Goal: Task Accomplishment & Management: Manage account settings

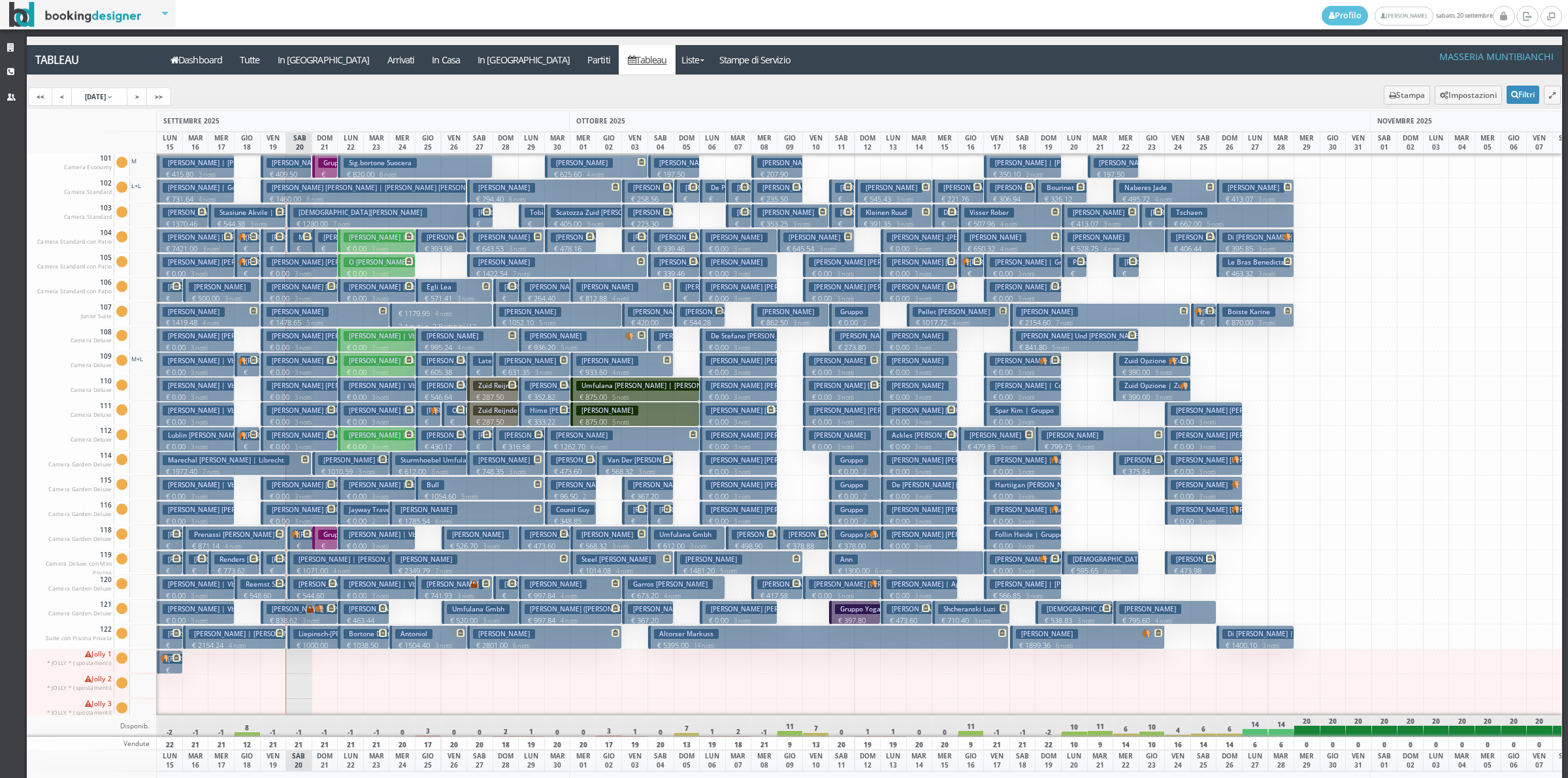
click at [300, 243] on h3 "Monitillo Francsco" at bounding box center [327, 237] width 68 height 10
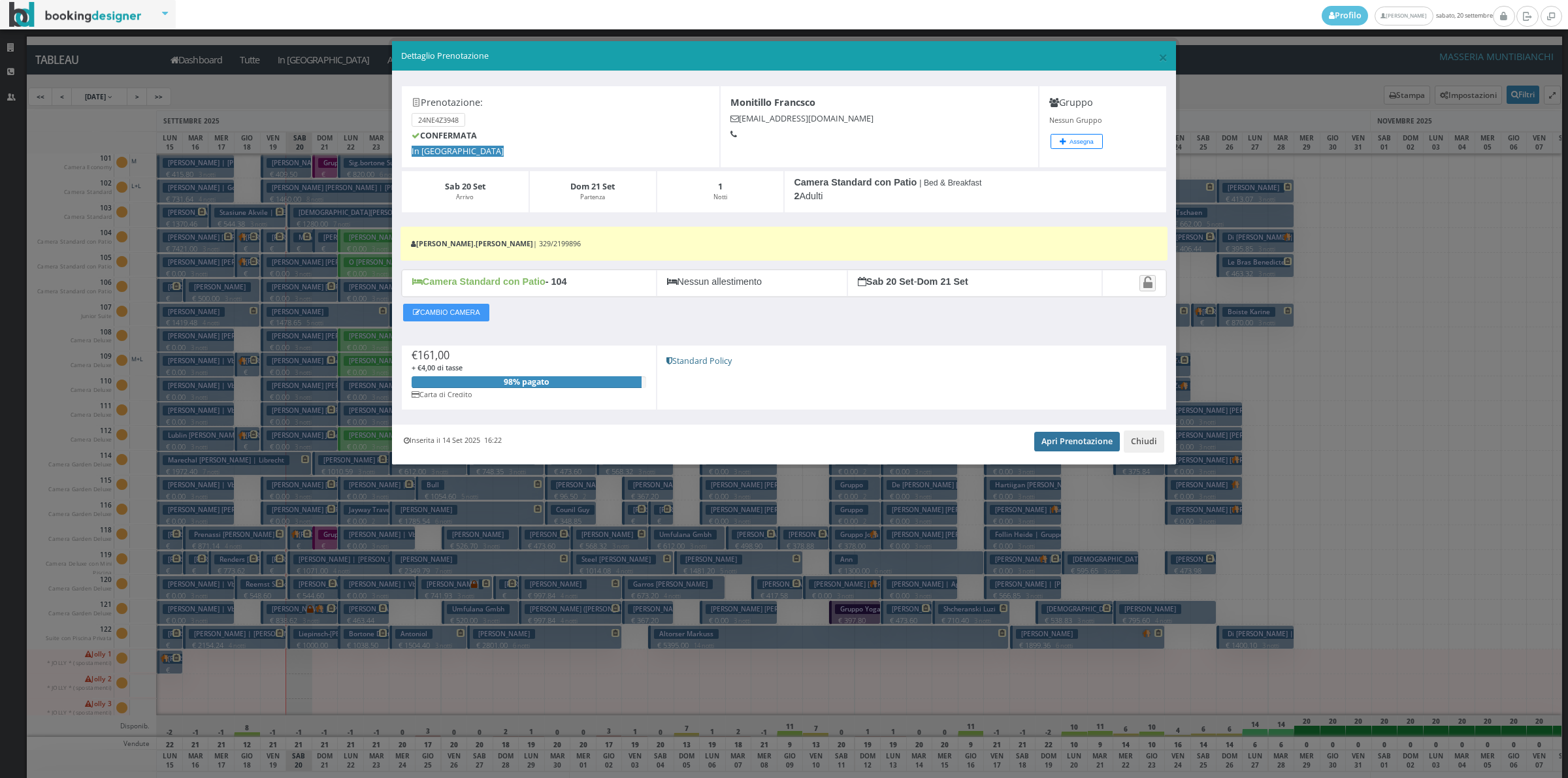
click at [1094, 444] on link "Apri Prenotazione" at bounding box center [1077, 441] width 86 height 19
click at [1137, 448] on button "Chiudi" at bounding box center [1144, 442] width 40 height 23
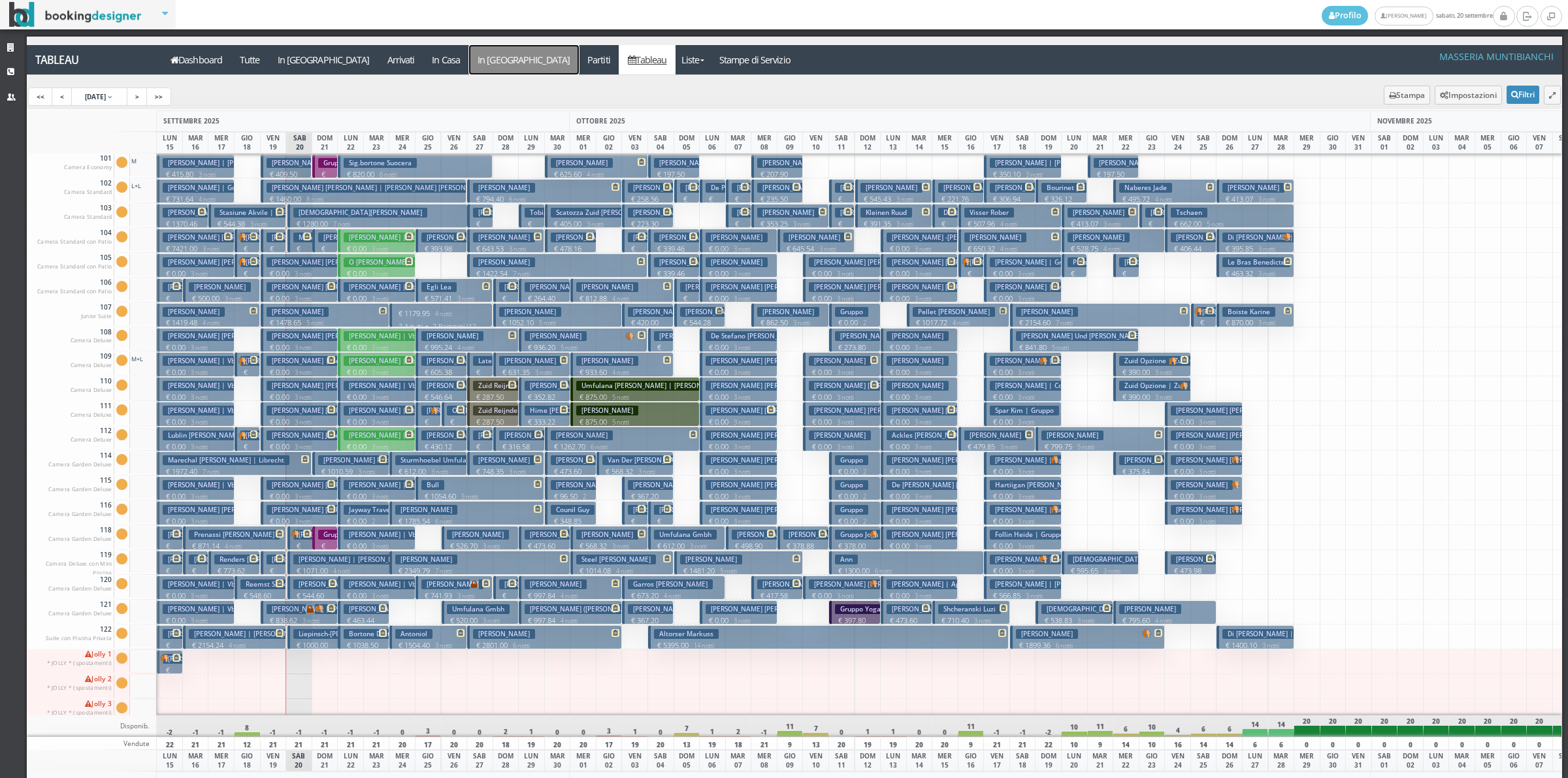
click at [469, 68] on a=pms-departure-reservations"] "In Partenza" at bounding box center [523, 60] width 110 height 30
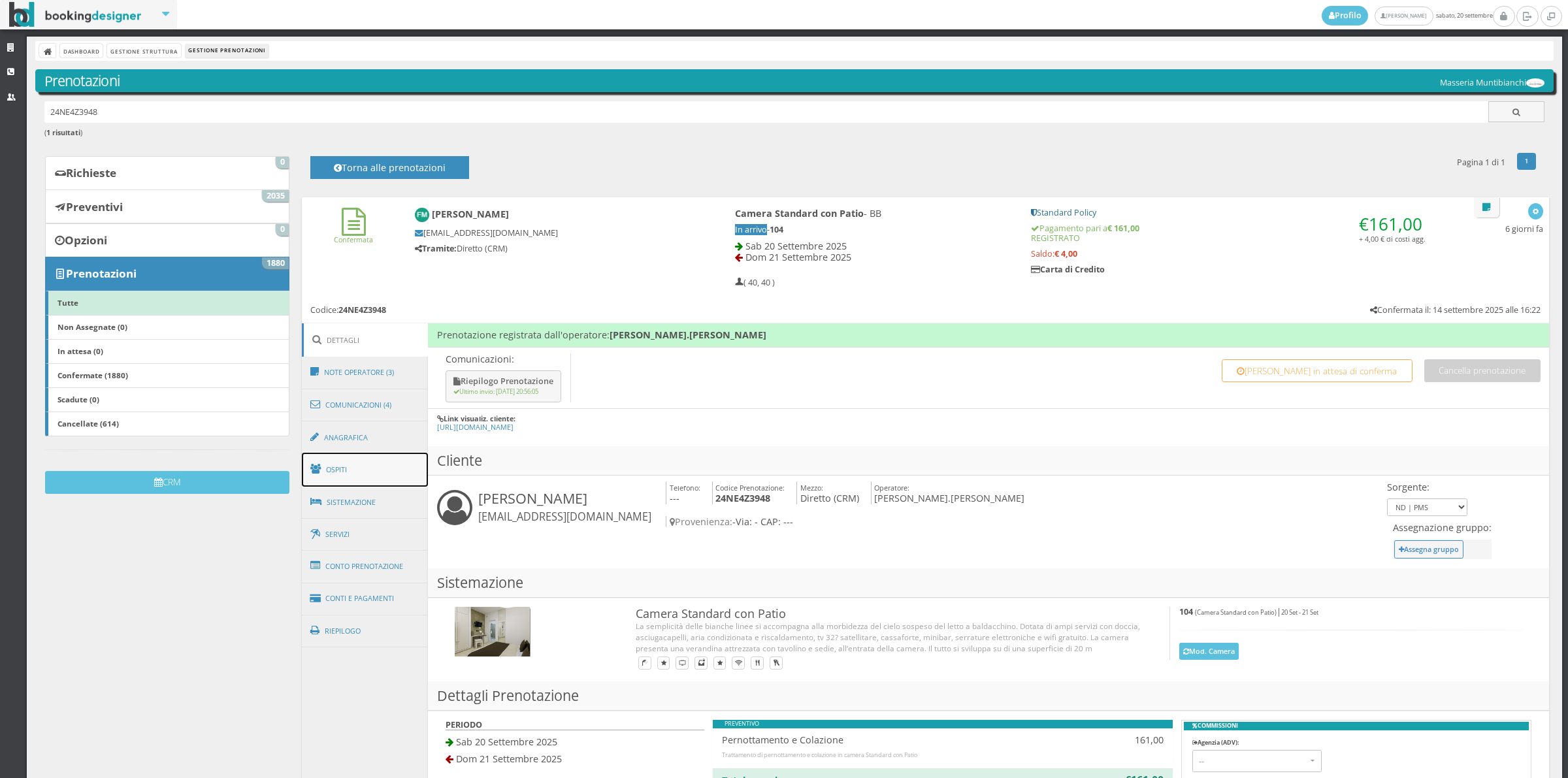
click at [380, 475] on link "Ospiti" at bounding box center [365, 470] width 127 height 34
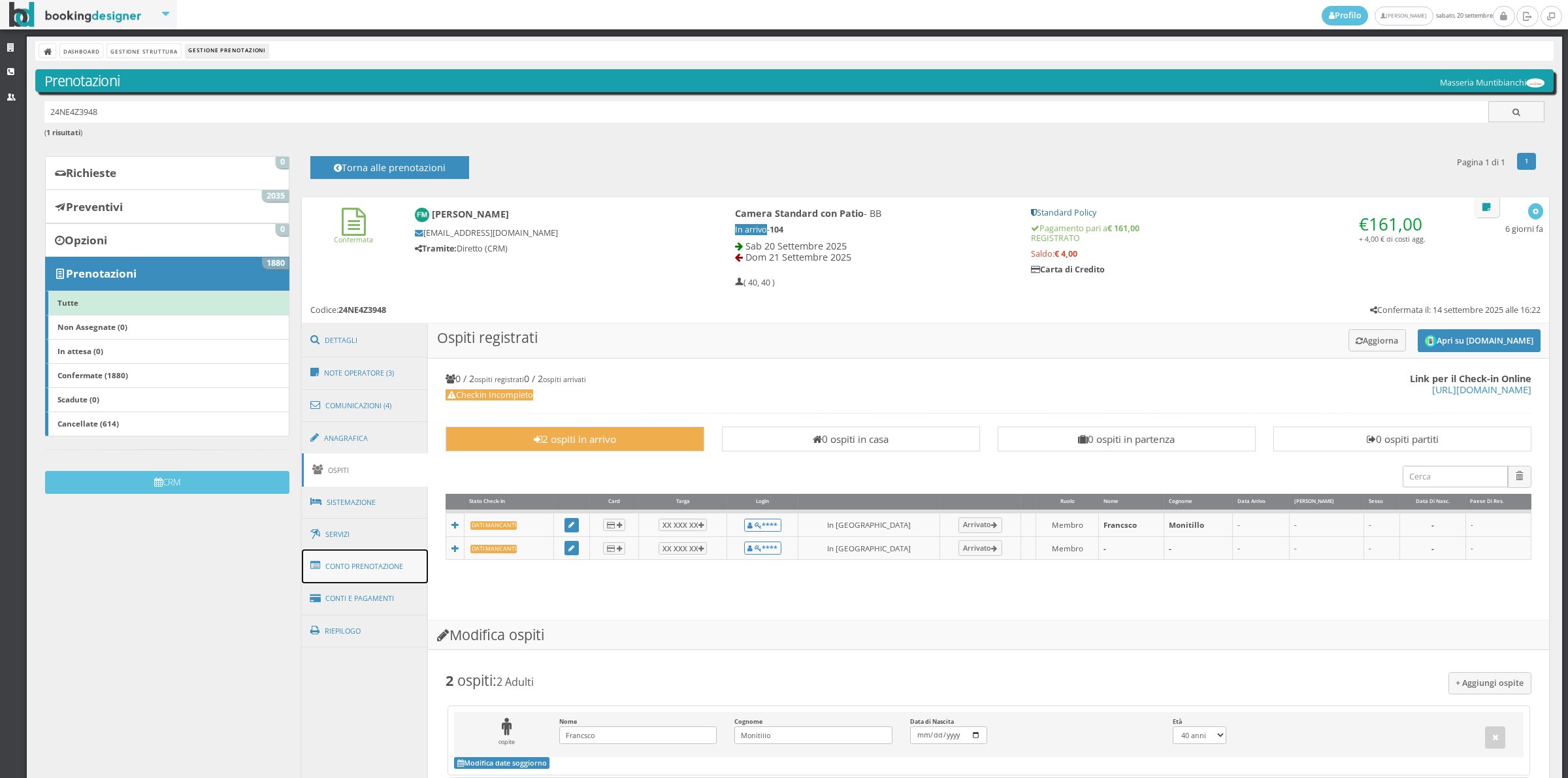
click at [393, 576] on link "Conto Prenotazione" at bounding box center [365, 566] width 127 height 34
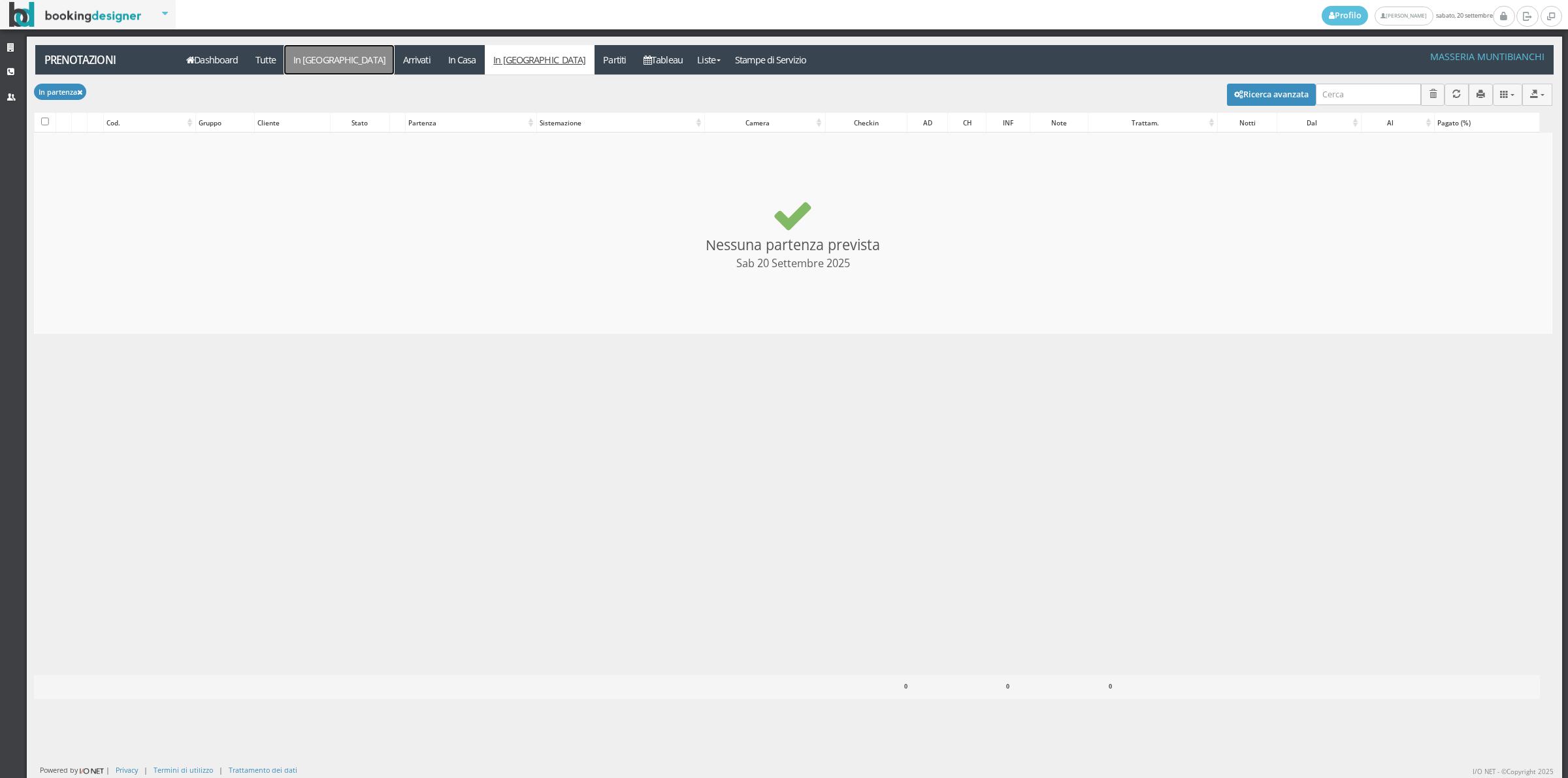
click at [324, 60] on link "In Arrivo" at bounding box center [338, 60] width 110 height 30
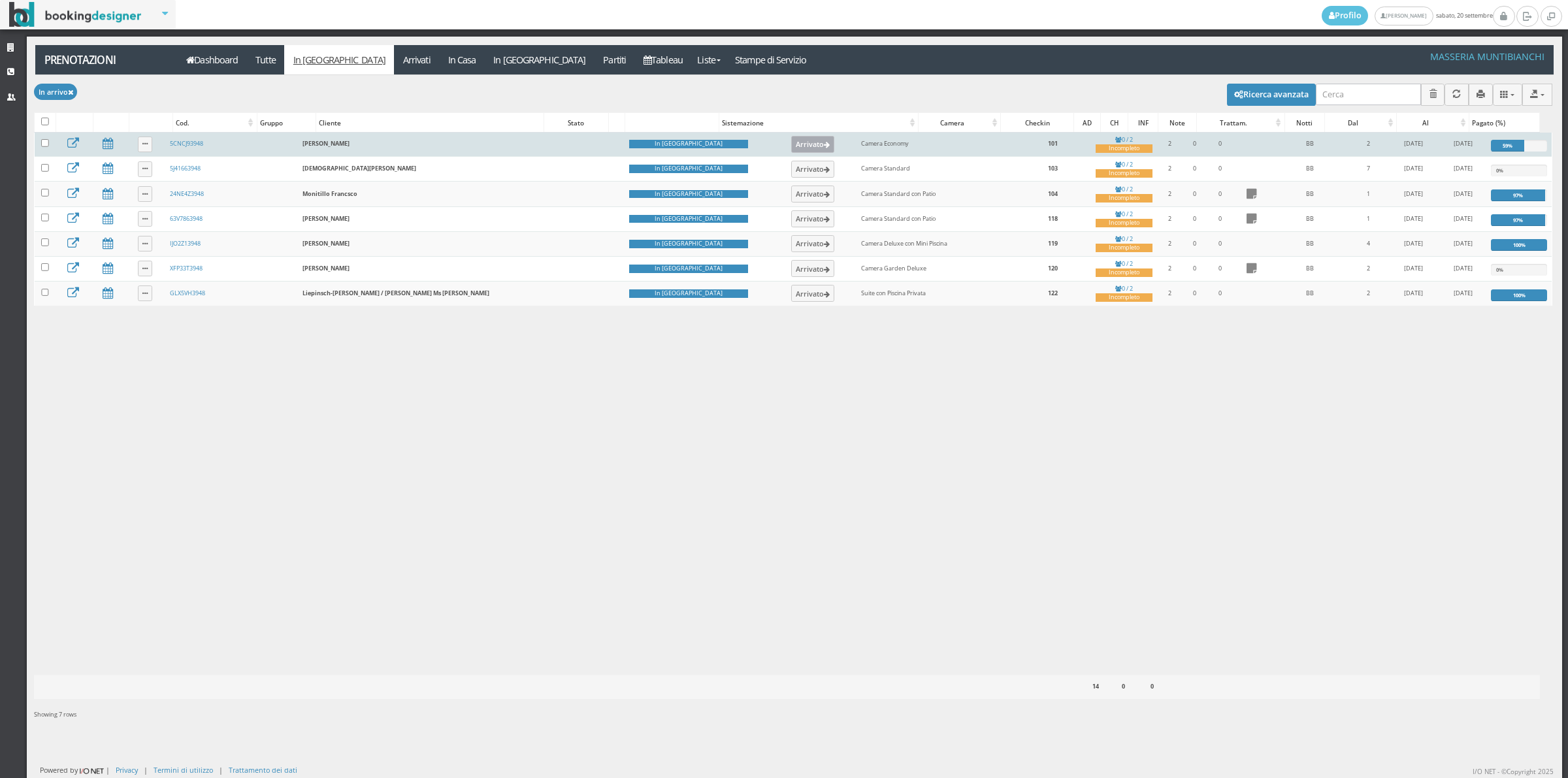
click at [824, 144] on icon at bounding box center [827, 145] width 6 height 7
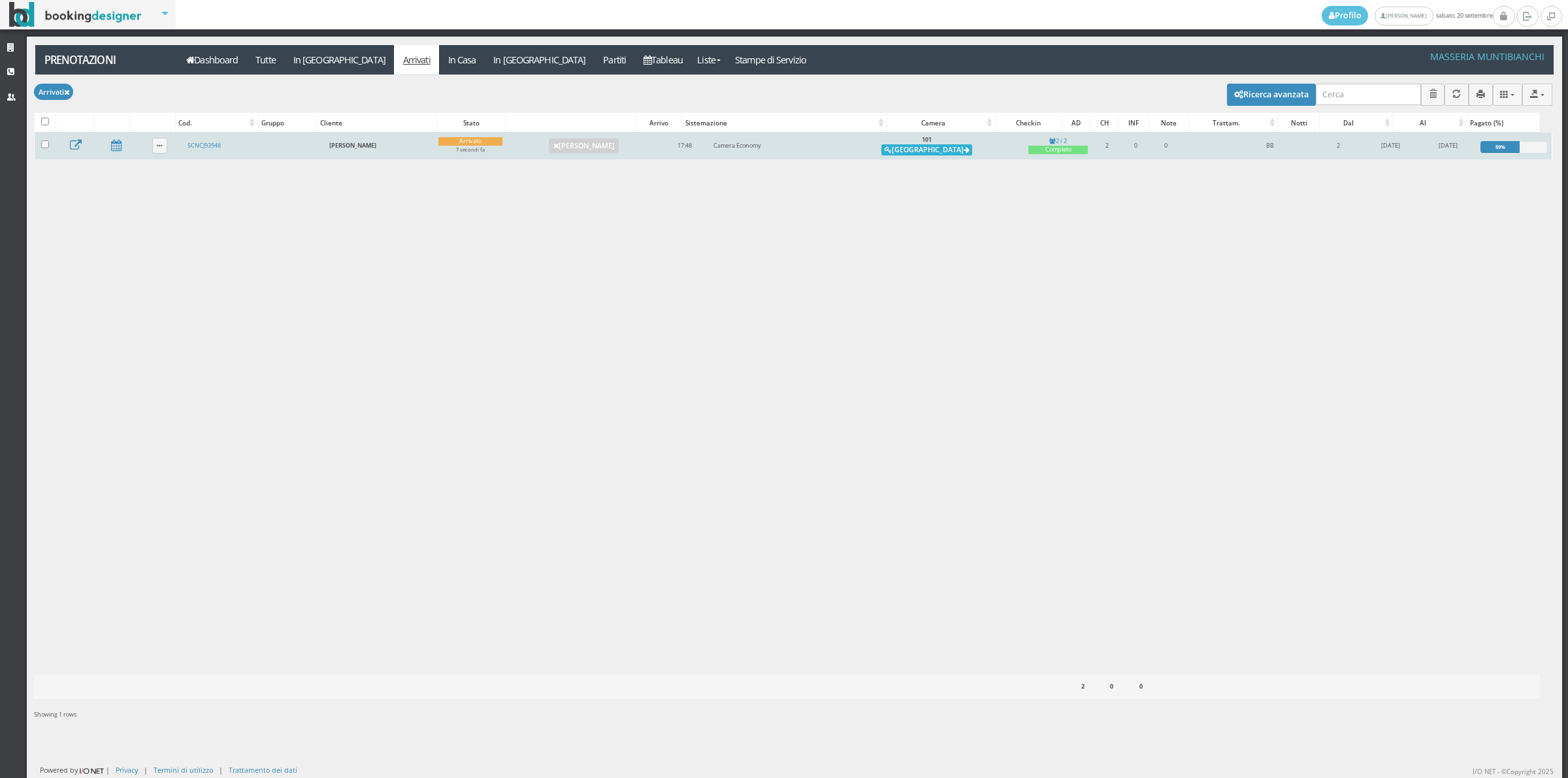
click at [935, 153] on button "Alloggia" at bounding box center [926, 150] width 91 height 12
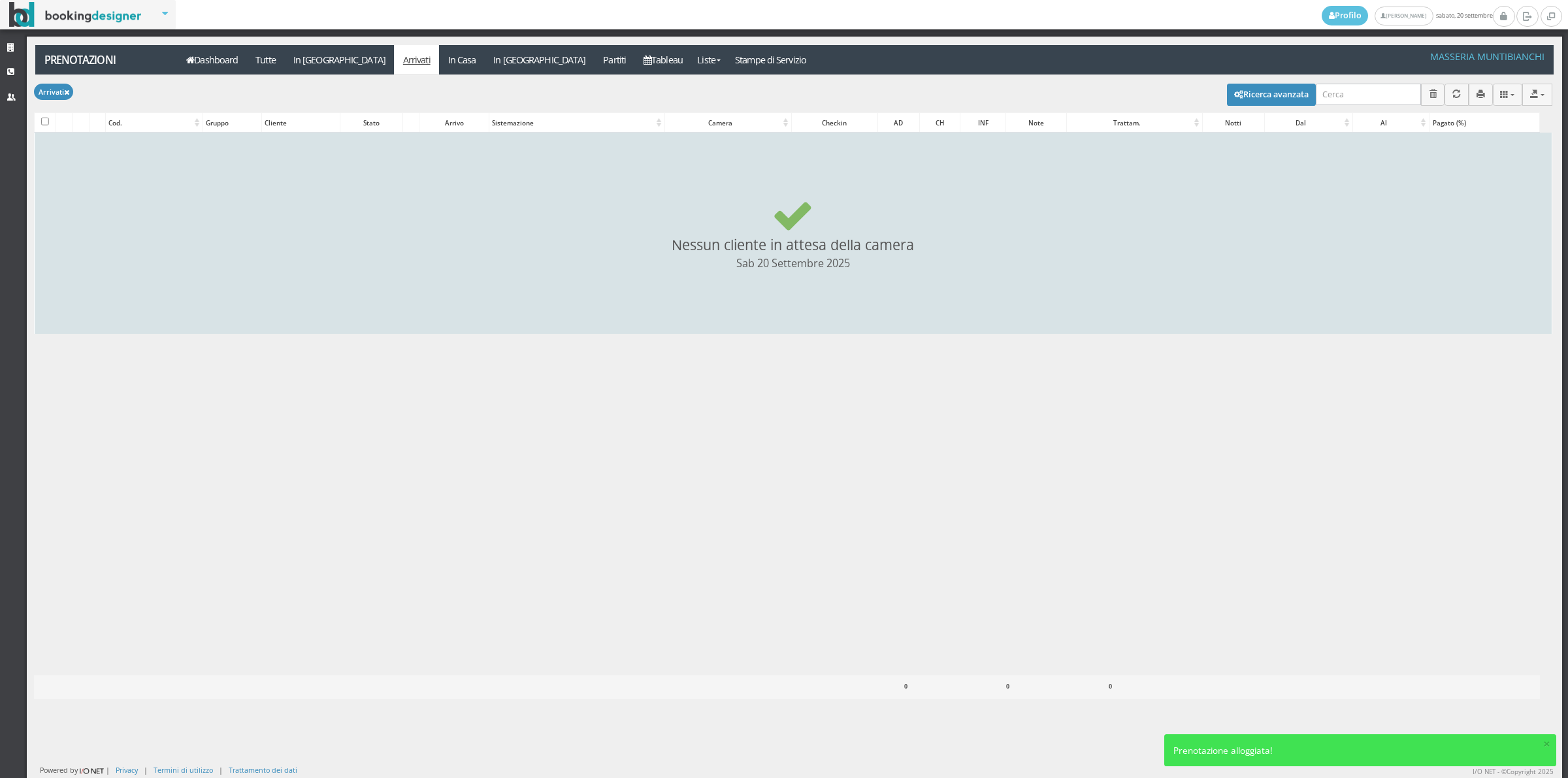
checkbox input "false"
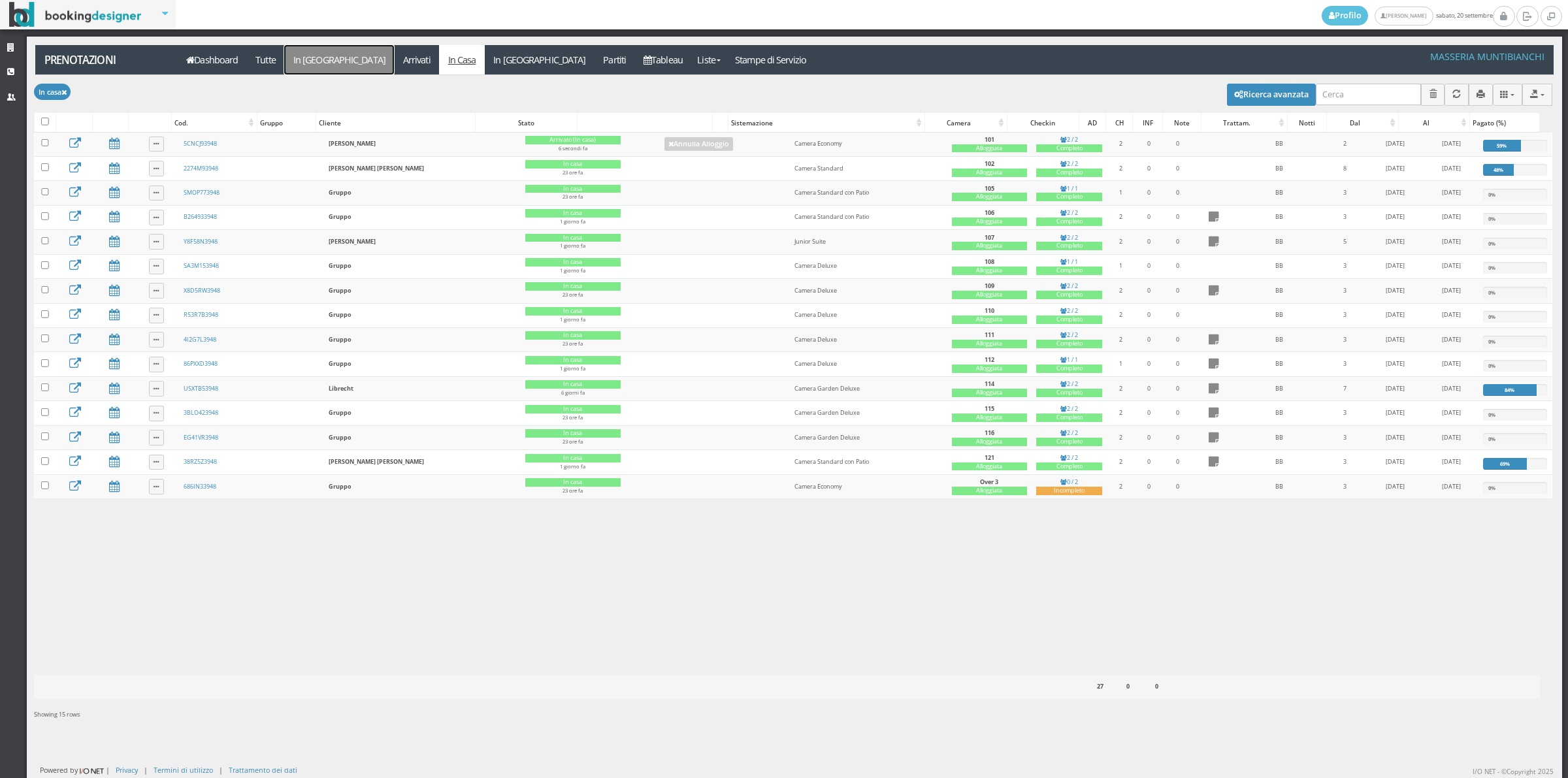
click at [311, 67] on link "In [GEOGRAPHIC_DATA]" at bounding box center [338, 60] width 110 height 30
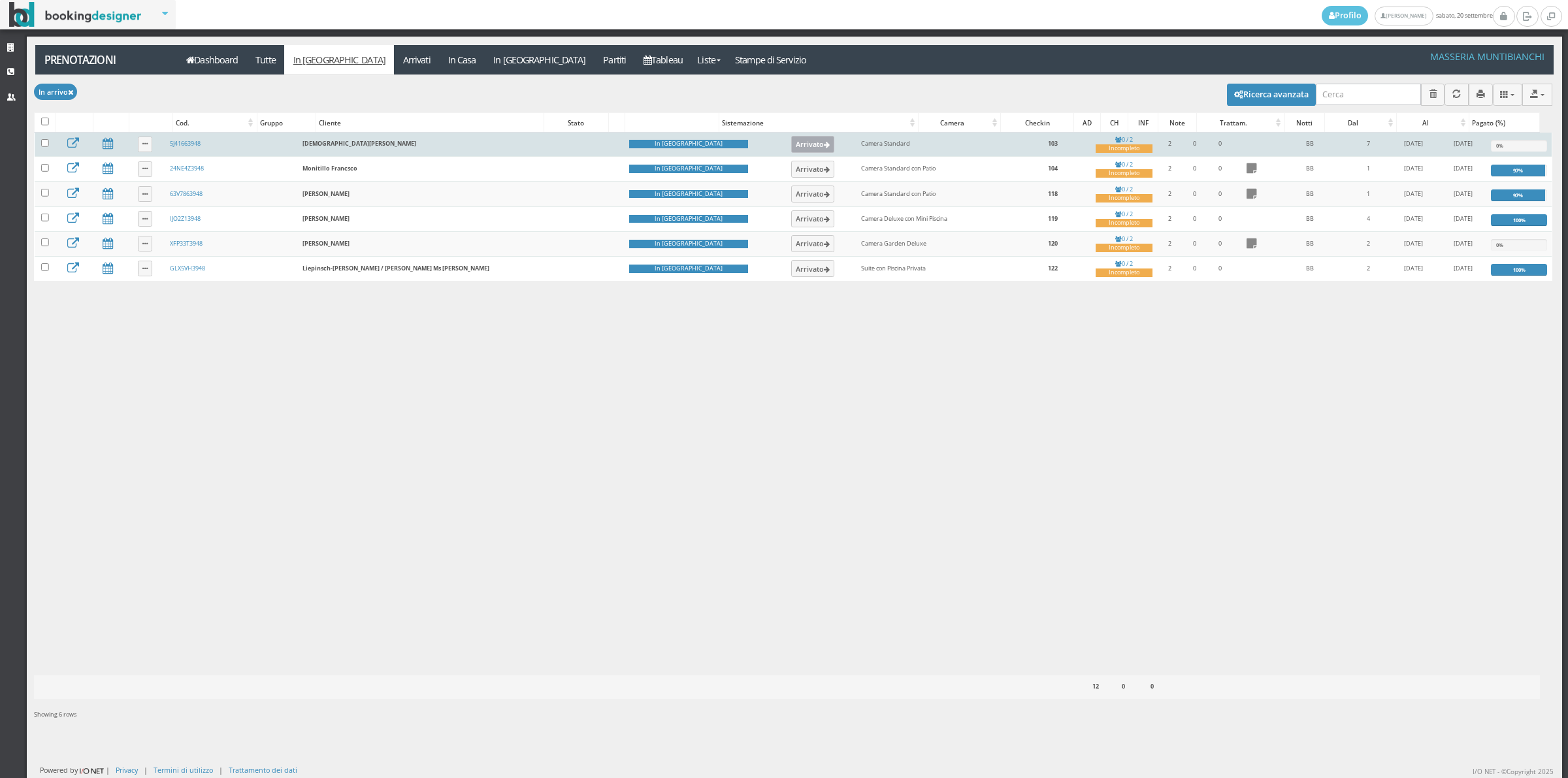
click at [791, 147] on button "Arrivato" at bounding box center [813, 145] width 44 height 17
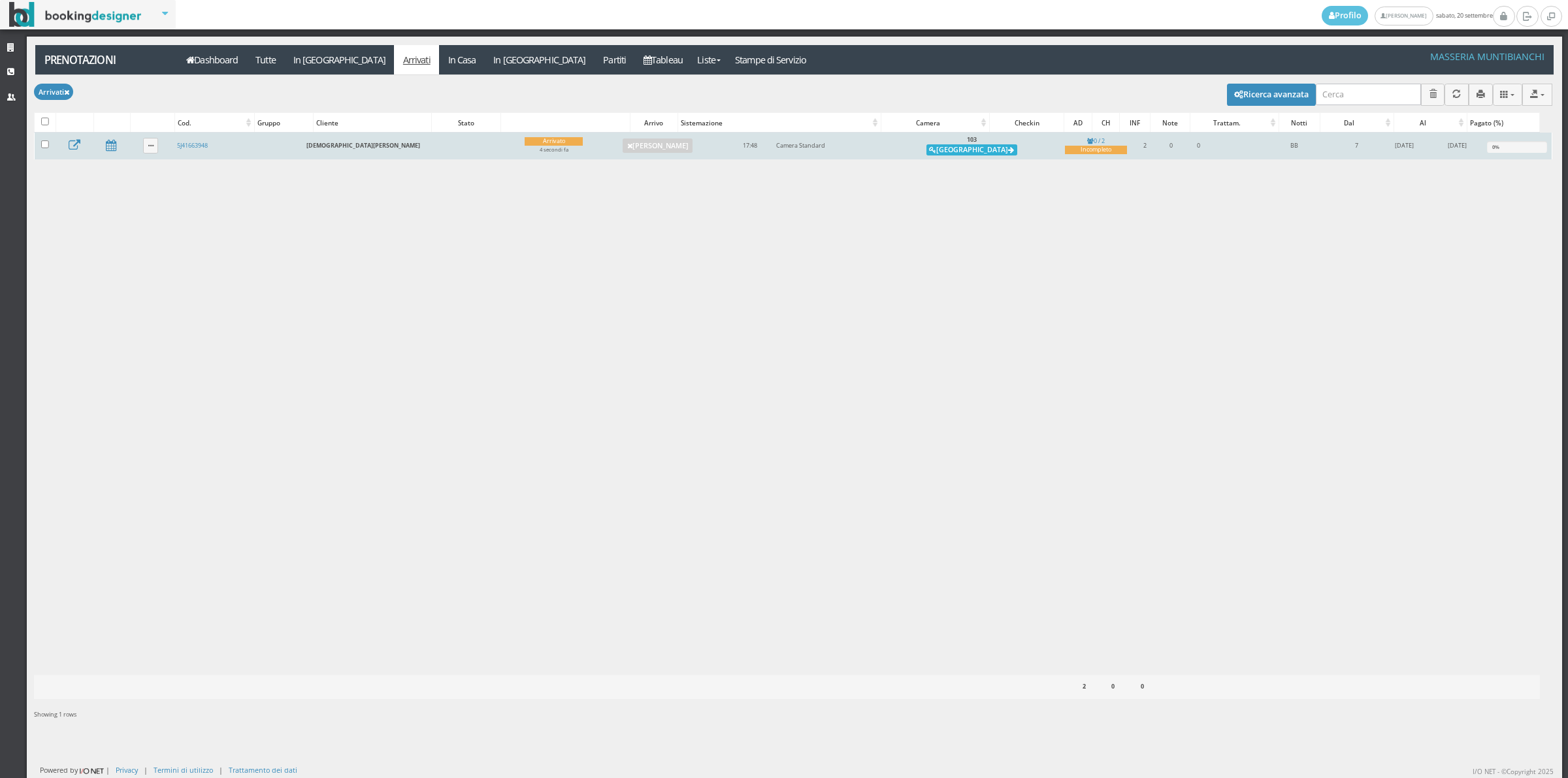
click at [926, 152] on button "[GEOGRAPHIC_DATA]" at bounding box center [971, 150] width 91 height 12
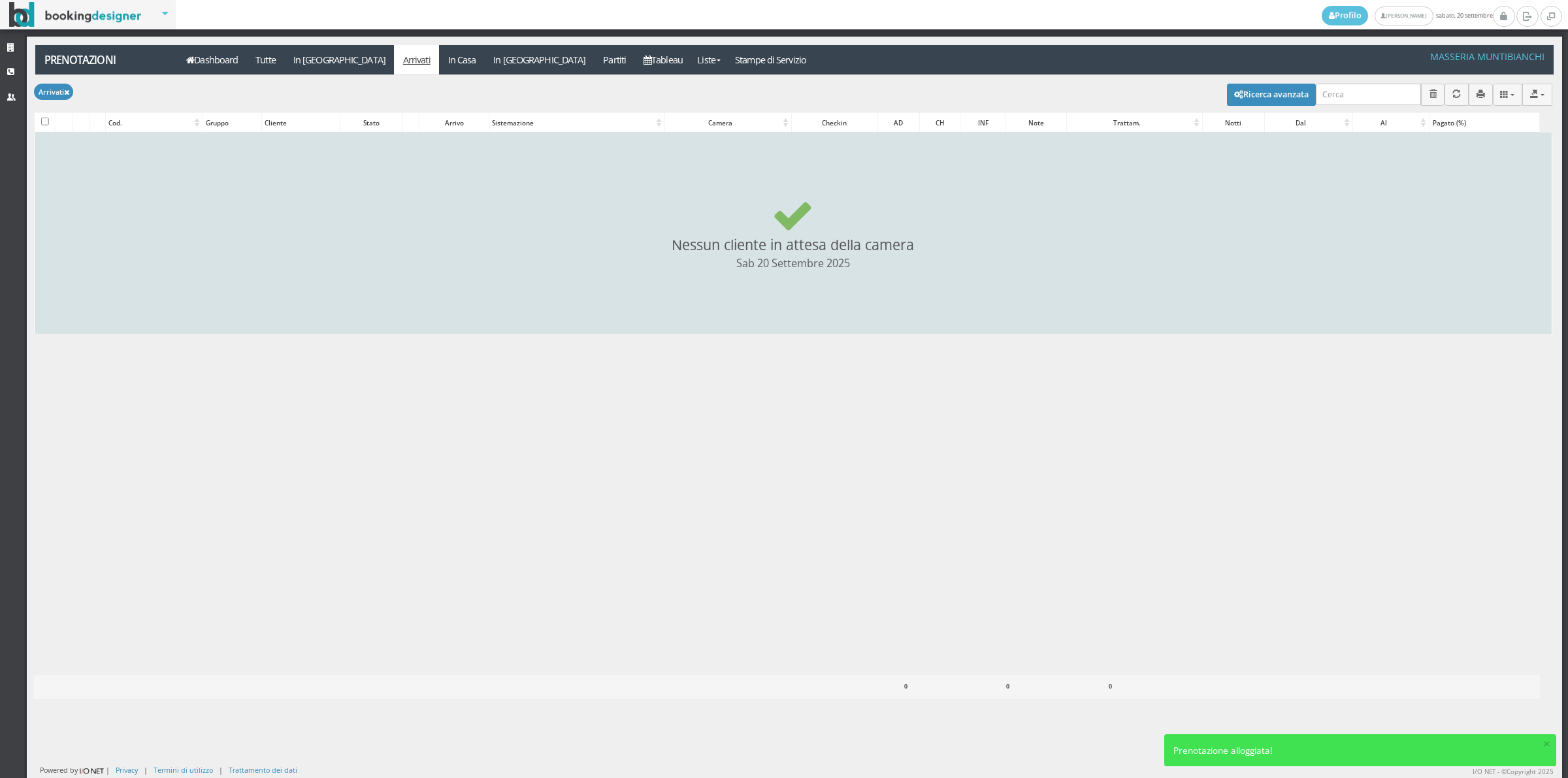
checkbox input "false"
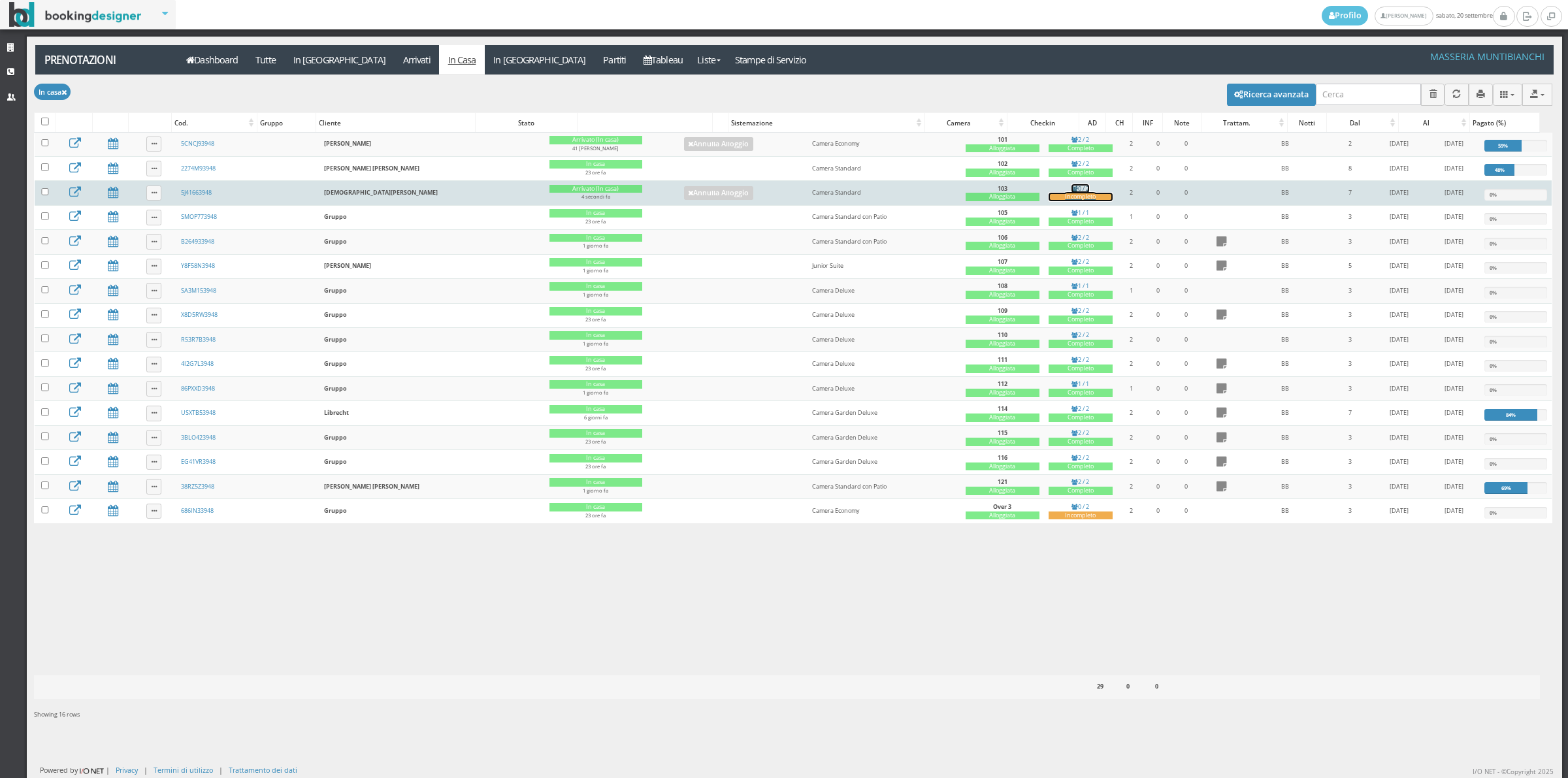
click at [1050, 202] on div "Incompleto" at bounding box center [1080, 197] width 64 height 9
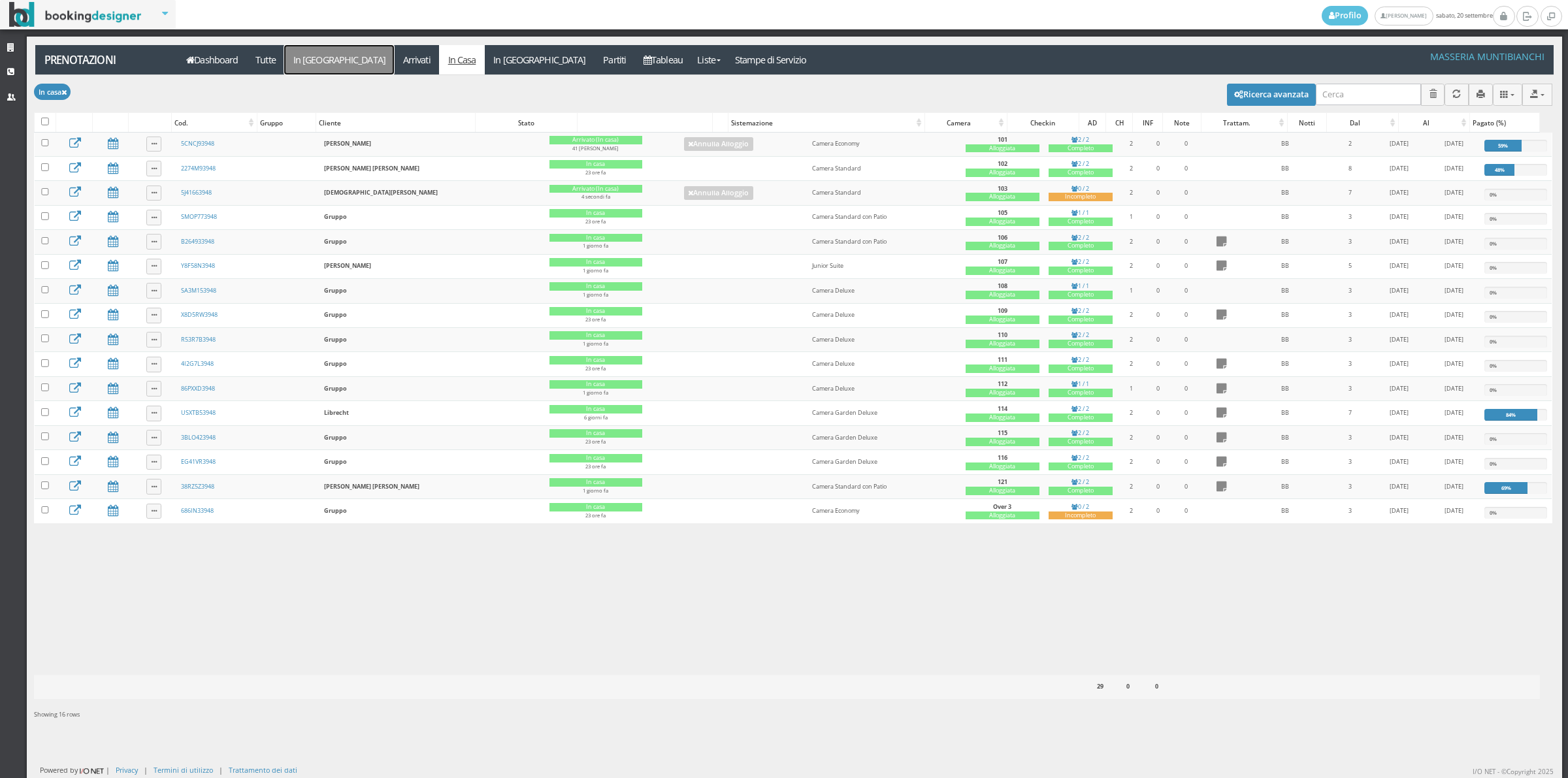
click at [321, 69] on link "In [GEOGRAPHIC_DATA]" at bounding box center [338, 60] width 110 height 30
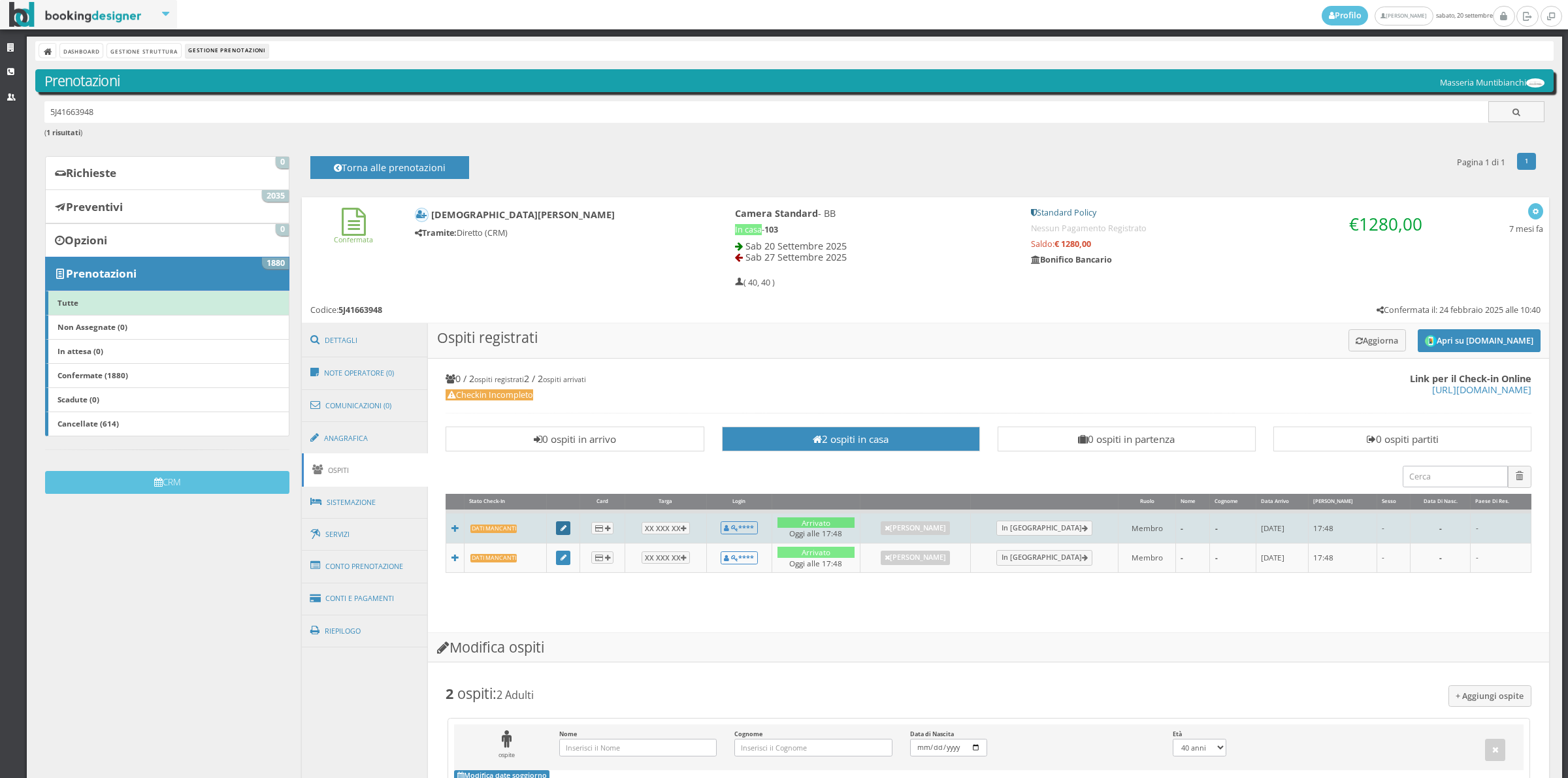
click at [565, 527] on icon at bounding box center [564, 528] width 6 height 7
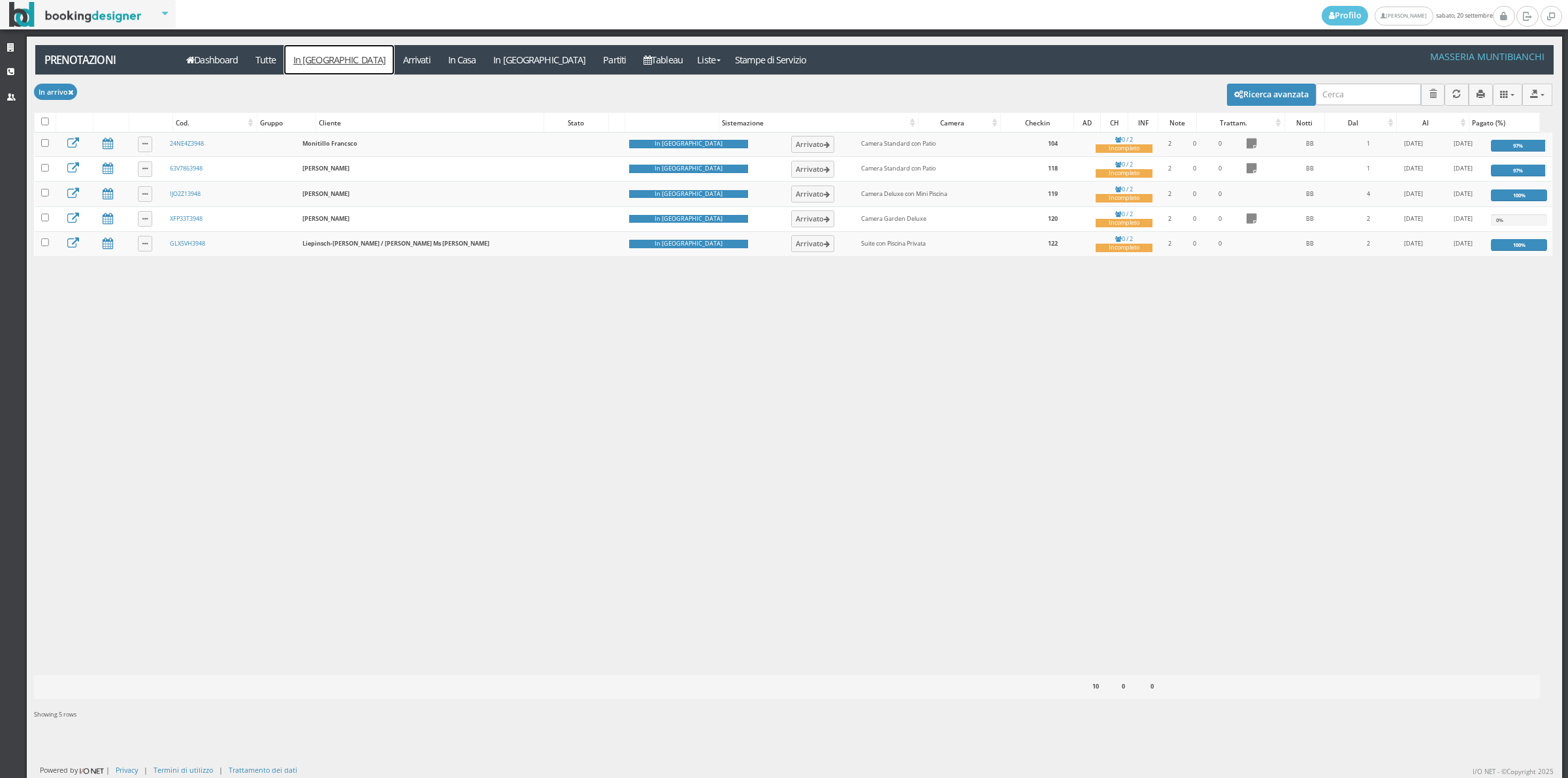
click at [316, 59] on link "In [GEOGRAPHIC_DATA]" at bounding box center [338, 60] width 110 height 30
click at [635, 54] on link "Tableau" at bounding box center [663, 60] width 57 height 30
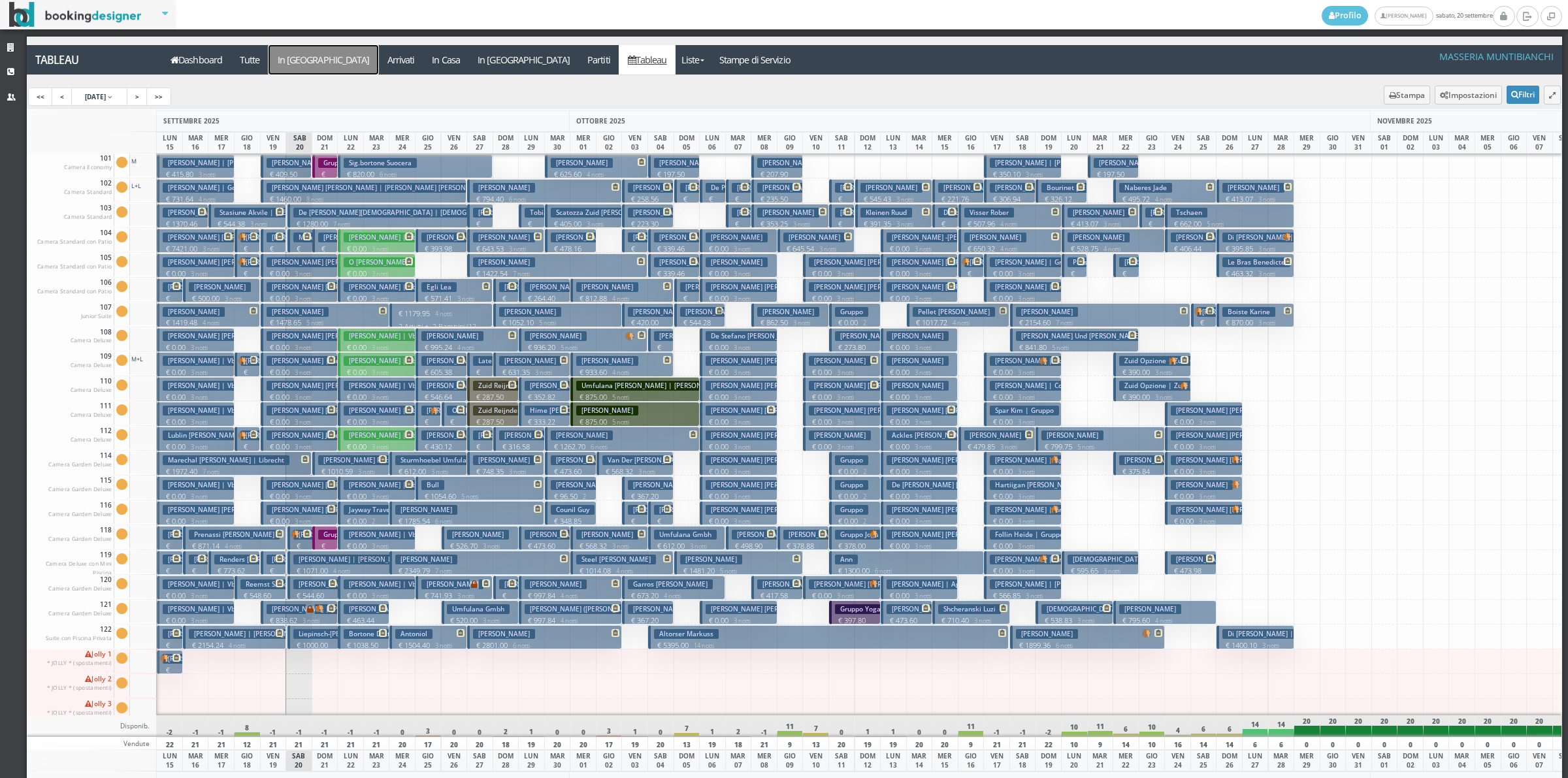
click at [299, 73] on a=pms-arrival-reservations"] "In Arrivo" at bounding box center [323, 60] width 110 height 30
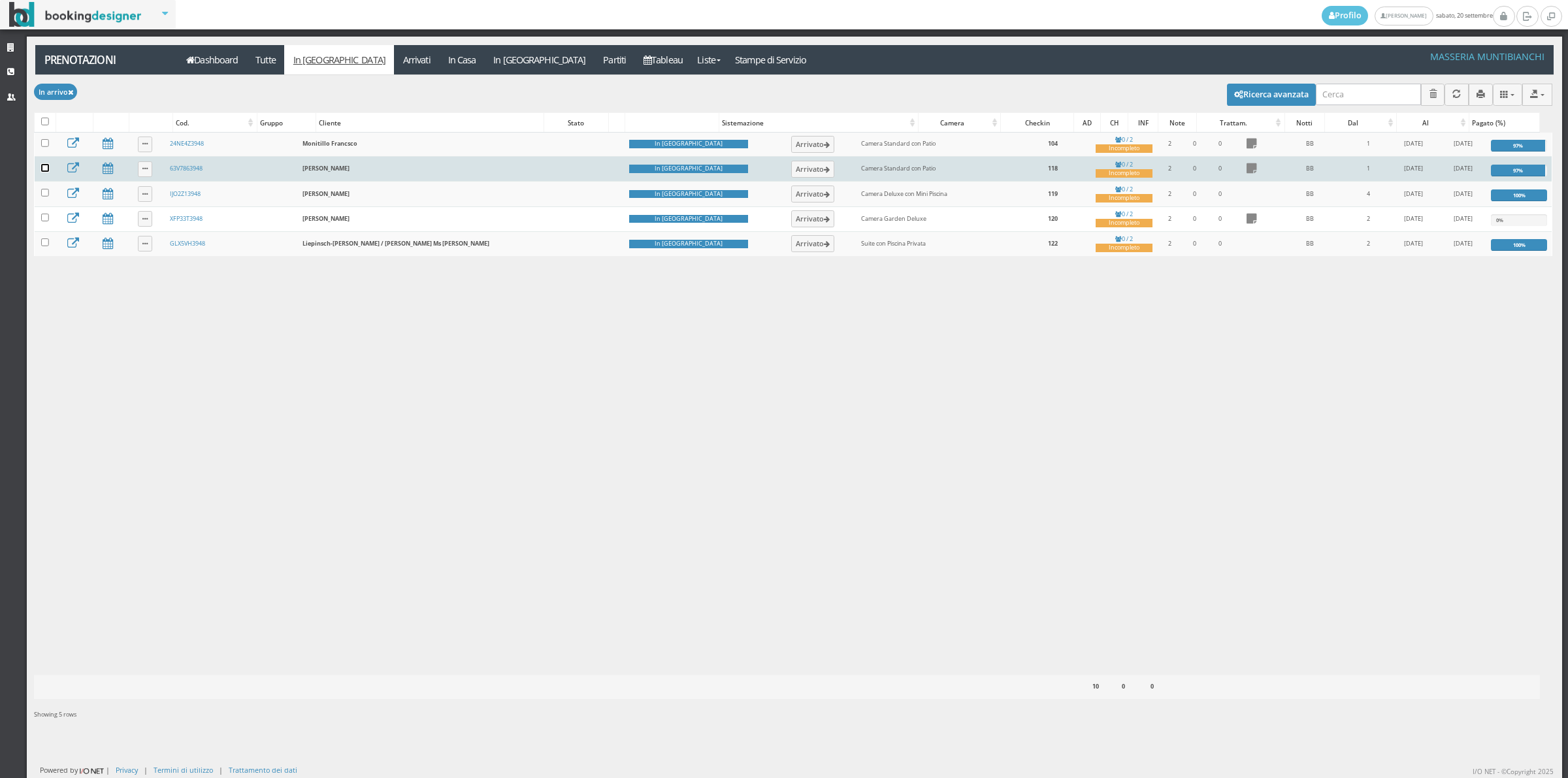
click at [46, 170] on input "checkbox" at bounding box center [45, 168] width 8 height 8
checkbox input "true"
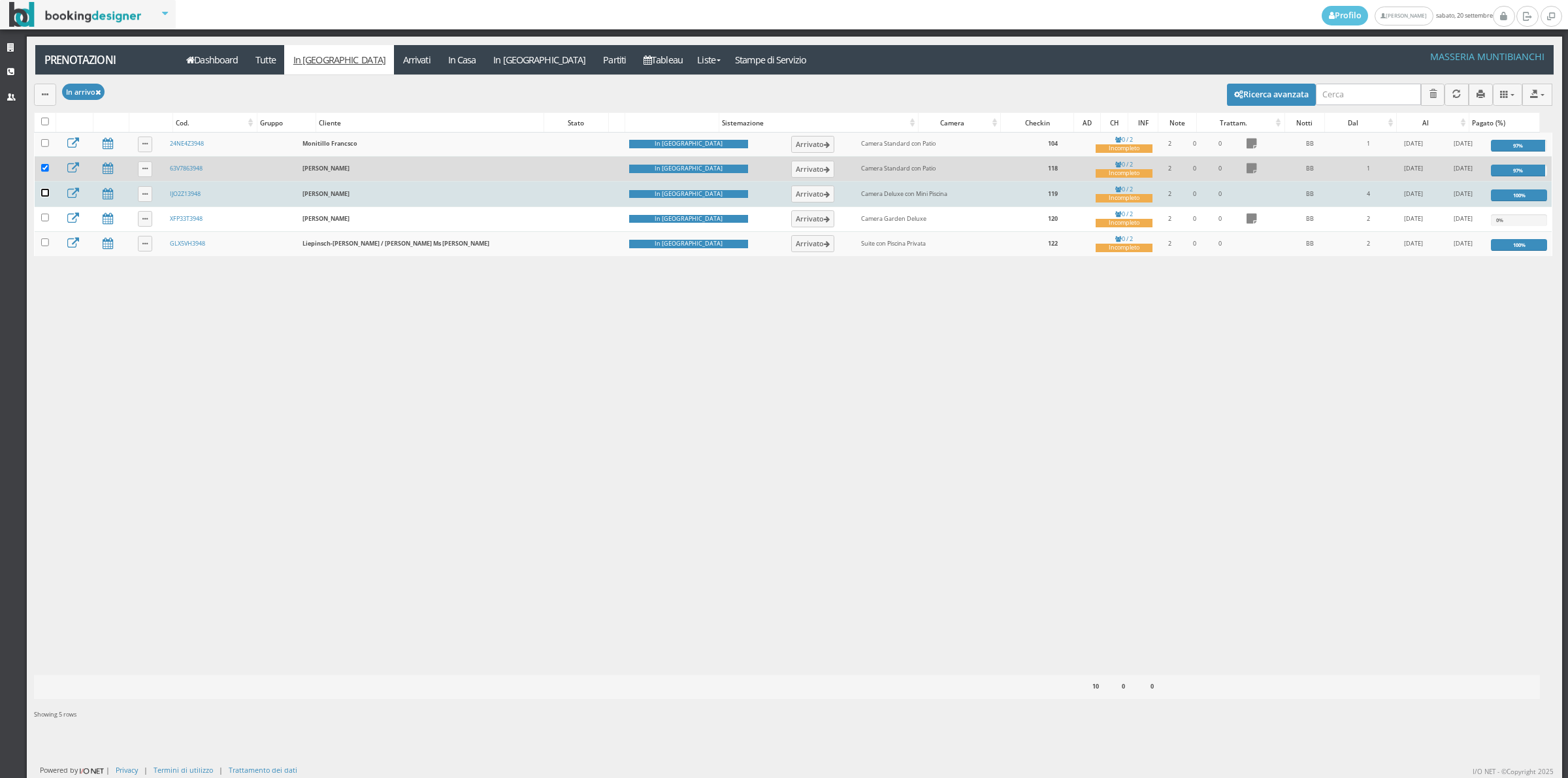
click at [46, 197] on input "checkbox" at bounding box center [45, 193] width 8 height 8
checkbox input "true"
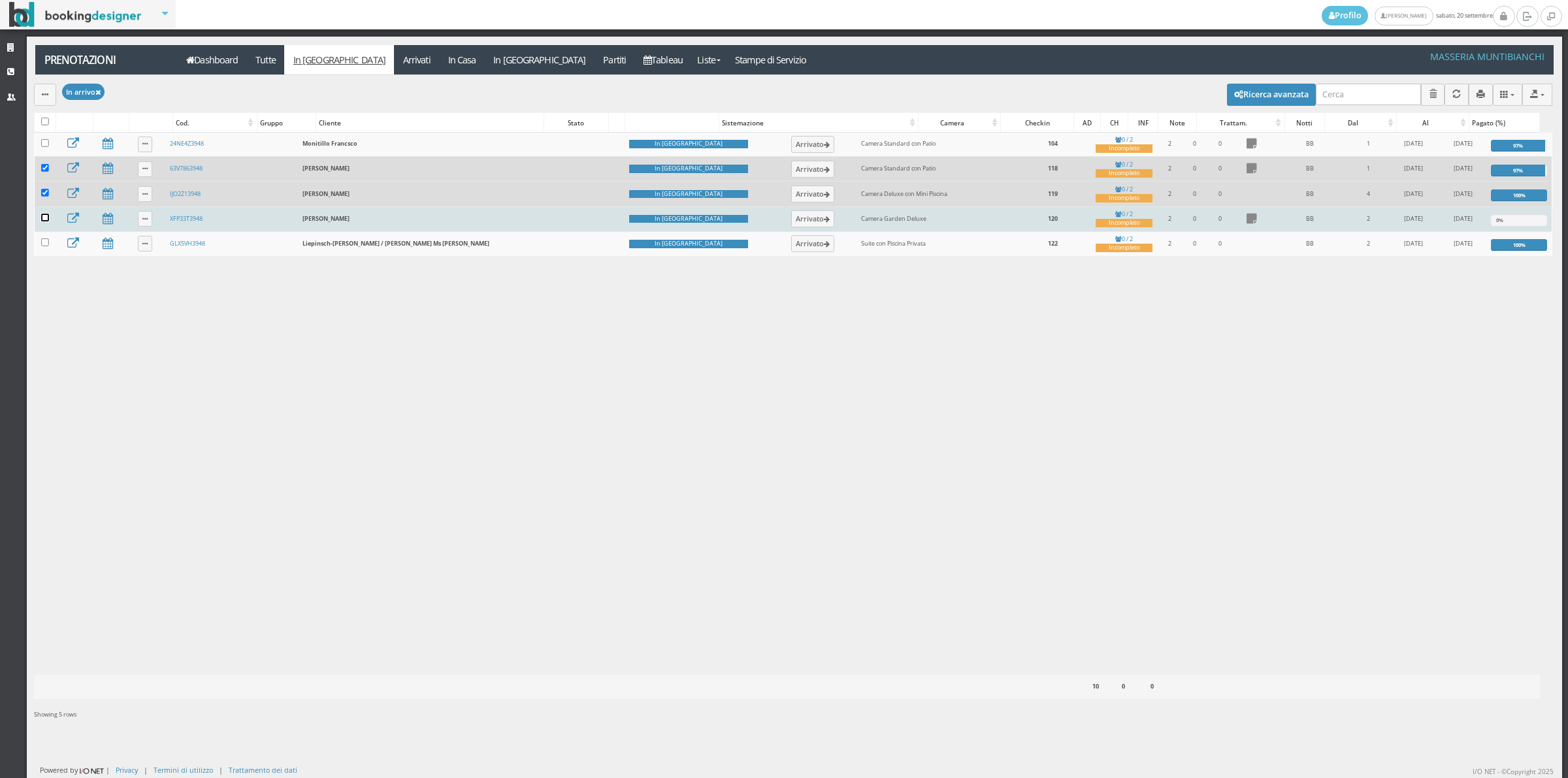
click at [46, 221] on input "checkbox" at bounding box center [45, 218] width 8 height 8
checkbox input "true"
click at [46, 100] on button "button" at bounding box center [45, 95] width 23 height 22
click at [60, 134] on link "Segna come "Arrivato"" at bounding box center [90, 139] width 112 height 14
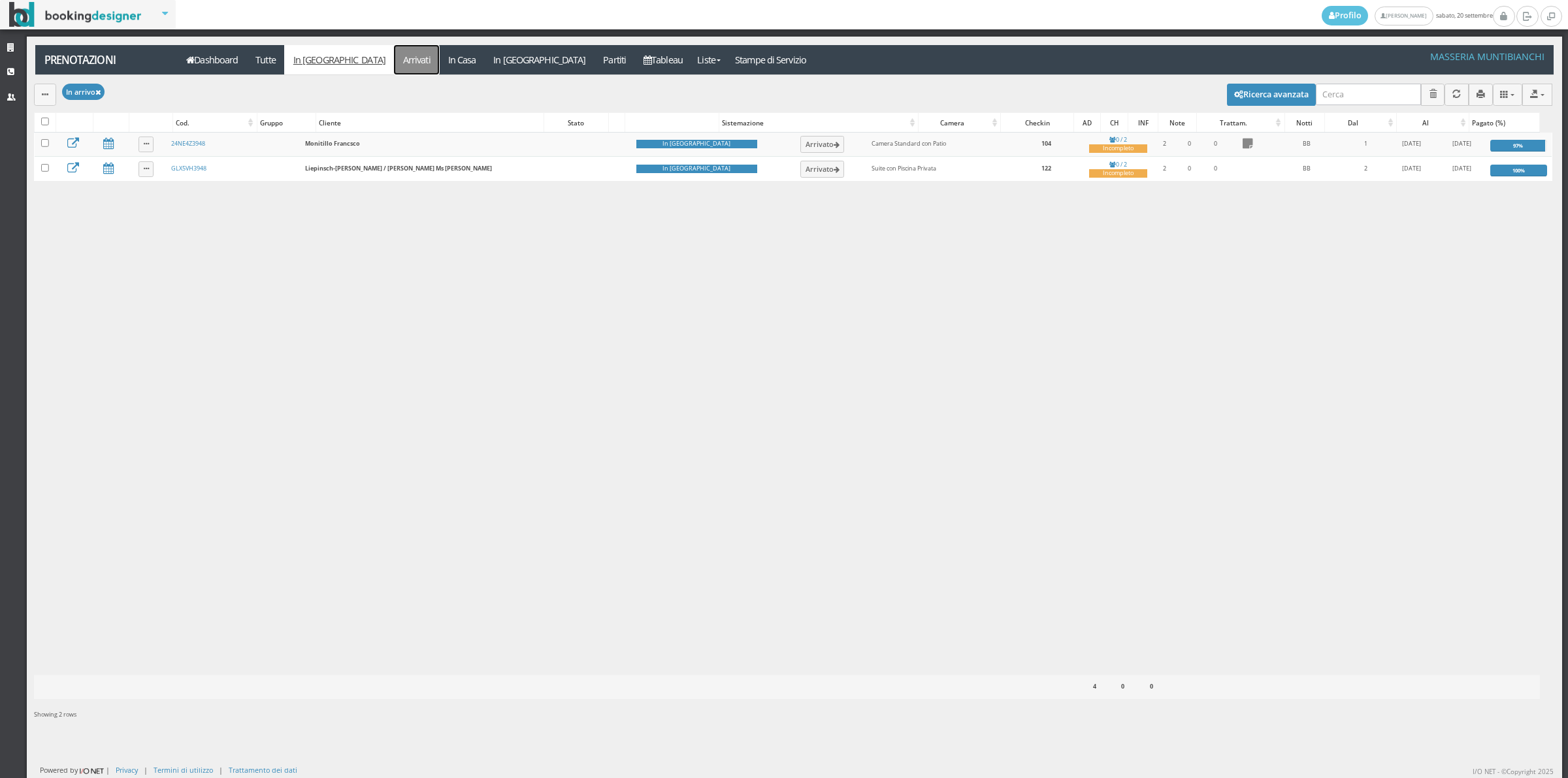
click at [394, 58] on link "Arrivati" at bounding box center [416, 60] width 45 height 30
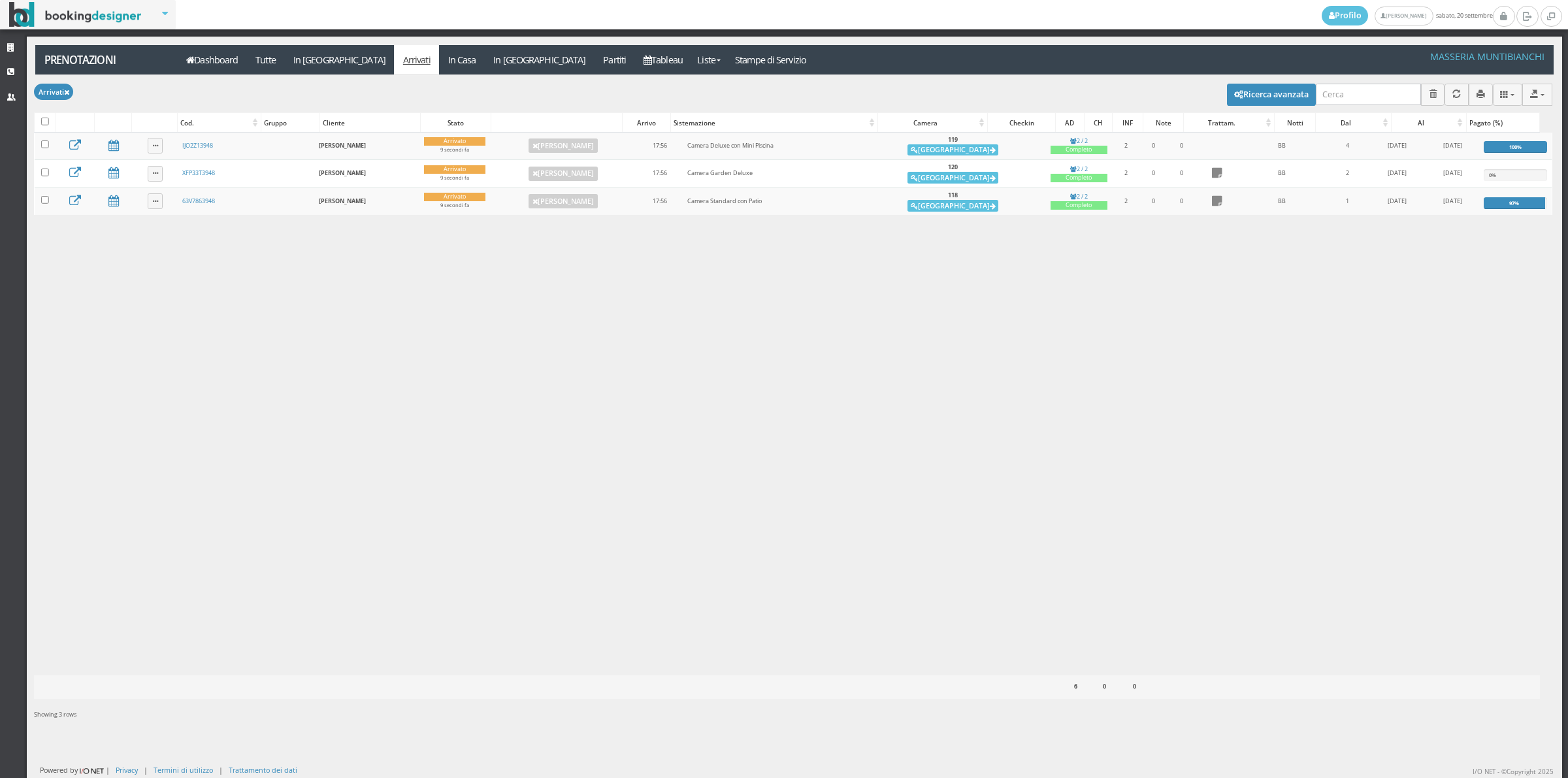
click at [40, 125] on div at bounding box center [45, 122] width 21 height 19
click at [46, 125] on label at bounding box center [45, 122] width 8 height 10
click at [46, 125] on input "checkbox" at bounding box center [45, 121] width 8 height 8
checkbox input "true"
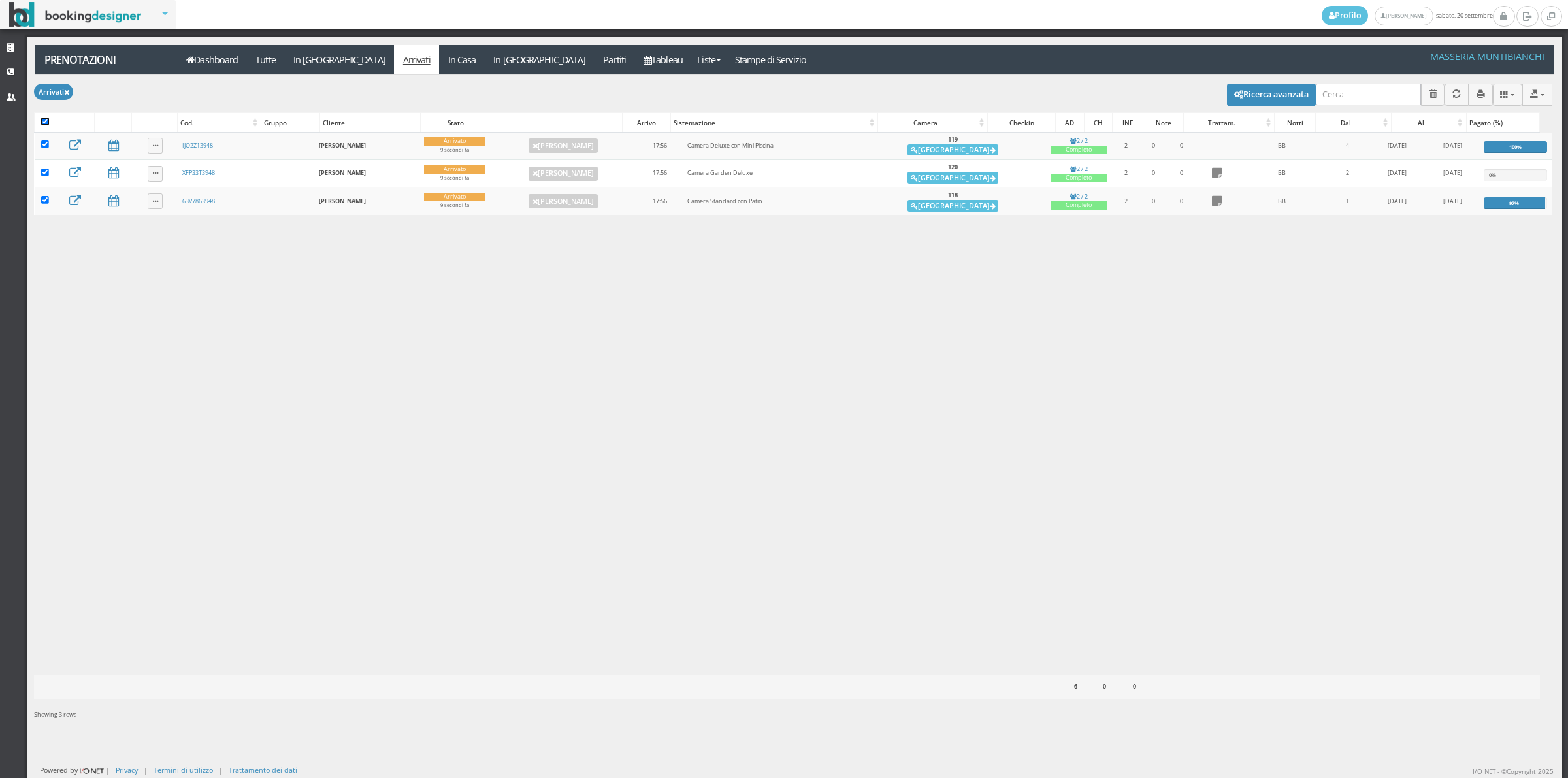
checkbox input "true"
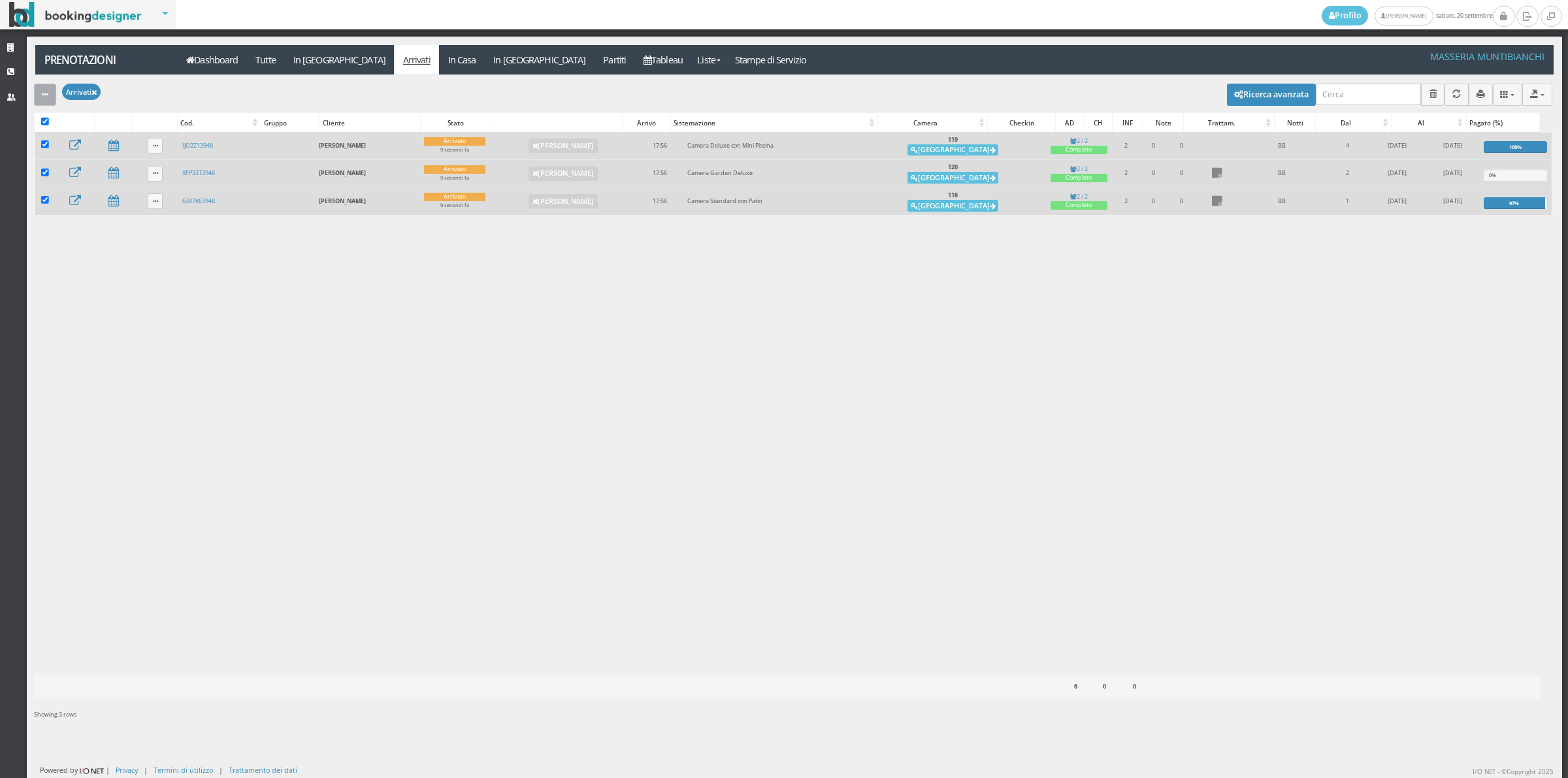
click at [46, 100] on div "button" at bounding box center [45, 94] width 6 height 10
click at [72, 162] on link "Segna come "Alloggiato"" at bounding box center [90, 164] width 112 height 14
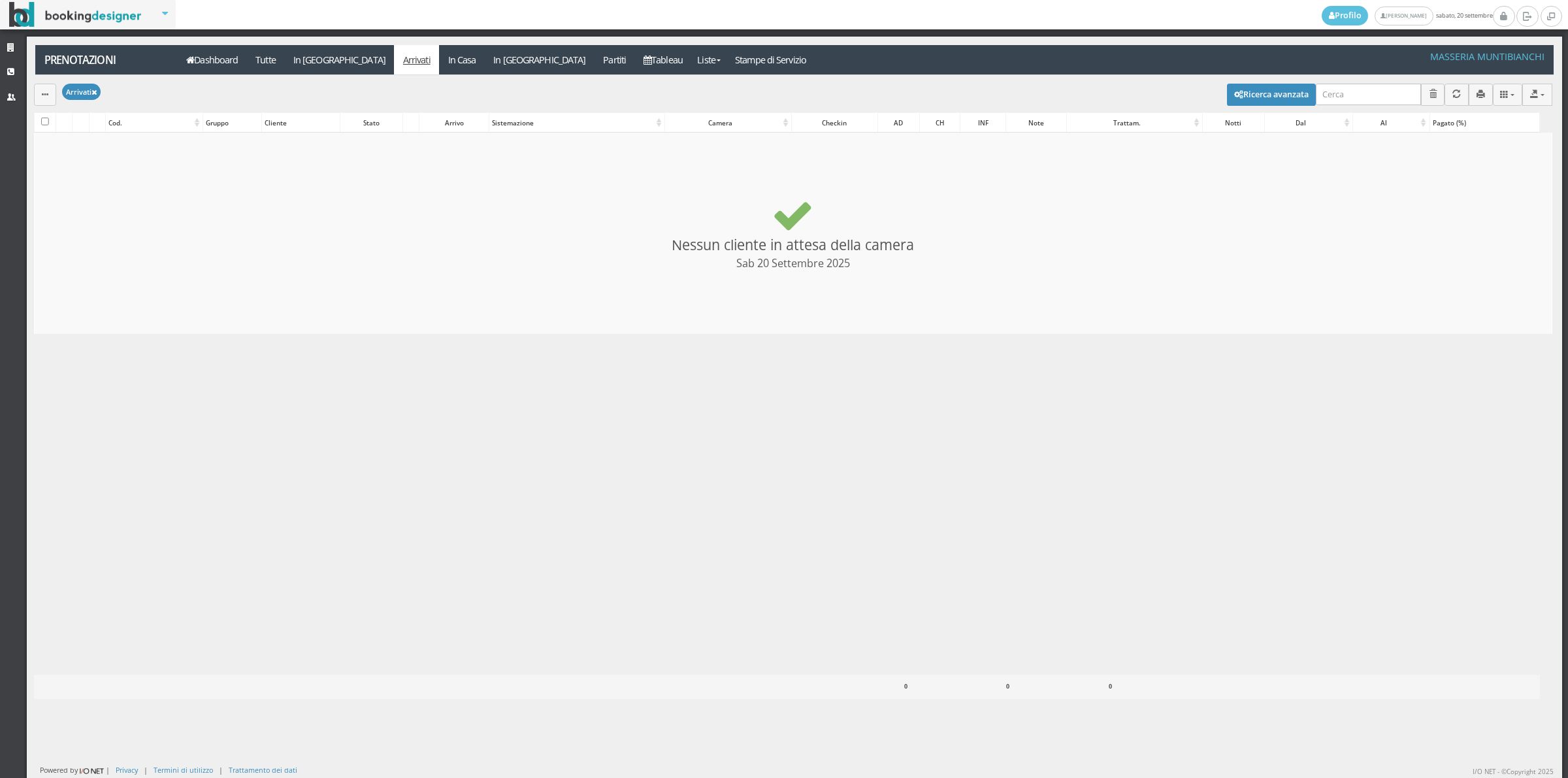
checkbox input "false"
click at [439, 67] on link "In Casa" at bounding box center [461, 60] width 46 height 30
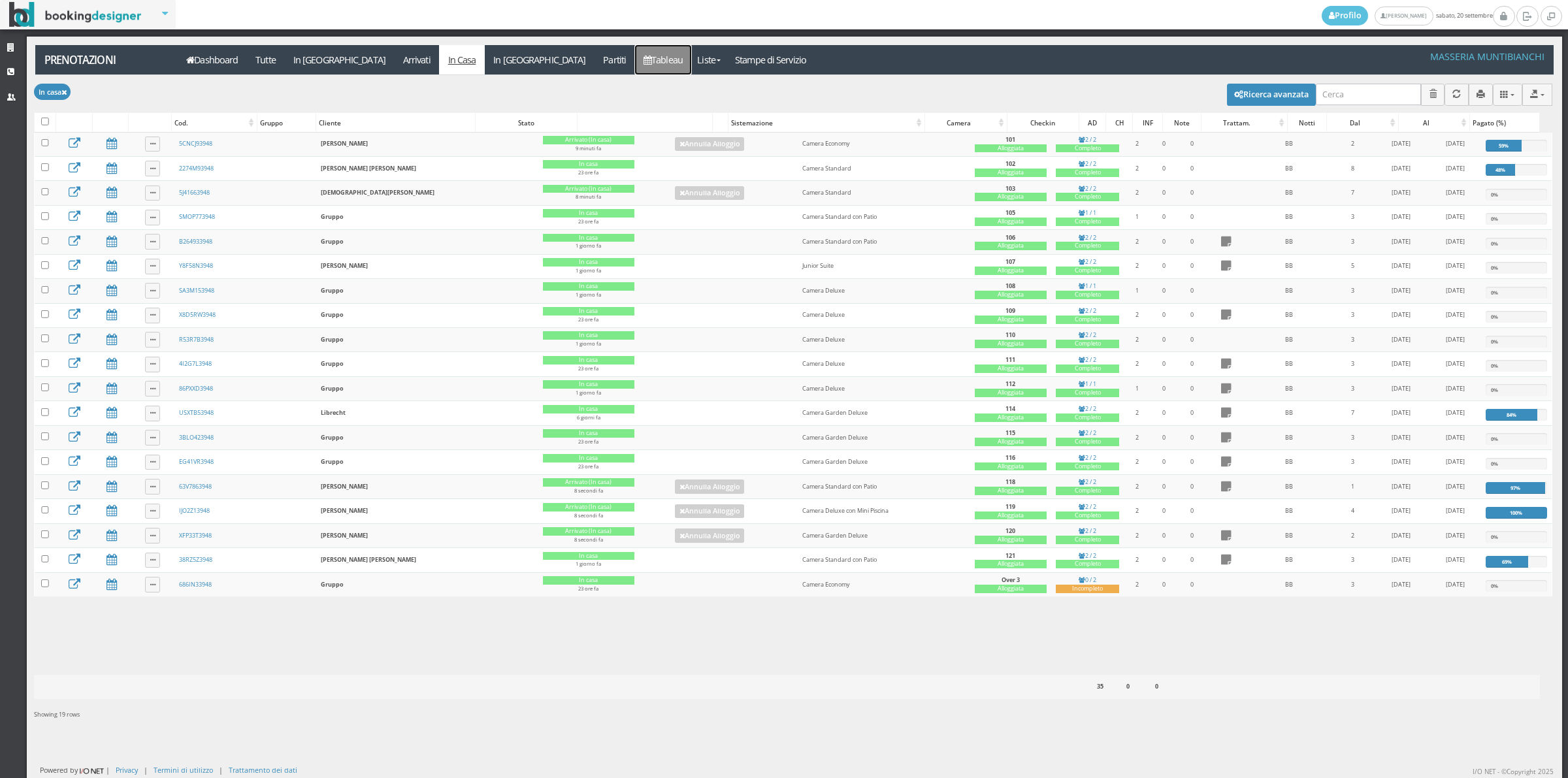
click at [635, 68] on link "Tableau" at bounding box center [663, 60] width 57 height 30
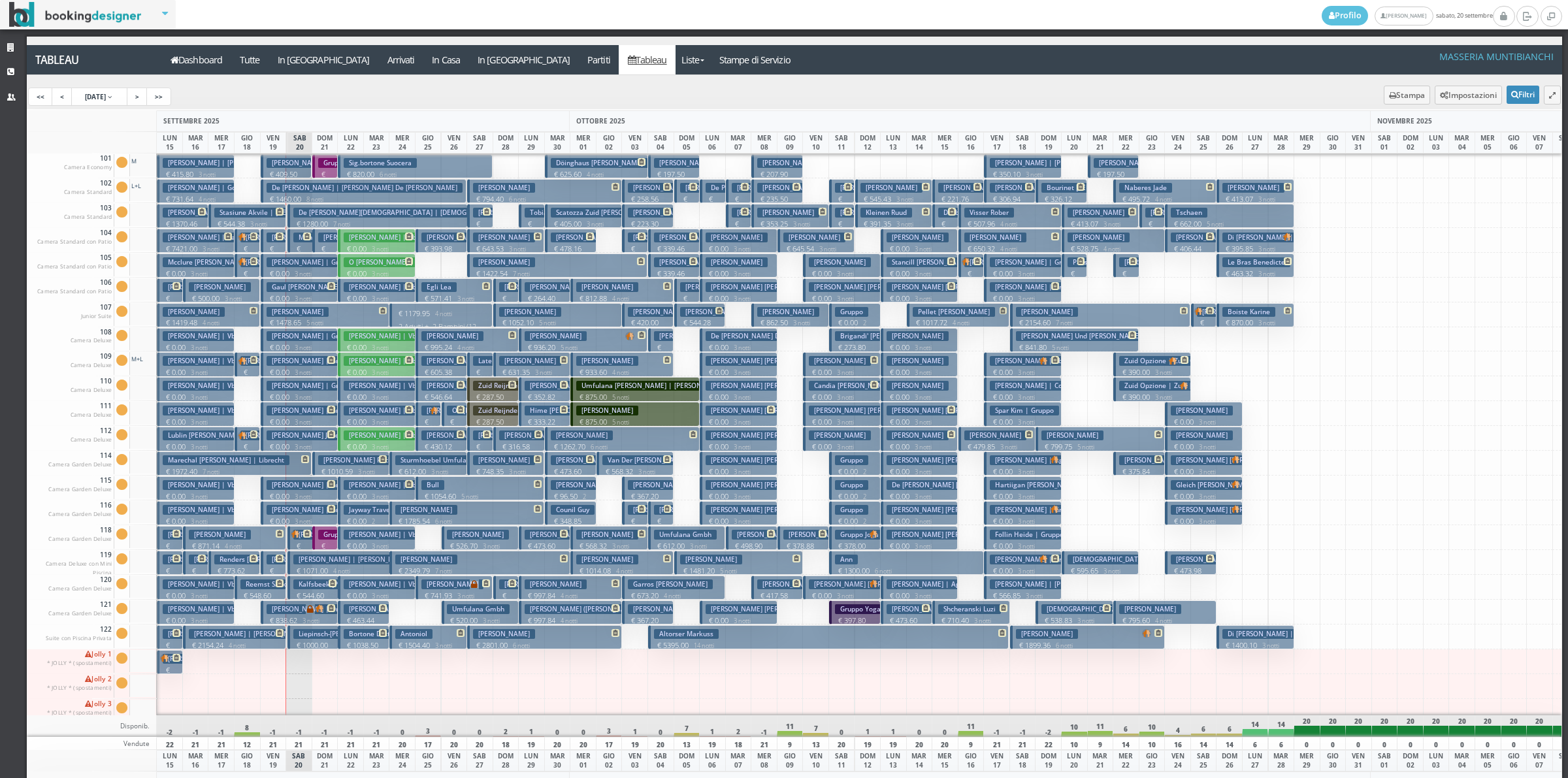
click at [294, 170] on p "€ 409.50 2 notti" at bounding box center [288, 180] width 42 height 20
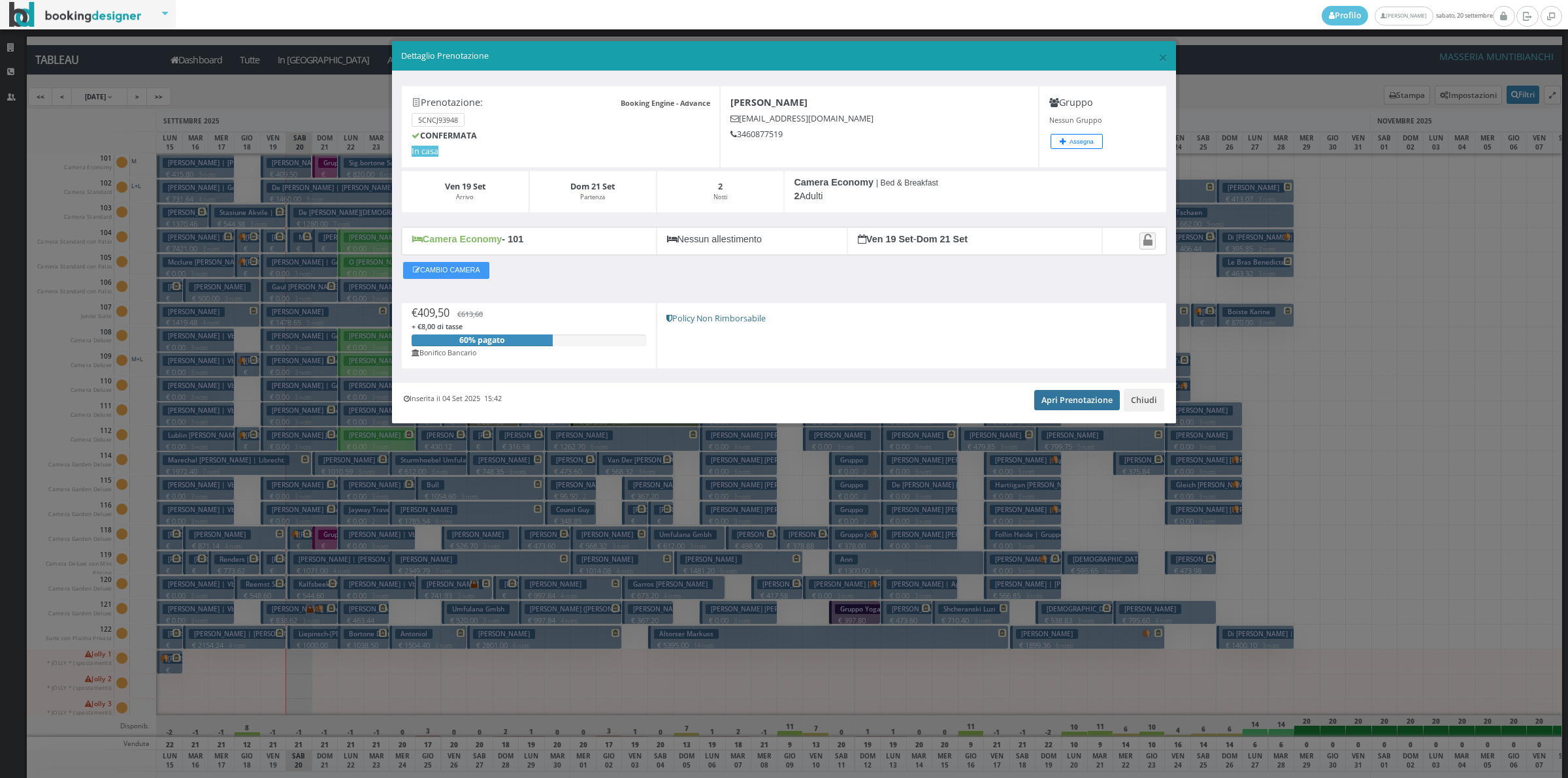
click at [1076, 410] on link "Apri Prenotazione" at bounding box center [1077, 399] width 86 height 19
click at [1150, 408] on button "Chiudi" at bounding box center [1144, 400] width 40 height 23
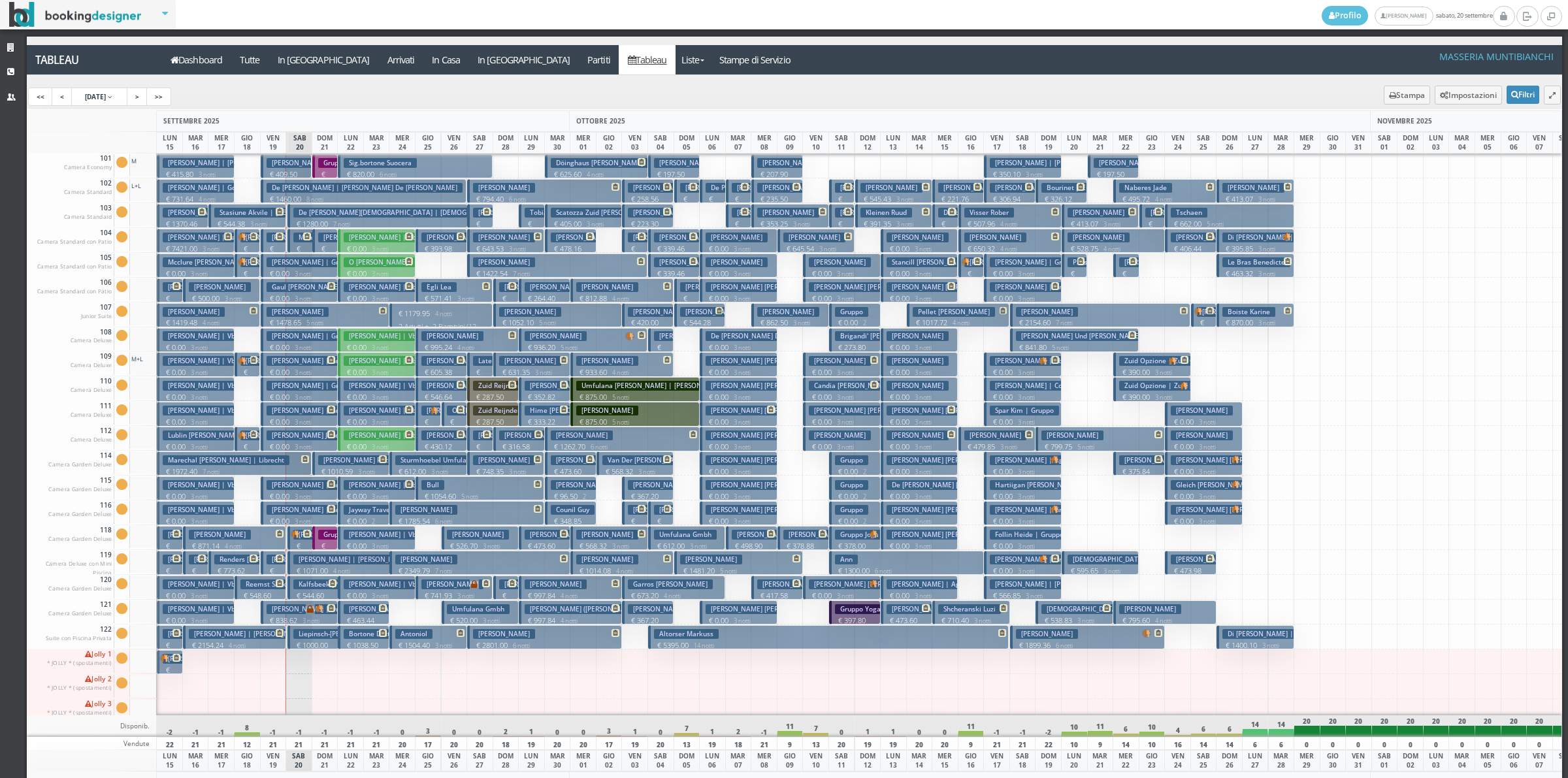
click at [301, 239] on span at bounding box center [306, 237] width 11 height 8
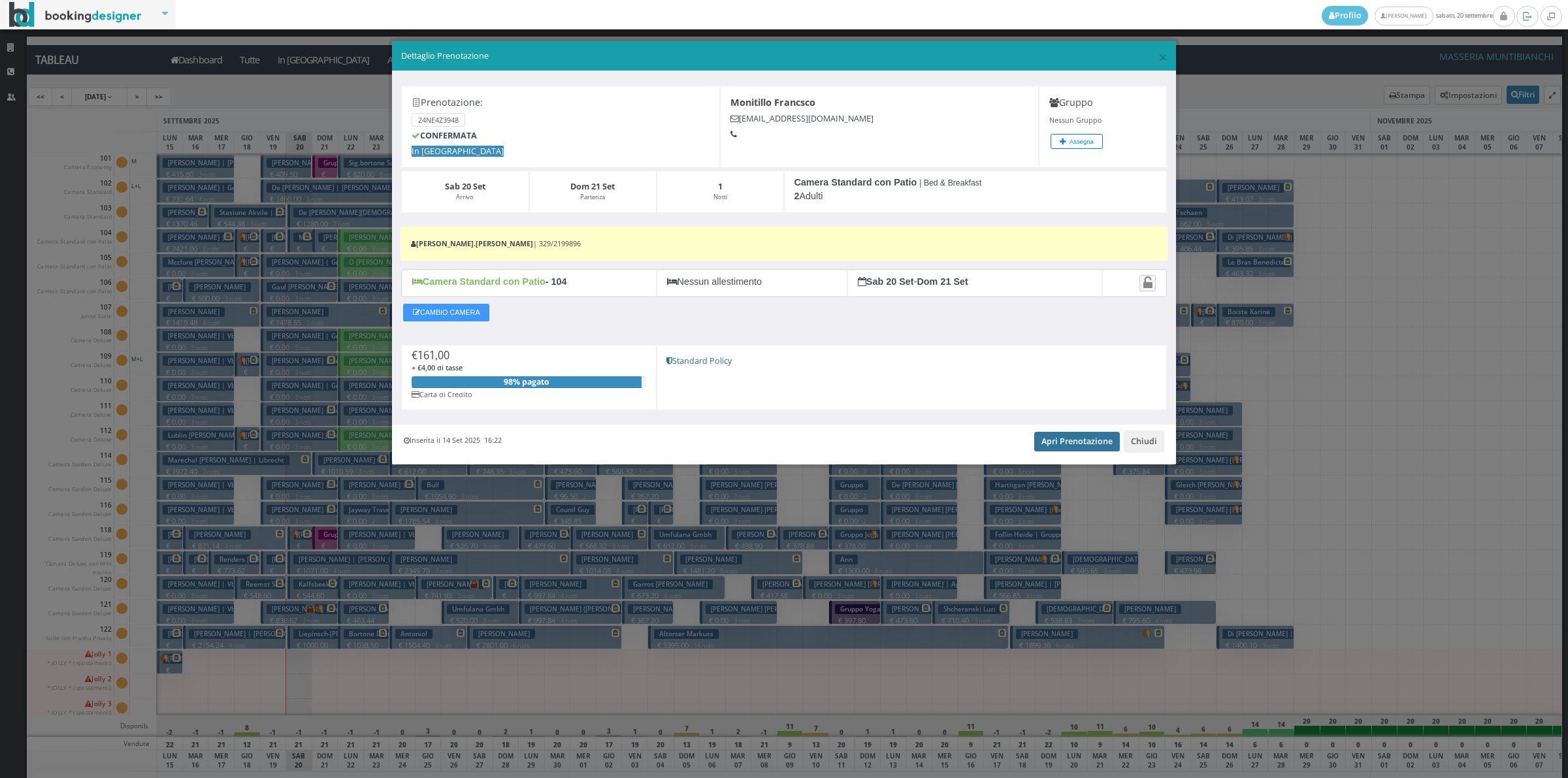
click at [1051, 446] on link "Apri Prenotazione" at bounding box center [1077, 441] width 86 height 19
click at [1145, 441] on button "Chiudi" at bounding box center [1144, 442] width 40 height 23
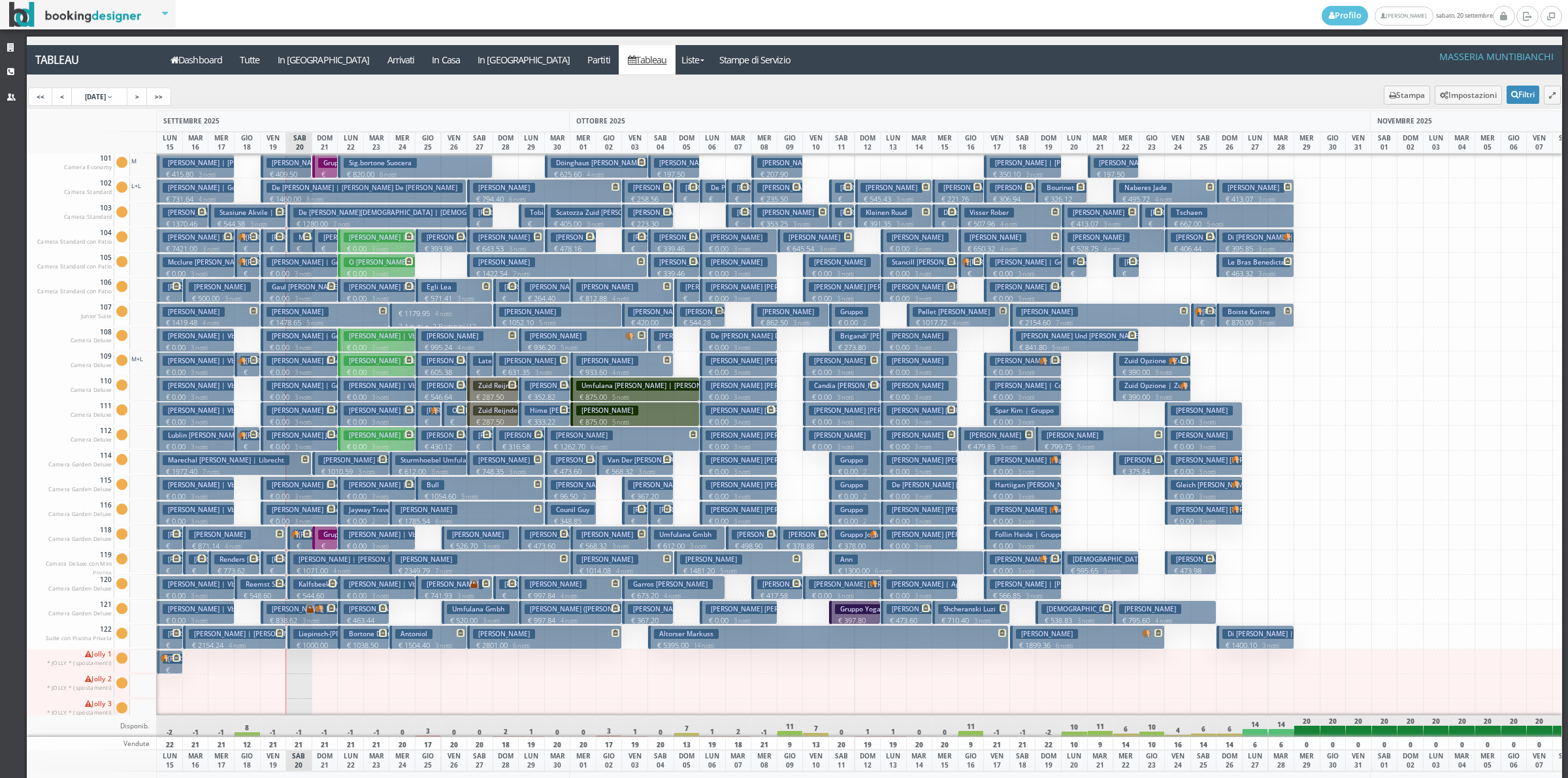
click at [303, 242] on h3 "Monitillo Francsco" at bounding box center [327, 237] width 68 height 10
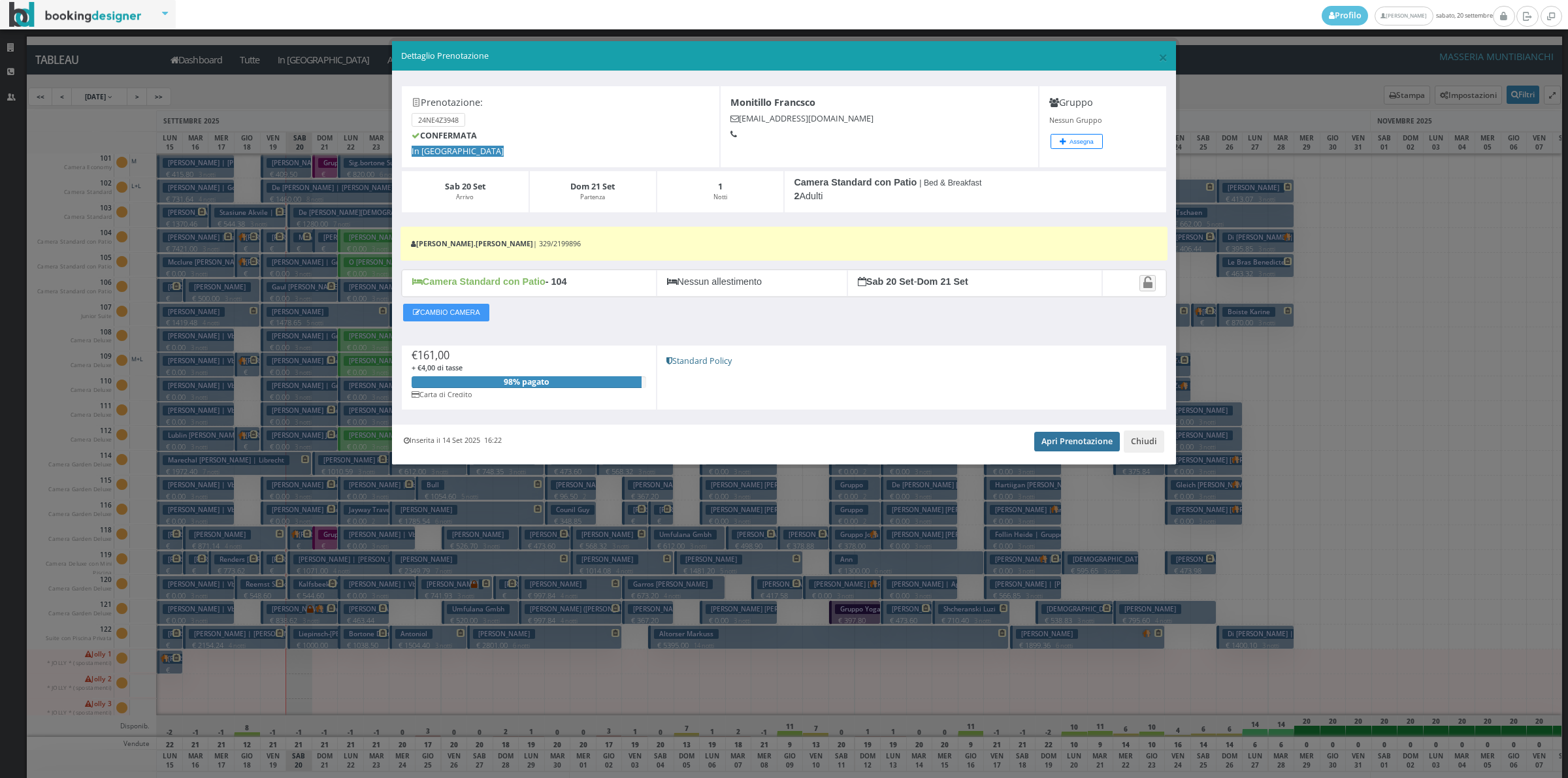
click at [1094, 447] on link "Apri Prenotazione" at bounding box center [1077, 441] width 86 height 19
click at [1150, 445] on button "Chiudi" at bounding box center [1144, 442] width 40 height 23
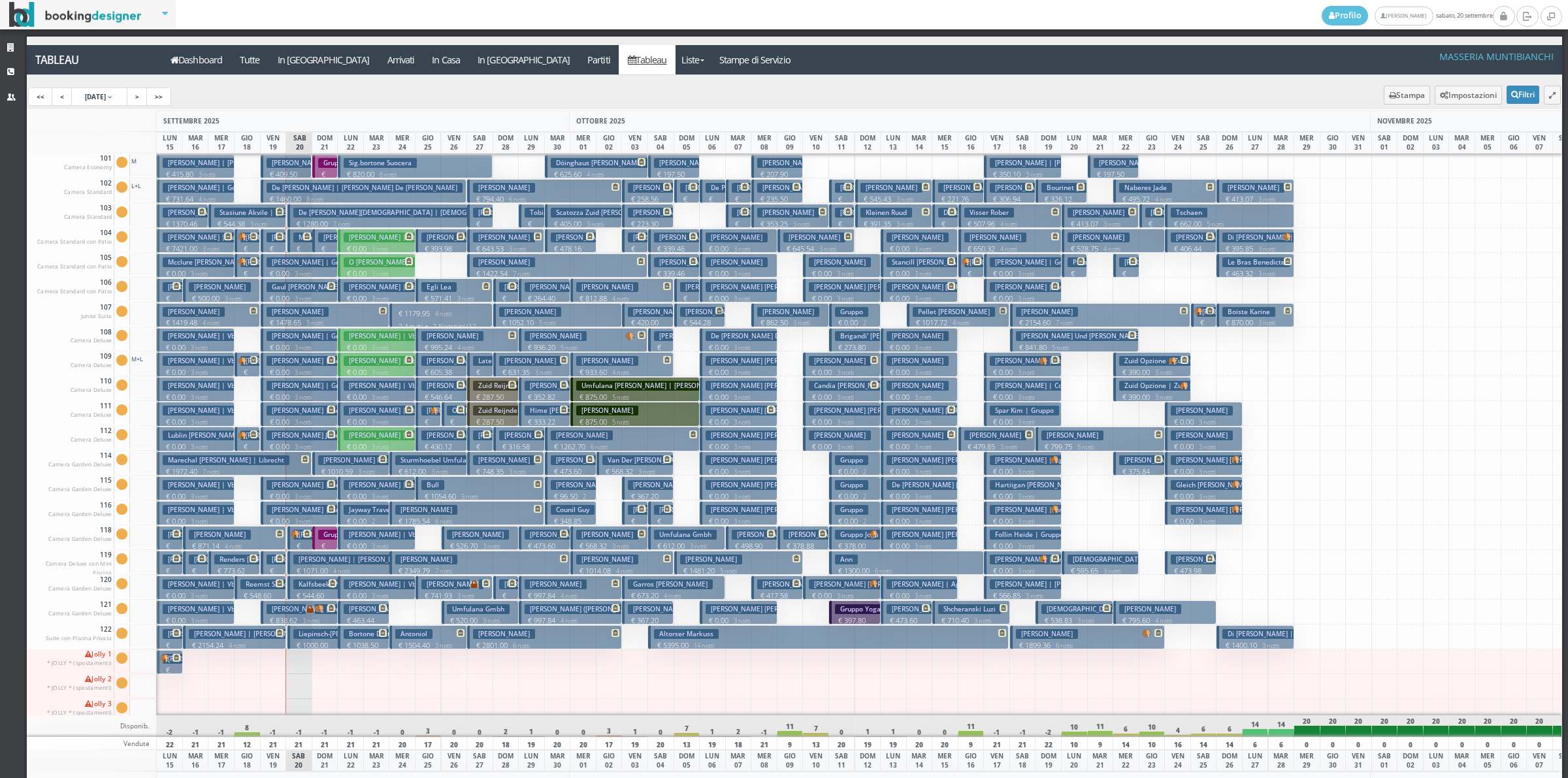
click at [301, 462] on icon at bounding box center [305, 459] width 8 height 8
click at [0, 0] on div "× Dettaglio Prenotazione Prenotazione: 24NE4Z3948 CONFERMATA In Arrivo Monitill…" at bounding box center [0, 0] width 0 height 0
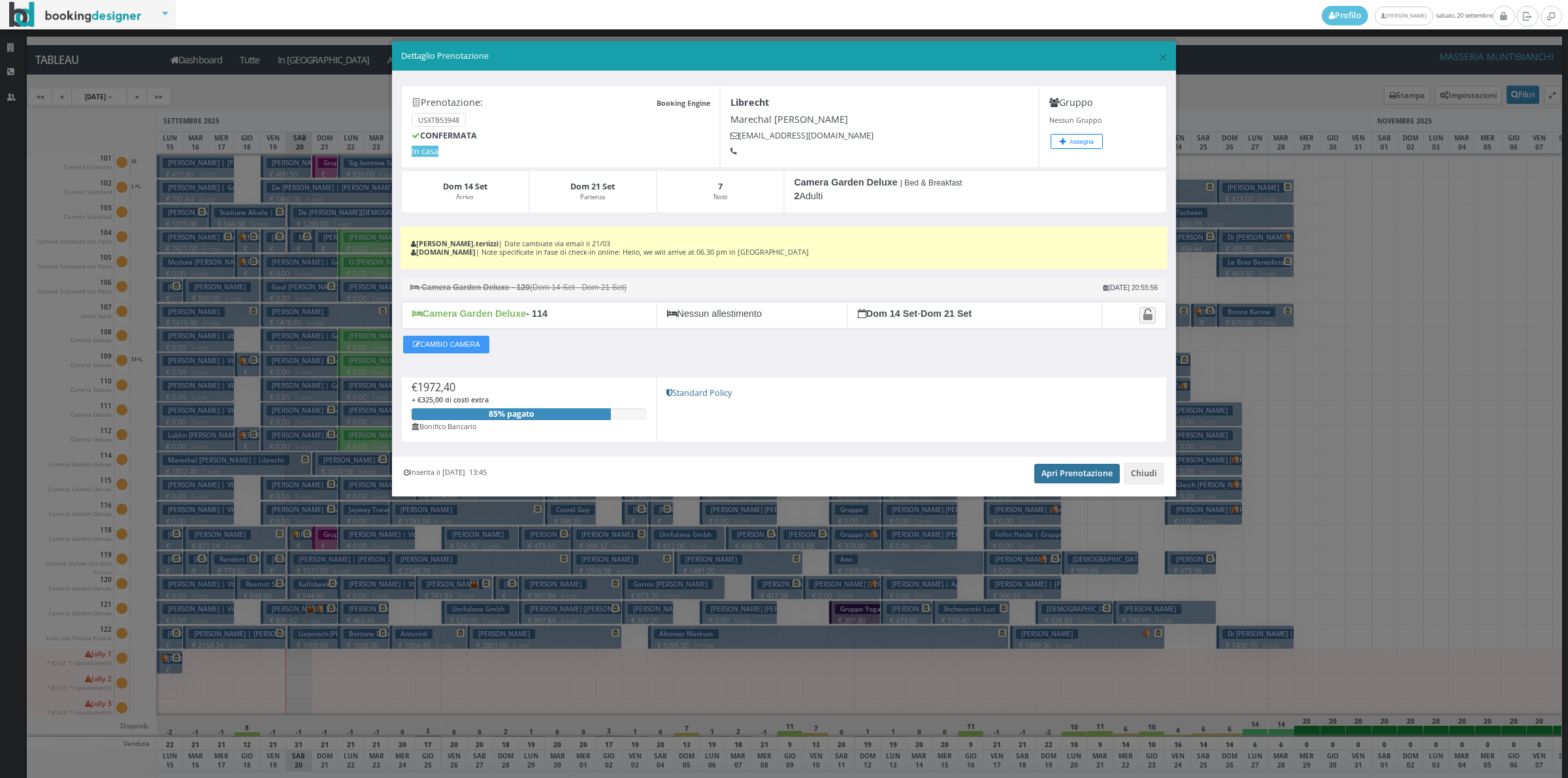
click at [1059, 471] on link "Apri Prenotazione" at bounding box center [1077, 473] width 86 height 19
click at [1146, 477] on button "Chiudi" at bounding box center [1144, 474] width 40 height 23
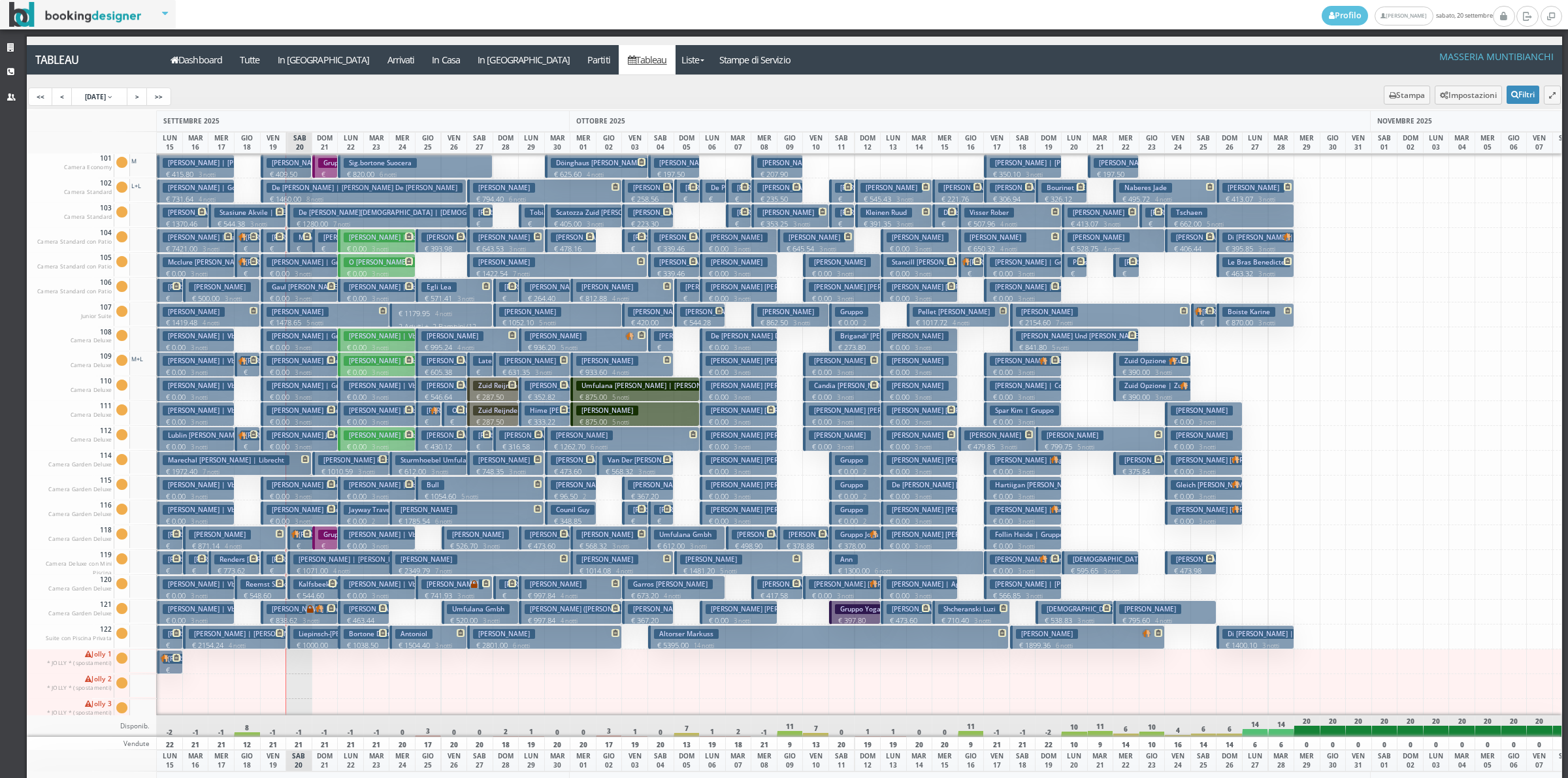
click at [288, 459] on button "Marechal Mixchel Serge | Librecht € 1972.40 7 notti 2 Adulti" at bounding box center [234, 463] width 155 height 24
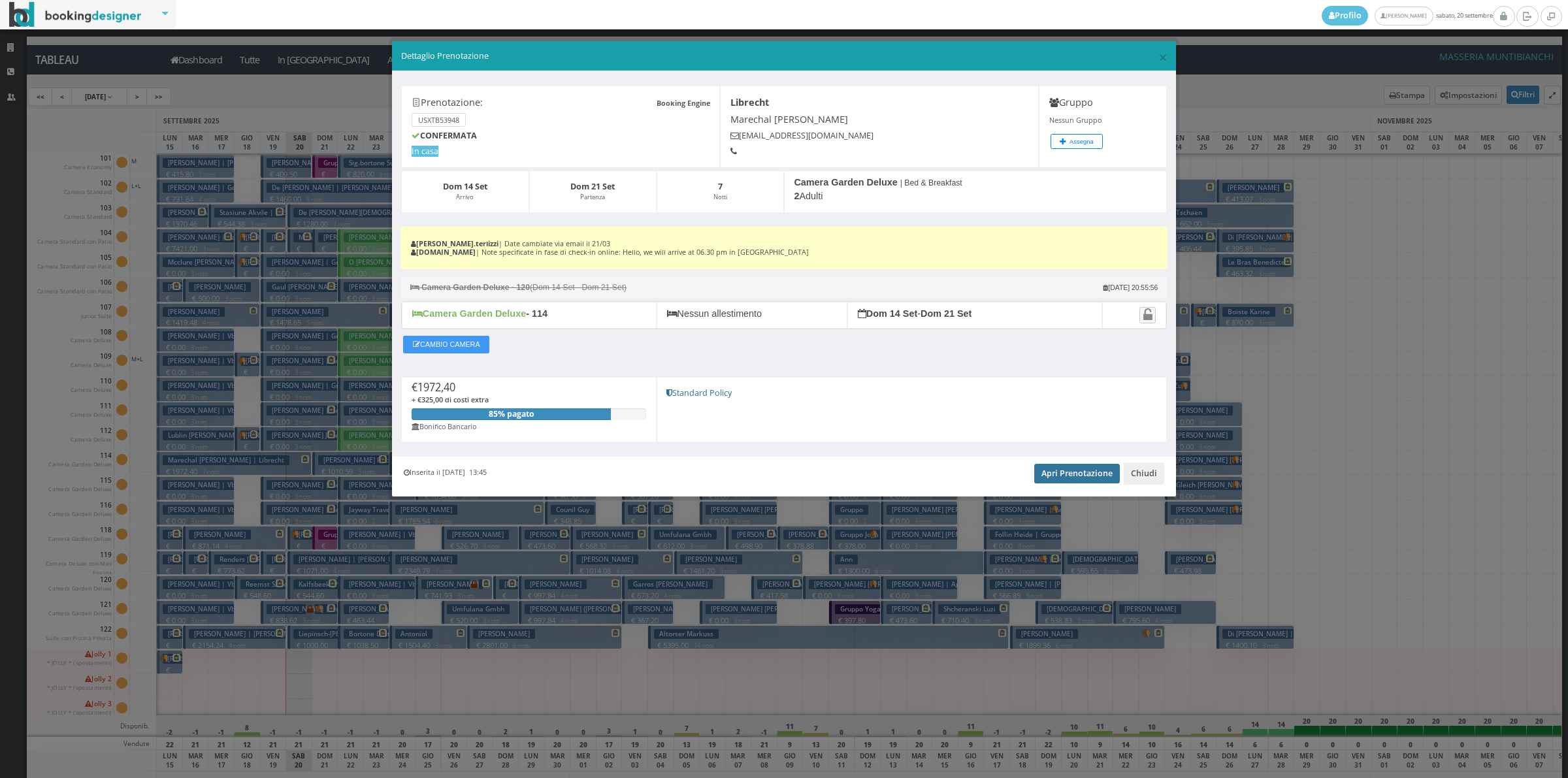
click at [1069, 479] on link "Apri Prenotazione" at bounding box center [1077, 473] width 86 height 19
click at [1154, 479] on button "Chiudi" at bounding box center [1144, 474] width 40 height 23
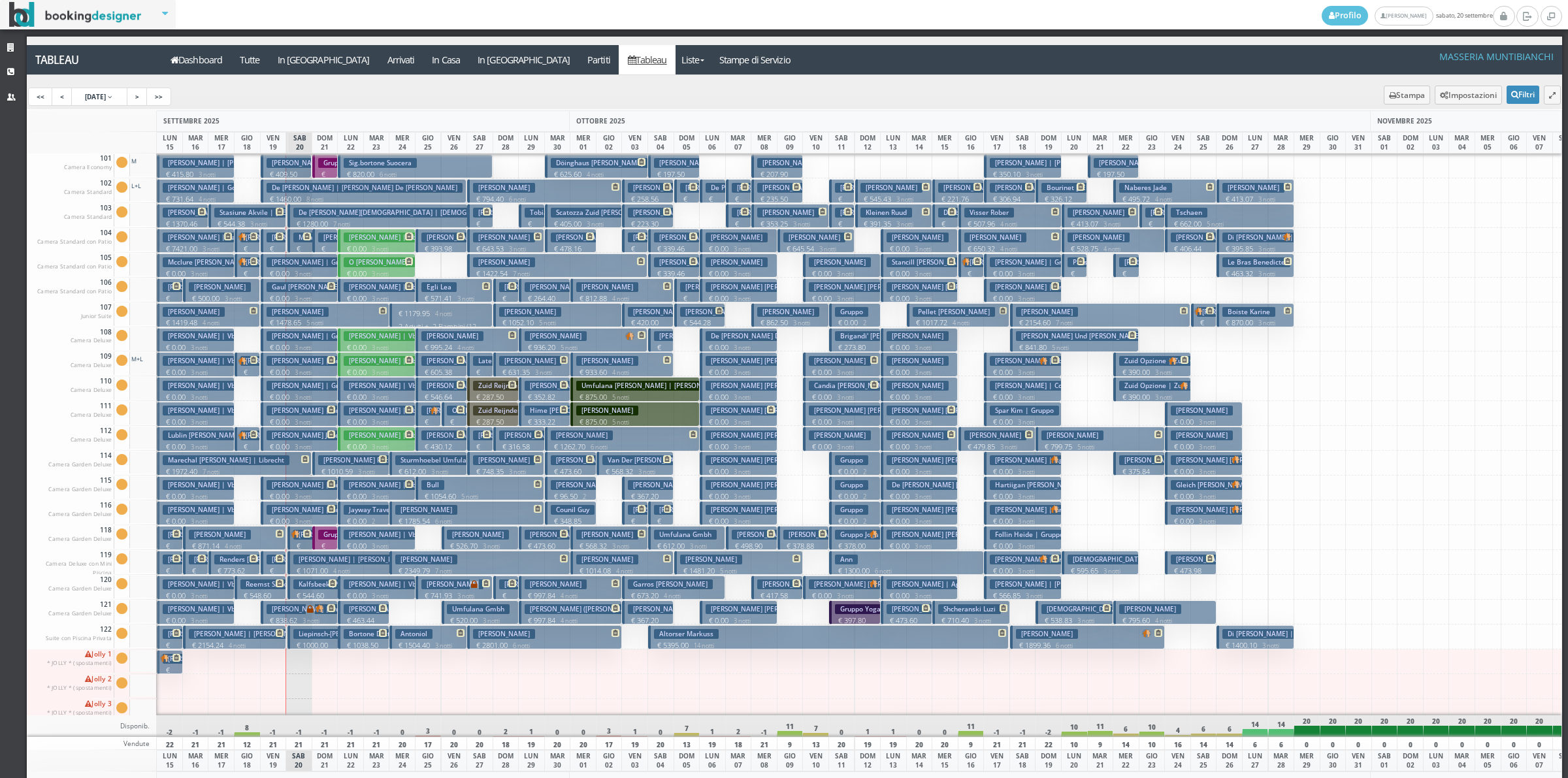
click at [271, 166] on h3 "[PERSON_NAME]" at bounding box center [298, 163] width 62 height 10
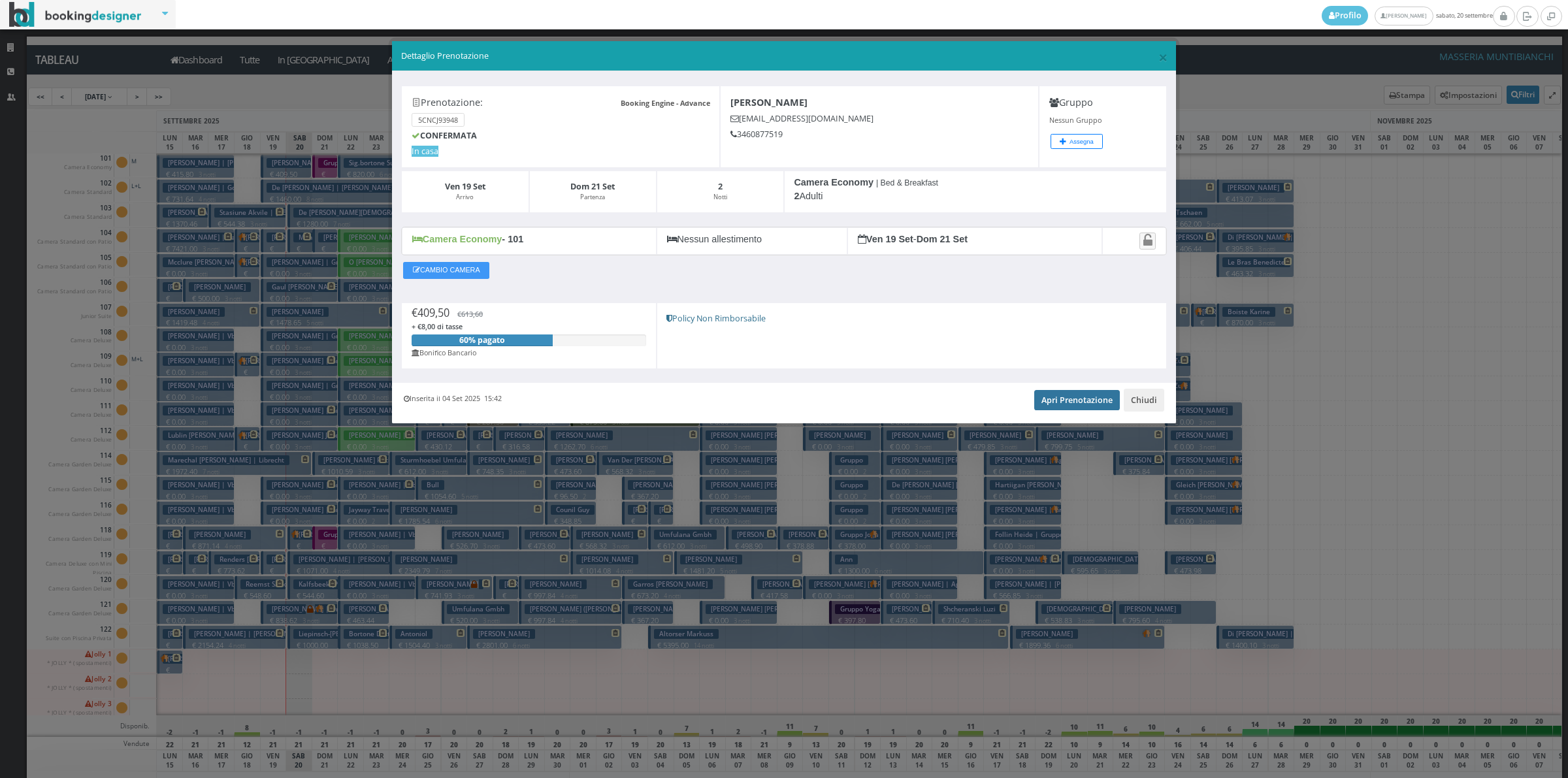
click at [1080, 406] on link "Apri Prenotazione" at bounding box center [1077, 399] width 86 height 19
click at [1140, 400] on button "Chiudi" at bounding box center [1144, 400] width 40 height 23
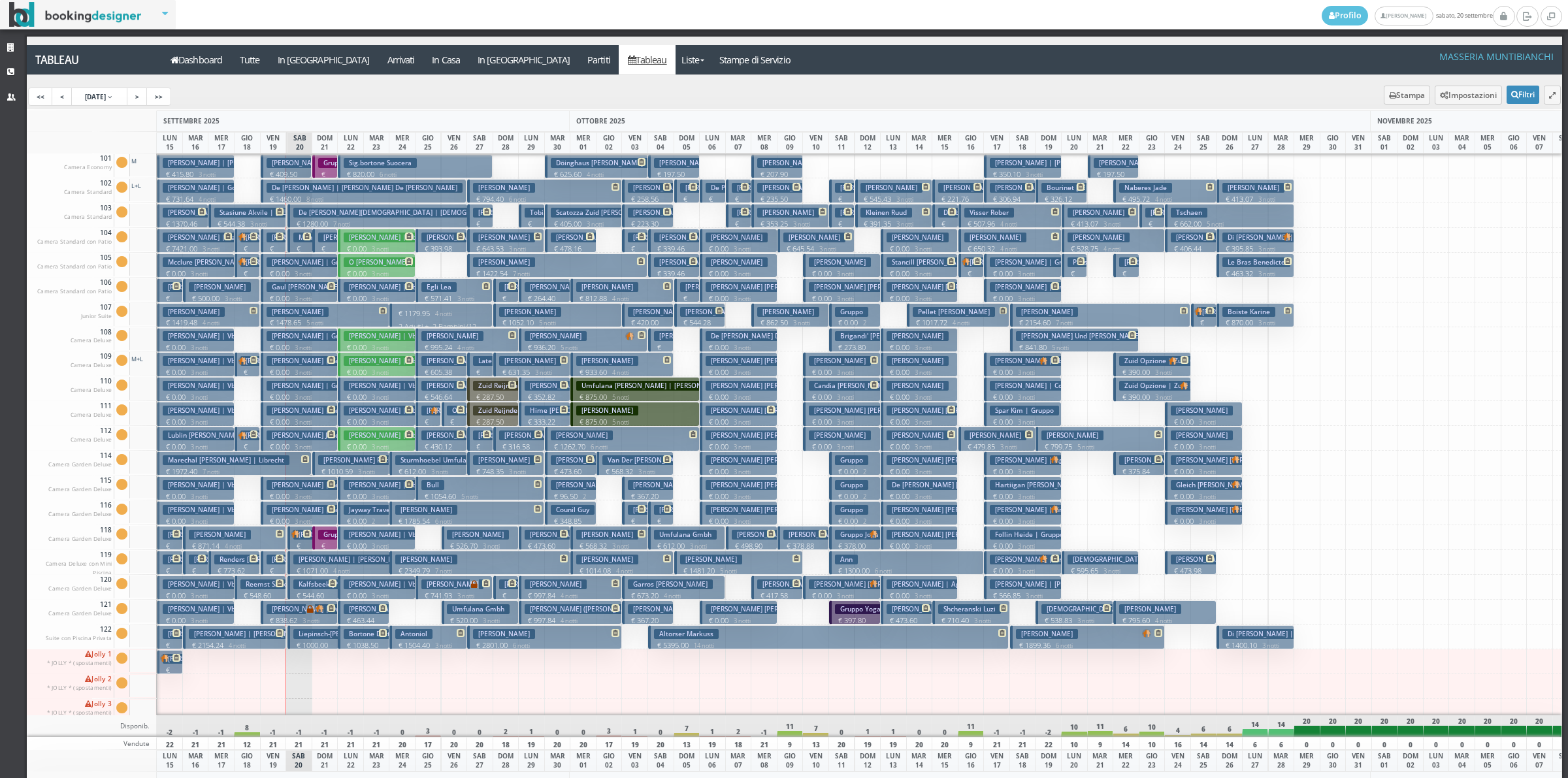
click at [295, 242] on h3 "Monitillo Francsco" at bounding box center [327, 237] width 68 height 10
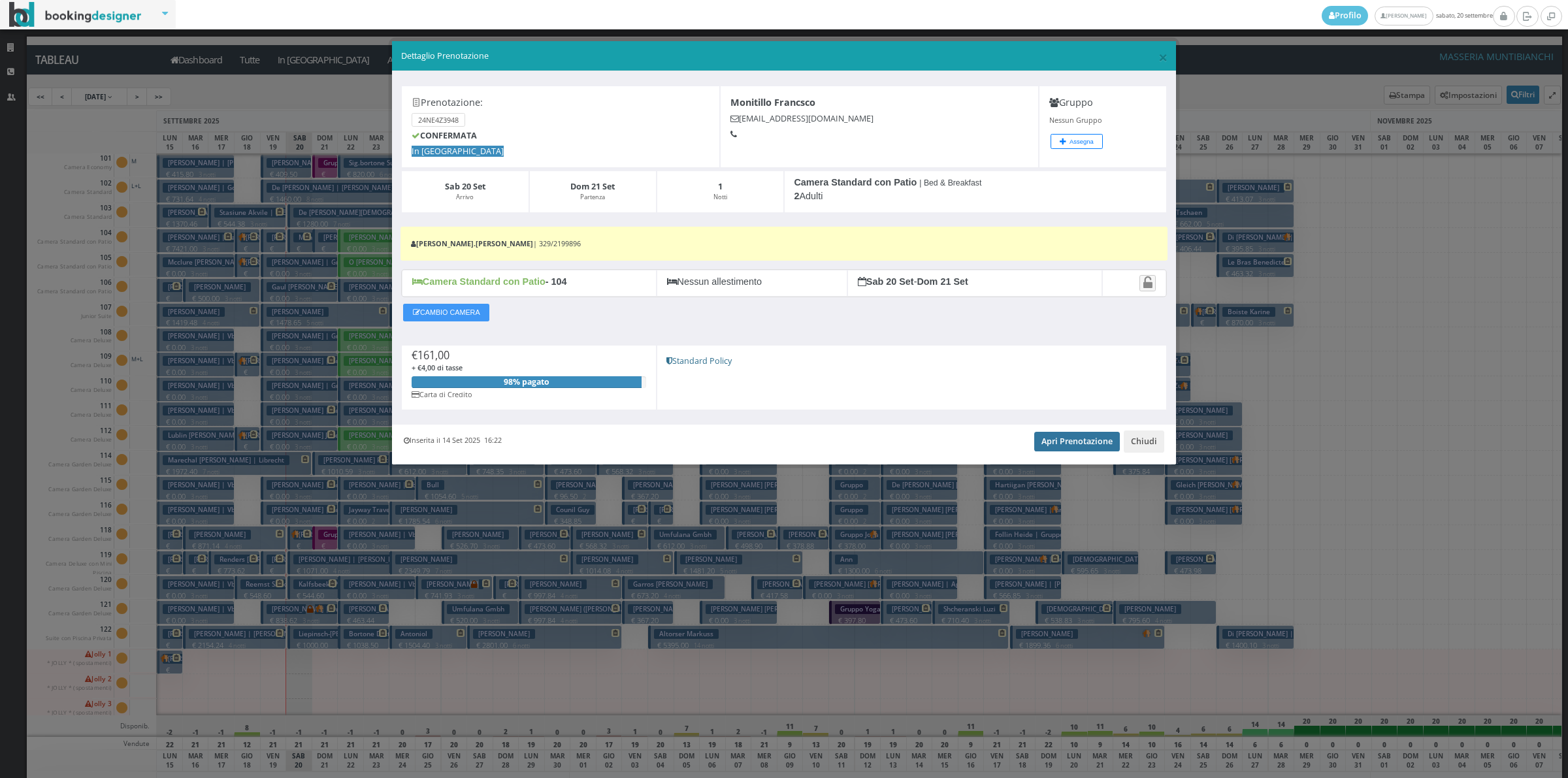
click at [1080, 444] on link "Apri Prenotazione" at bounding box center [1077, 441] width 86 height 19
click at [1134, 435] on button "Chiudi" at bounding box center [1144, 442] width 40 height 23
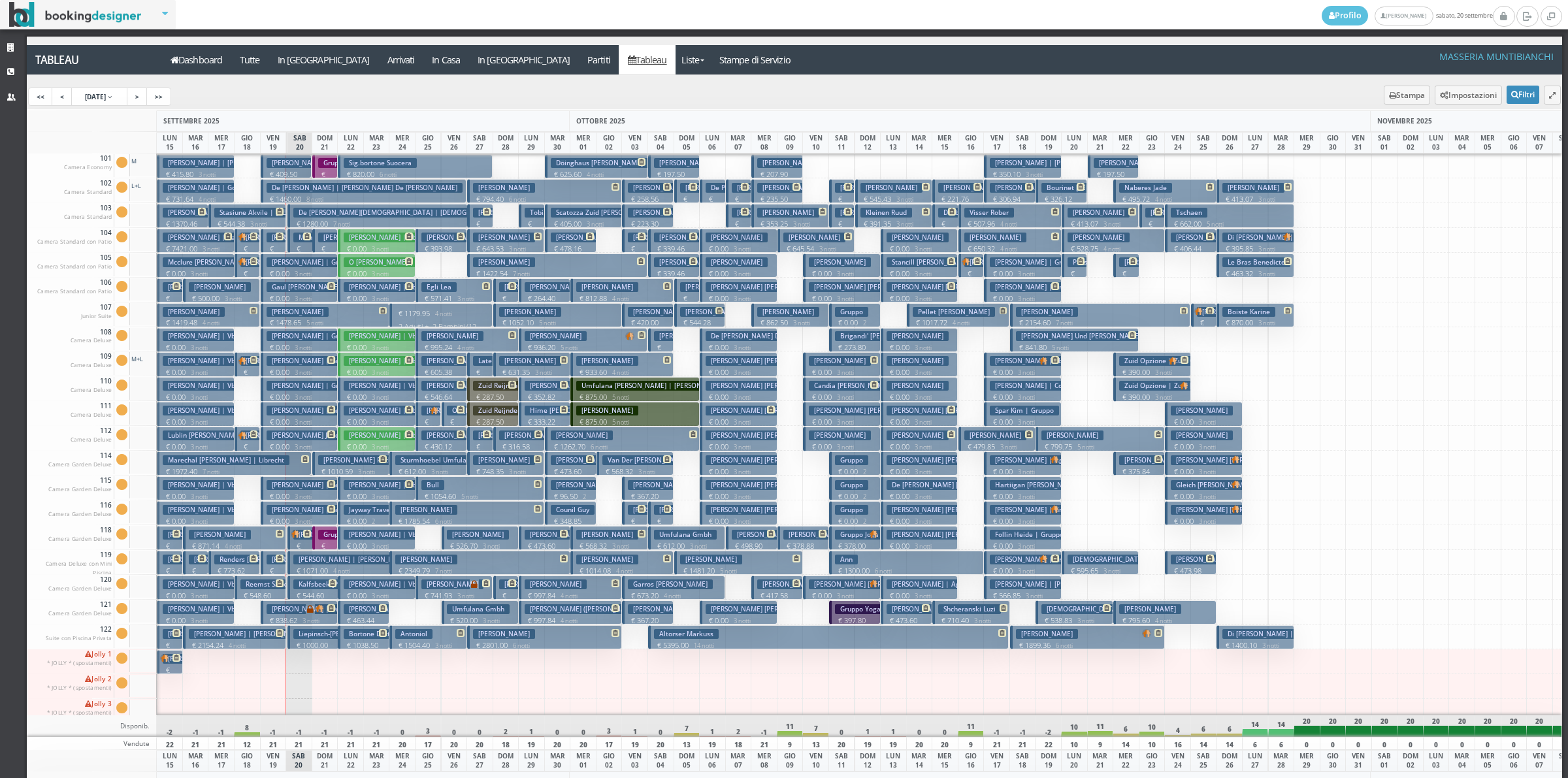
click at [302, 540] on h3 "[PERSON_NAME] | [PERSON_NAME]" at bounding box center [354, 534] width 121 height 10
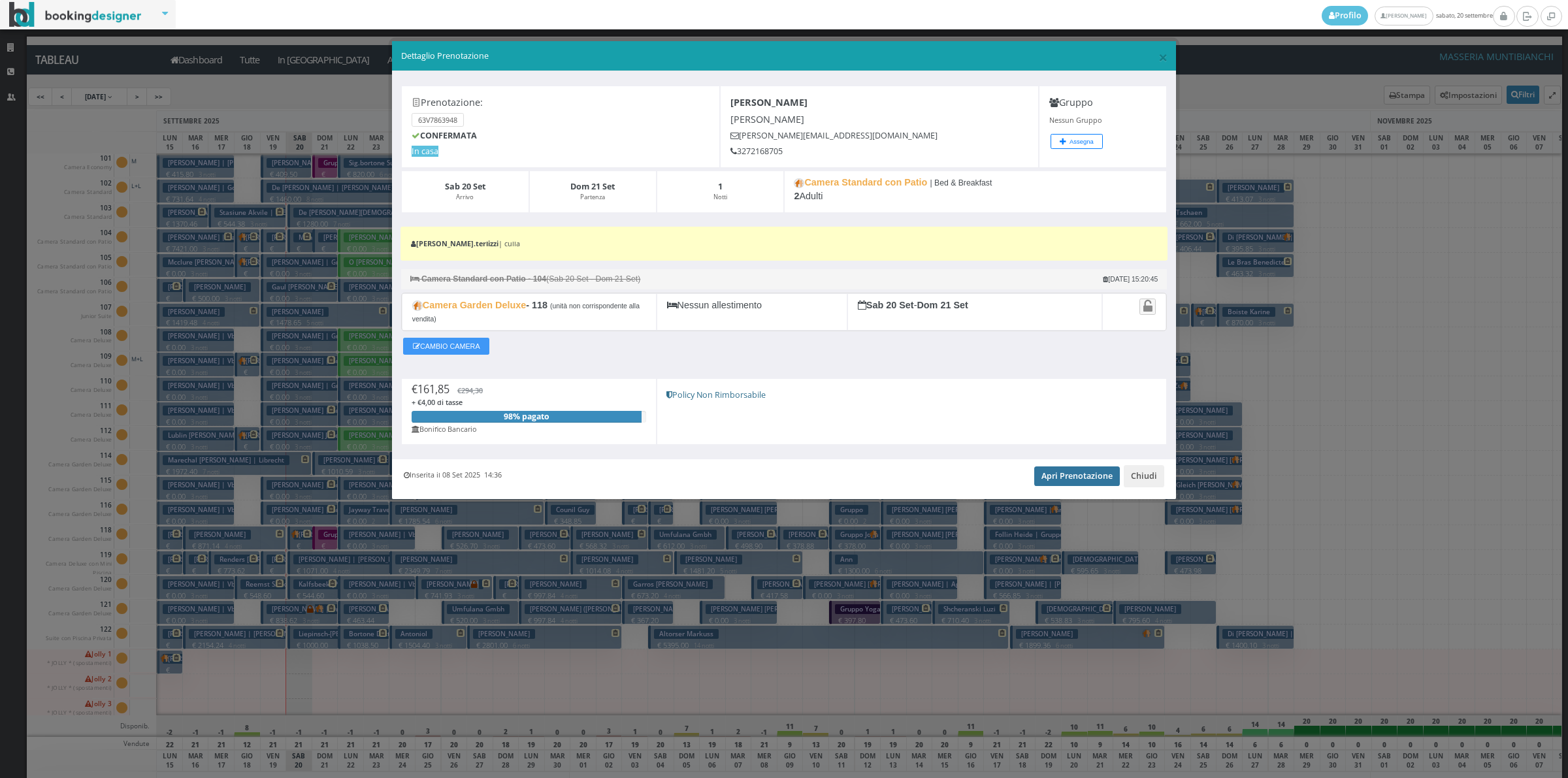
click at [1066, 484] on link "Apri Prenotazione" at bounding box center [1077, 476] width 86 height 19
click at [1155, 484] on button "Chiudi" at bounding box center [1144, 476] width 40 height 23
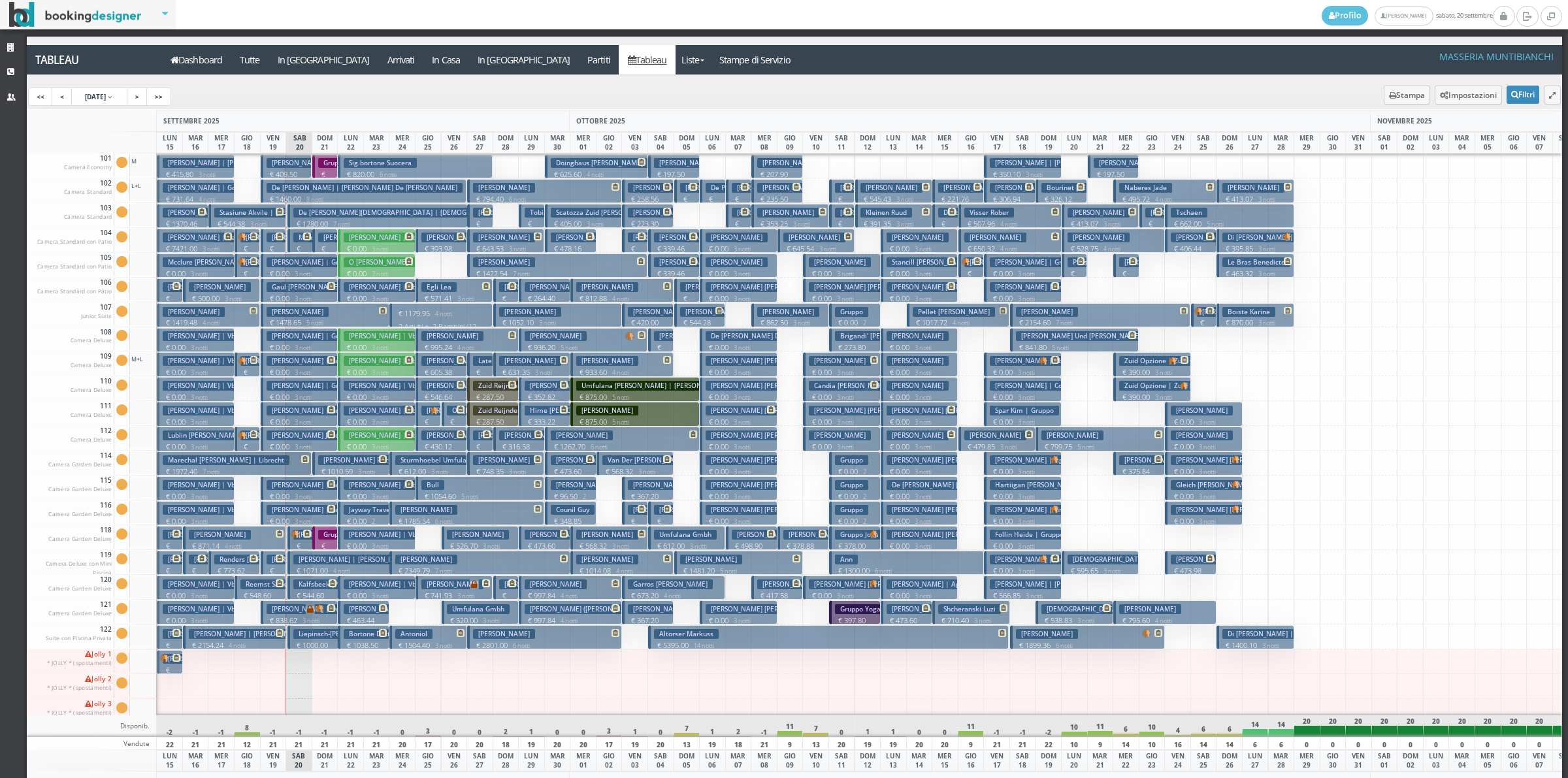
click at [324, 634] on h3 "Liepinsch-hellmers / Regina Ms Umfulana | Umfulana Gmbh" at bounding box center [431, 634] width 275 height 10
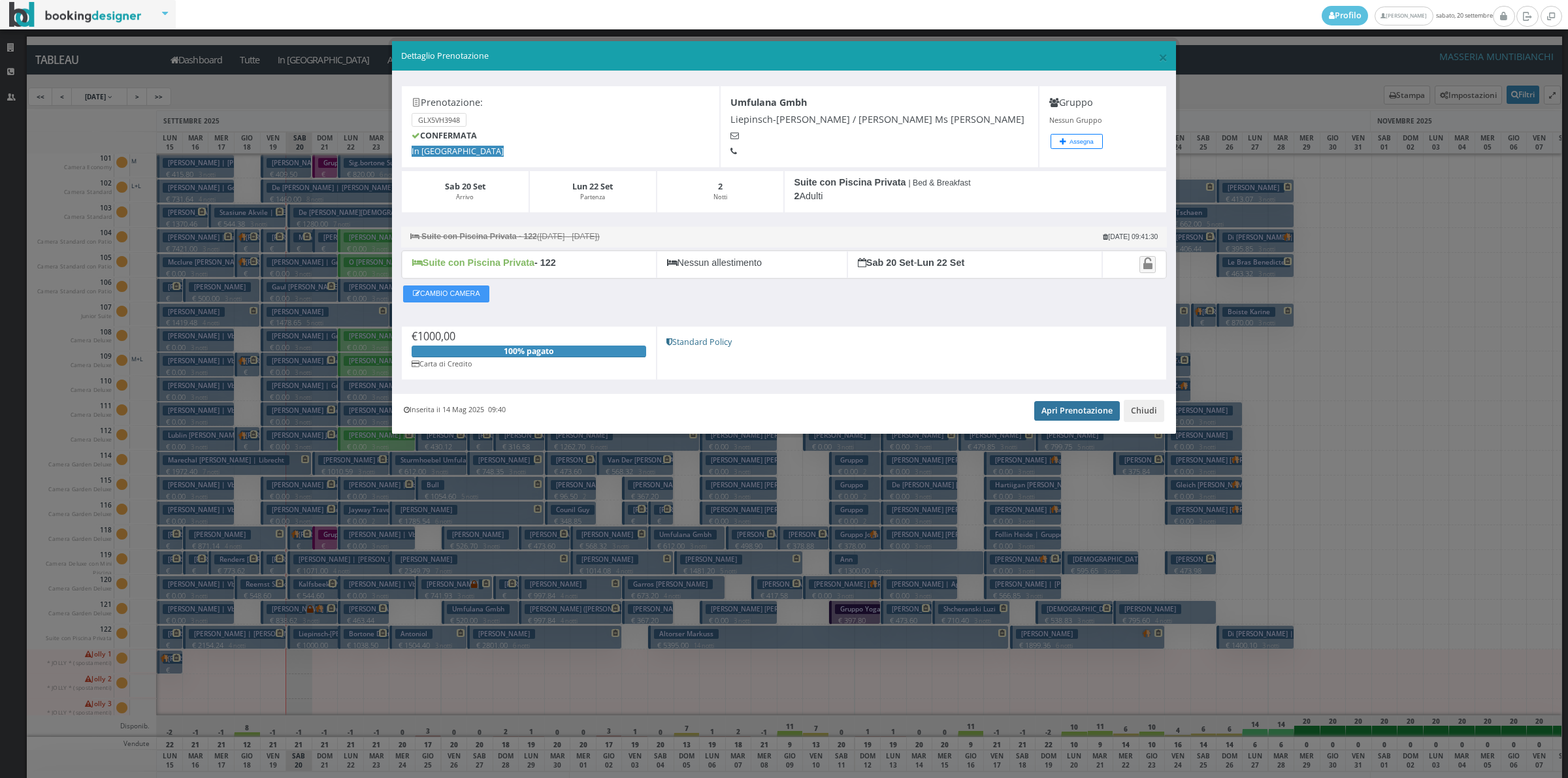
click at [1054, 419] on link "Apri Prenotazione" at bounding box center [1077, 411] width 86 height 19
click at [1140, 419] on button "Chiudi" at bounding box center [1144, 411] width 40 height 23
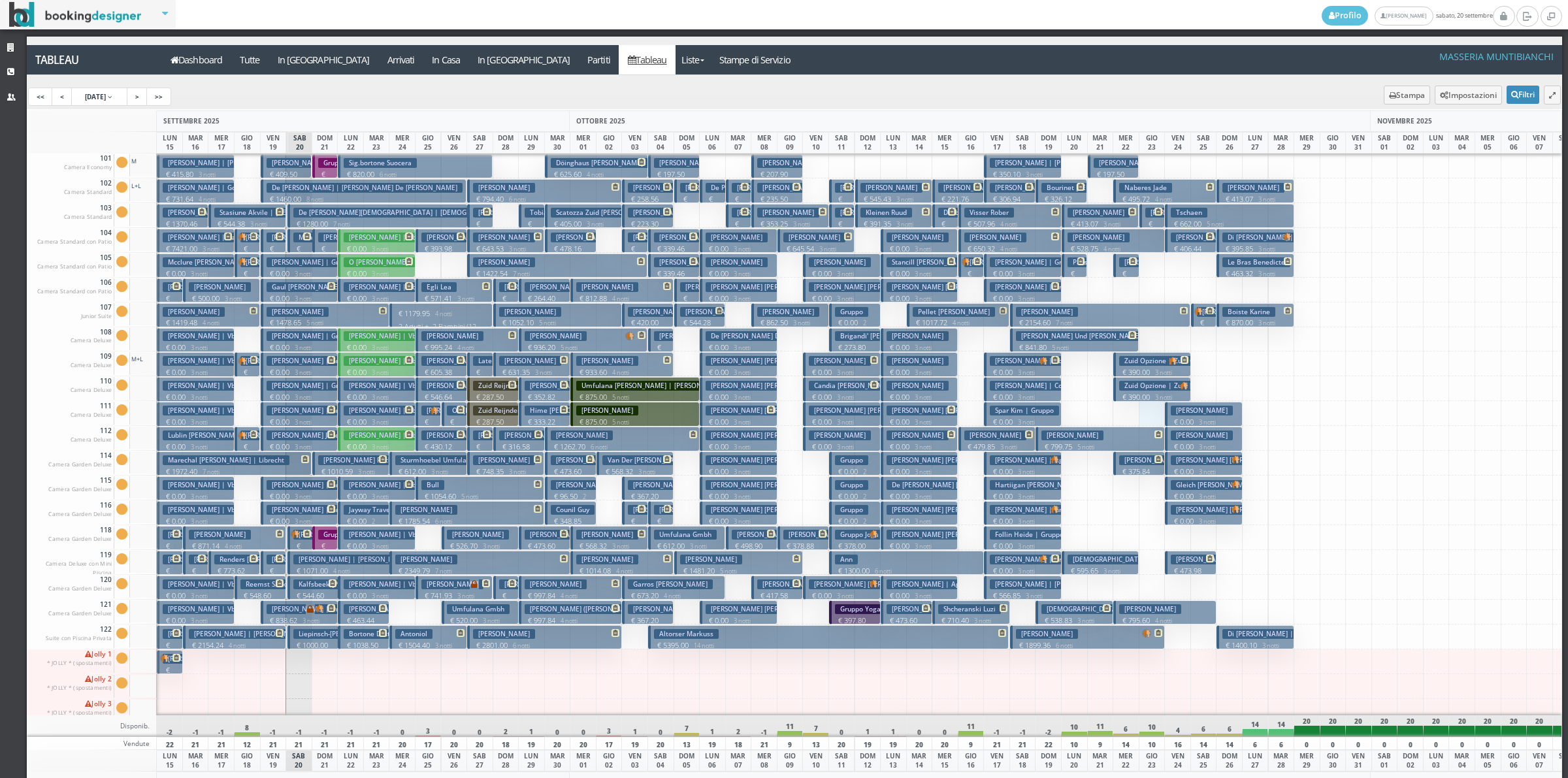
click at [1140, 419] on div at bounding box center [1152, 414] width 26 height 25
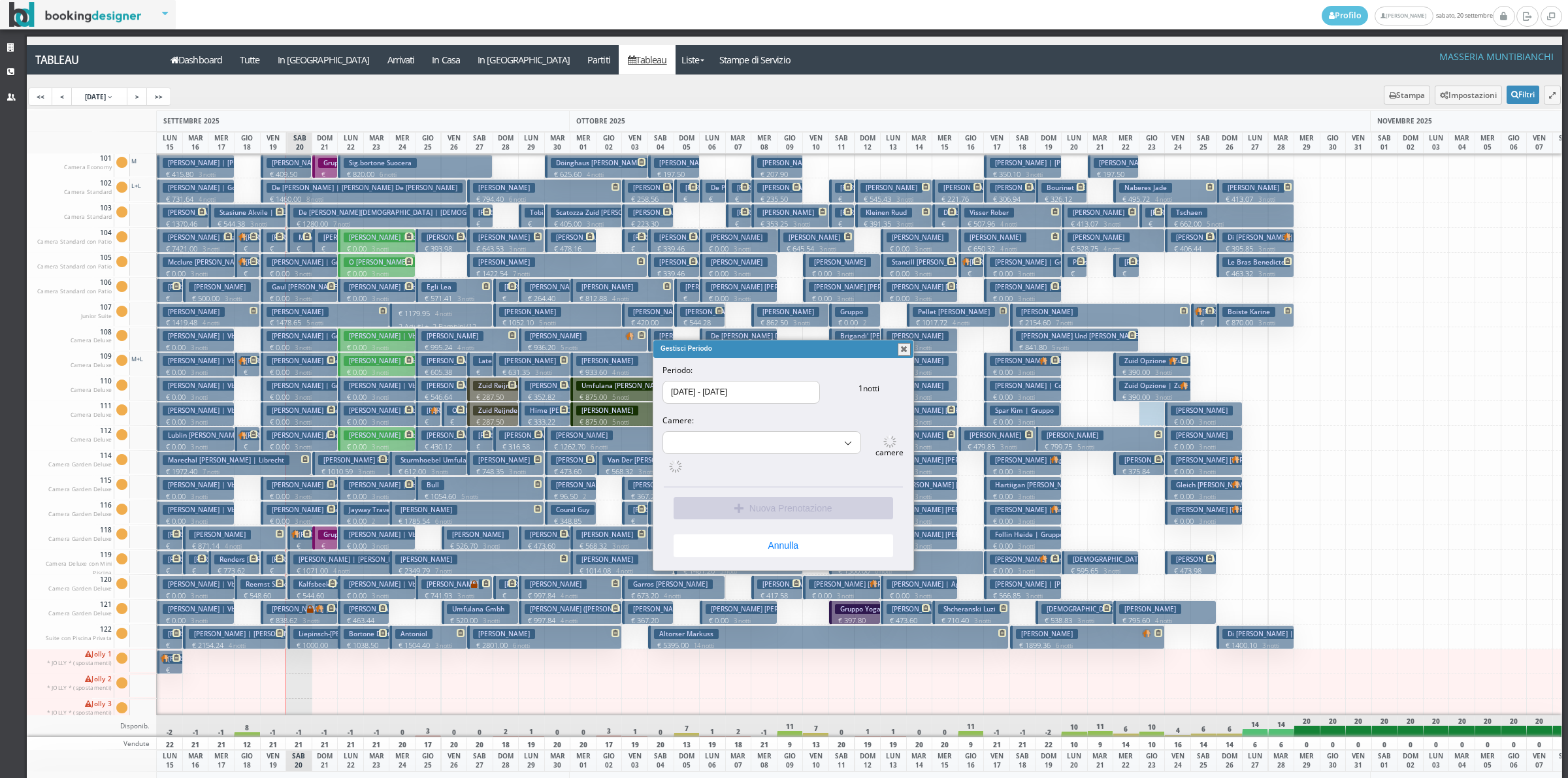
select select "15511"
click at [841, 546] on button "Annulla" at bounding box center [783, 542] width 219 height 23
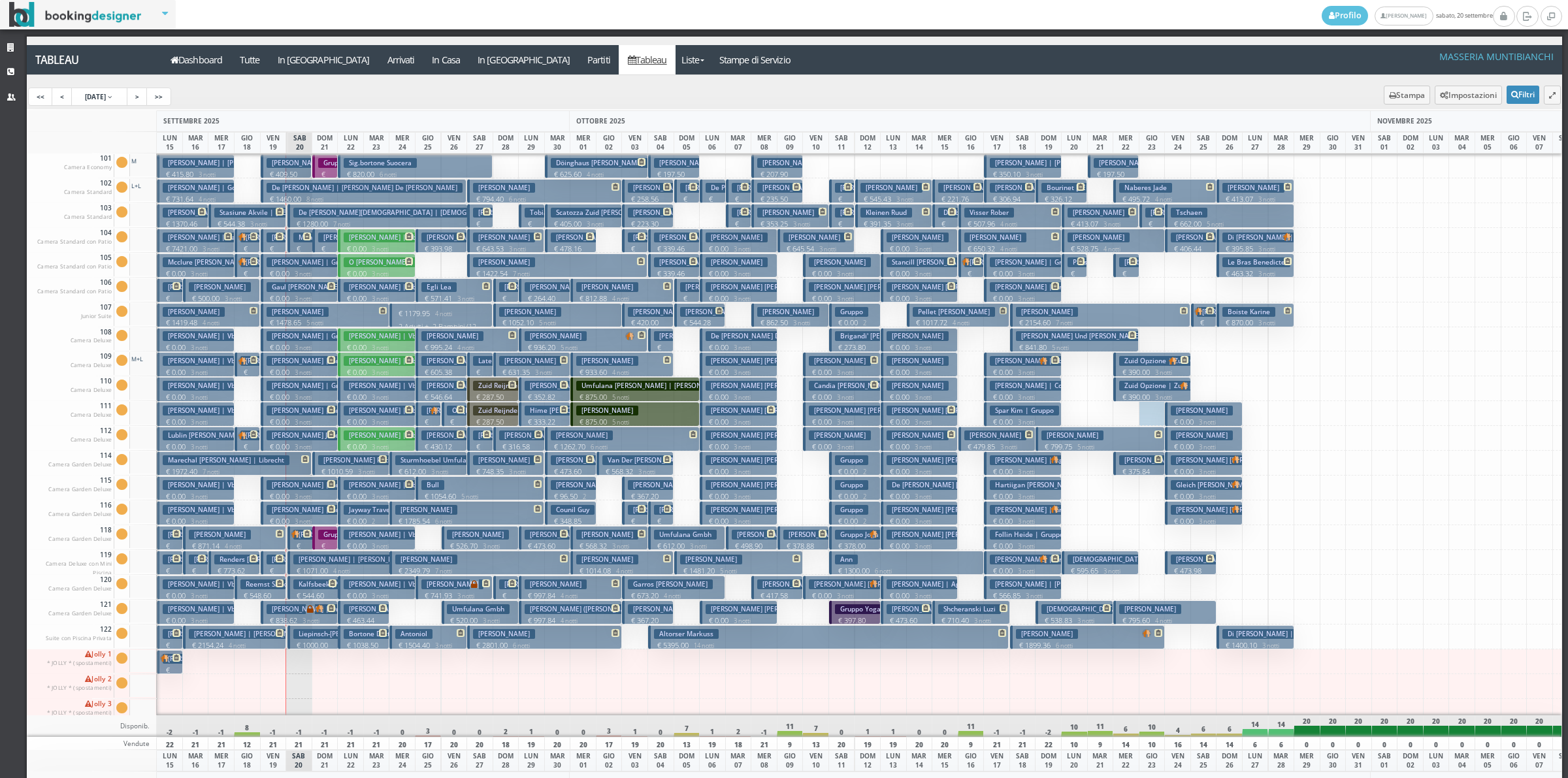
click at [303, 245] on p "€ 161.00 1 notti" at bounding box center [301, 264] width 16 height 41
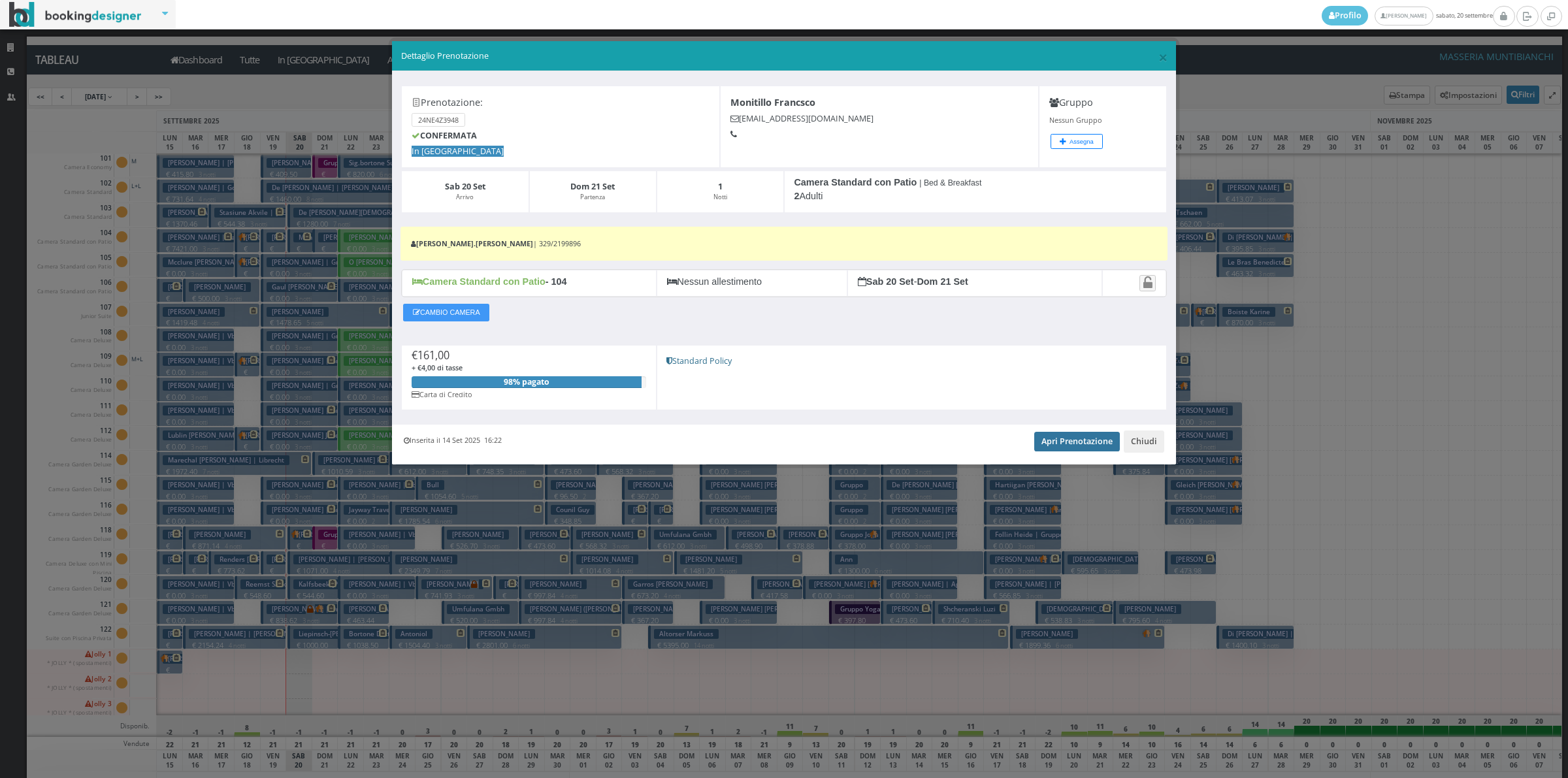
click at [1076, 439] on link "Apri Prenotazione" at bounding box center [1077, 441] width 86 height 19
click at [1148, 456] on div "Inserita il 14 Set 2025 16:22 Apri Prenotazione Chiudi" at bounding box center [784, 444] width 784 height 40
click at [1150, 453] on button "Chiudi" at bounding box center [1144, 442] width 40 height 23
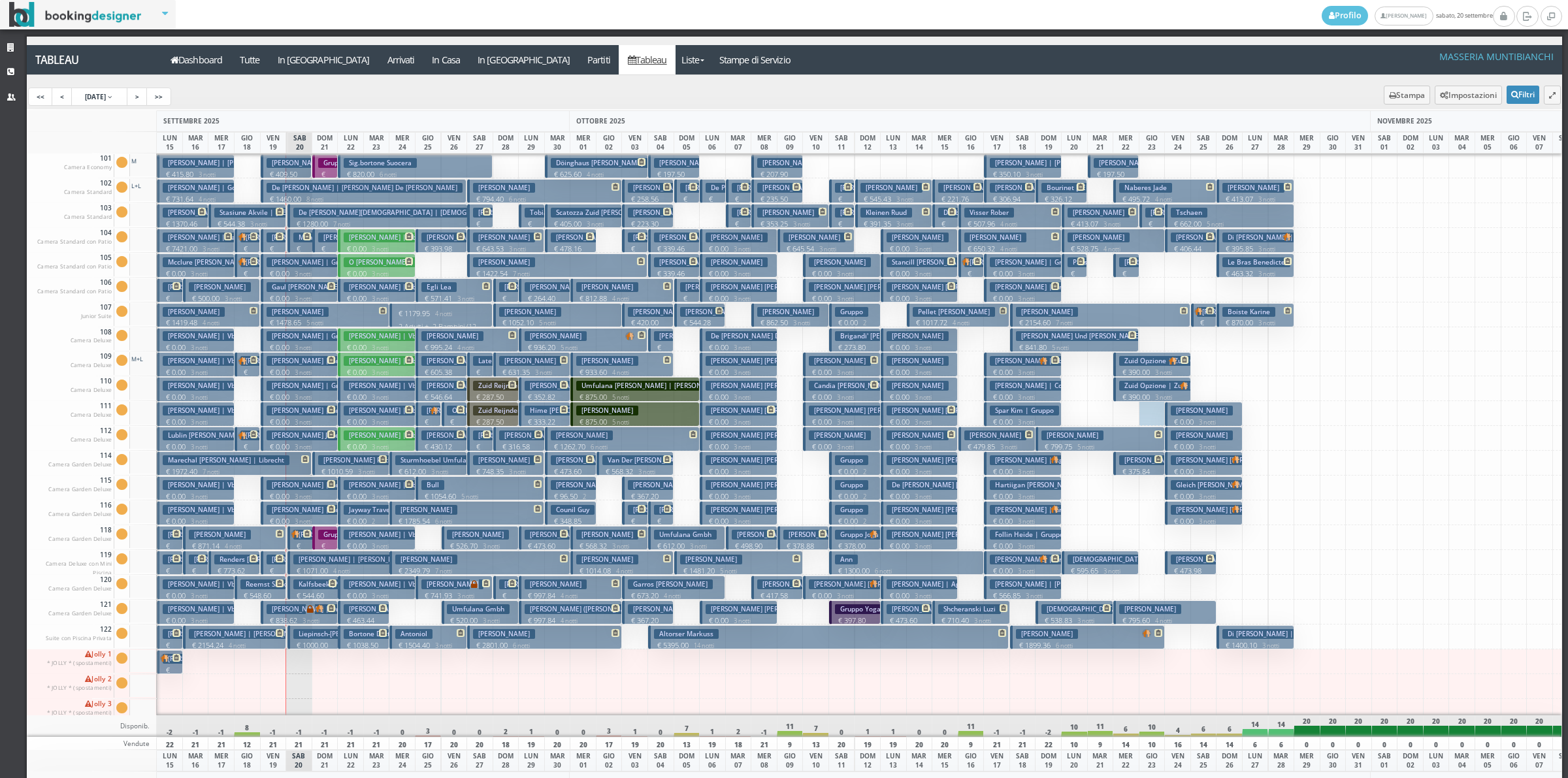
click at [296, 266] on h3 "Smith Claudia Eleanor | Gruppo" at bounding box center [313, 262] width 93 height 10
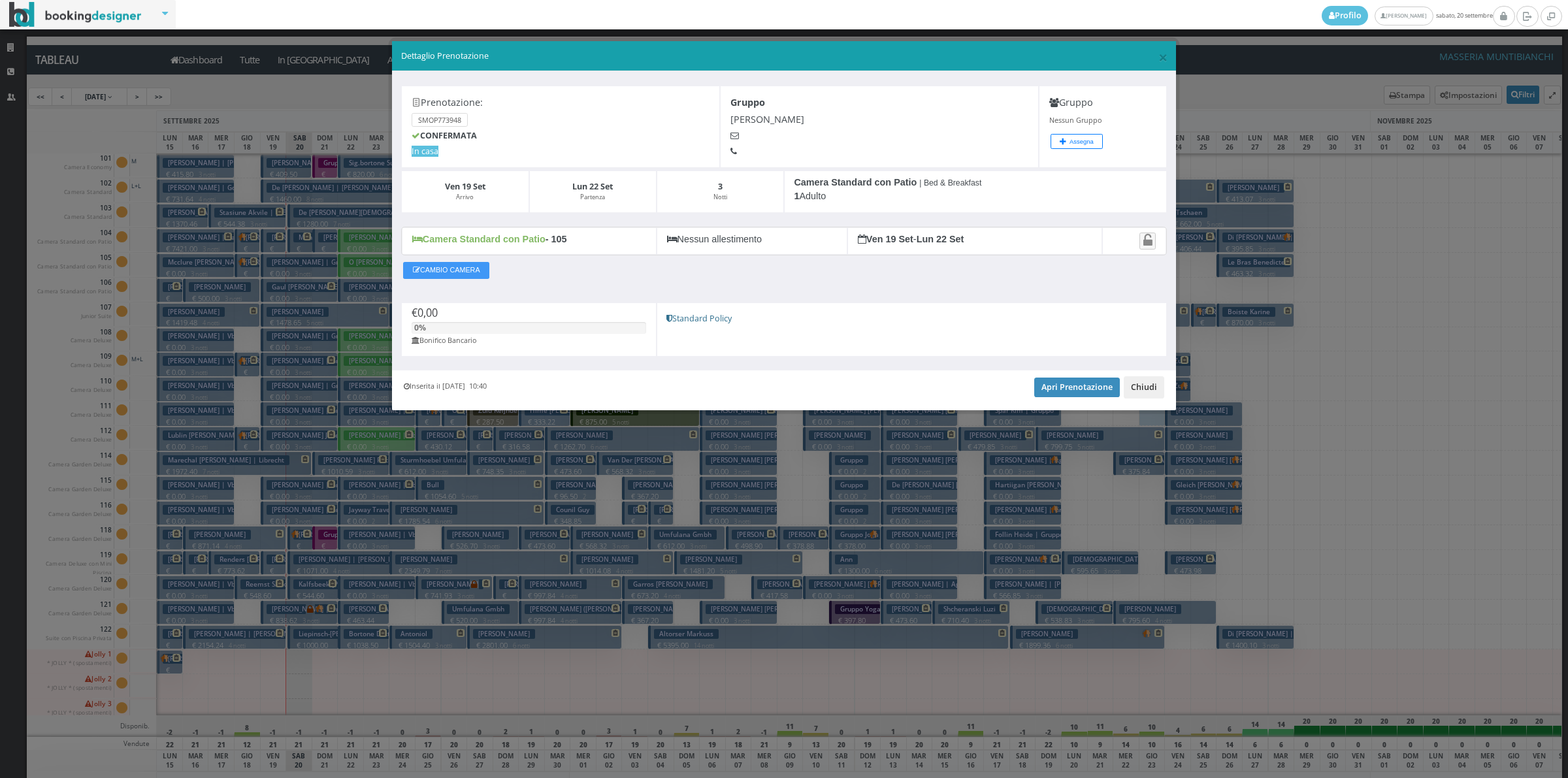
click at [1137, 392] on button "Chiudi" at bounding box center [1144, 387] width 40 height 23
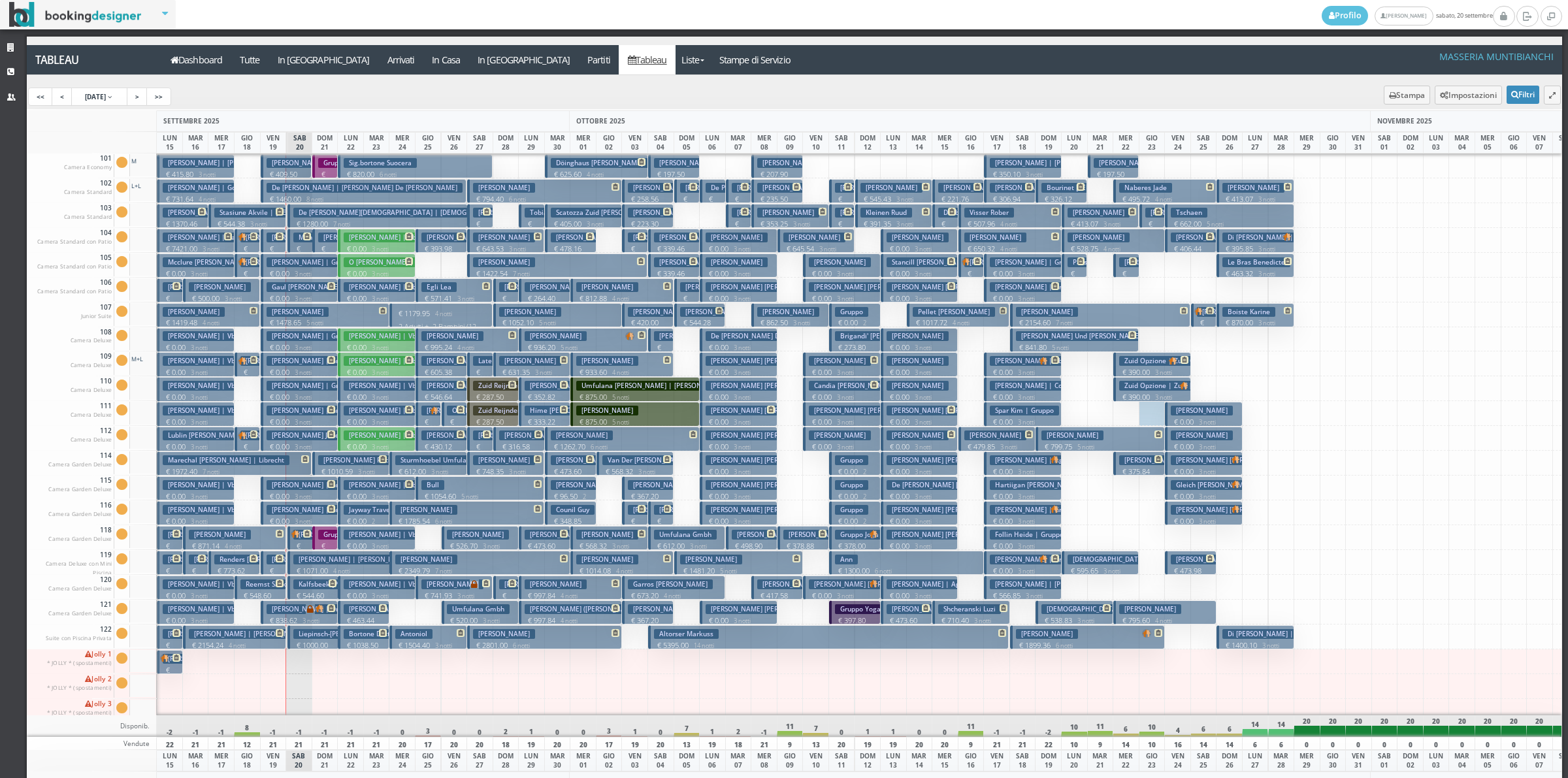
click at [271, 270] on p "€ 0.00 3 notti" at bounding box center [300, 273] width 68 height 10
click at [0, 0] on div "× Dettaglio Prenotazione Prenotazione: SMOP773948 CONFERMATA In casa Gruppo Smi…" at bounding box center [0, 0] width 0 height 0
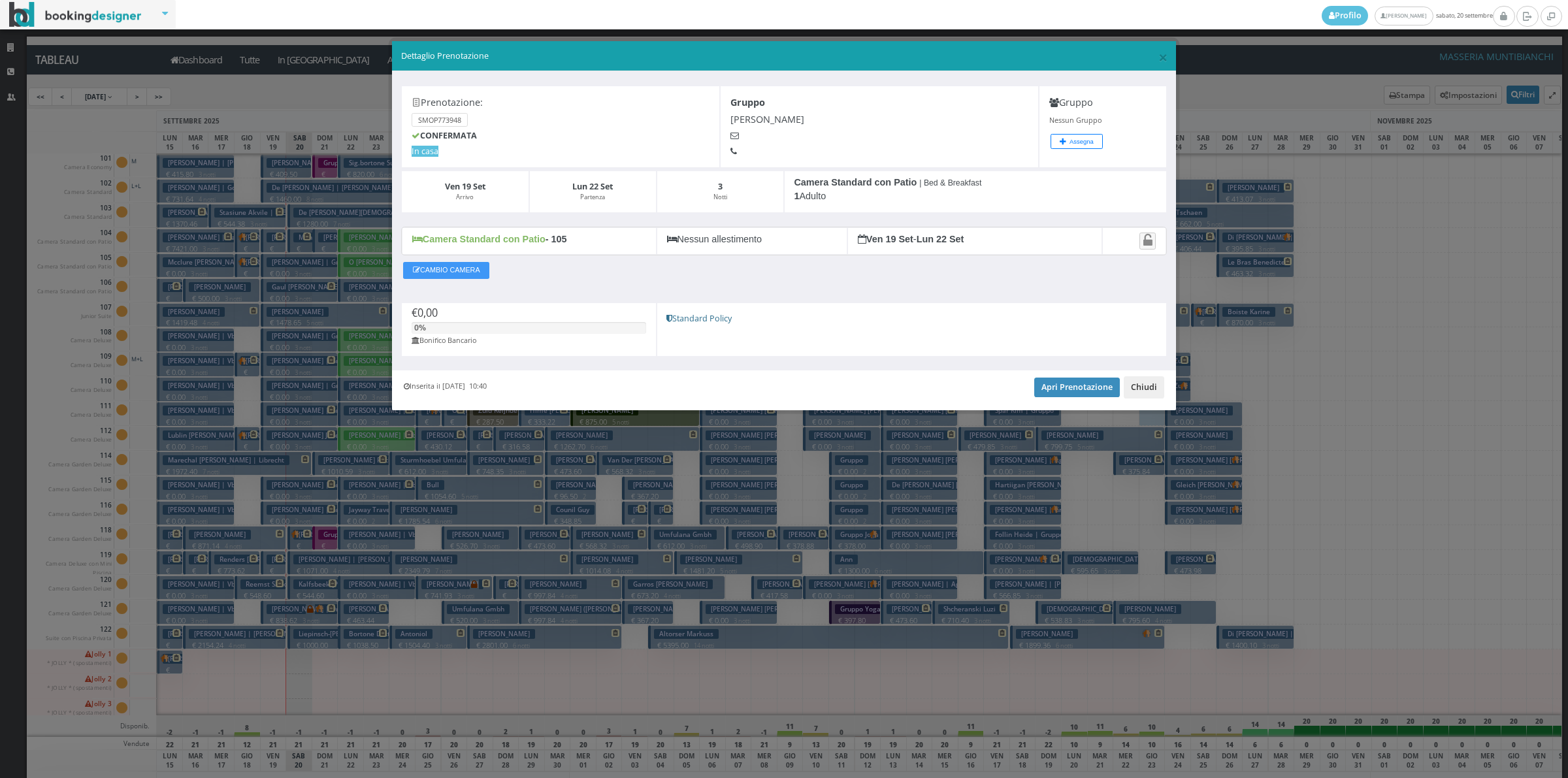
click at [1153, 398] on button "Chiudi" at bounding box center [1144, 387] width 40 height 23
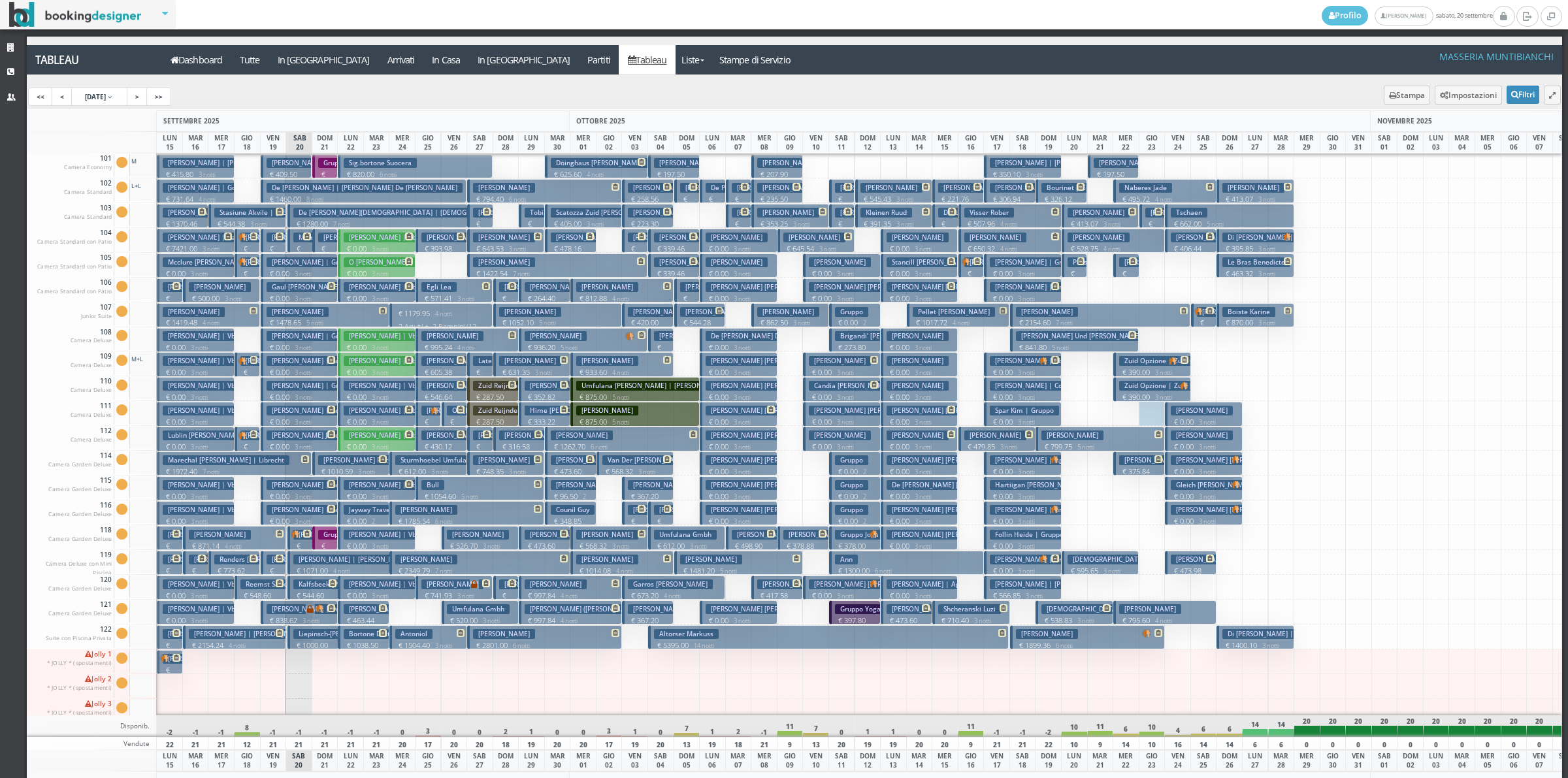
click at [301, 268] on p "€ 0.00 3 notti" at bounding box center [300, 273] width 68 height 10
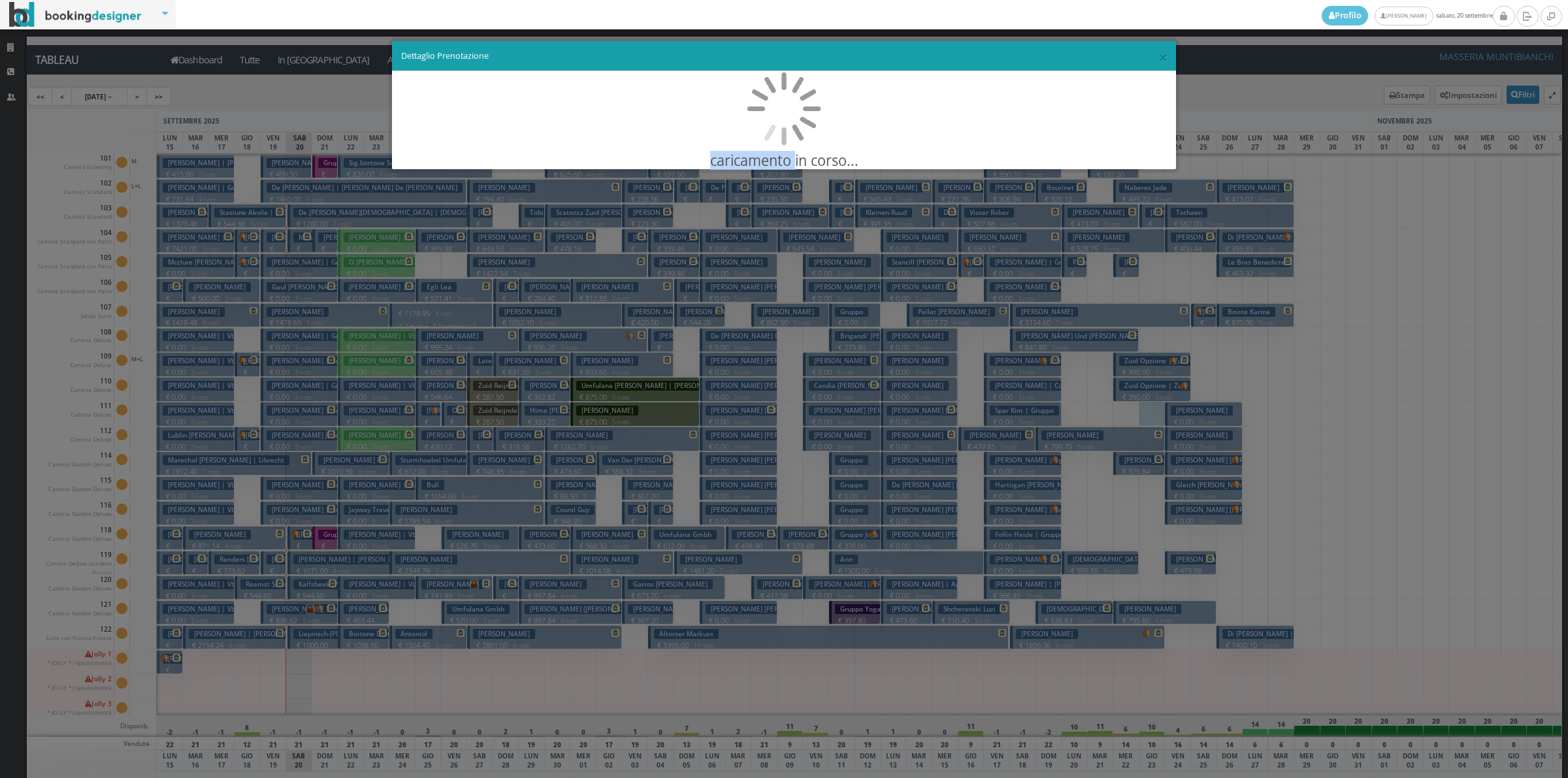
click at [301, 268] on div "× Dettaglio Prenotazione caricamento in corso..." at bounding box center [784, 389] width 1568 height 778
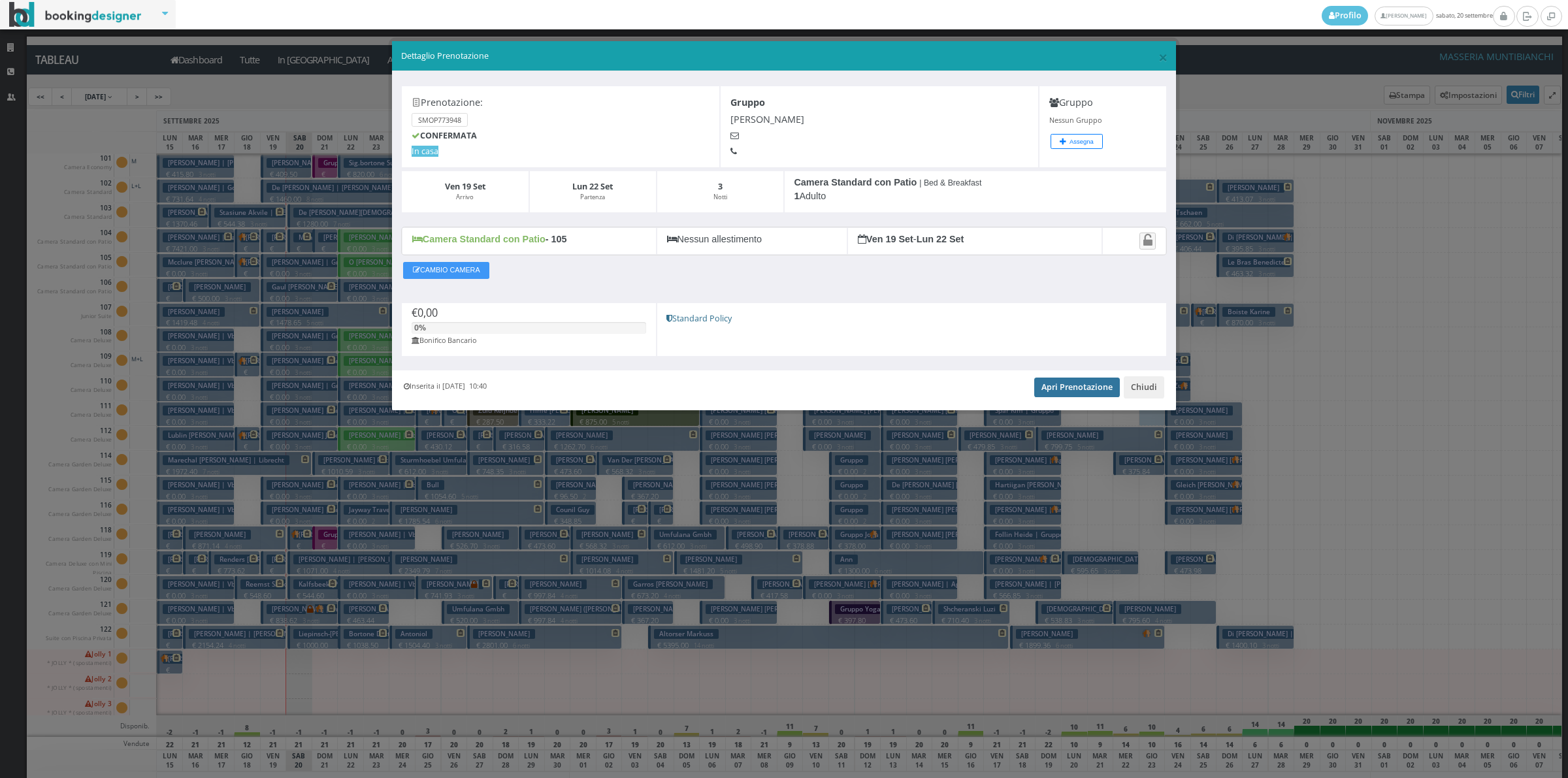
click at [1092, 396] on link "Apri Prenotazione" at bounding box center [1077, 387] width 86 height 19
click at [1137, 384] on button "Chiudi" at bounding box center [1144, 387] width 40 height 23
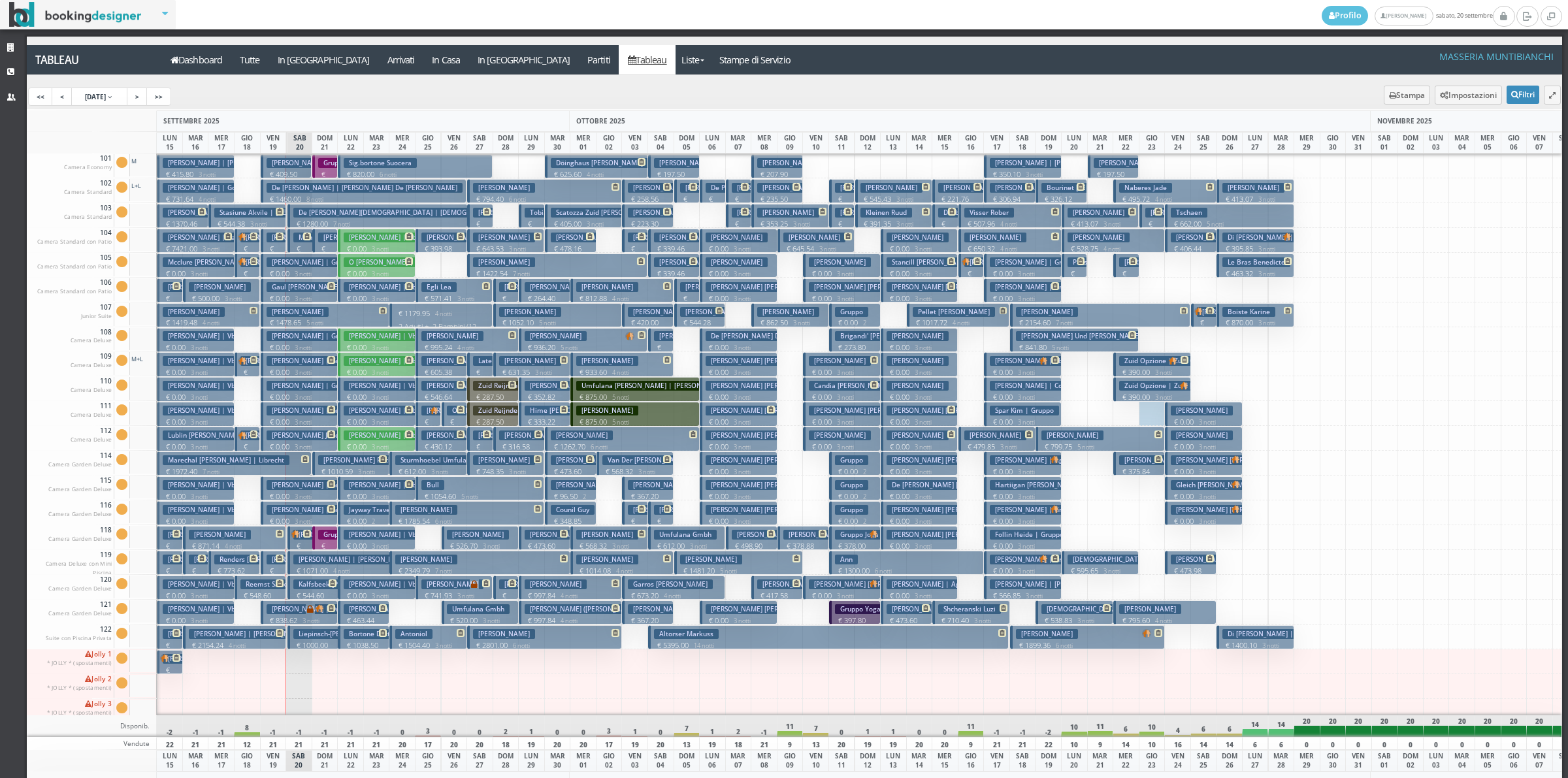
click at [255, 219] on p "€ 544.38 3 notti" at bounding box center [248, 223] width 68 height 10
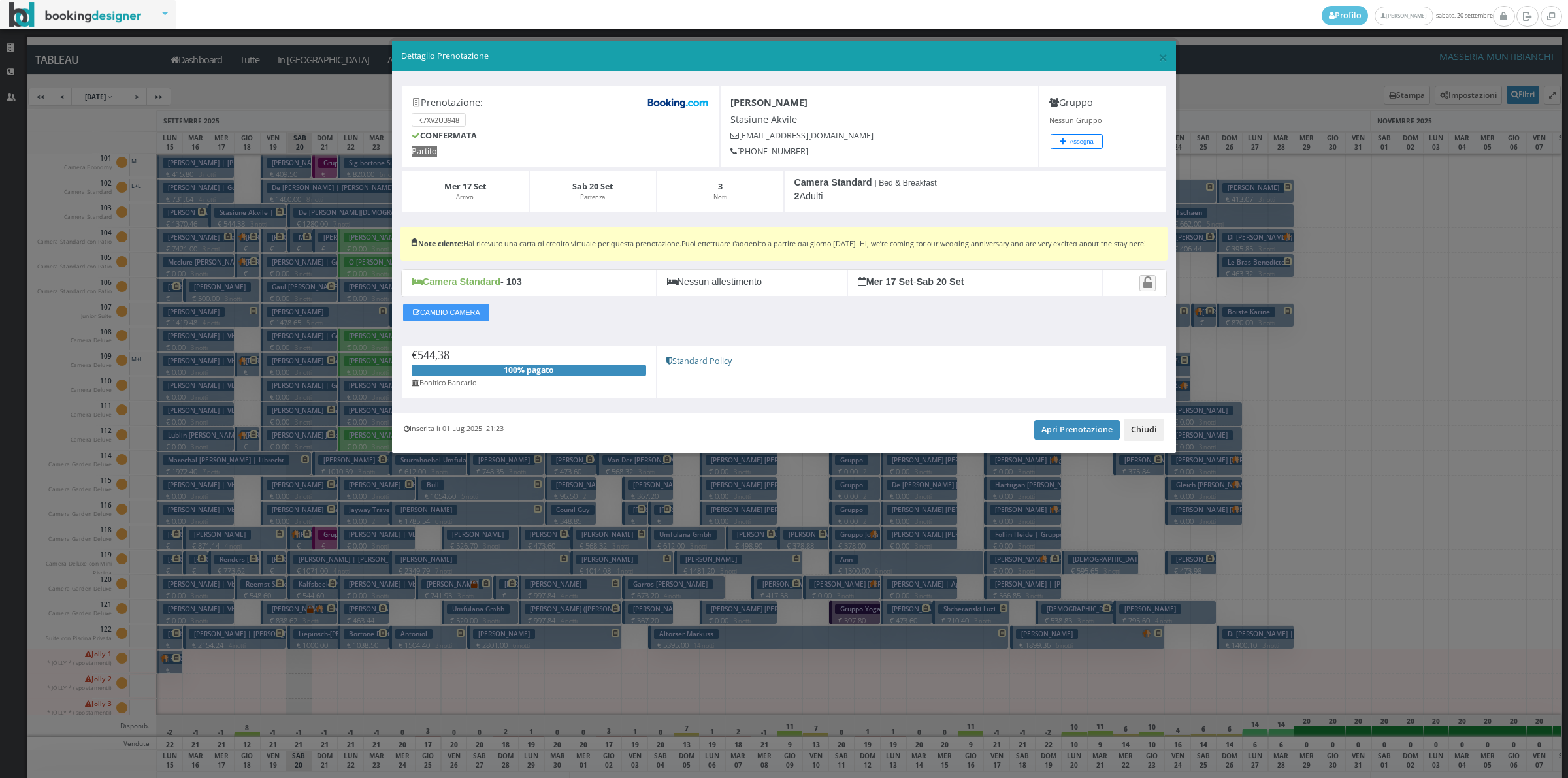
click at [1155, 440] on button "Chiudi" at bounding box center [1144, 429] width 40 height 23
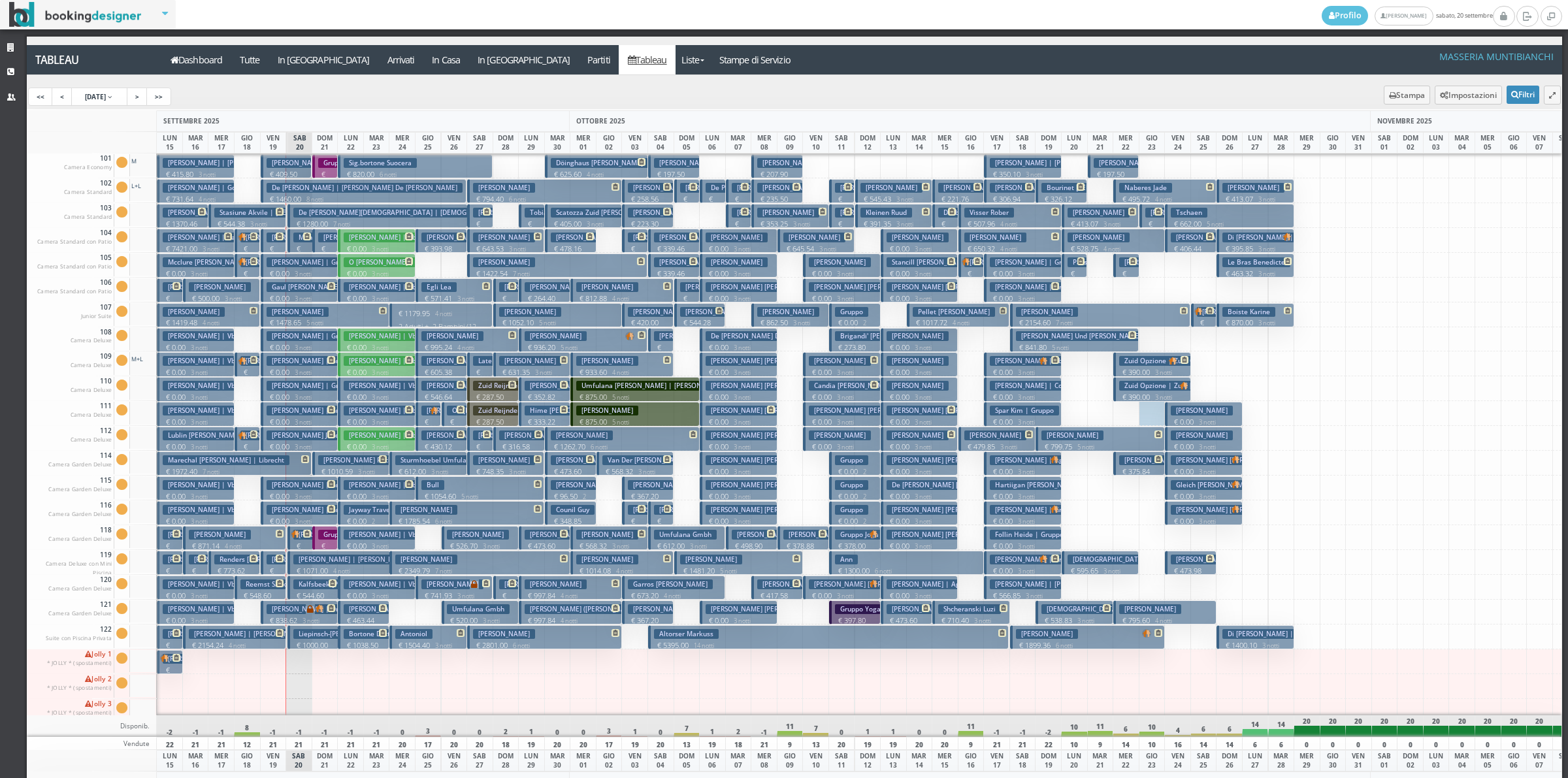
click at [1155, 440] on button "Myles Dawn € 799.75 5 notti 2 Adulti" at bounding box center [1099, 438] width 128 height 24
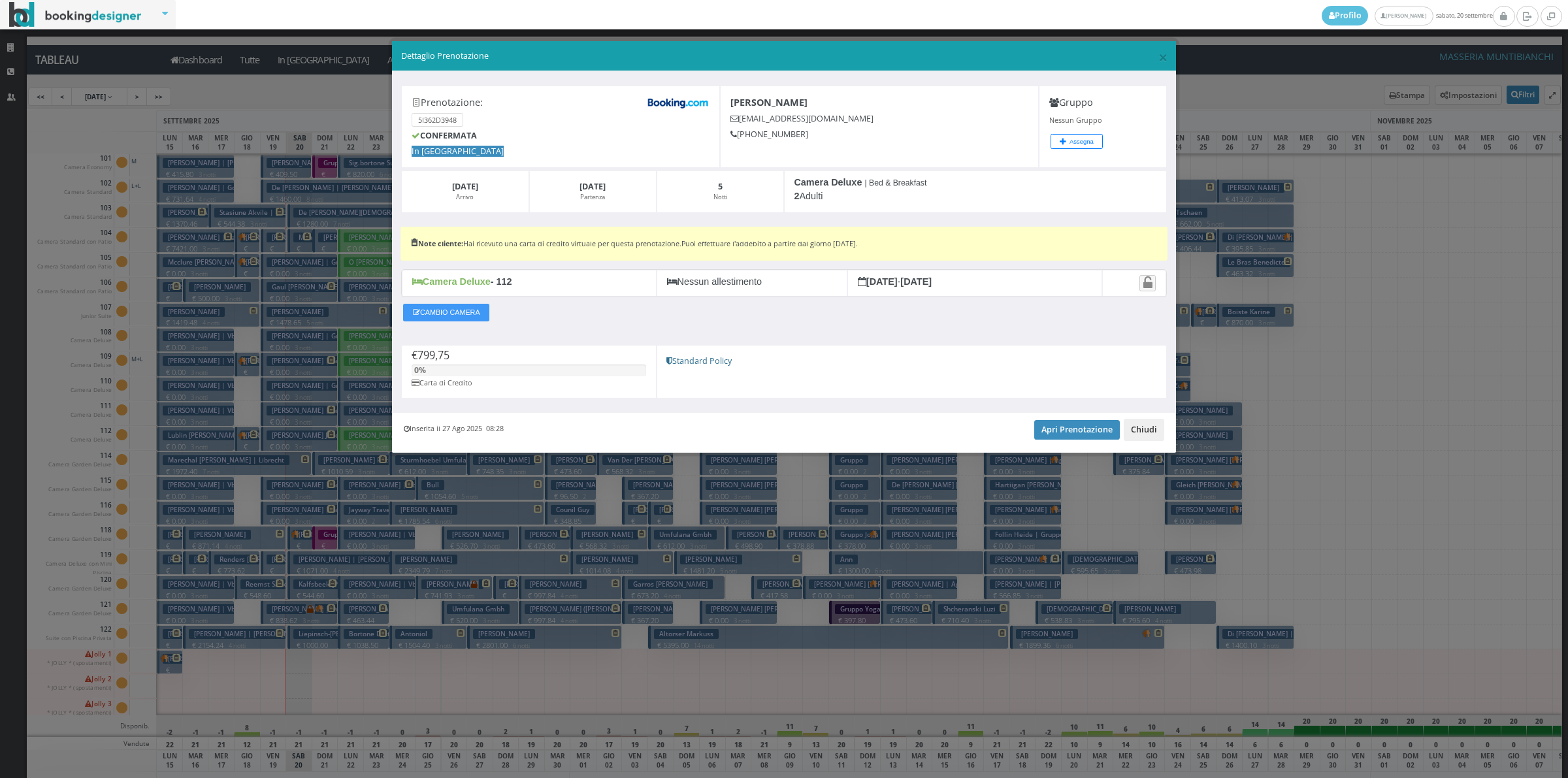
click at [1161, 435] on button "Chiudi" at bounding box center [1144, 429] width 40 height 23
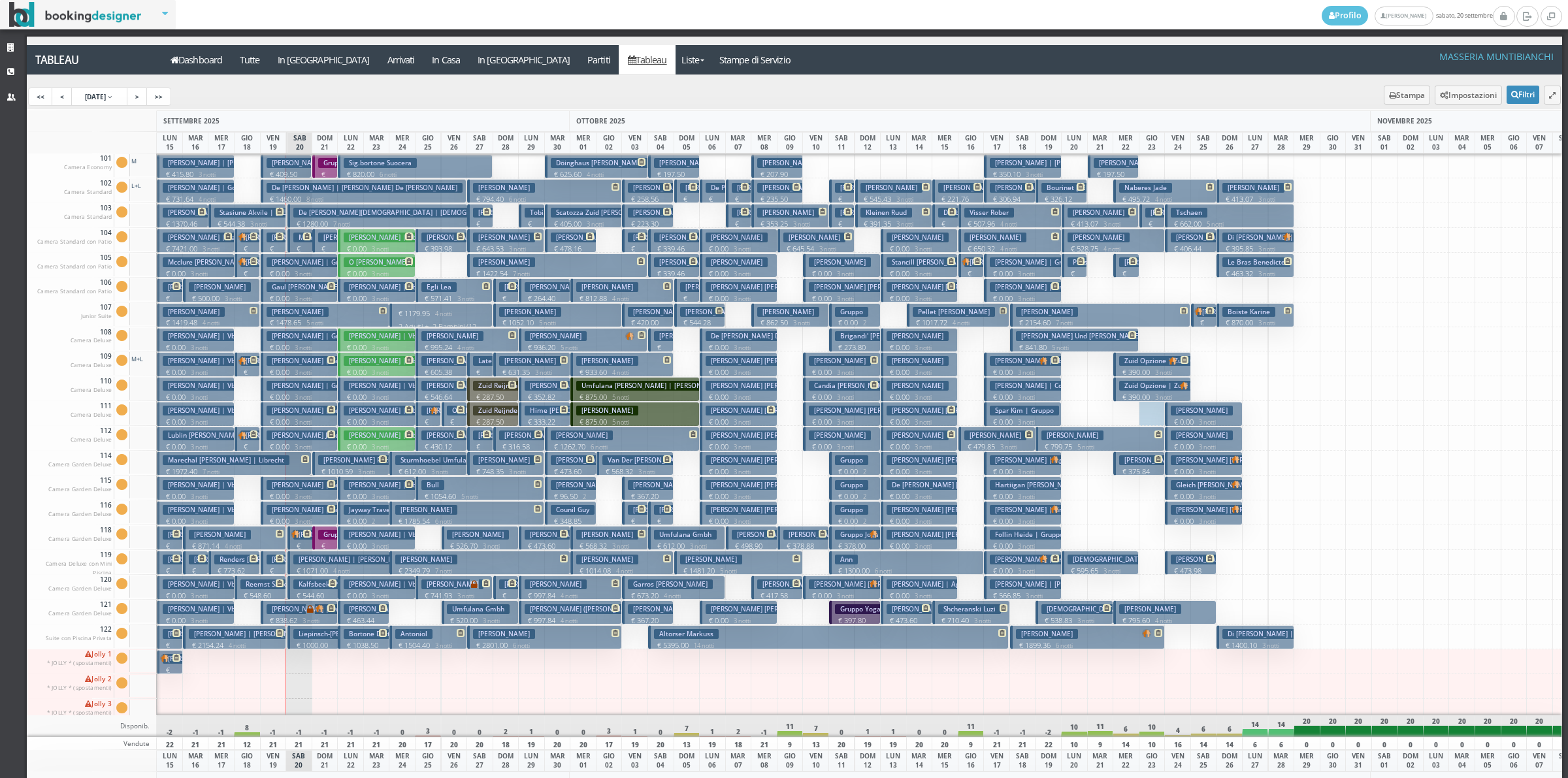
click at [268, 234] on h3 "[PERSON_NAME] | [PERSON_NAME]" at bounding box center [327, 237] width 121 height 10
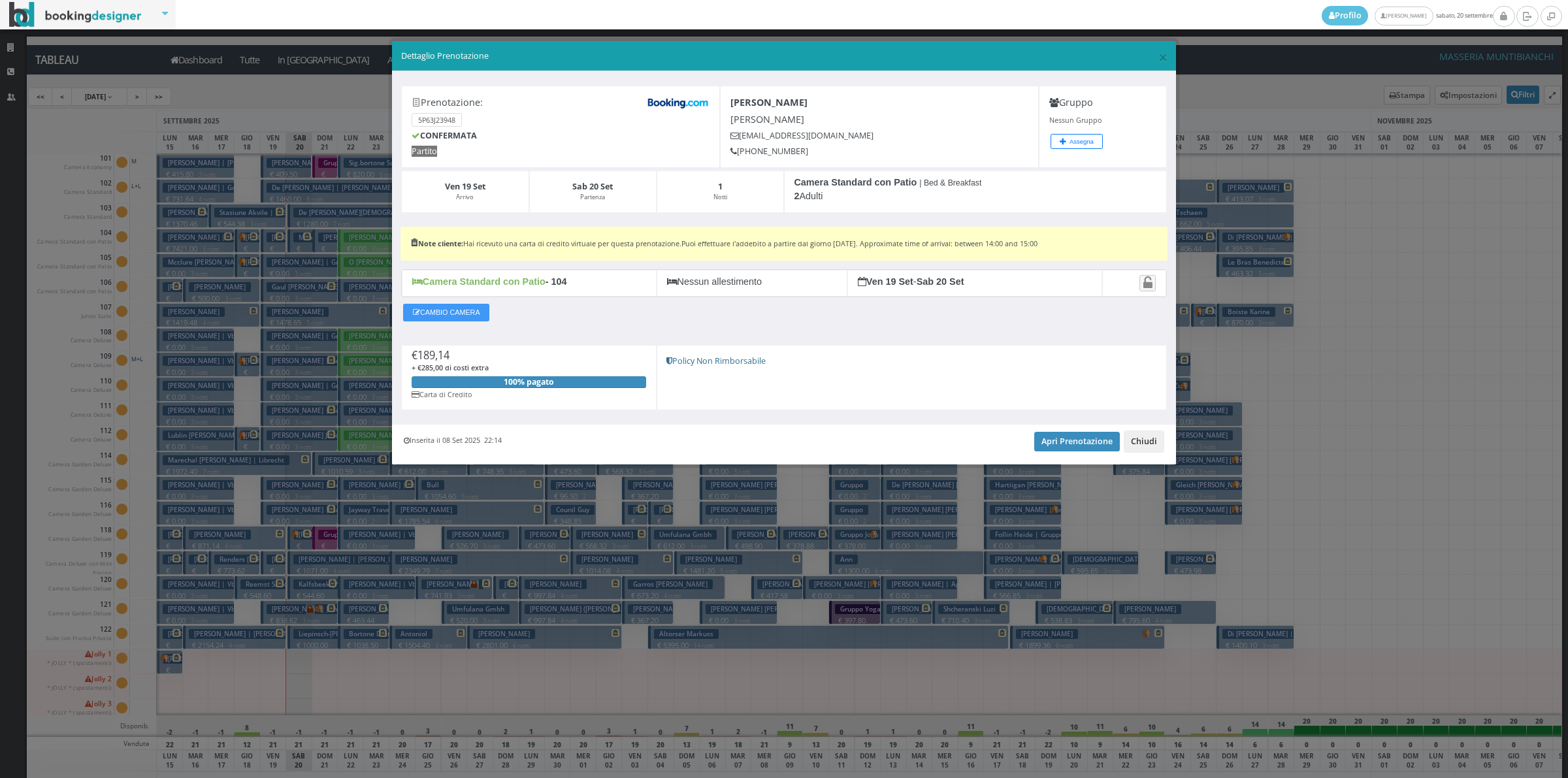
click at [1155, 451] on button "Chiudi" at bounding box center [1144, 442] width 40 height 23
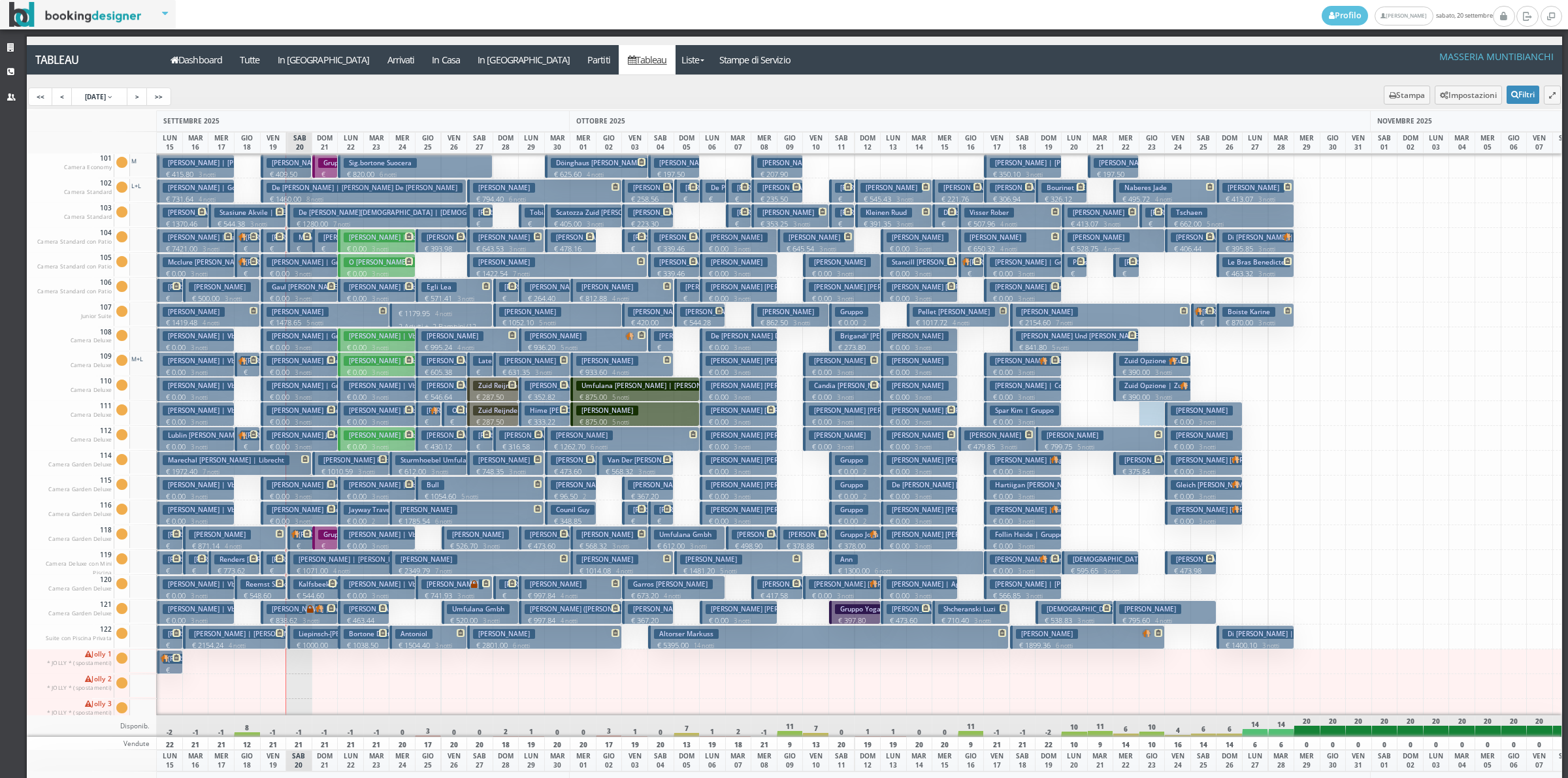
click at [253, 213] on h3 "Stasiune Akvile | Stasiūnė Akvilė" at bounding box center [292, 212] width 154 height 10
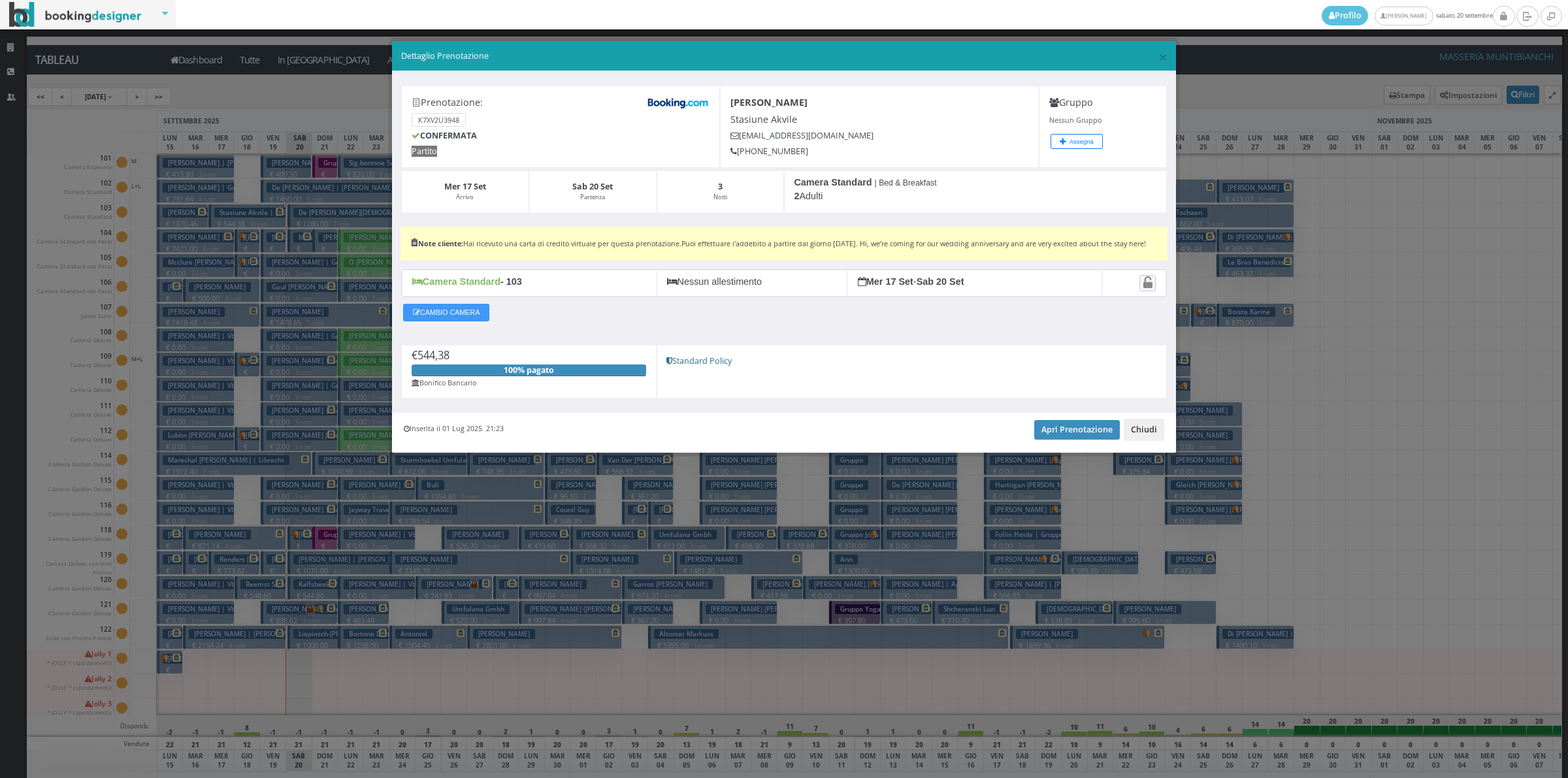
click at [1139, 438] on button "Chiudi" at bounding box center [1144, 429] width 40 height 23
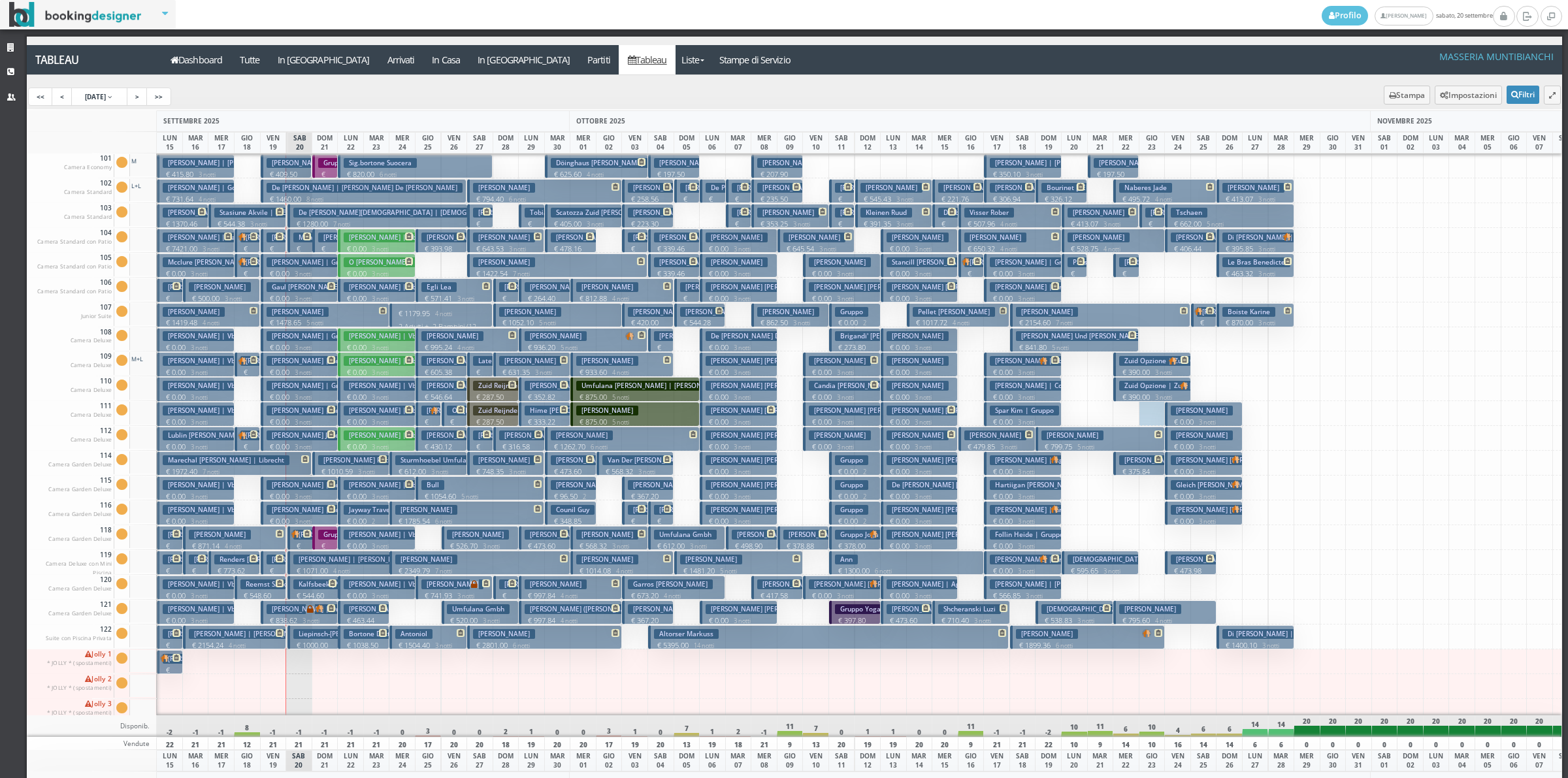
click at [304, 537] on icon at bounding box center [307, 534] width 8 height 8
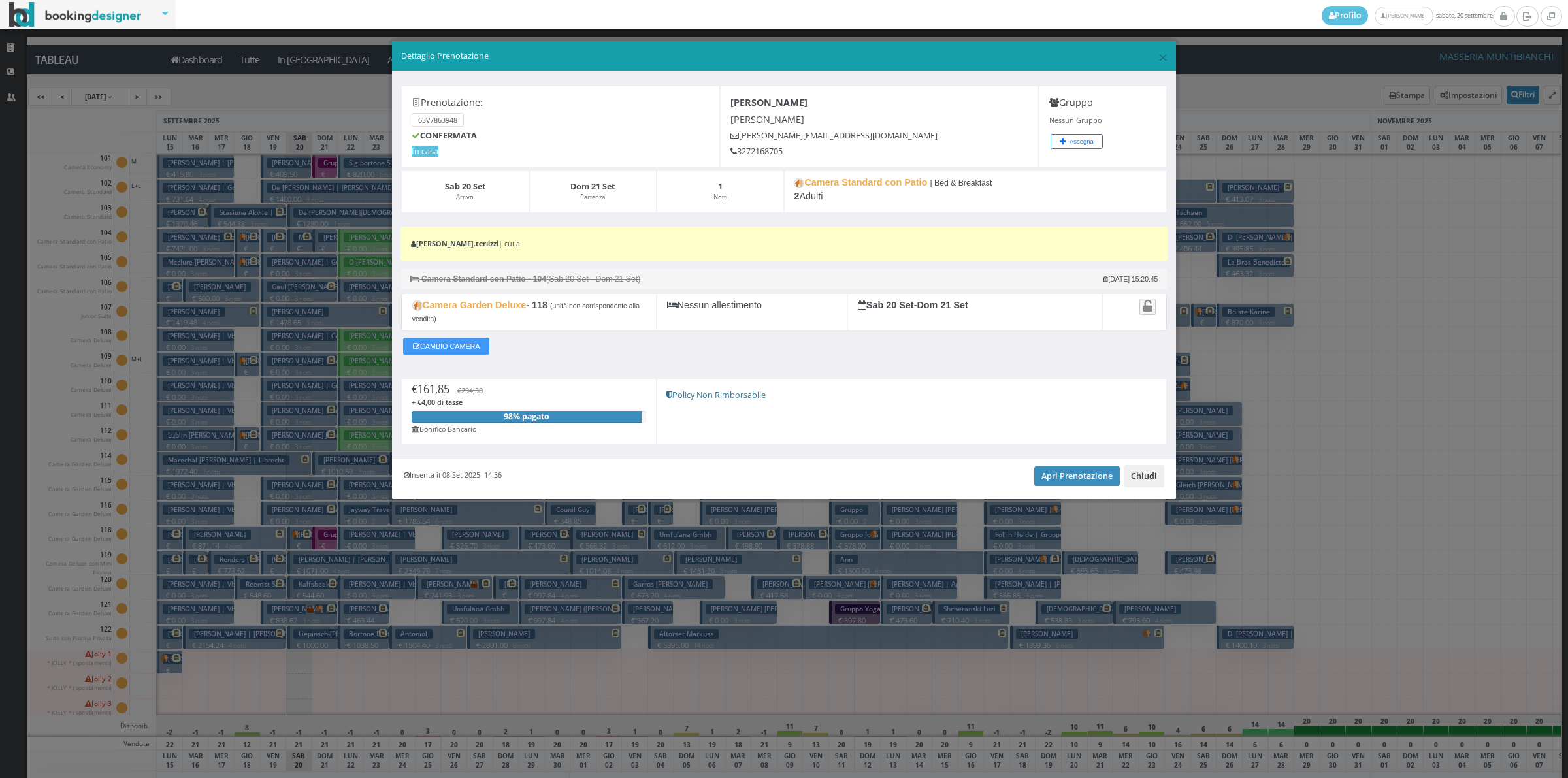
click at [1145, 472] on button "Chiudi" at bounding box center [1144, 476] width 40 height 23
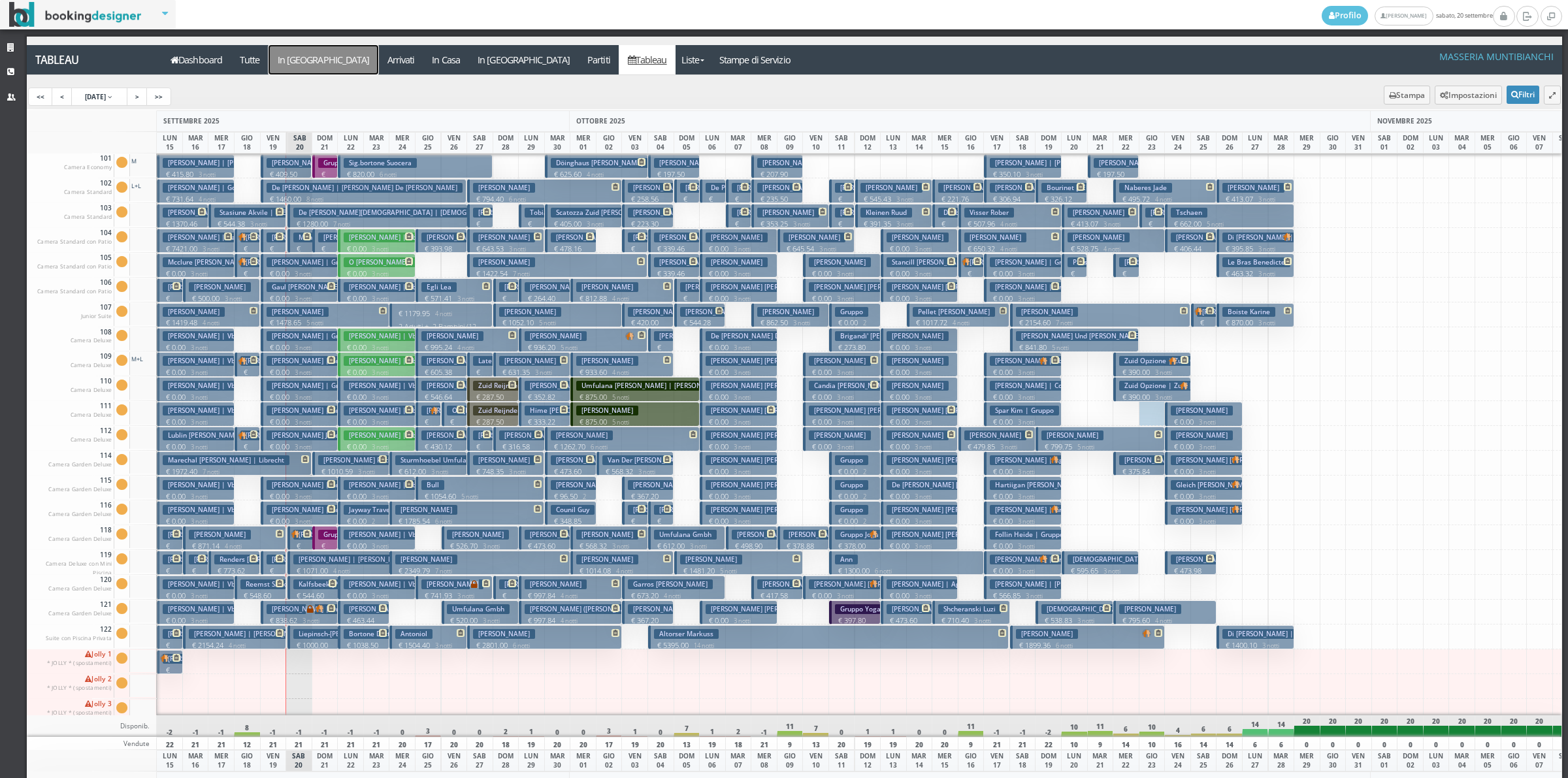
click at [282, 62] on a=pms-arrival-reservations"] "In [GEOGRAPHIC_DATA]" at bounding box center [323, 60] width 110 height 30
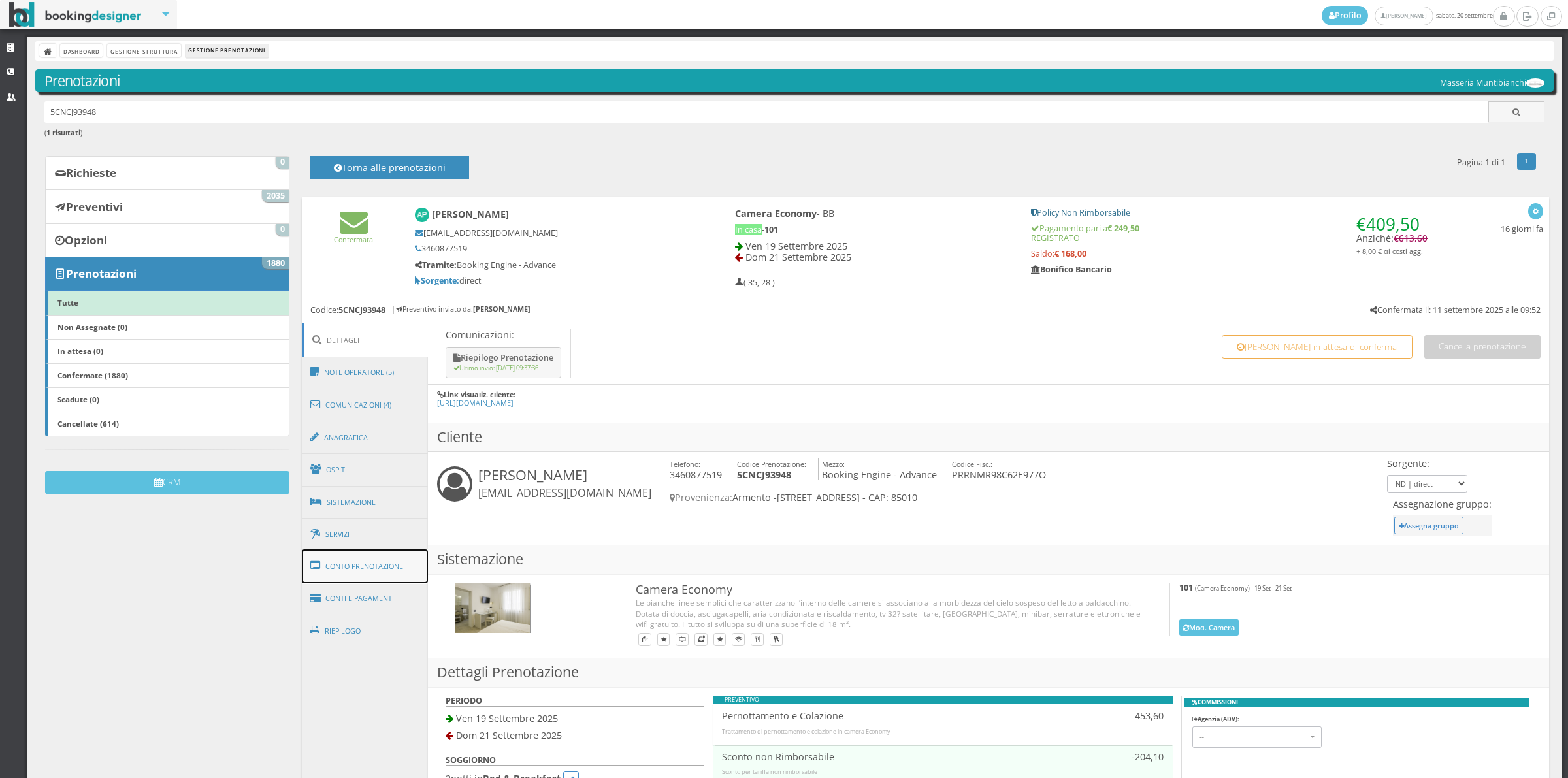
click at [382, 559] on link "Conto Prenotazione" at bounding box center [365, 566] width 127 height 34
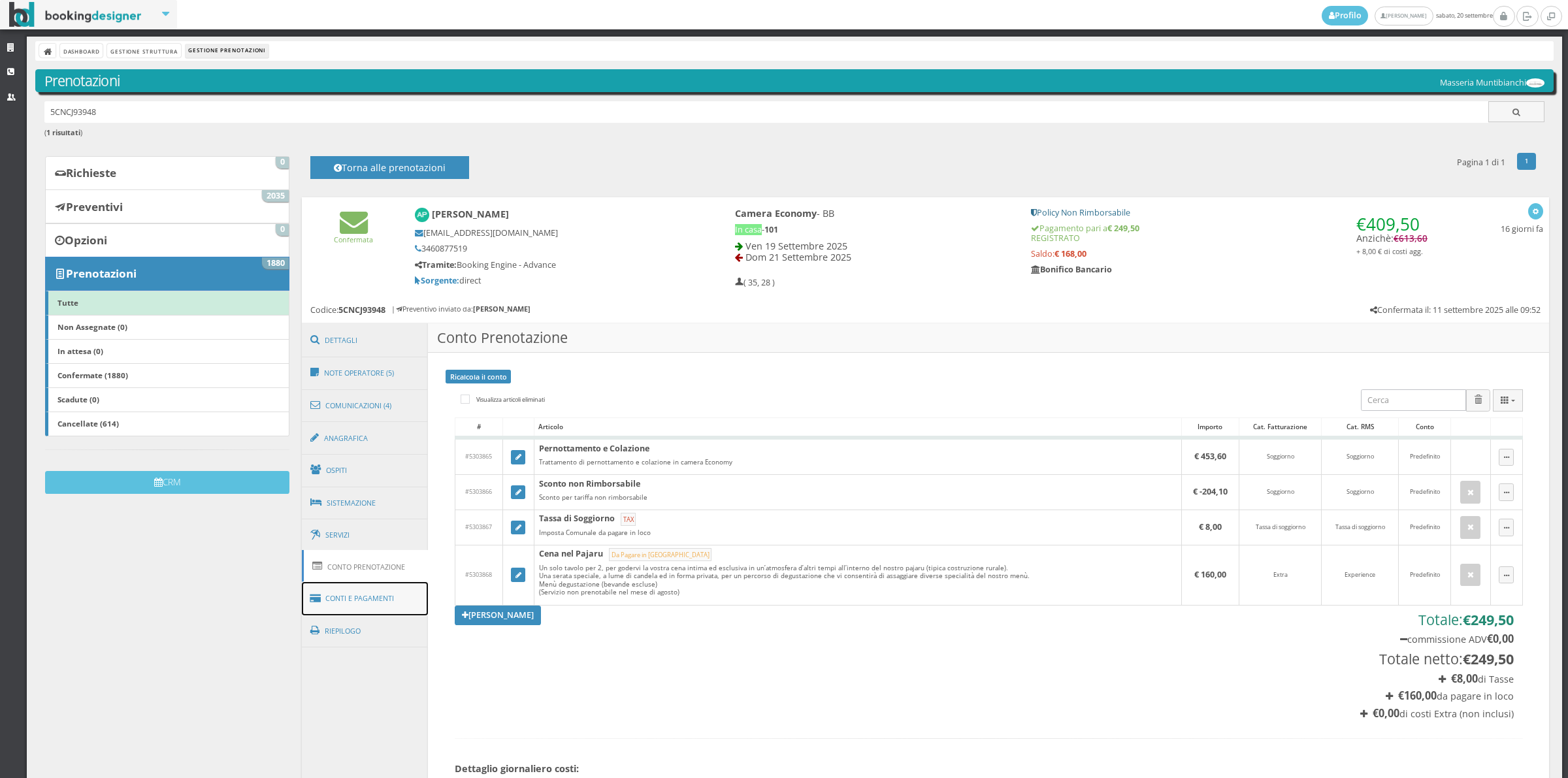
click at [390, 595] on link "Conti e Pagamenti" at bounding box center [365, 598] width 127 height 33
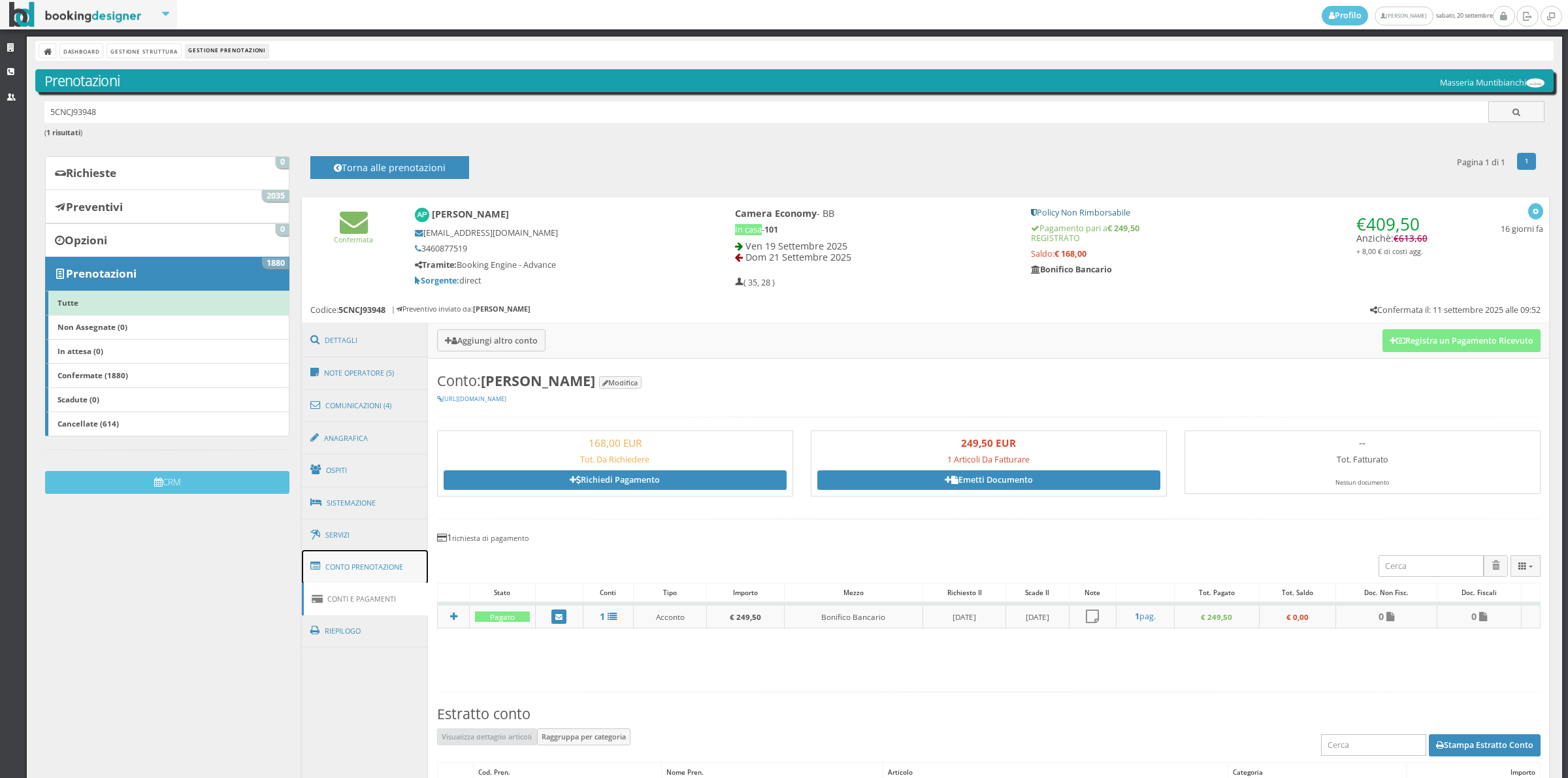
click at [386, 580] on link "Conto Prenotazione" at bounding box center [365, 567] width 127 height 34
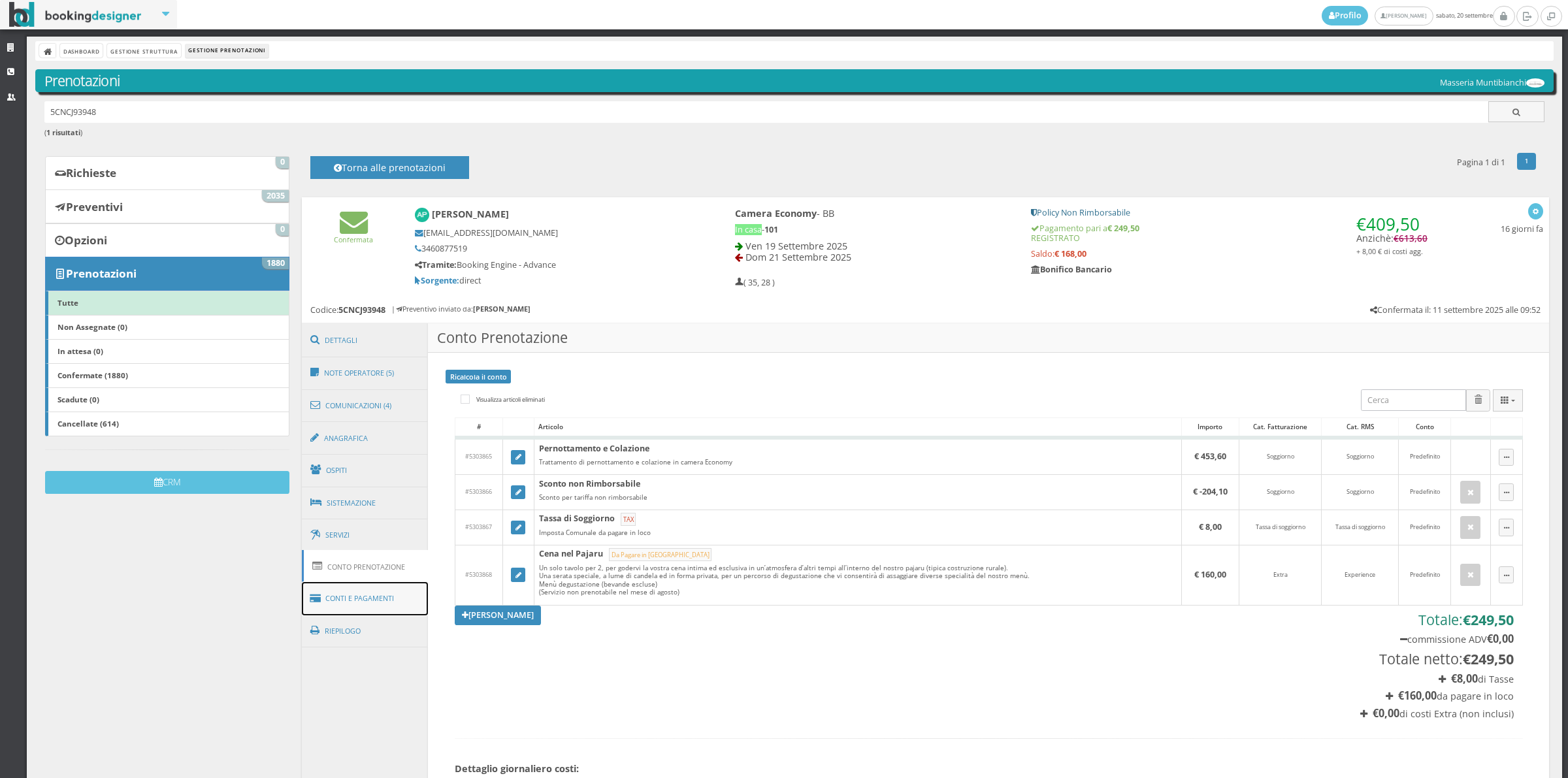
click at [366, 598] on link "Conti e Pagamenti" at bounding box center [365, 598] width 127 height 33
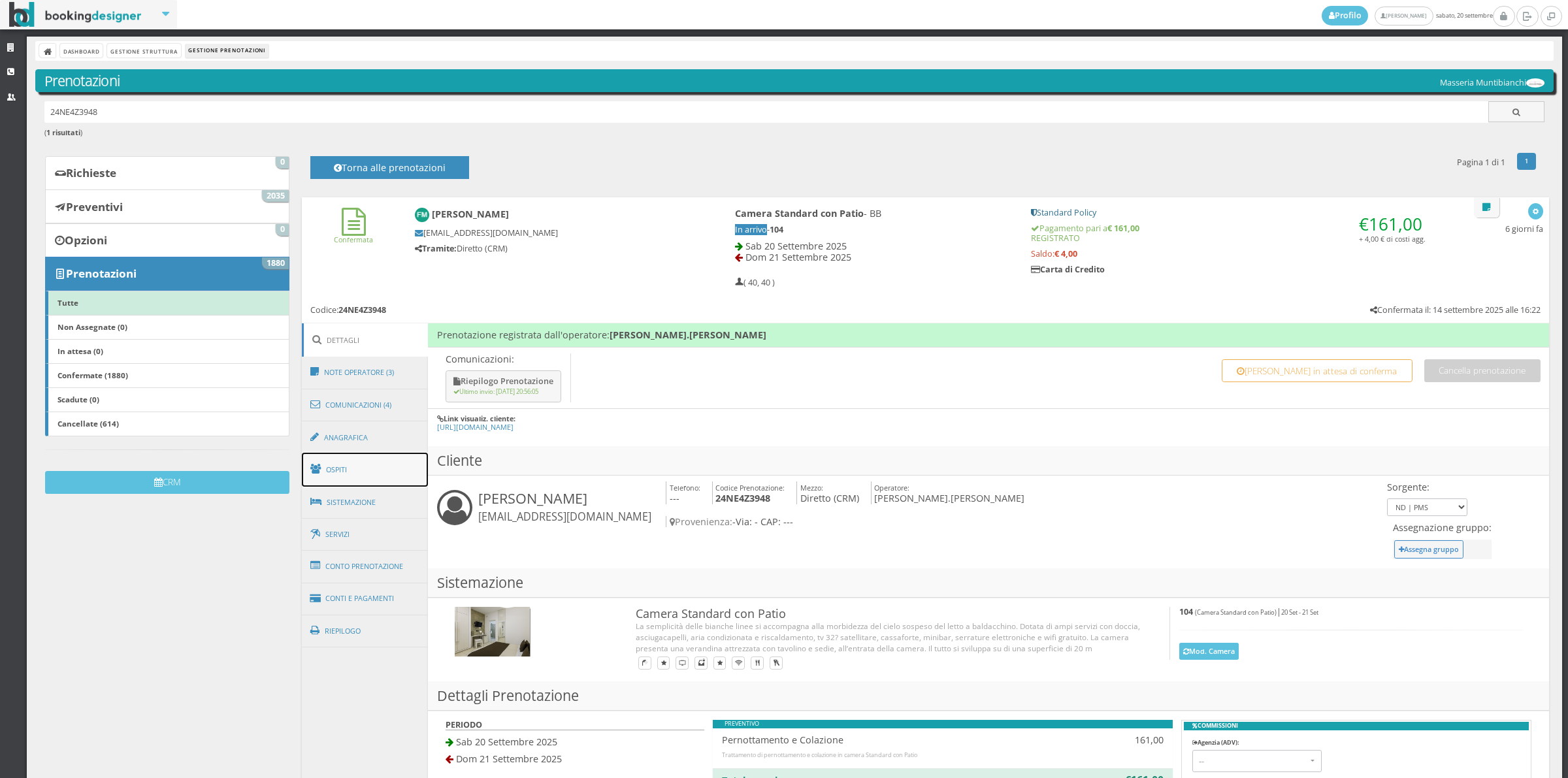
click at [376, 471] on link "Ospiti" at bounding box center [365, 470] width 127 height 34
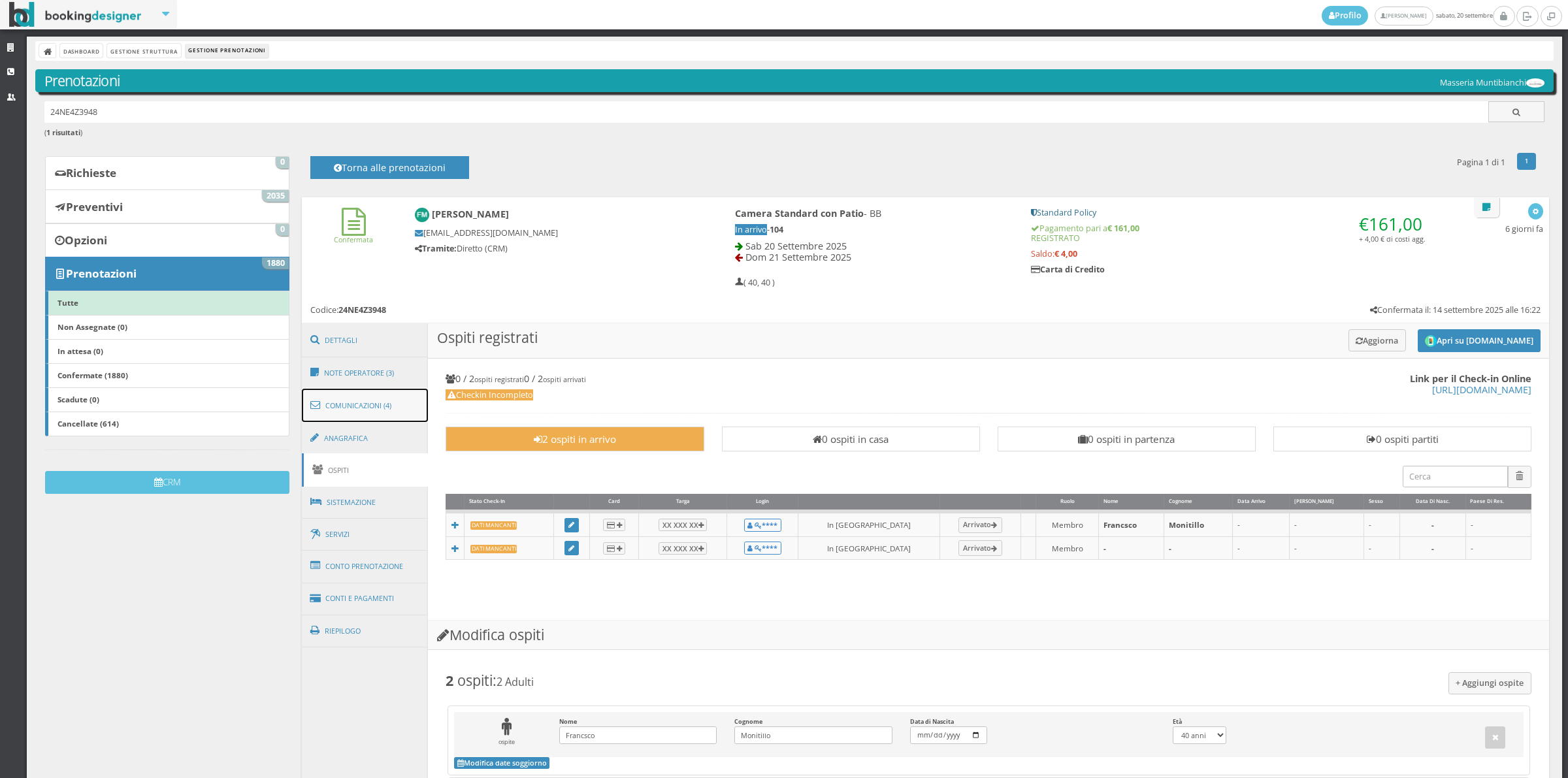
click at [362, 406] on link "Comunicazioni (4)" at bounding box center [365, 406] width 127 height 34
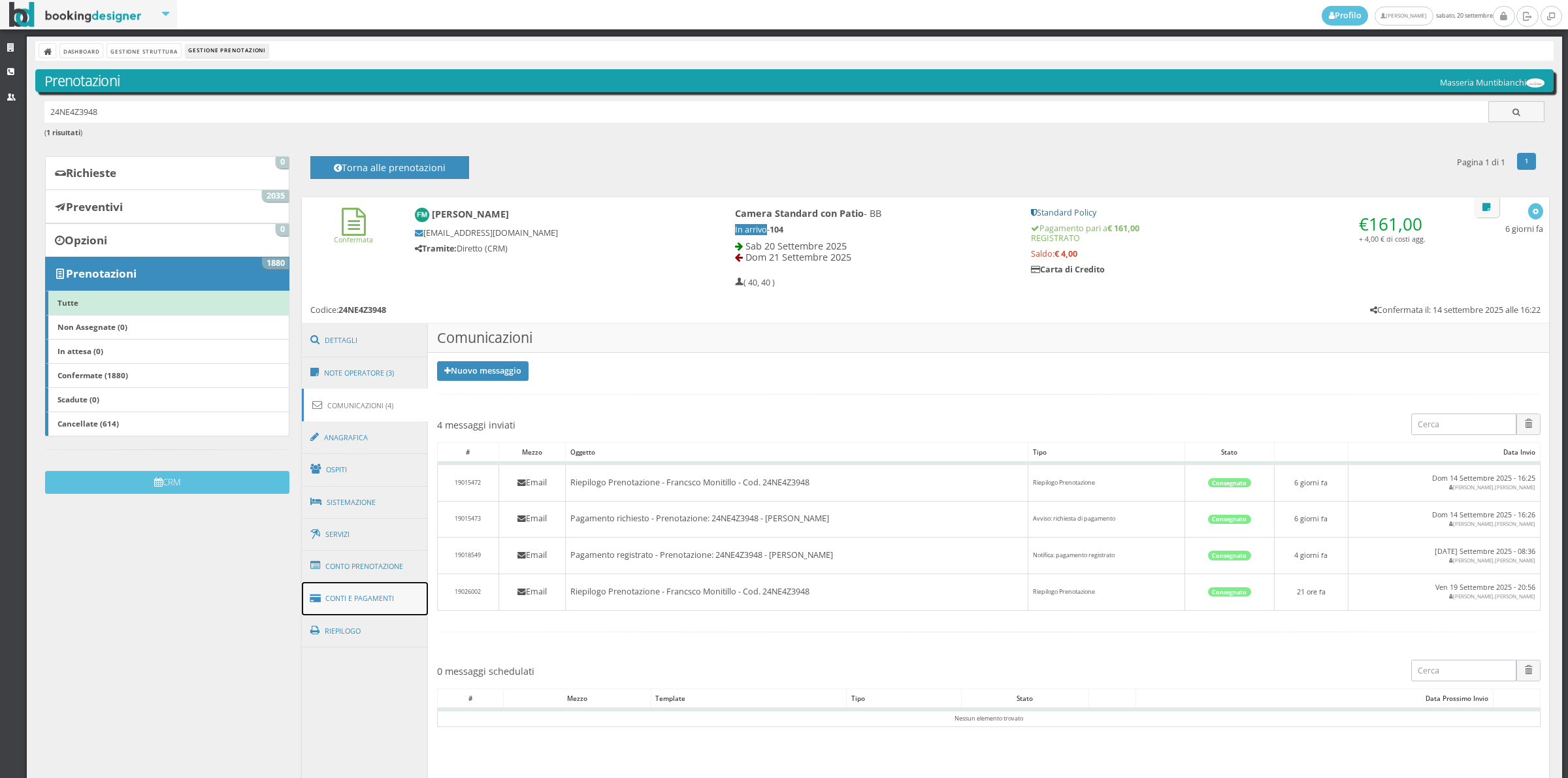
click at [368, 596] on link "Conti e Pagamenti" at bounding box center [365, 598] width 127 height 33
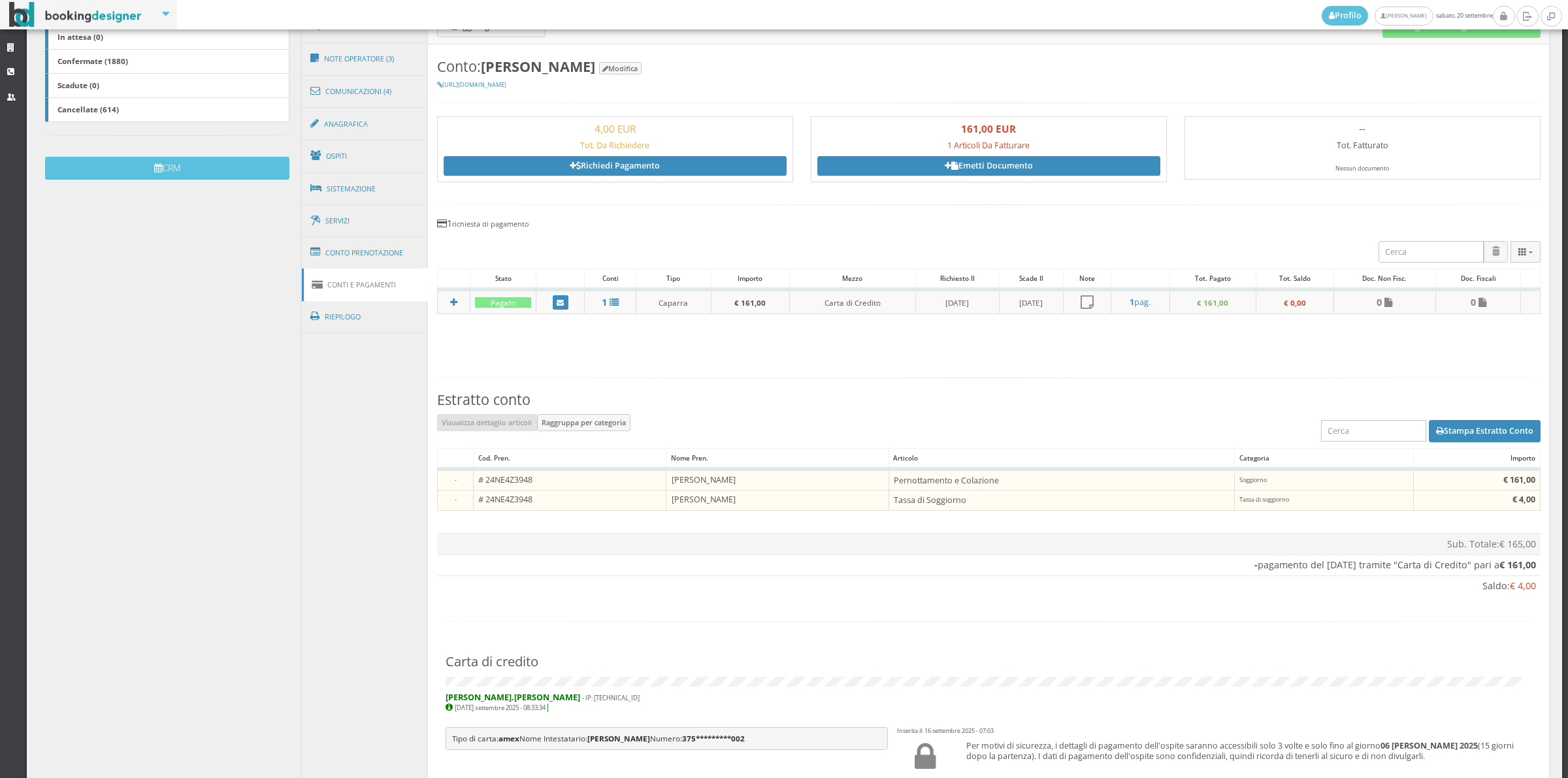
scroll to position [49, 0]
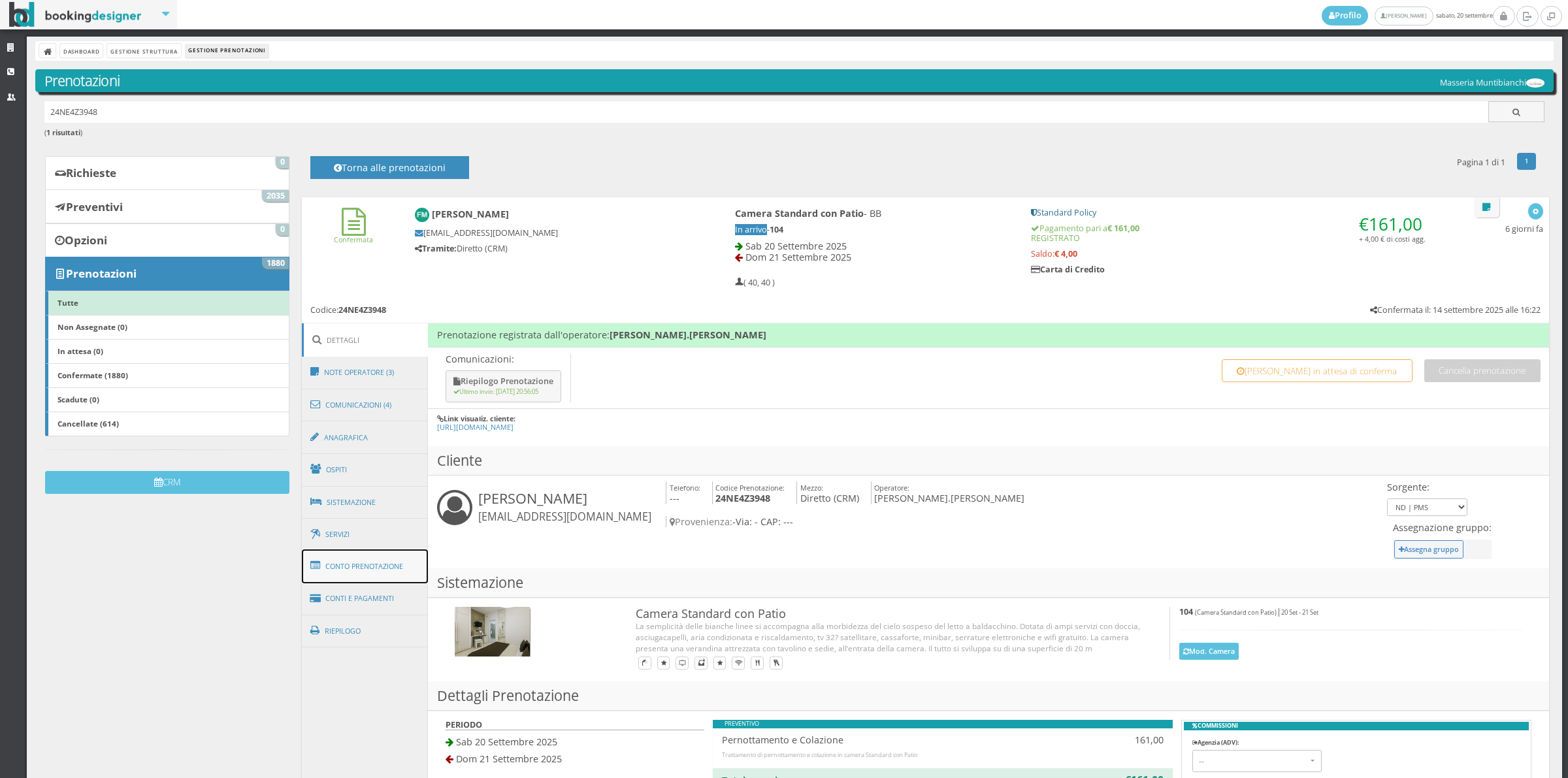
click at [362, 566] on link "Conto Prenotazione" at bounding box center [365, 566] width 127 height 34
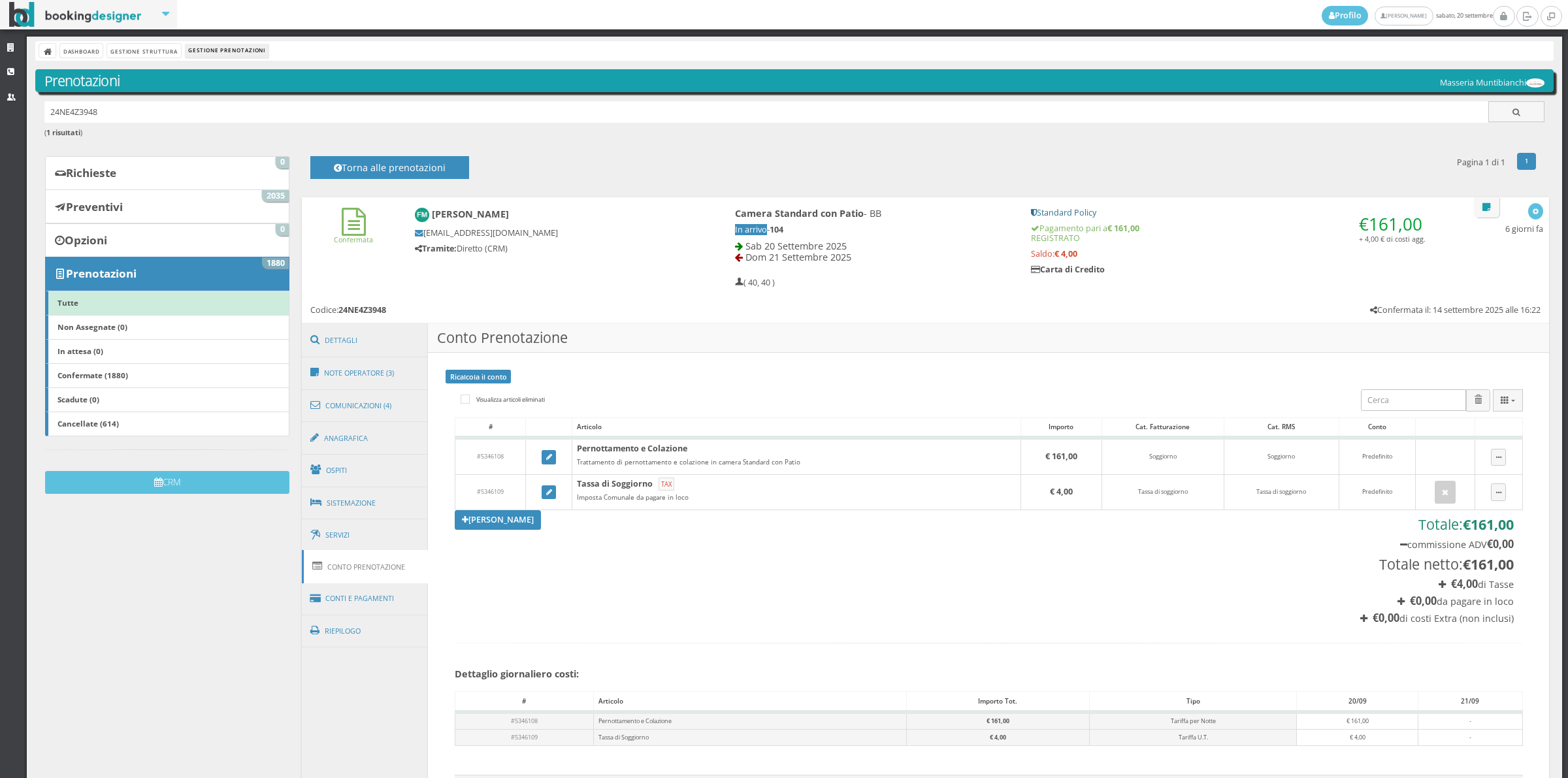
click at [362, 566] on link "Conto Prenotazione" at bounding box center [365, 566] width 127 height 33
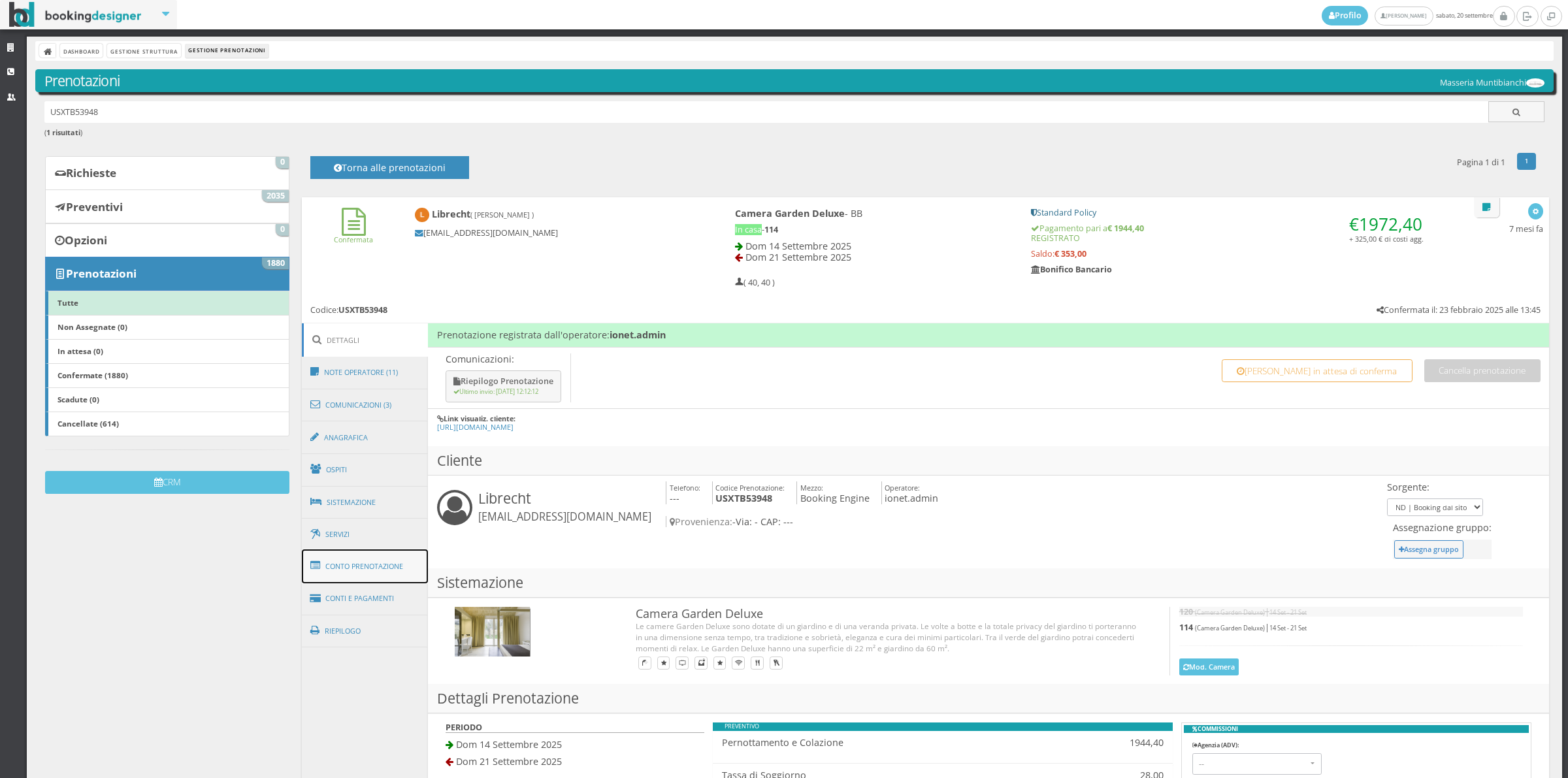
click at [356, 572] on link "Conto Prenotazione" at bounding box center [365, 566] width 127 height 34
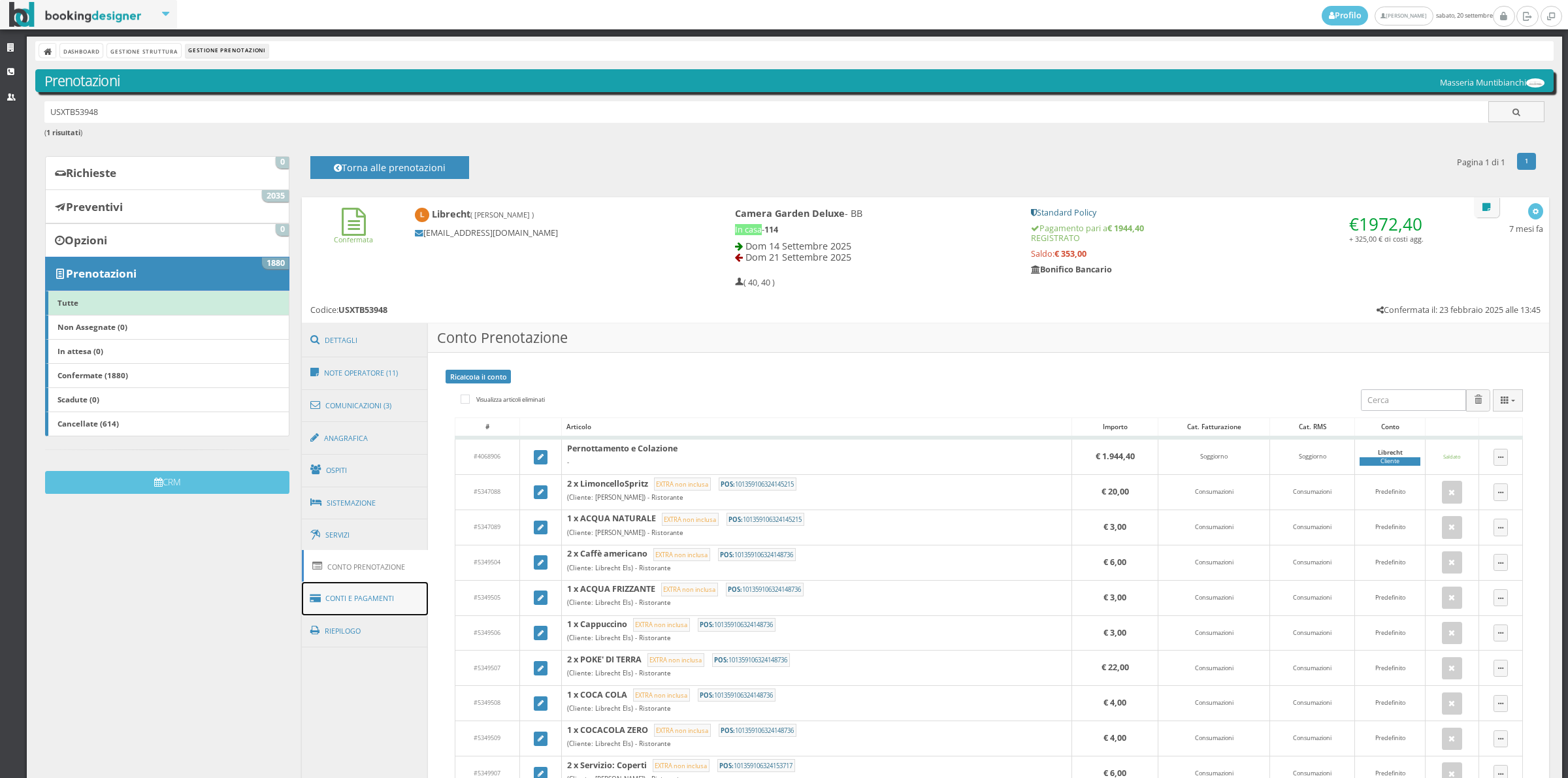
click at [338, 608] on link "Conti e Pagamenti" at bounding box center [365, 598] width 127 height 33
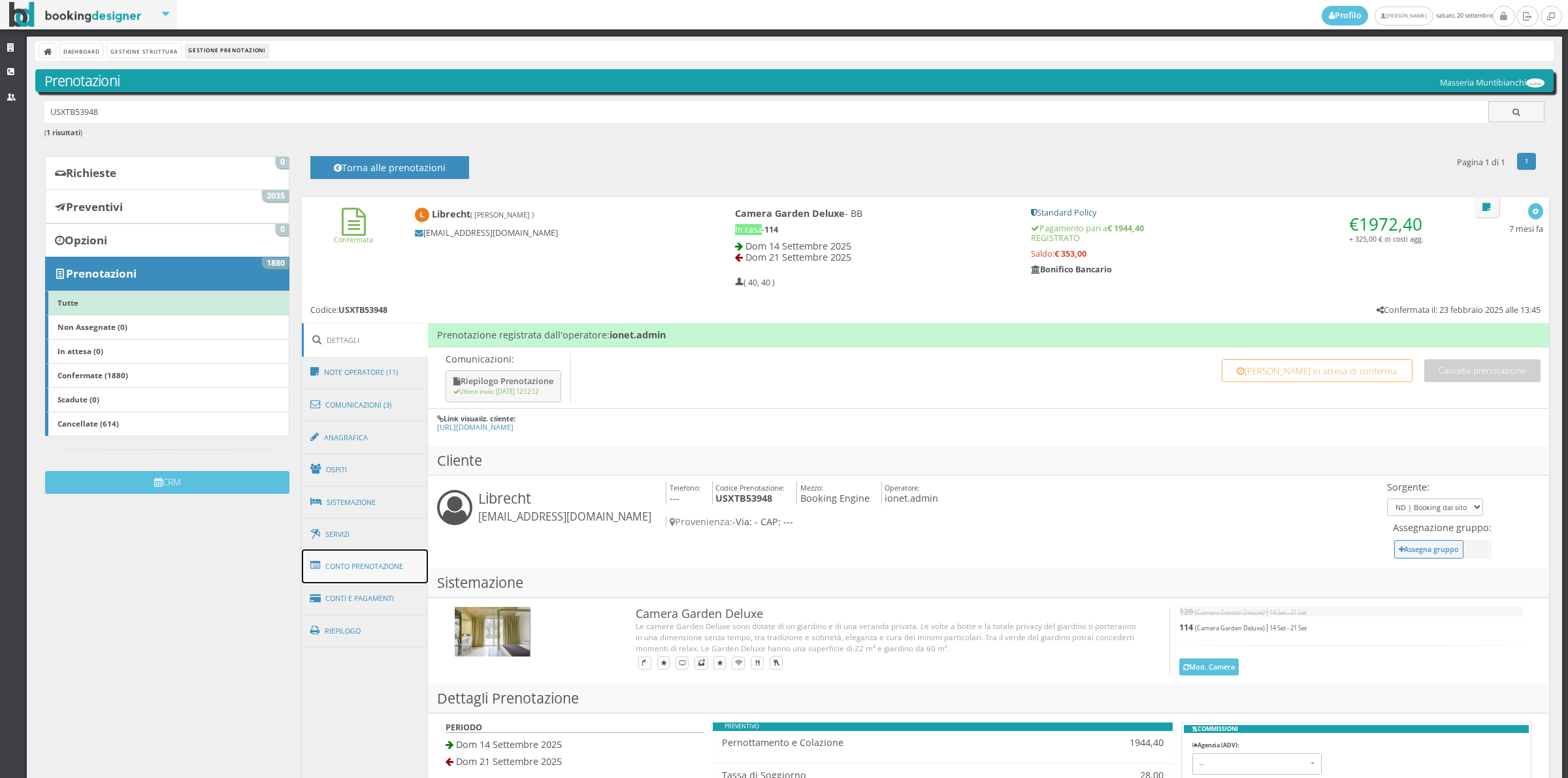
click at [381, 575] on link "Conto Prenotazione" at bounding box center [365, 566] width 127 height 34
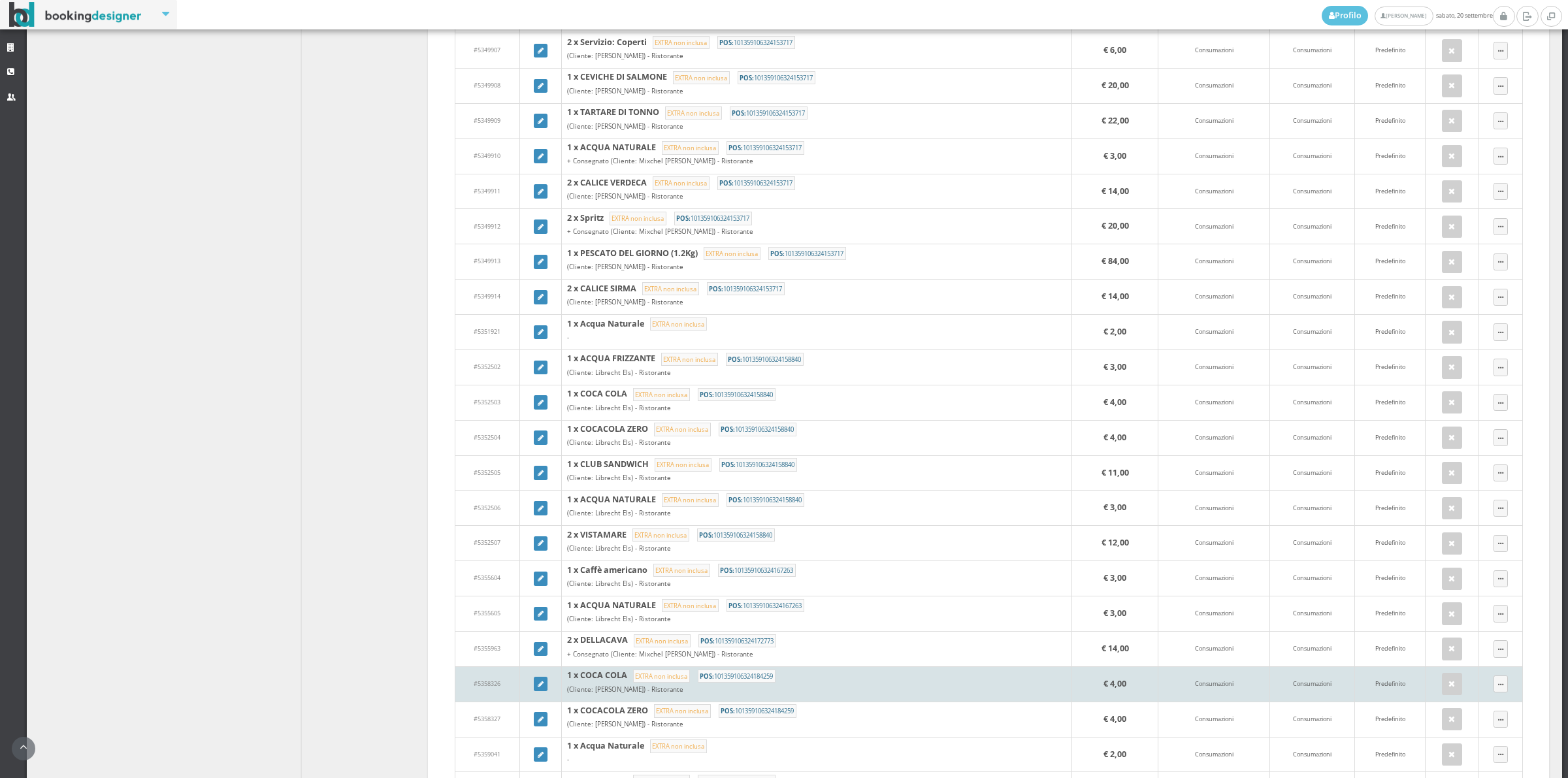
scroll to position [1088, 0]
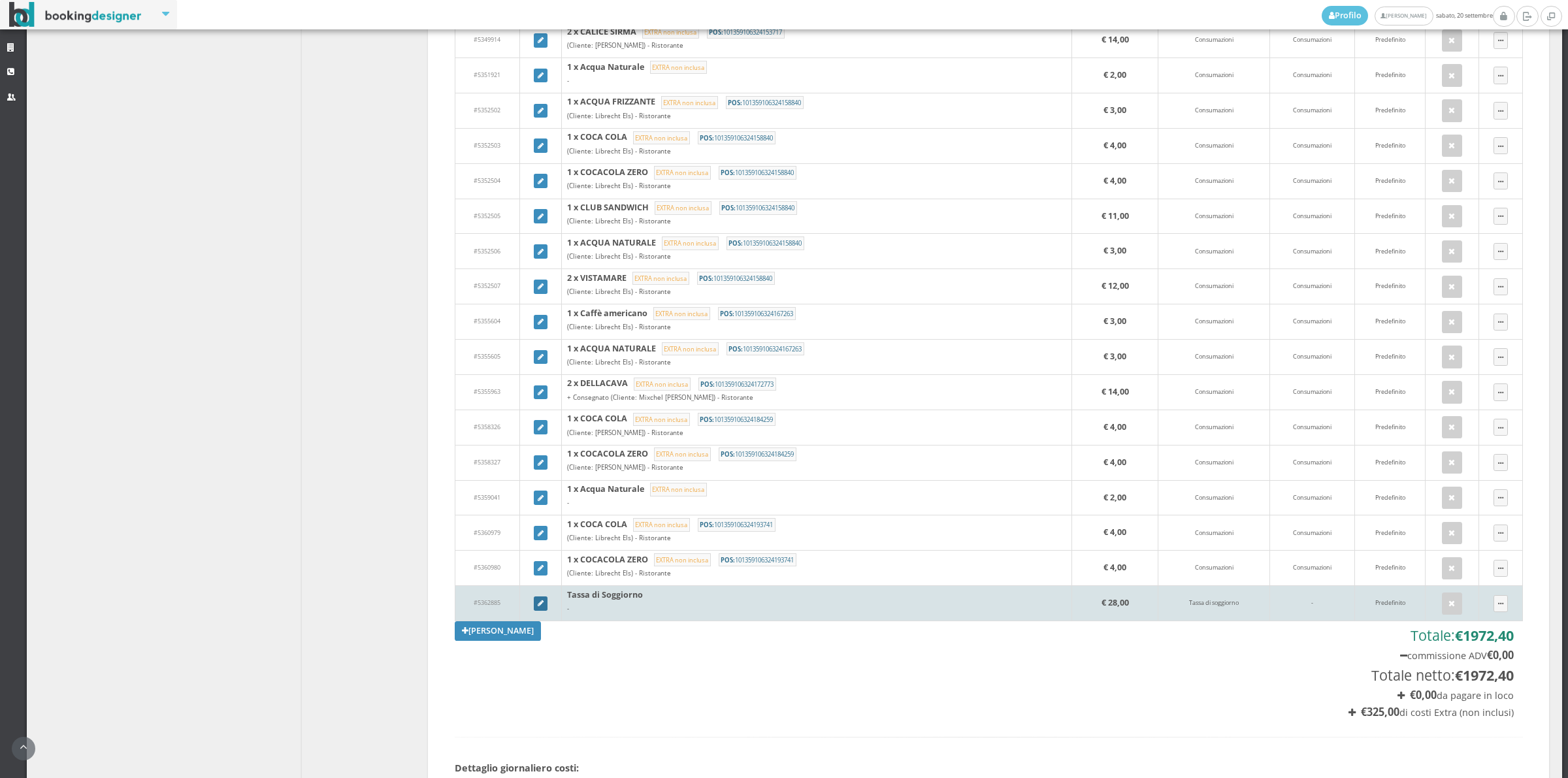
click at [537, 608] on icon at bounding box center [541, 604] width 6 height 7
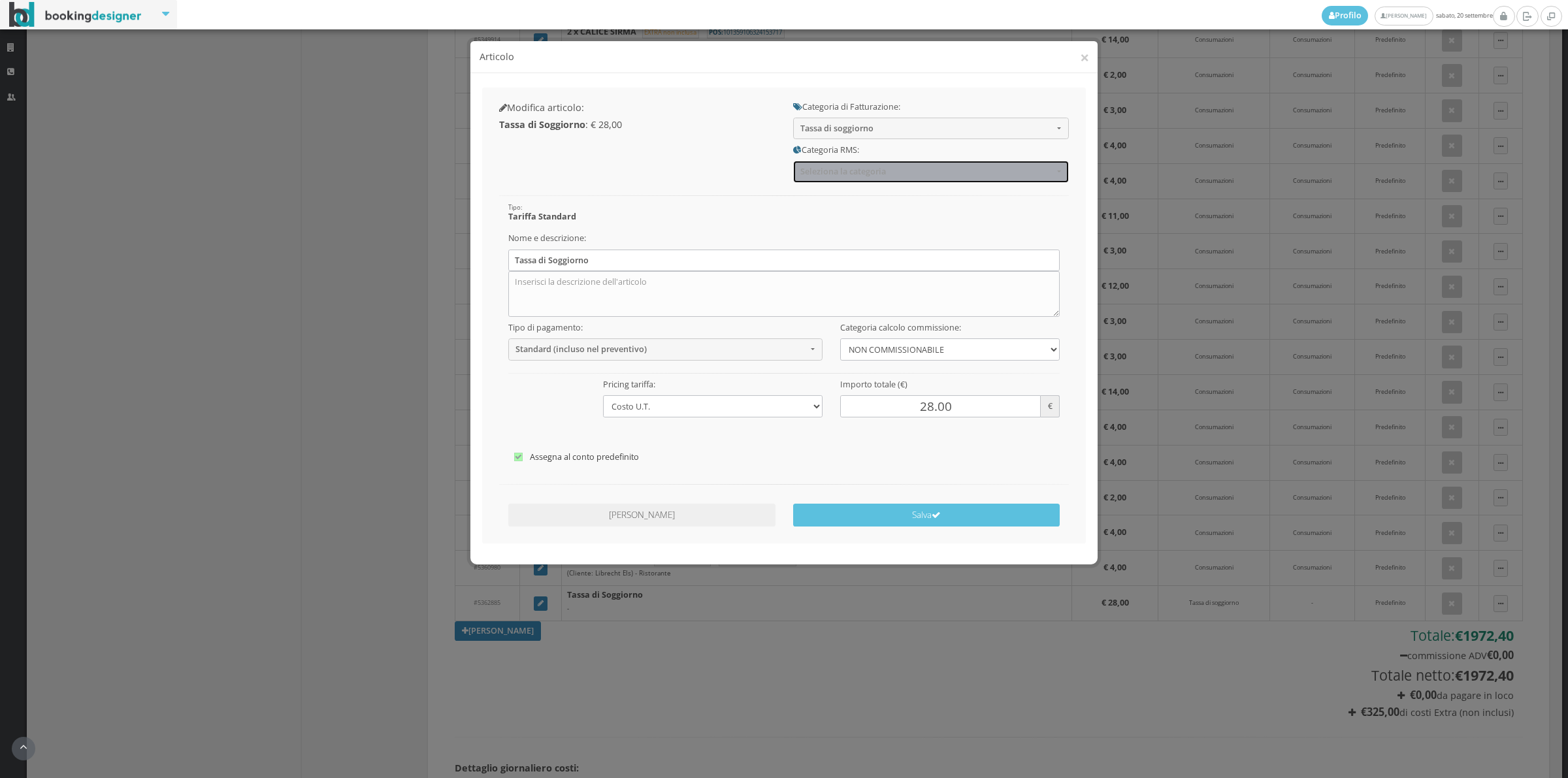
click at [856, 161] on button "Seleziona la categoria" at bounding box center [931, 172] width 275 height 22
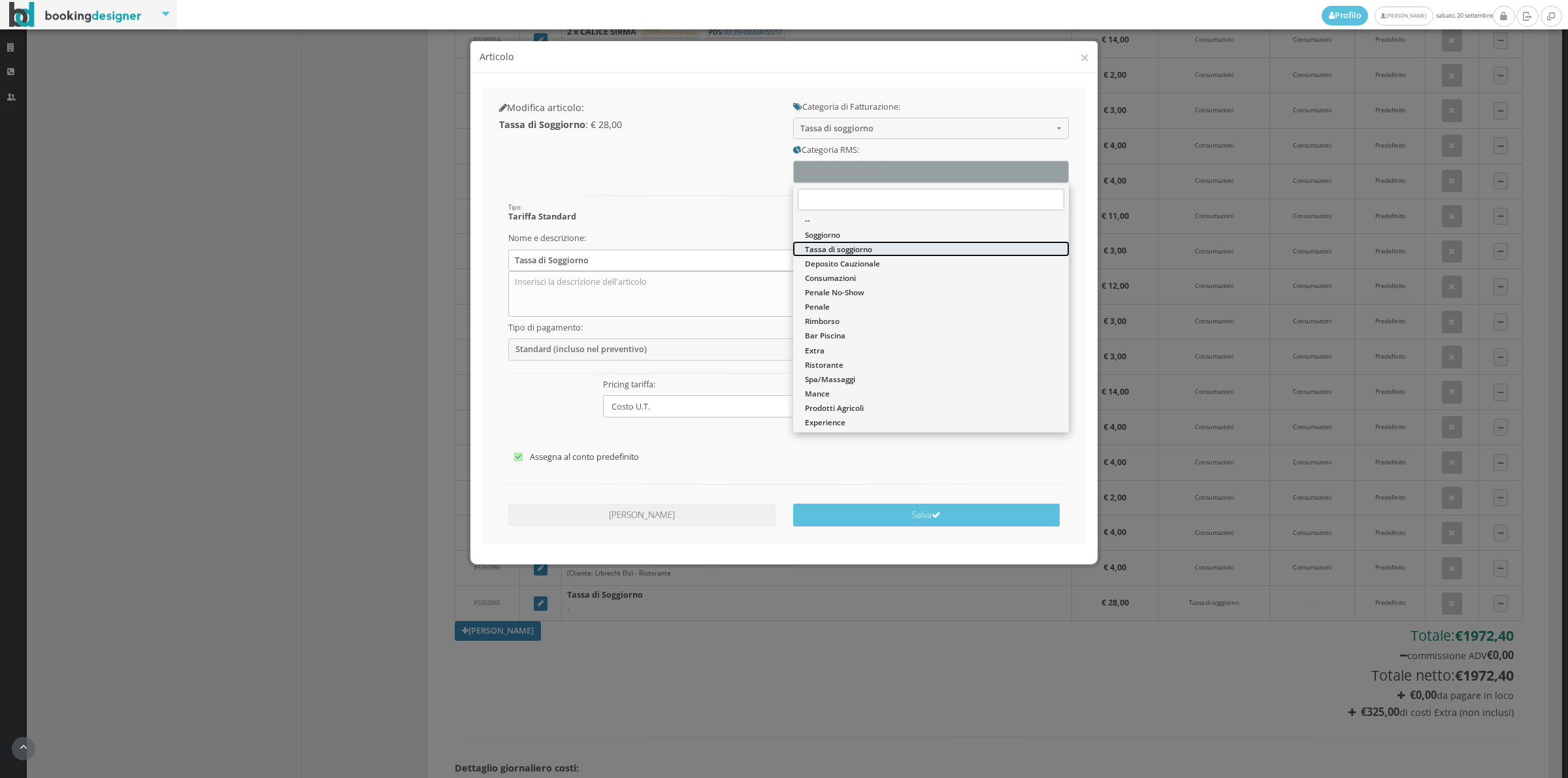
click at [831, 247] on span "Tassa di soggiorno" at bounding box center [838, 249] width 68 height 11
select select "13"
click at [831, 247] on div "Nome e descrizione: Tassa di Soggiorno" at bounding box center [784, 272] width 569 height 89
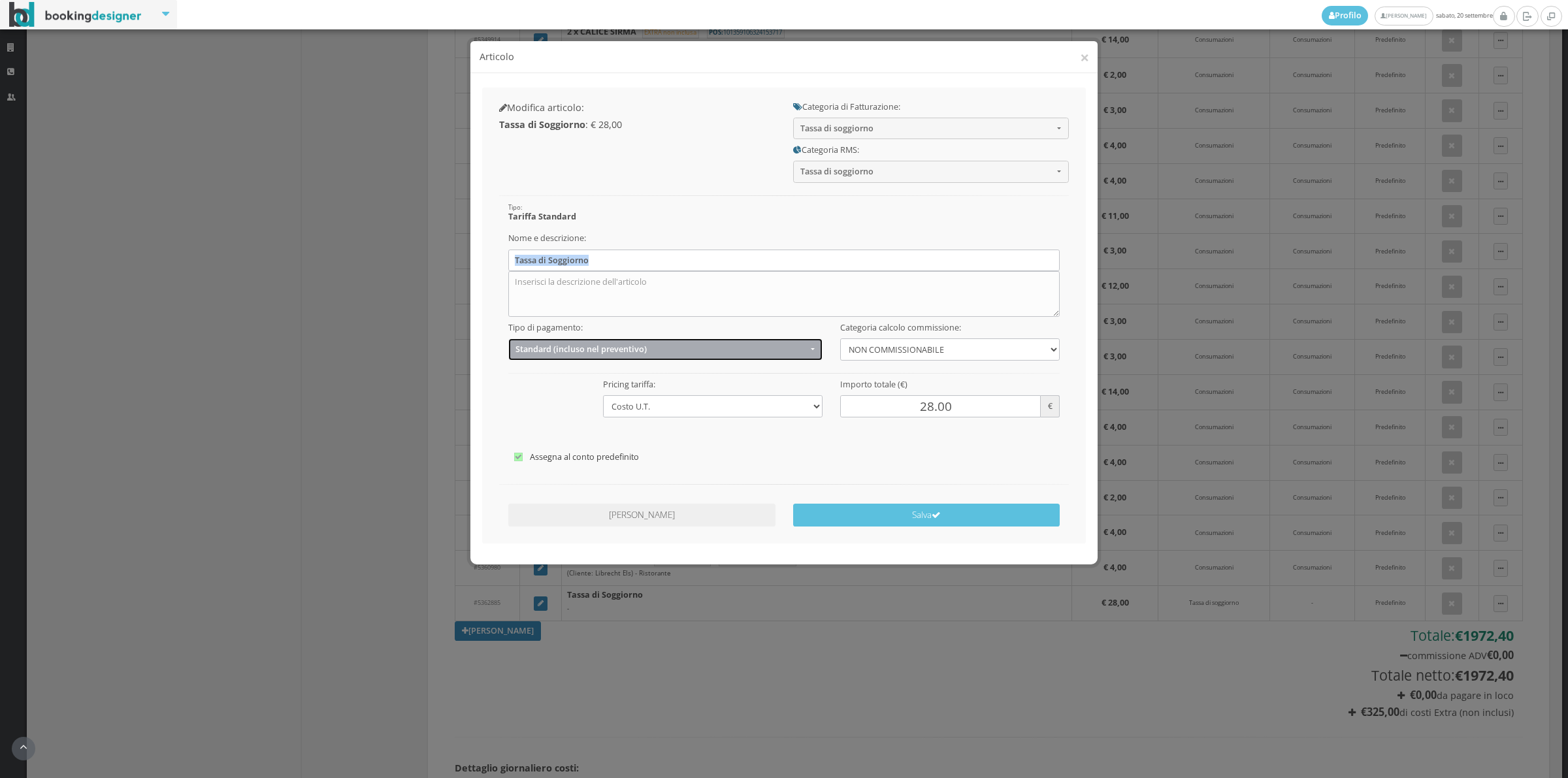
click at [573, 353] on span "Standard (incluso nel preventivo)" at bounding box center [661, 349] width 292 height 10
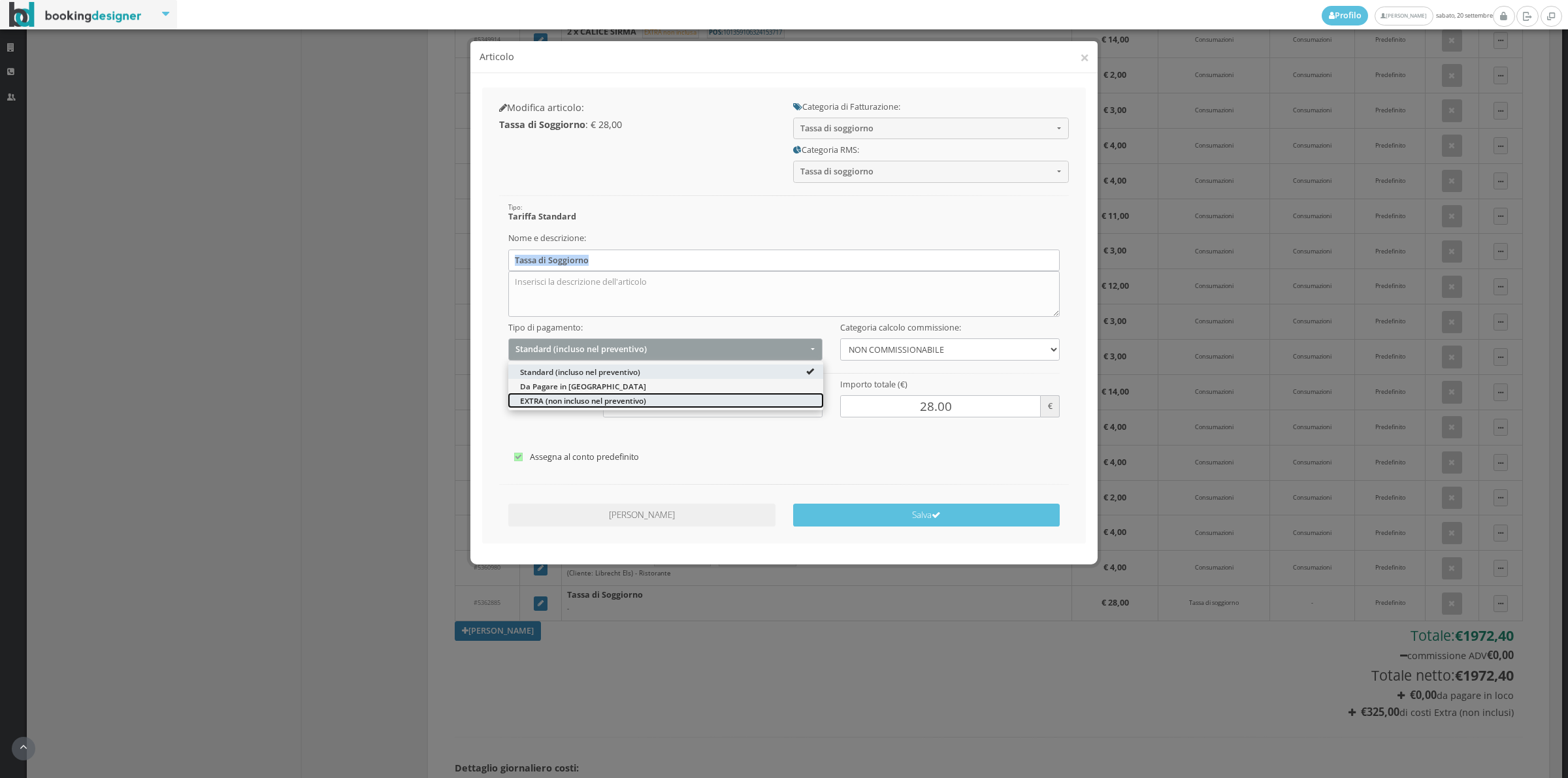
click at [544, 405] on span "EXTRA (non incluso nel preventivo)" at bounding box center [583, 401] width 126 height 11
select select "2"
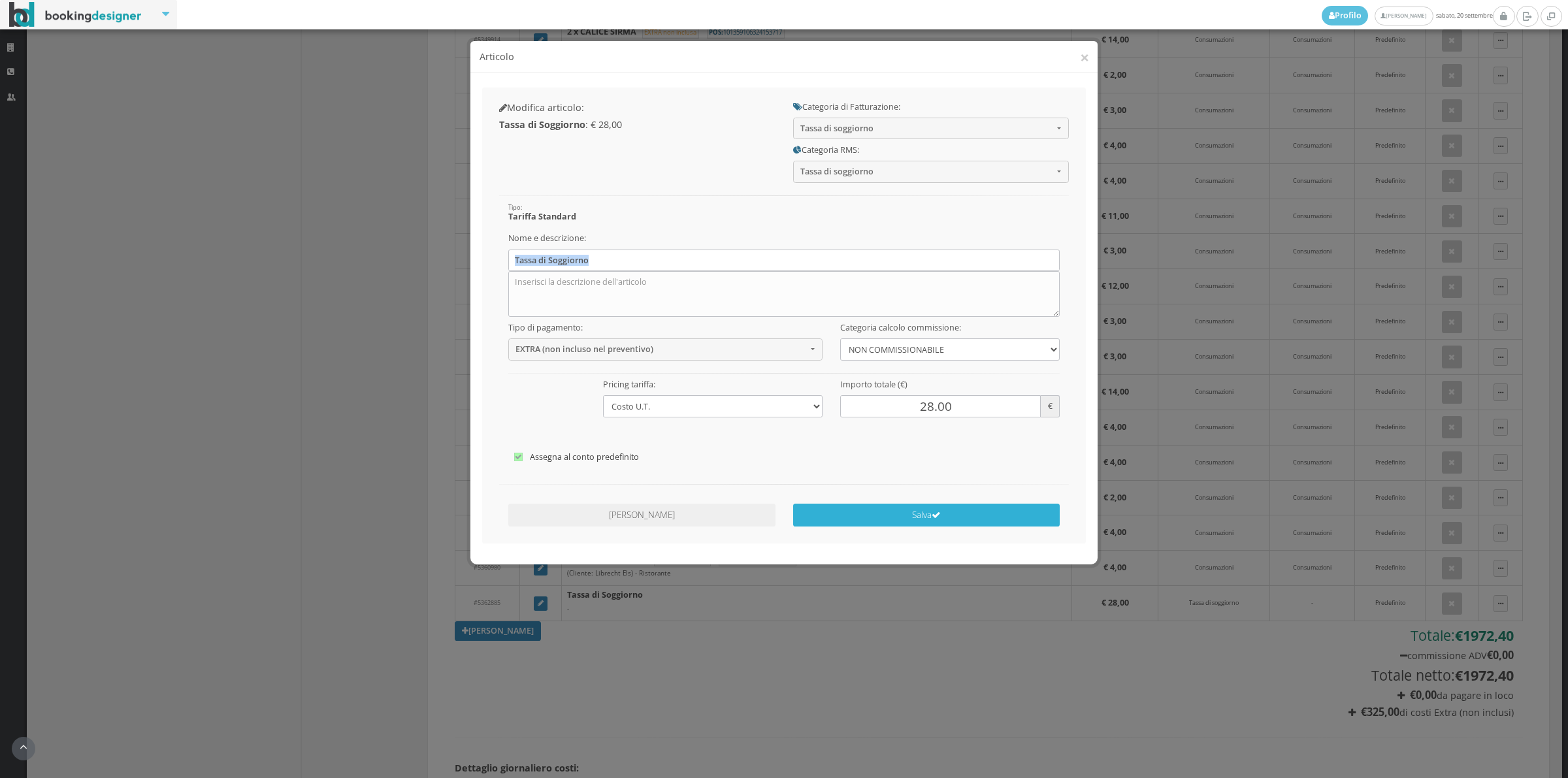
click at [906, 520] on button "Salva" at bounding box center [927, 515] width 268 height 23
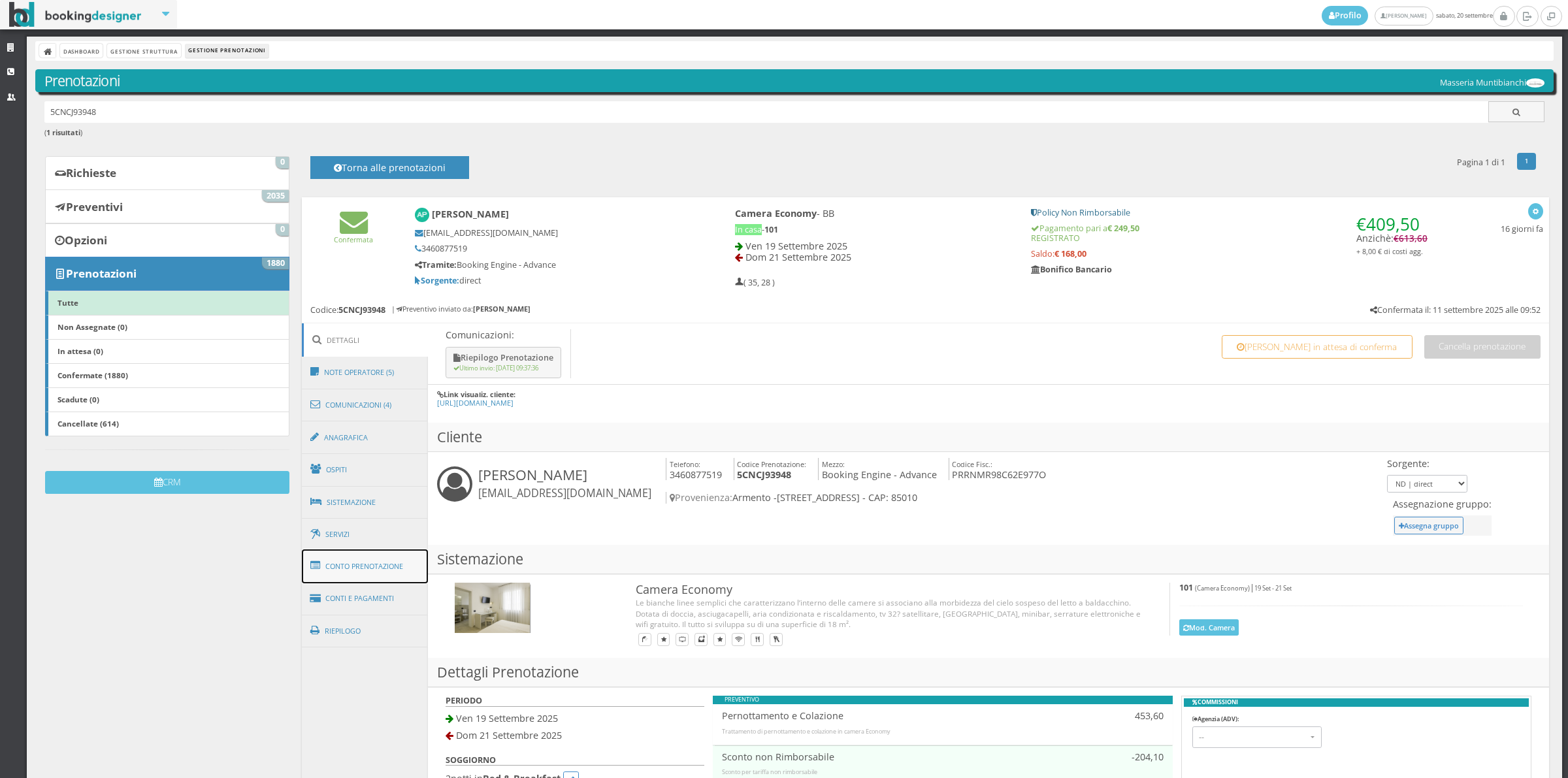
click at [364, 575] on link "Conto Prenotazione" at bounding box center [365, 566] width 127 height 34
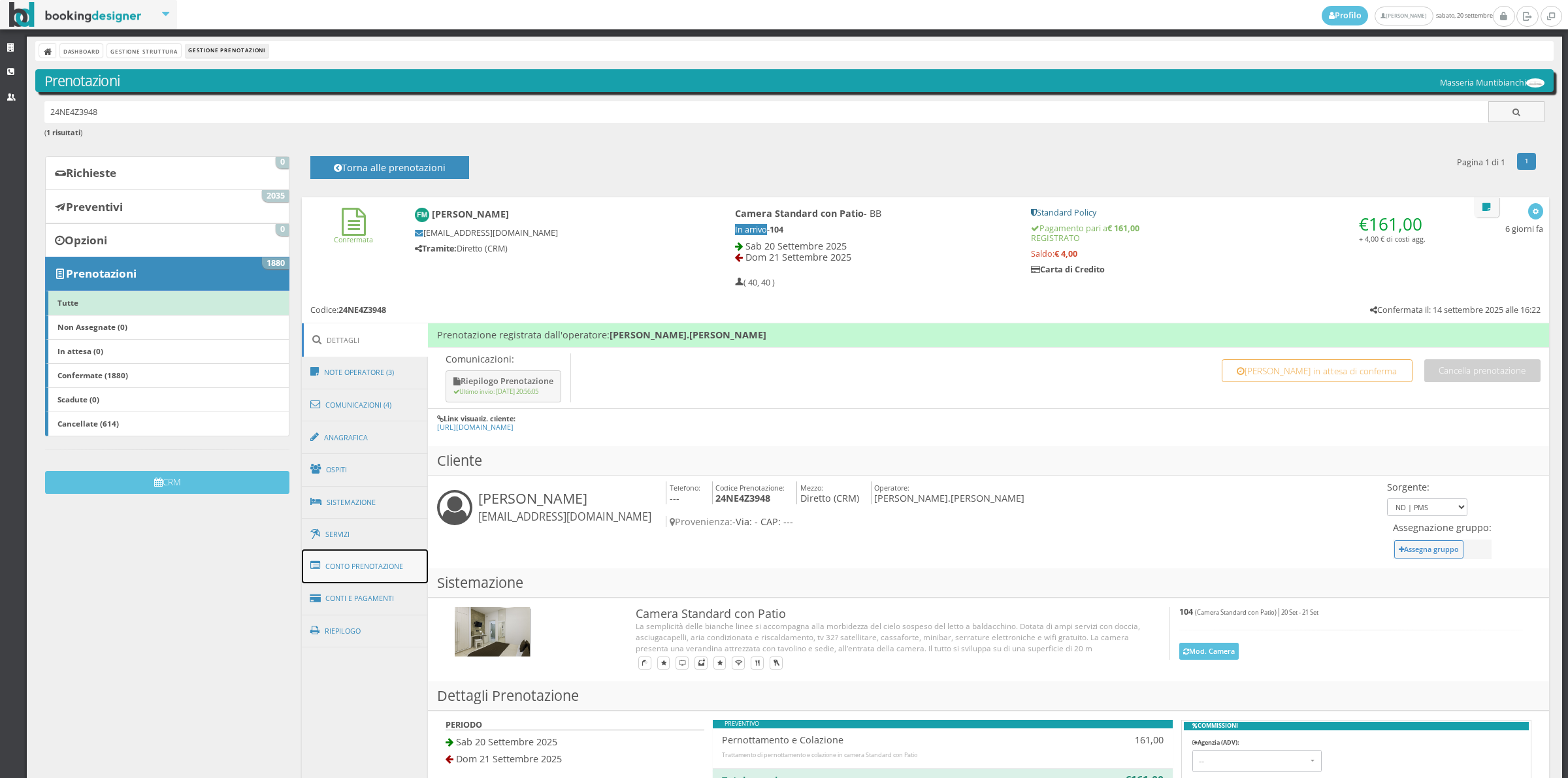
click at [383, 579] on link "Conto Prenotazione" at bounding box center [365, 566] width 127 height 34
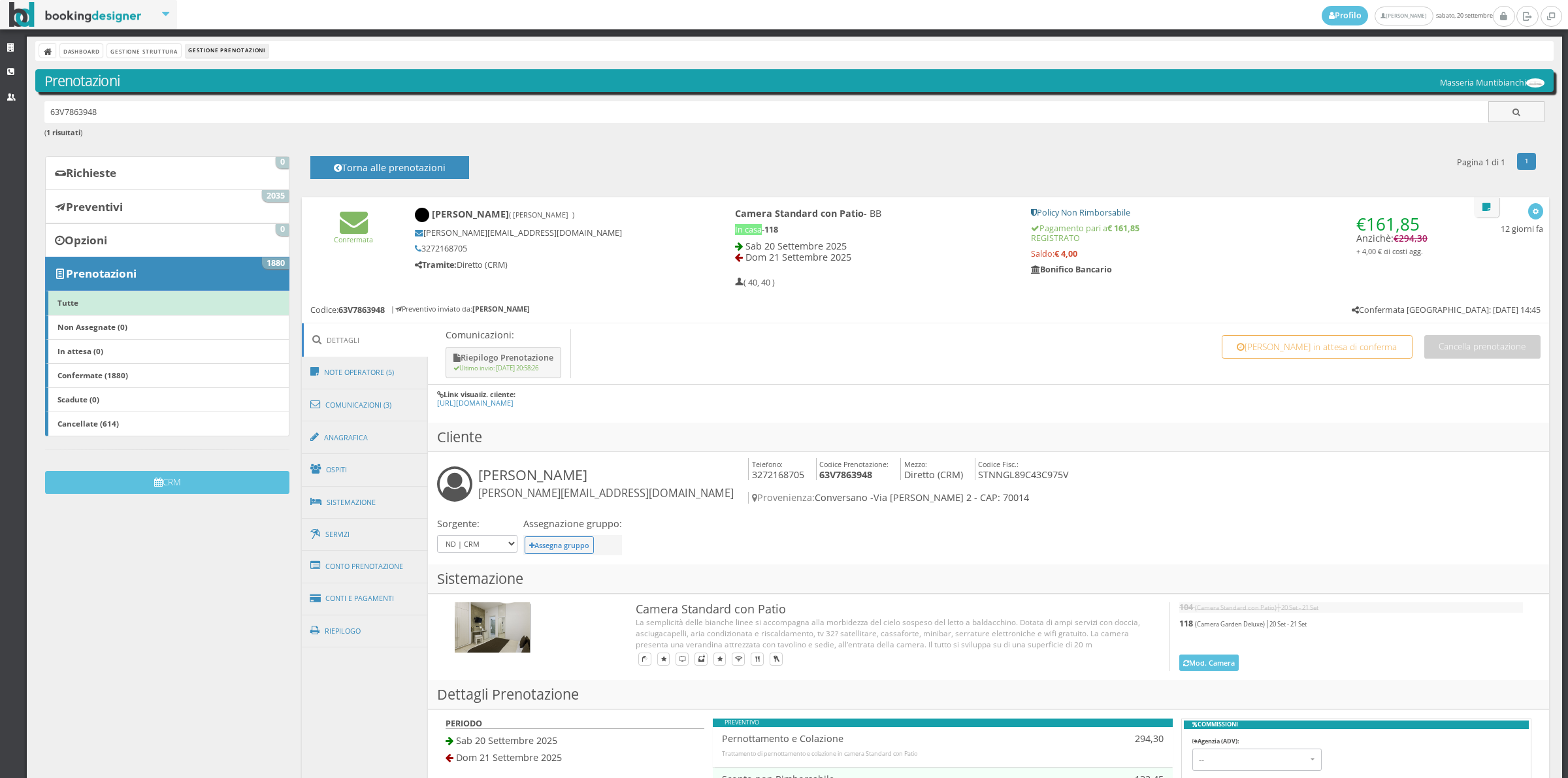
click at [428, 594] on div "Camera Standard con Patio 104" at bounding box center [988, 637] width 1121 height 86
click at [401, 578] on link "Conto Prenotazione" at bounding box center [365, 566] width 127 height 34
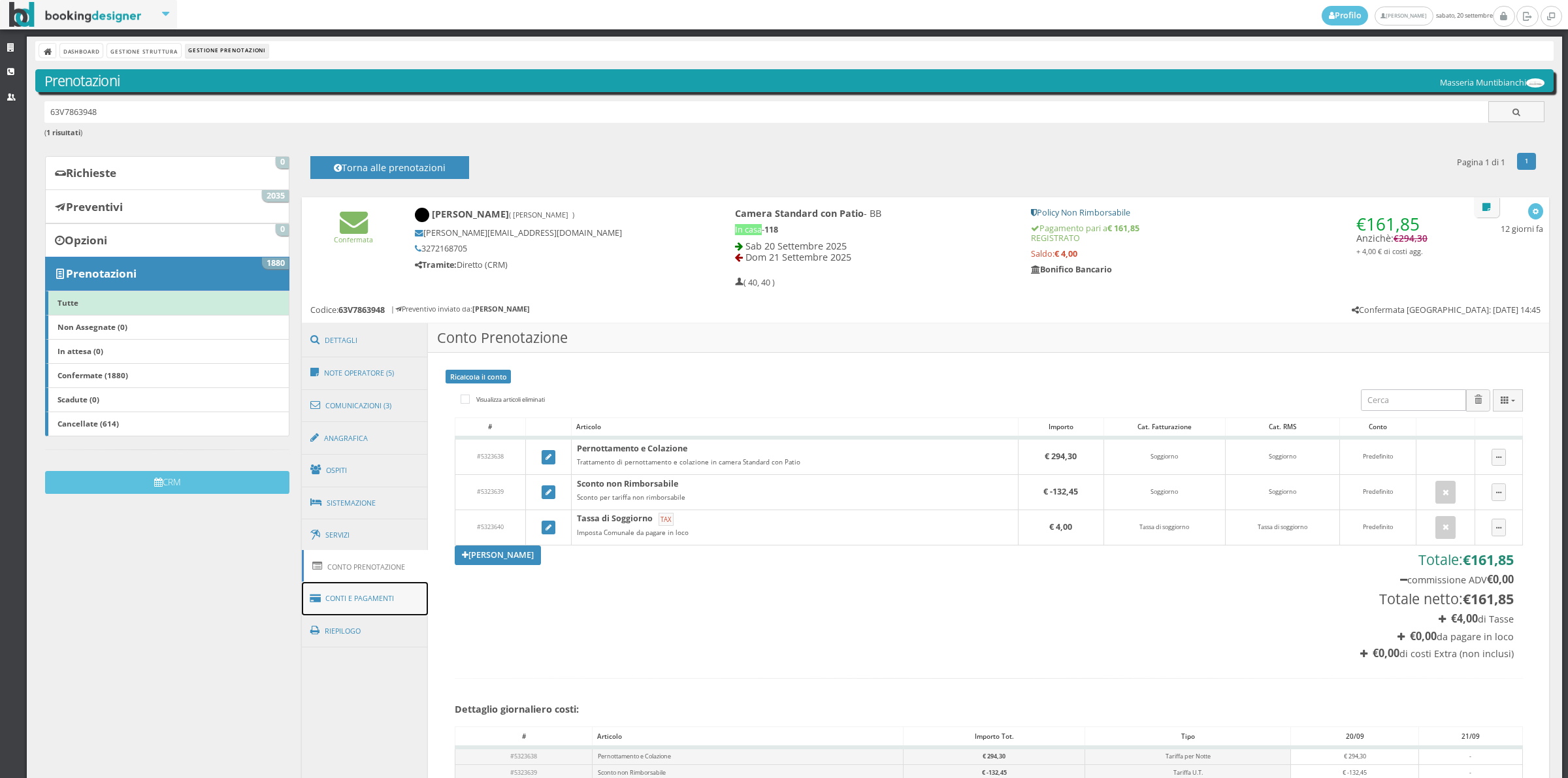
click at [397, 600] on link "Conti e Pagamenti" at bounding box center [365, 598] width 127 height 33
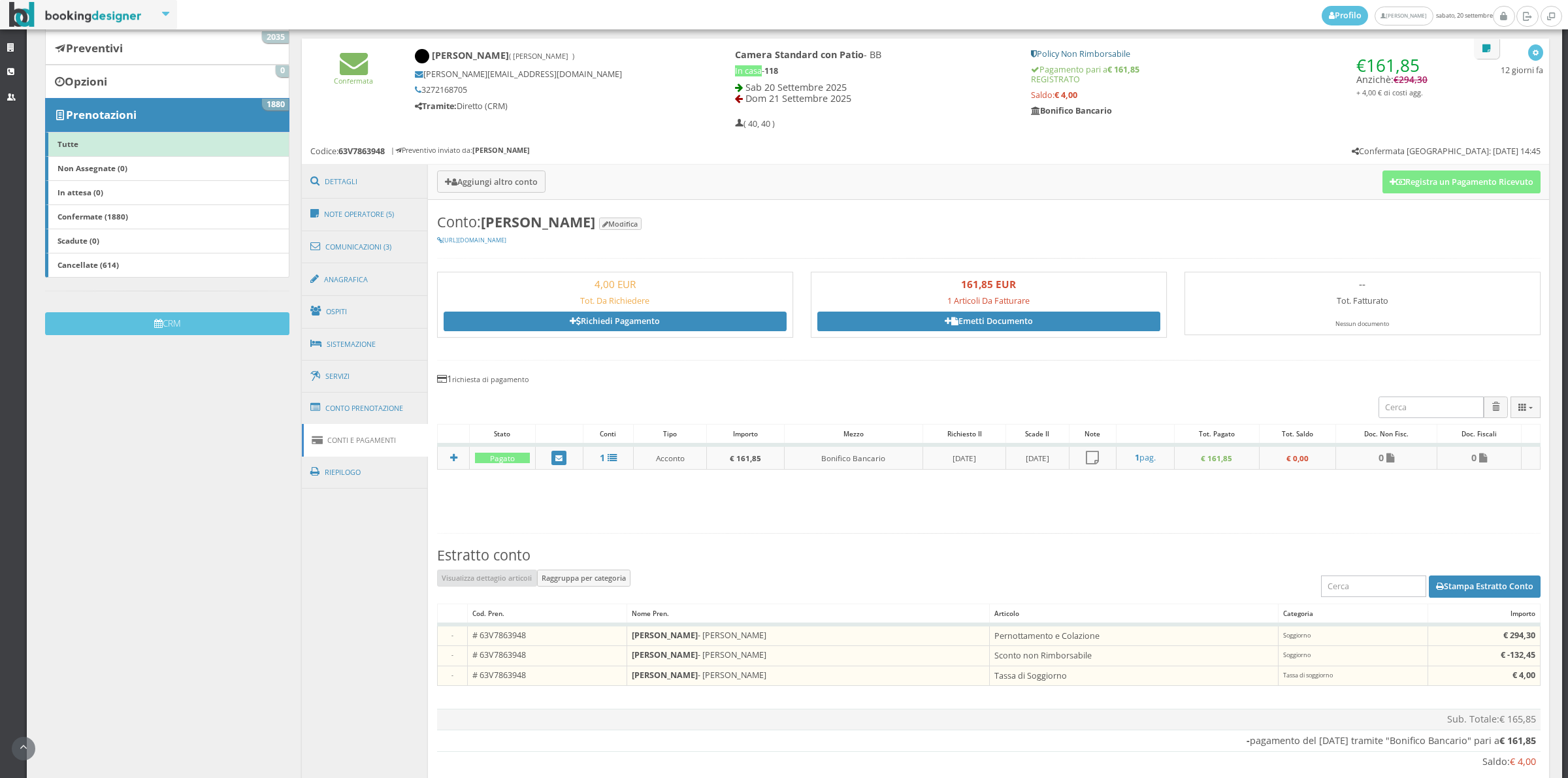
scroll to position [254, 0]
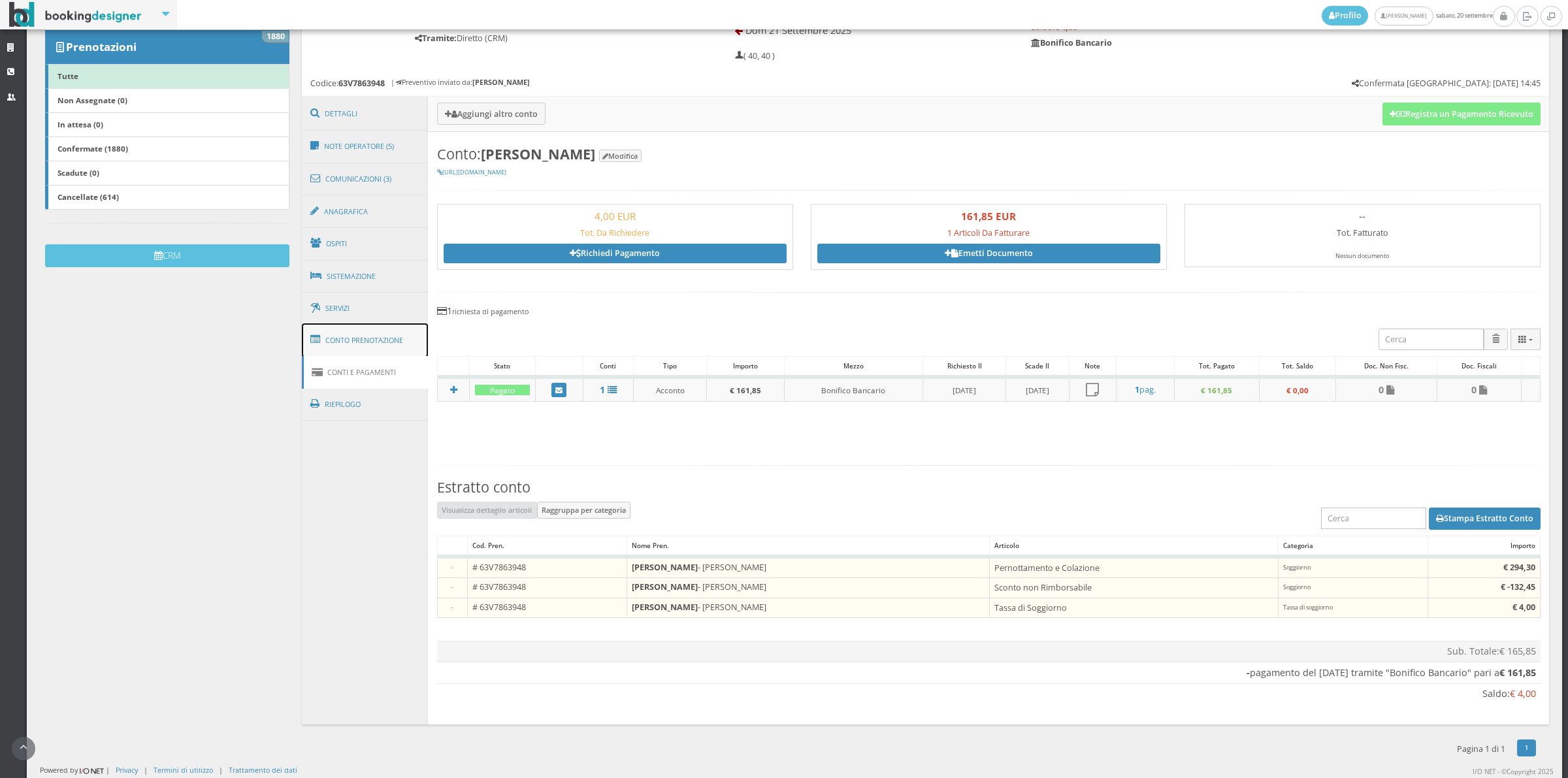
click at [380, 337] on link "Conto Prenotazione" at bounding box center [365, 341] width 127 height 34
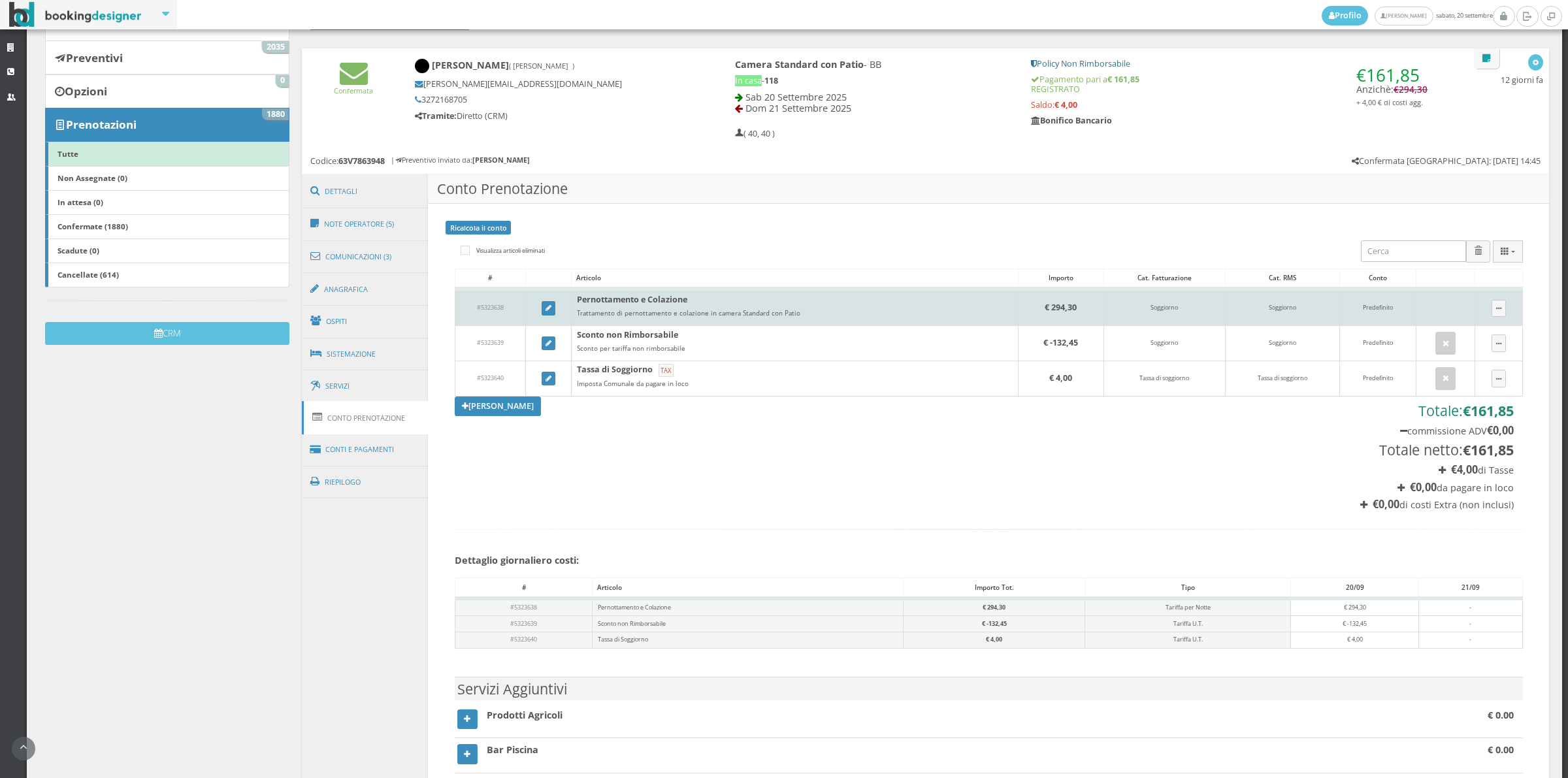
scroll to position [0, 0]
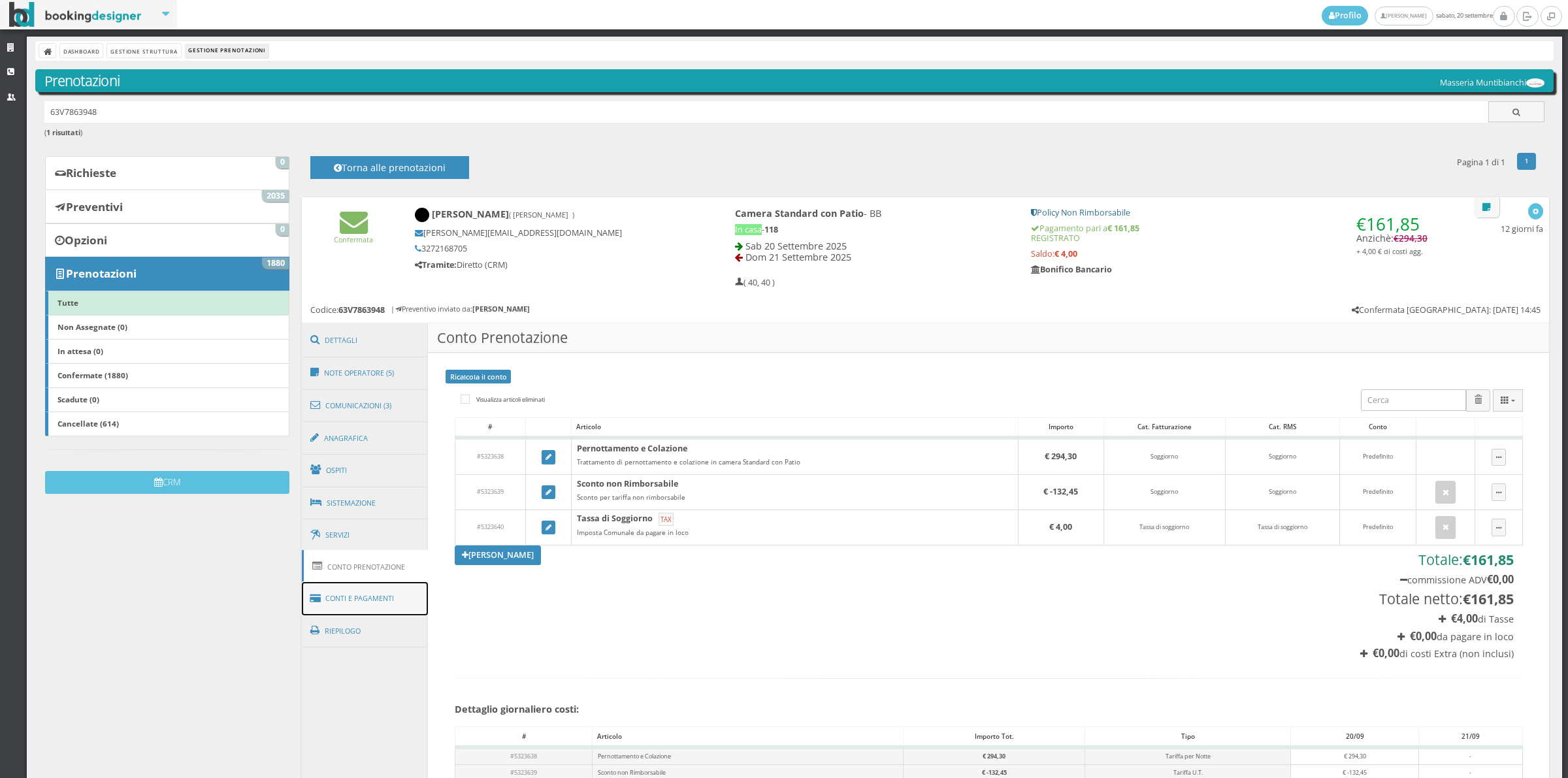
click at [380, 587] on link "Conti e Pagamenti" at bounding box center [365, 598] width 127 height 33
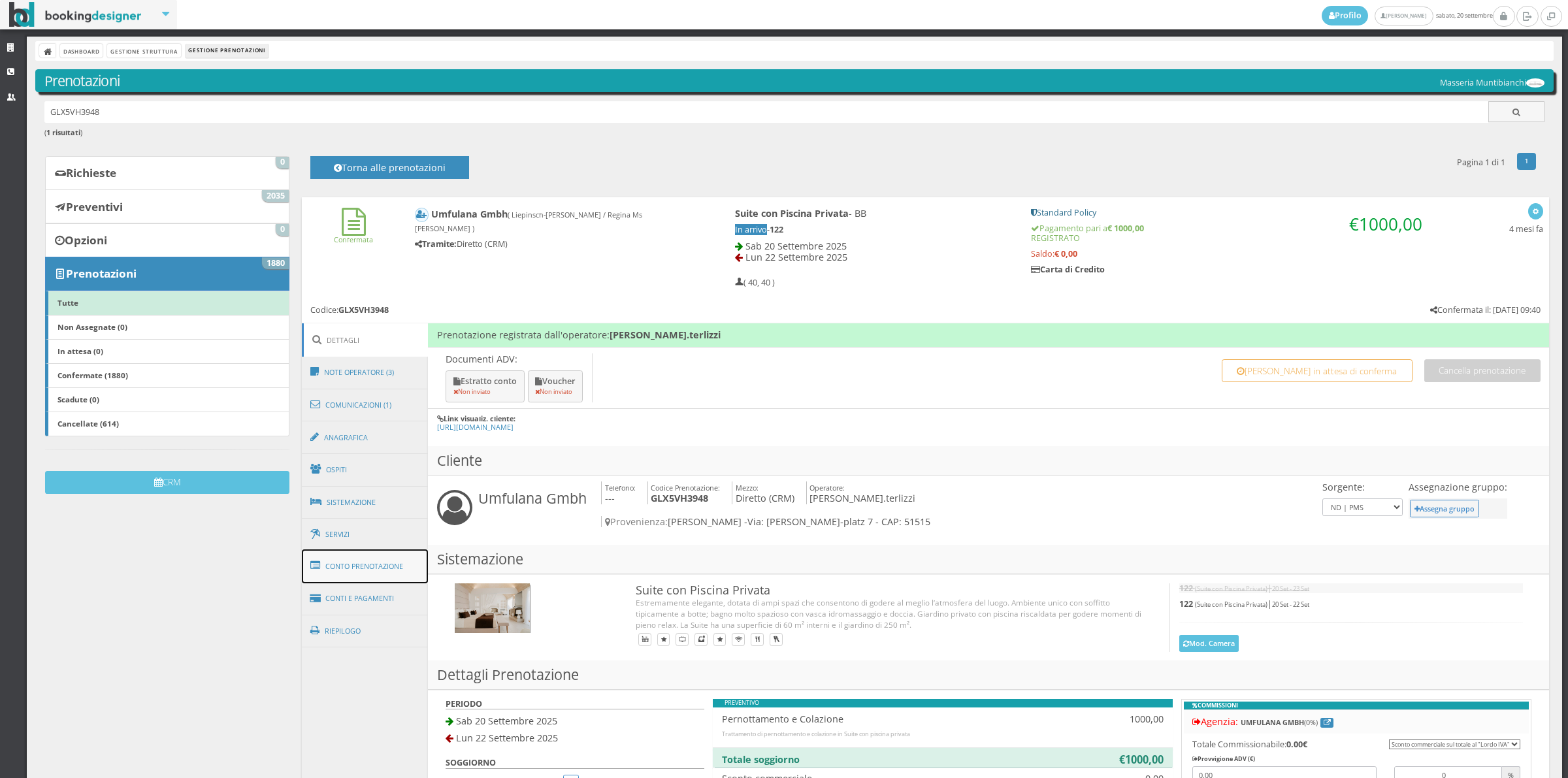
click at [373, 578] on link "Conto Prenotazione" at bounding box center [365, 566] width 127 height 34
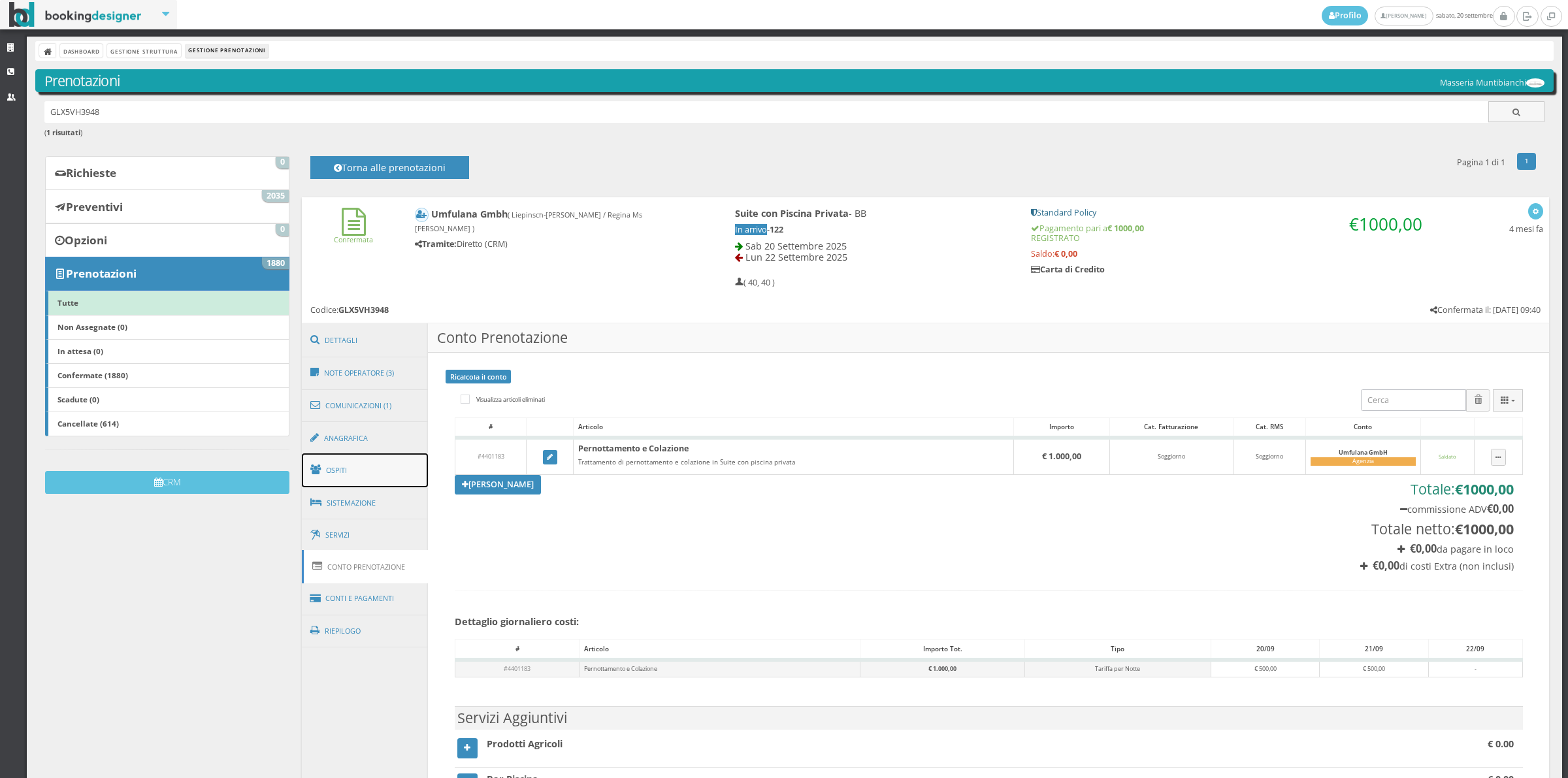
click at [350, 464] on link "Ospiti" at bounding box center [365, 471] width 127 height 34
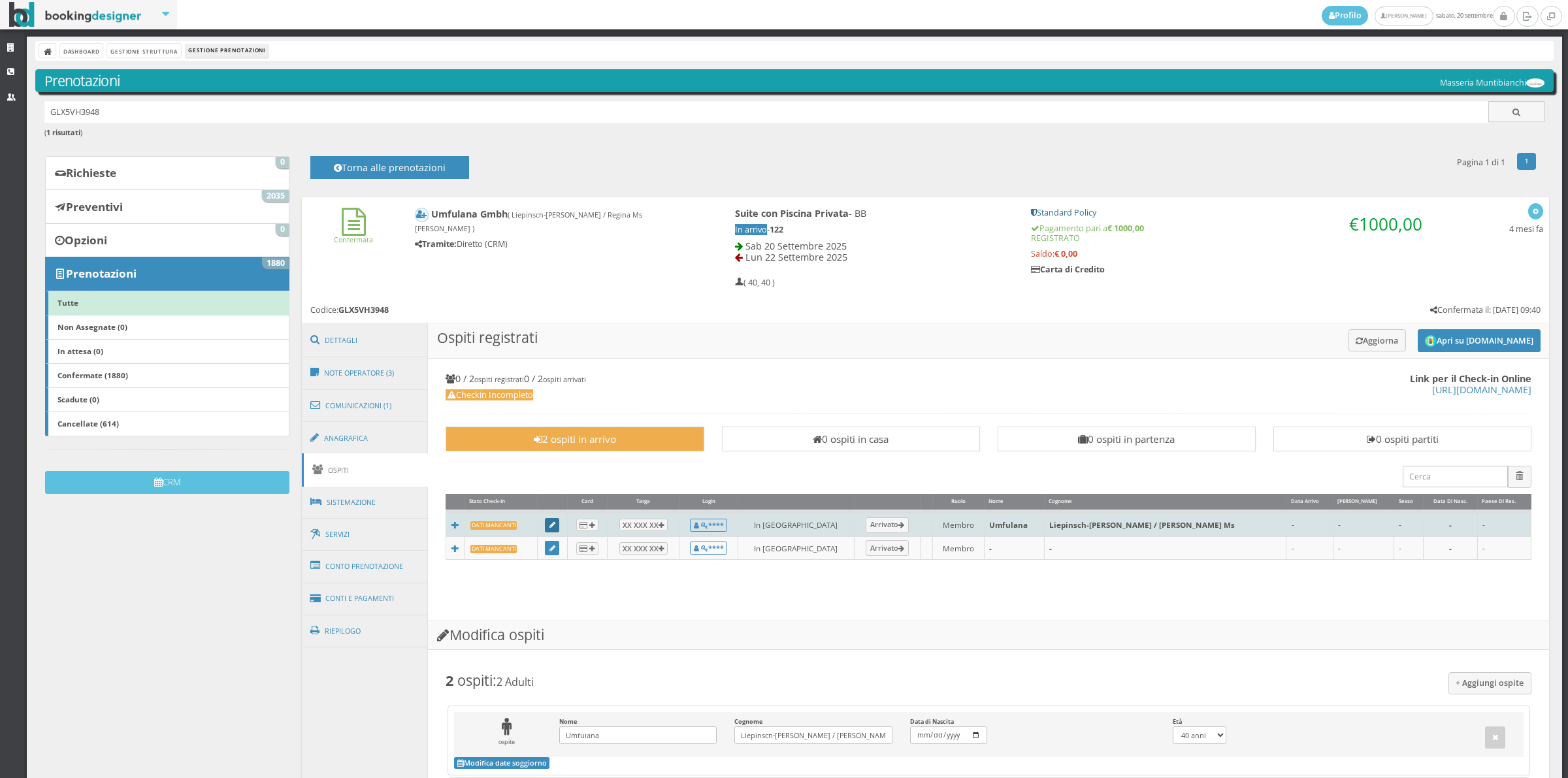
click at [559, 520] on link at bounding box center [552, 525] width 14 height 14
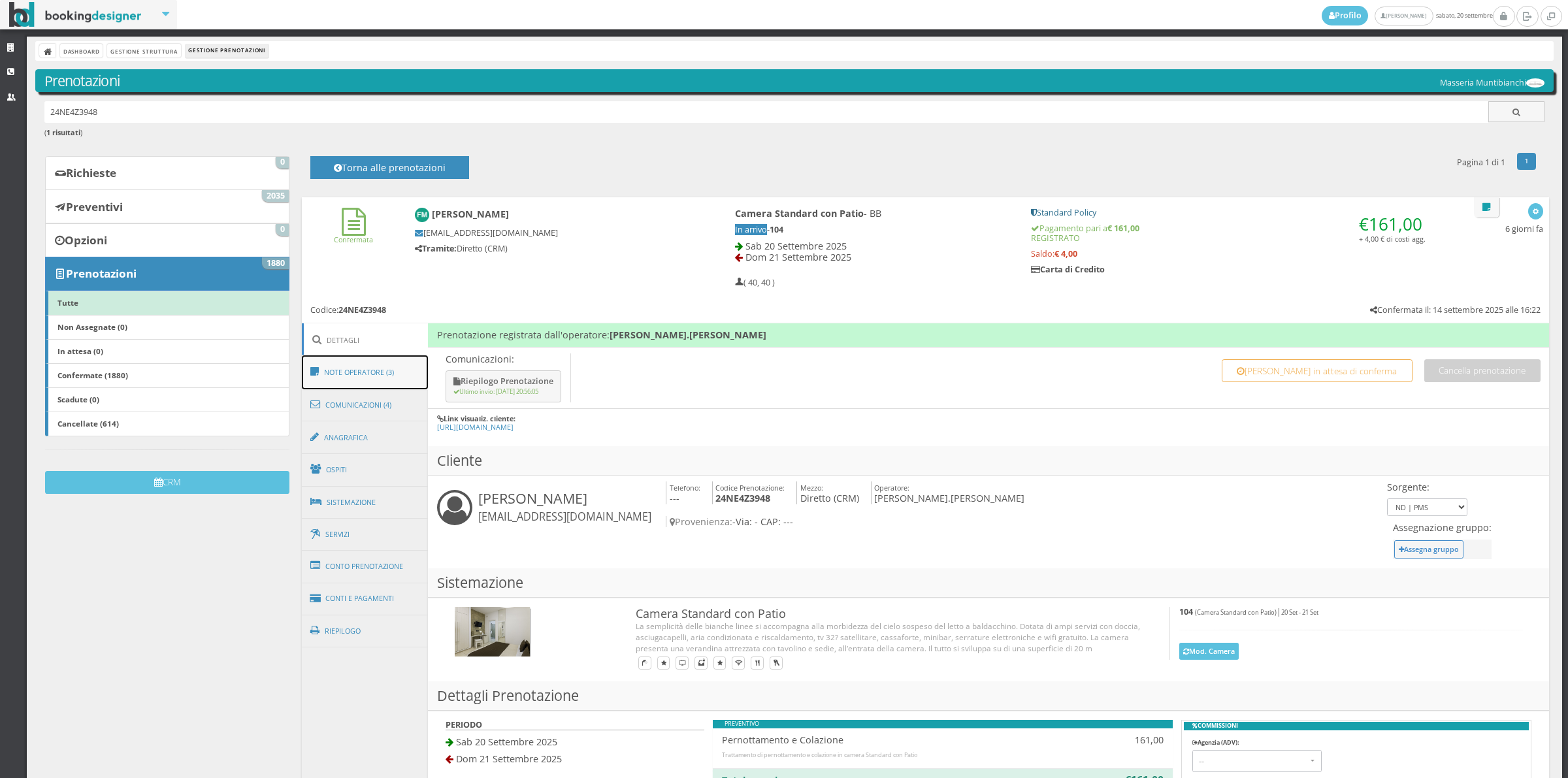
click at [383, 363] on link "Note Operatore (3)" at bounding box center [365, 373] width 127 height 34
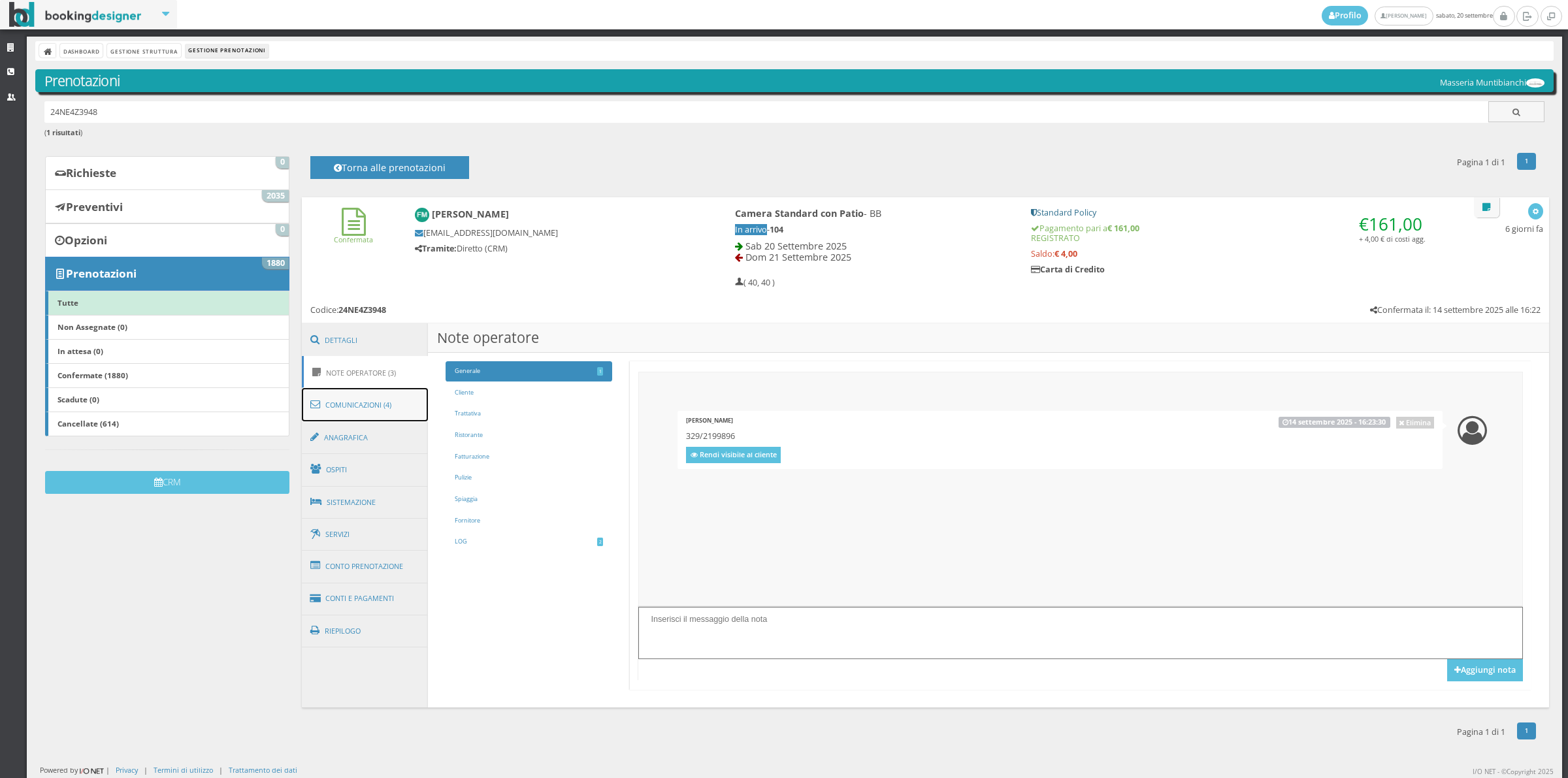
click at [397, 413] on link "Comunicazioni (4)" at bounding box center [365, 405] width 127 height 34
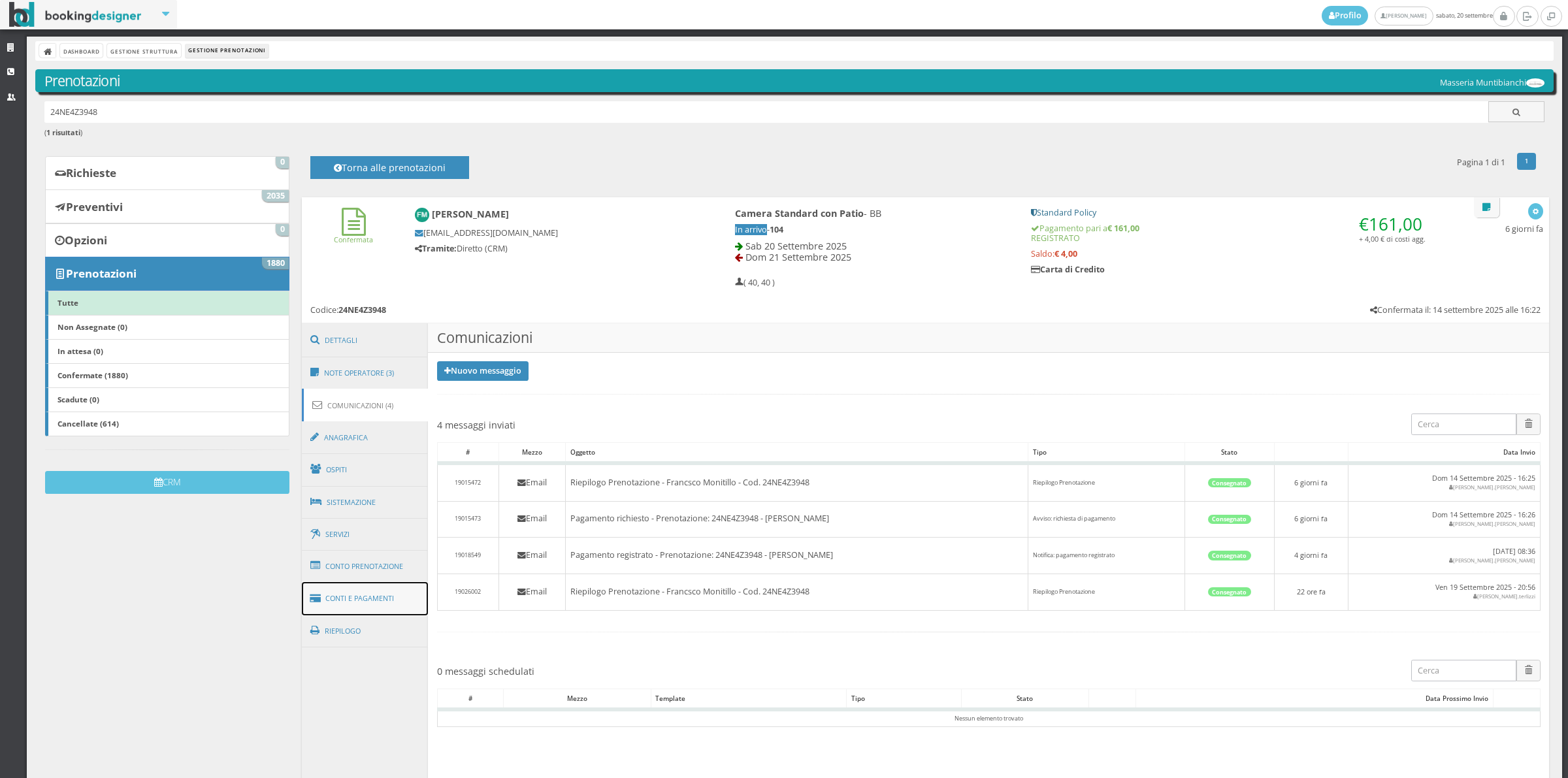
click at [390, 594] on link "Conti e Pagamenti" at bounding box center [365, 598] width 127 height 33
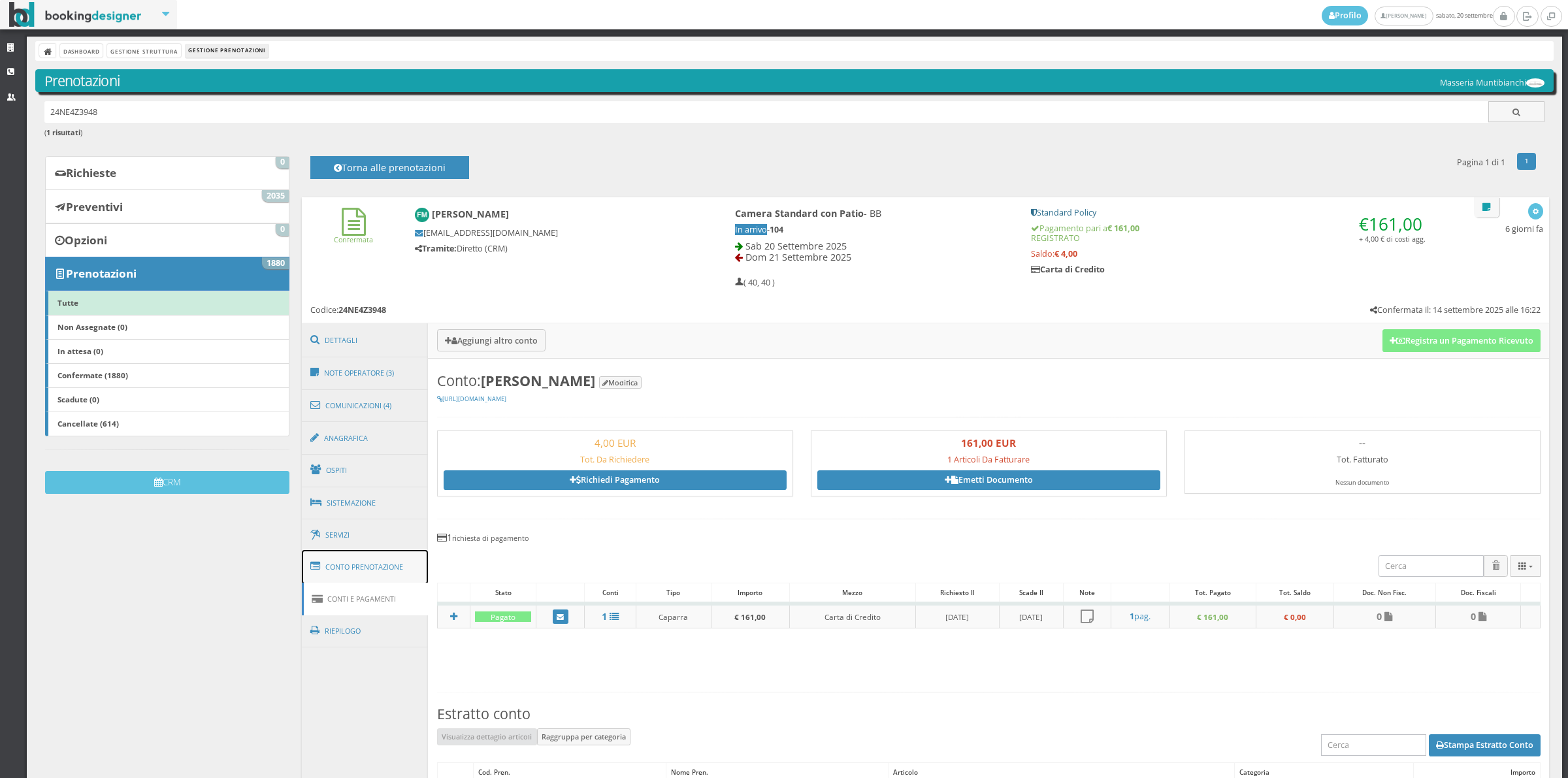
click at [393, 562] on link "Conto Prenotazione" at bounding box center [365, 567] width 127 height 34
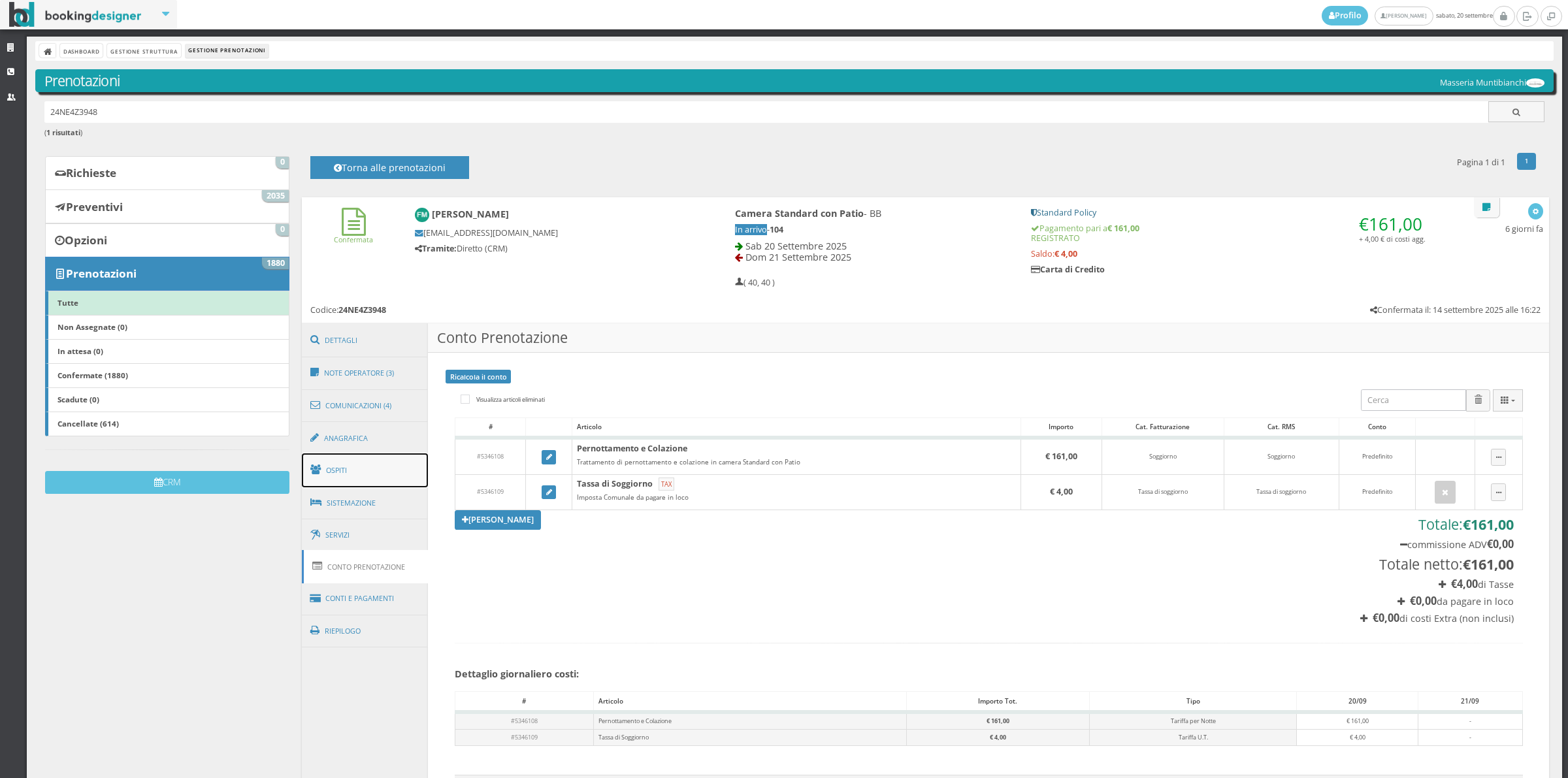
click at [370, 477] on link "Ospiti" at bounding box center [365, 471] width 127 height 34
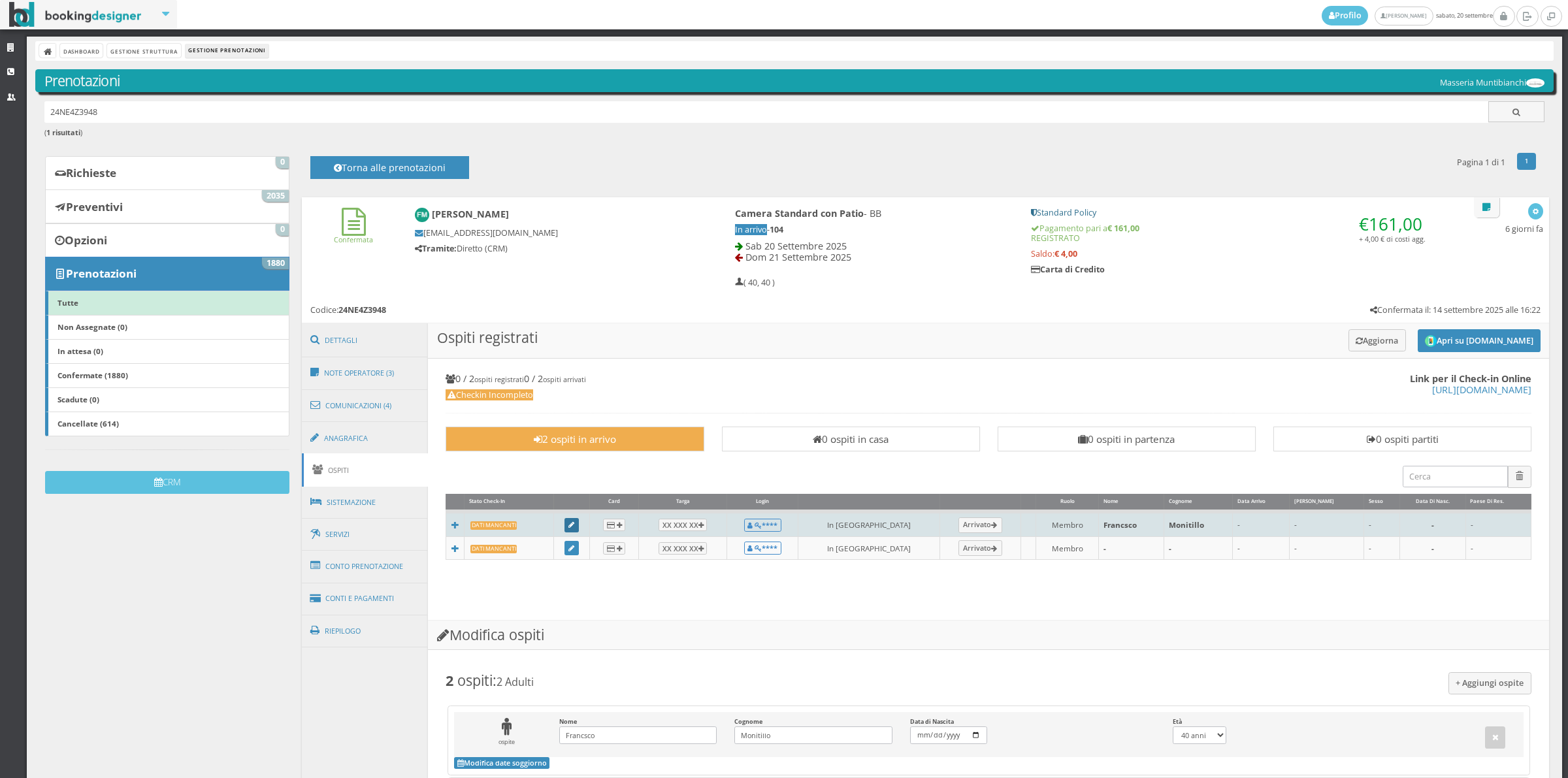
click at [574, 524] on icon at bounding box center [572, 525] width 6 height 7
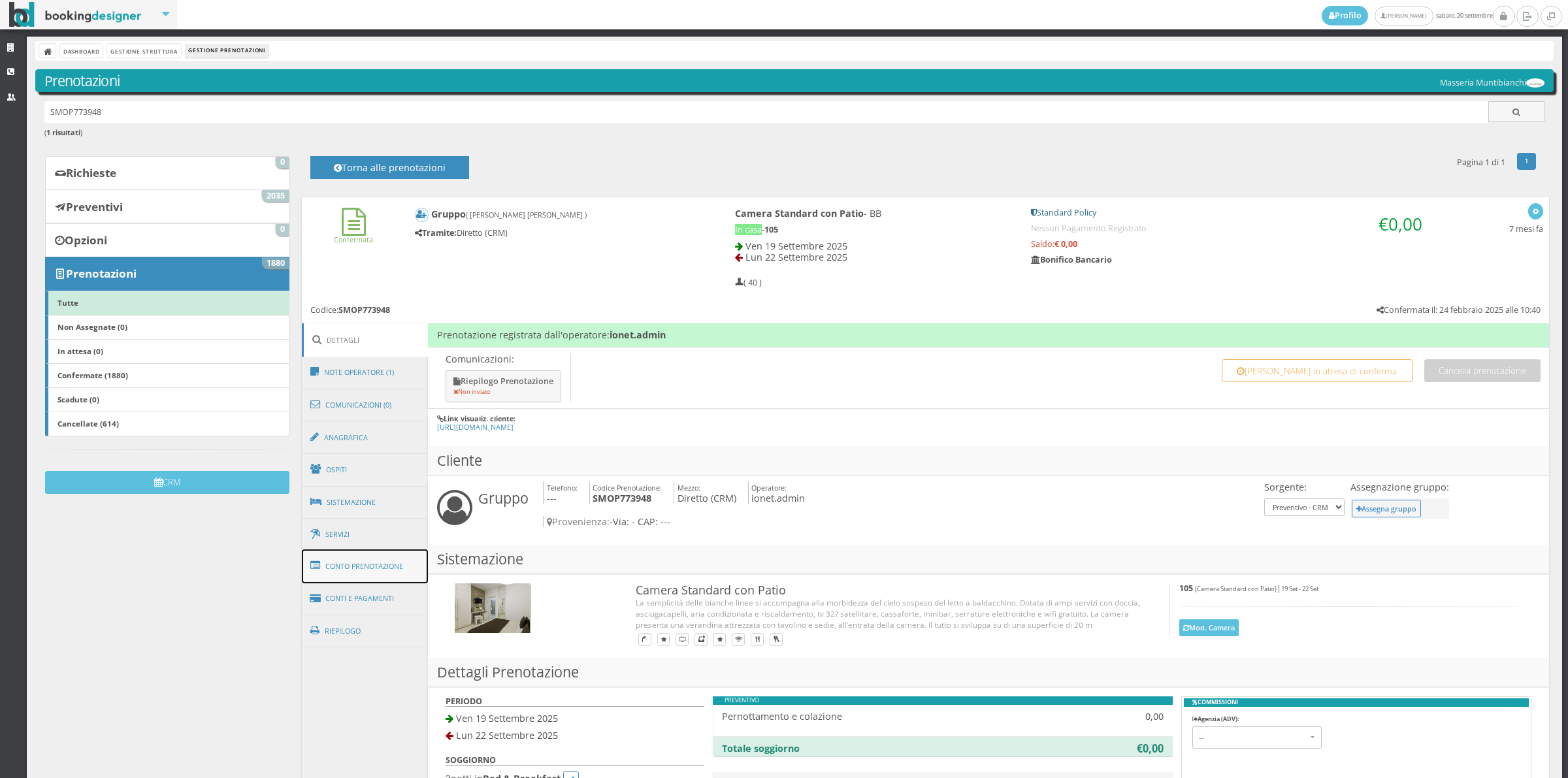
click at [383, 578] on link "Conto Prenotazione" at bounding box center [365, 566] width 127 height 34
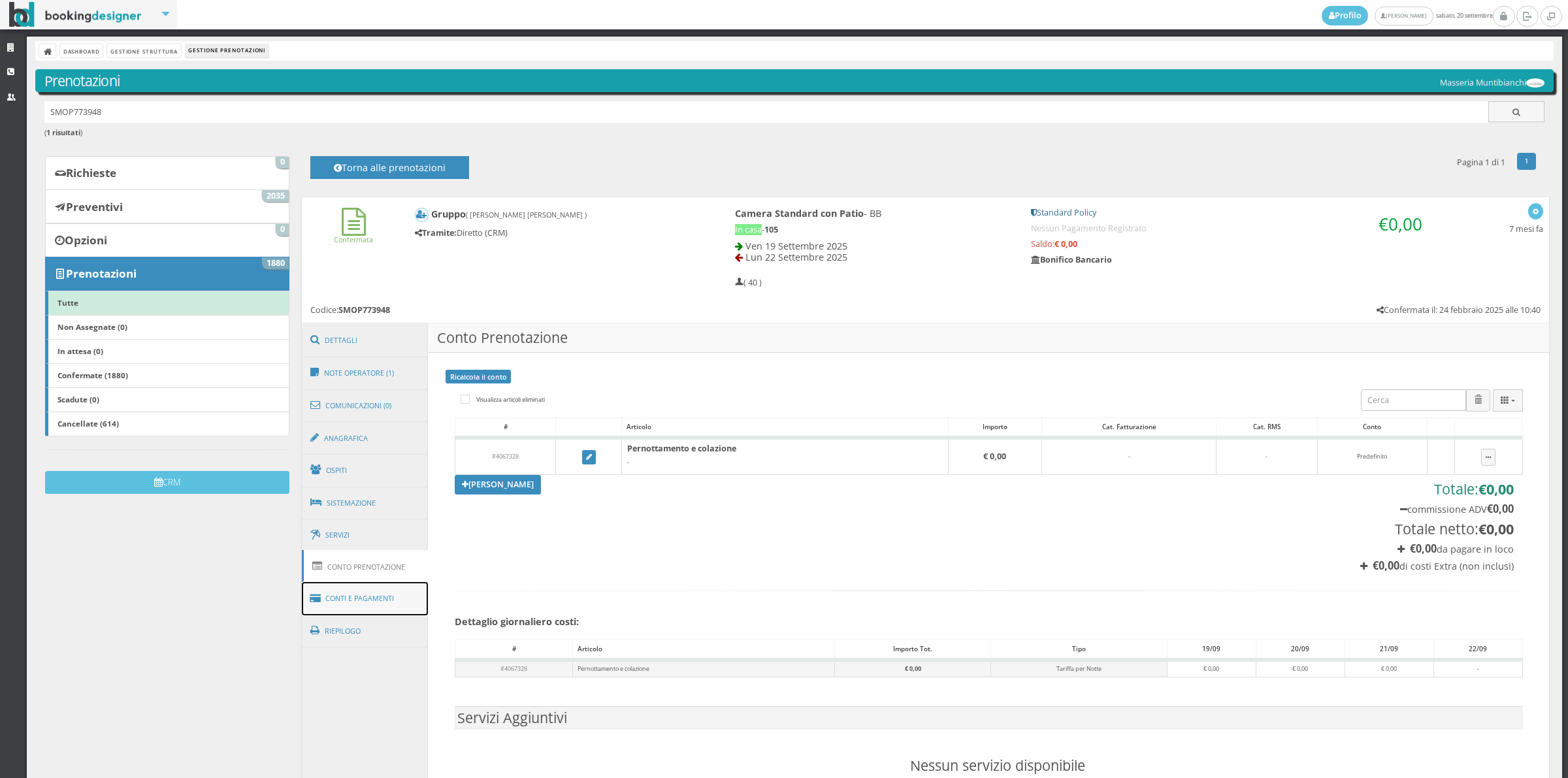
click at [384, 609] on link "Conti e Pagamenti" at bounding box center [365, 598] width 127 height 33
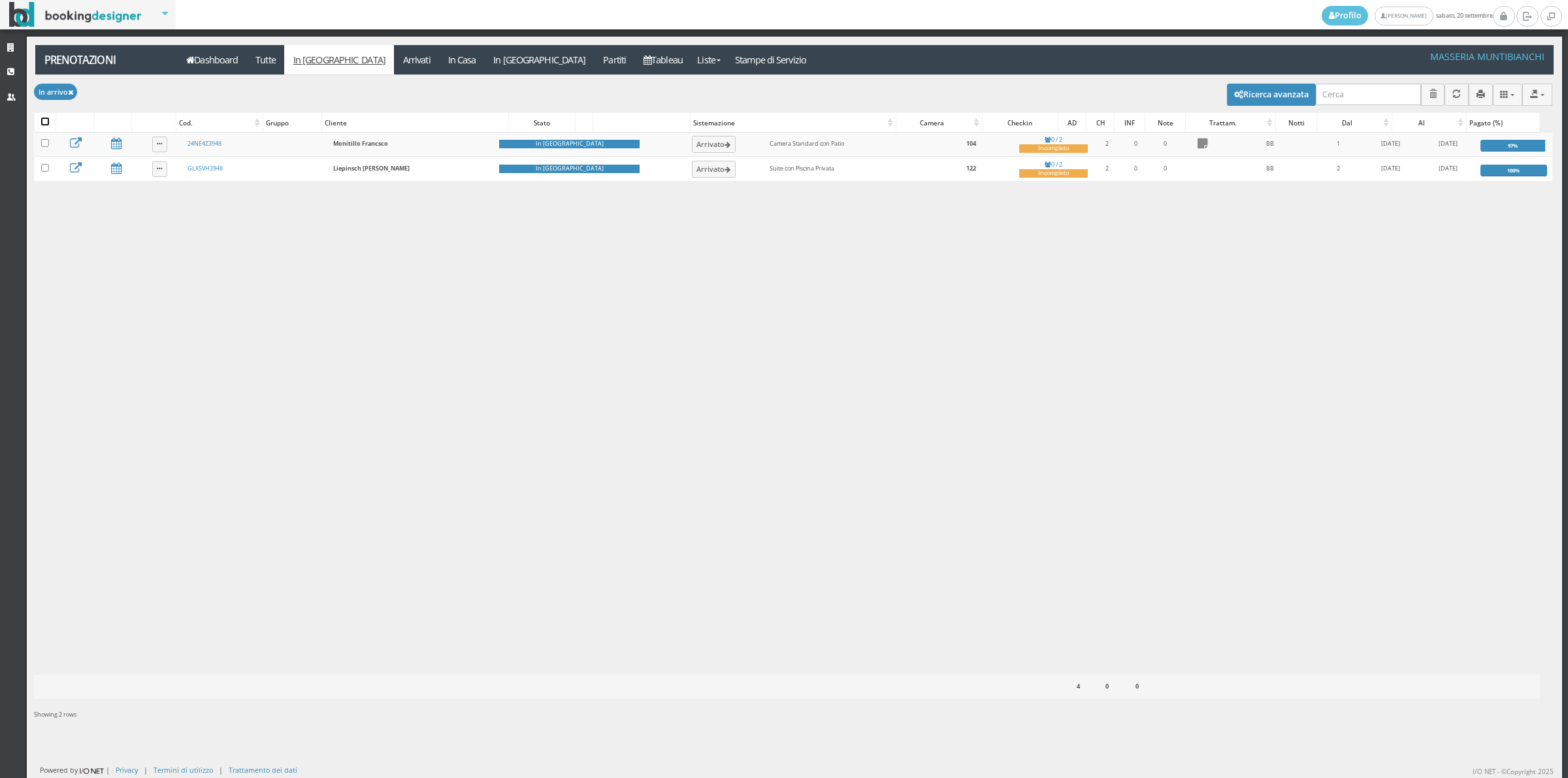
click at [47, 121] on input "checkbox" at bounding box center [45, 121] width 8 height 8
checkbox input "true"
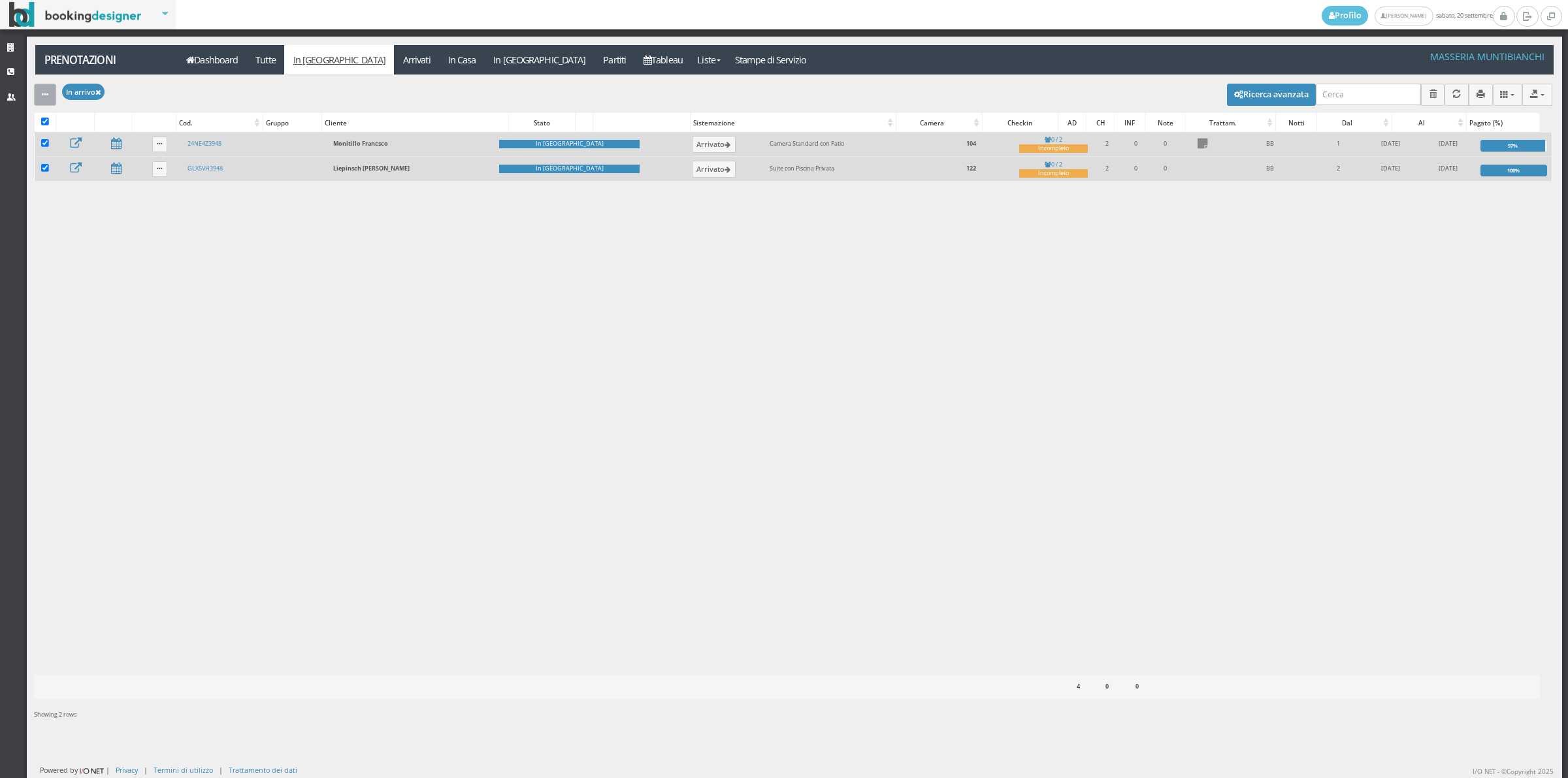
click at [46, 84] on button "button" at bounding box center [45, 95] width 23 height 22
click at [76, 138] on link "Segna come "Arrivato"" at bounding box center [90, 139] width 112 height 14
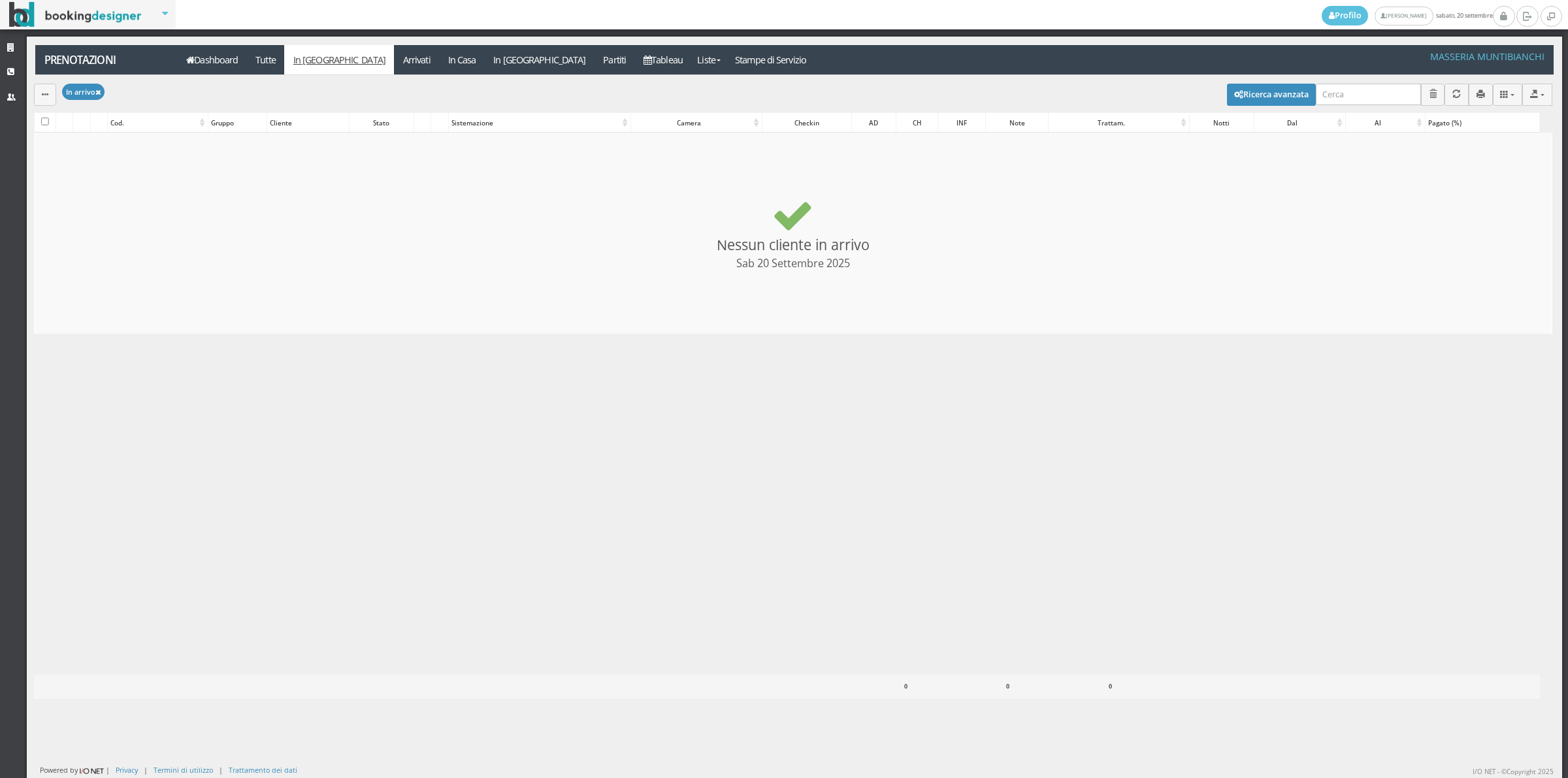
checkbox input "false"
click at [394, 63] on link "Arrivati" at bounding box center [416, 60] width 45 height 30
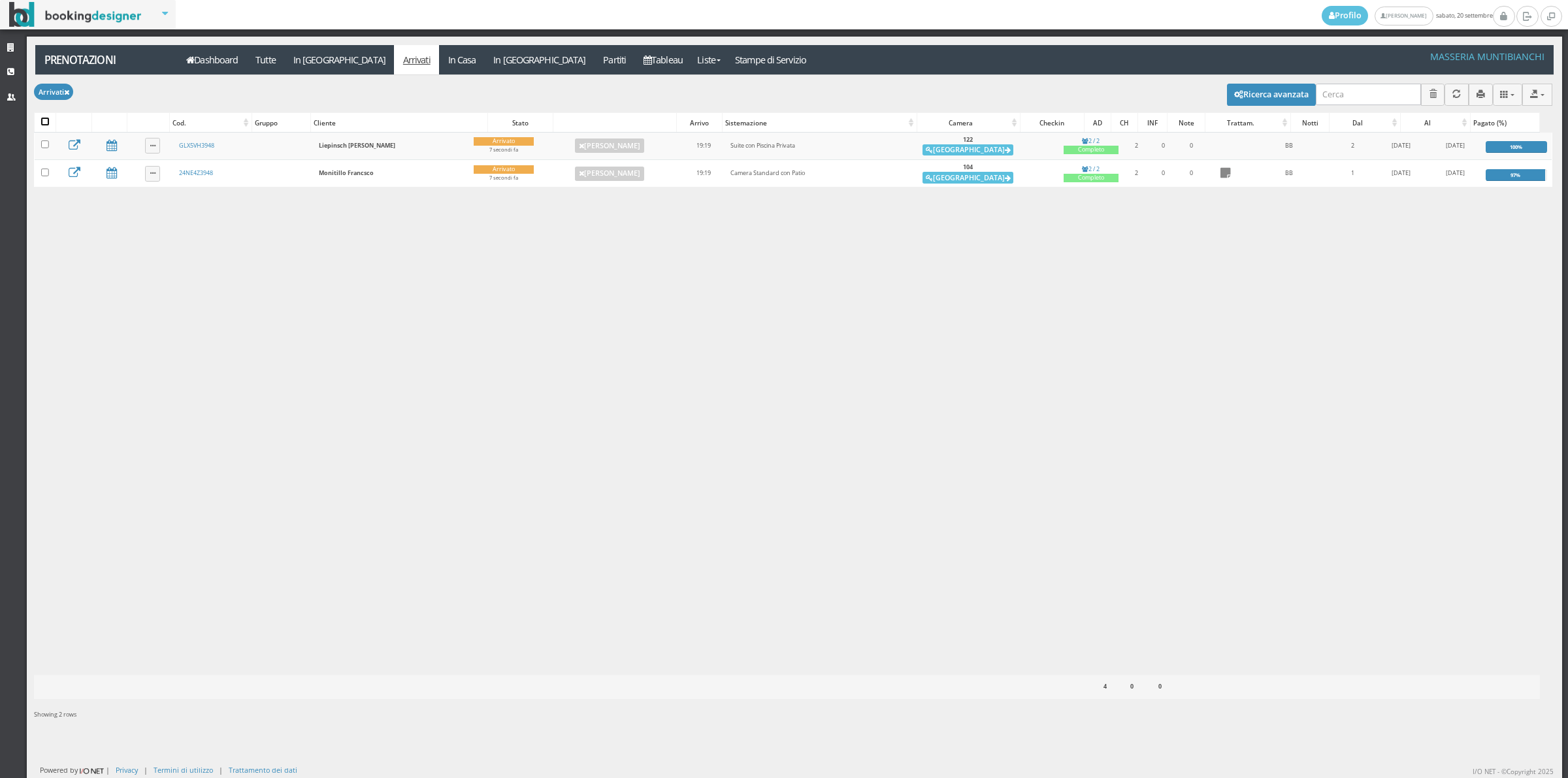
click at [47, 120] on input "checkbox" at bounding box center [45, 121] width 8 height 8
checkbox input "true"
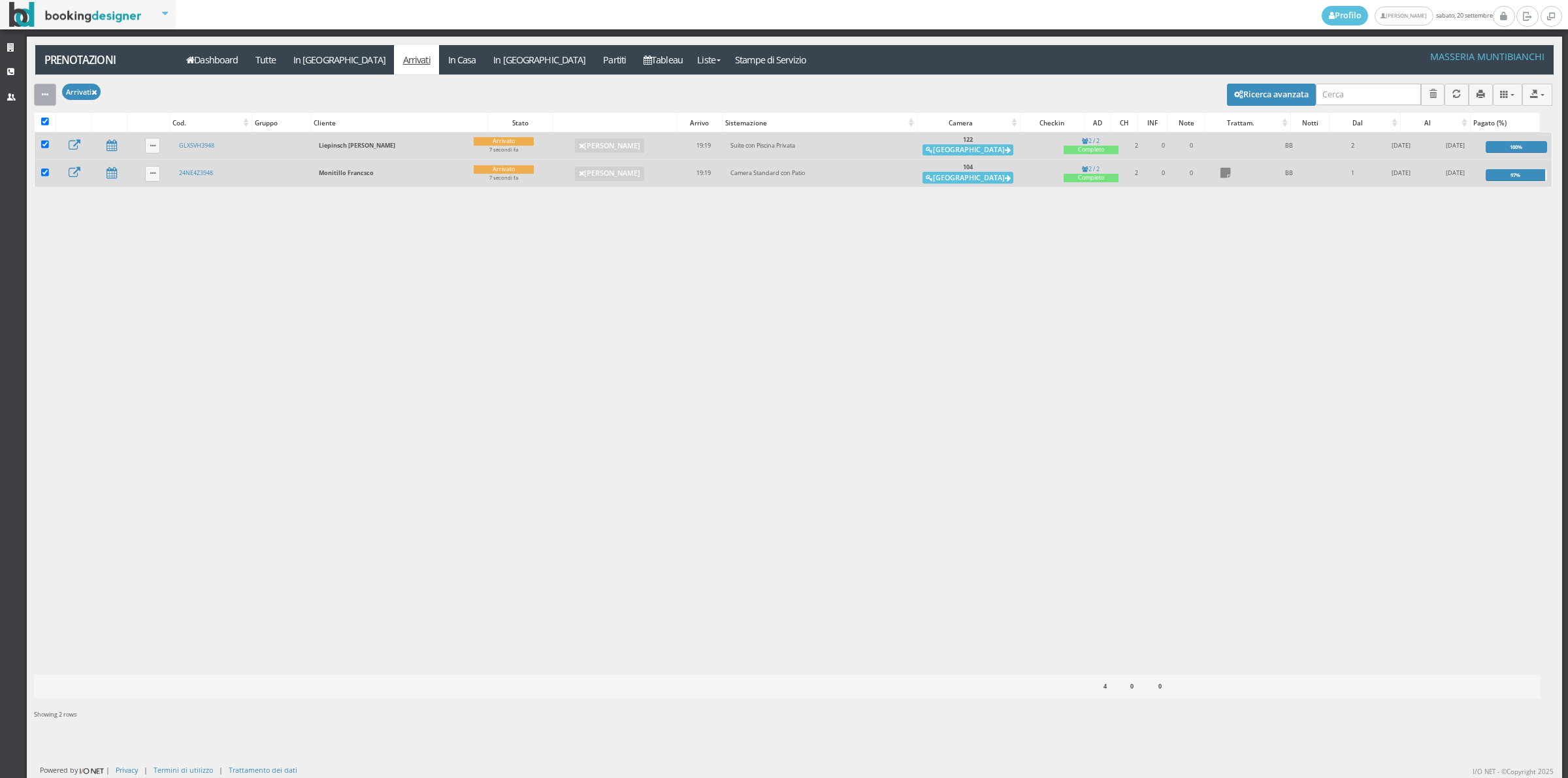
click at [37, 102] on button "button" at bounding box center [45, 95] width 23 height 22
click at [63, 159] on link "Segna come "Alloggiato"" at bounding box center [90, 164] width 112 height 14
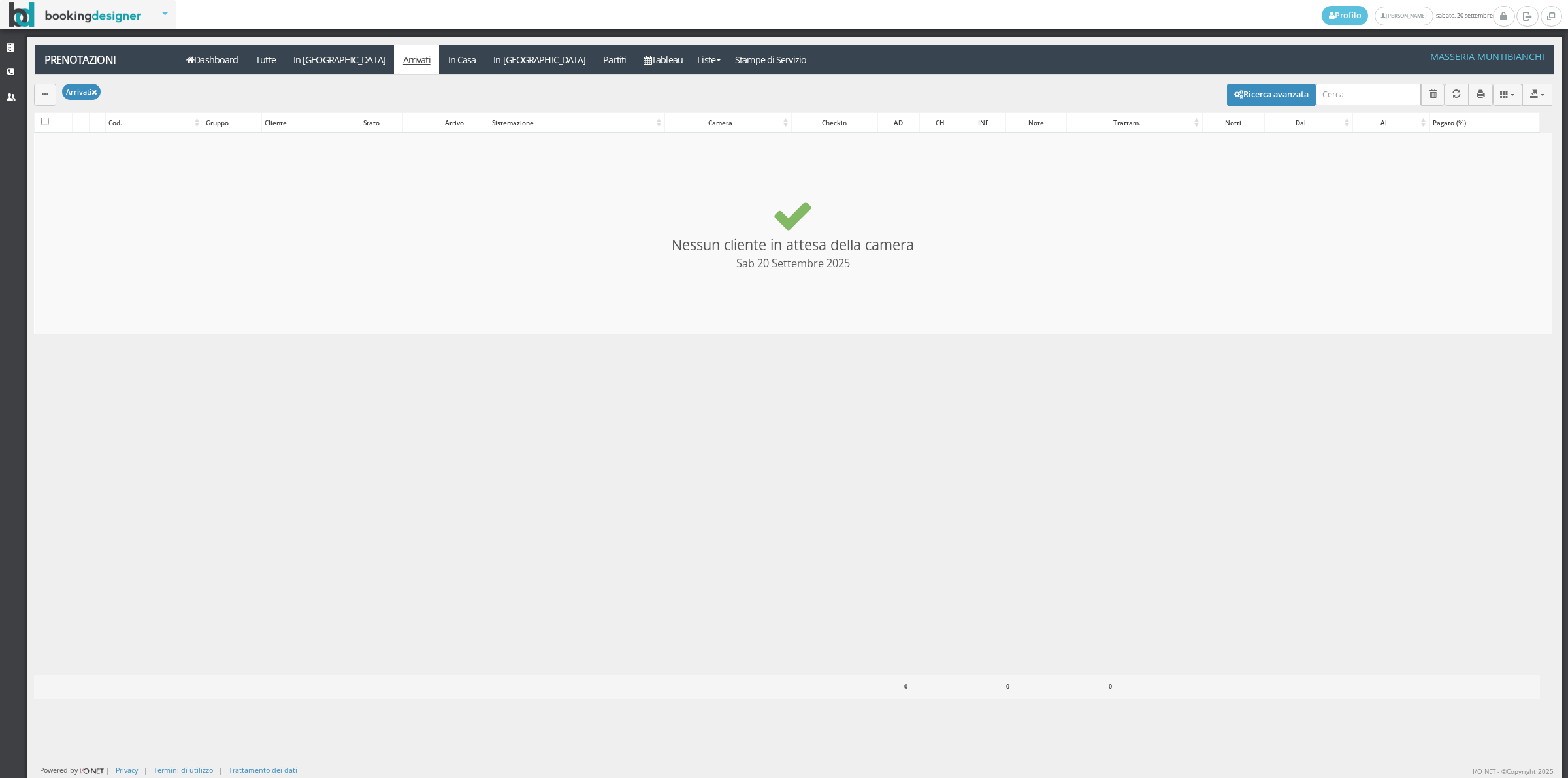
checkbox input "false"
click at [439, 53] on link "In Casa" at bounding box center [461, 60] width 46 height 30
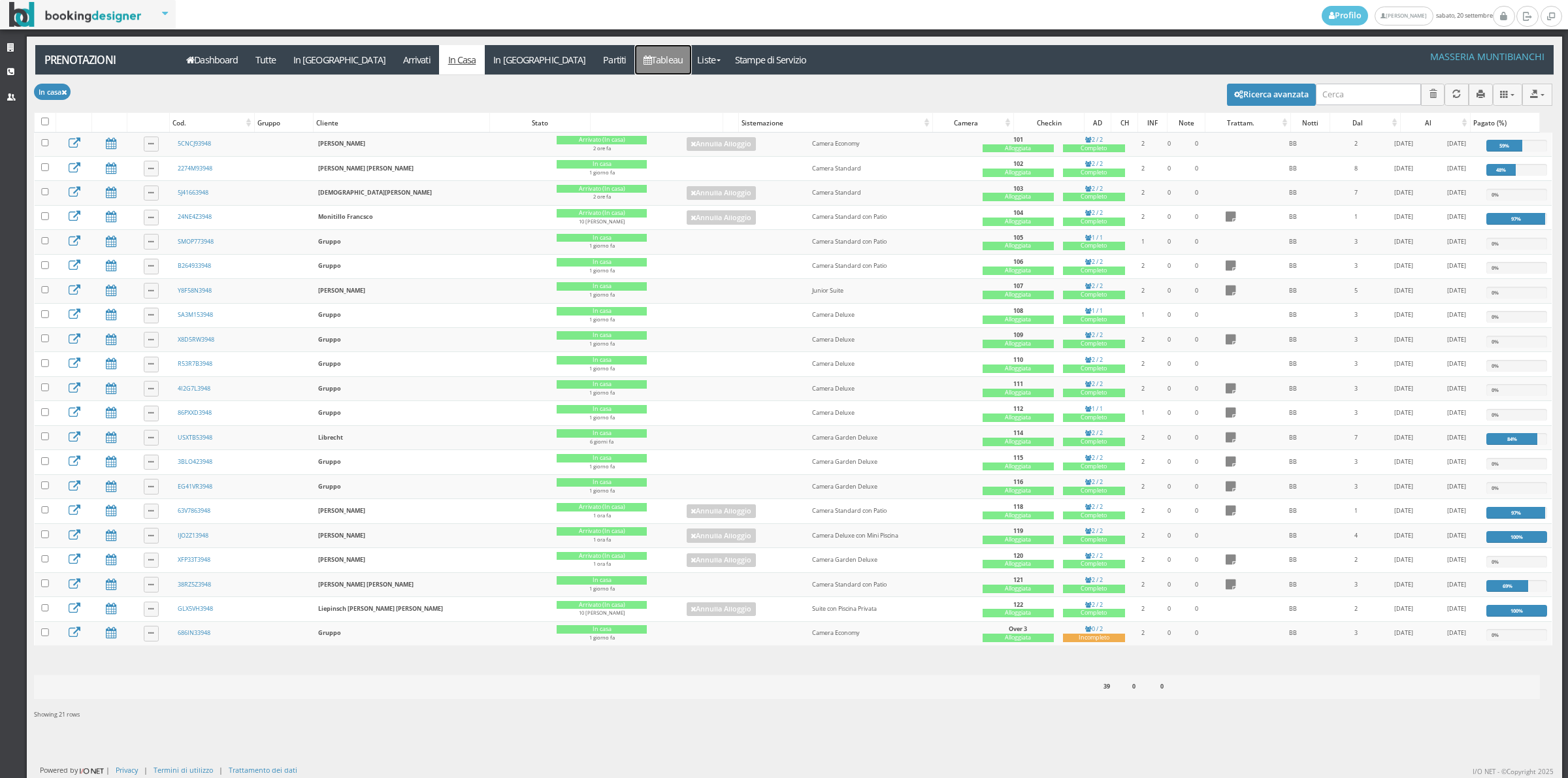
click at [635, 57] on link "Tableau" at bounding box center [663, 60] width 57 height 30
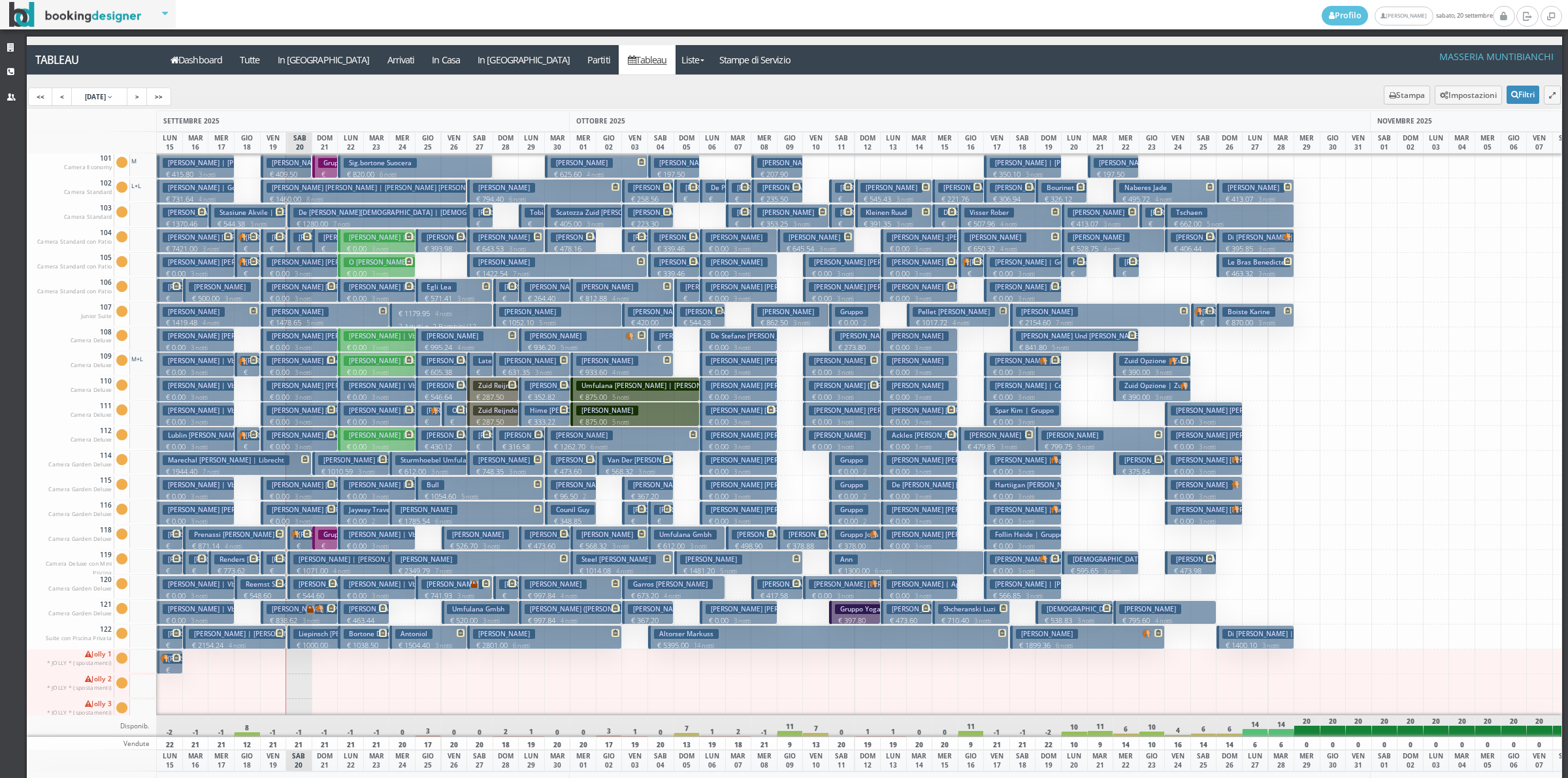
click at [318, 242] on h3 "[PERSON_NAME] [PERSON_NAME] | [PERSON_NAME] Country [PERSON_NAME]" at bounding box center [446, 237] width 255 height 10
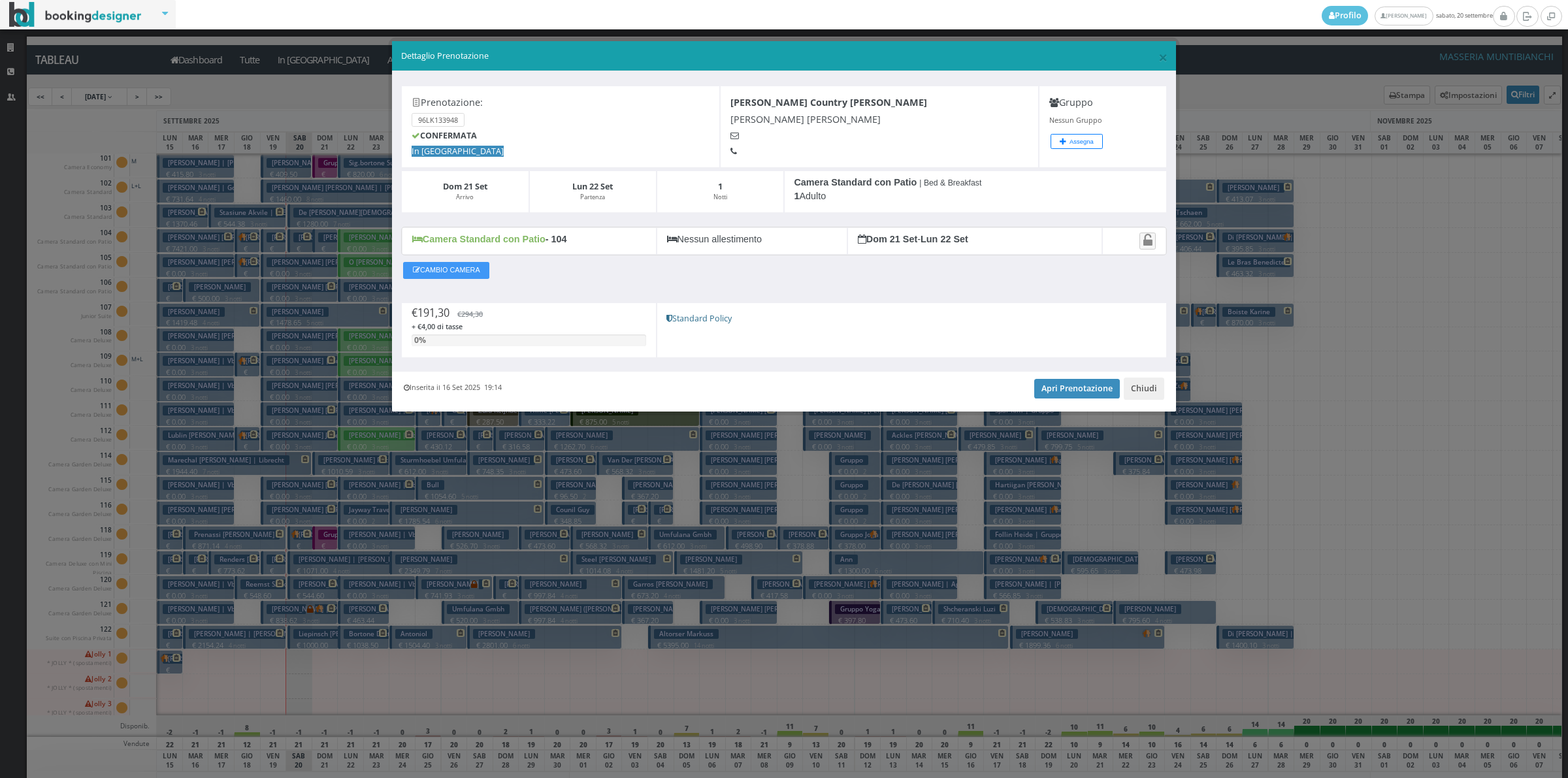
click at [1137, 406] on div "Inserita il 16 Set 2025 19:14 Apri Prenotazione Chiudi" at bounding box center [784, 391] width 784 height 40
click at [1138, 397] on button "Chiudi" at bounding box center [1144, 389] width 40 height 23
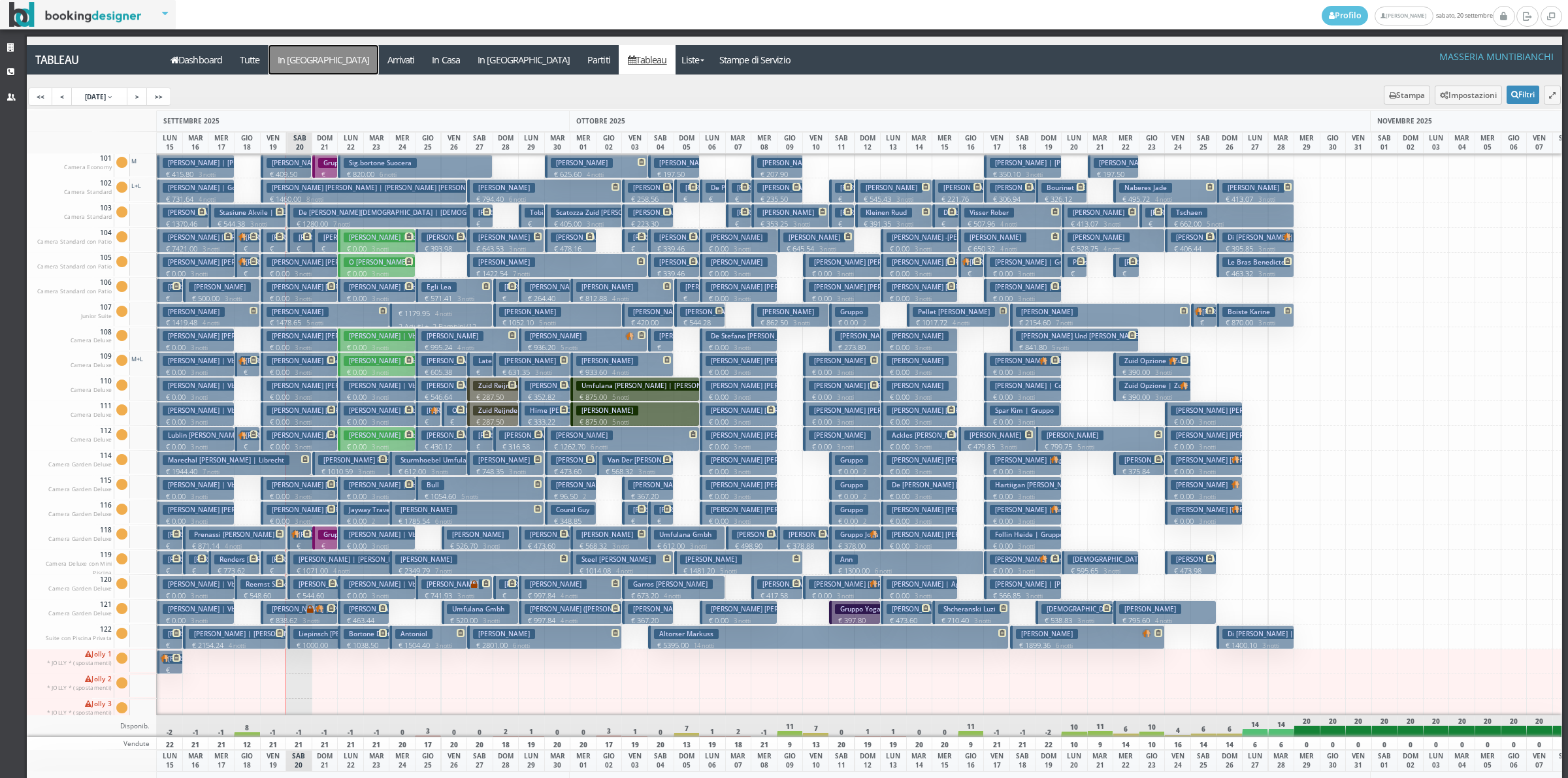
click at [316, 60] on a=pms-arrival-reservations"] "In [GEOGRAPHIC_DATA]" at bounding box center [323, 60] width 110 height 30
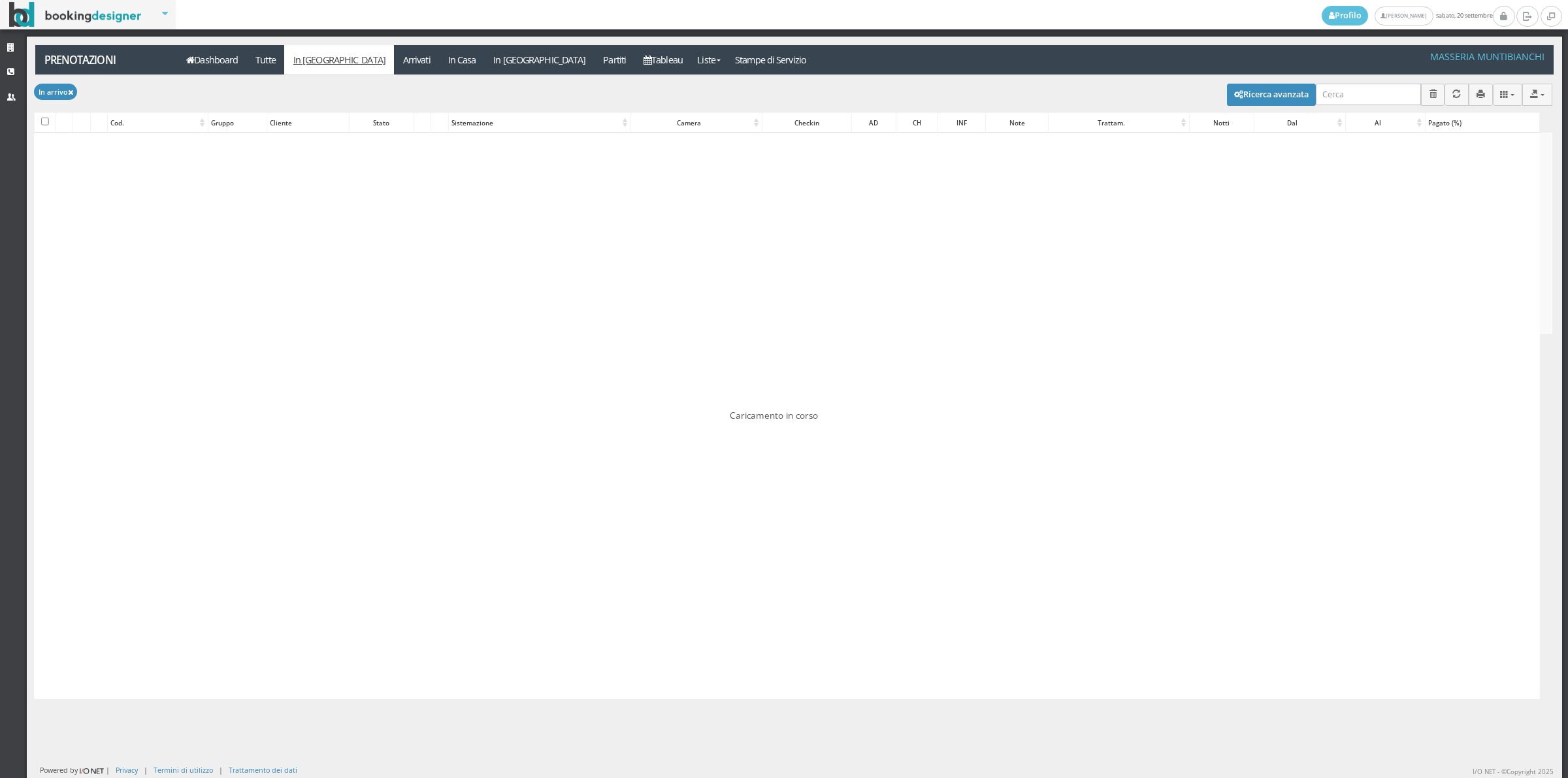
checkbox input "false"
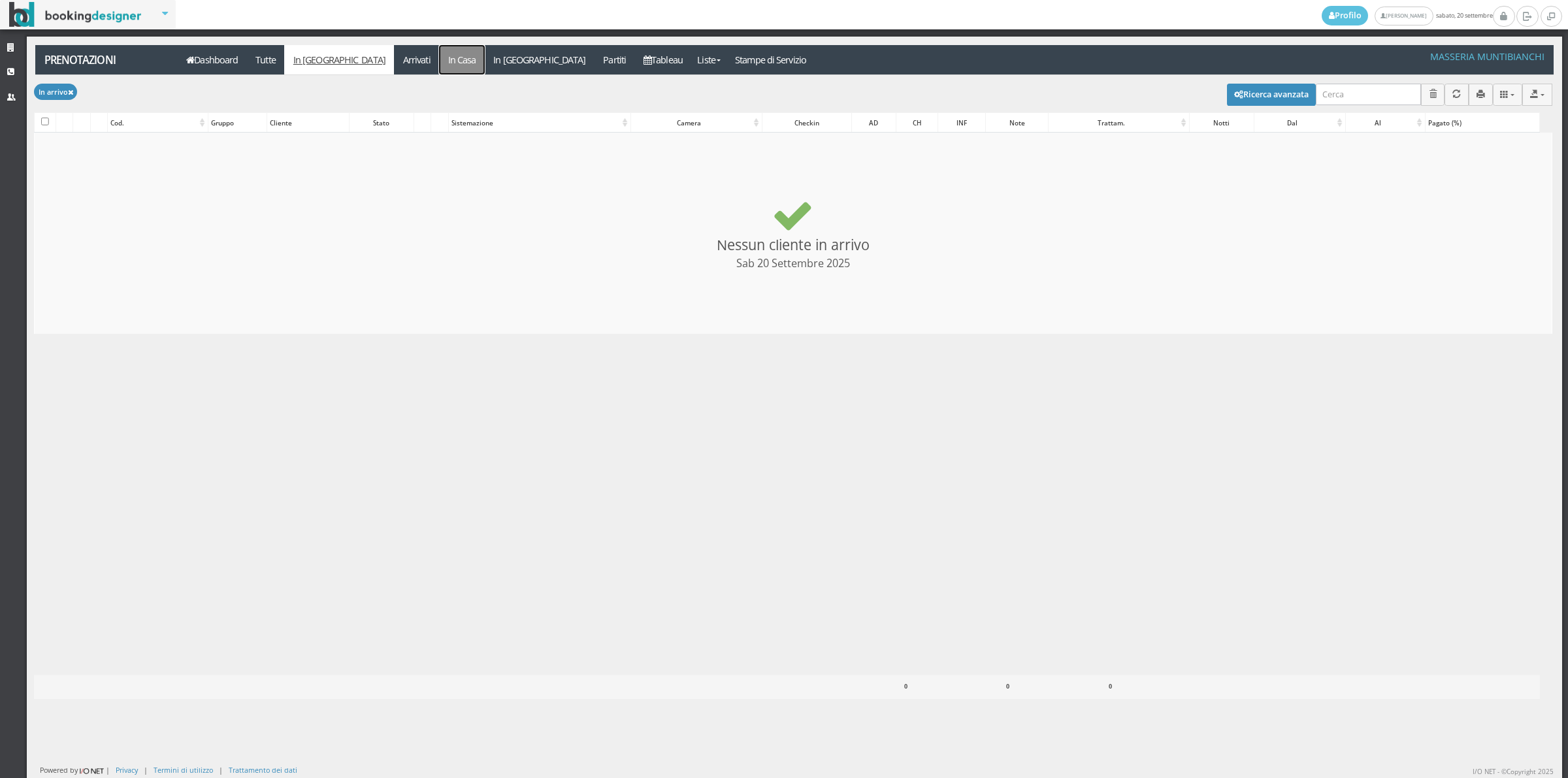
click at [439, 67] on link "In Casa" at bounding box center [461, 60] width 46 height 30
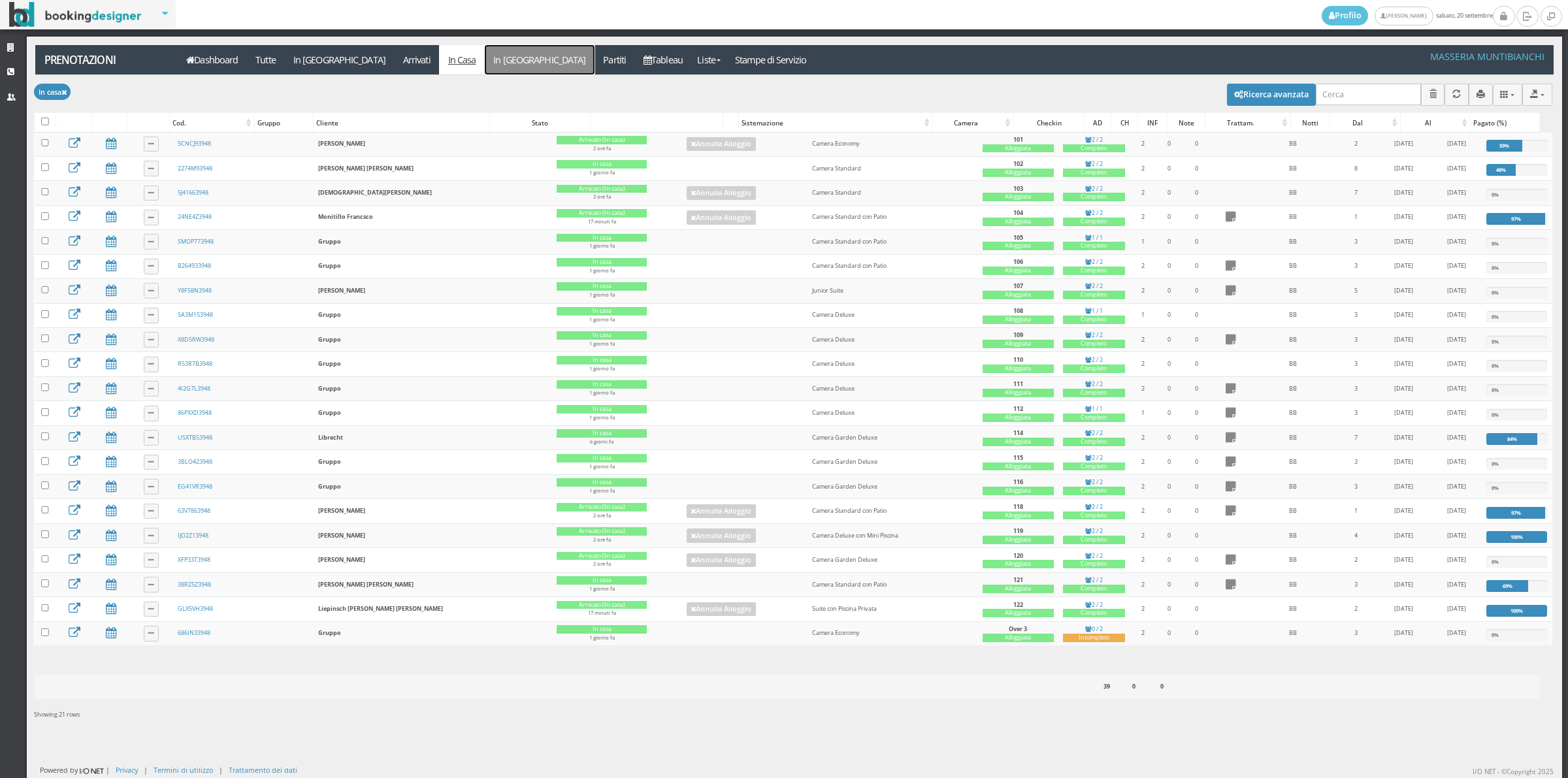
click at [485, 58] on link "In [GEOGRAPHIC_DATA]" at bounding box center [539, 60] width 110 height 30
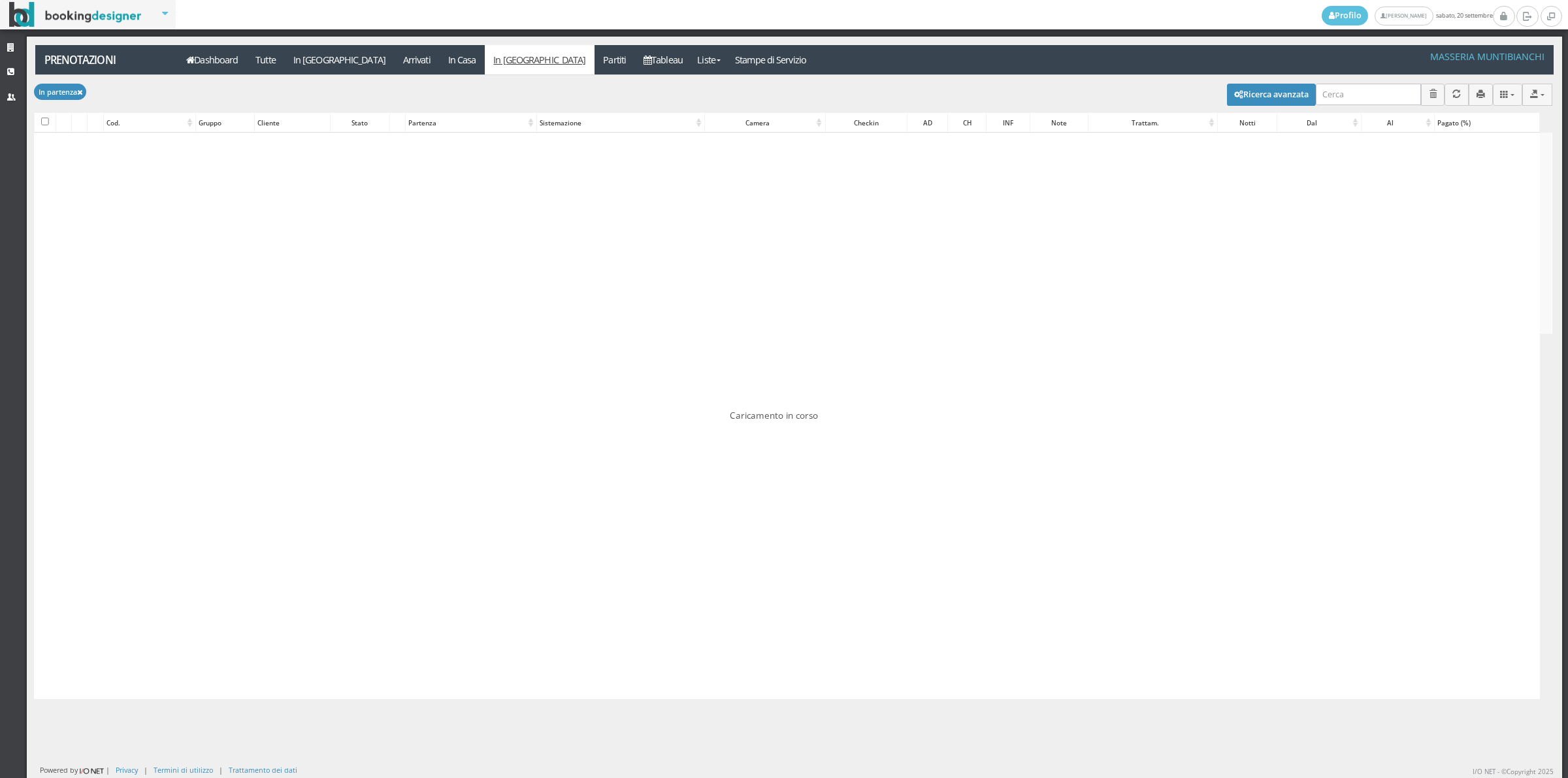
checkbox input "false"
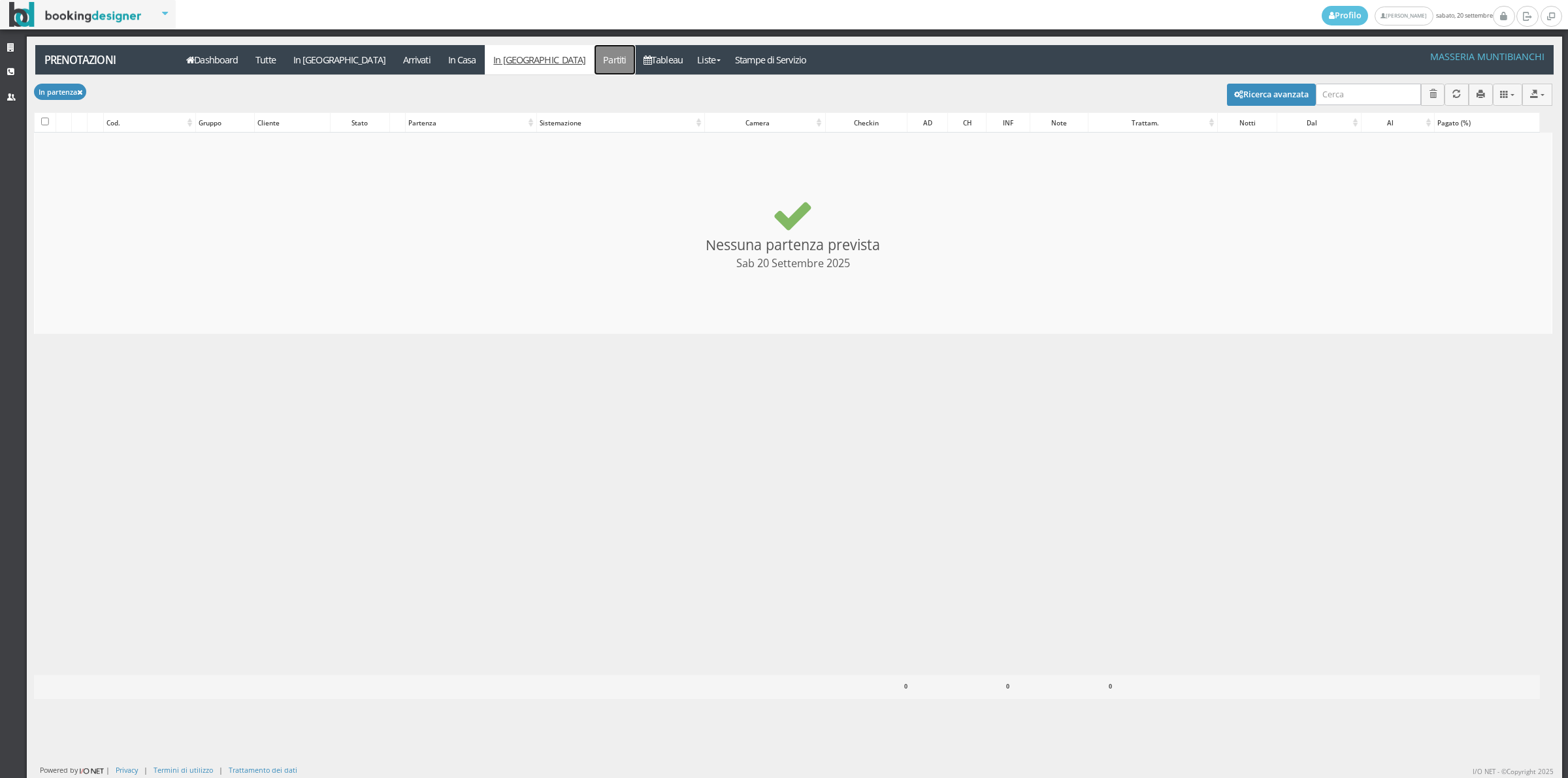
click at [594, 64] on link "Partiti" at bounding box center [614, 60] width 40 height 30
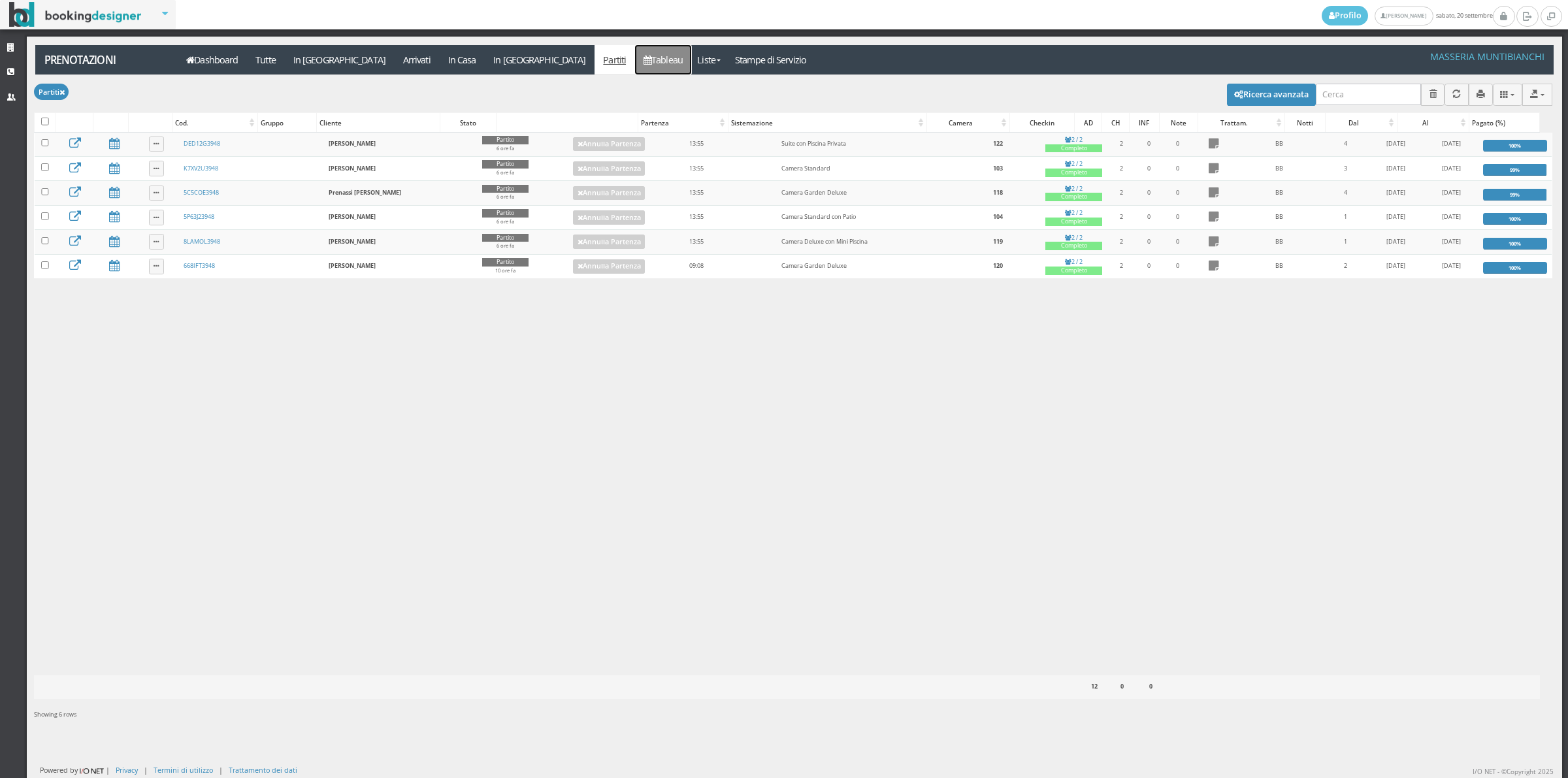
click at [635, 63] on link "Tableau" at bounding box center [663, 60] width 57 height 30
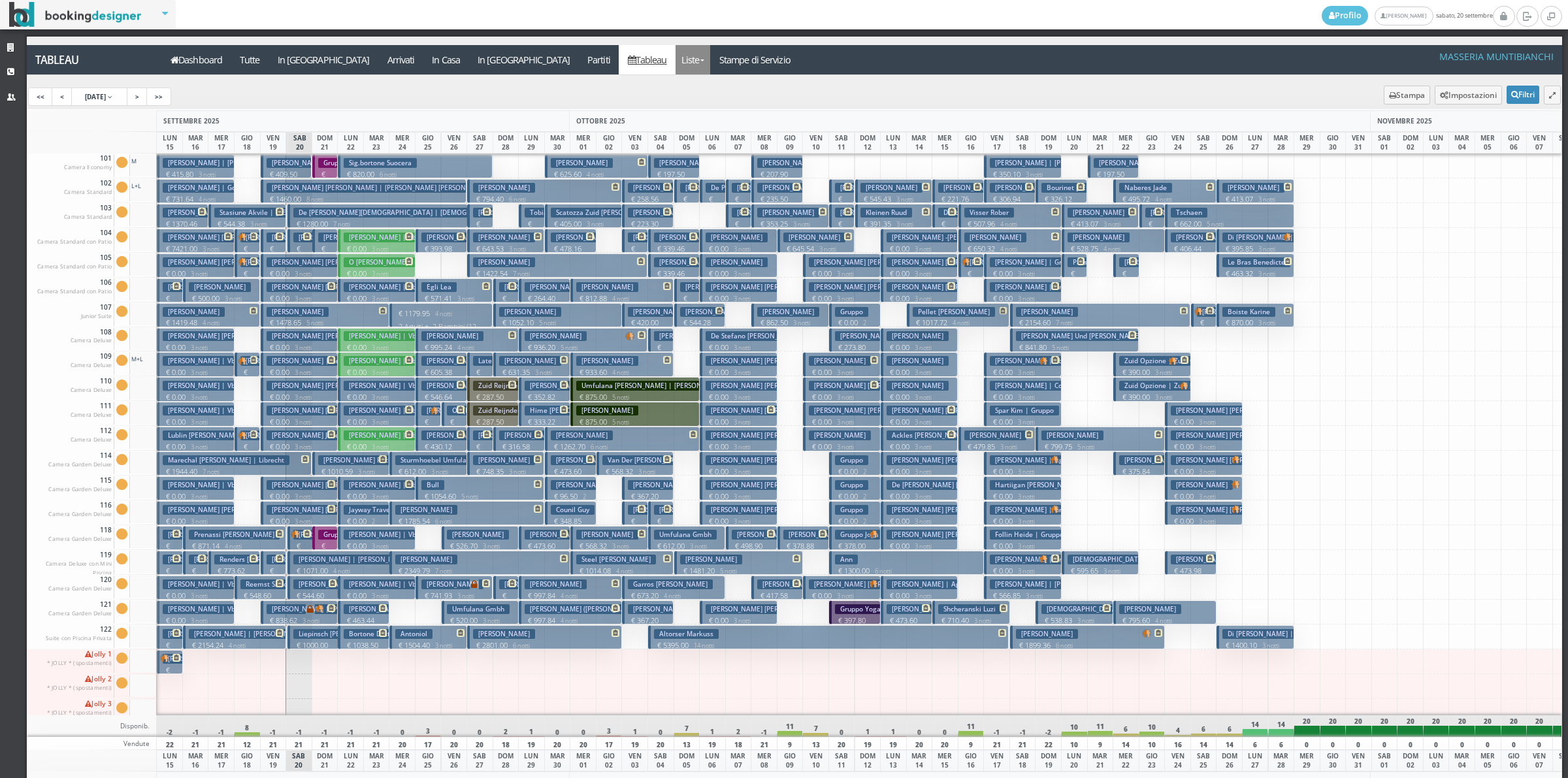
click at [676, 63] on link "Liste" at bounding box center [693, 60] width 35 height 30
click at [676, 103] on link "Foglio Pulizie" at bounding box center [723, 108] width 94 height 23
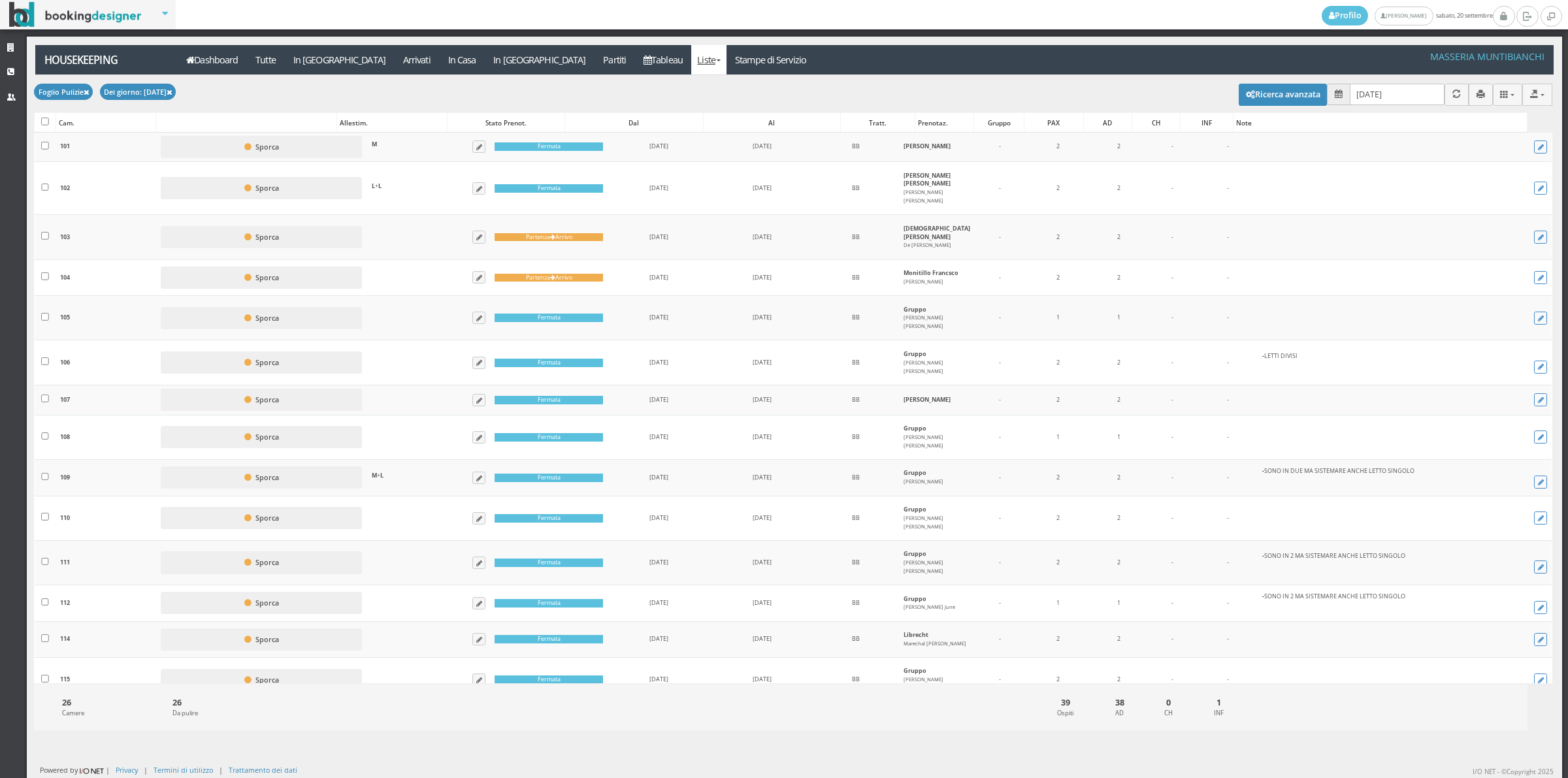
click at [1349, 95] on input "[DATE]" at bounding box center [1397, 95] width 95 height 22
click at [1351, 93] on input "[DATE]" at bounding box center [1397, 95] width 95 height 22
click at [1395, 92] on input "[DATE]" at bounding box center [1397, 95] width 95 height 22
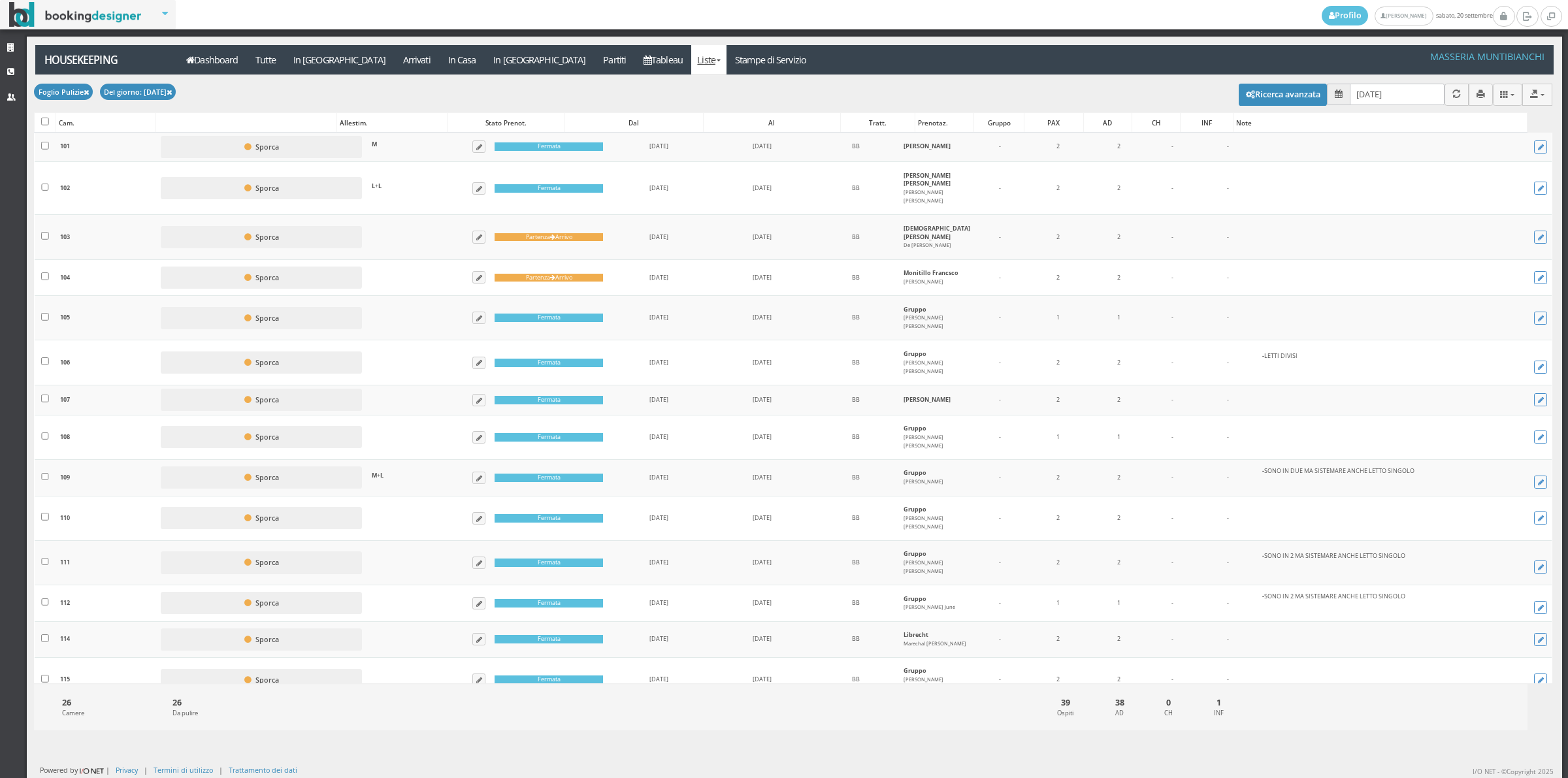
click at [1395, 92] on input "[DATE]" at bounding box center [1397, 95] width 95 height 22
type input "[DATE]"
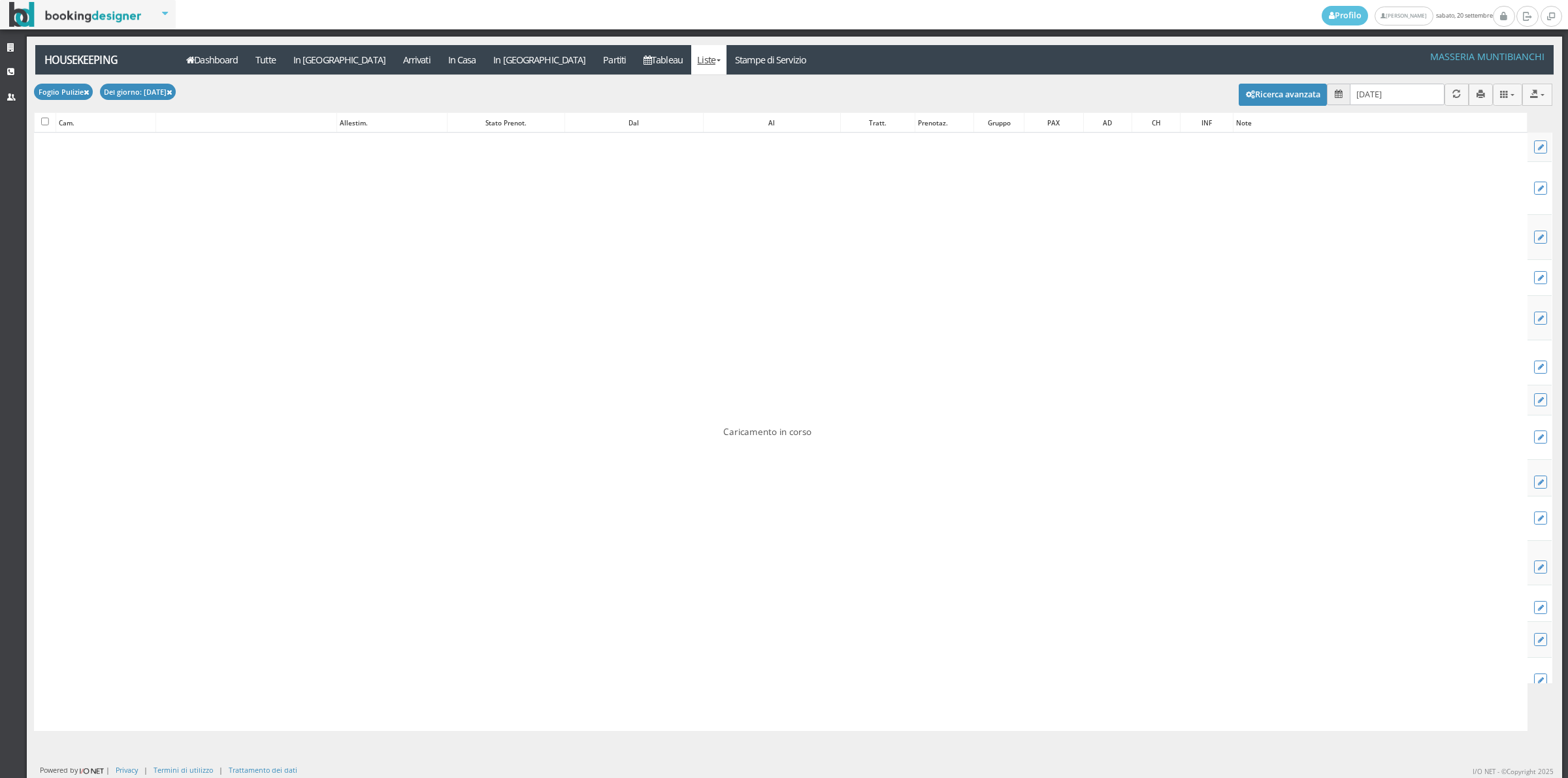
click at [1327, 89] on span at bounding box center [1338, 95] width 23 height 22
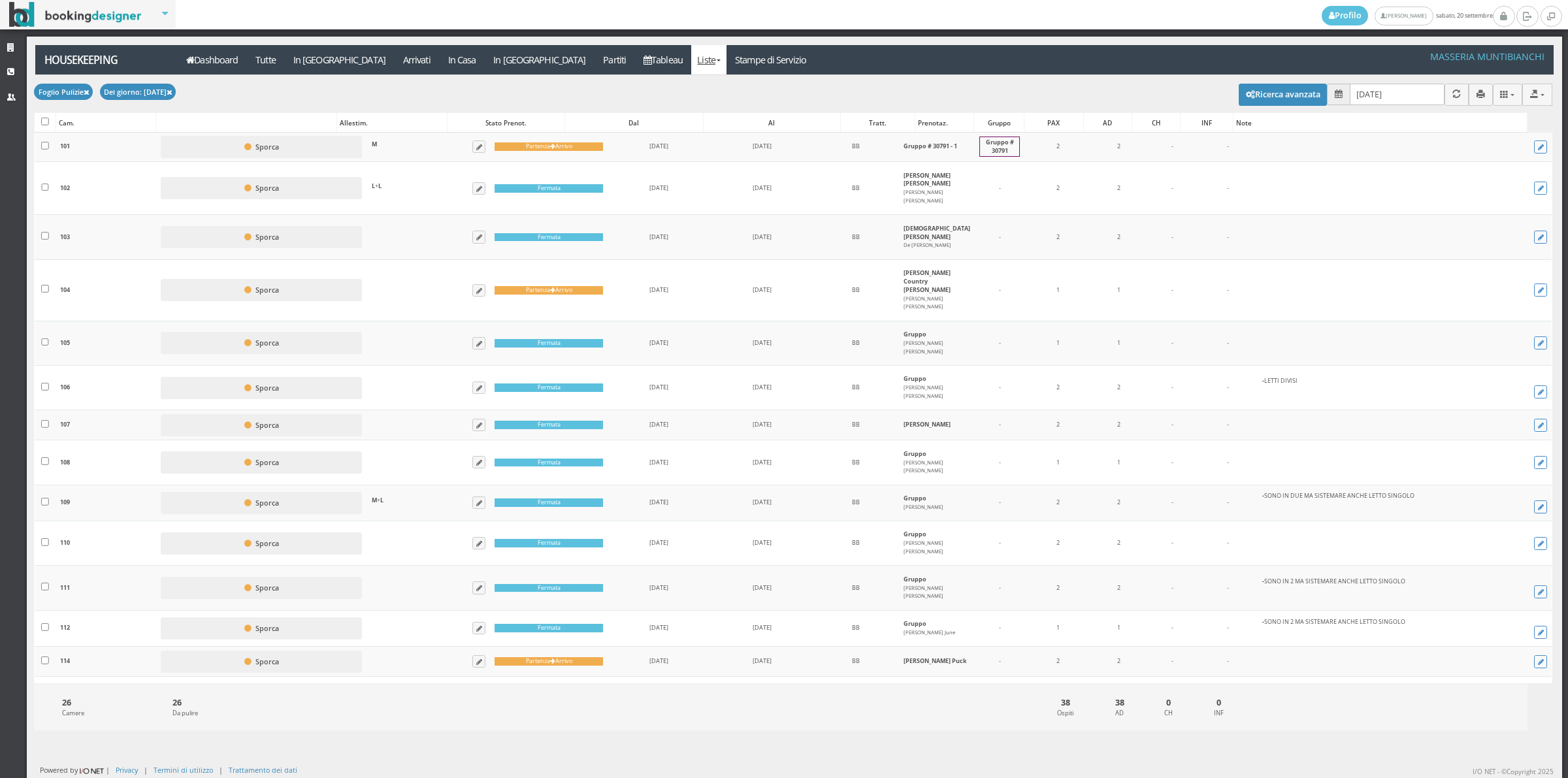
click at [1335, 93] on icon at bounding box center [1339, 94] width 8 height 9
click at [1391, 96] on input "[DATE]" at bounding box center [1397, 95] width 95 height 22
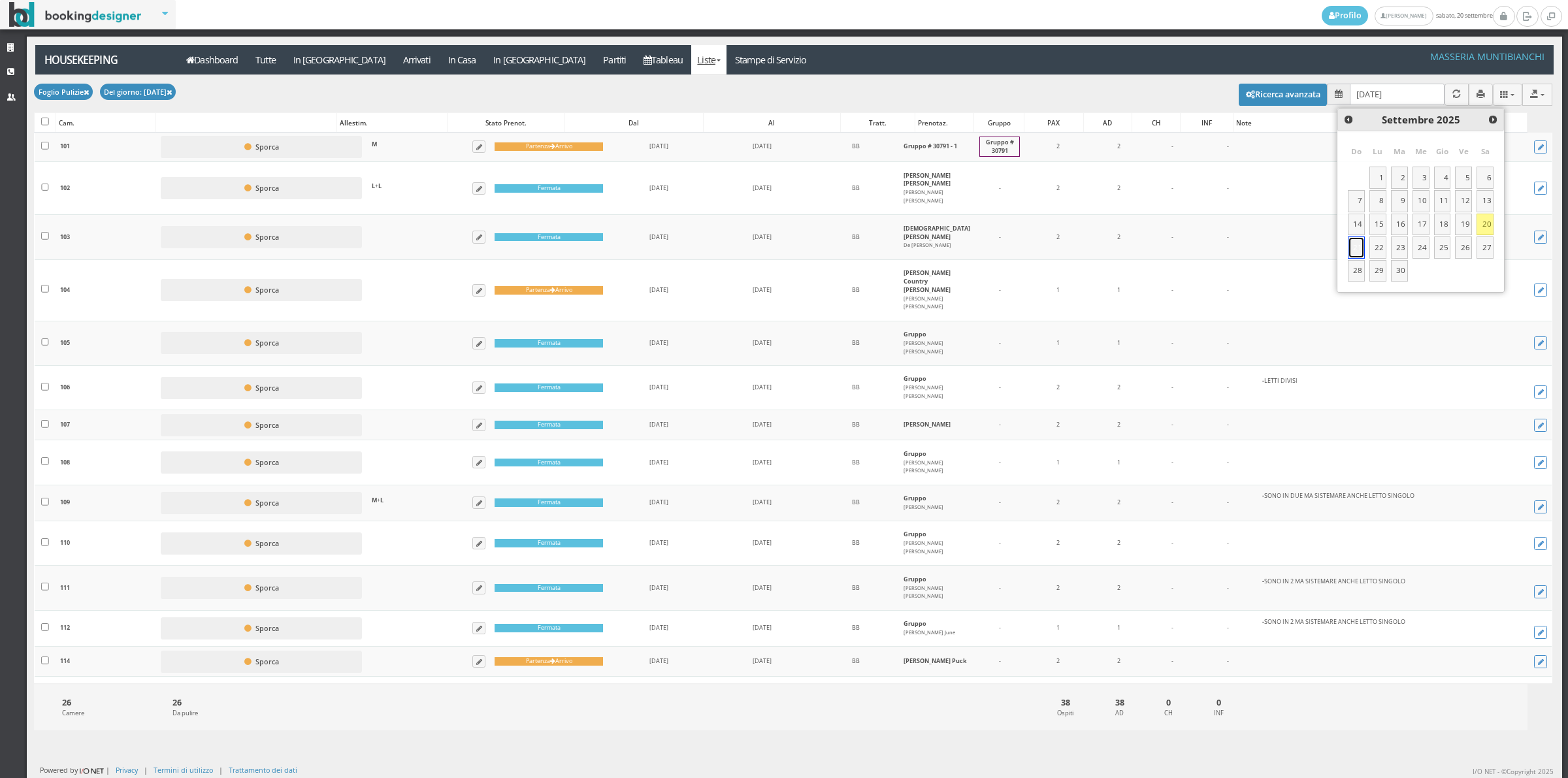
click at [1353, 249] on link "21" at bounding box center [1356, 247] width 17 height 23
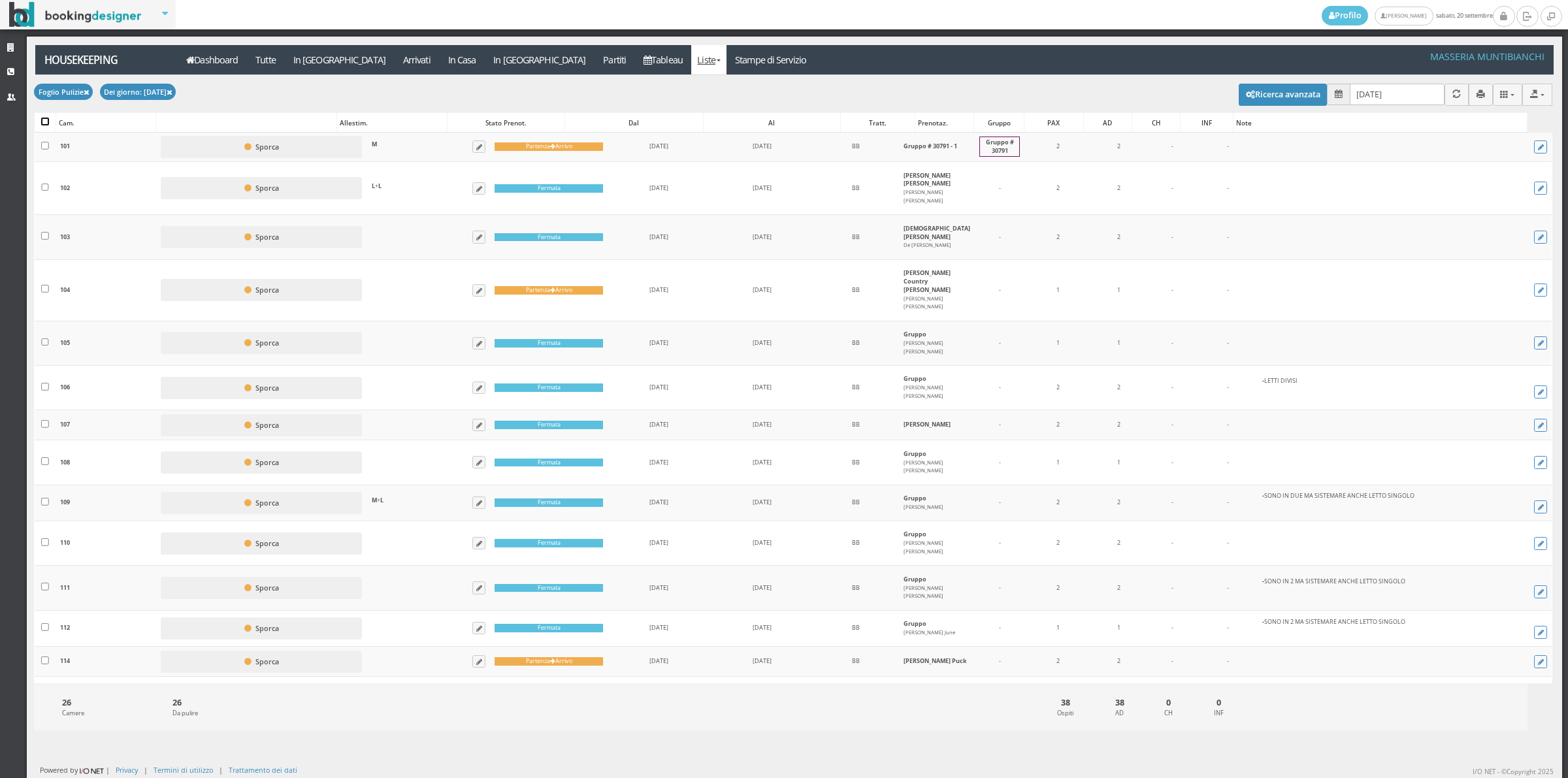
click at [49, 121] on input "checkbox" at bounding box center [45, 121] width 8 height 8
checkbox input "true"
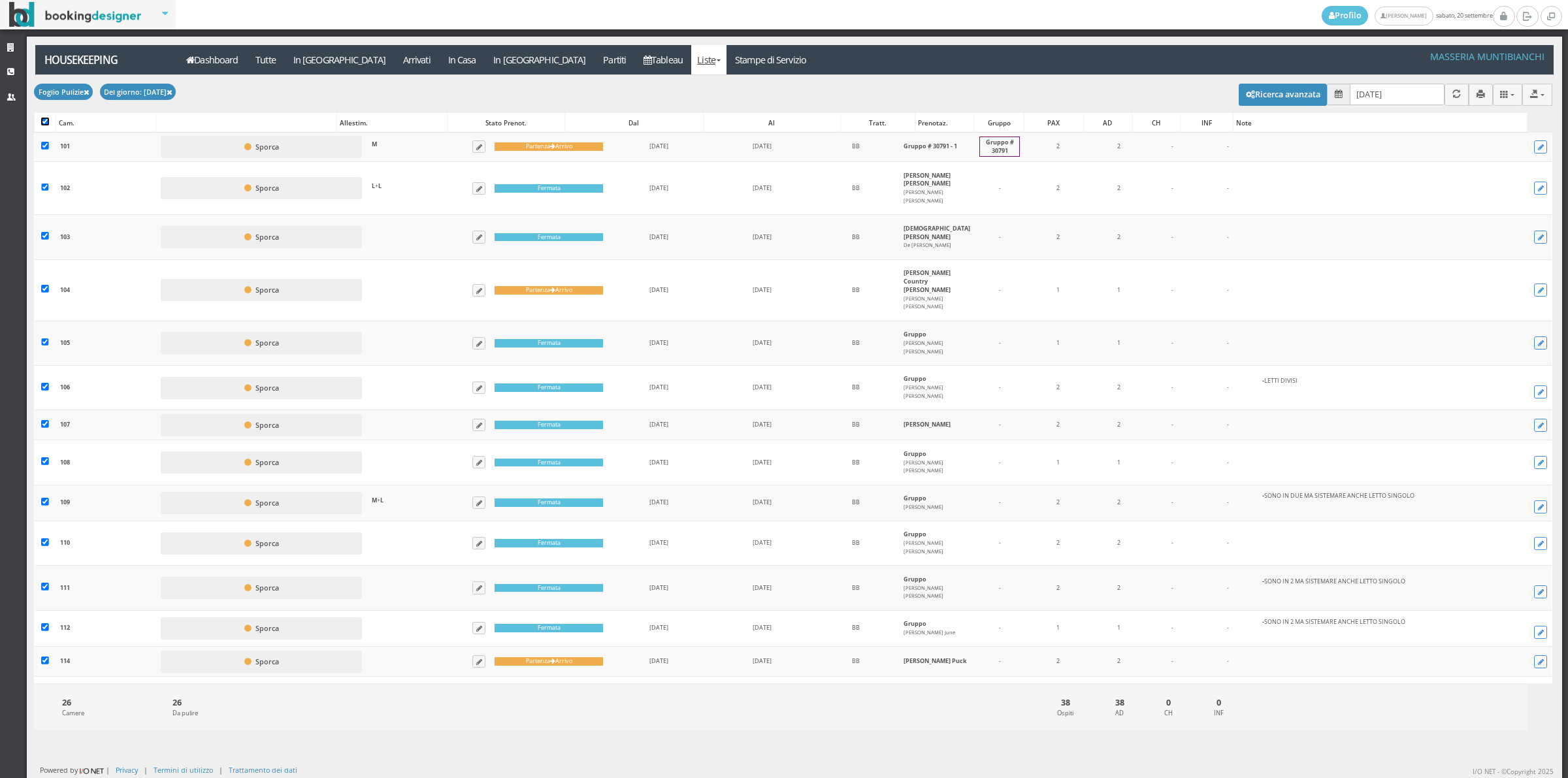
checkbox input "true"
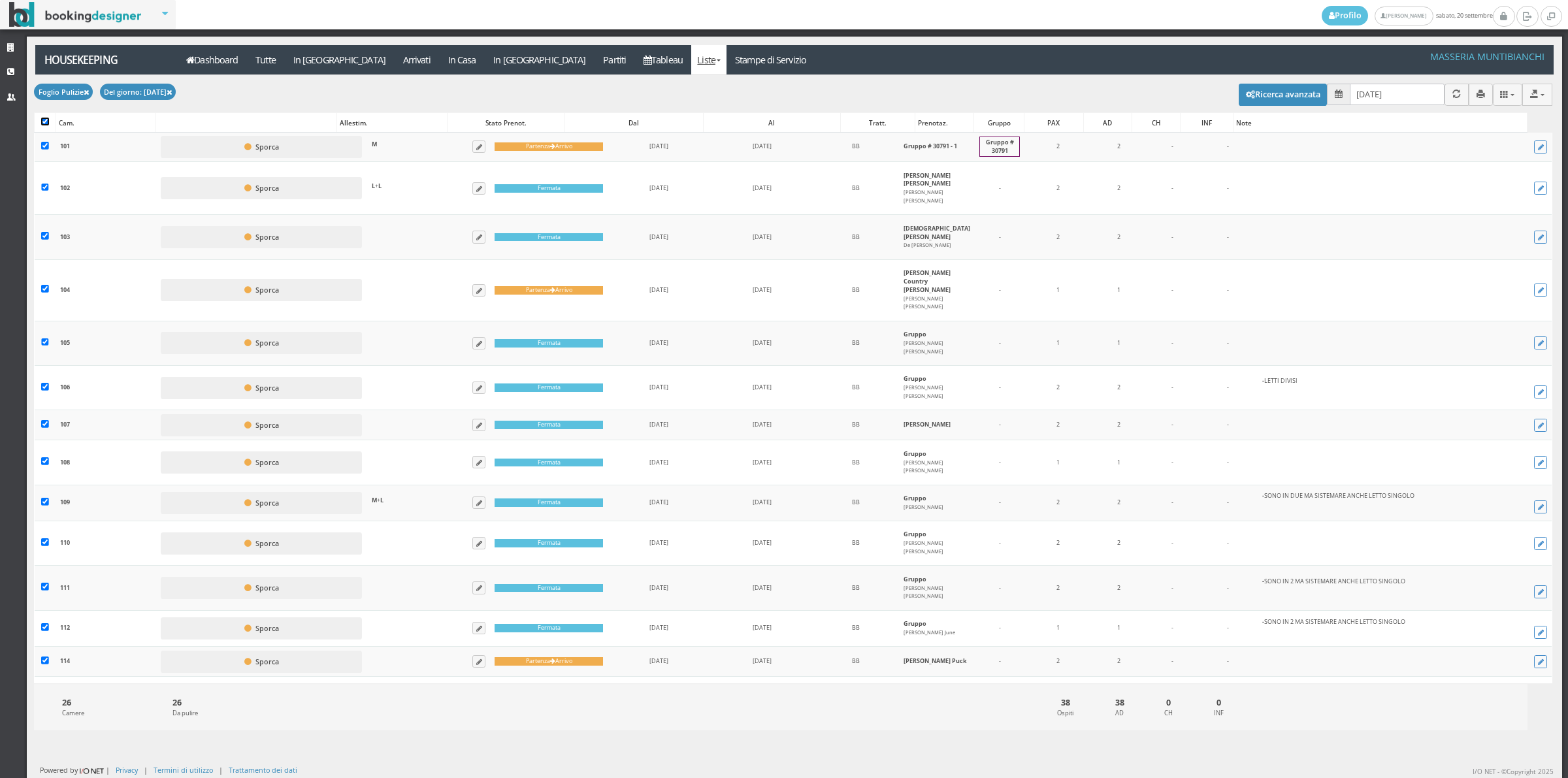
checkbox input "true"
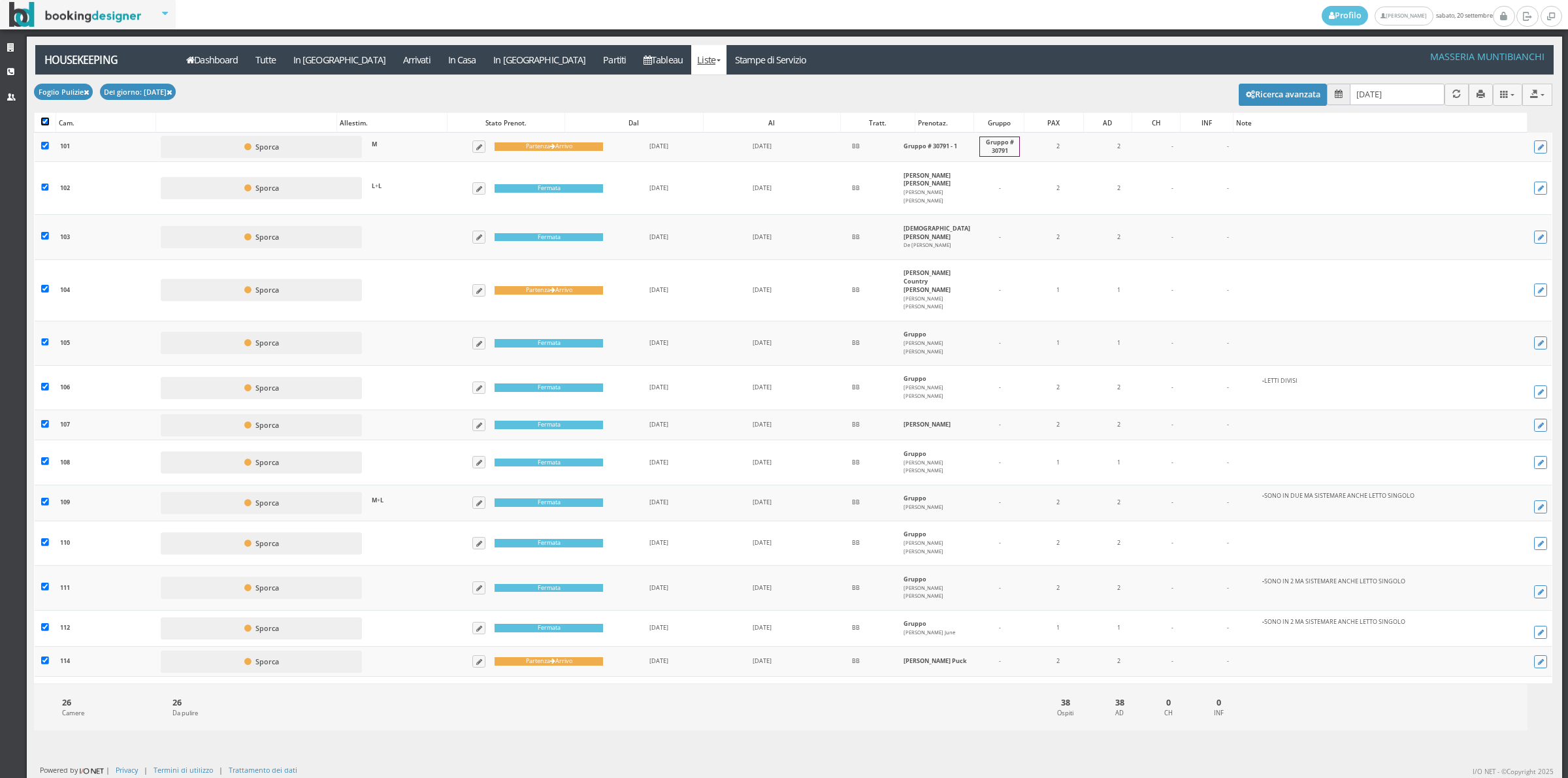
checkbox input "true"
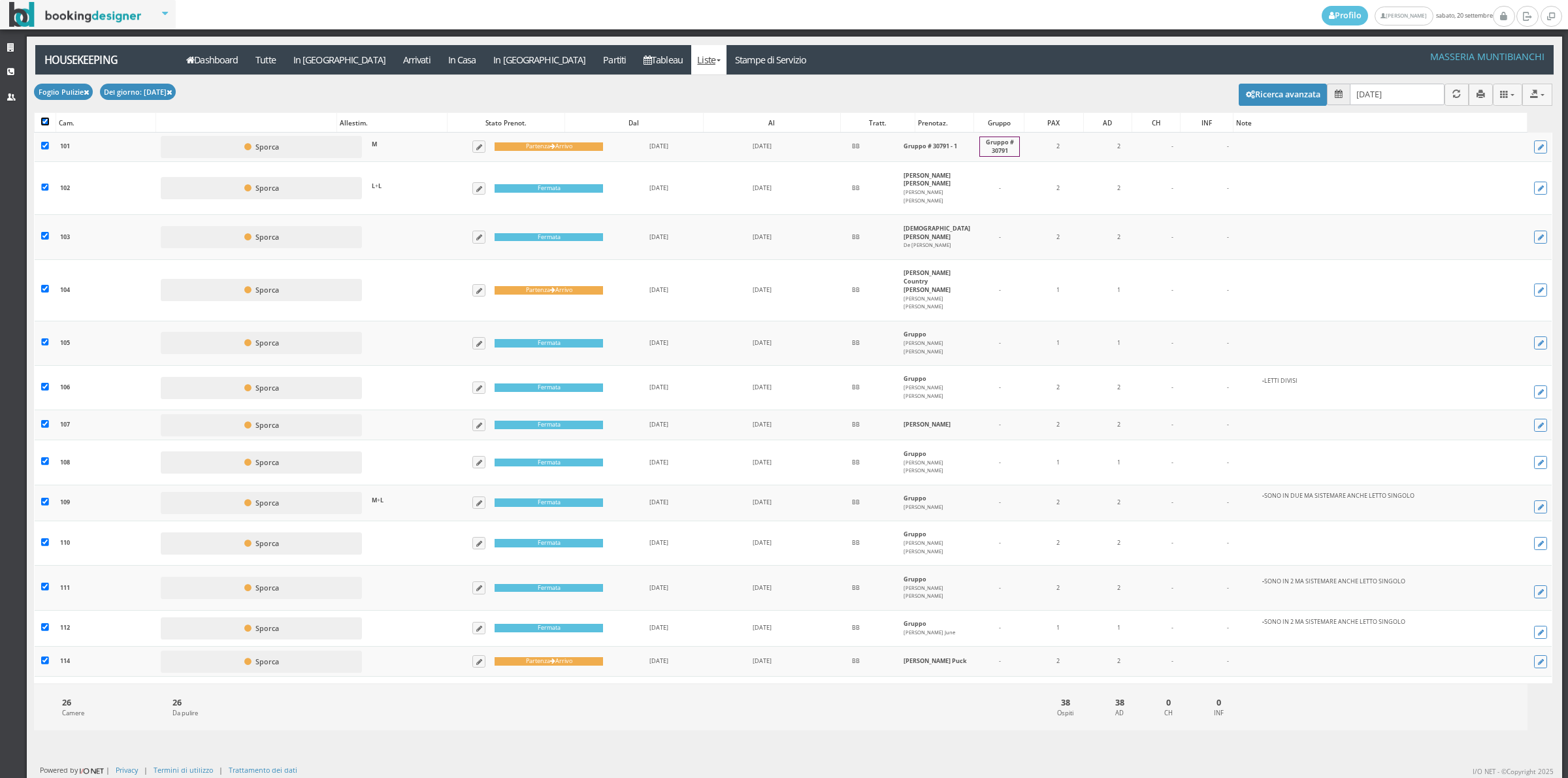
checkbox input "true"
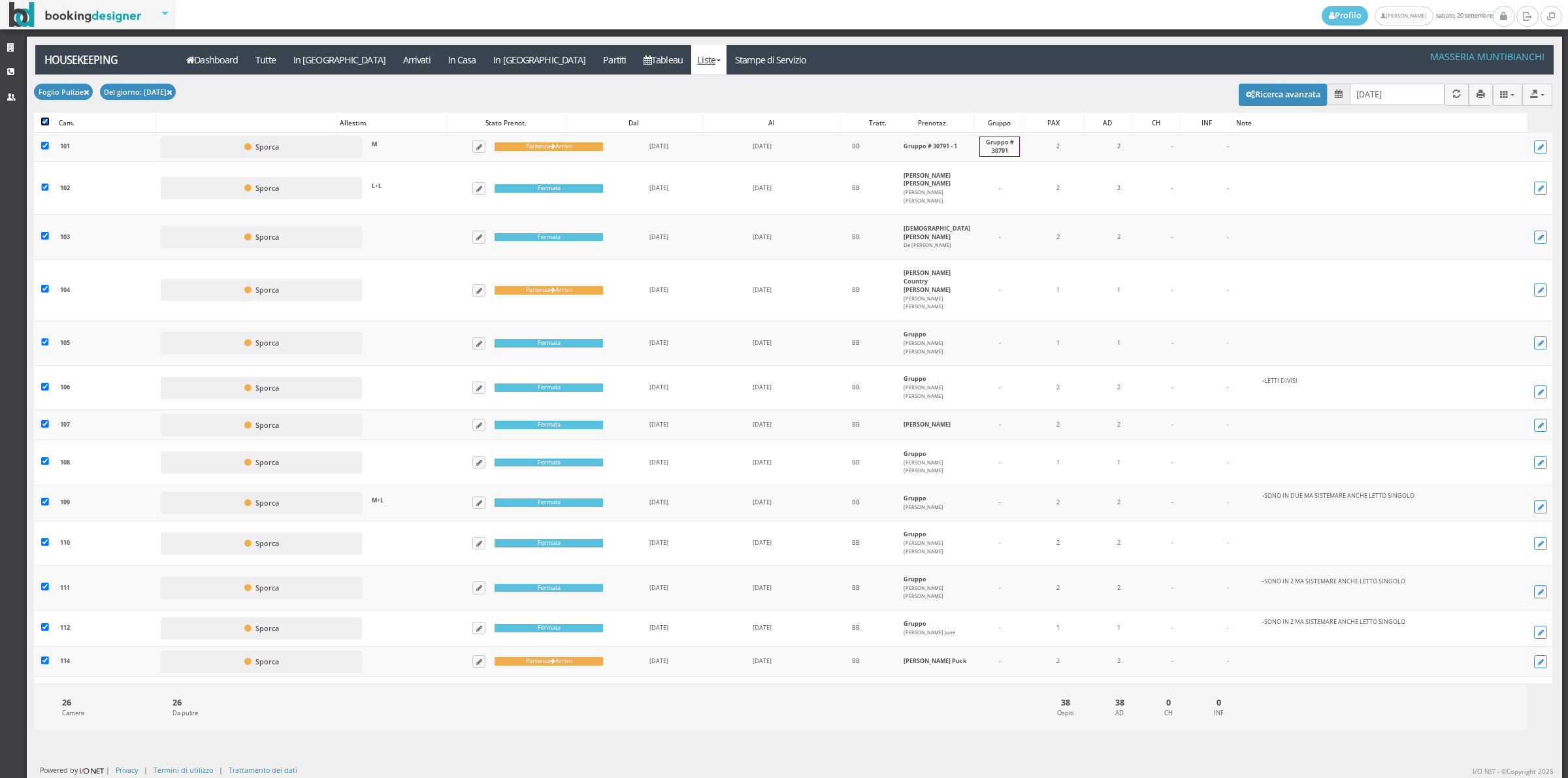
checkbox input "true"
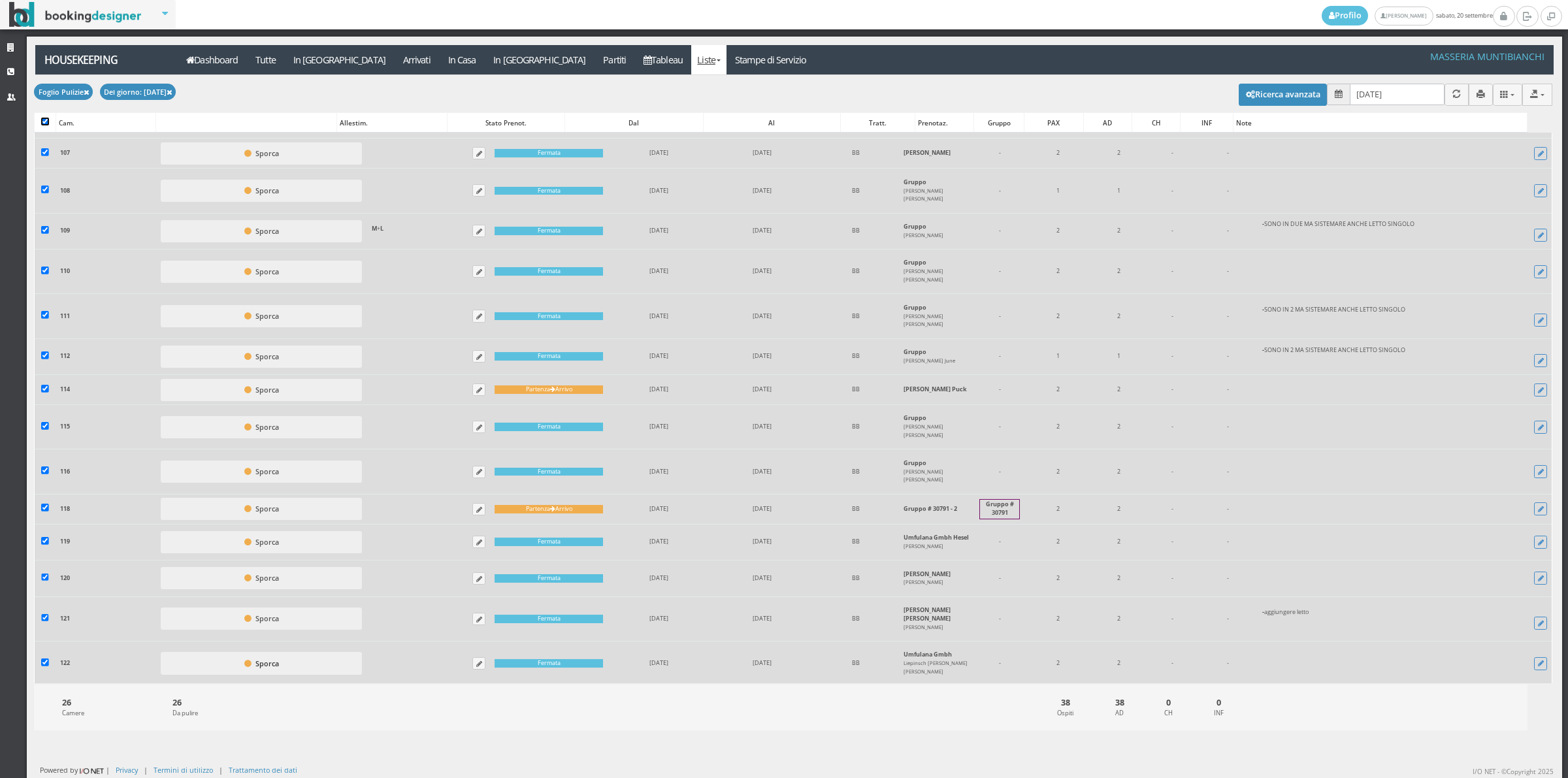
scroll to position [512, 0]
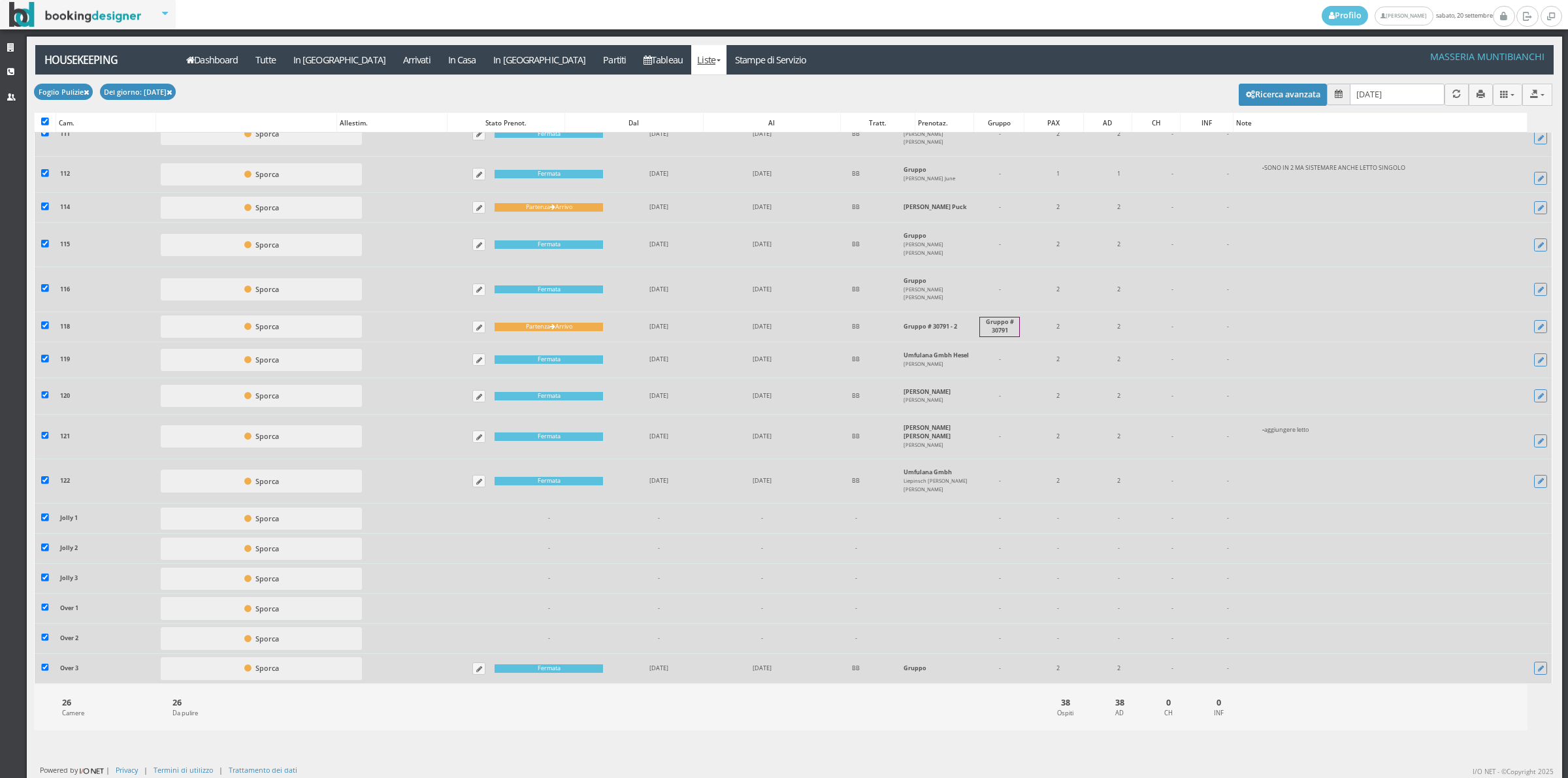
click at [47, 673] on label at bounding box center [45, 668] width 8 height 10
click at [47, 671] on input "checkbox" at bounding box center [45, 668] width 8 height 8
checkbox input "false"
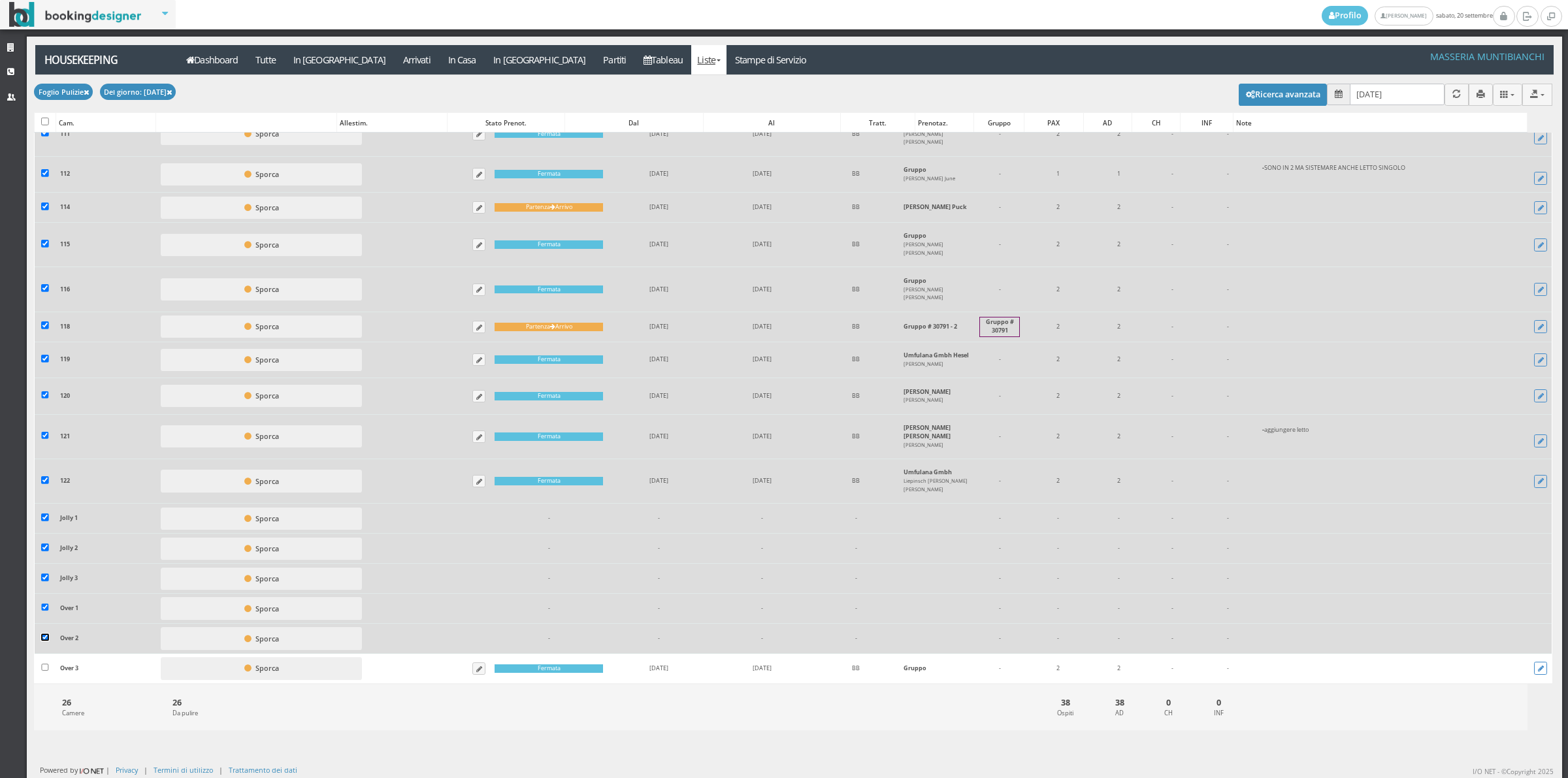
click at [47, 642] on input "checkbox" at bounding box center [45, 638] width 8 height 8
checkbox input "false"
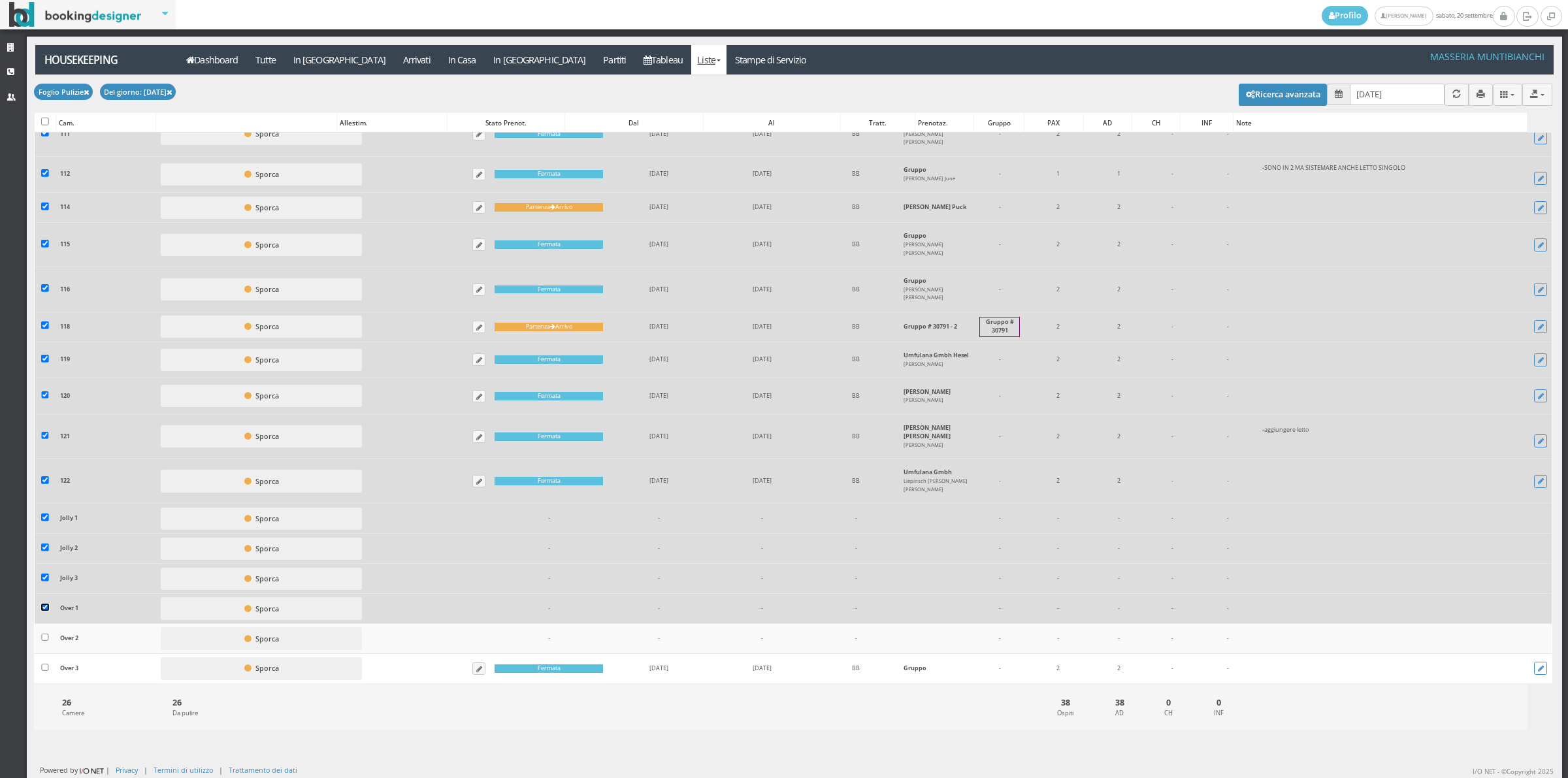
click at [47, 608] on input "checkbox" at bounding box center [45, 608] width 8 height 8
checkbox input "true"
click at [47, 573] on input "checkbox" at bounding box center [45, 577] width 8 height 8
checkbox input "false"
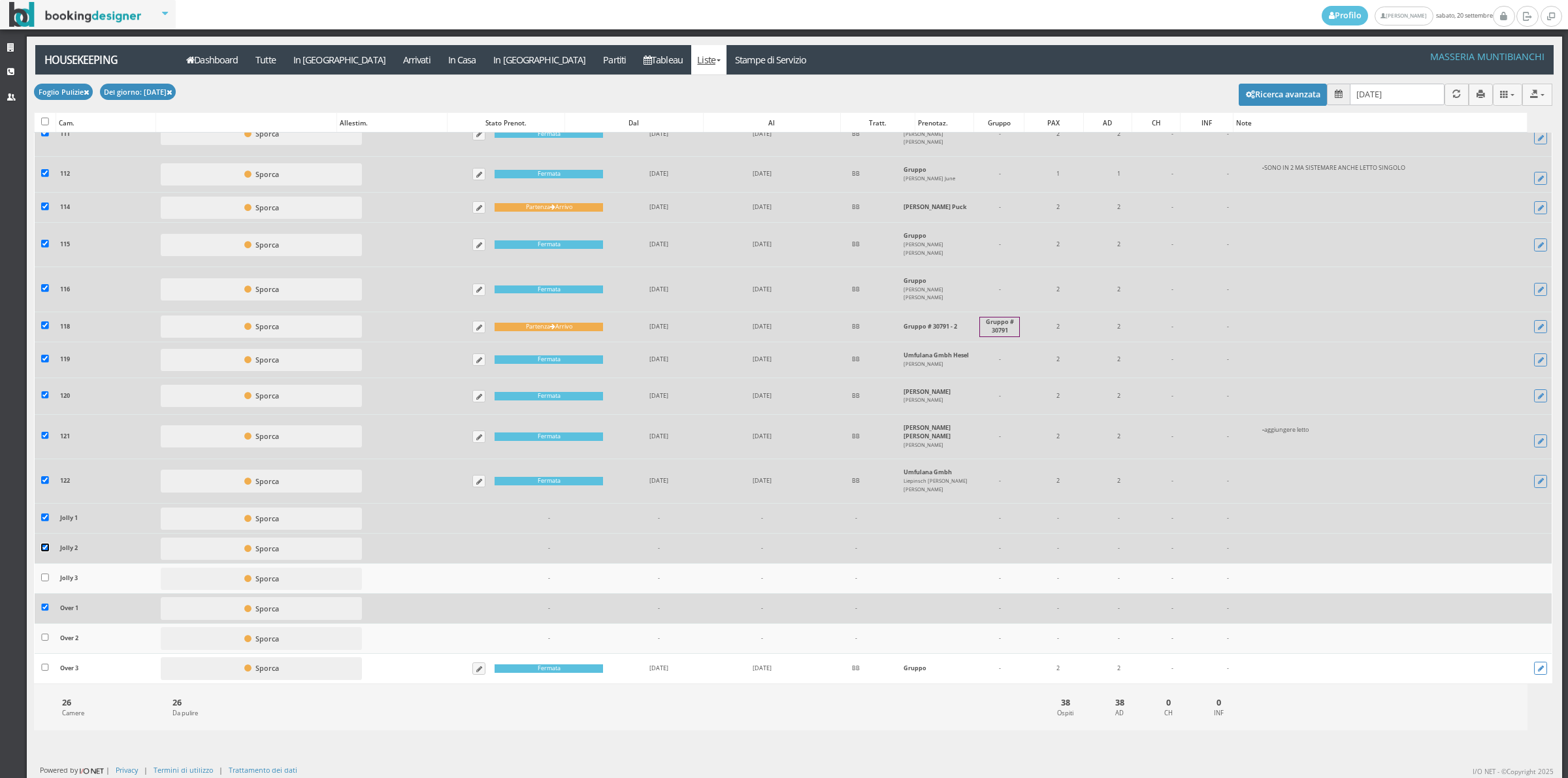
click at [43, 548] on input "checkbox" at bounding box center [45, 548] width 8 height 8
checkbox input "false"
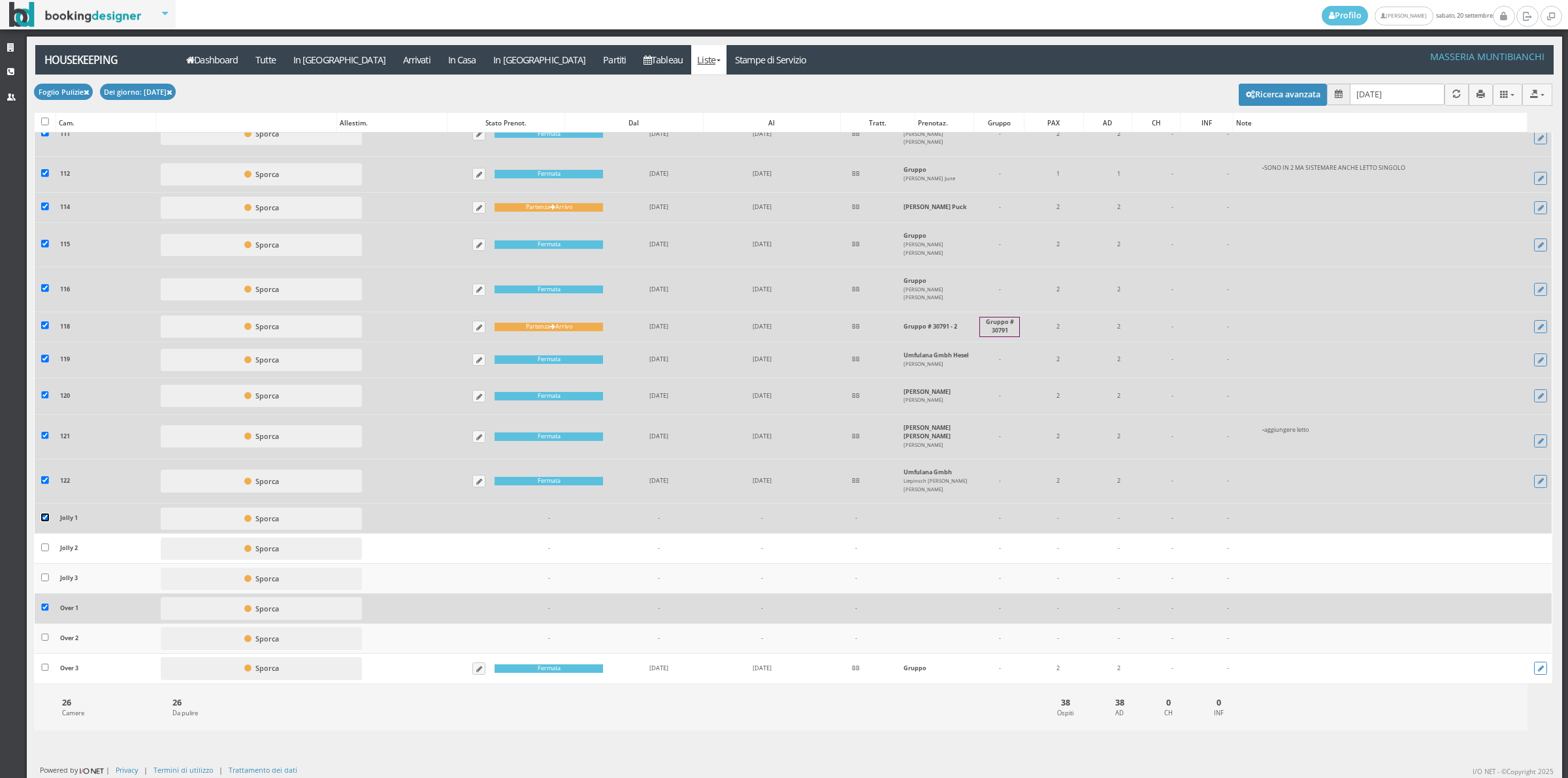
click at [41, 520] on input "checkbox" at bounding box center [45, 517] width 8 height 8
checkbox input "false"
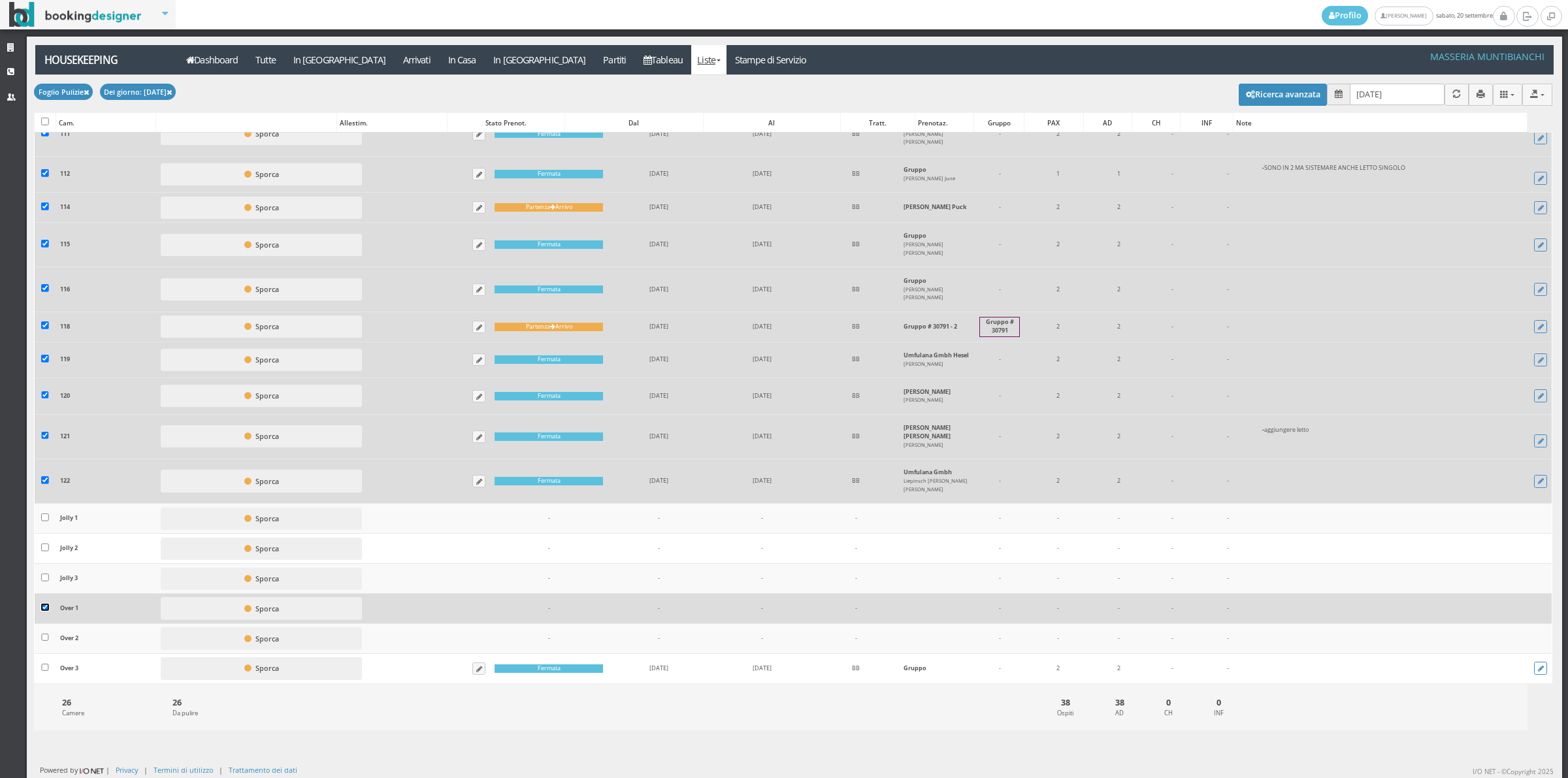
click at [44, 609] on input "checkbox" at bounding box center [45, 608] width 8 height 8
checkbox input "false"
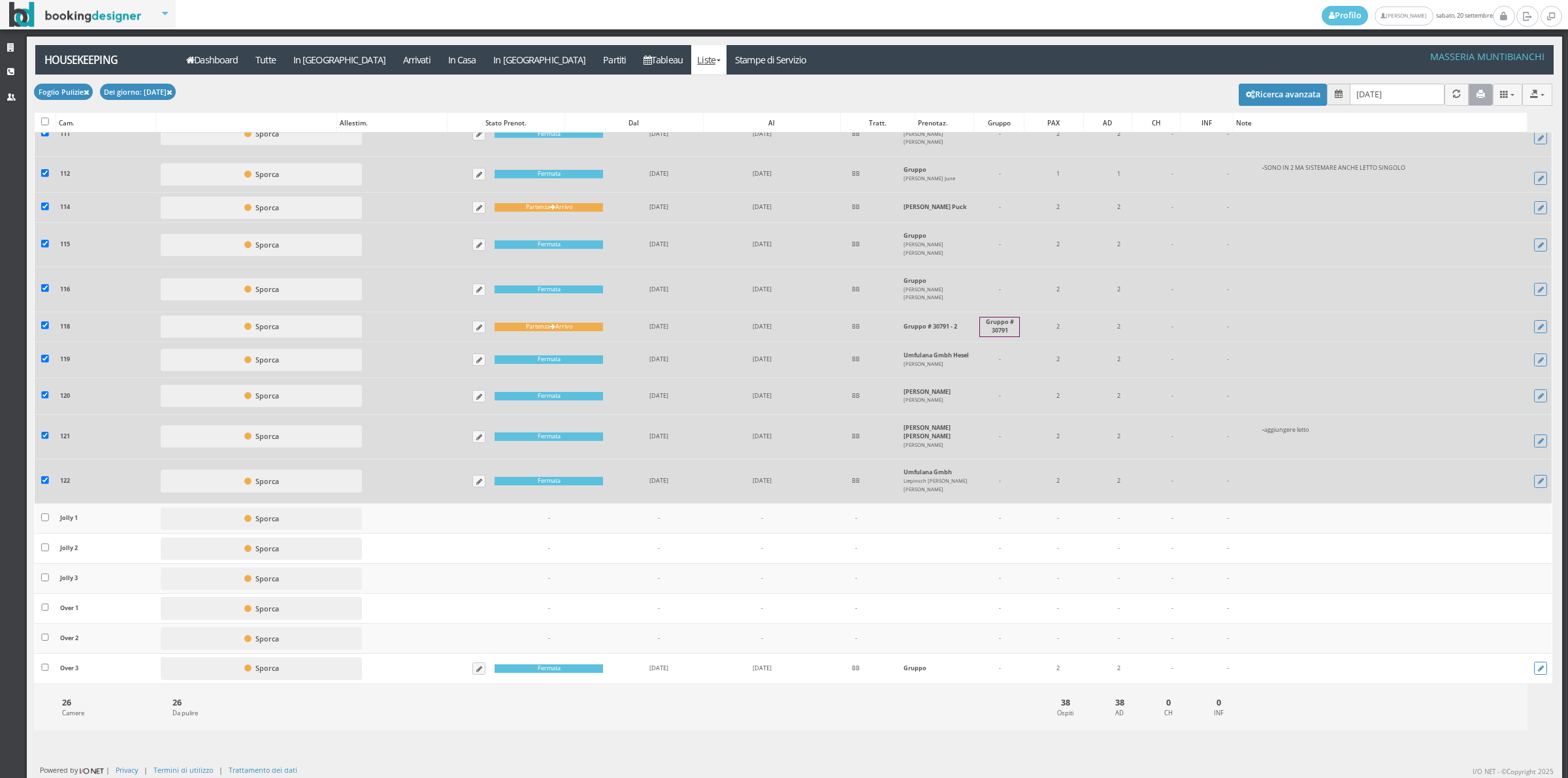
click at [1475, 98] on button "button" at bounding box center [1480, 95] width 24 height 22
click at [726, 54] on link "Stampe di Servizio" at bounding box center [771, 60] width 89 height 30
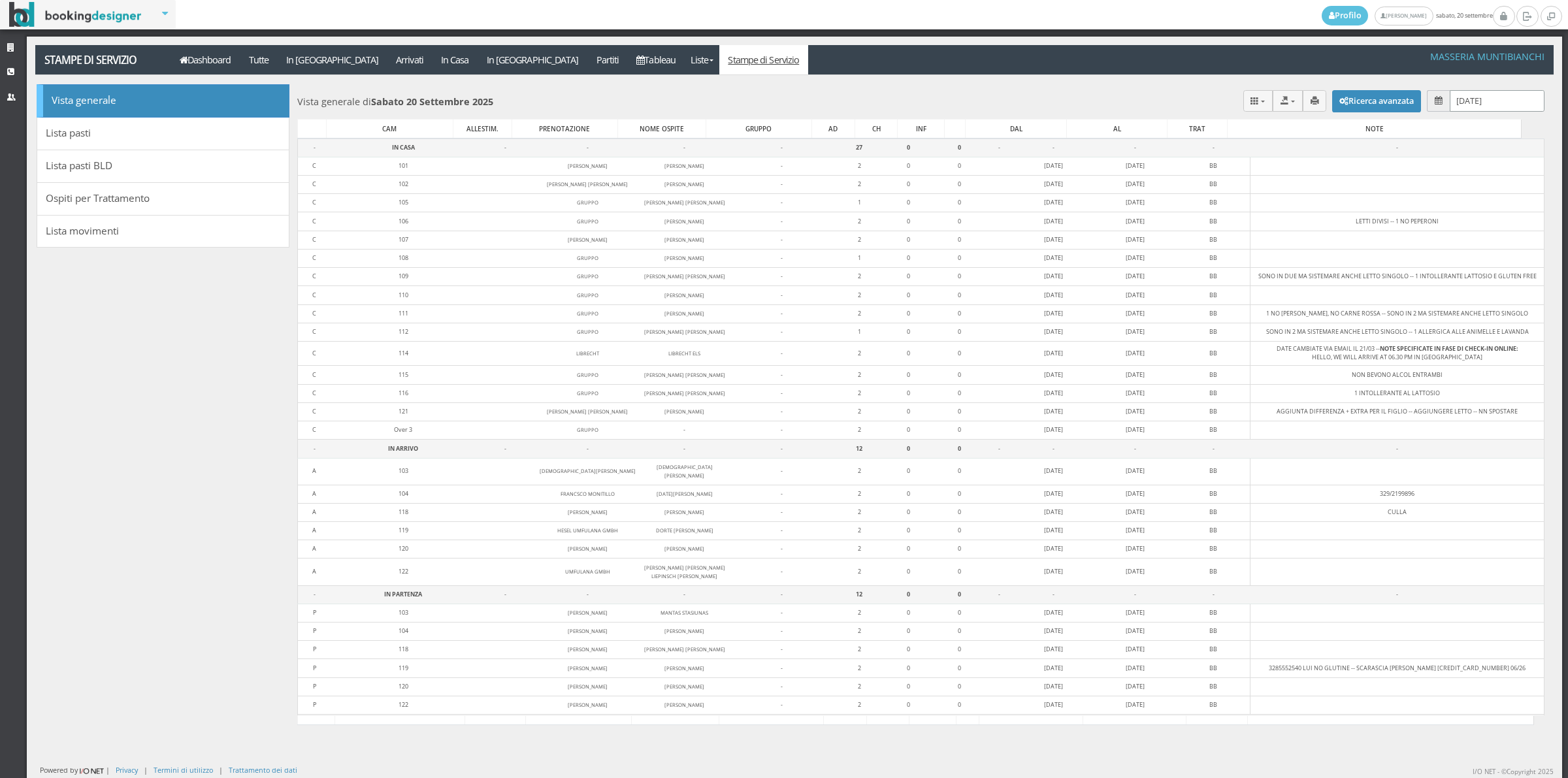
click at [1450, 104] on input "[DATE]" at bounding box center [1497, 101] width 95 height 22
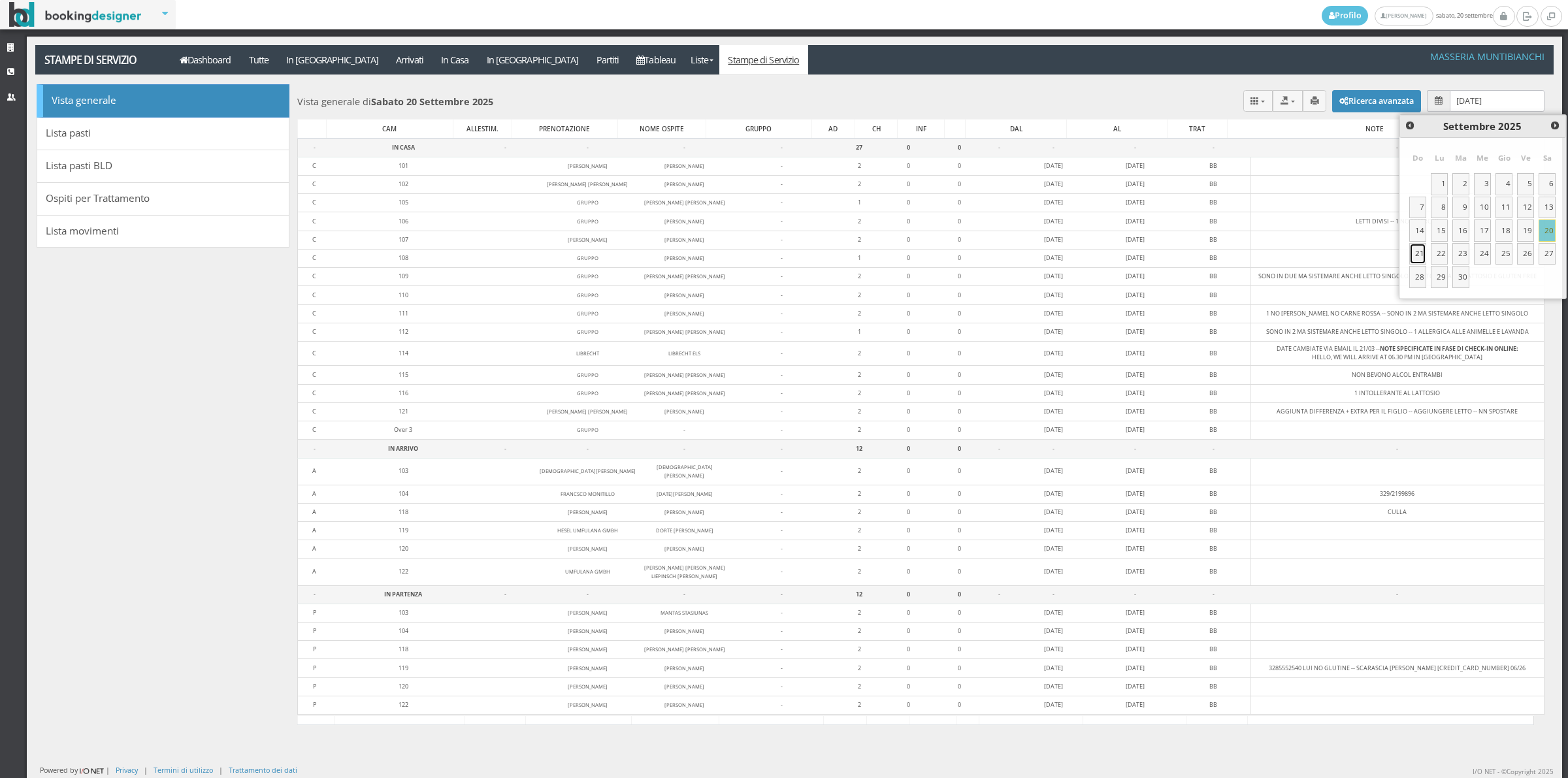
click at [1419, 260] on link "21" at bounding box center [1418, 254] width 17 height 23
type input "[DATE]"
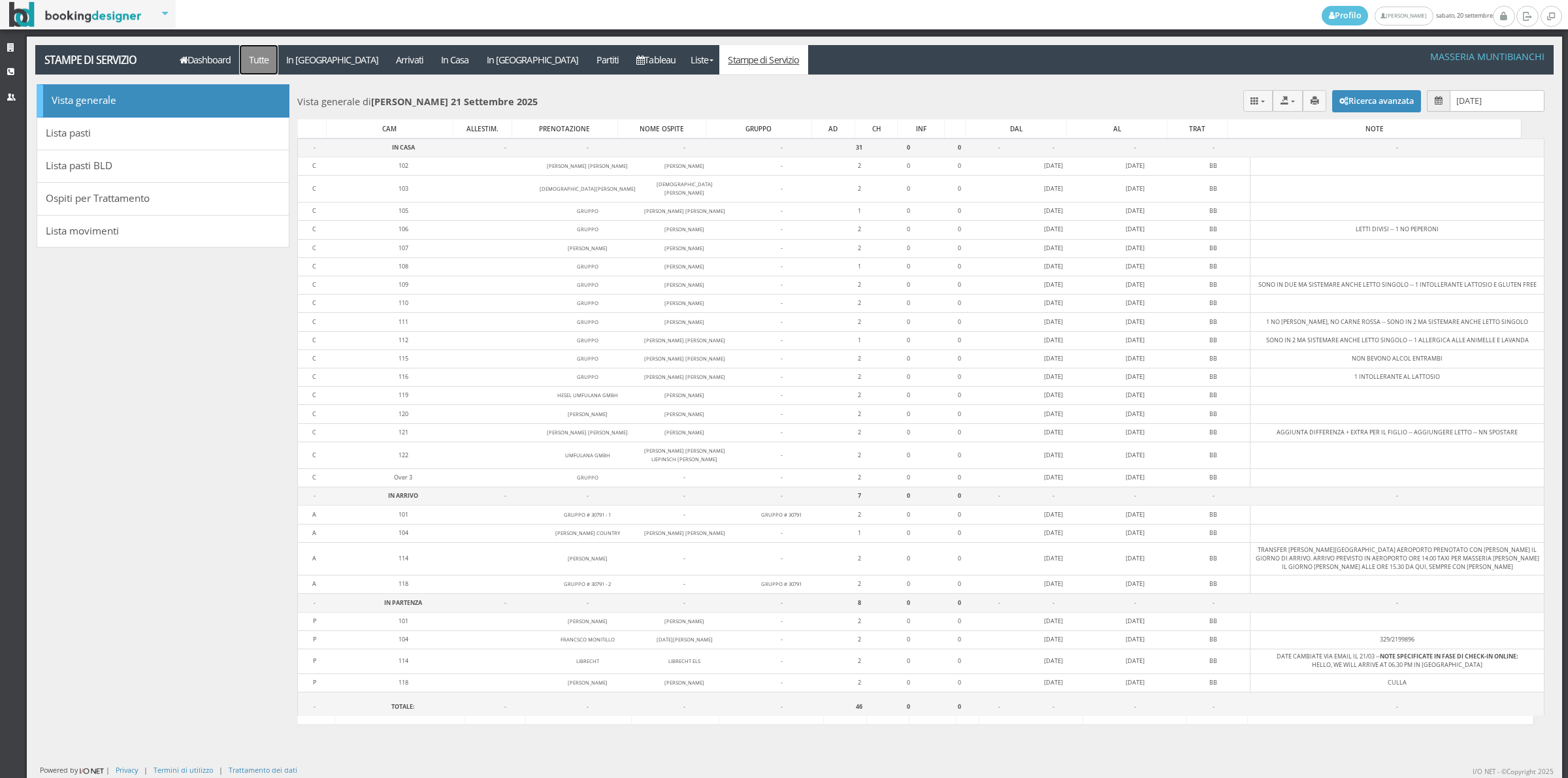
click at [243, 53] on a=pms-all"] "Tutte" at bounding box center [258, 60] width 38 height 30
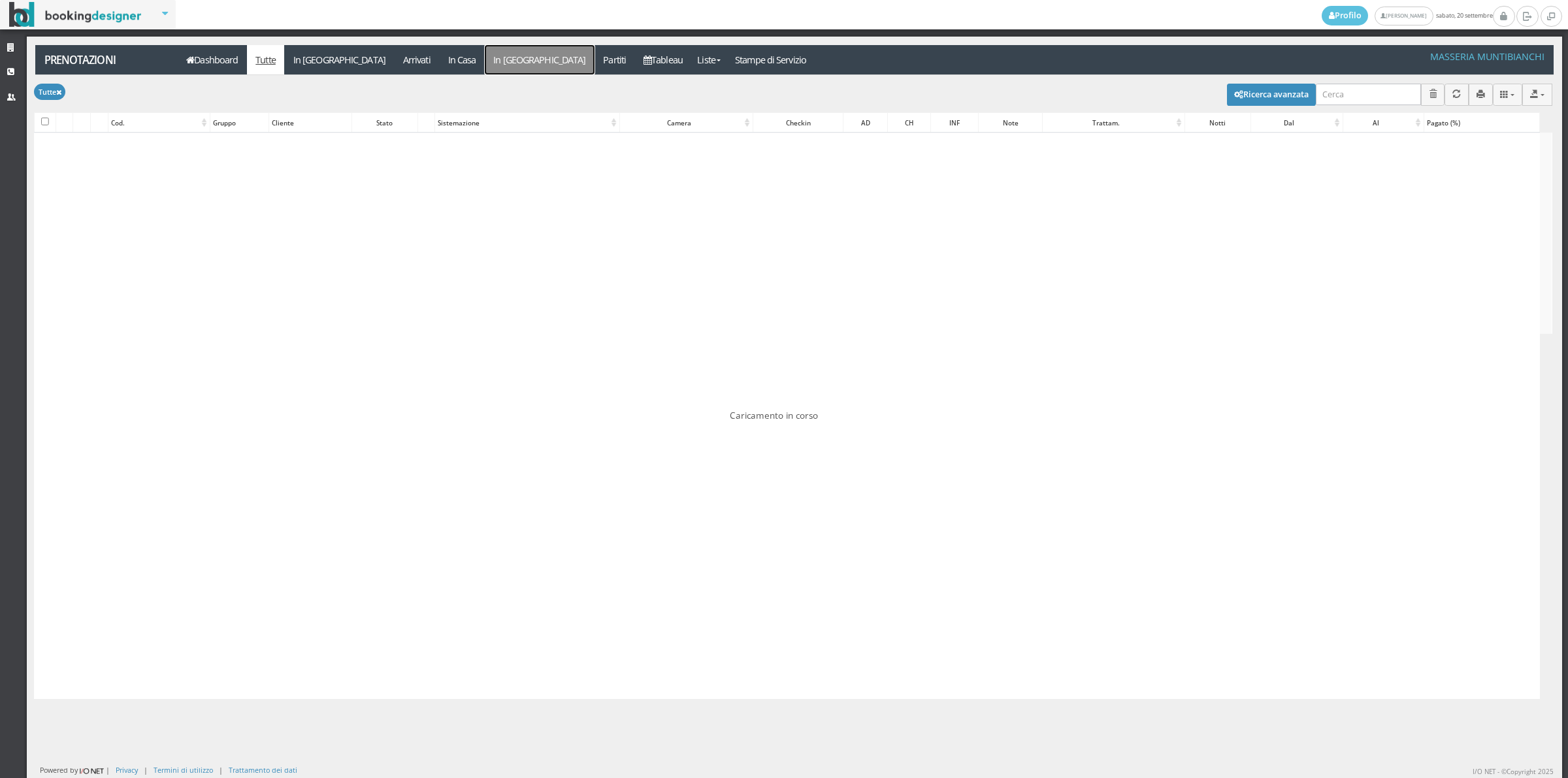
click at [485, 66] on link "In [GEOGRAPHIC_DATA]" at bounding box center [539, 60] width 110 height 30
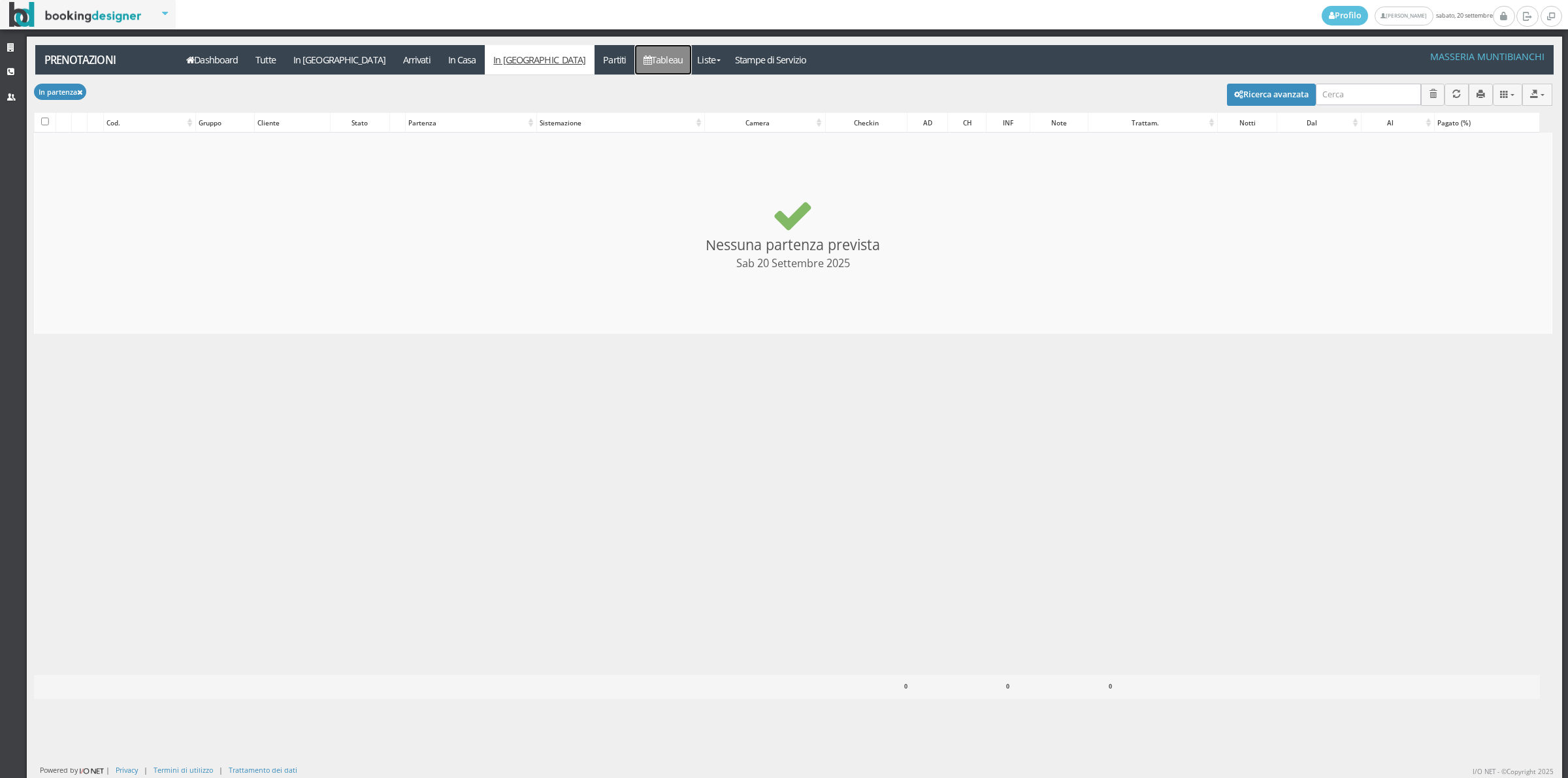
click at [635, 69] on link "Tableau" at bounding box center [663, 60] width 57 height 30
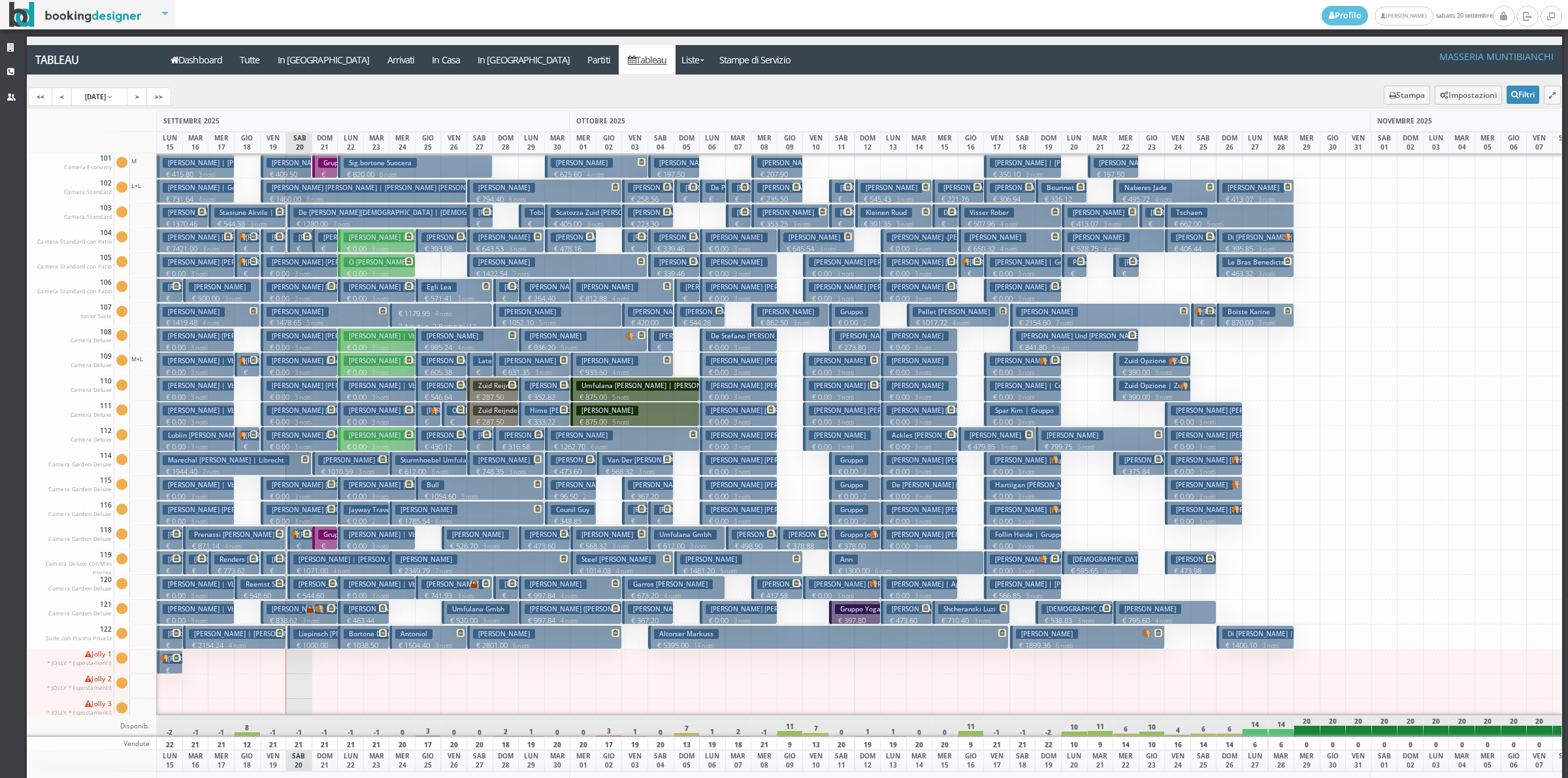
click at [330, 468] on p "€ 1010.59 3 notti" at bounding box center [352, 471] width 68 height 10
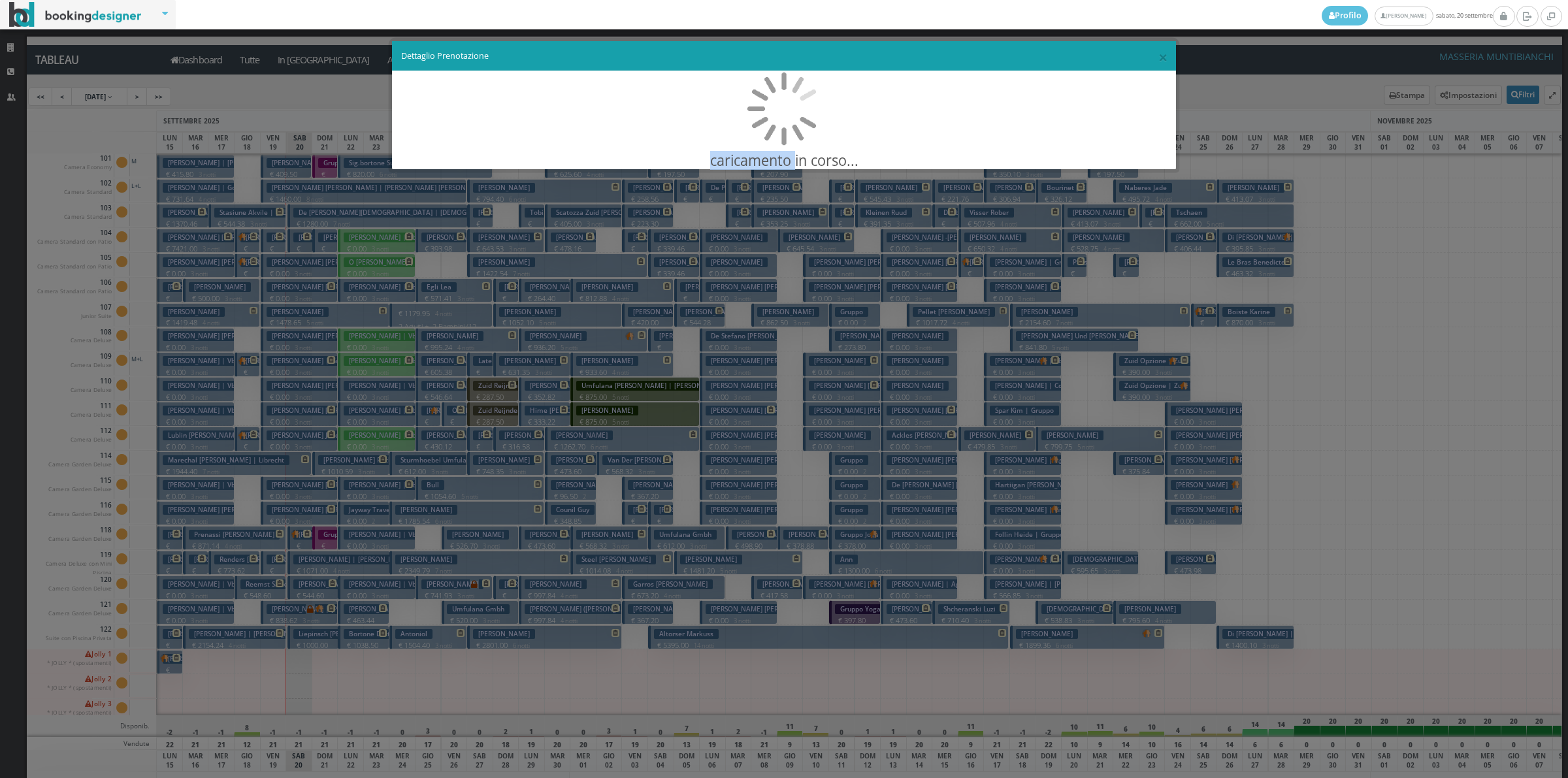
click at [330, 468] on div "× Dettaglio Prenotazione caricamento in corso..." at bounding box center [784, 389] width 1568 height 778
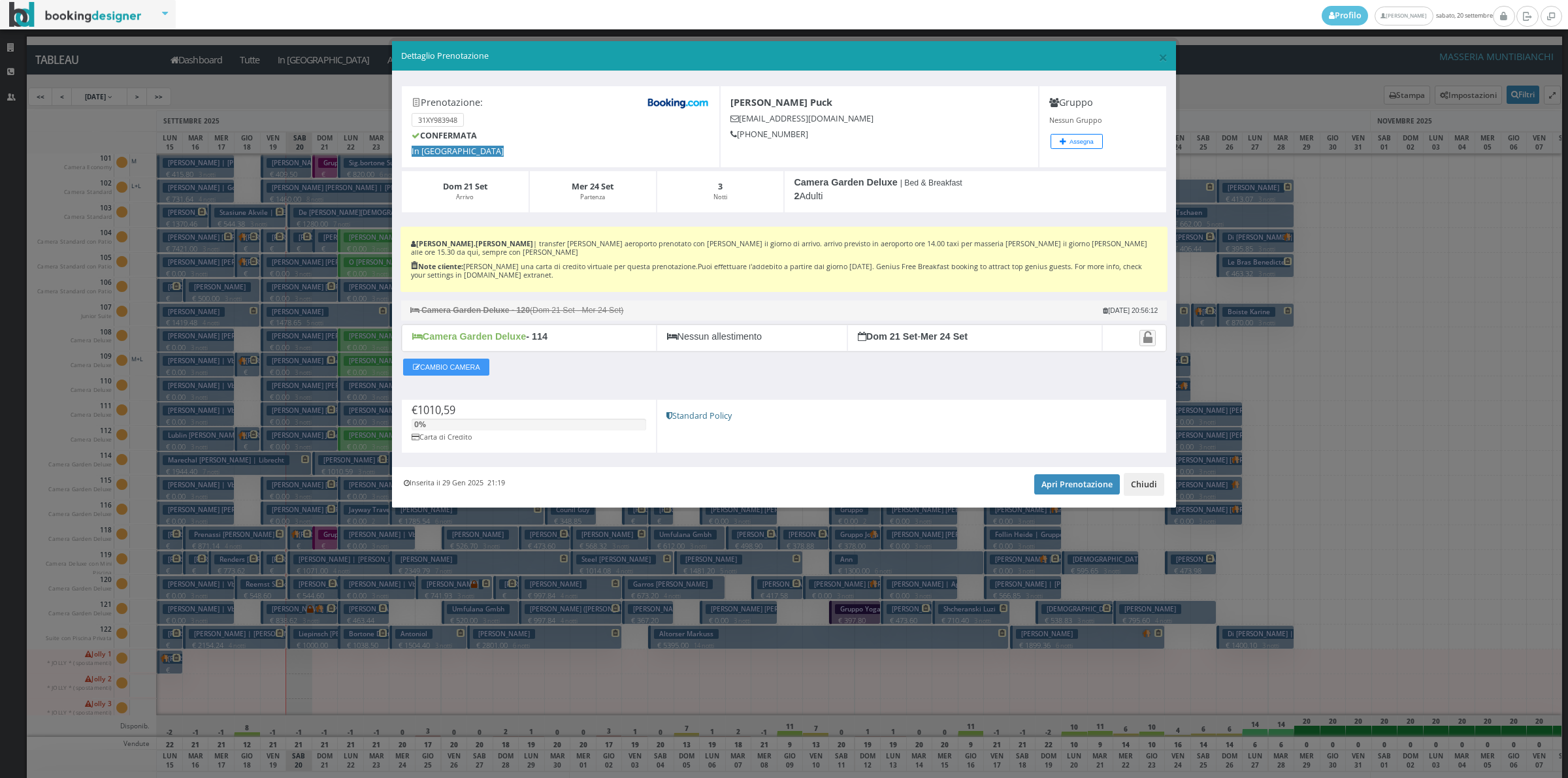
click at [1148, 480] on button "Chiudi" at bounding box center [1144, 484] width 40 height 23
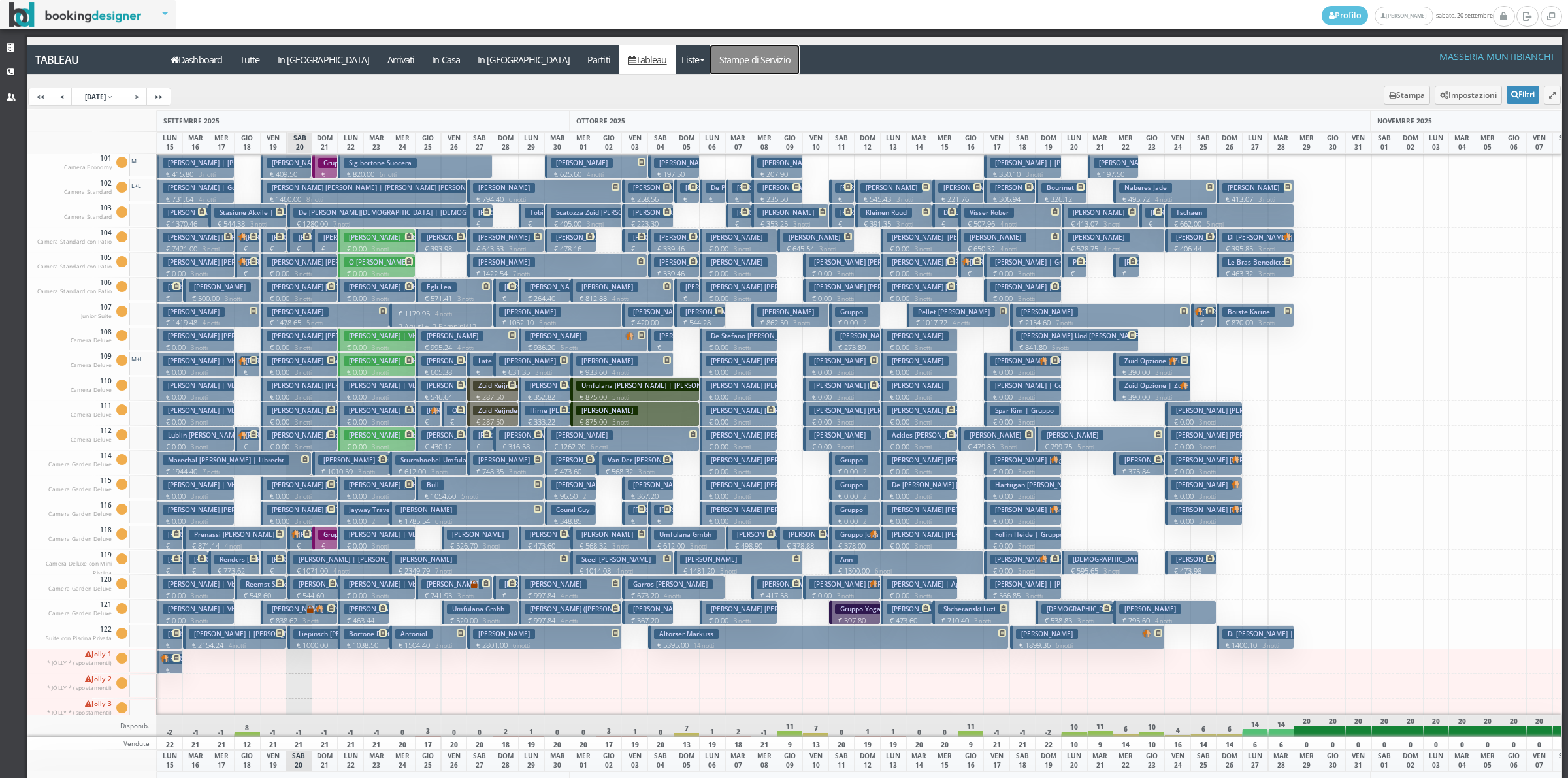
click at [710, 59] on link "Stampe di Servizio" at bounding box center [754, 60] width 89 height 30
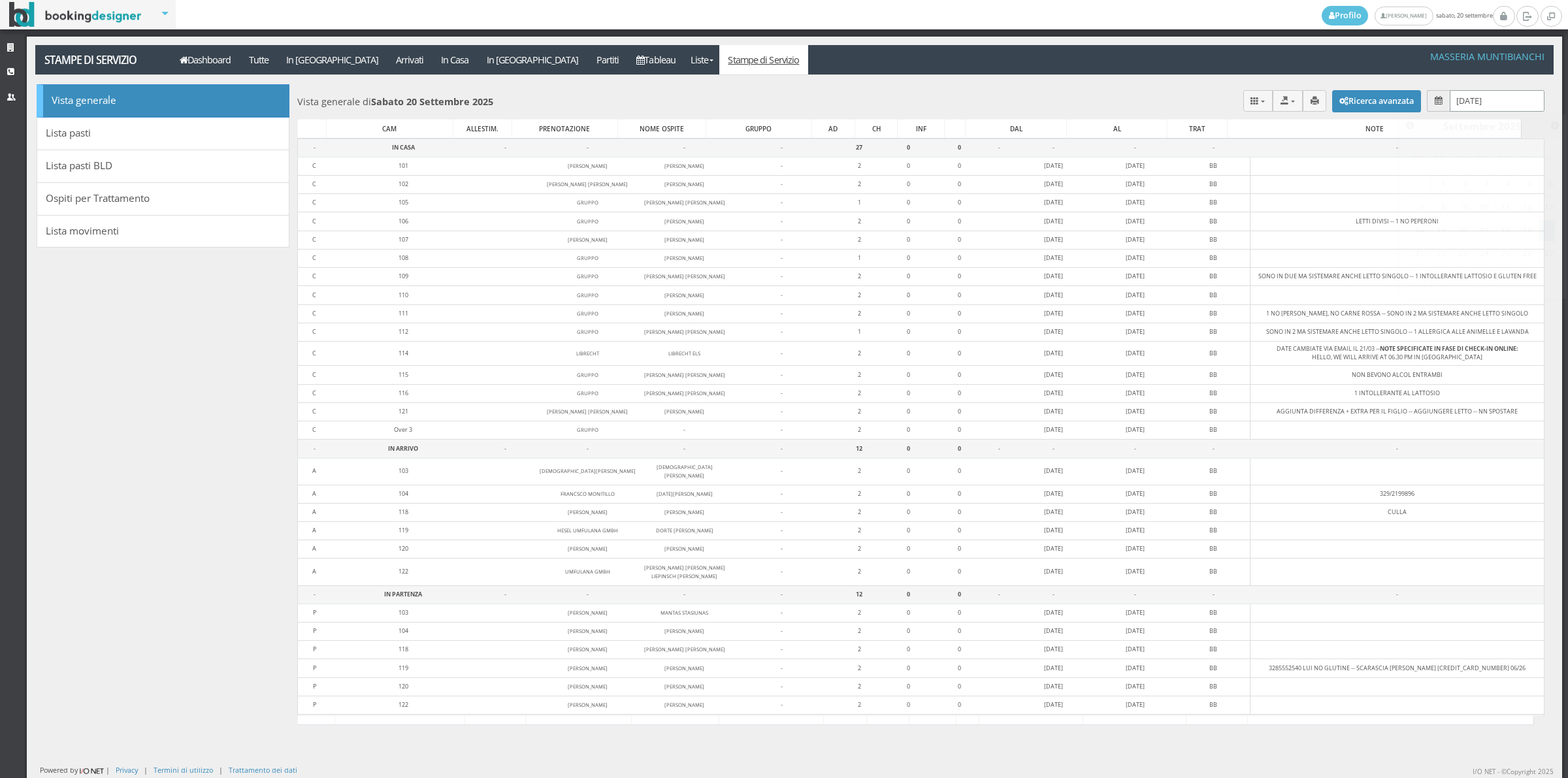
click at [1467, 106] on input "[DATE]" at bounding box center [1497, 101] width 95 height 22
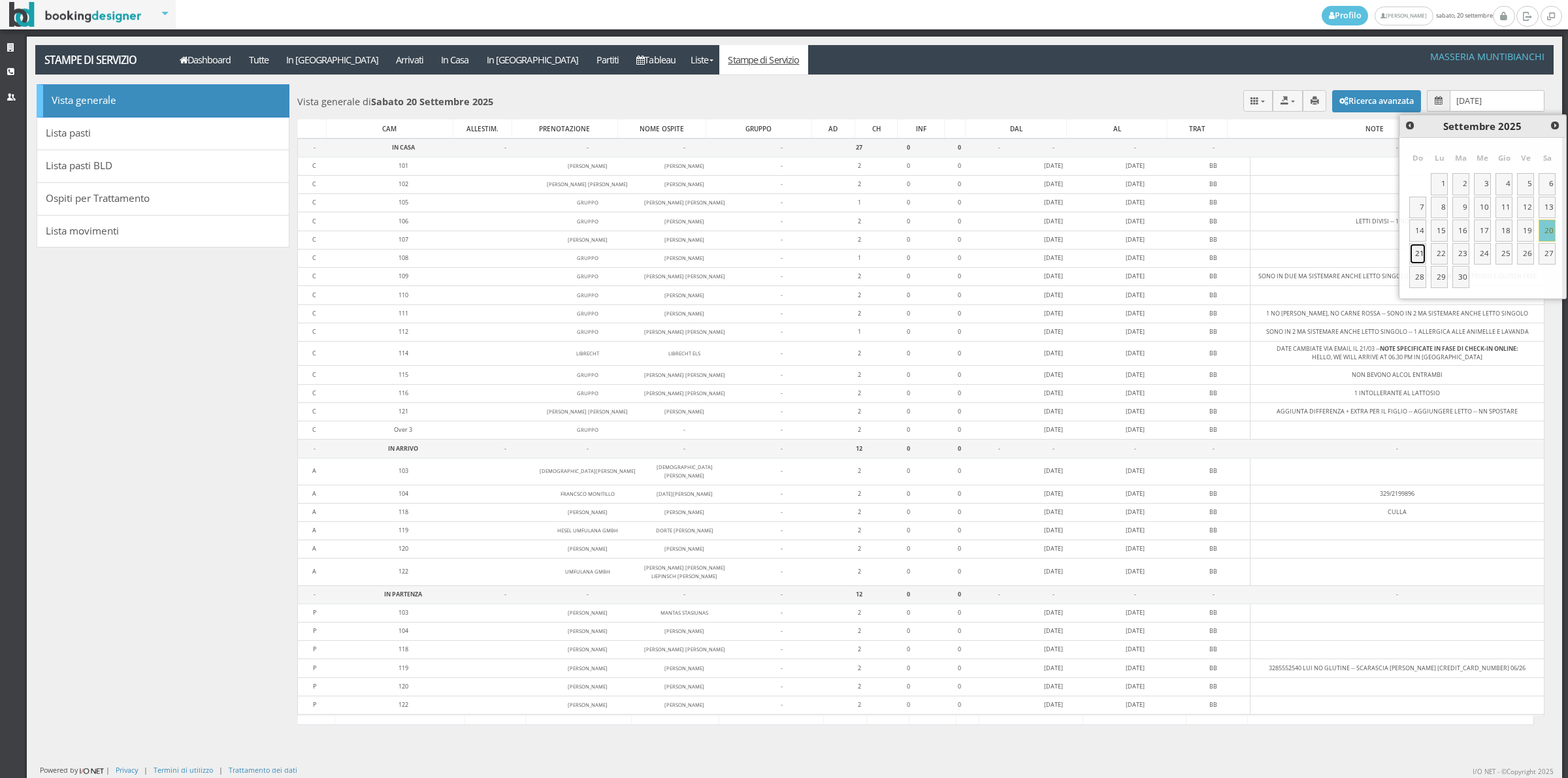
click at [1418, 259] on link "21" at bounding box center [1418, 254] width 17 height 23
type input "[DATE]"
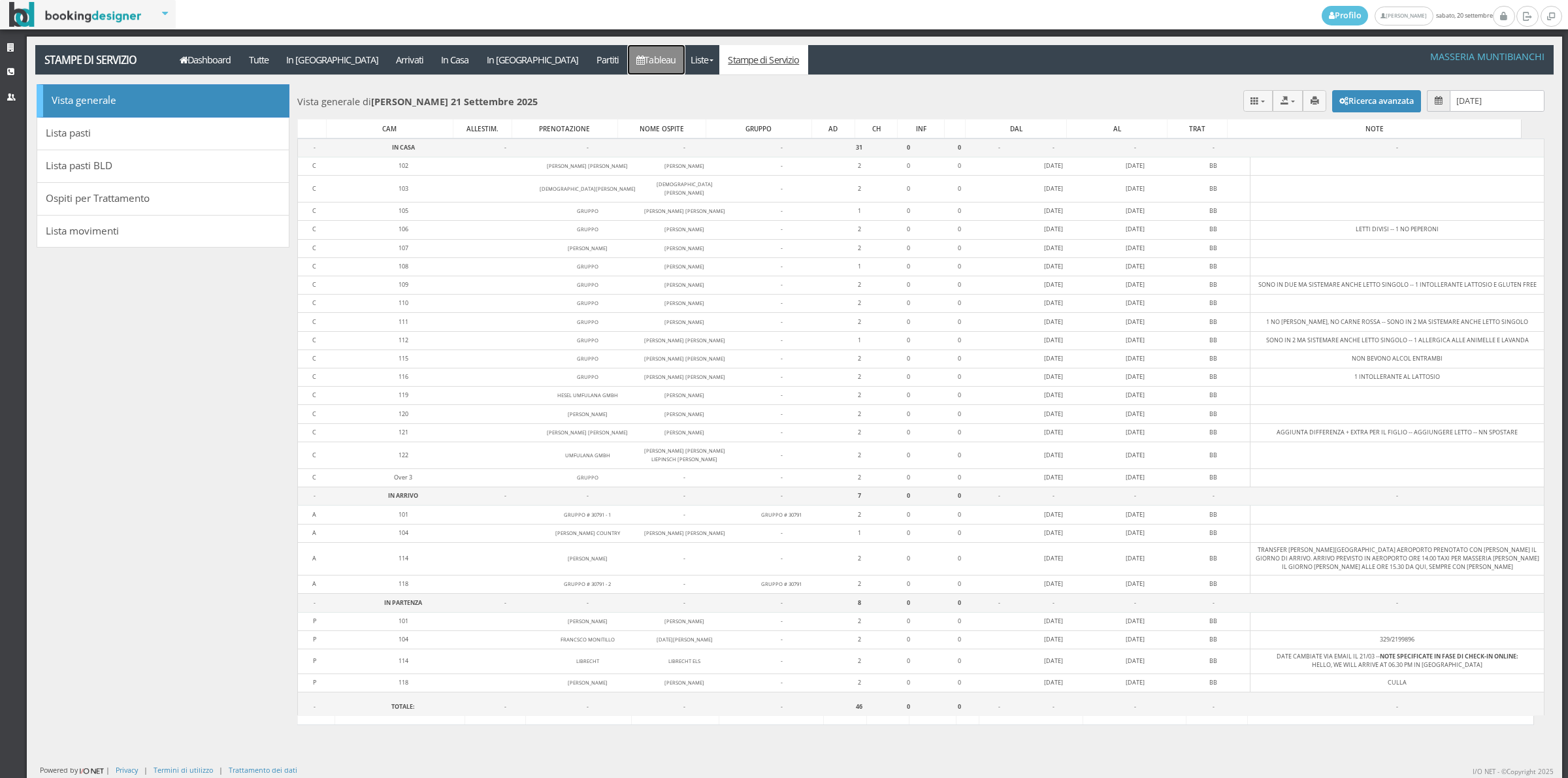
click at [628, 62] on link "Tableau" at bounding box center [656, 60] width 57 height 30
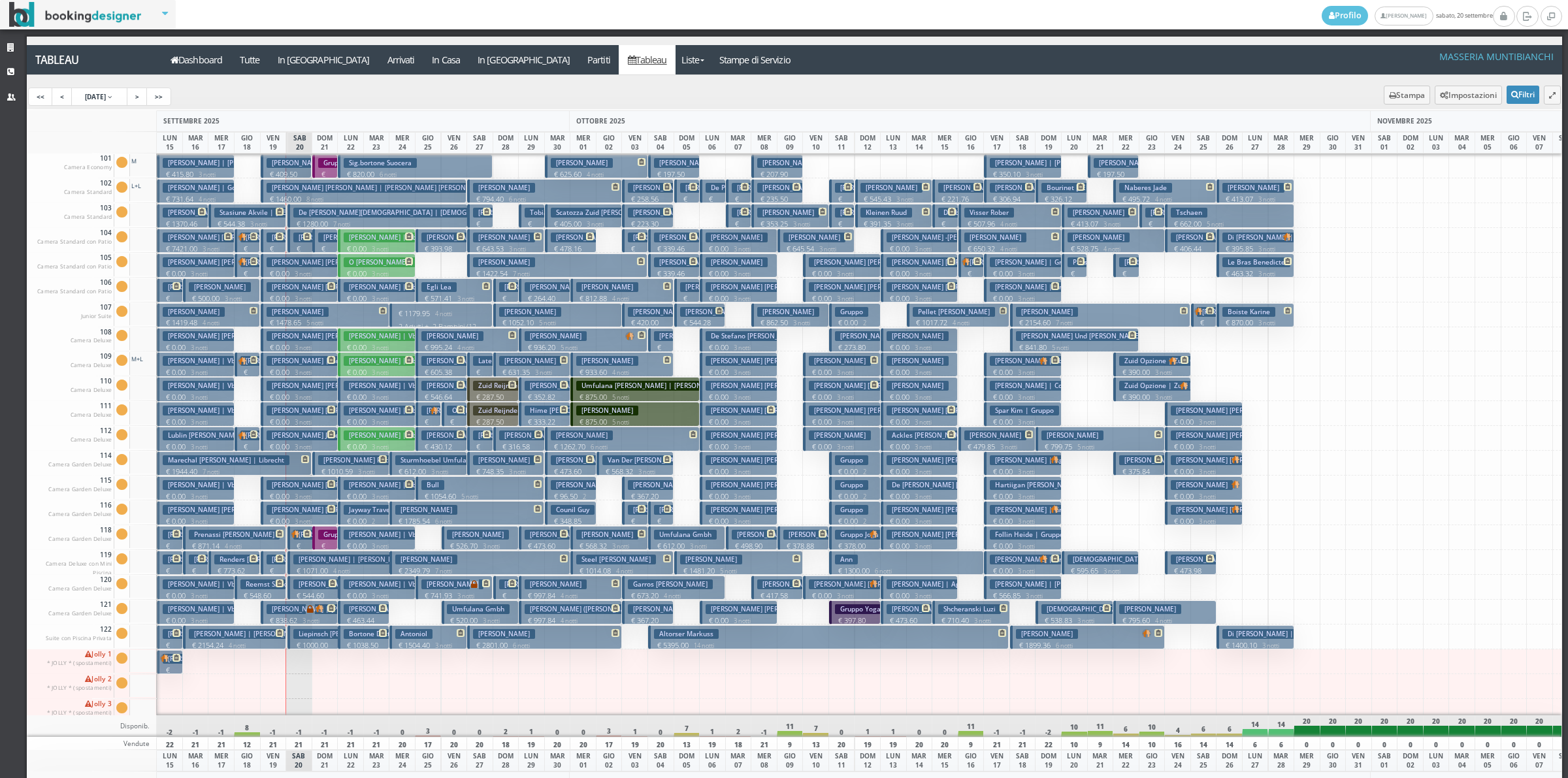
click at [439, 321] on button "€ 1179.95 4 notti 2 Adulti + 2 Bambini (12, 12 anni)" at bounding box center [441, 315] width 103 height 24
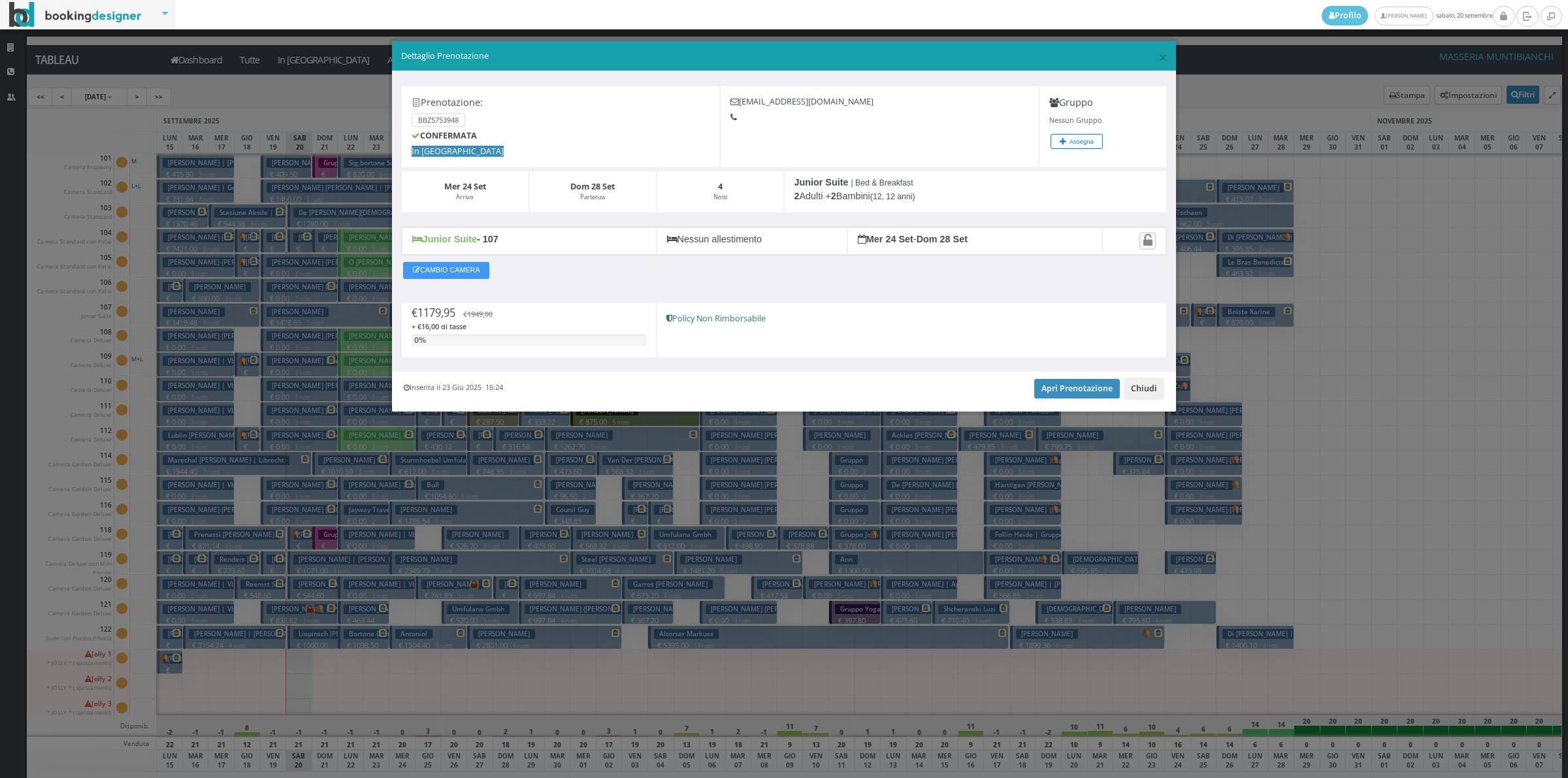
click at [1150, 396] on button "Chiudi" at bounding box center [1144, 389] width 40 height 23
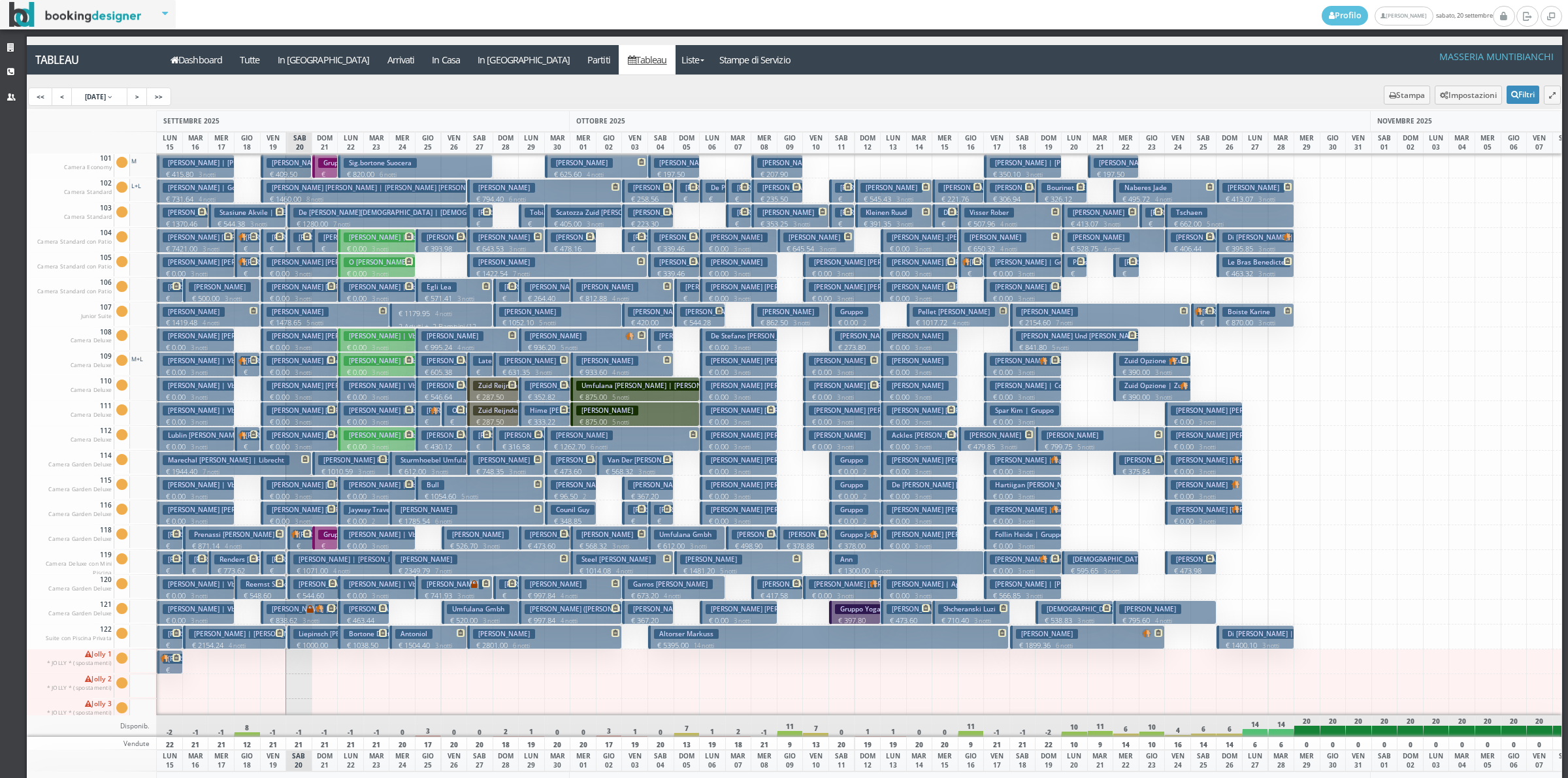
click at [379, 643] on p "€ 1038.50 2 notti" at bounding box center [365, 650] width 42 height 20
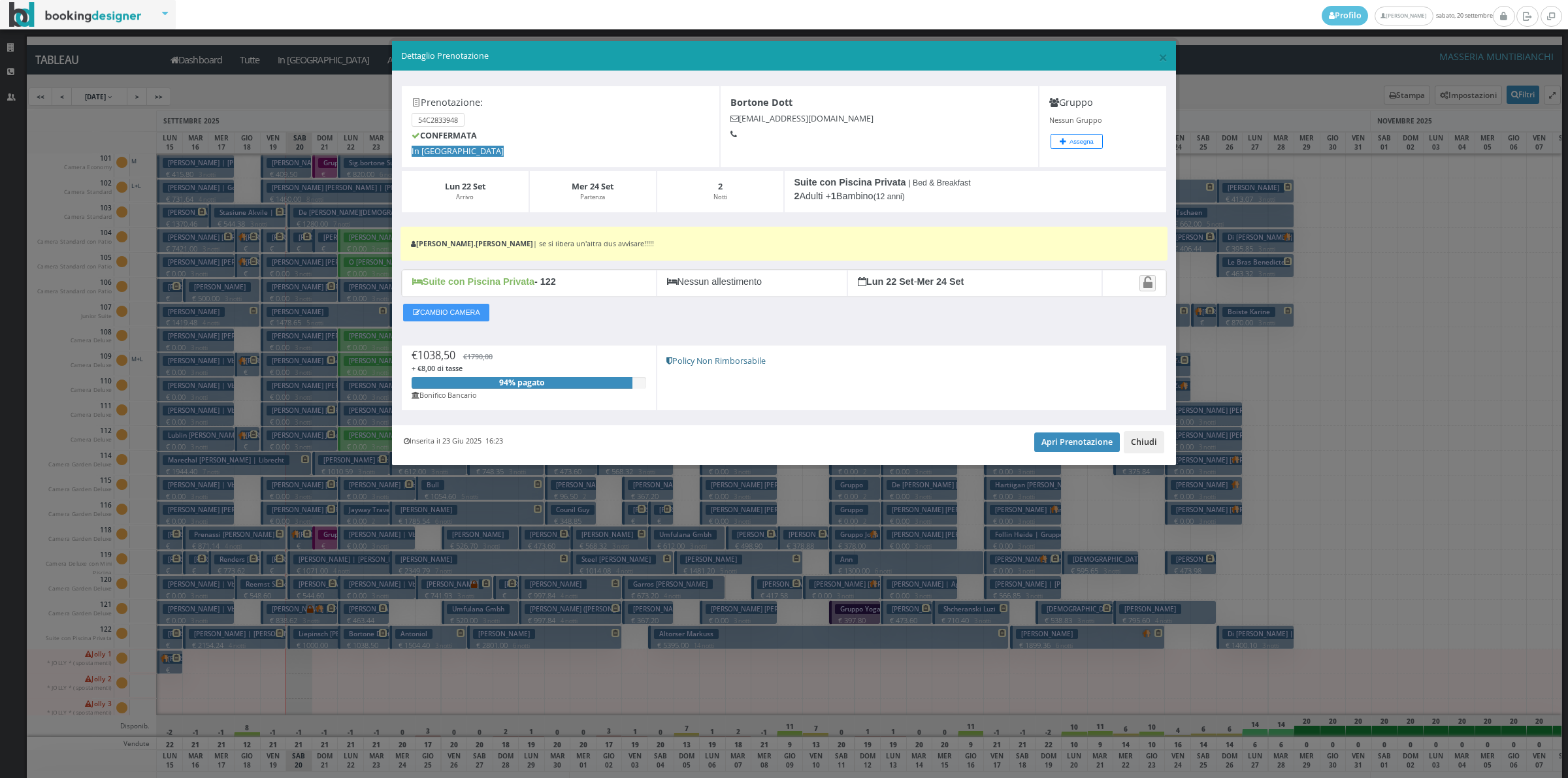
click at [1145, 444] on button "Chiudi" at bounding box center [1144, 442] width 40 height 23
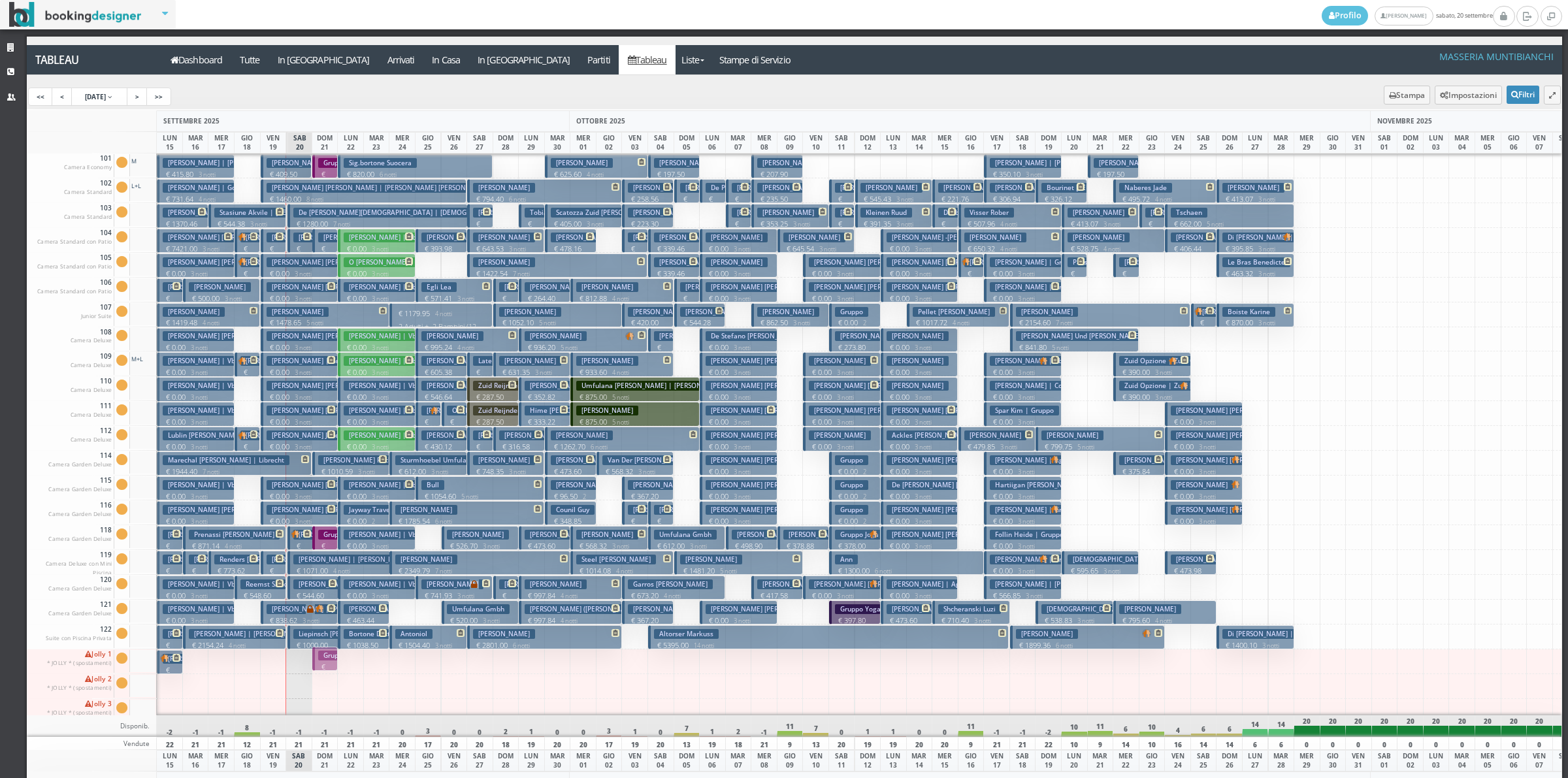
drag, startPoint x: 325, startPoint y: 165, endPoint x: 308, endPoint y: 658, distance: 493.3
click at [308, 658] on div "101 Camera Economy Cam. 101 sporca Segna come pulita Segna come sporca Modifica…" at bounding box center [794, 434] width 1535 height 562
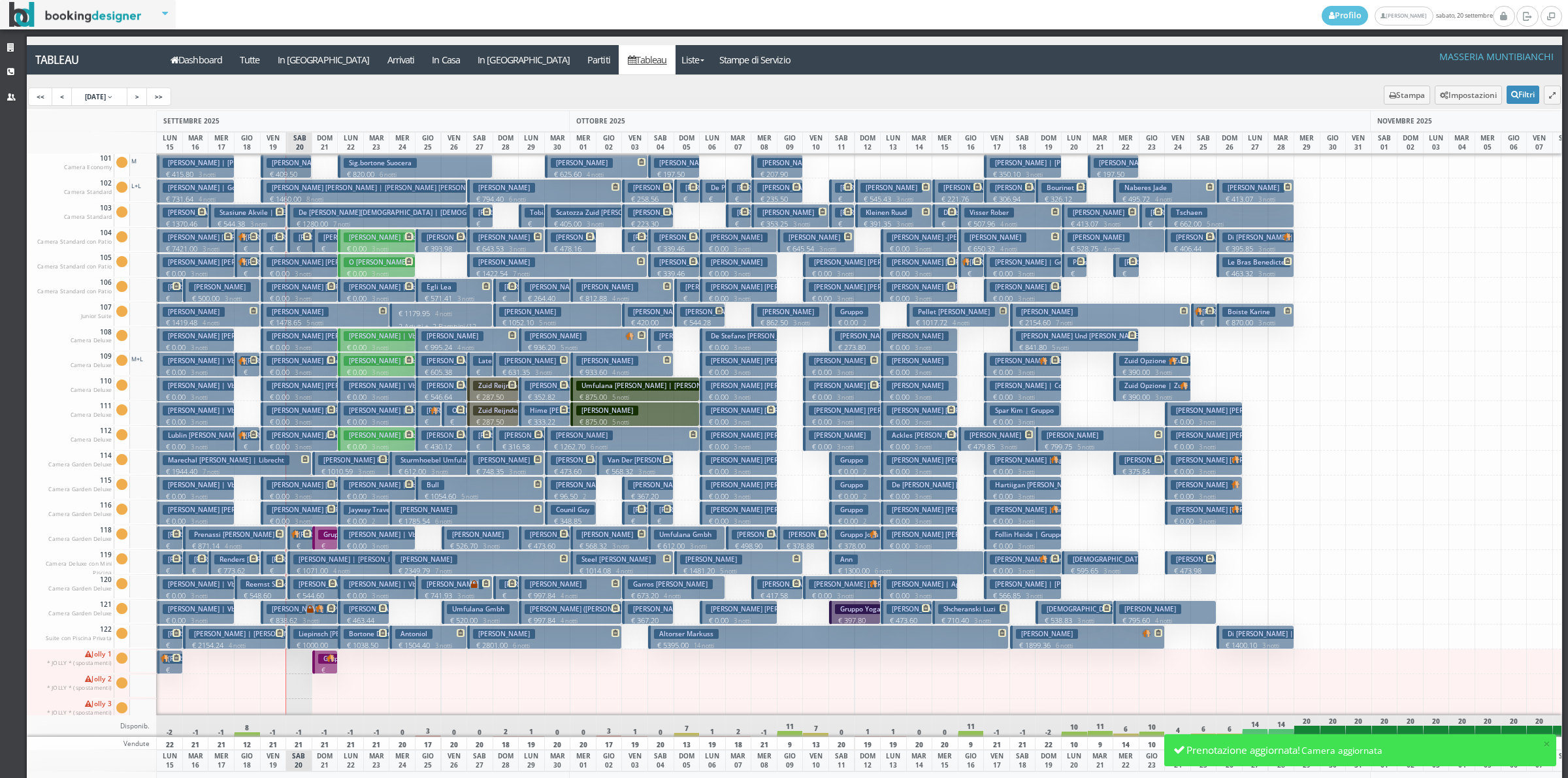
click at [373, 163] on h3 "Sig.bortone Suocera" at bounding box center [380, 163] width 73 height 10
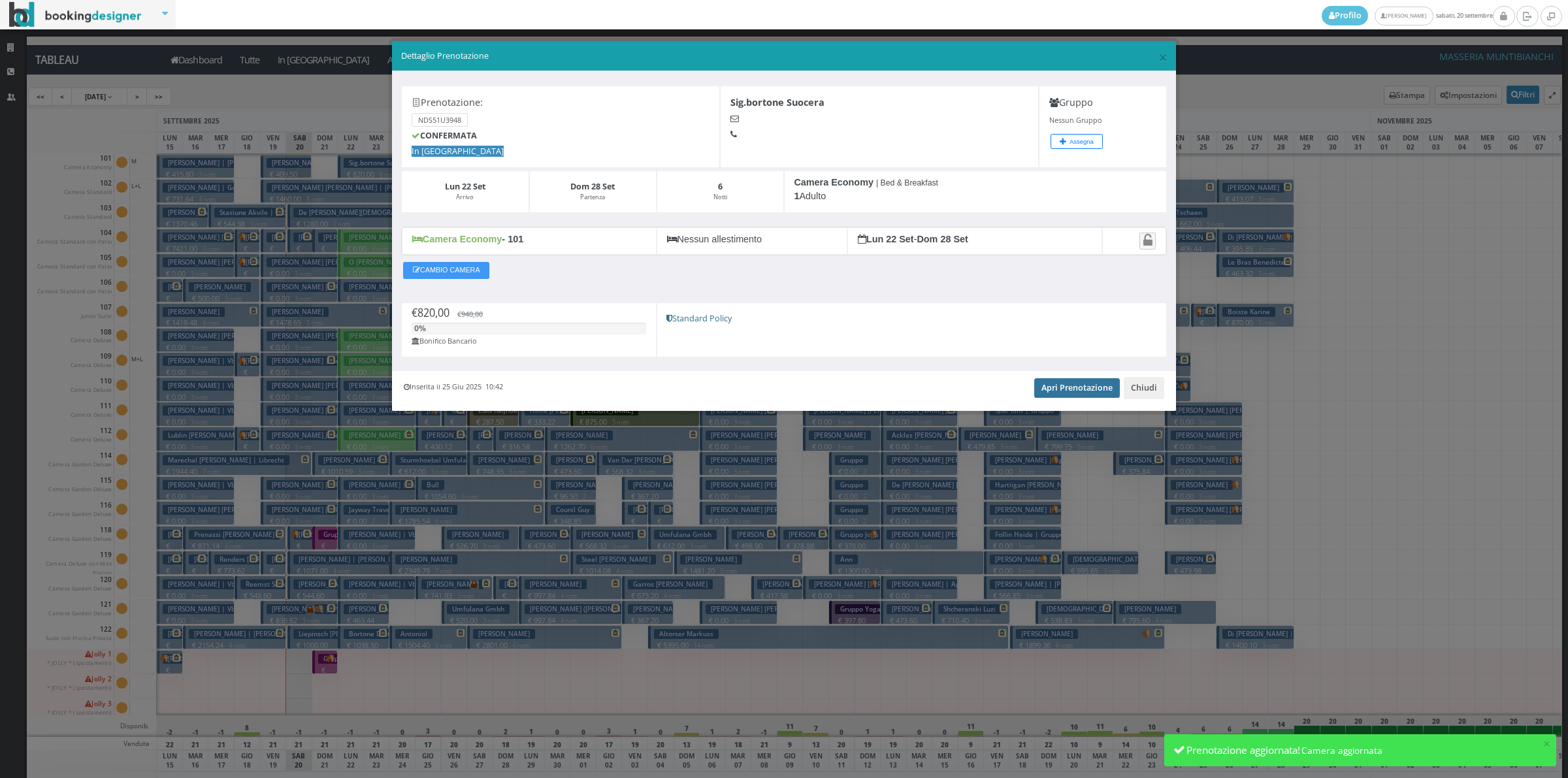
click at [1065, 387] on link "Apri Prenotazione" at bounding box center [1077, 387] width 86 height 19
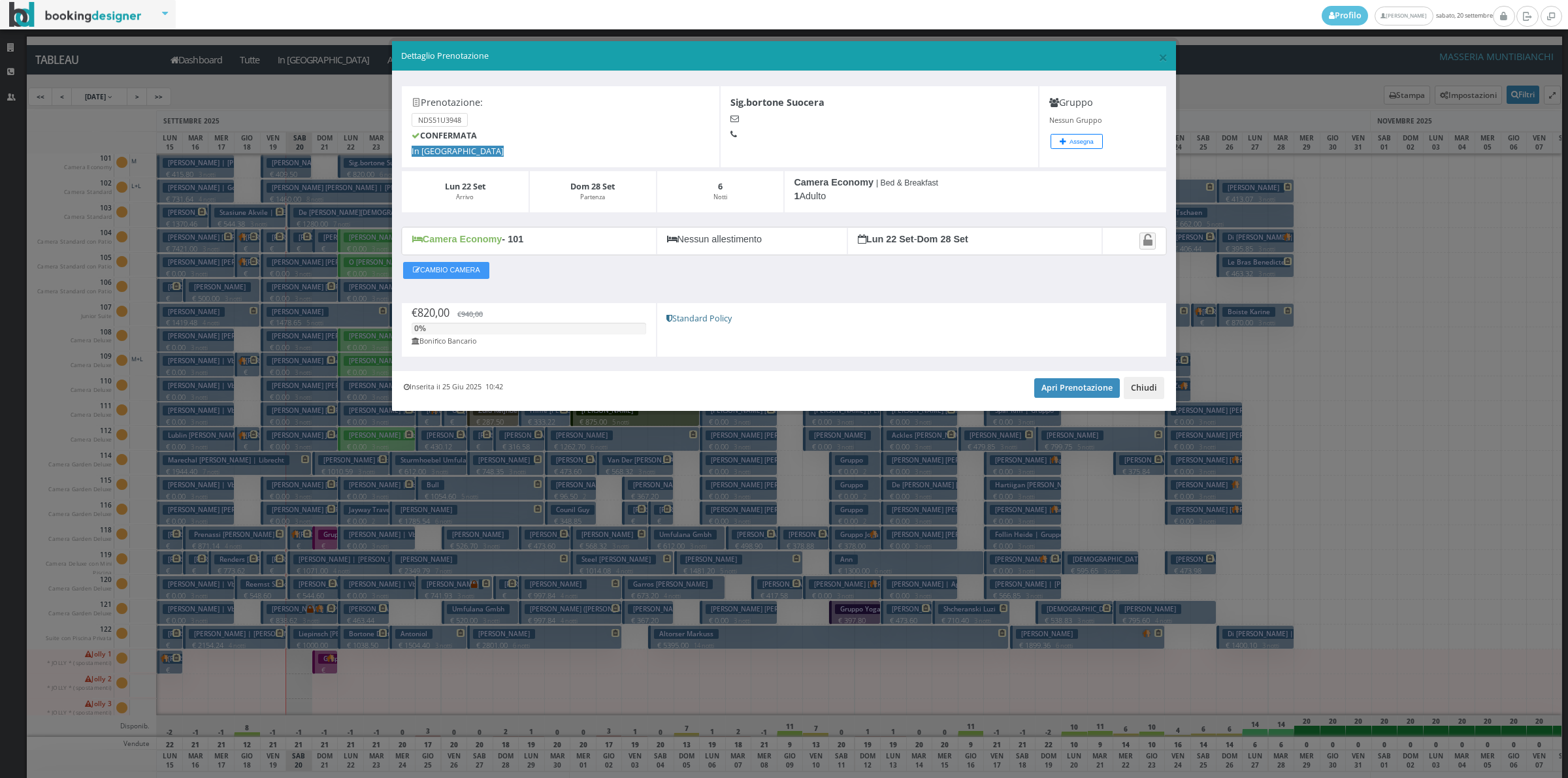
click at [1136, 387] on button "Chiudi" at bounding box center [1144, 388] width 40 height 23
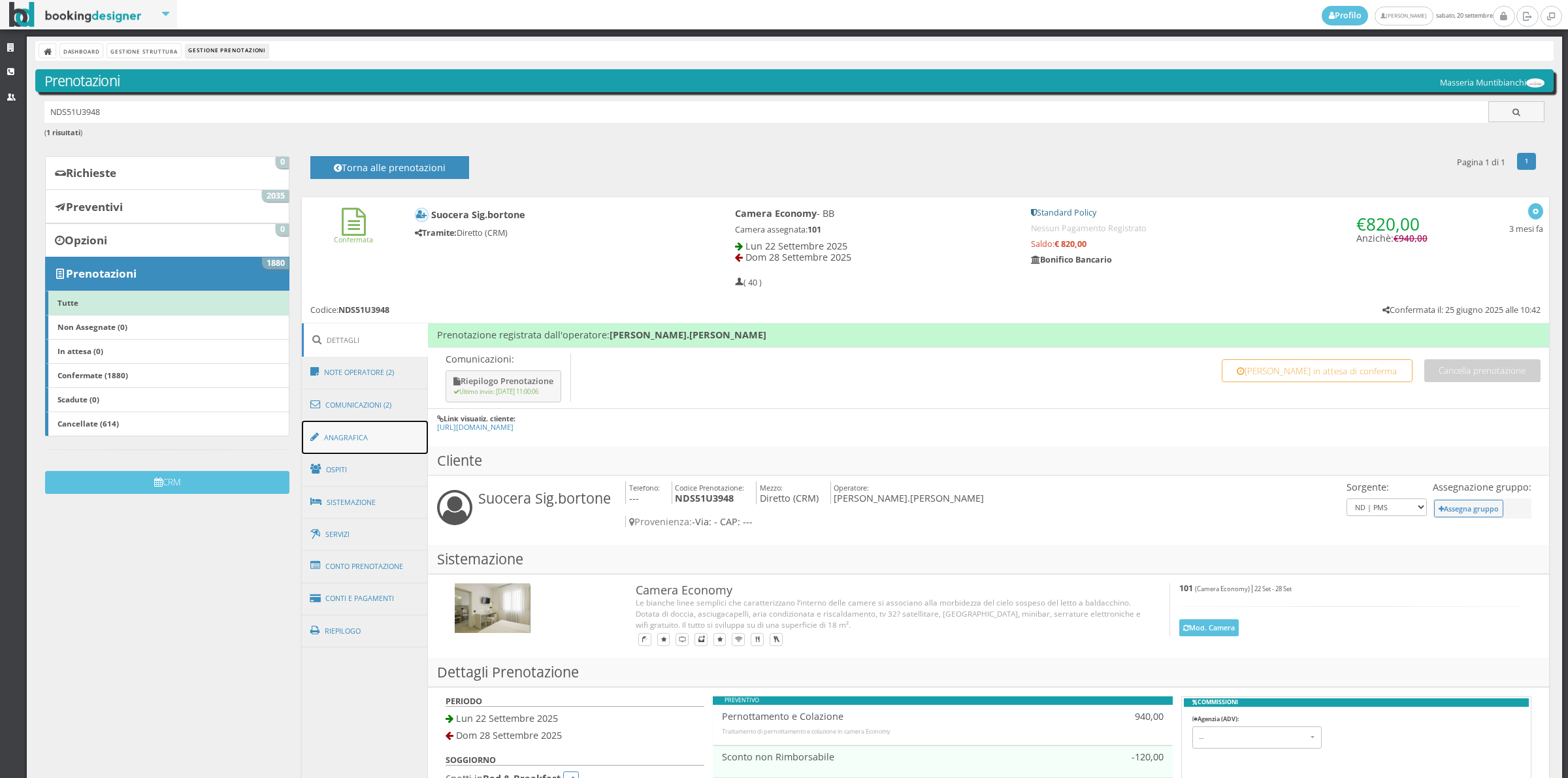
click at [362, 443] on link "Anagrafica" at bounding box center [365, 438] width 127 height 34
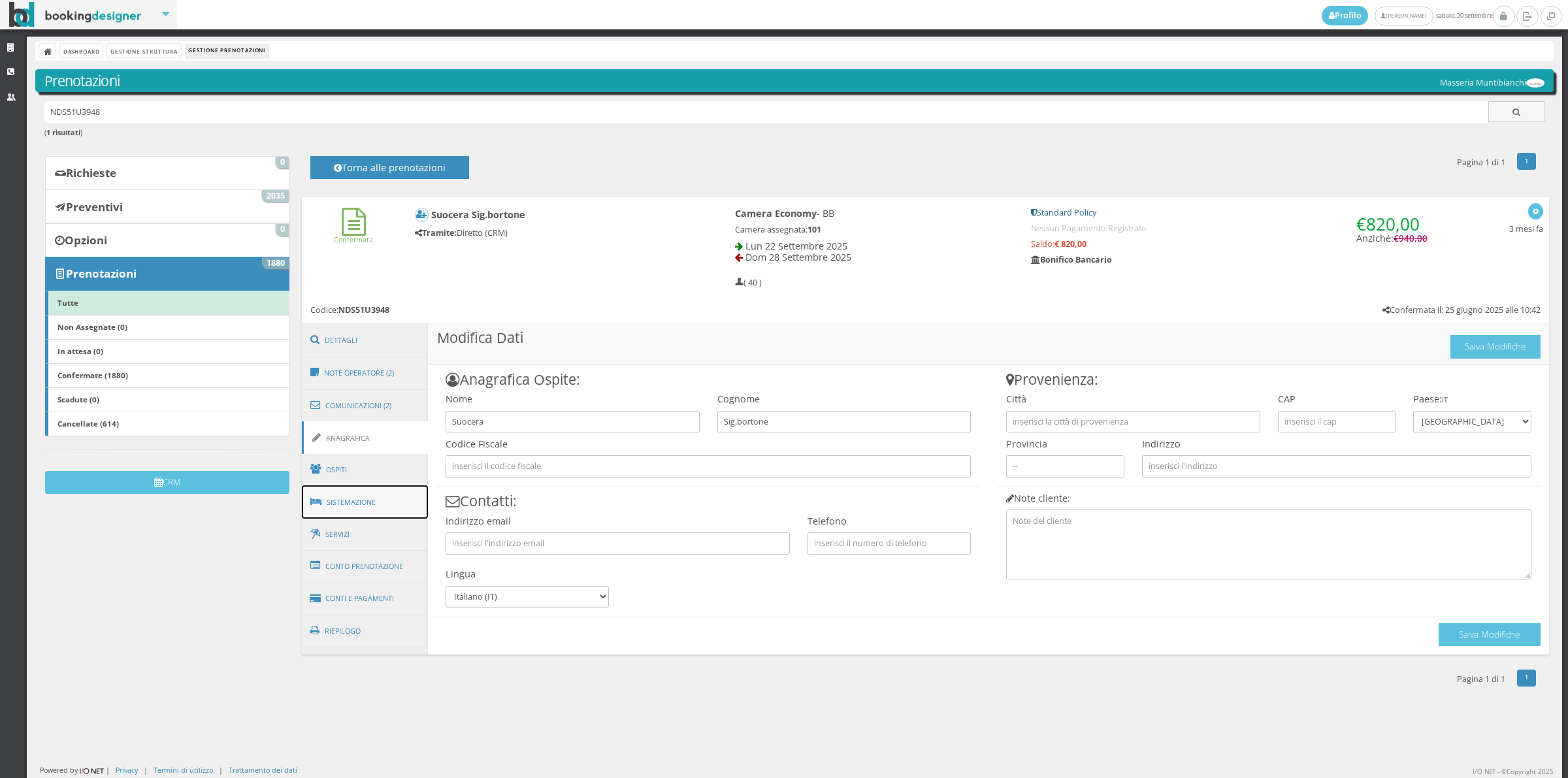
click at [348, 504] on link "Sistemazione" at bounding box center [365, 503] width 127 height 34
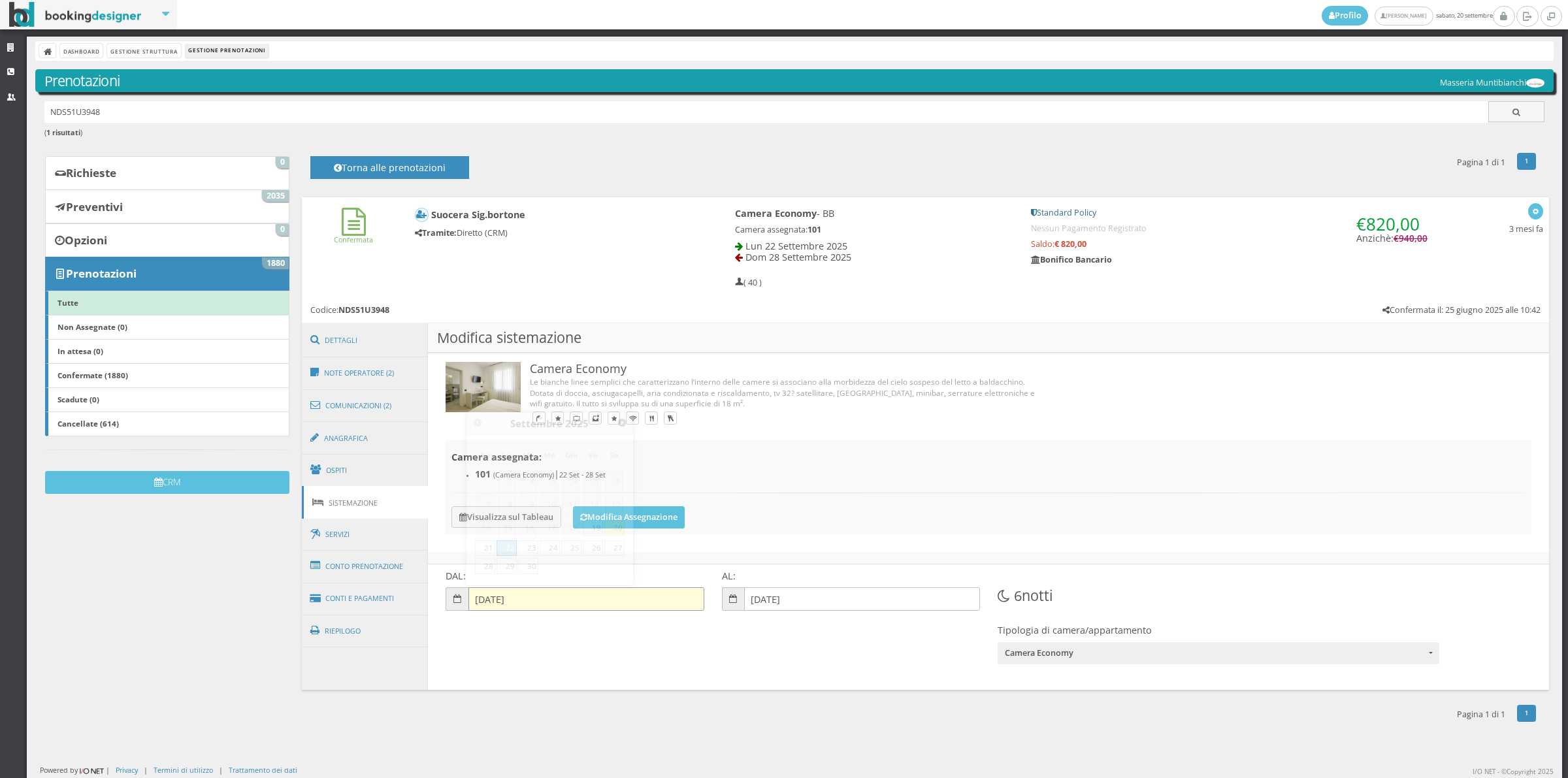
click at [475, 600] on input "[DATE]" at bounding box center [586, 599] width 236 height 23
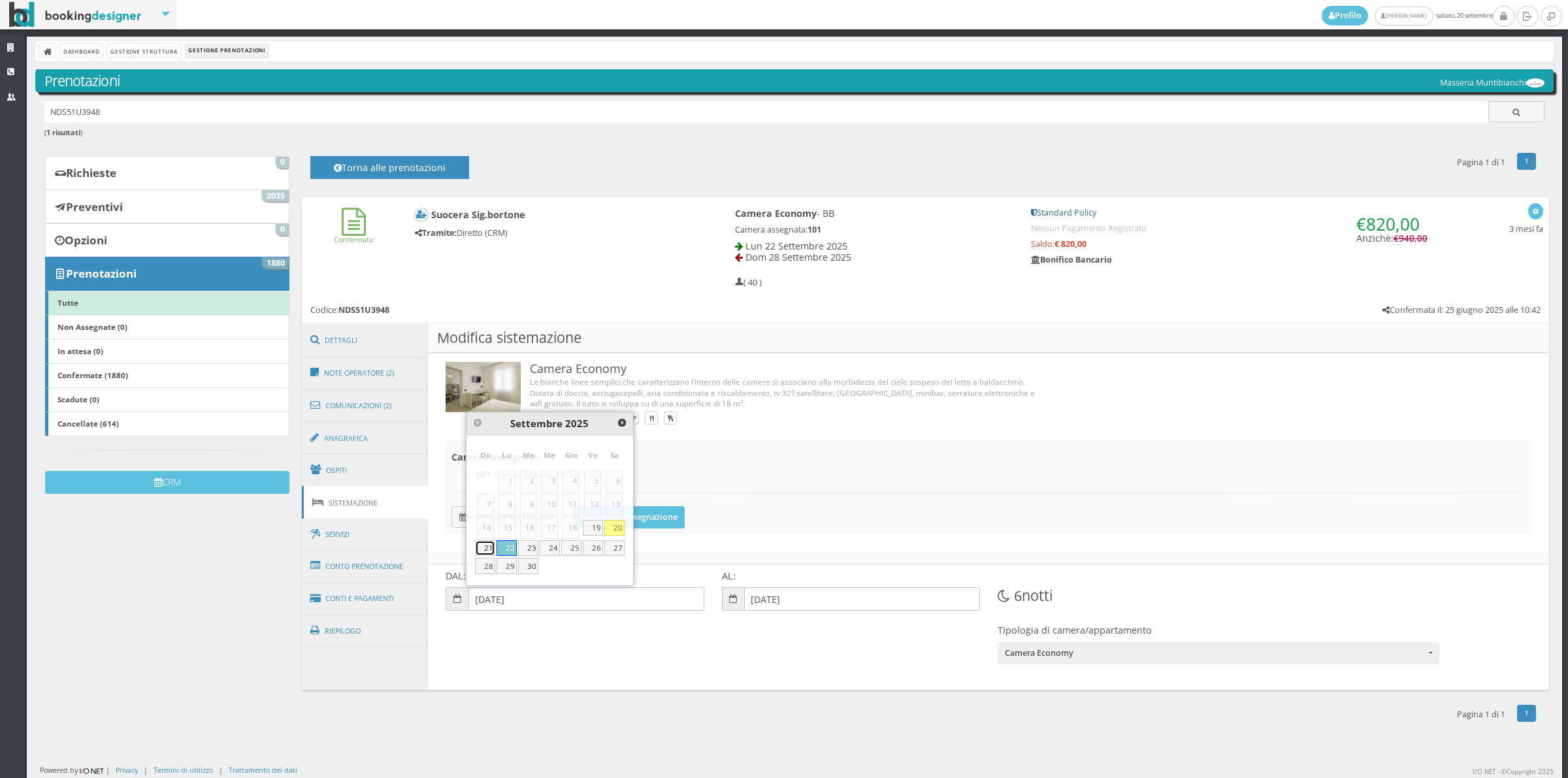
click at [487, 553] on link "21" at bounding box center [485, 548] width 20 height 16
type input "[DATE]"
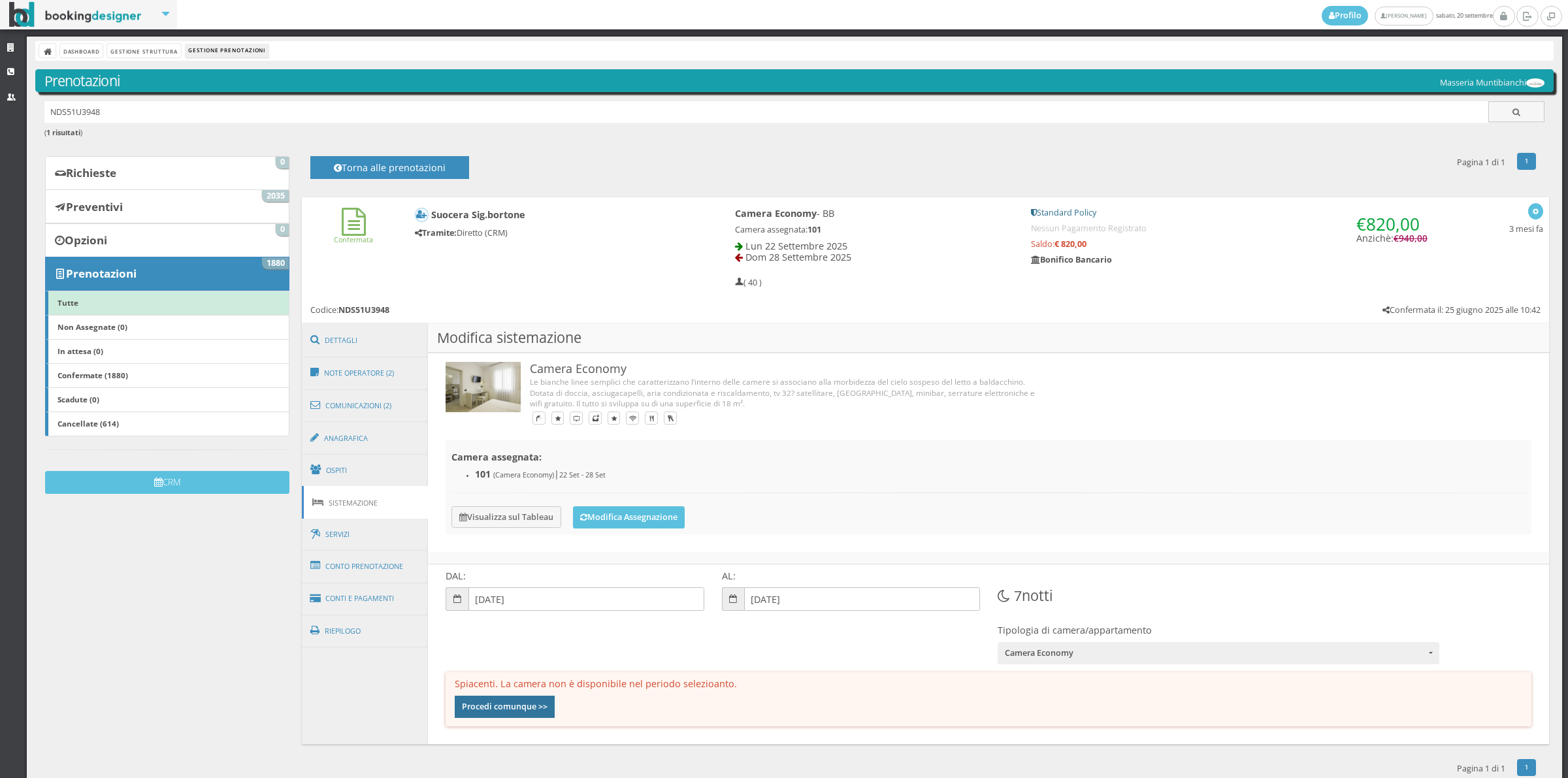
click at [498, 708] on button "Procedi comunque >>" at bounding box center [505, 707] width 100 height 23
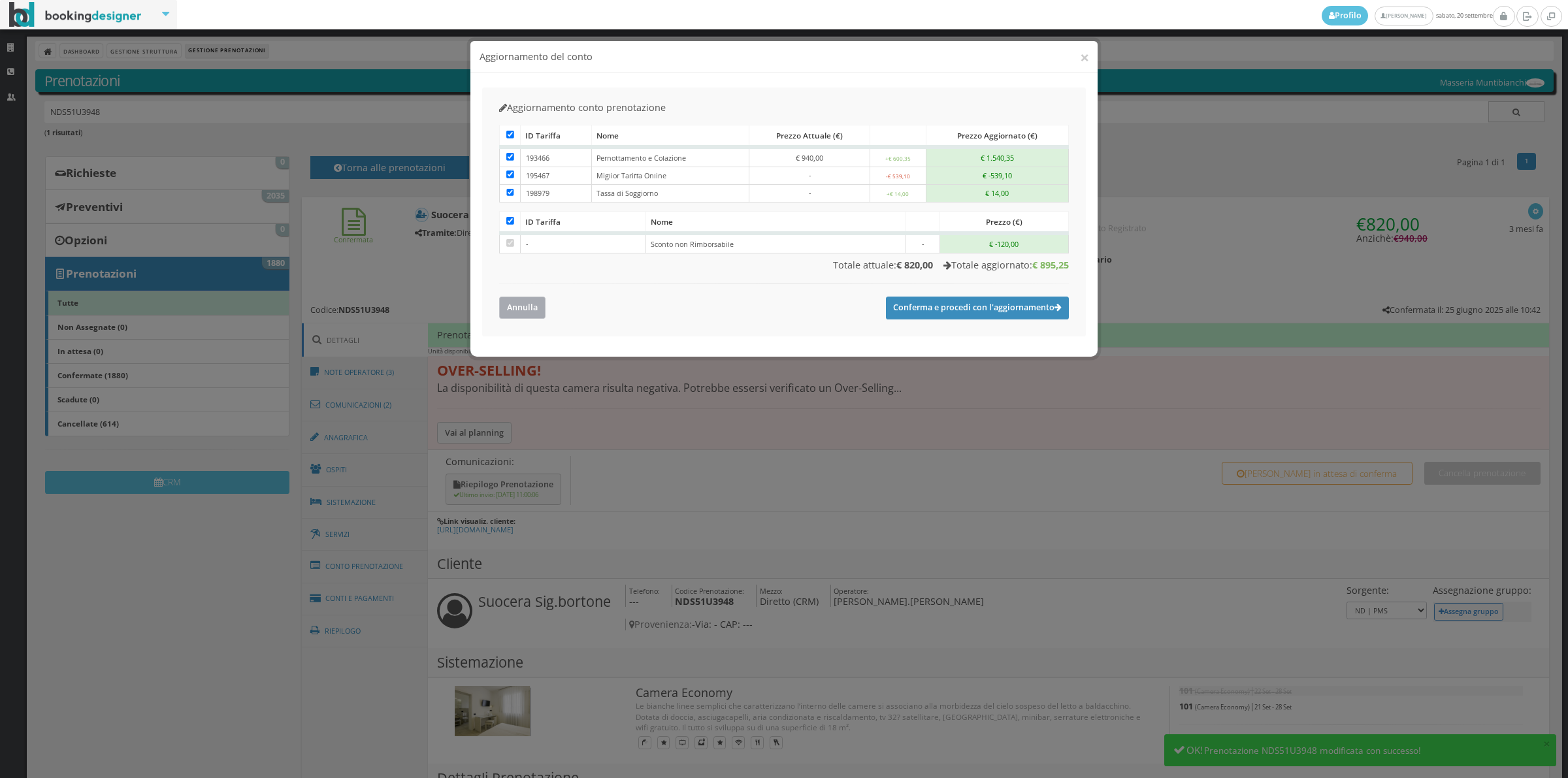
click at [529, 304] on button "Annulla" at bounding box center [523, 307] width 47 height 22
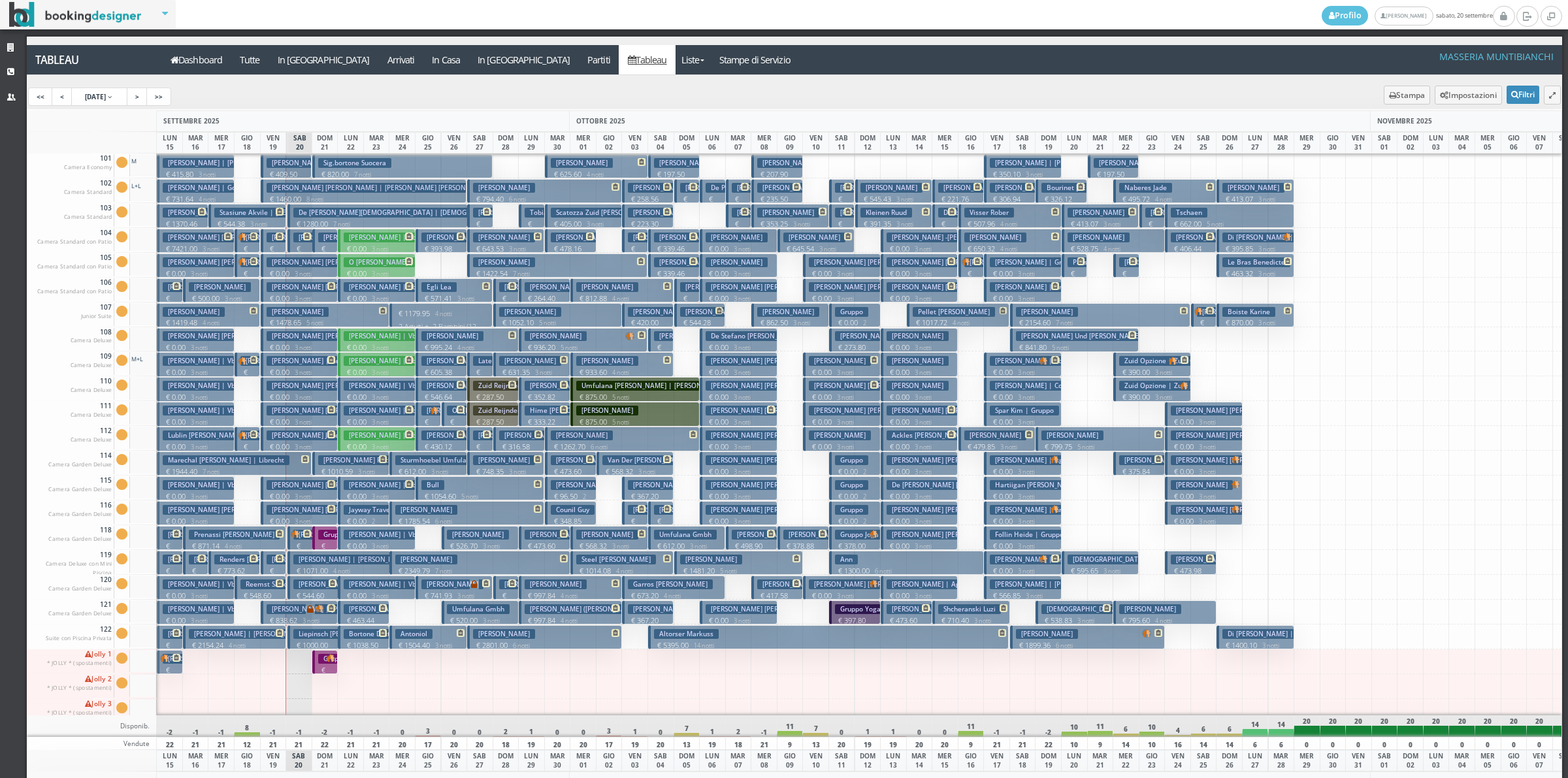
click at [320, 661] on h3 "Gruppo # 30791 - 1" at bounding box center [353, 659] width 71 height 10
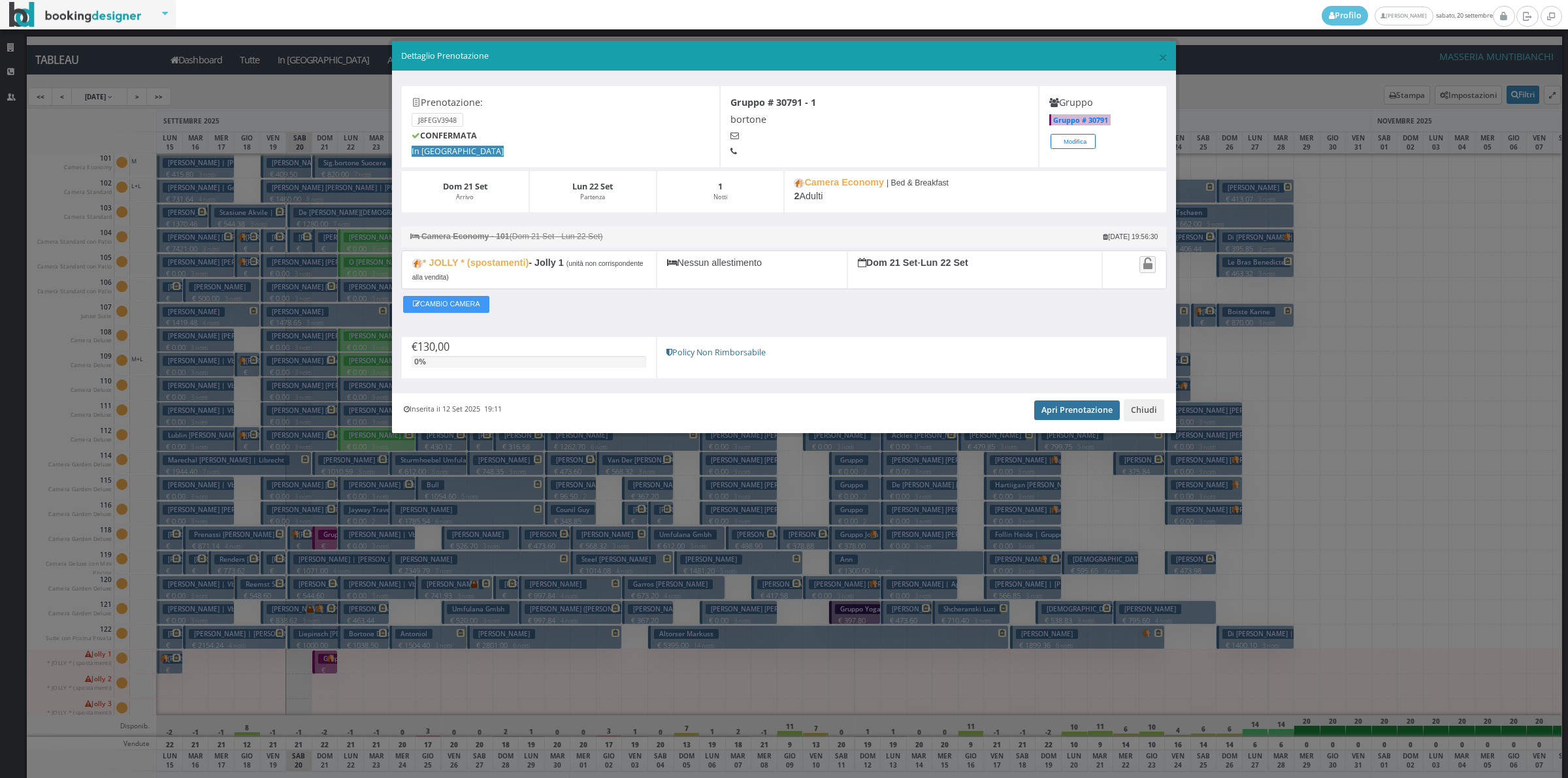
click at [1088, 419] on link "Apri Prenotazione" at bounding box center [1077, 410] width 86 height 19
click at [1145, 419] on button "Chiudi" at bounding box center [1144, 410] width 40 height 23
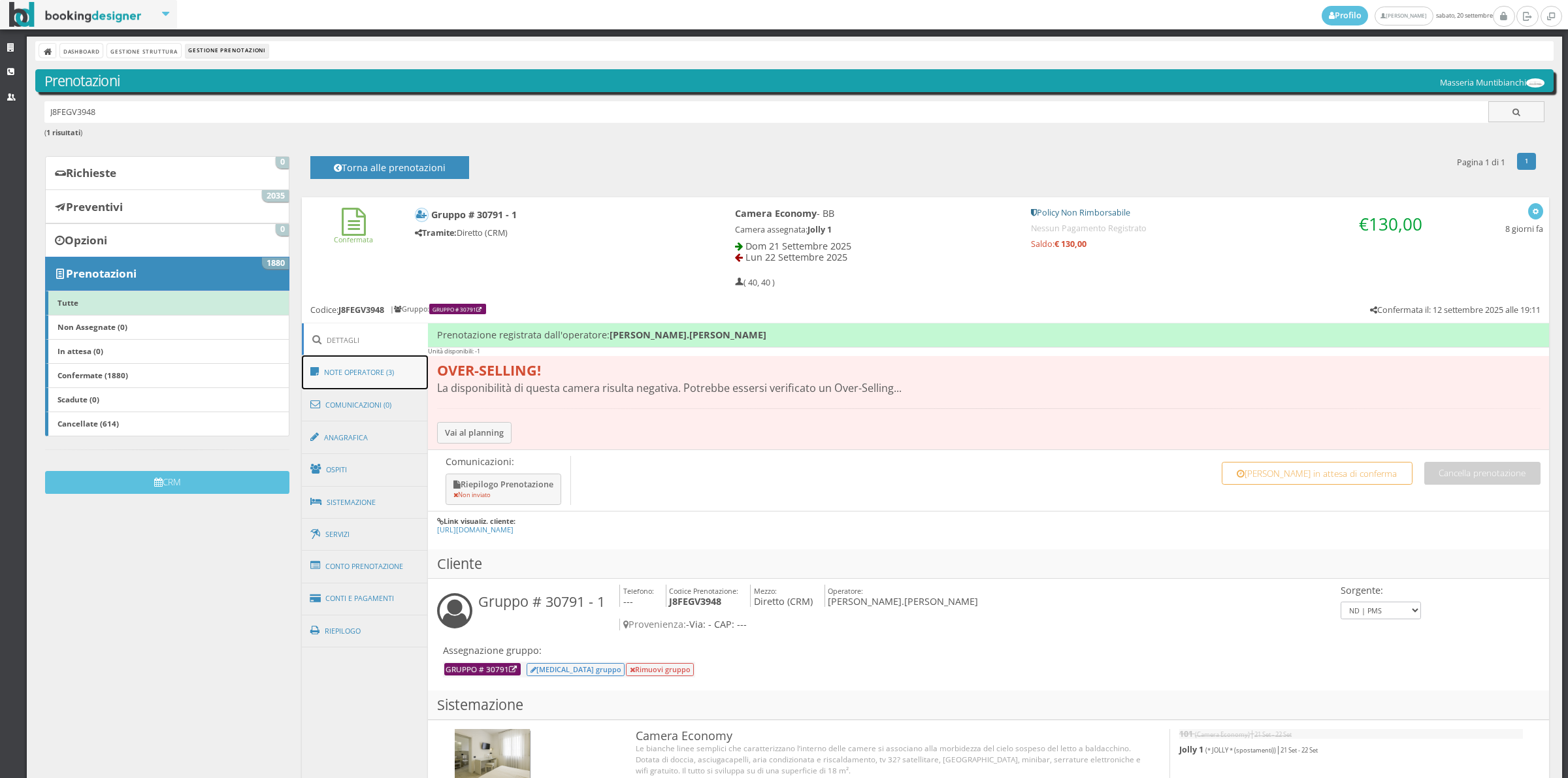
click at [392, 371] on link "Note Operatore (3)" at bounding box center [365, 373] width 127 height 34
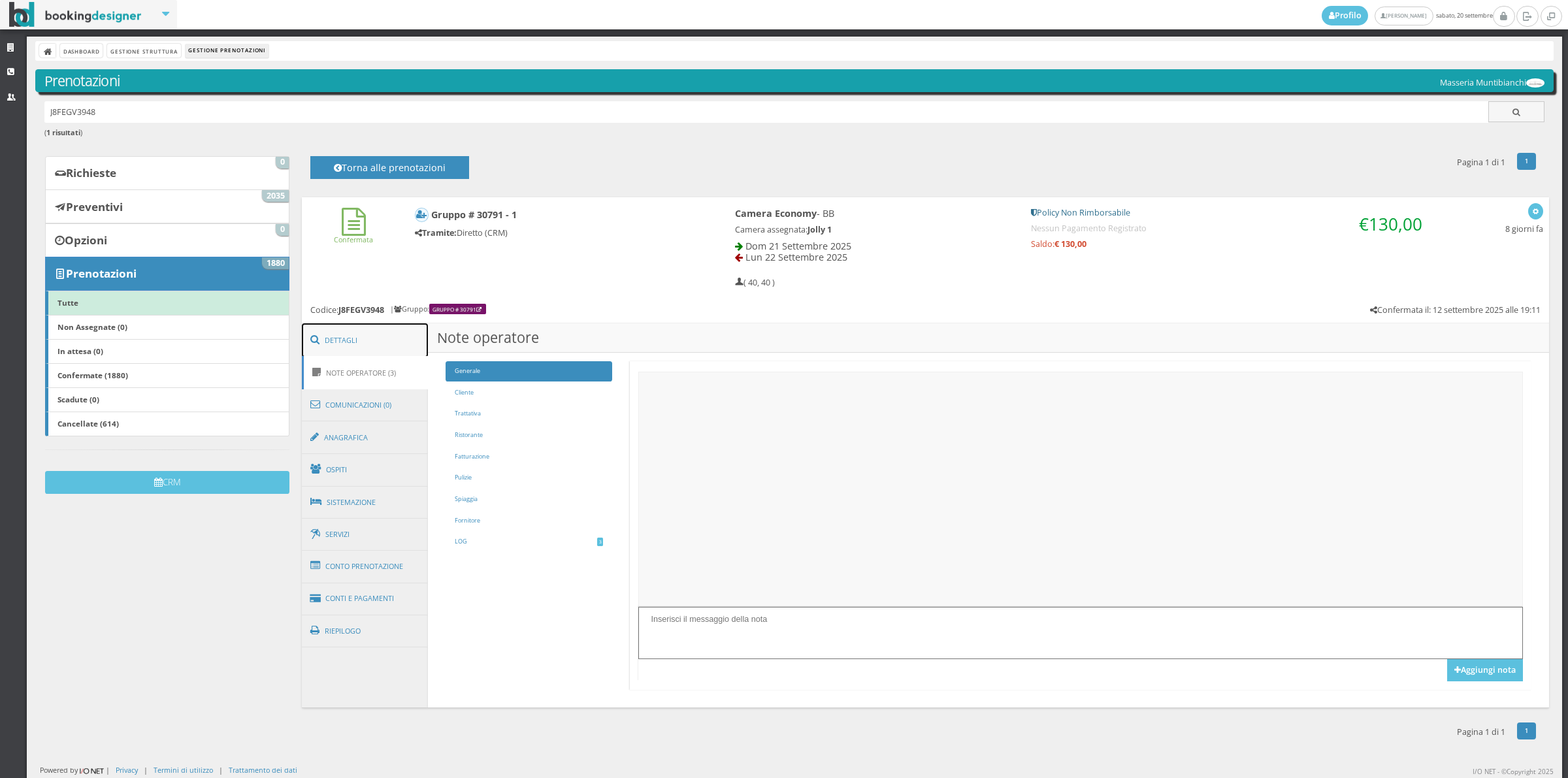
click at [365, 349] on link "Dettagli" at bounding box center [365, 341] width 127 height 34
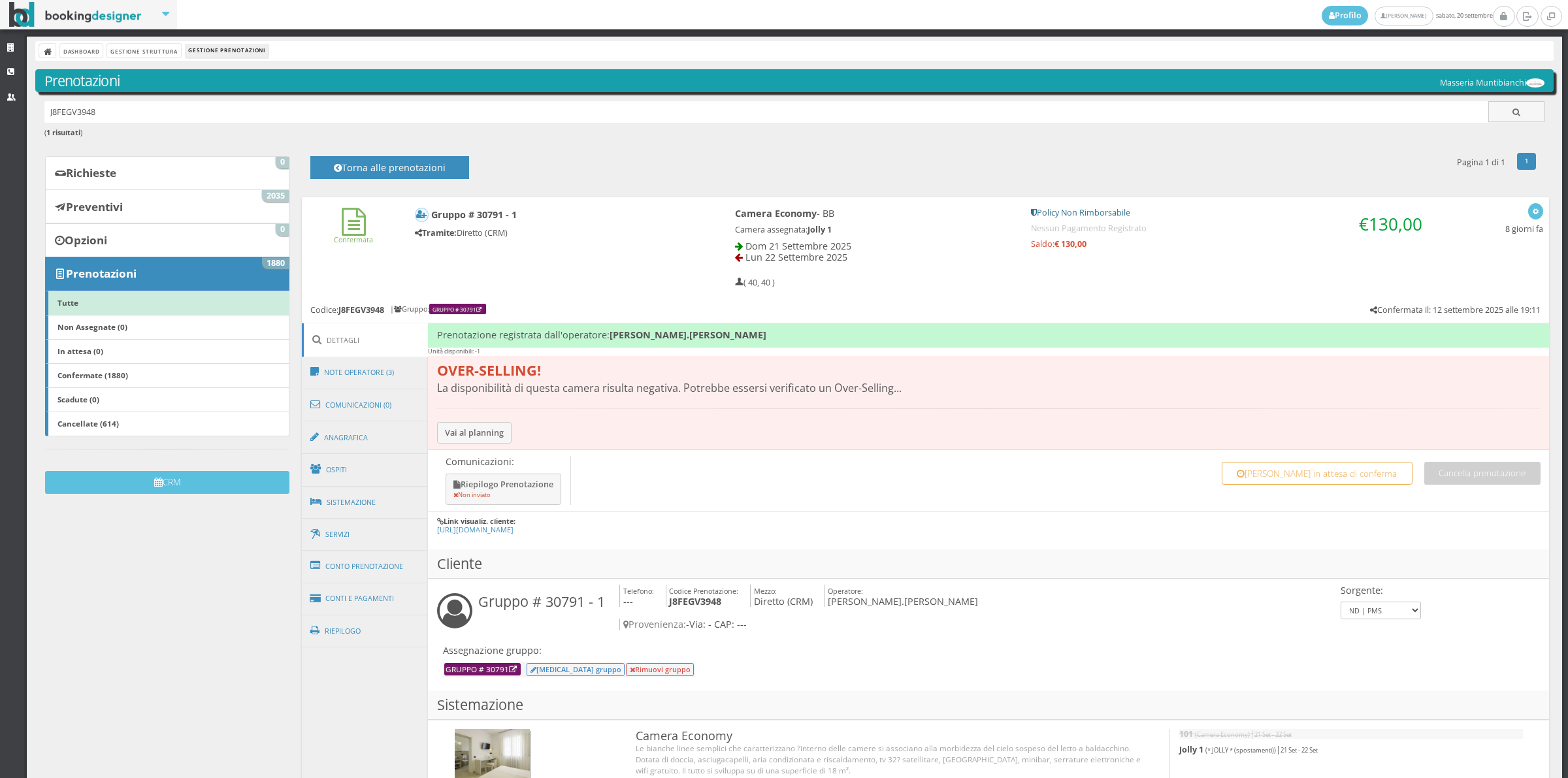
click at [345, 337] on link "Dettagli" at bounding box center [365, 340] width 127 height 33
click at [1476, 472] on button "Cancella prenotazione" at bounding box center [1482, 473] width 117 height 23
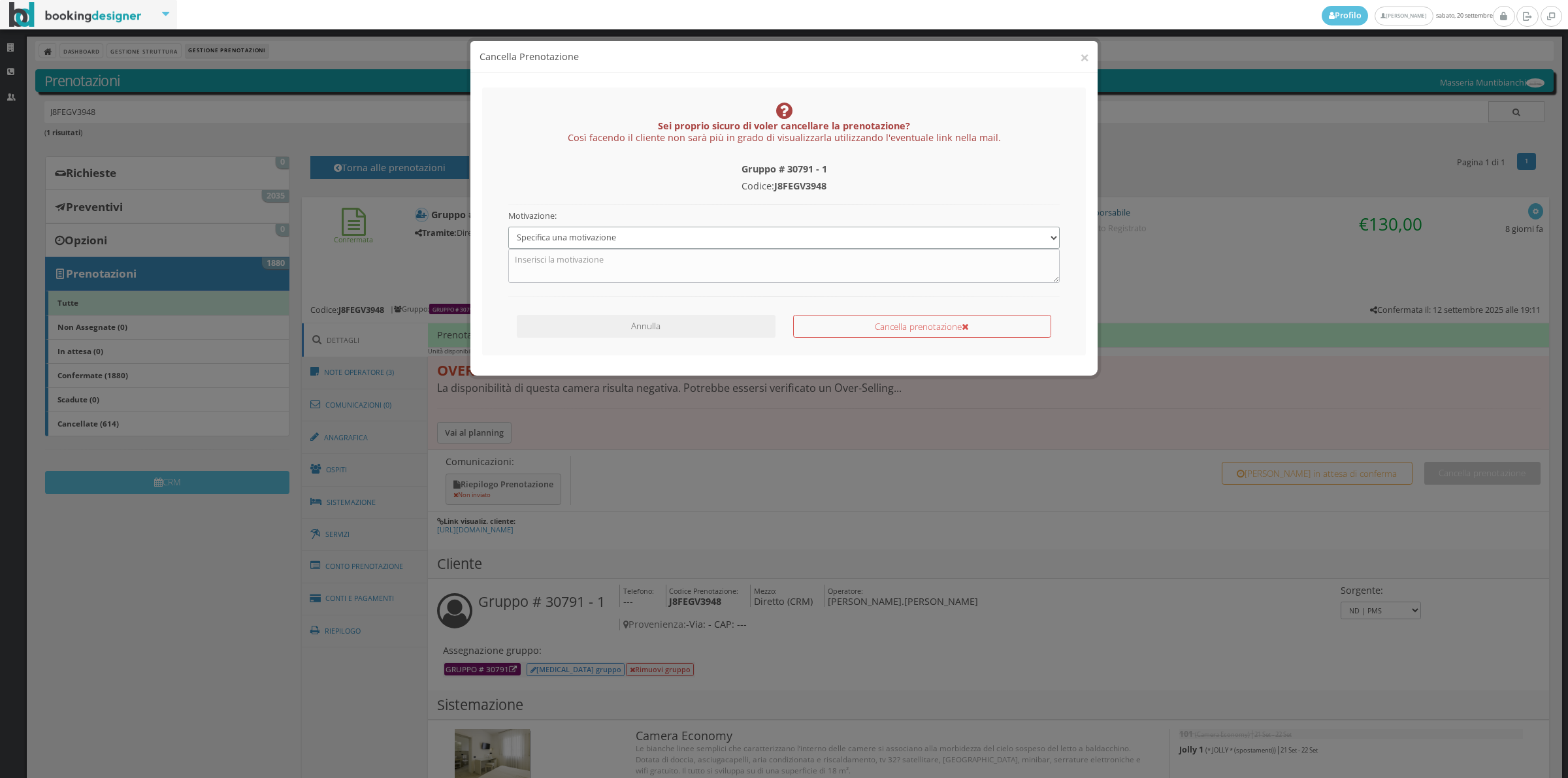
click at [673, 240] on select "Specifica una motivazione Errore di inserimento Prenotazione duplicata Prenotaz…" at bounding box center [784, 237] width 552 height 22
select select "1"
click at [508, 226] on select "Specifica una motivazione Errore di inserimento Prenotazione duplicata Prenotaz…" at bounding box center [784, 237] width 552 height 22
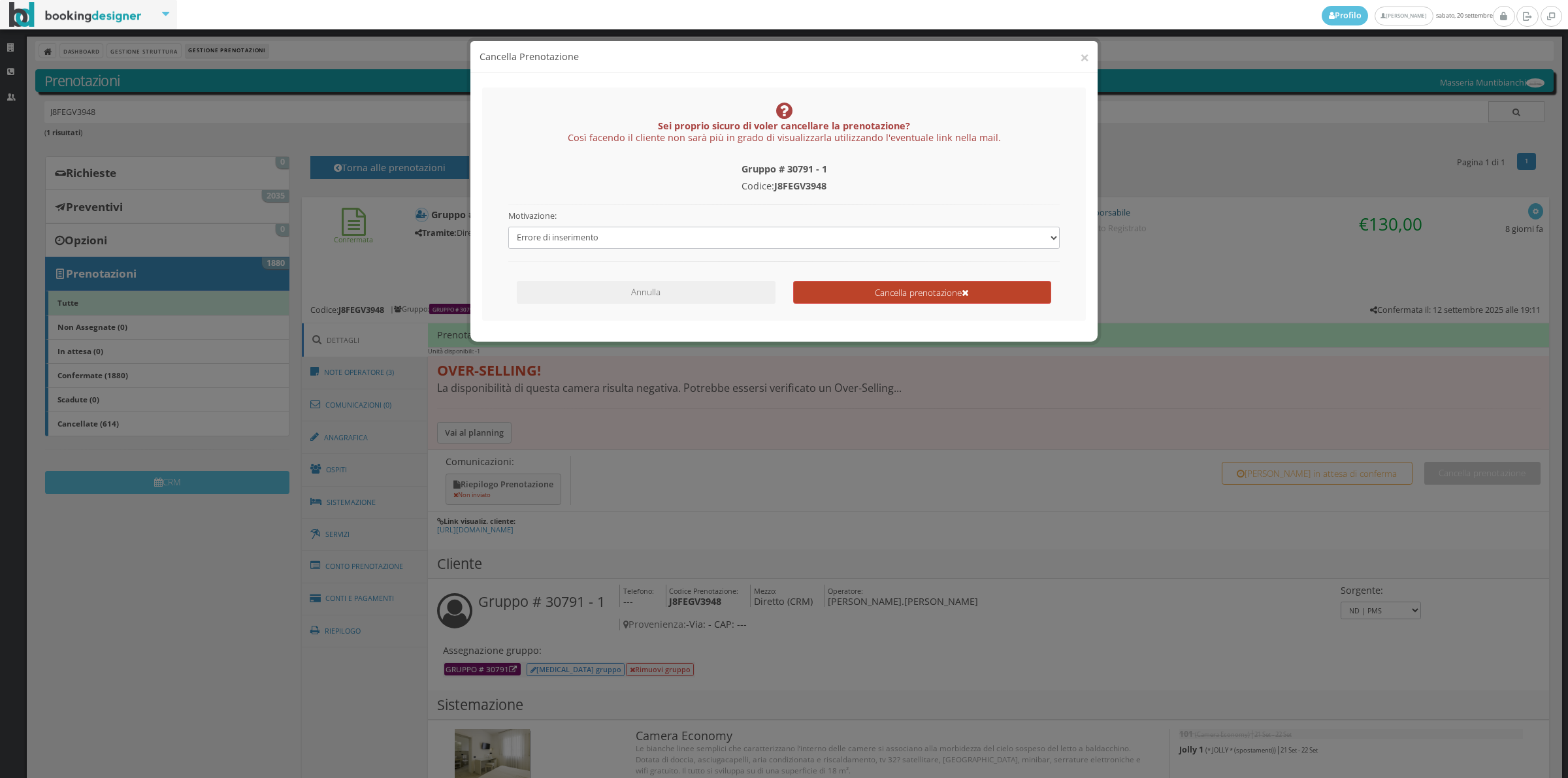
click at [889, 300] on button "Cancella prenotazione" at bounding box center [922, 292] width 258 height 23
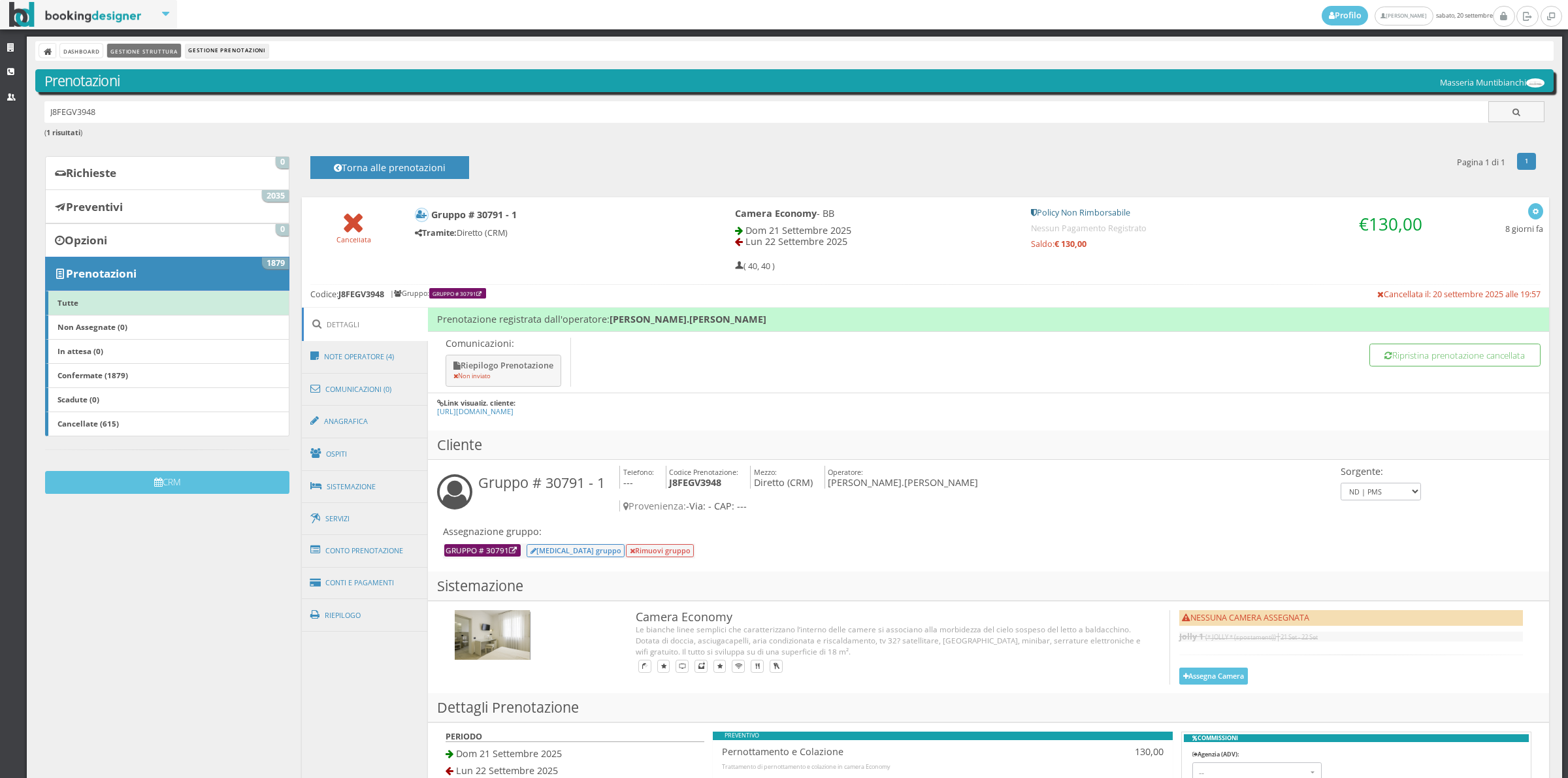
click at [159, 50] on link "Gestione Struttura" at bounding box center [144, 51] width 73 height 14
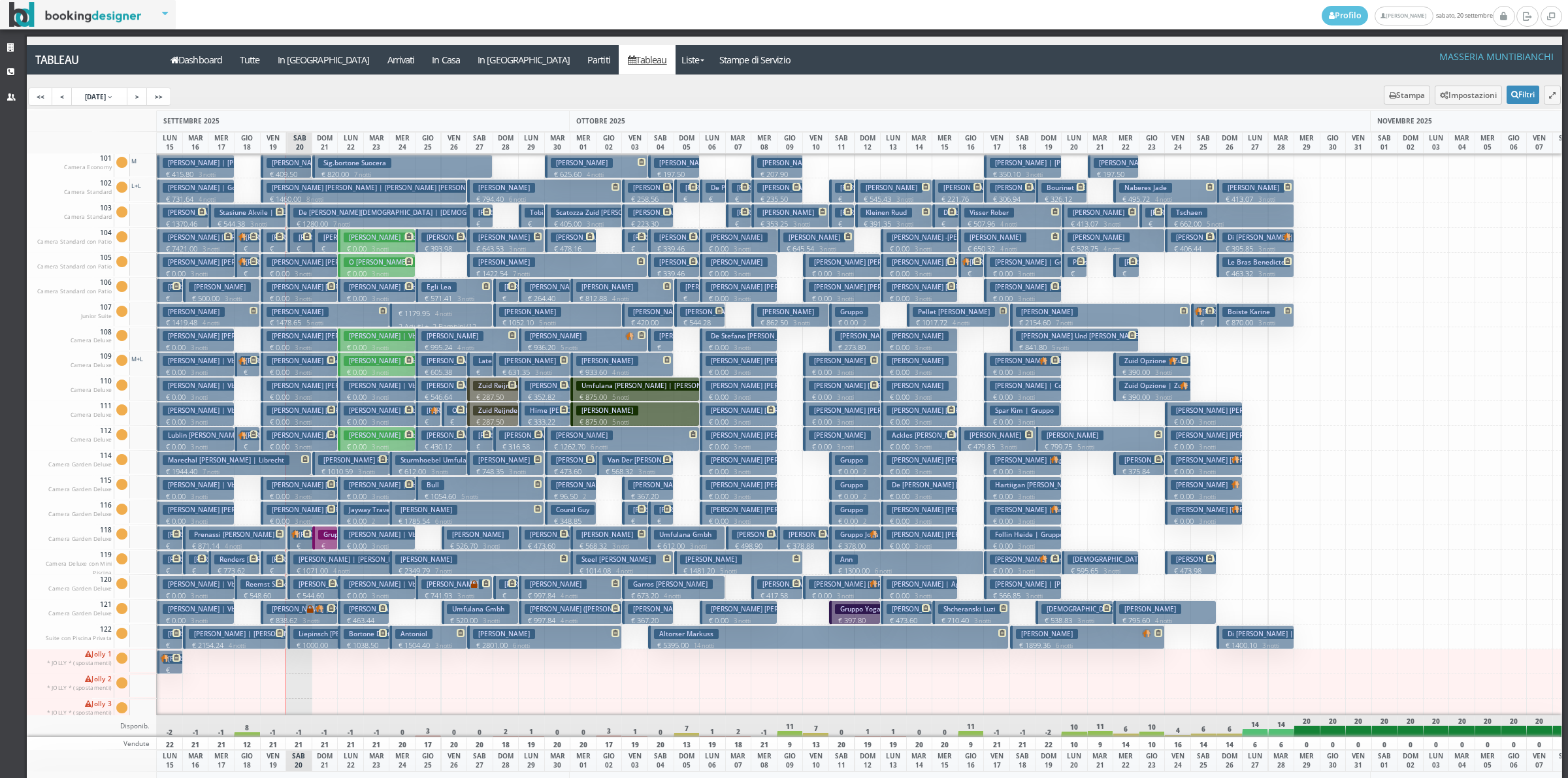
click at [345, 166] on h3 "Sig.bortone Suocera" at bounding box center [355, 163] width 73 height 10
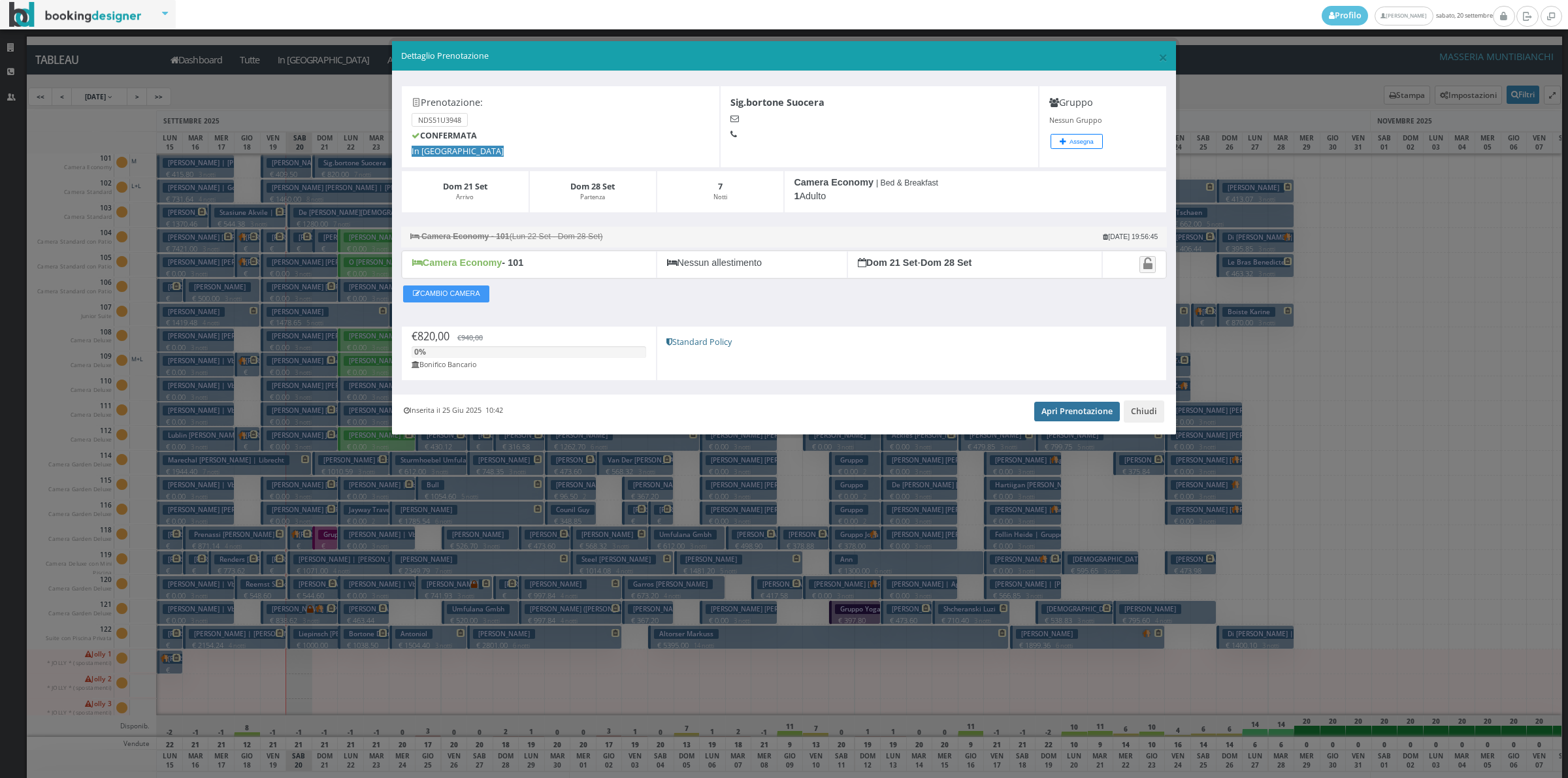
click at [1086, 415] on link "Apri Prenotazione" at bounding box center [1077, 412] width 86 height 19
click at [1146, 410] on button "Chiudi" at bounding box center [1144, 412] width 40 height 23
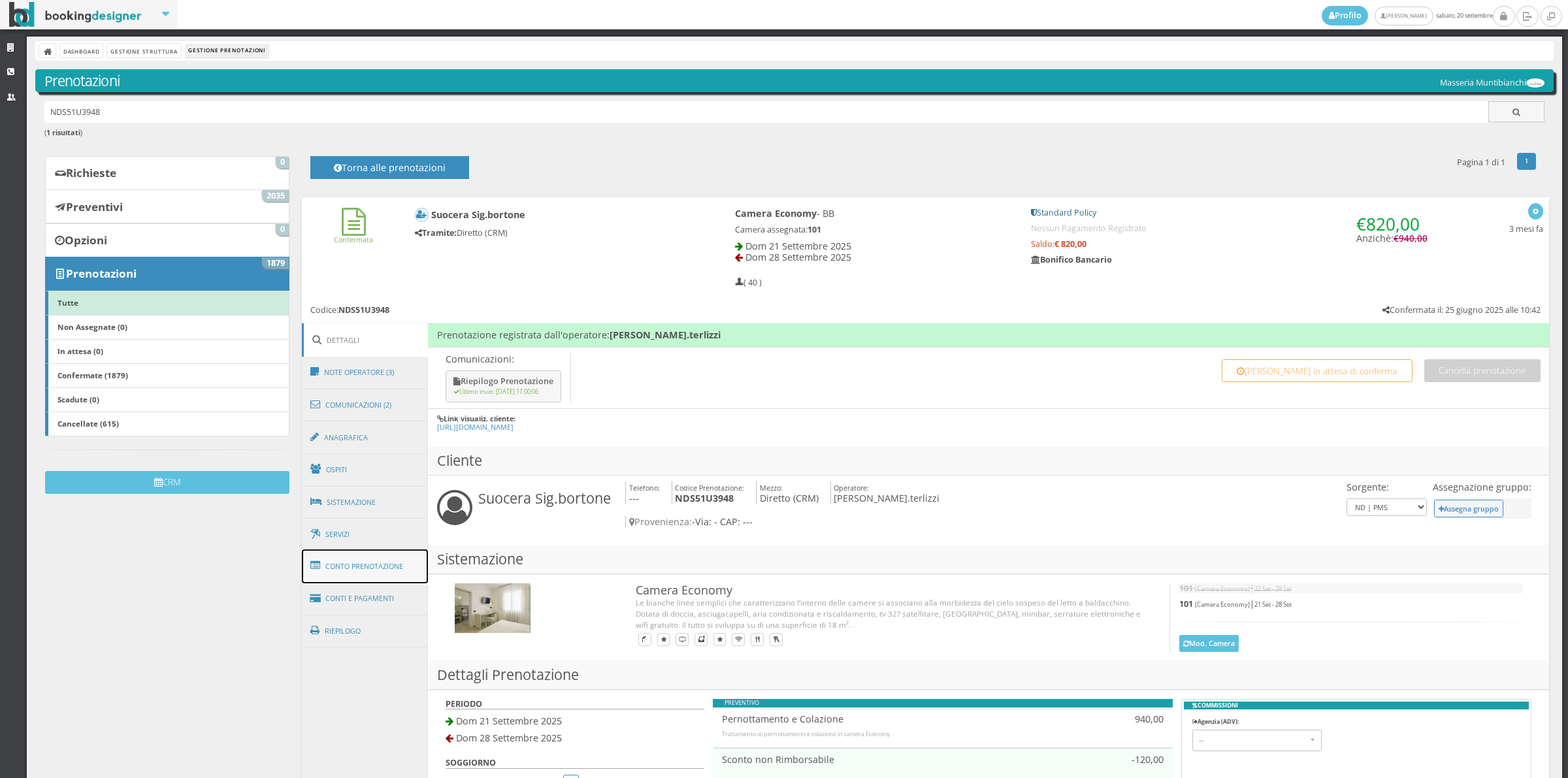
click at [380, 567] on link "Conto Prenotazione" at bounding box center [365, 566] width 127 height 34
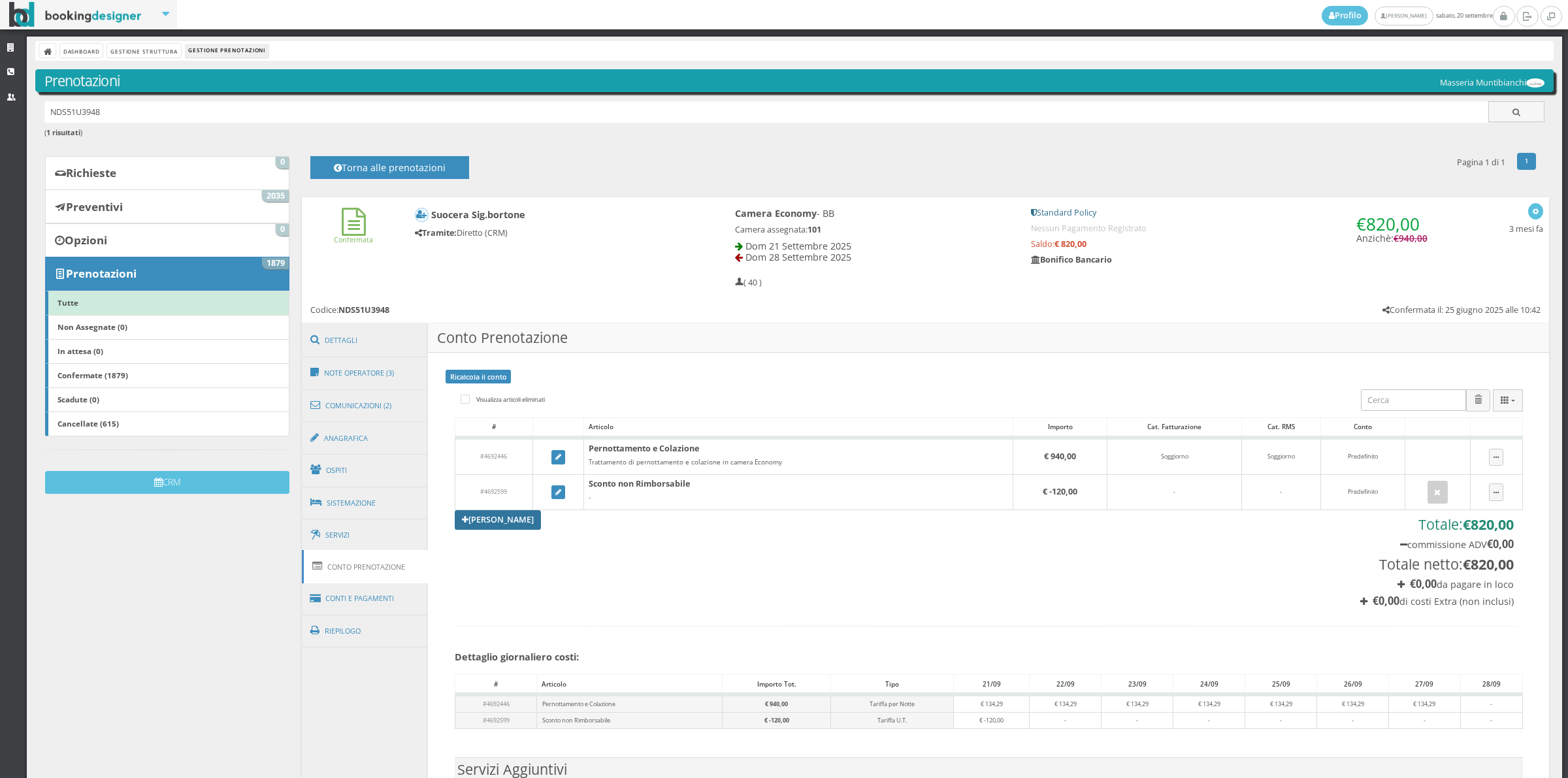
click at [514, 520] on link "Aggiungi Tariffa" at bounding box center [498, 520] width 86 height 19
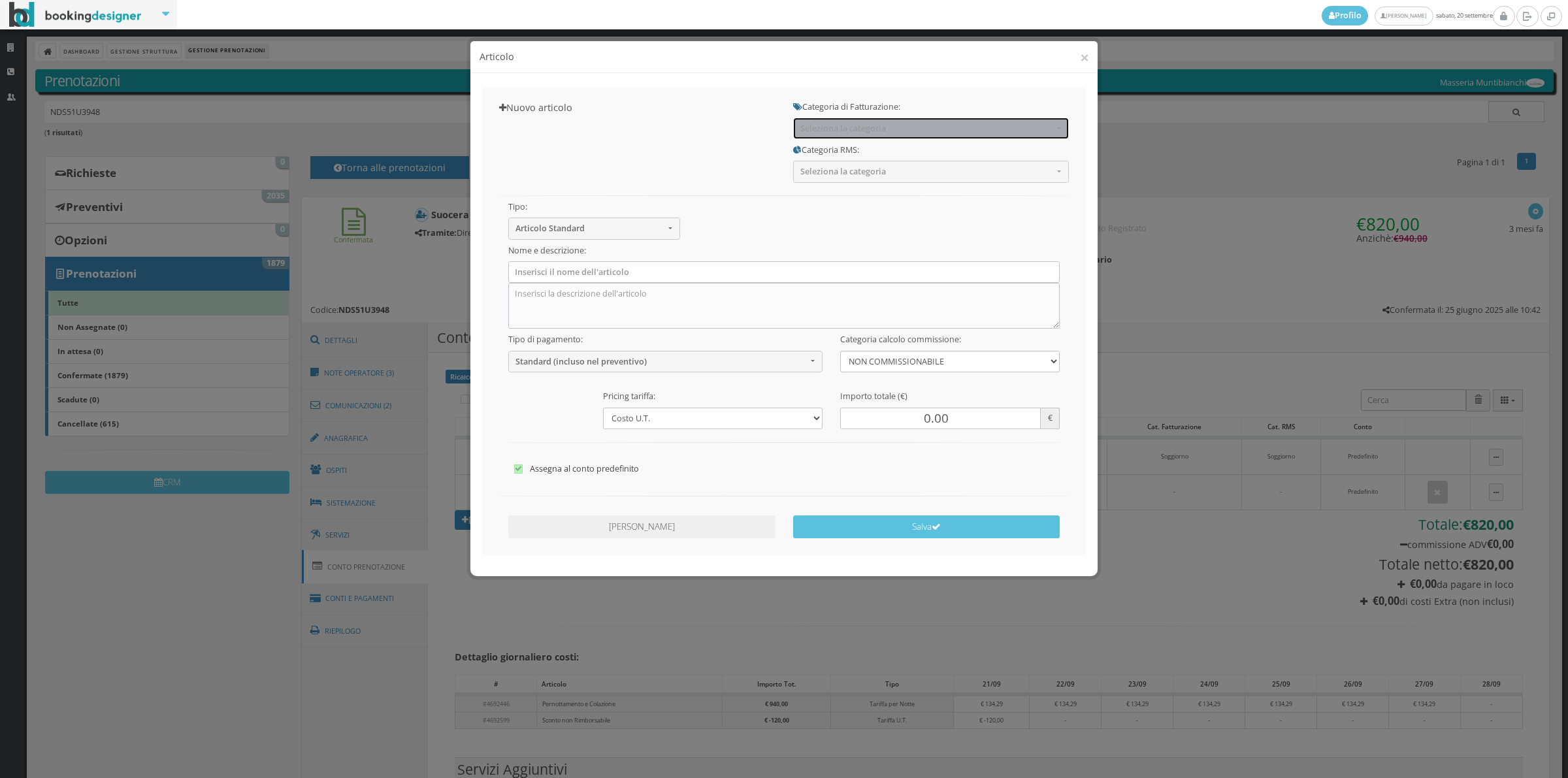
click at [916, 128] on span "Seleziona la categoria" at bounding box center [926, 128] width 253 height 10
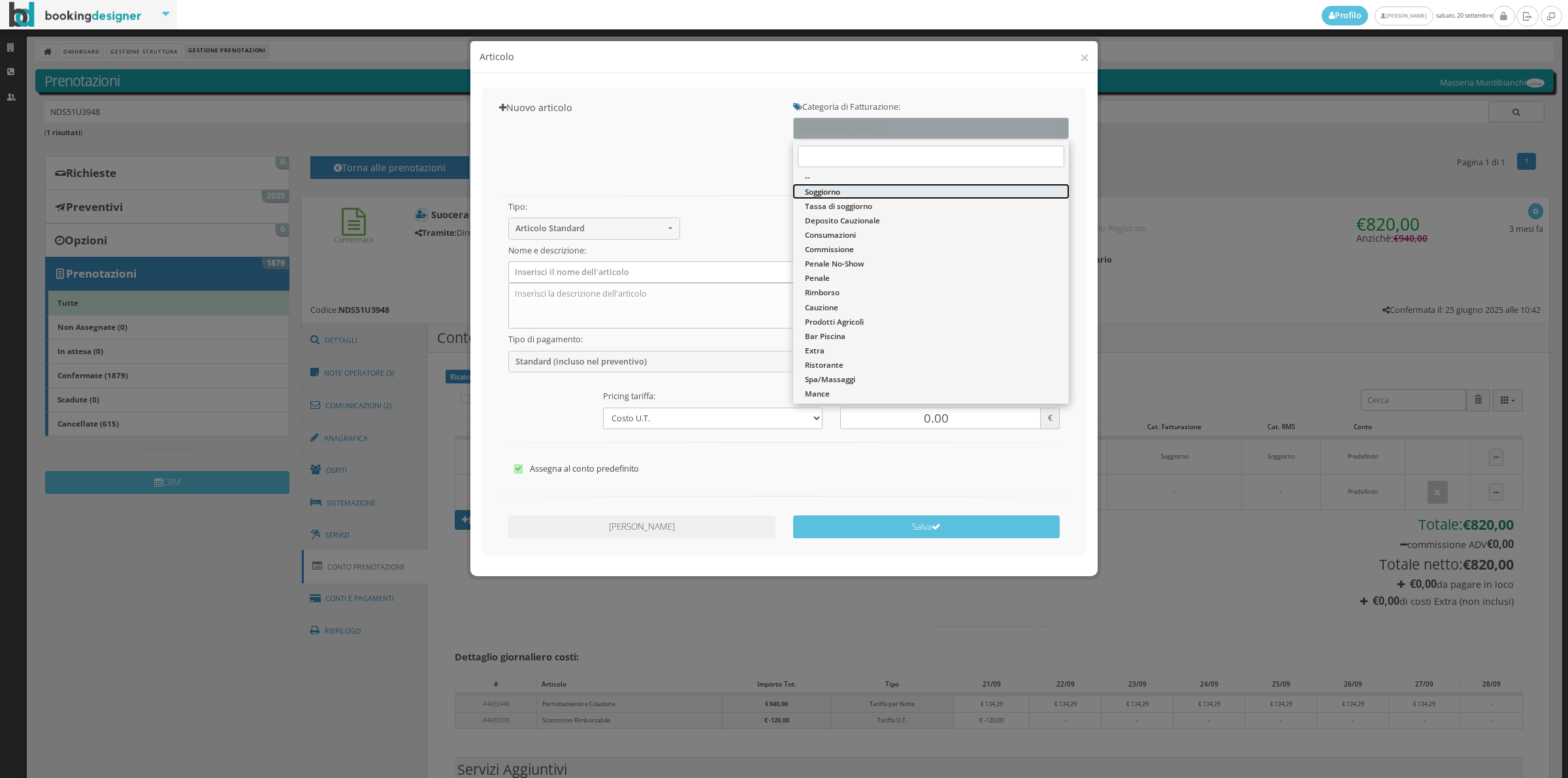
click at [838, 191] on span "Soggiorno" at bounding box center [822, 191] width 35 height 11
select select "1"
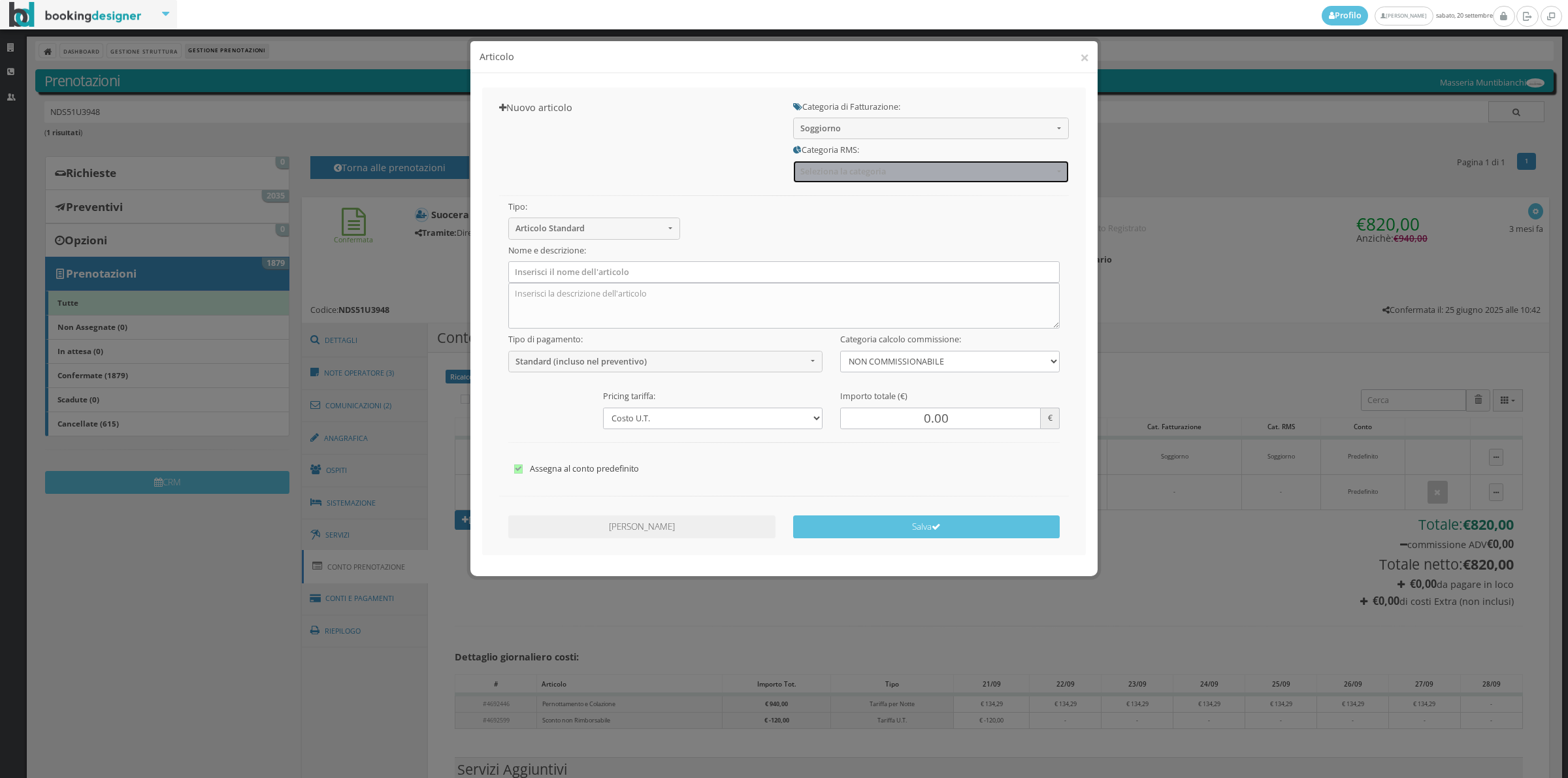
click at [838, 177] on button "Seleziona la categoria" at bounding box center [931, 172] width 275 height 22
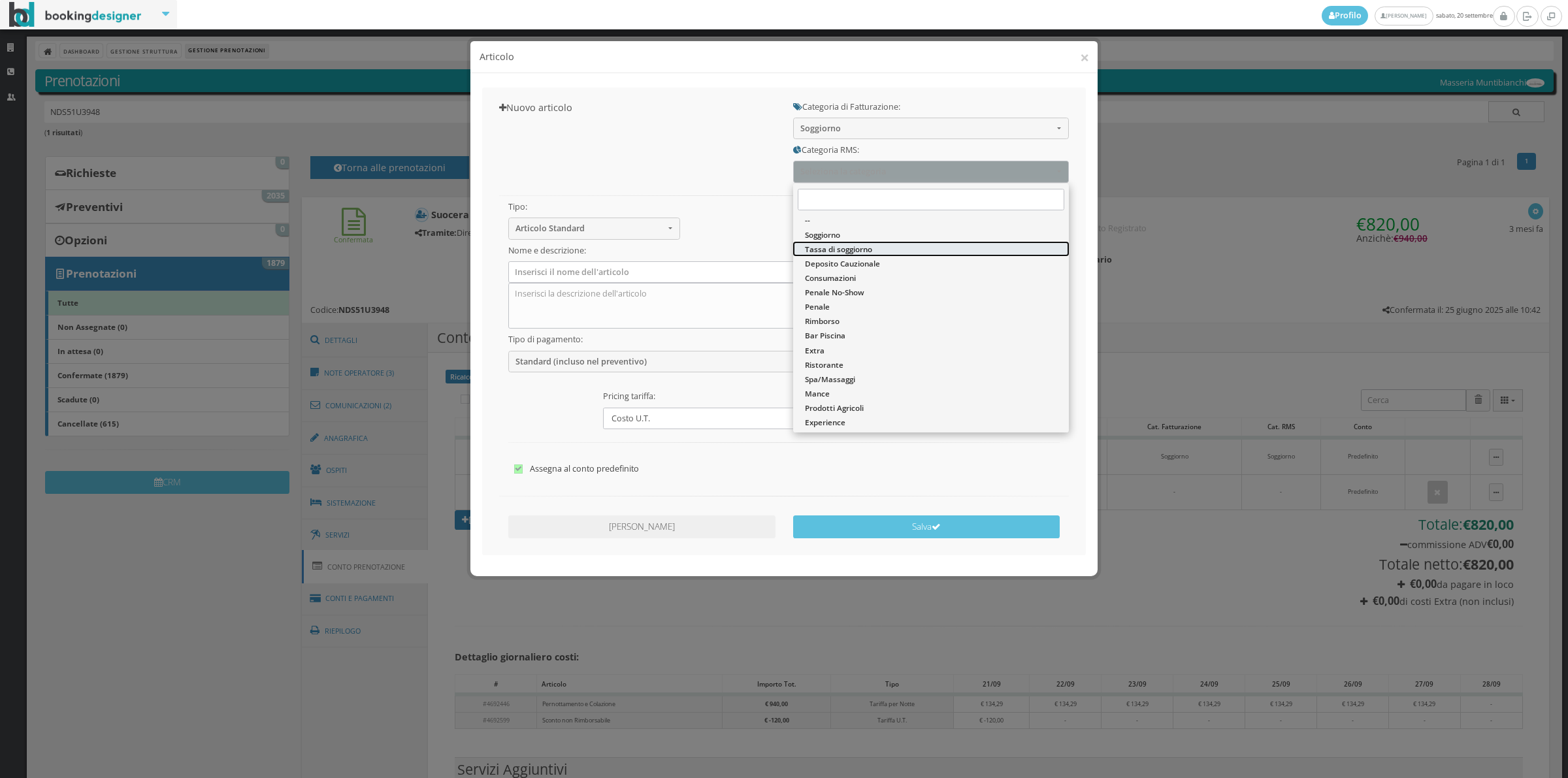
click at [824, 244] on span "Tassa di soggiorno" at bounding box center [838, 249] width 68 height 11
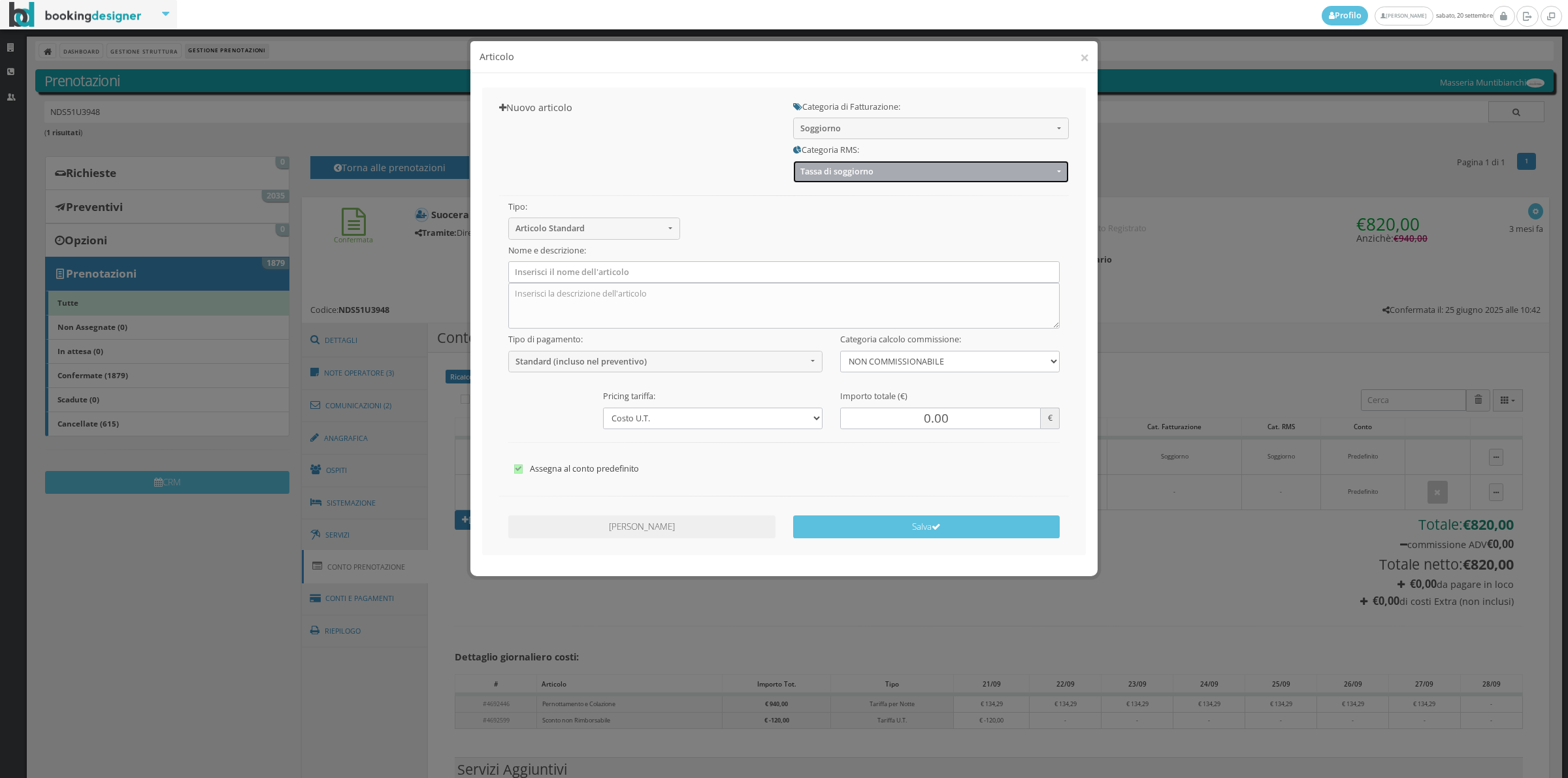
click at [825, 169] on span "Tassa di soggiorno" at bounding box center [926, 171] width 253 height 10
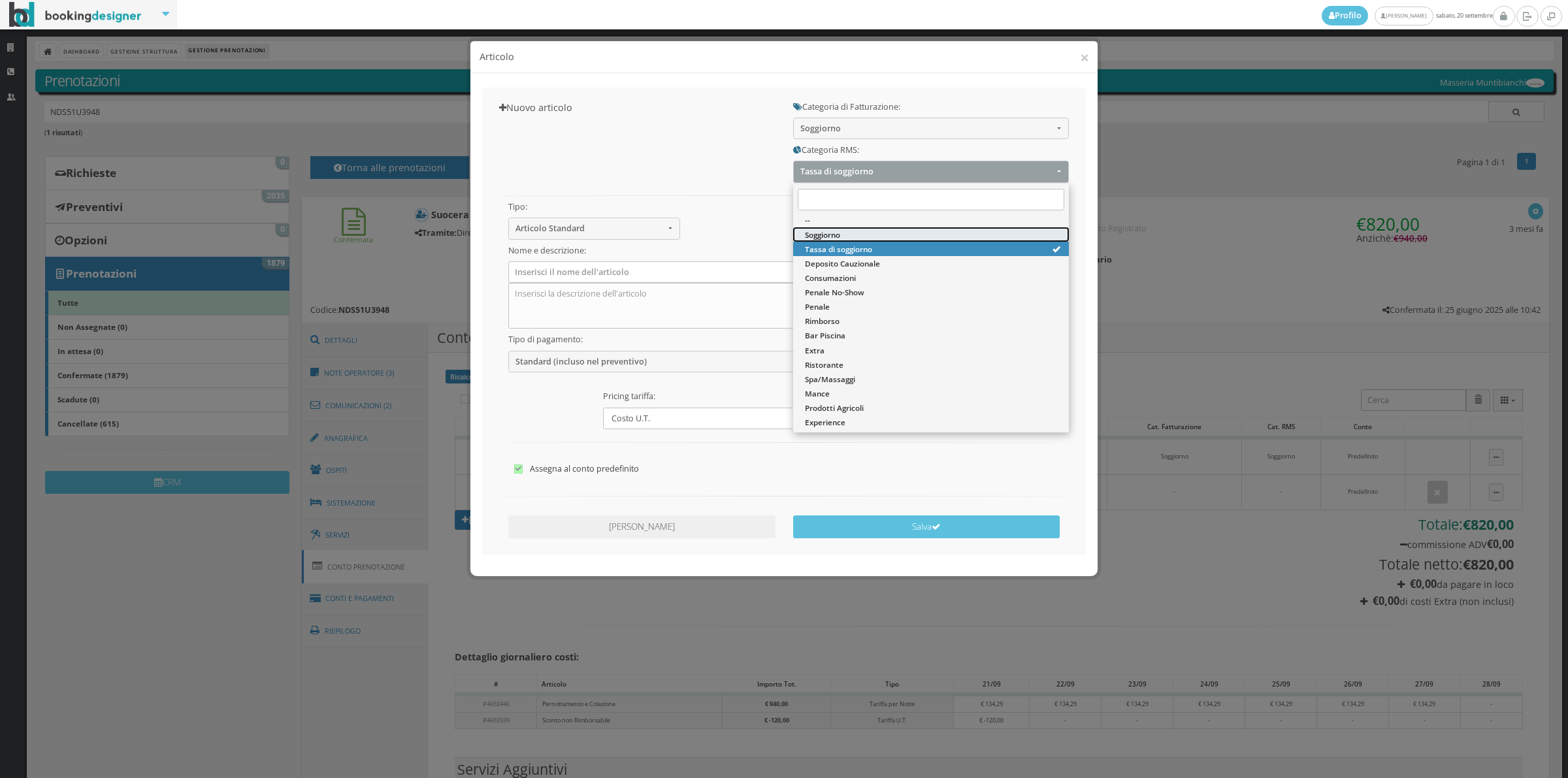
click at [814, 233] on span "Soggiorno" at bounding box center [822, 235] width 35 height 11
select select "1"
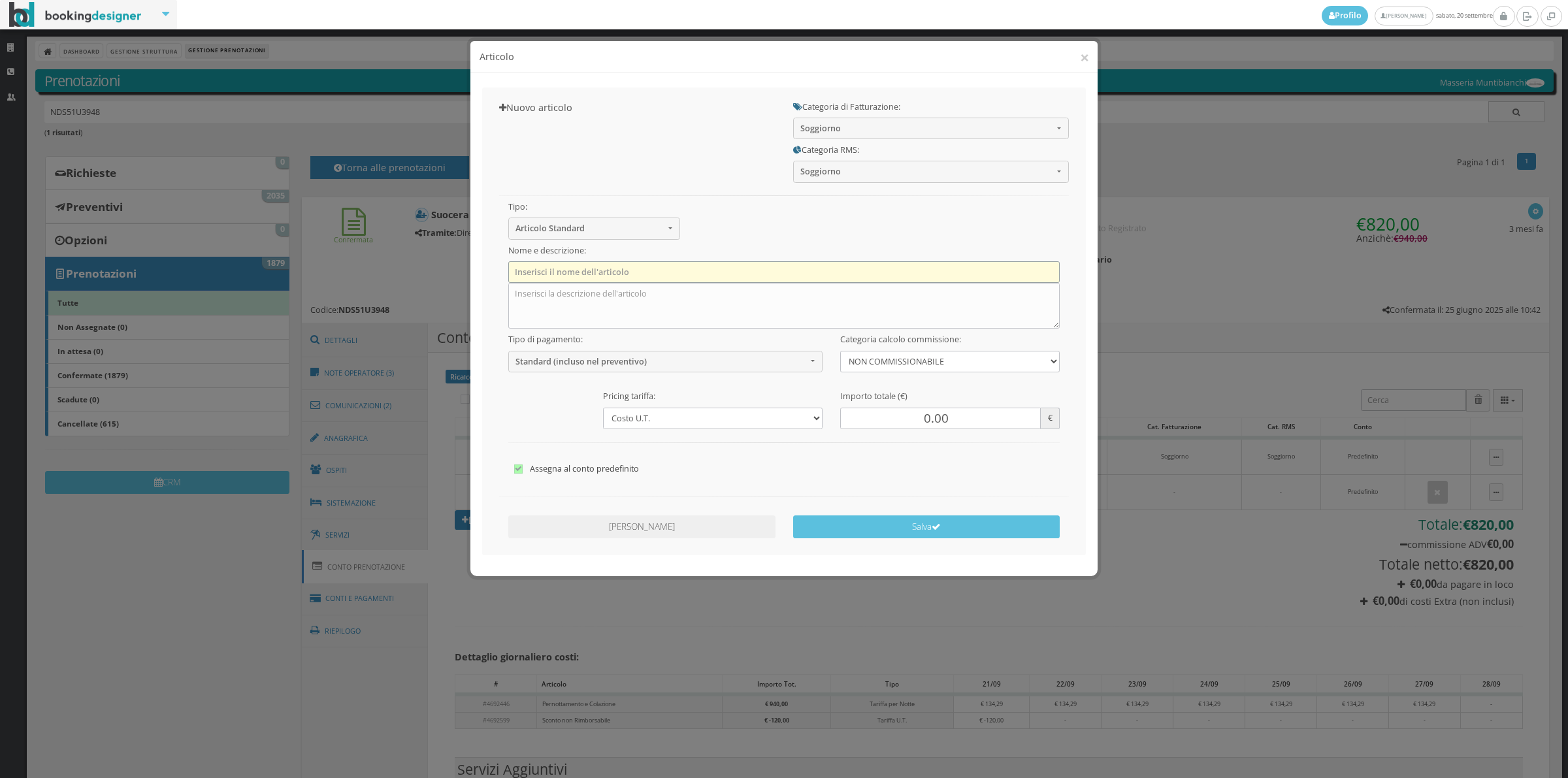
click at [541, 272] on input "text" at bounding box center [784, 272] width 552 height 22
type input "1"
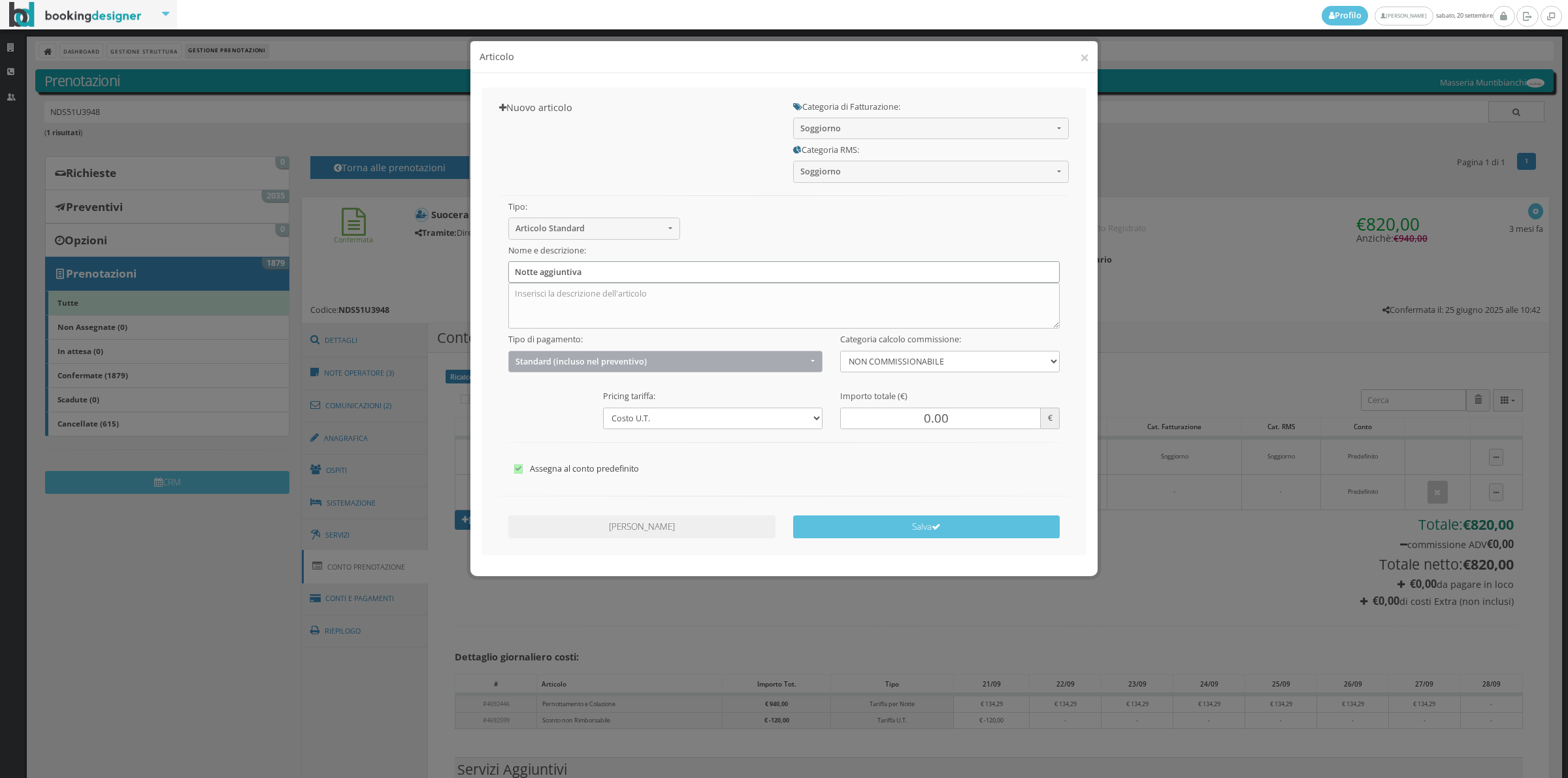
type input "Notte aggiuntiva"
click at [547, 363] on span "Standard (incluso nel preventivo)" at bounding box center [661, 362] width 292 height 10
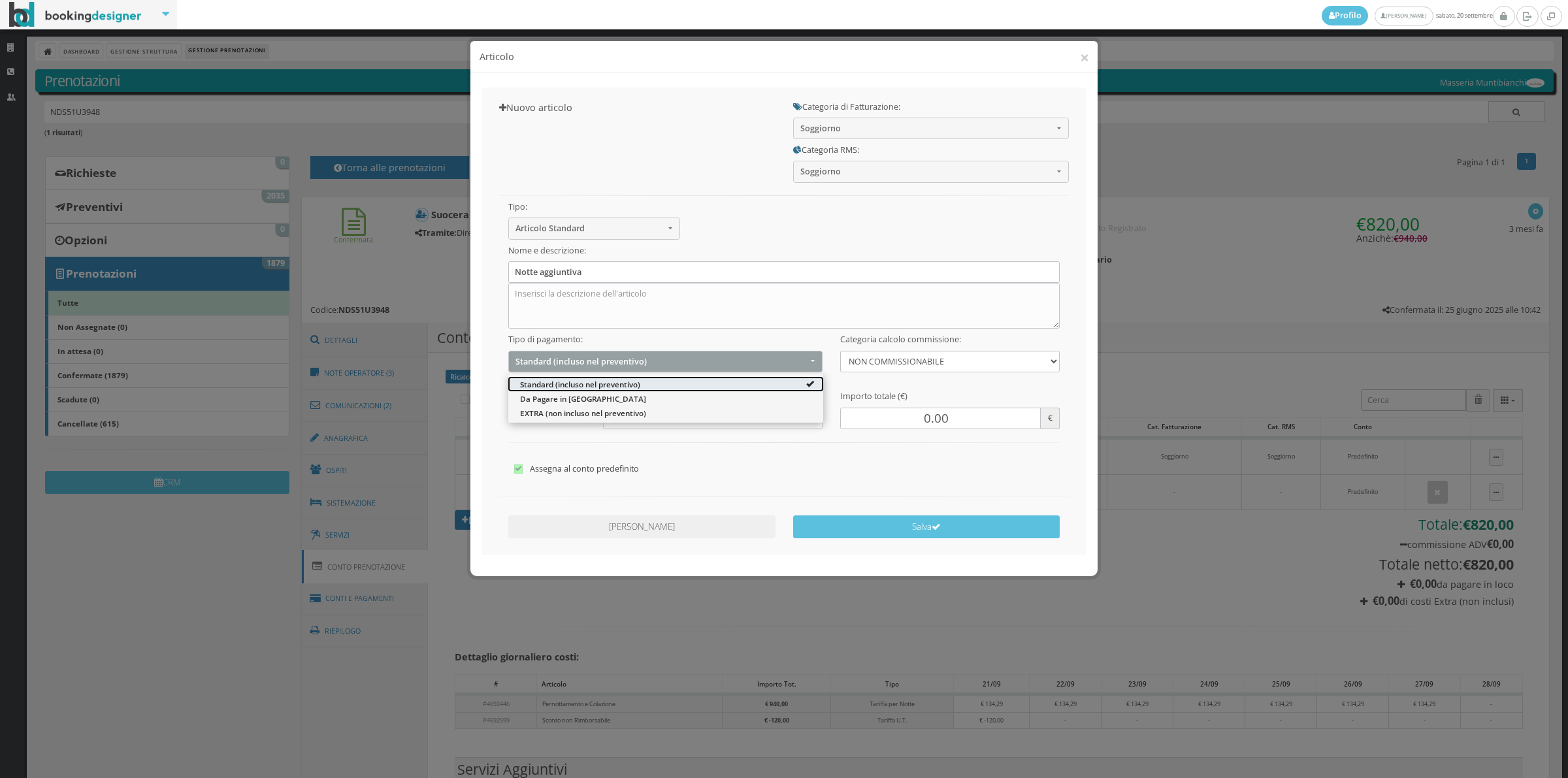
click at [537, 386] on span "Standard (incluso nel preventivo)" at bounding box center [580, 384] width 121 height 11
select select "1"
click at [537, 386] on div at bounding box center [547, 386] width 95 height 1
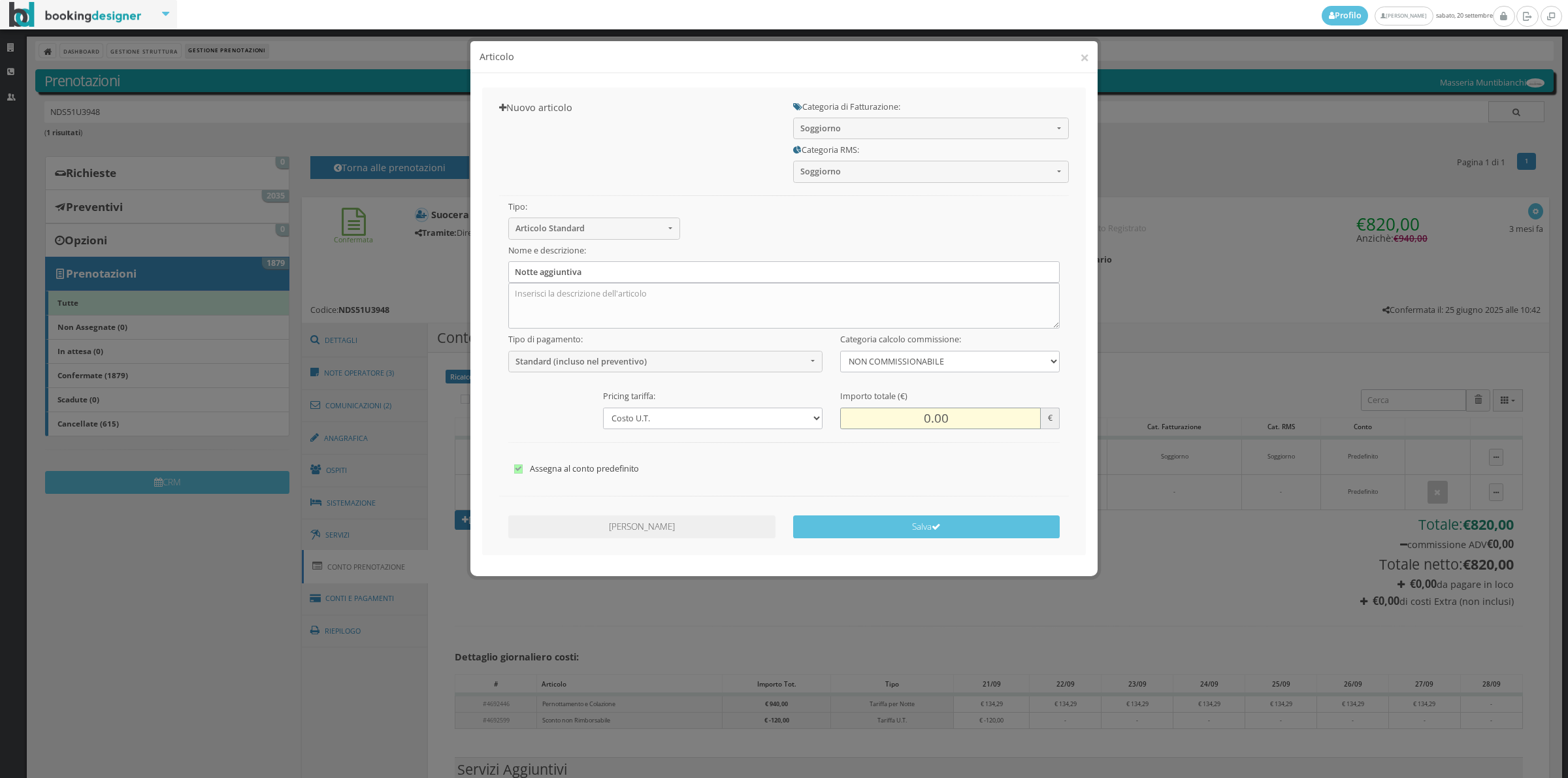
click at [926, 417] on input "0.00" at bounding box center [940, 419] width 201 height 22
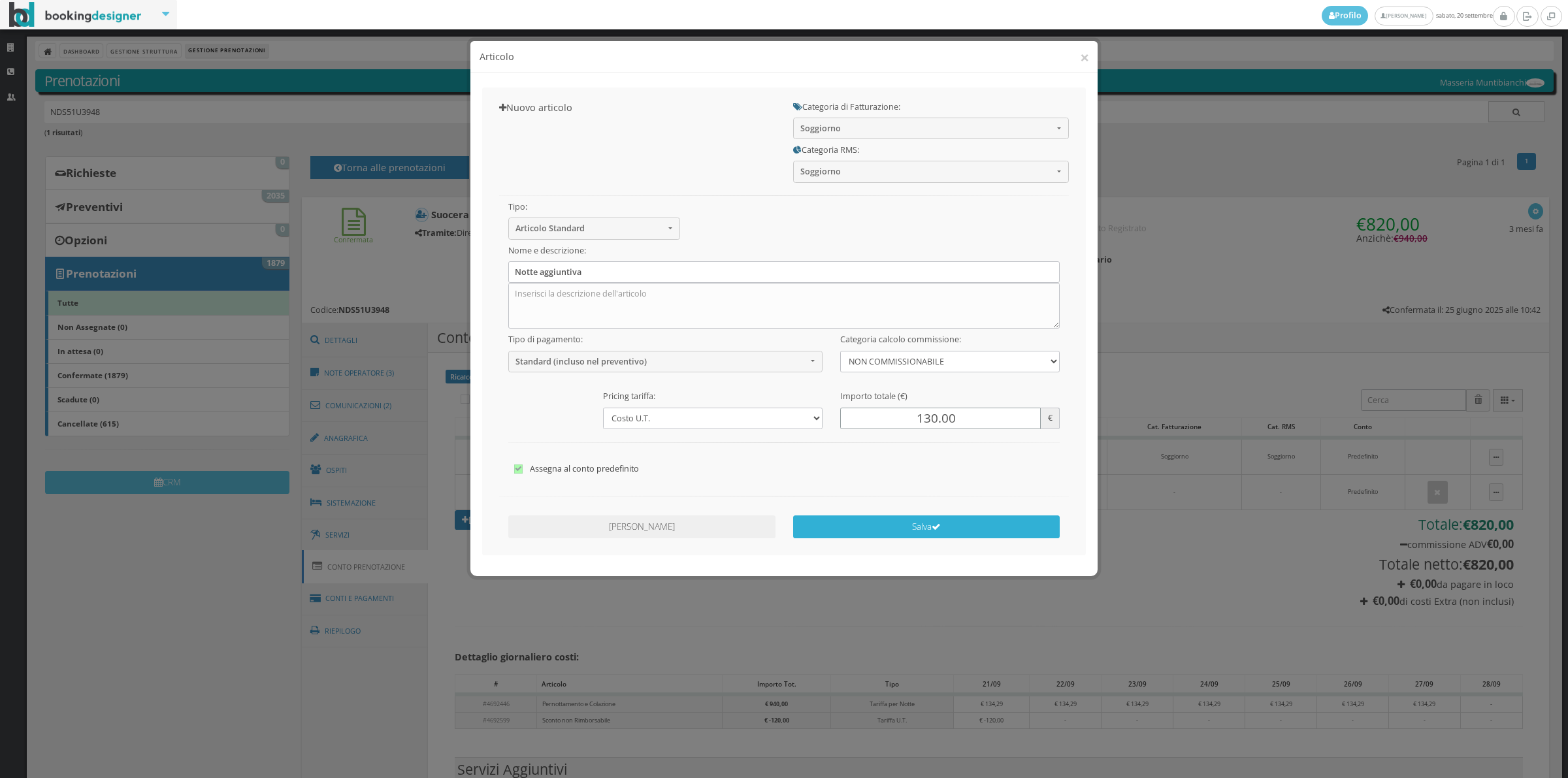
type input "130.00"
click at [901, 517] on button "Salva" at bounding box center [927, 527] width 268 height 23
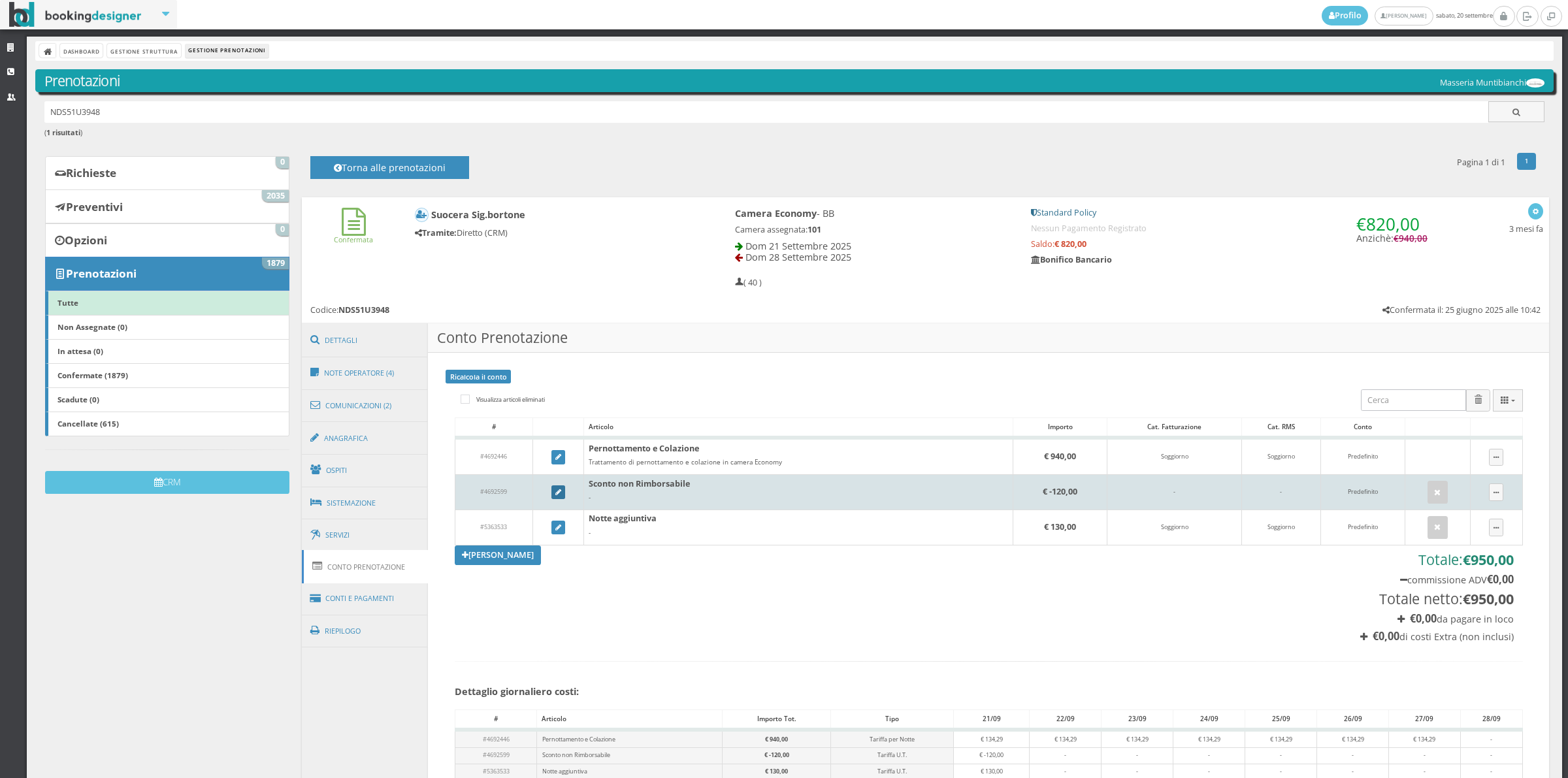
click at [561, 496] on link at bounding box center [558, 492] width 14 height 14
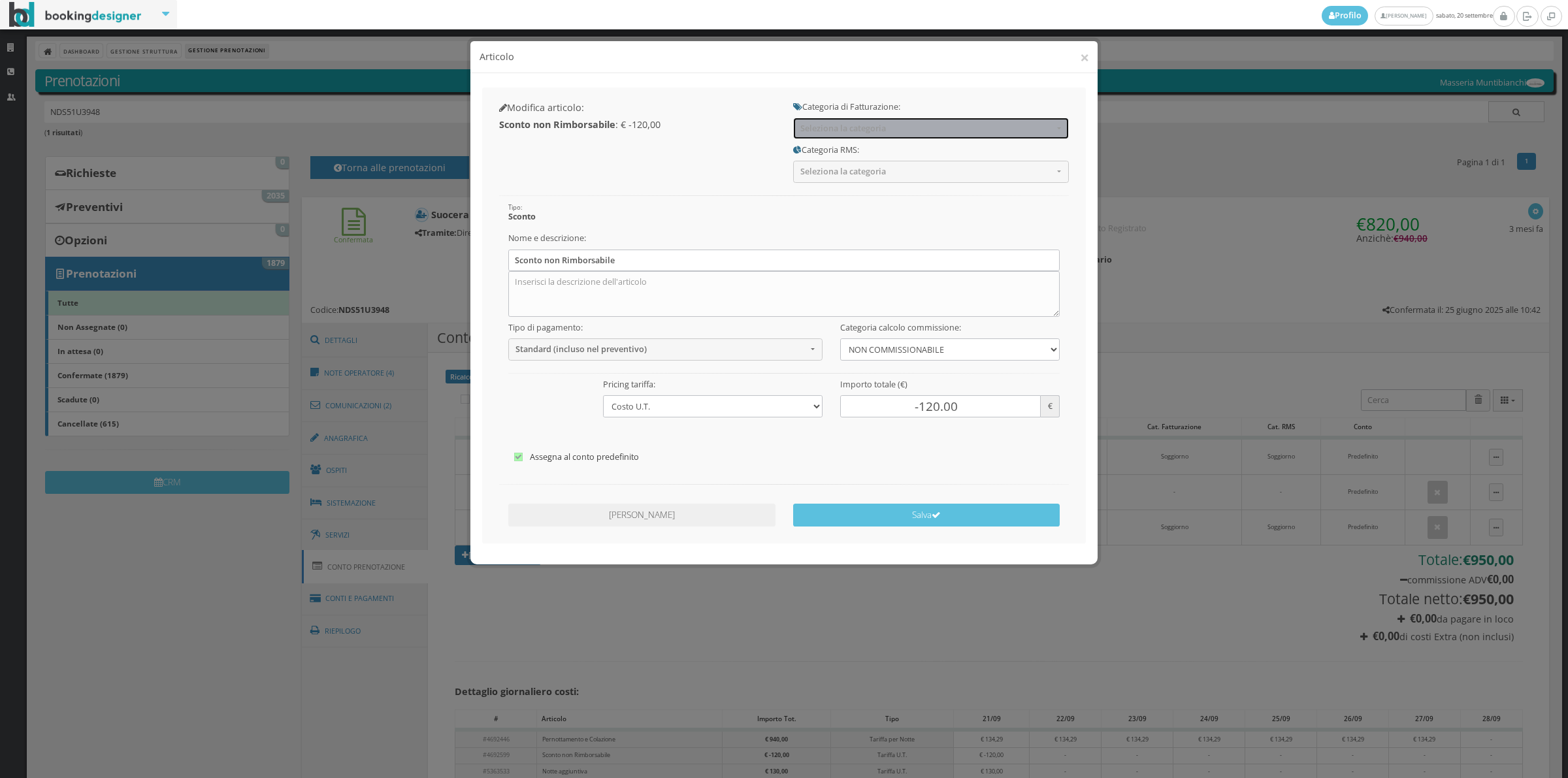
click at [814, 129] on span "Seleziona la categoria" at bounding box center [926, 128] width 253 height 10
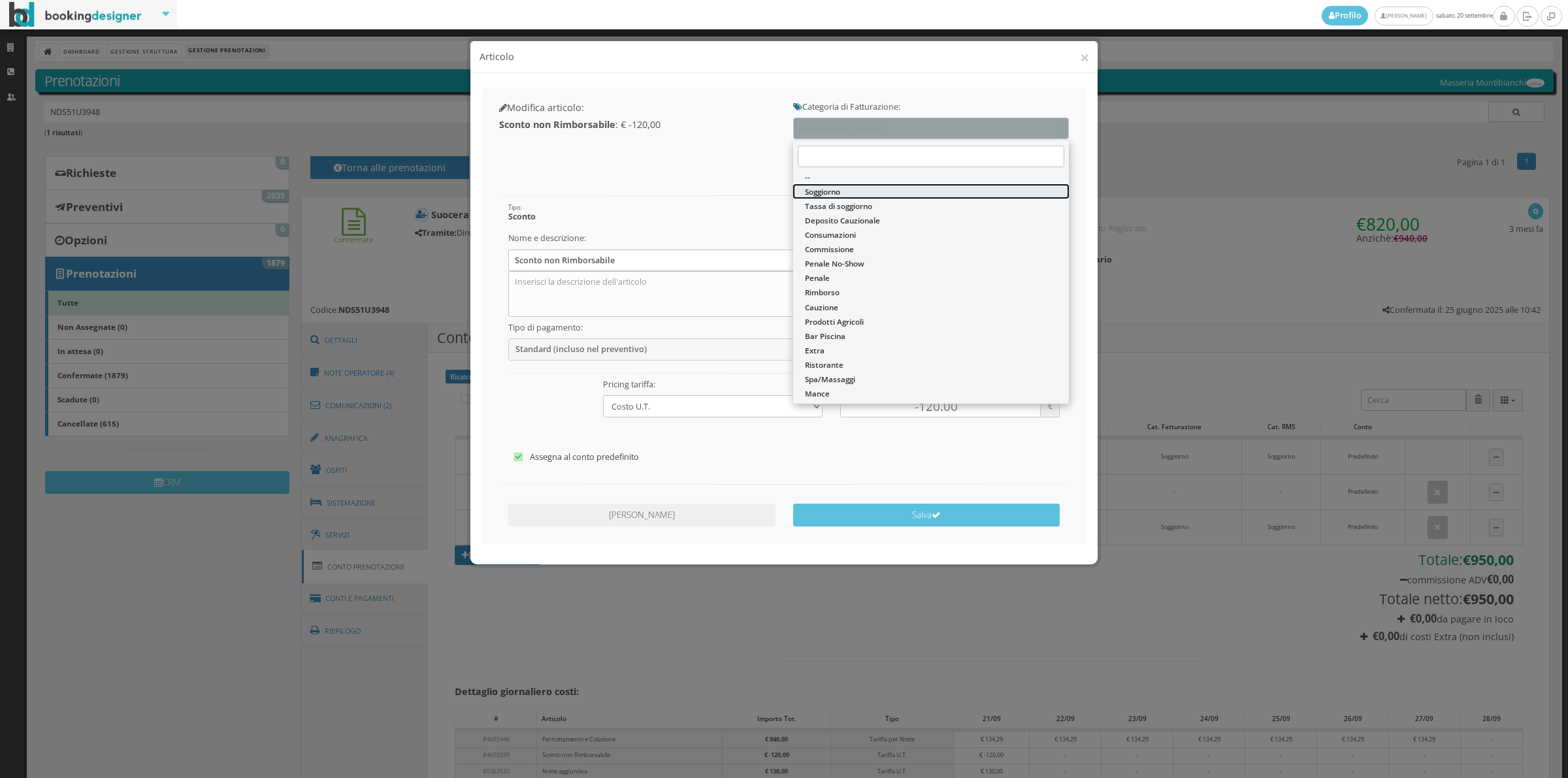
click at [821, 194] on span "Soggiorno" at bounding box center [822, 191] width 35 height 11
select select "1"
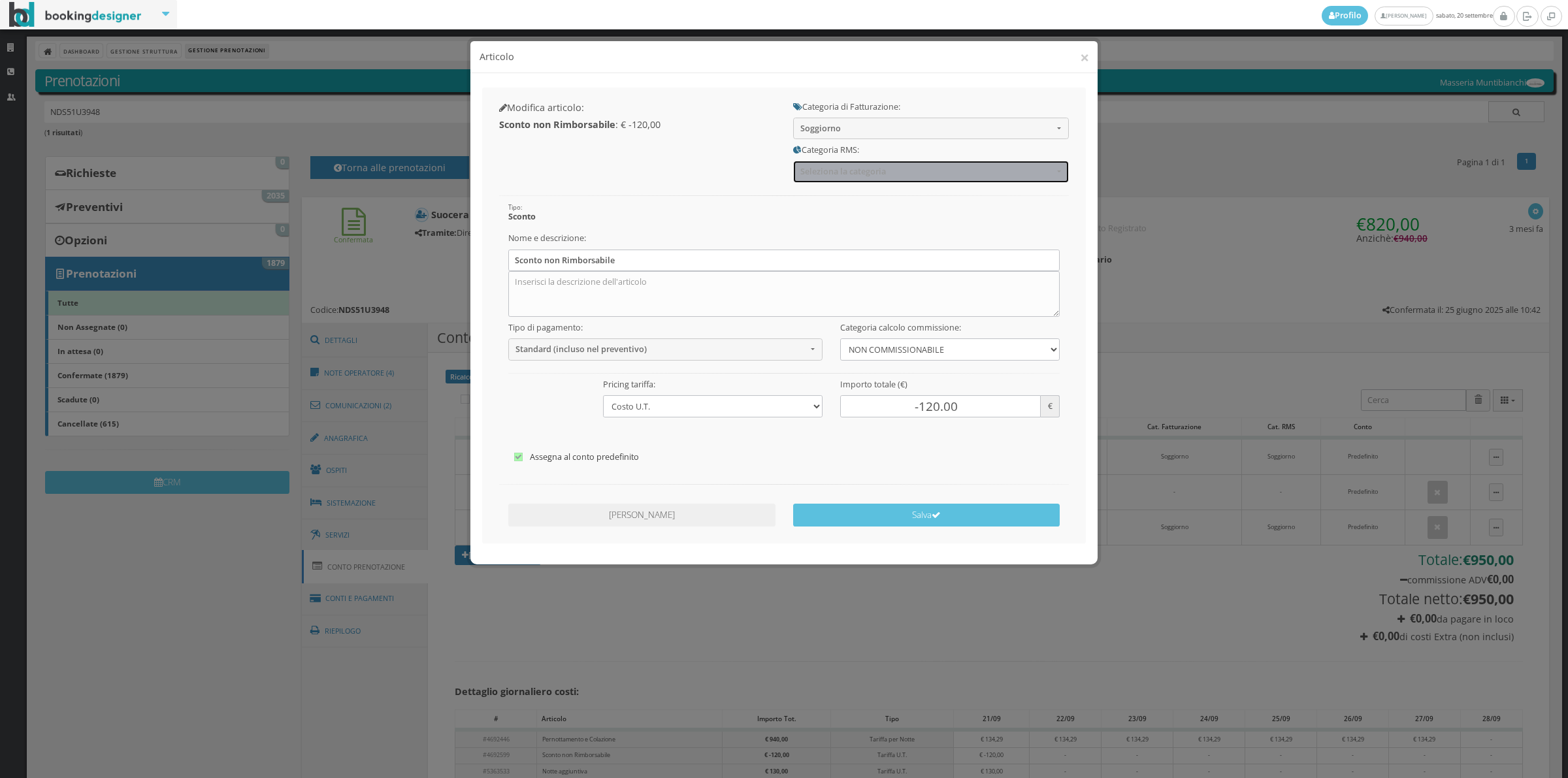
click at [820, 166] on button "Seleziona la categoria" at bounding box center [931, 172] width 275 height 22
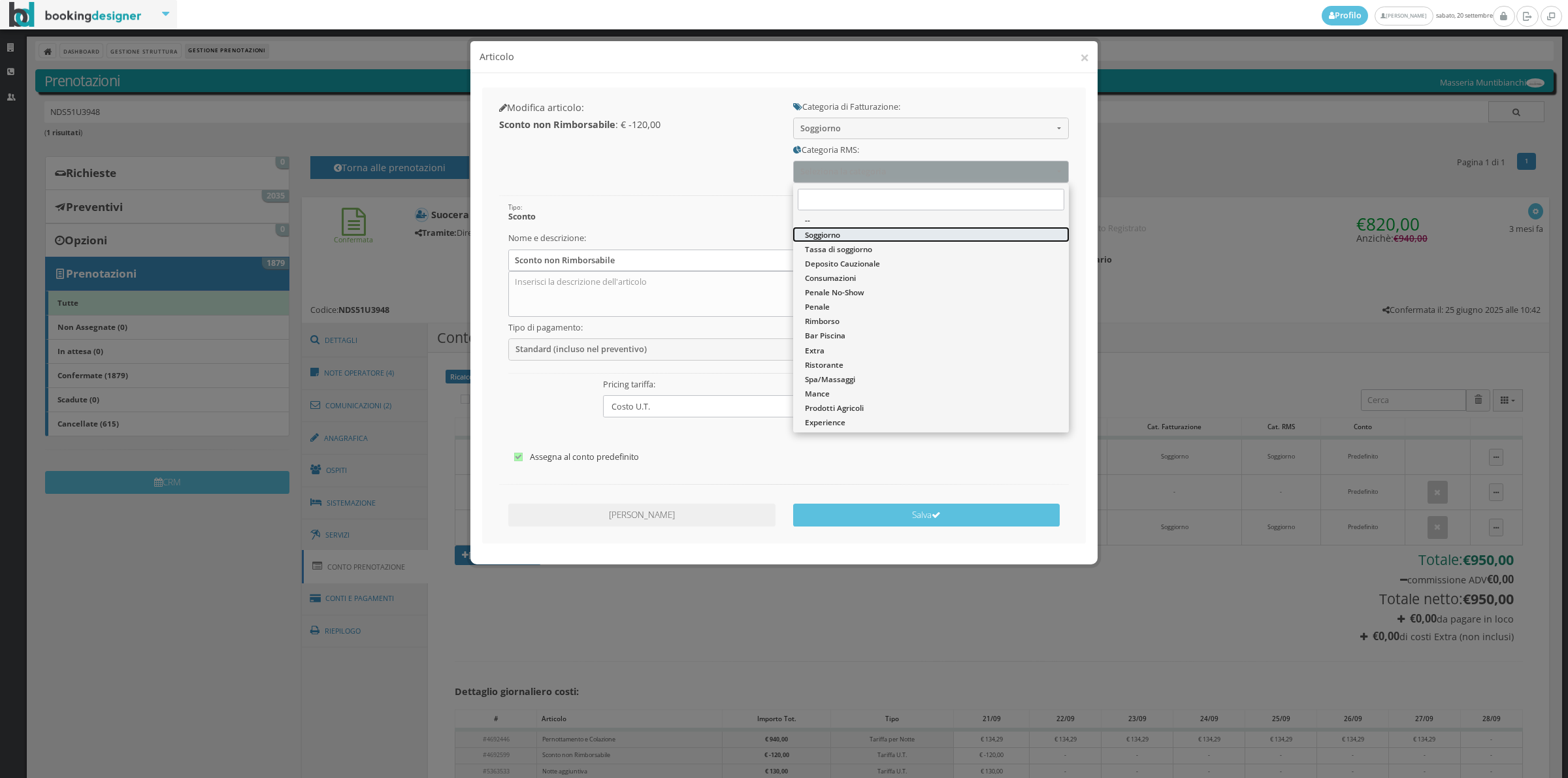
click at [811, 239] on span "Soggiorno" at bounding box center [822, 235] width 35 height 11
select select "1"
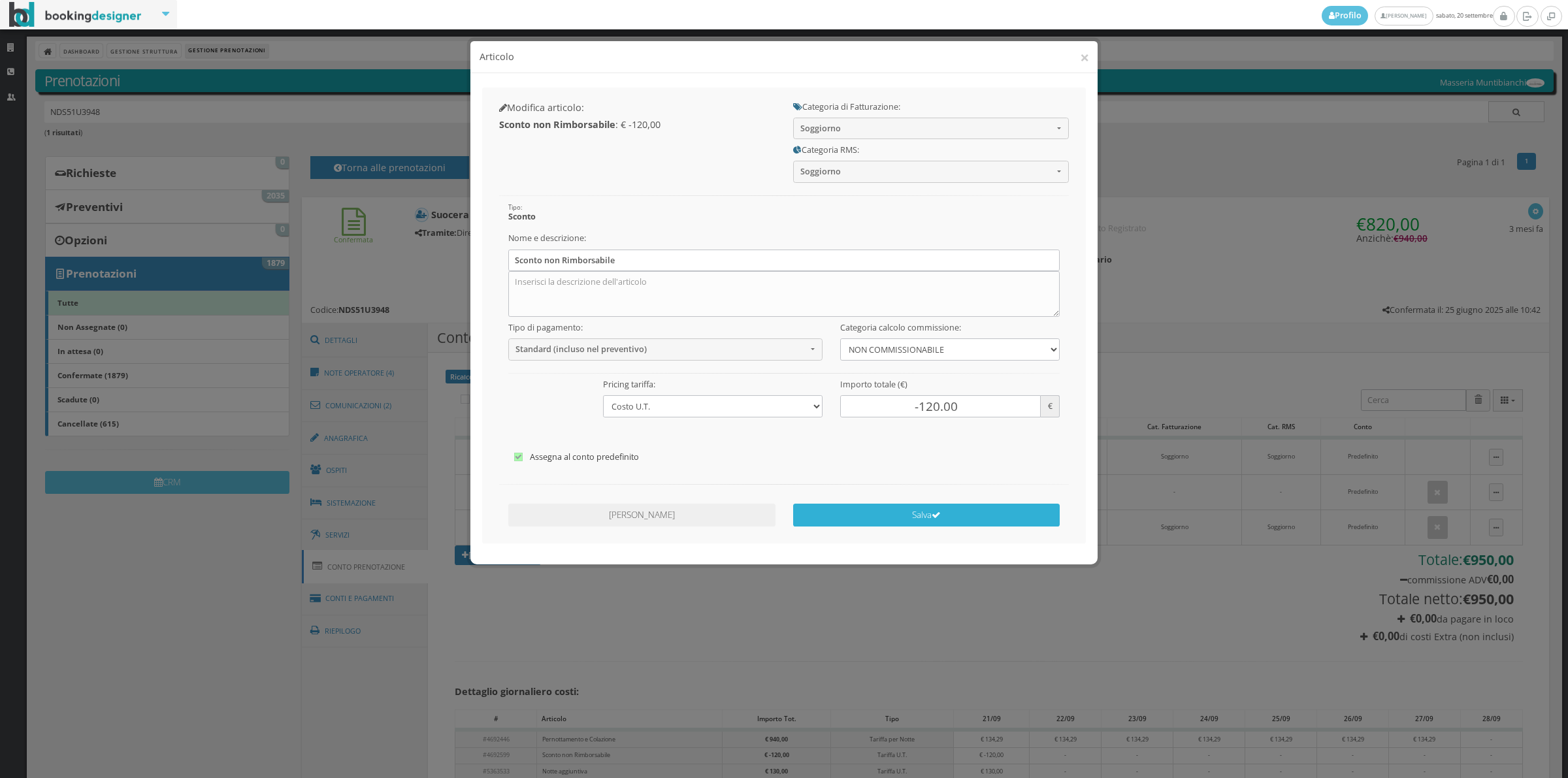
click at [898, 508] on button "Salva" at bounding box center [927, 515] width 268 height 23
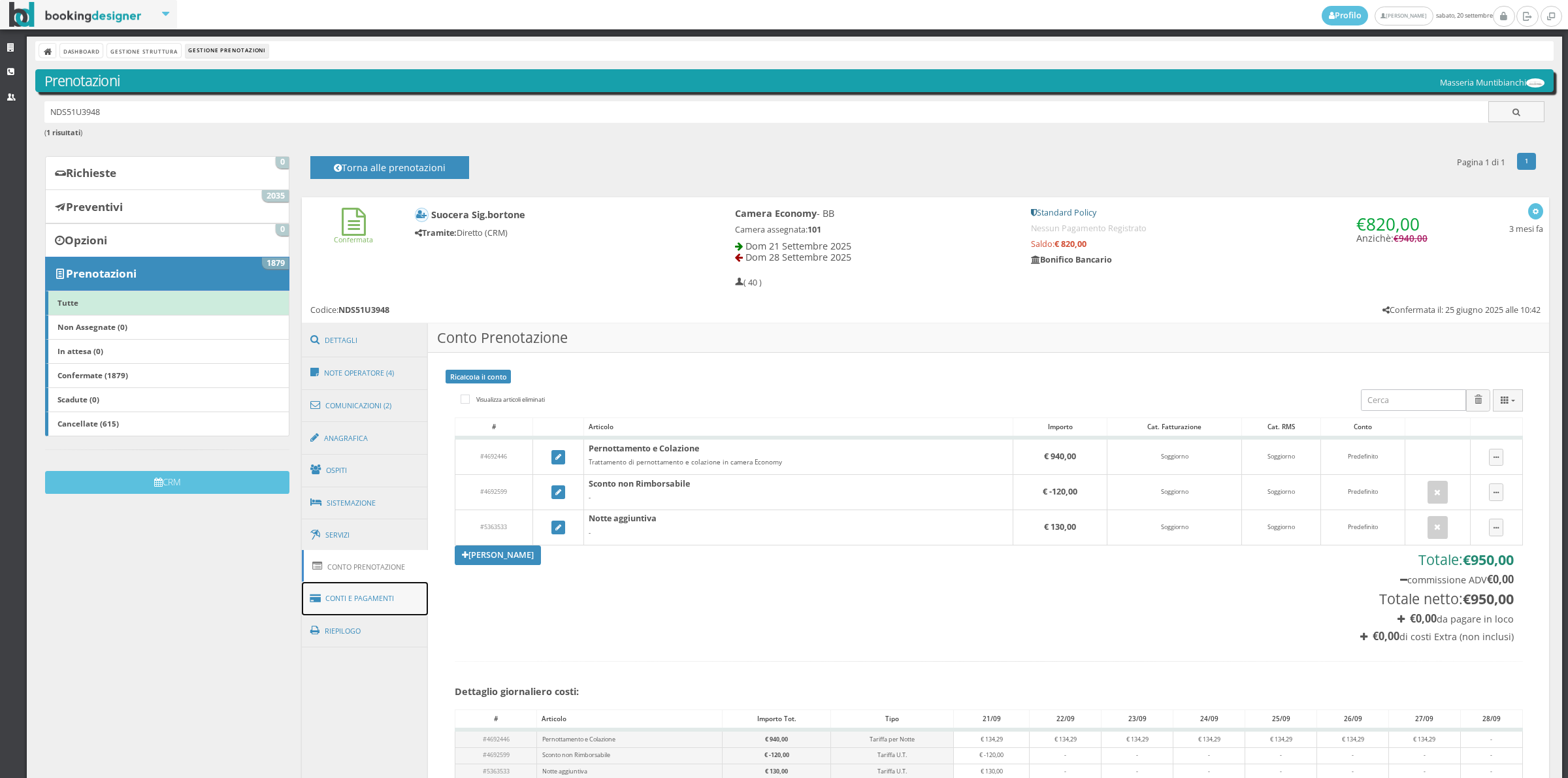
click at [383, 605] on link "Conti e Pagamenti" at bounding box center [365, 598] width 127 height 33
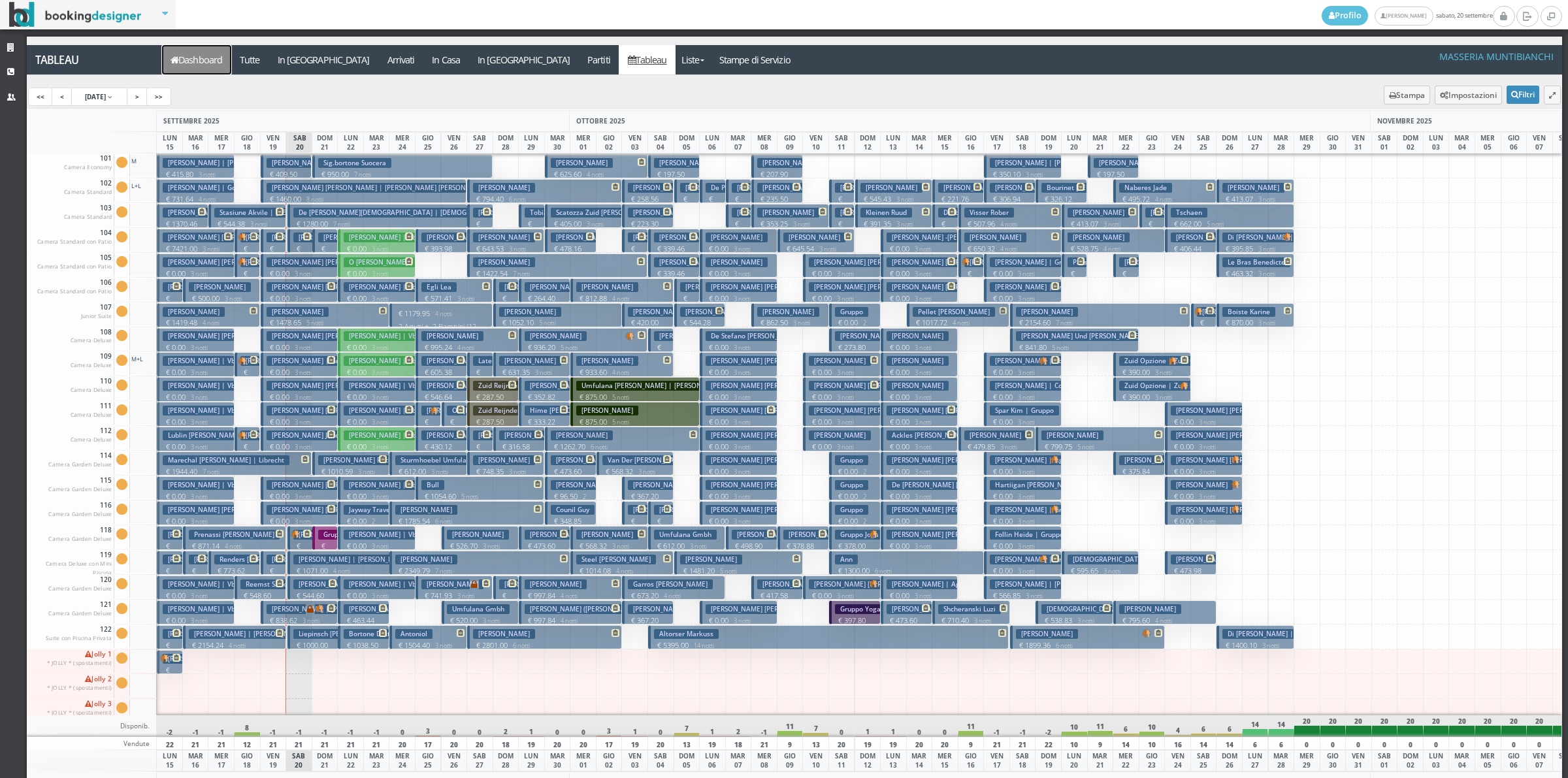
click at [229, 52] on link "Dashboard" at bounding box center [196, 60] width 69 height 30
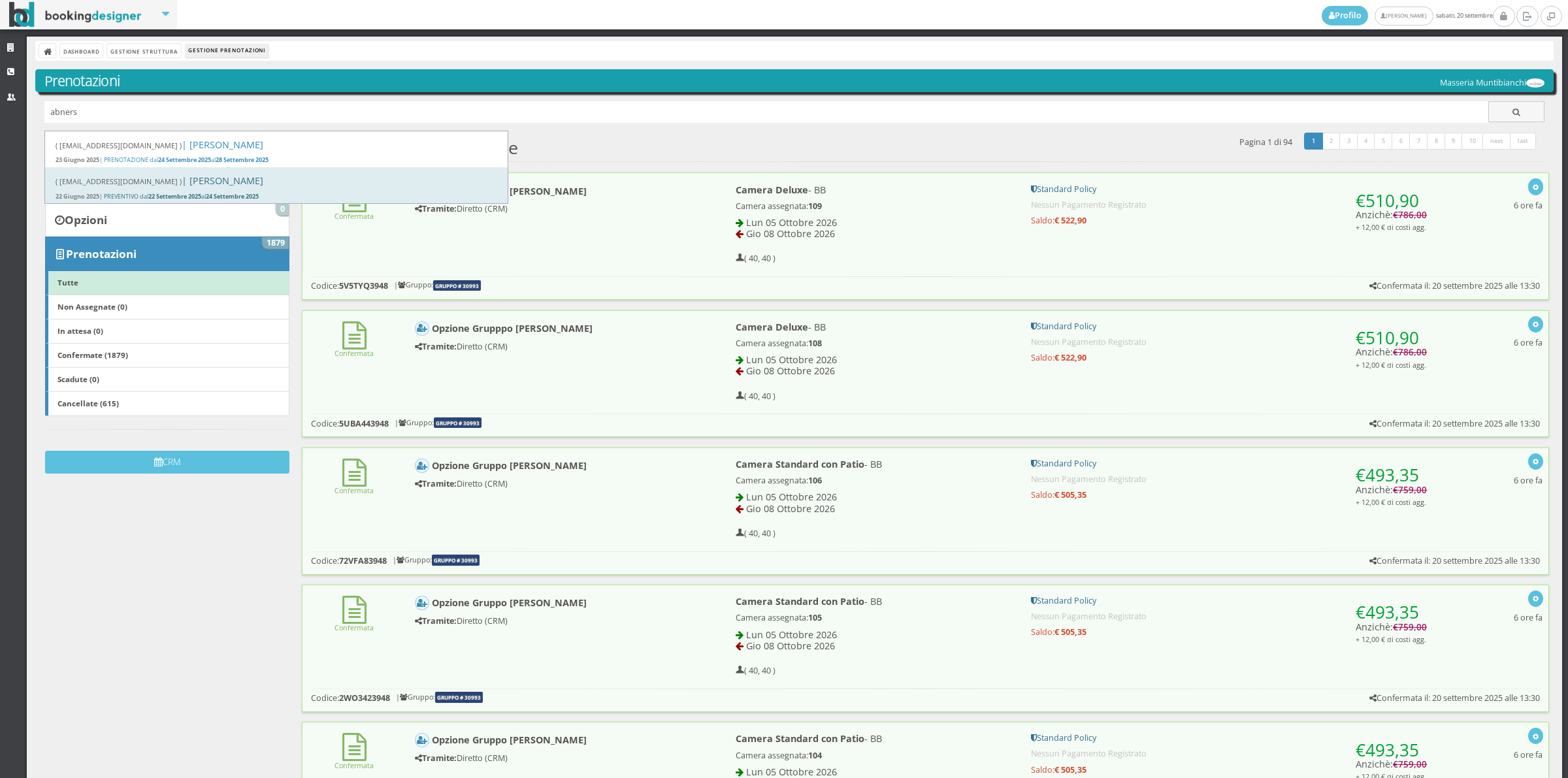
type input "abners"
click at [117, 188] on div "( [EMAIL_ADDRESS][DOMAIN_NAME] ) | Masseria Muntibianchi [DATE] | PREVENTIVO da…" at bounding box center [277, 185] width 464 height 36
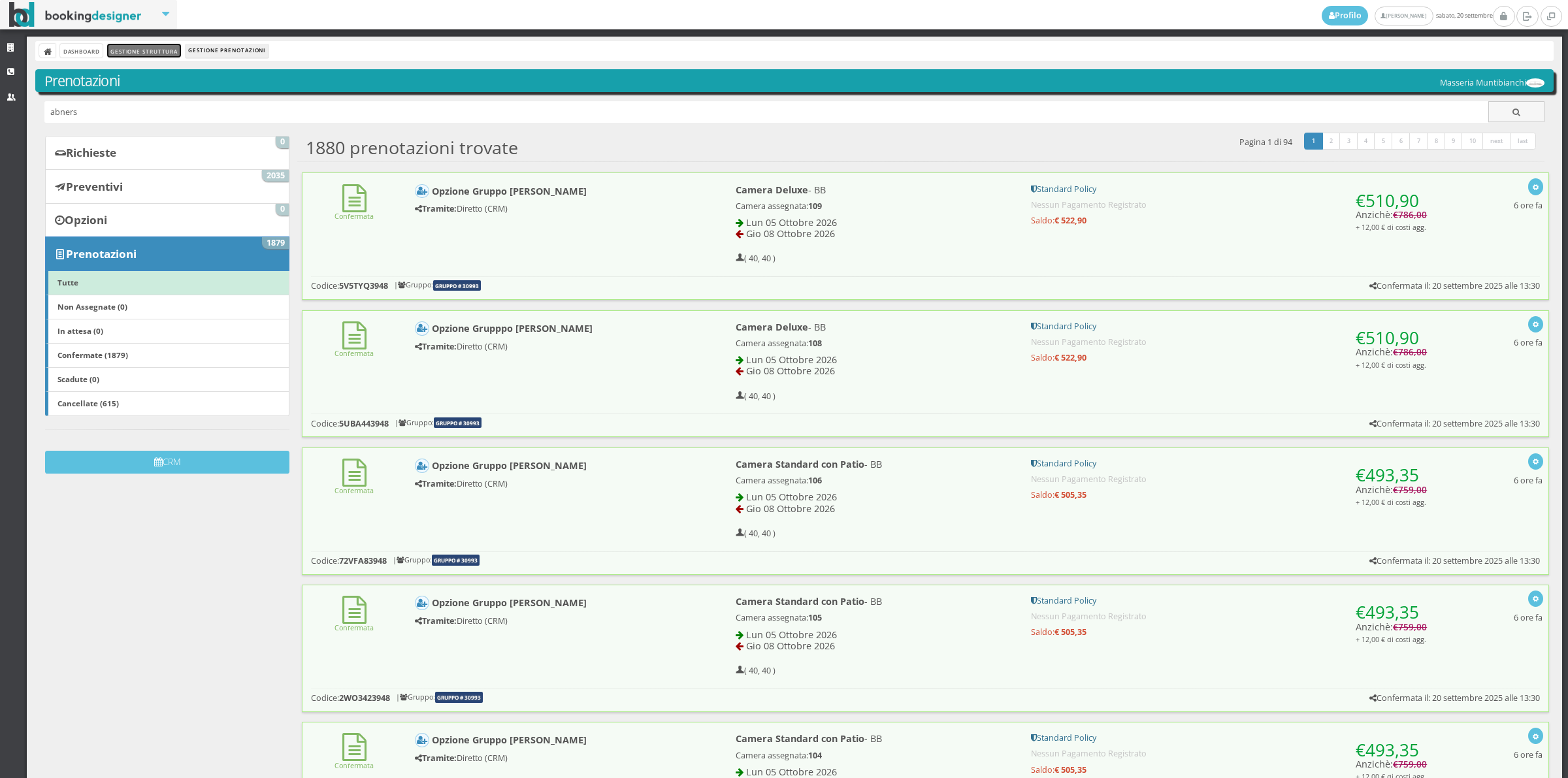
click at [144, 46] on link "Gestione Struttura" at bounding box center [144, 51] width 73 height 14
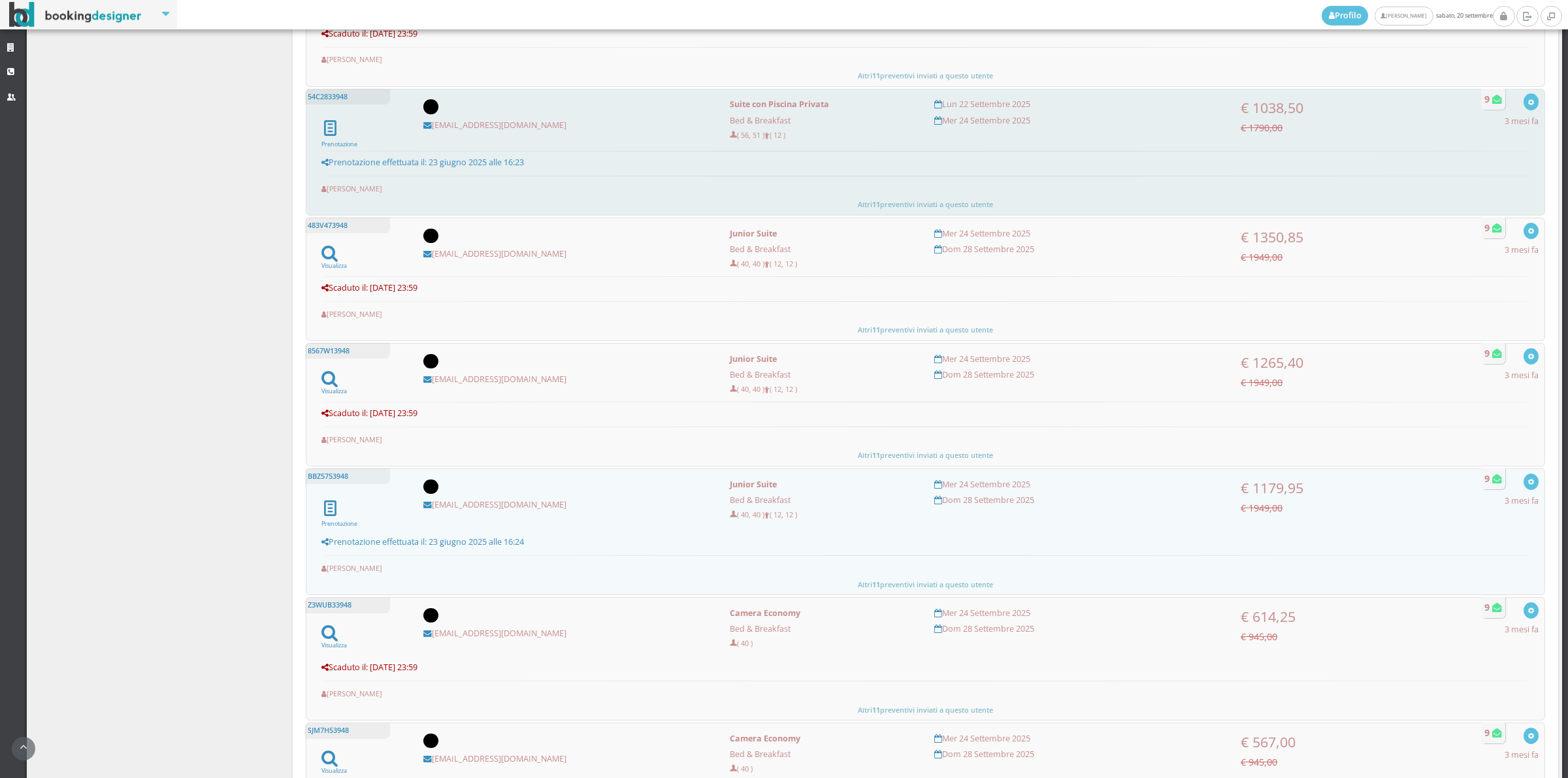
scroll to position [454, 0]
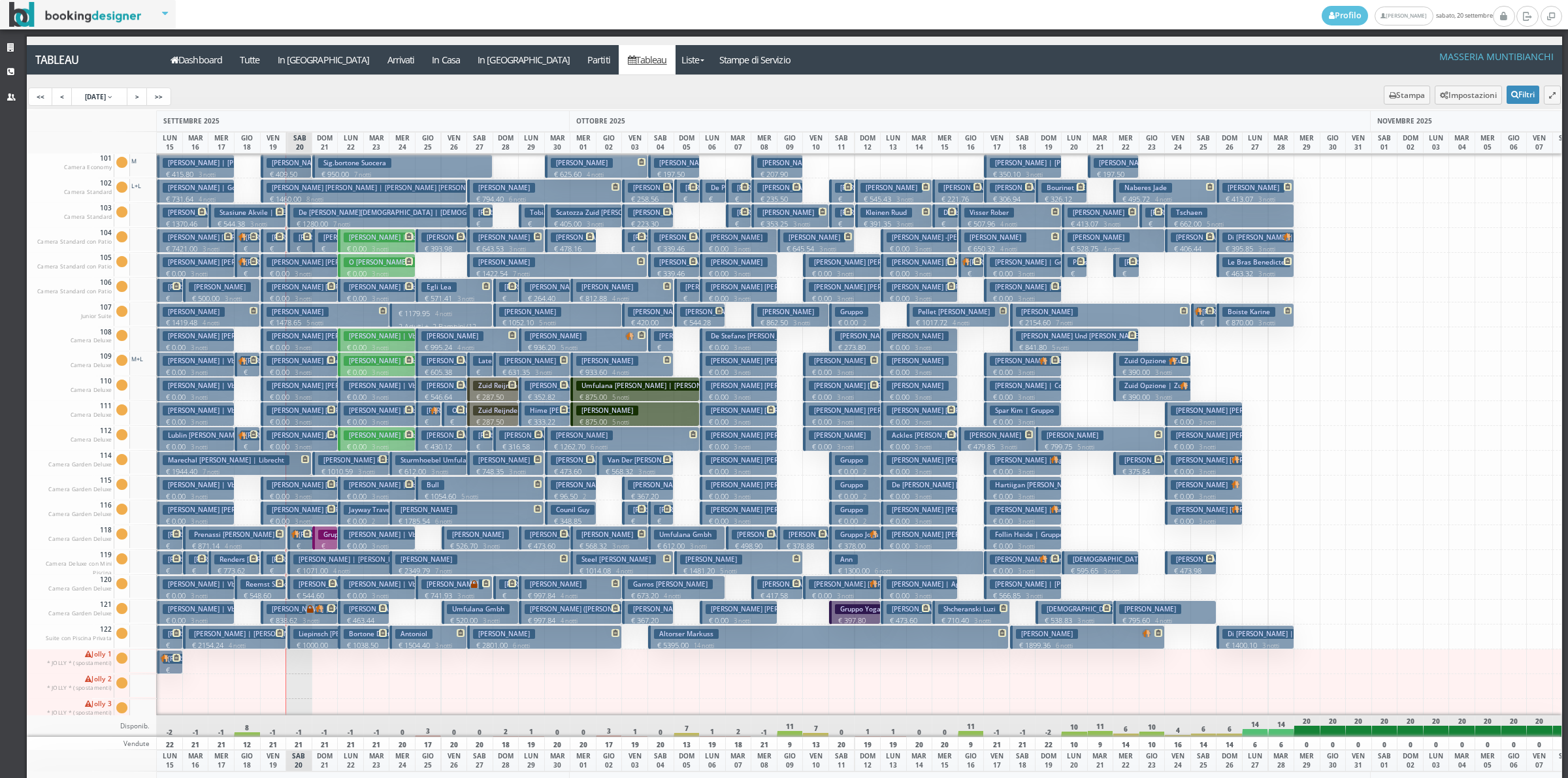
click at [417, 315] on p "€ 1179.95 4 notti" at bounding box center [442, 313] width 93 height 10
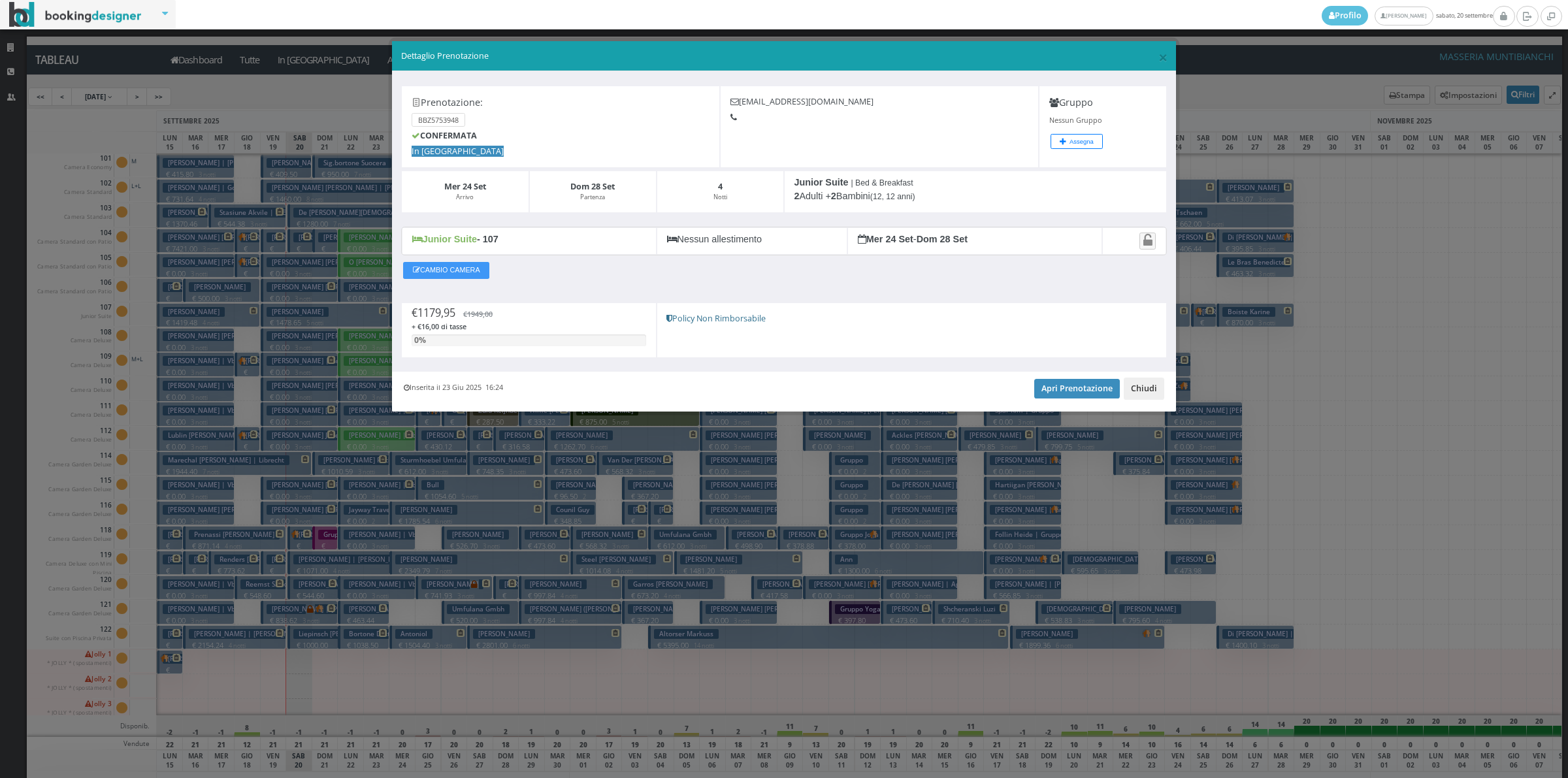
click at [1154, 395] on button "Chiudi" at bounding box center [1144, 389] width 40 height 23
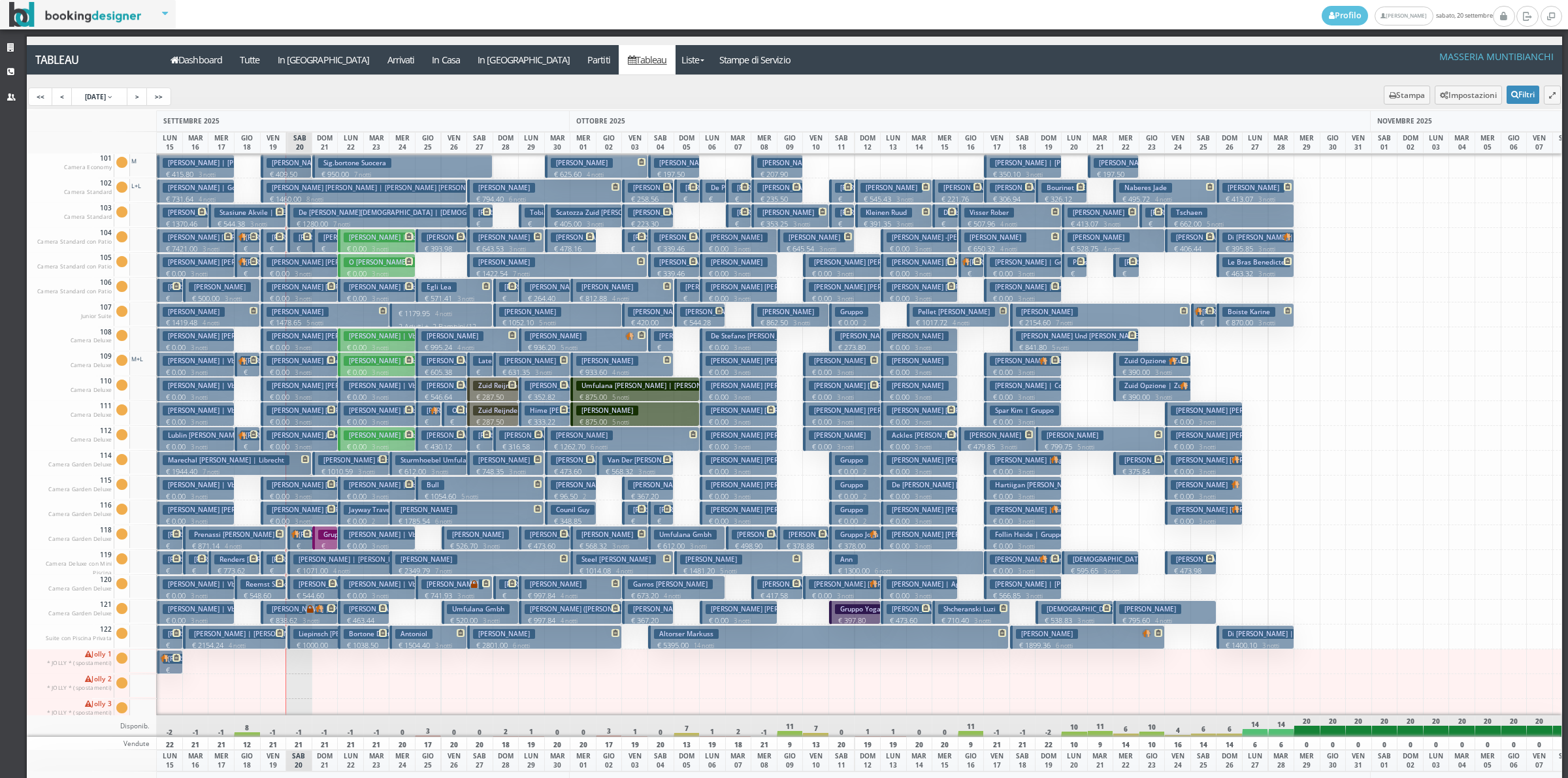
scroll to position [82, 0]
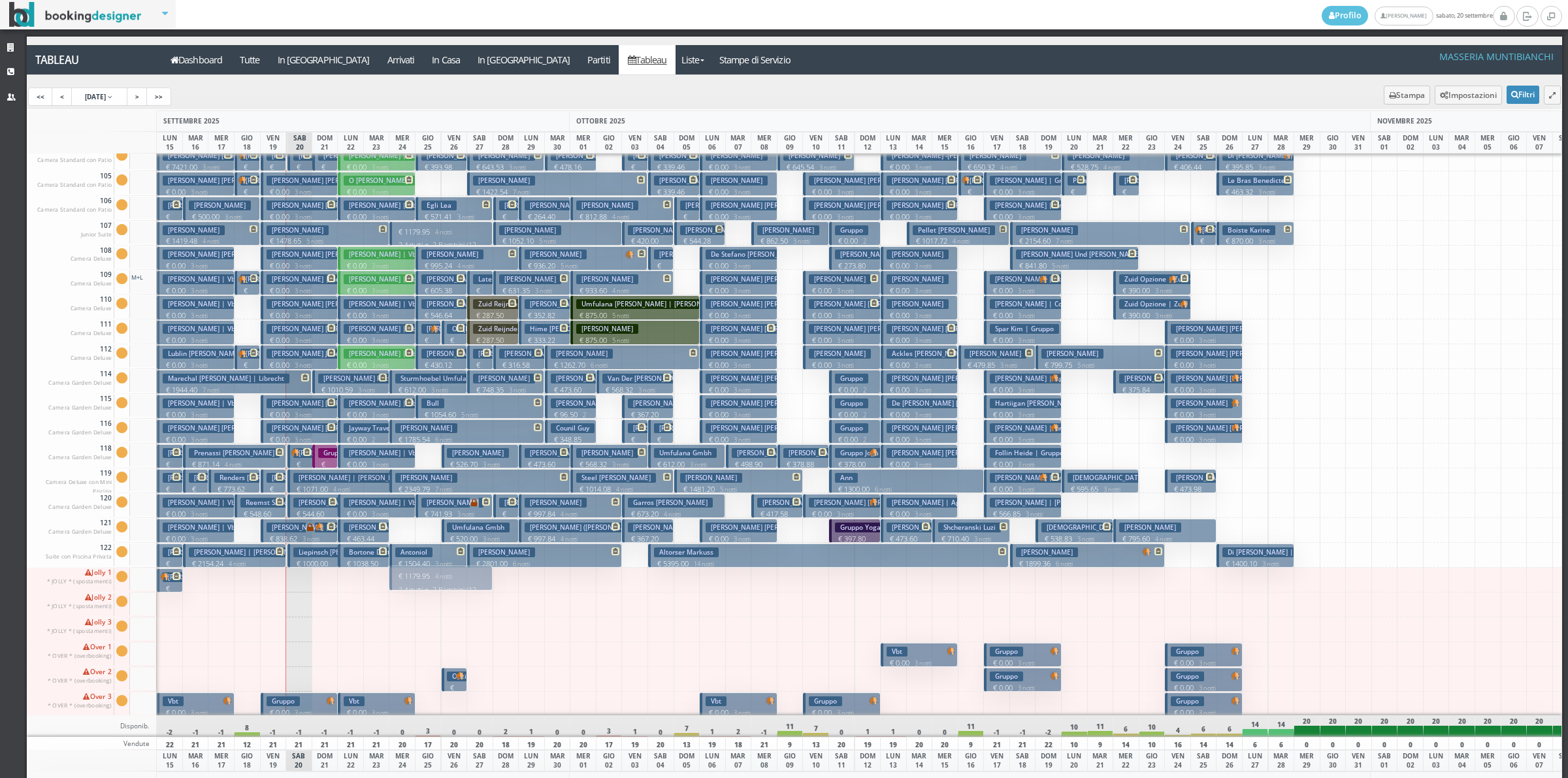
drag, startPoint x: 423, startPoint y: 233, endPoint x: 405, endPoint y: 584, distance: 351.5
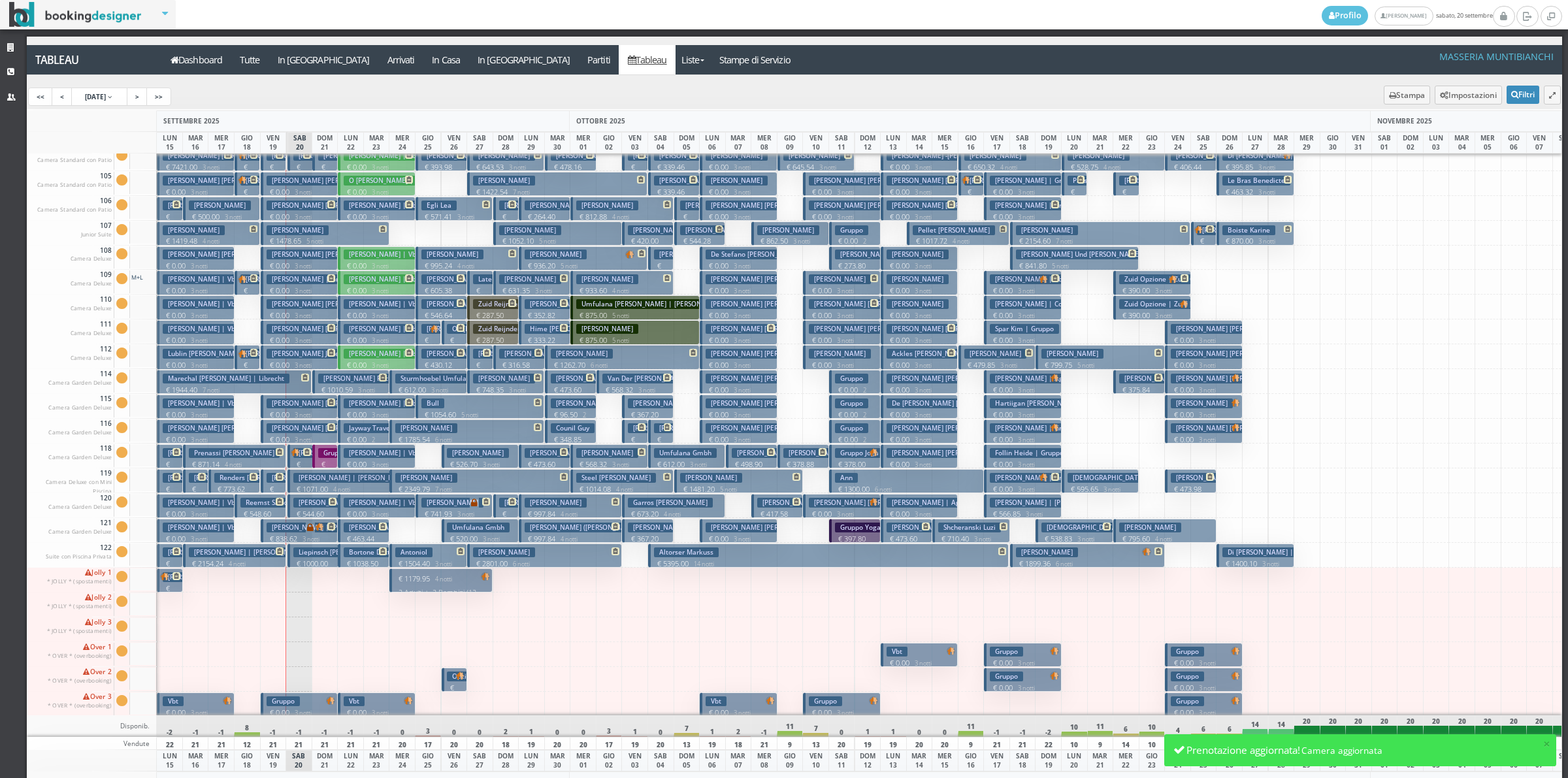
click at [428, 578] on p "€ 1179.95 4 notti" at bounding box center [442, 578] width 93 height 10
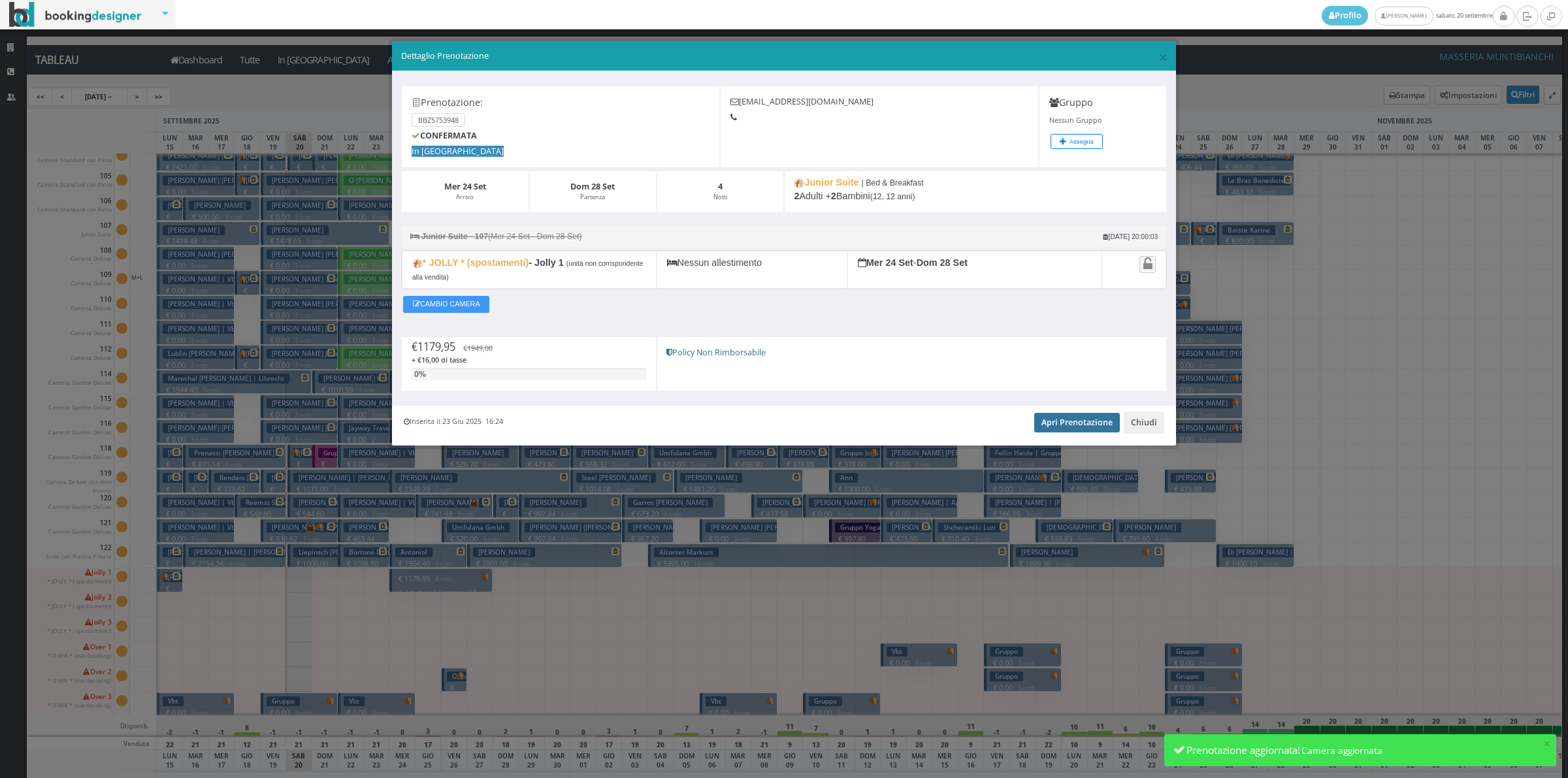
click at [1088, 426] on link "Apri Prenotazione" at bounding box center [1077, 422] width 86 height 19
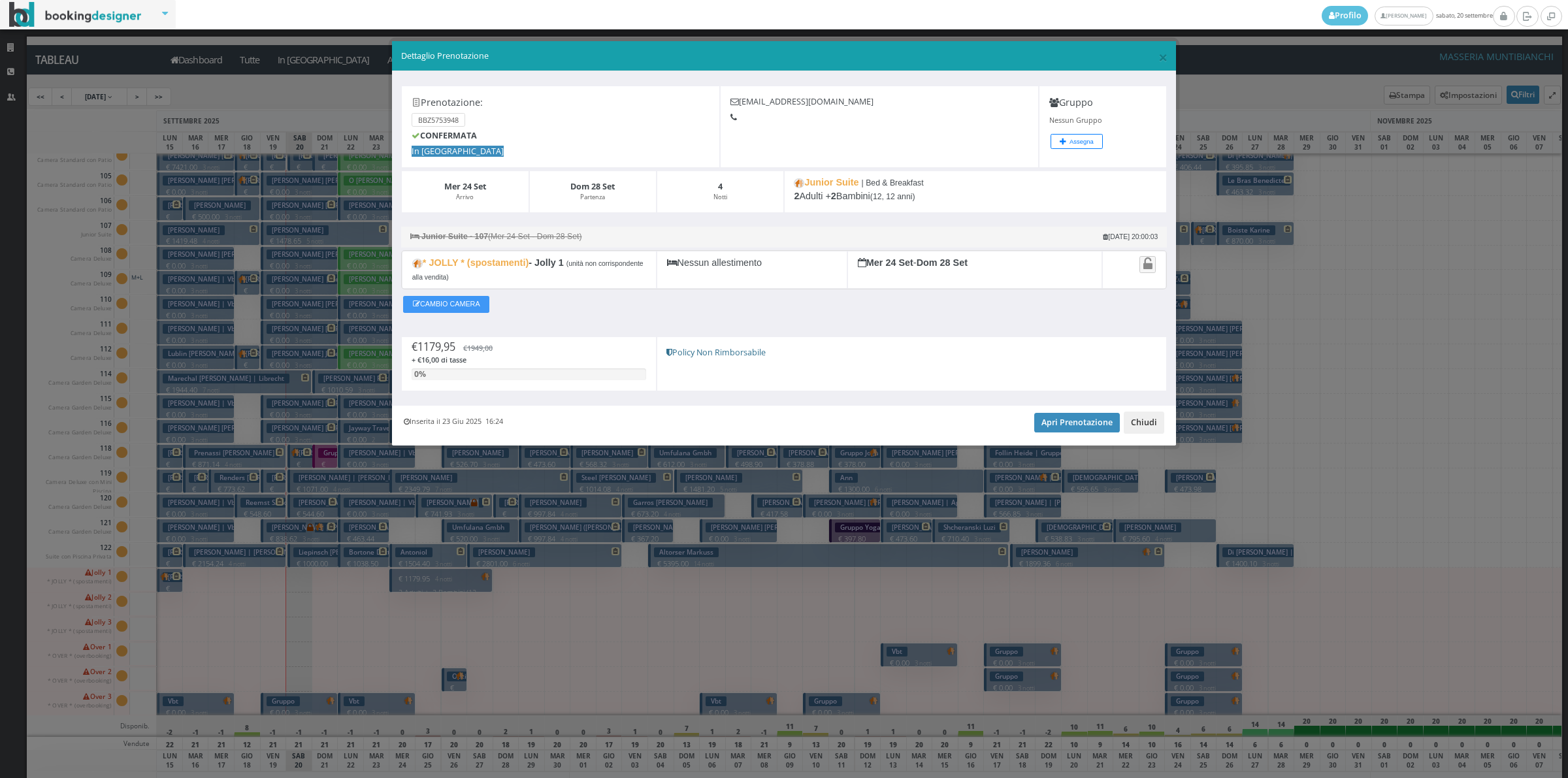
click at [1153, 426] on button "Chiudi" at bounding box center [1144, 422] width 40 height 23
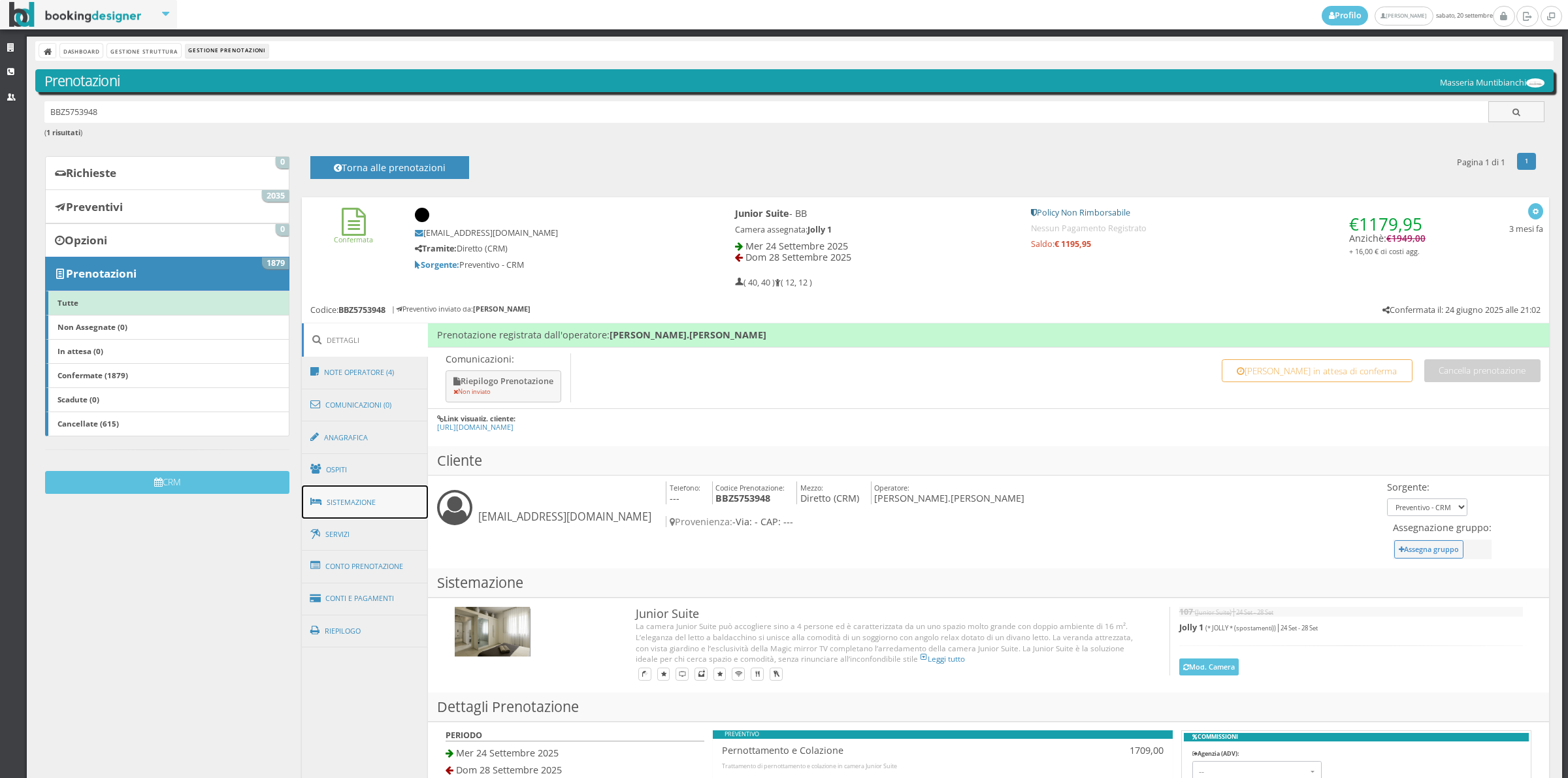
click at [363, 510] on link "Sistemazione" at bounding box center [365, 503] width 127 height 34
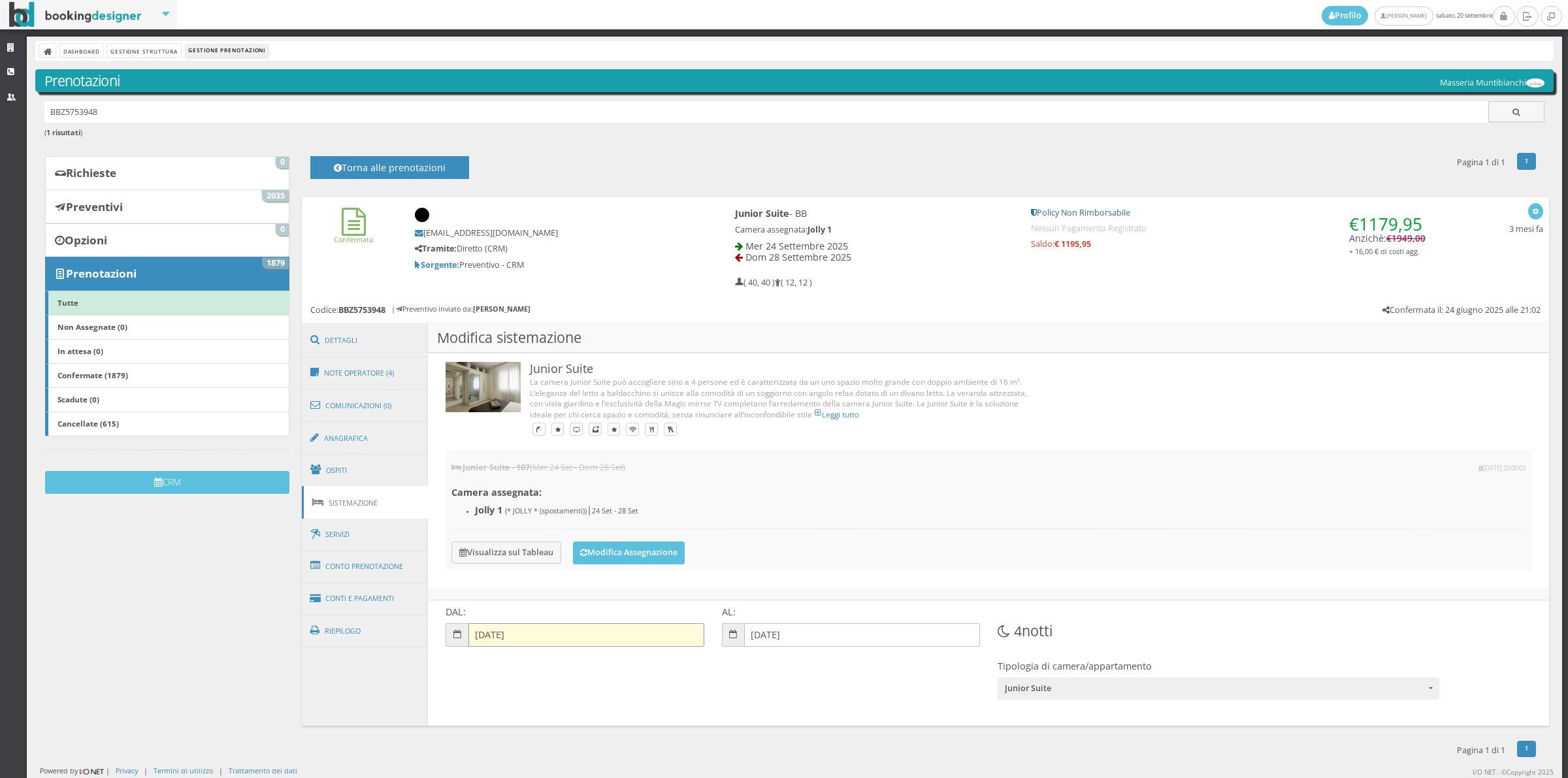
click at [475, 641] on input "24-09-2025" at bounding box center [586, 635] width 236 height 23
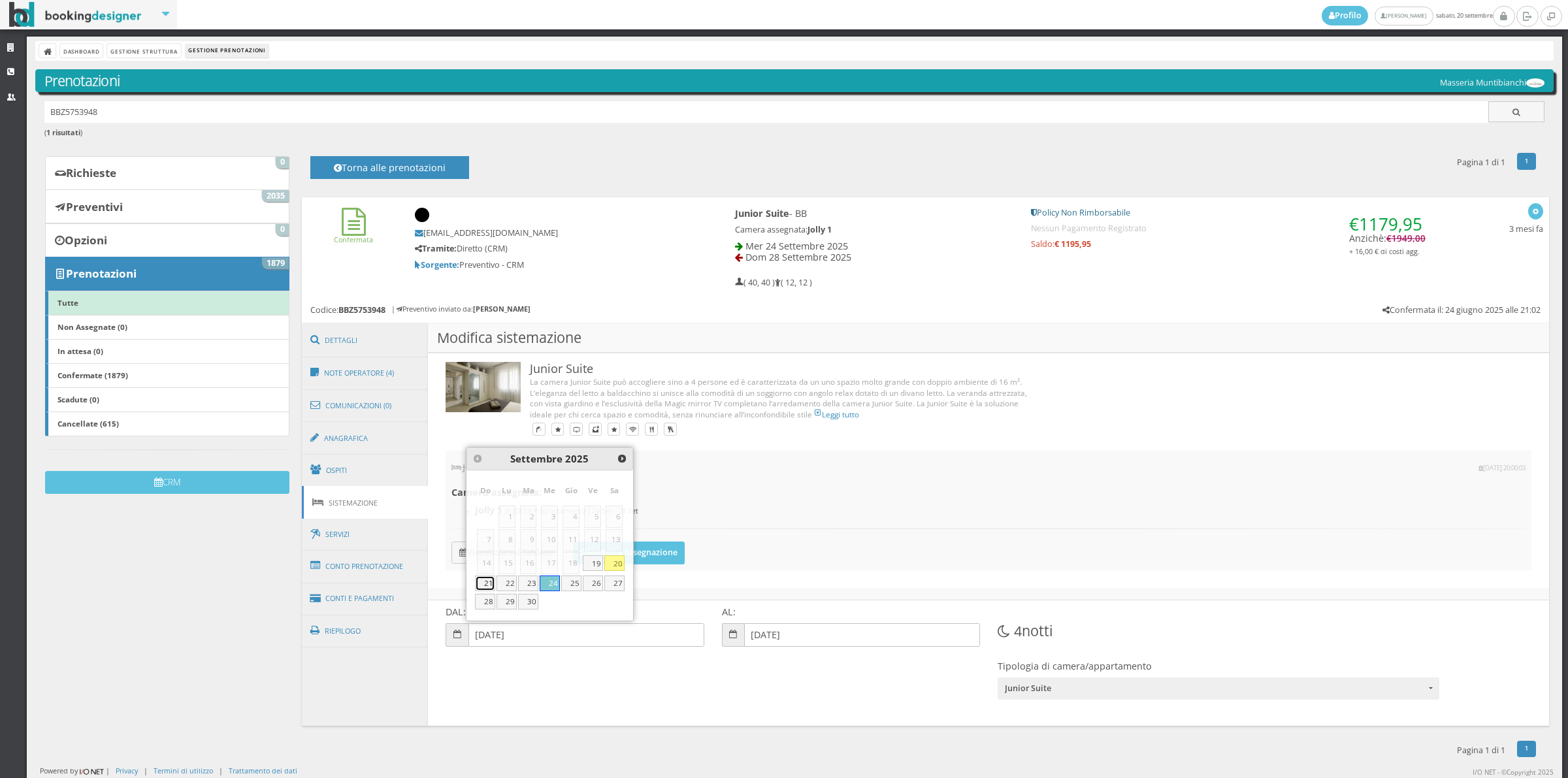
click at [485, 590] on link "21" at bounding box center [485, 584] width 20 height 16
type input "[DATE]"
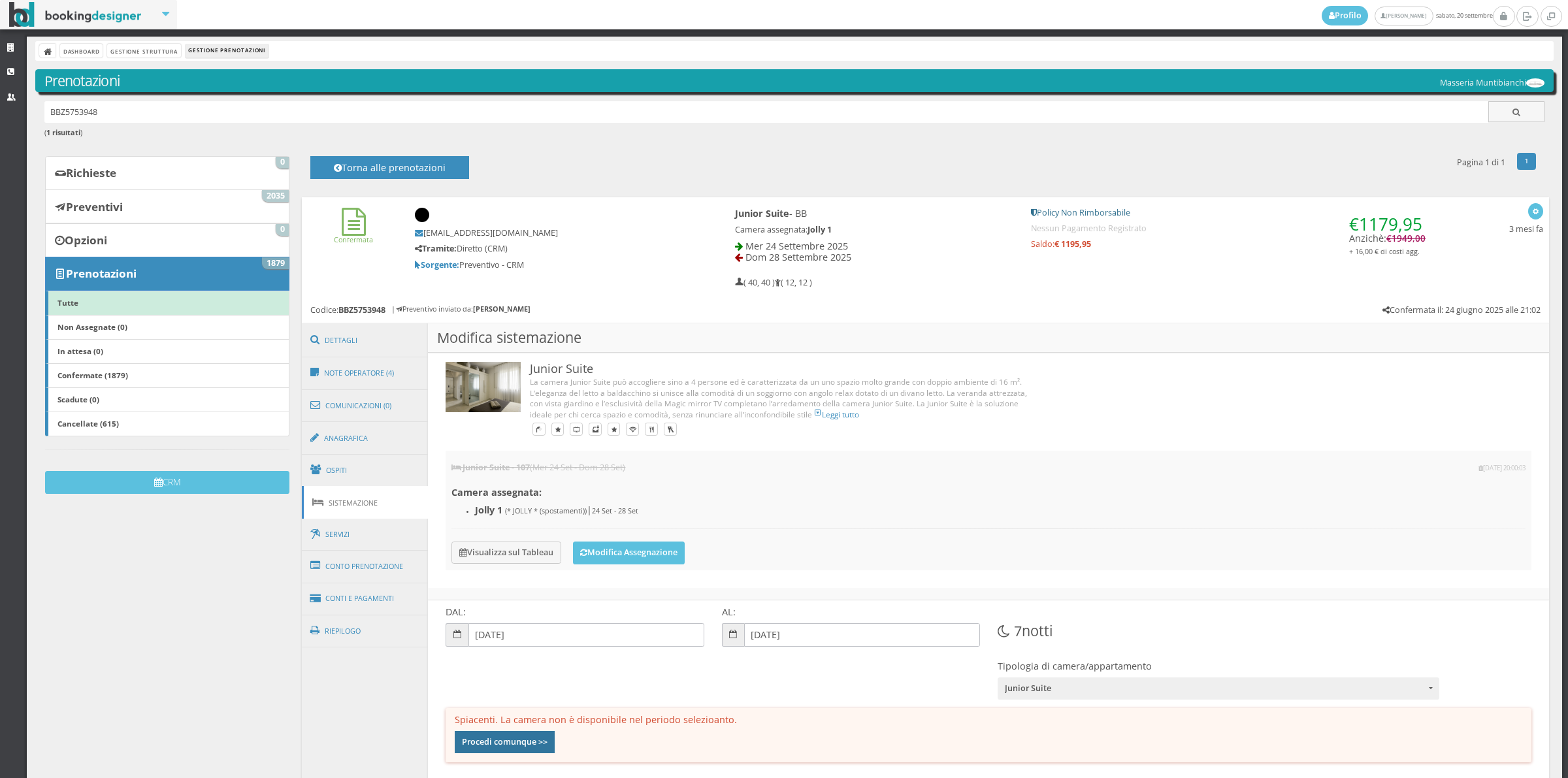
click at [492, 749] on button "Procedi comunque >>" at bounding box center [505, 742] width 100 height 23
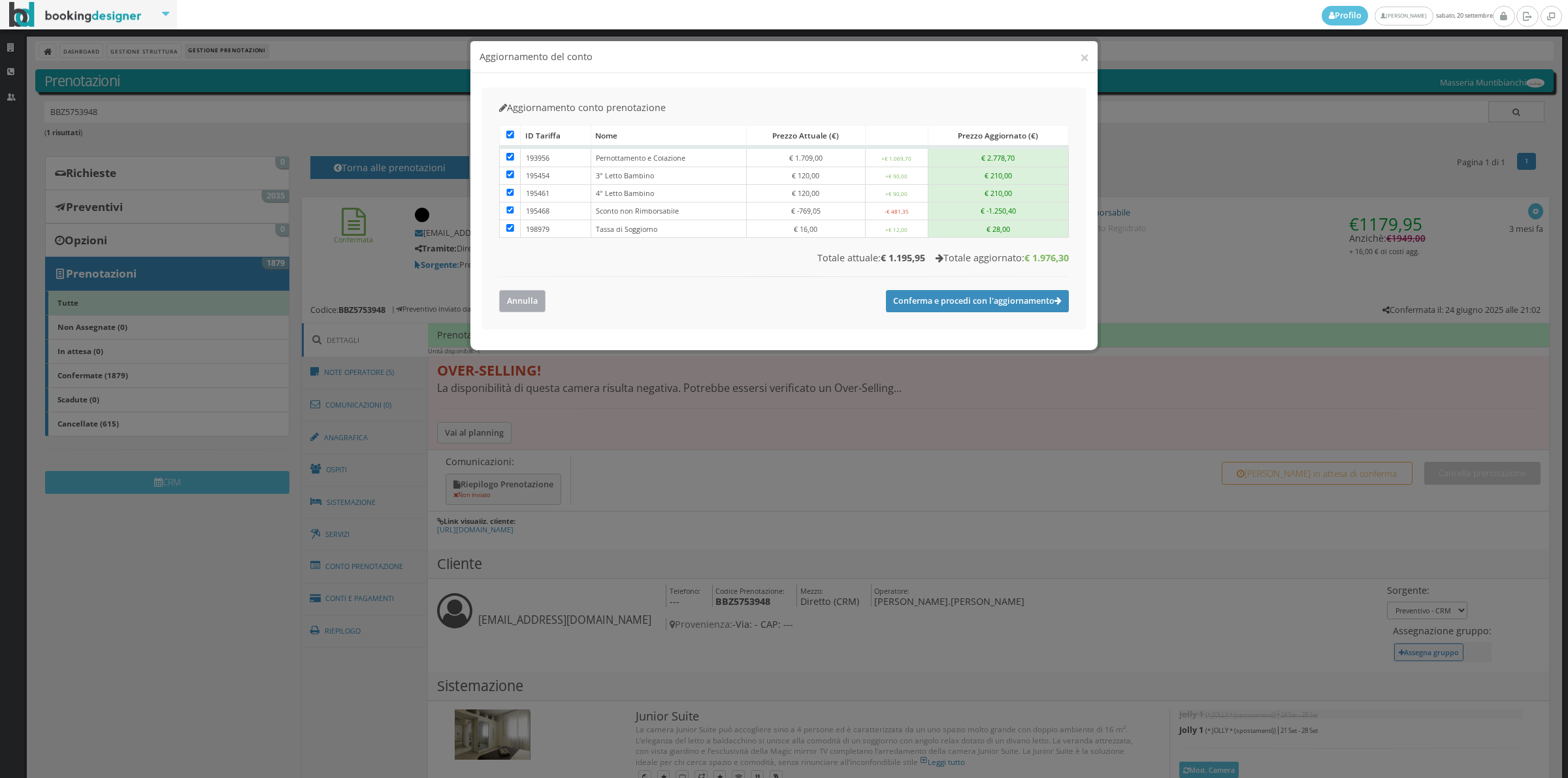
click at [515, 306] on button "Annulla" at bounding box center [523, 301] width 47 height 22
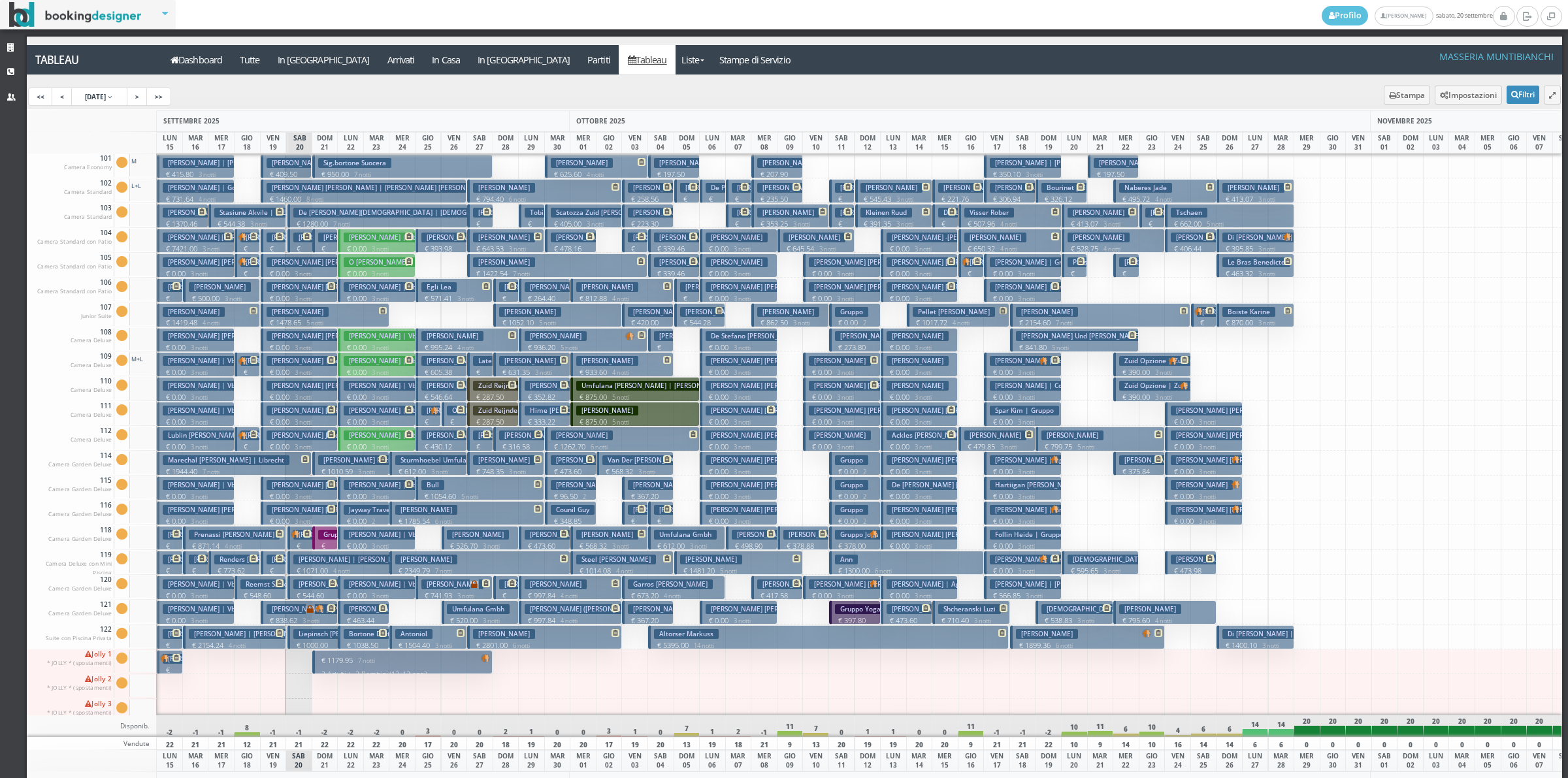
click at [407, 668] on button "€ 1179.95 7 notti 2 Adulti + 2 Bambini (12, 12 anni)" at bounding box center [403, 662] width 180 height 24
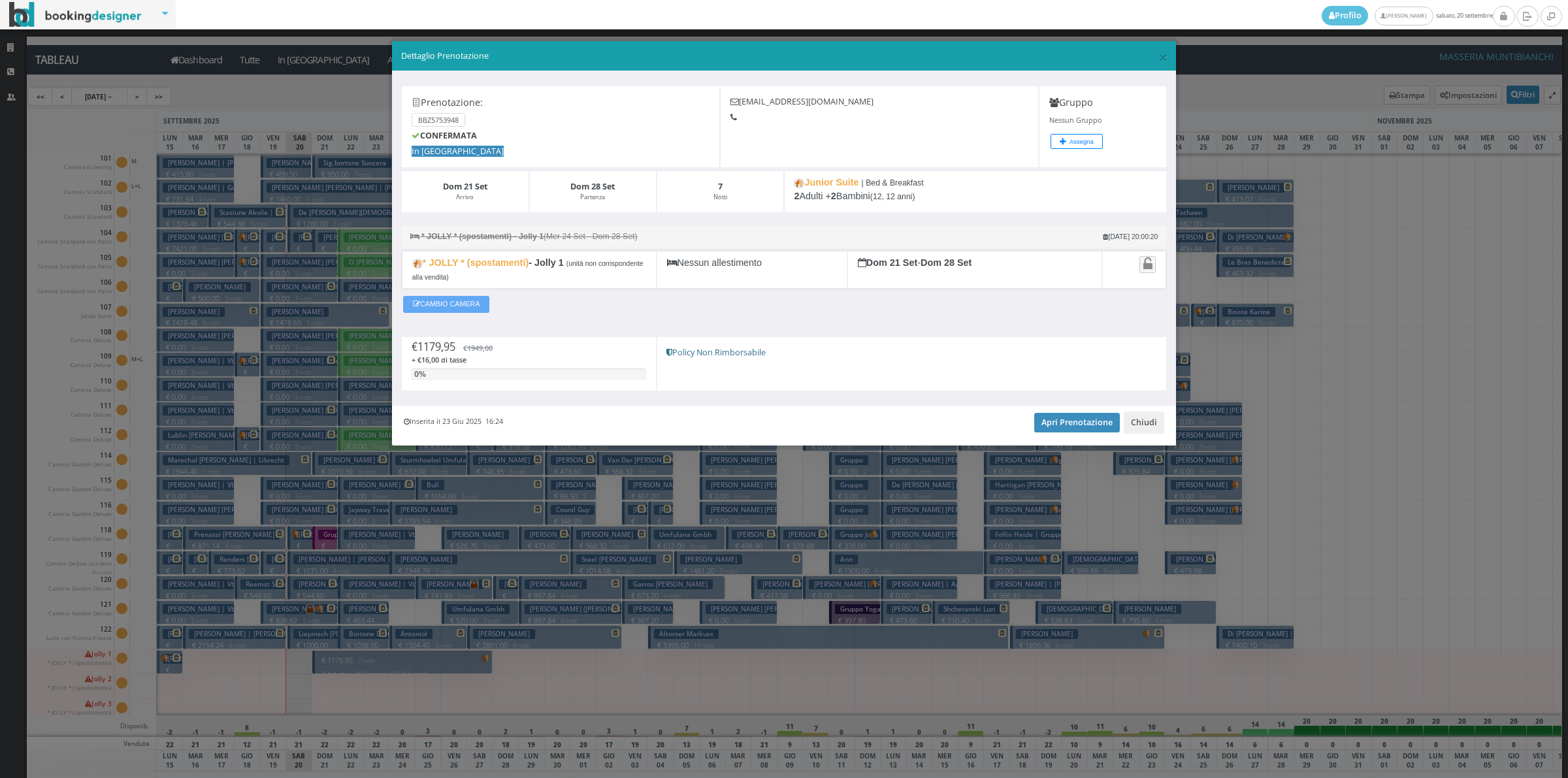
click at [455, 306] on button "CAMBIO CAMERA" at bounding box center [446, 305] width 86 height 17
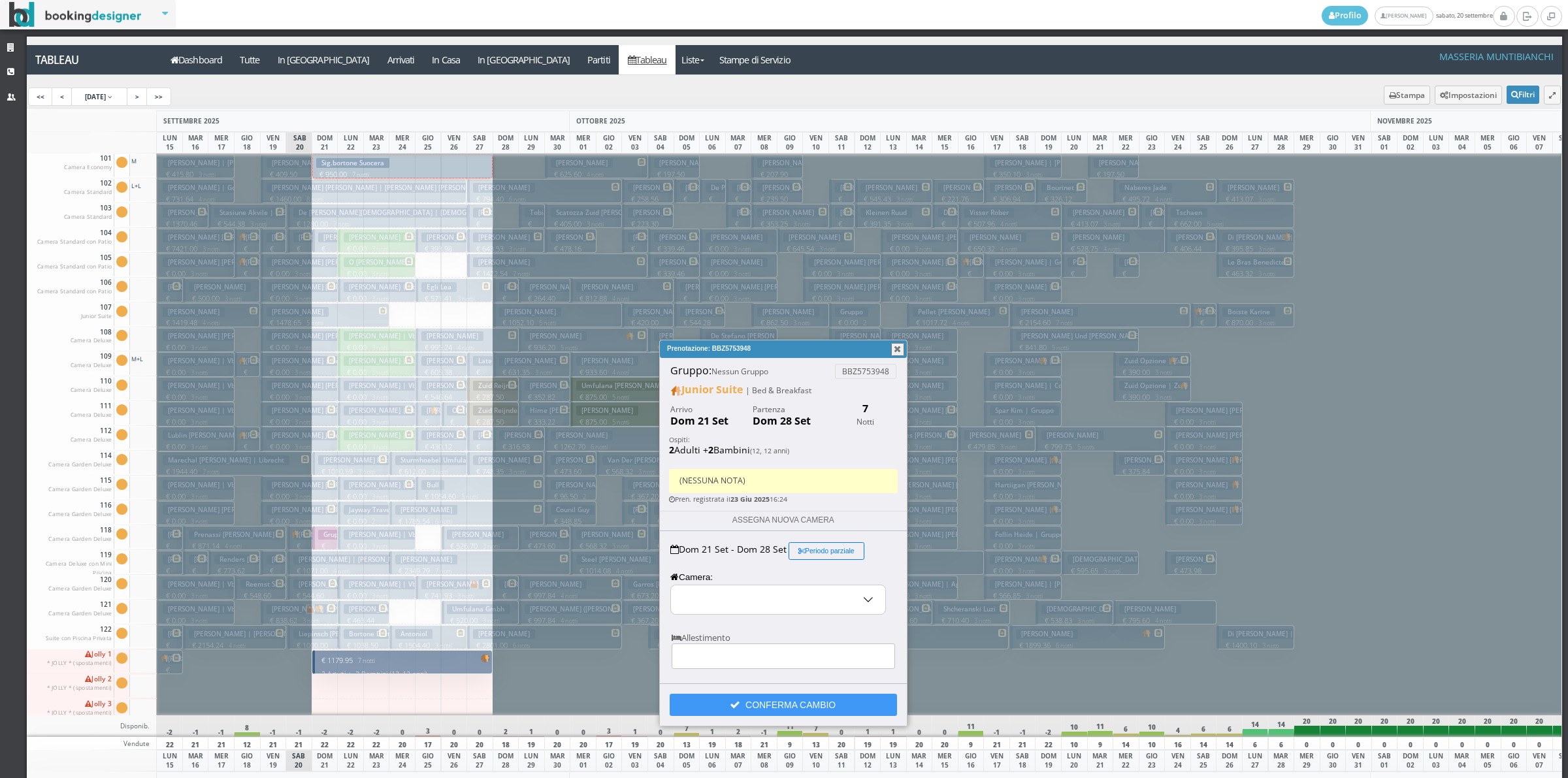
select select "15817"
click at [822, 547] on button "Periodo parziale" at bounding box center [827, 551] width 76 height 18
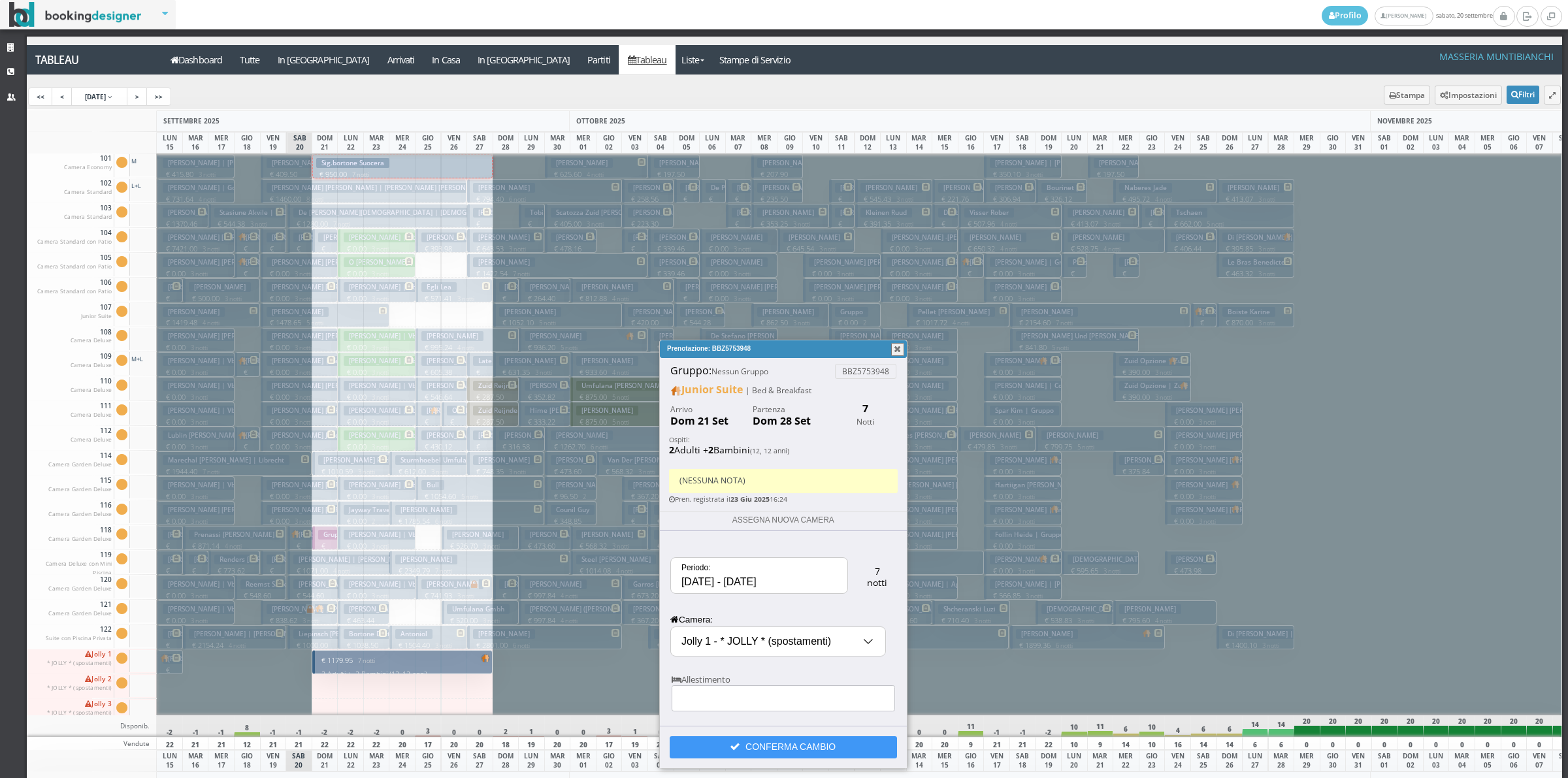
click at [709, 582] on input "[DATE] - [DATE]" at bounding box center [759, 575] width 177 height 35
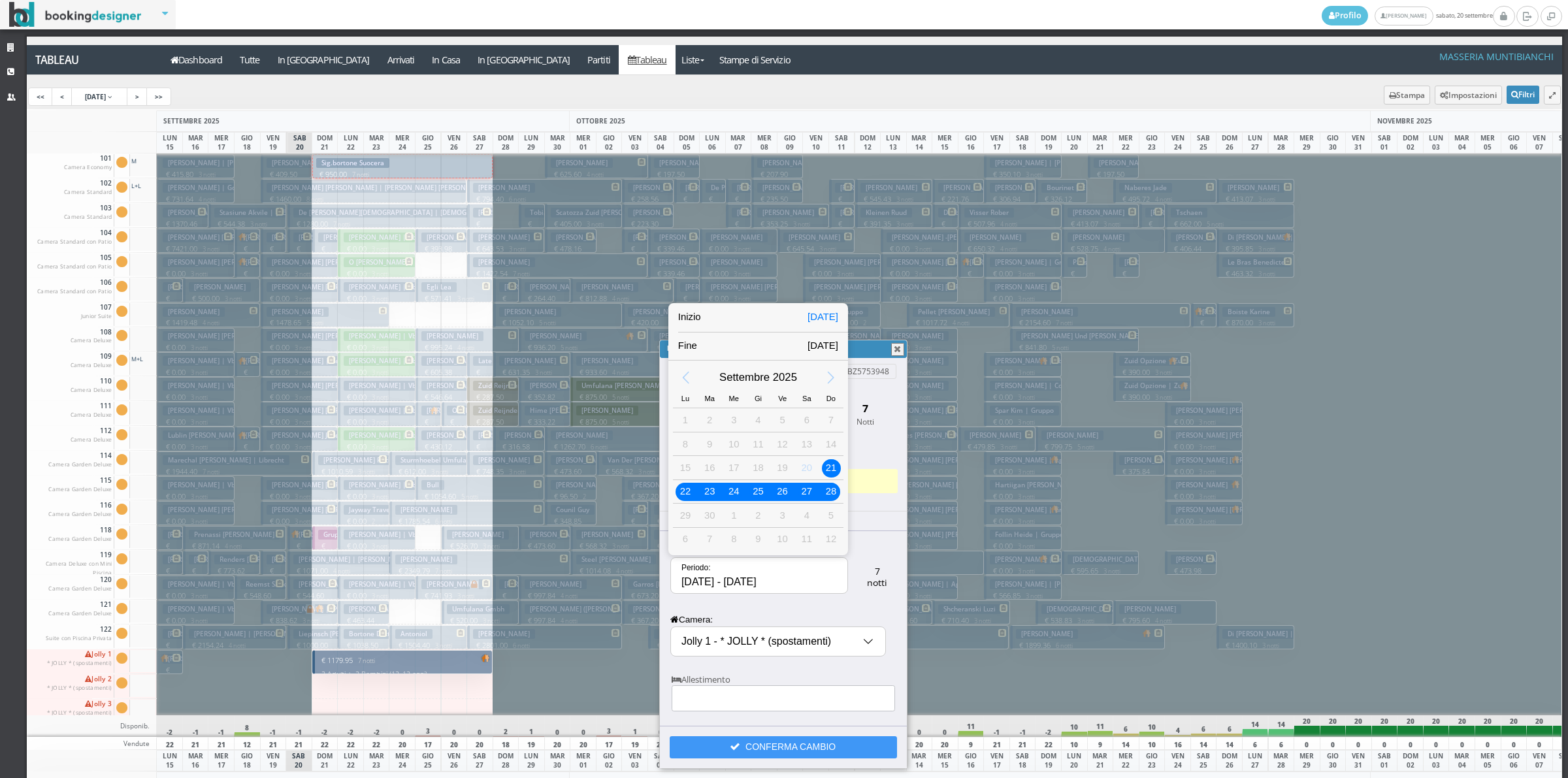
click at [831, 466] on div "21" at bounding box center [831, 468] width 17 height 17
click at [688, 489] on div "22" at bounding box center [685, 492] width 17 height 17
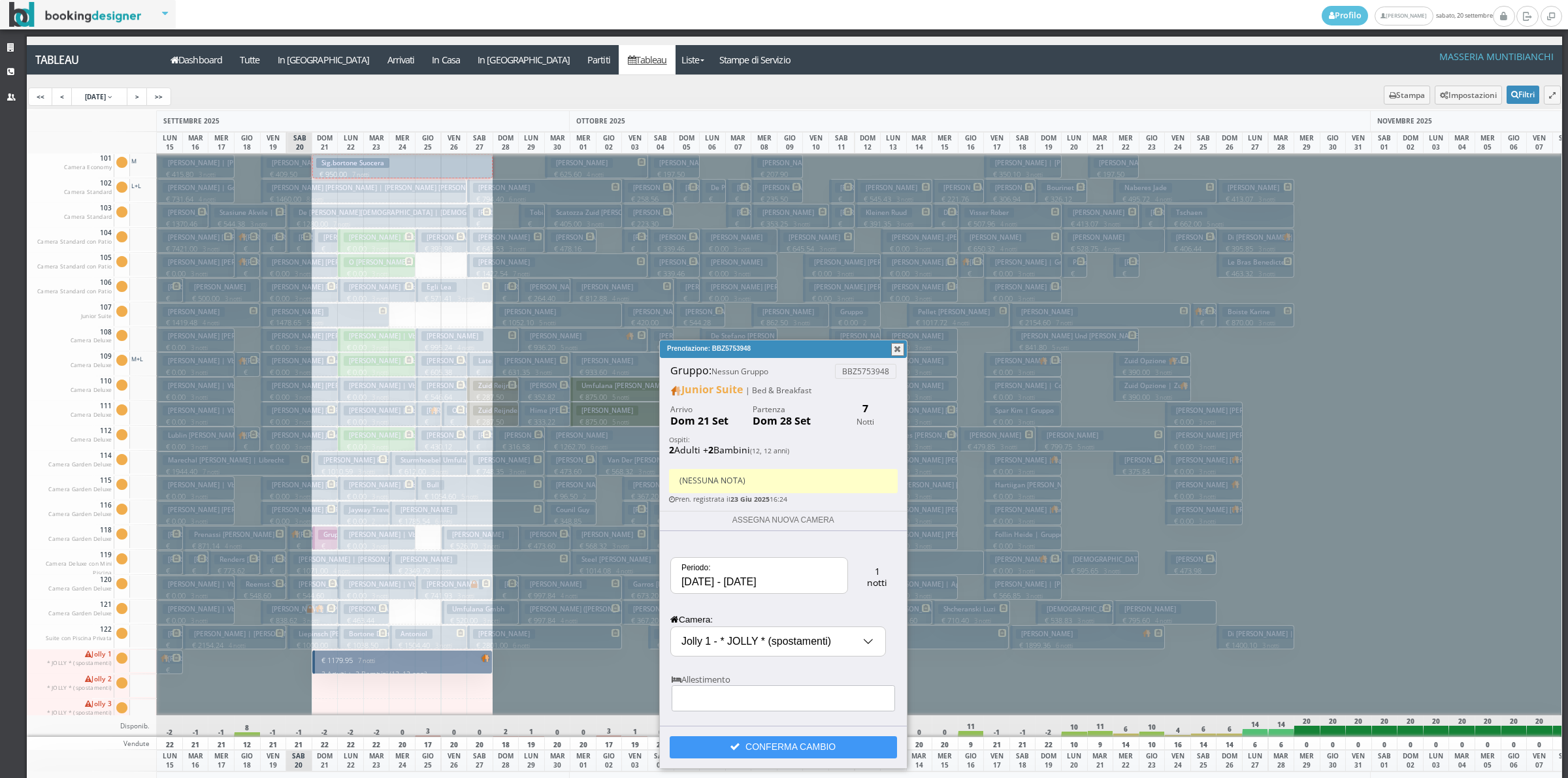
click at [740, 635] on input "Jolly 1 - * JOLLY * (spostamenti)" at bounding box center [779, 641] width 215 height 29
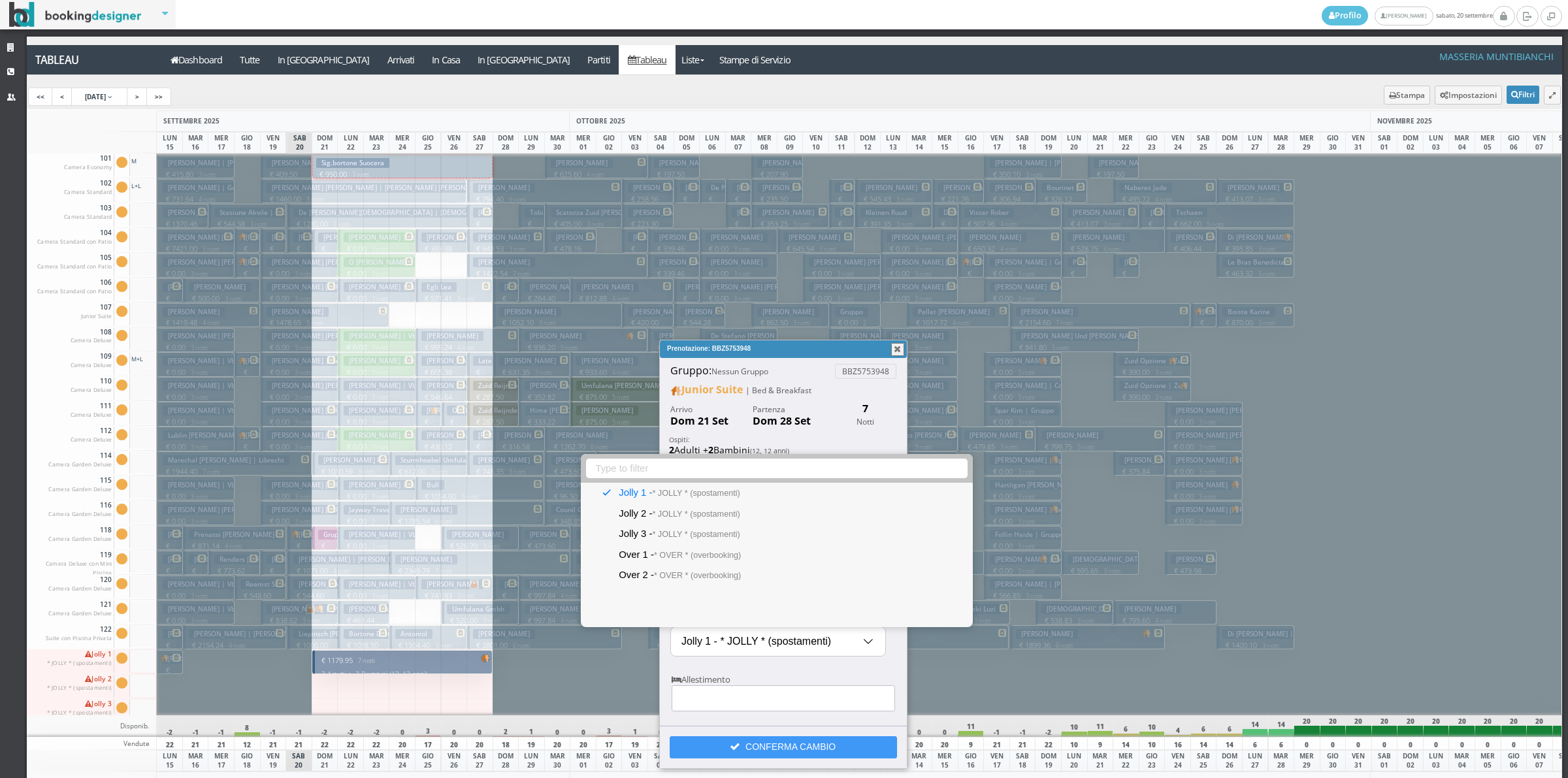
click at [760, 670] on div "No results assigned-room-id Jolly 1 - * JOLLY * (spostamenti) Jolly 2 - * JOLLY…" at bounding box center [784, 389] width 1568 height 779
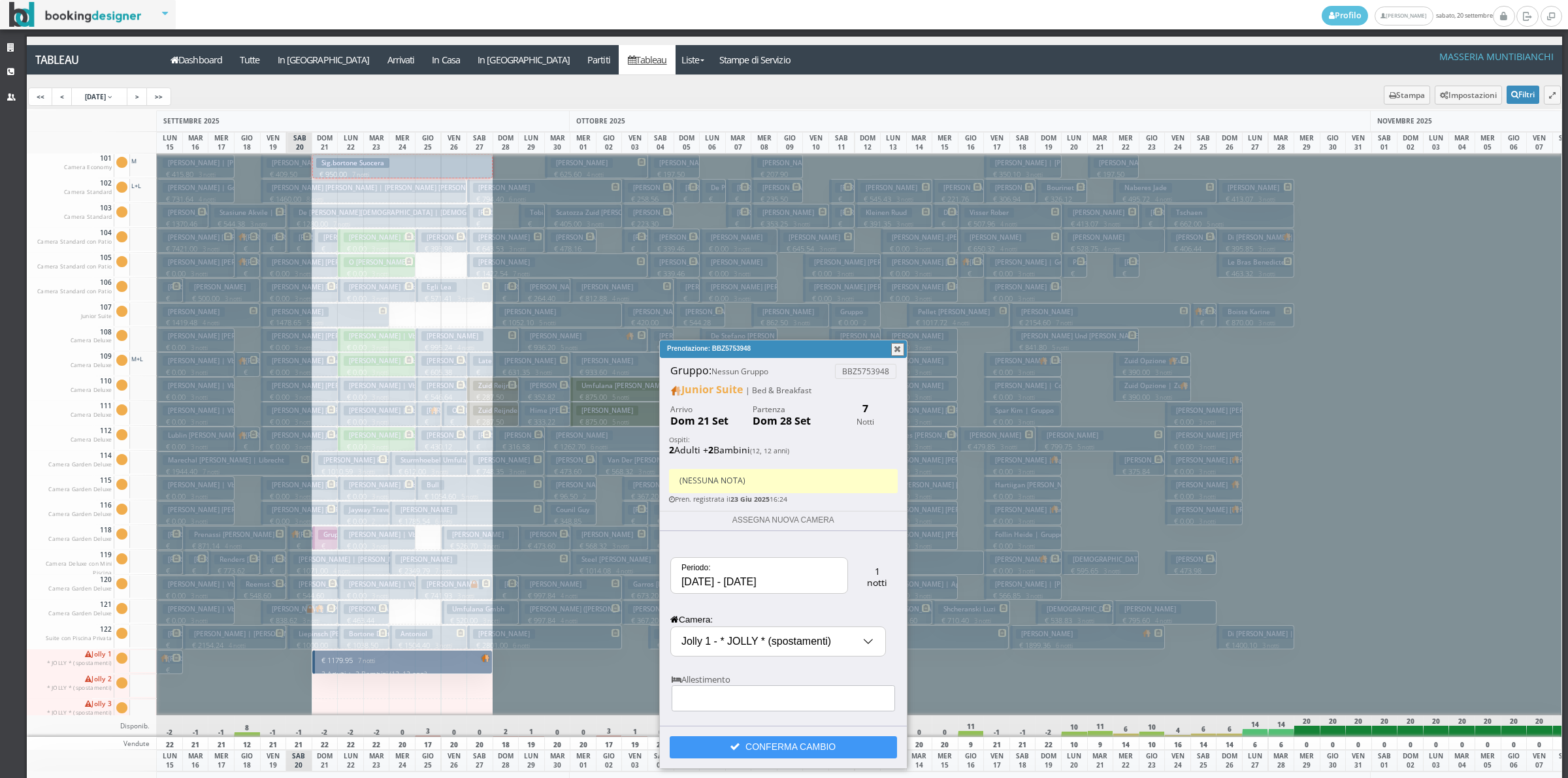
click at [717, 589] on input "[DATE] - [DATE]" at bounding box center [759, 575] width 177 height 35
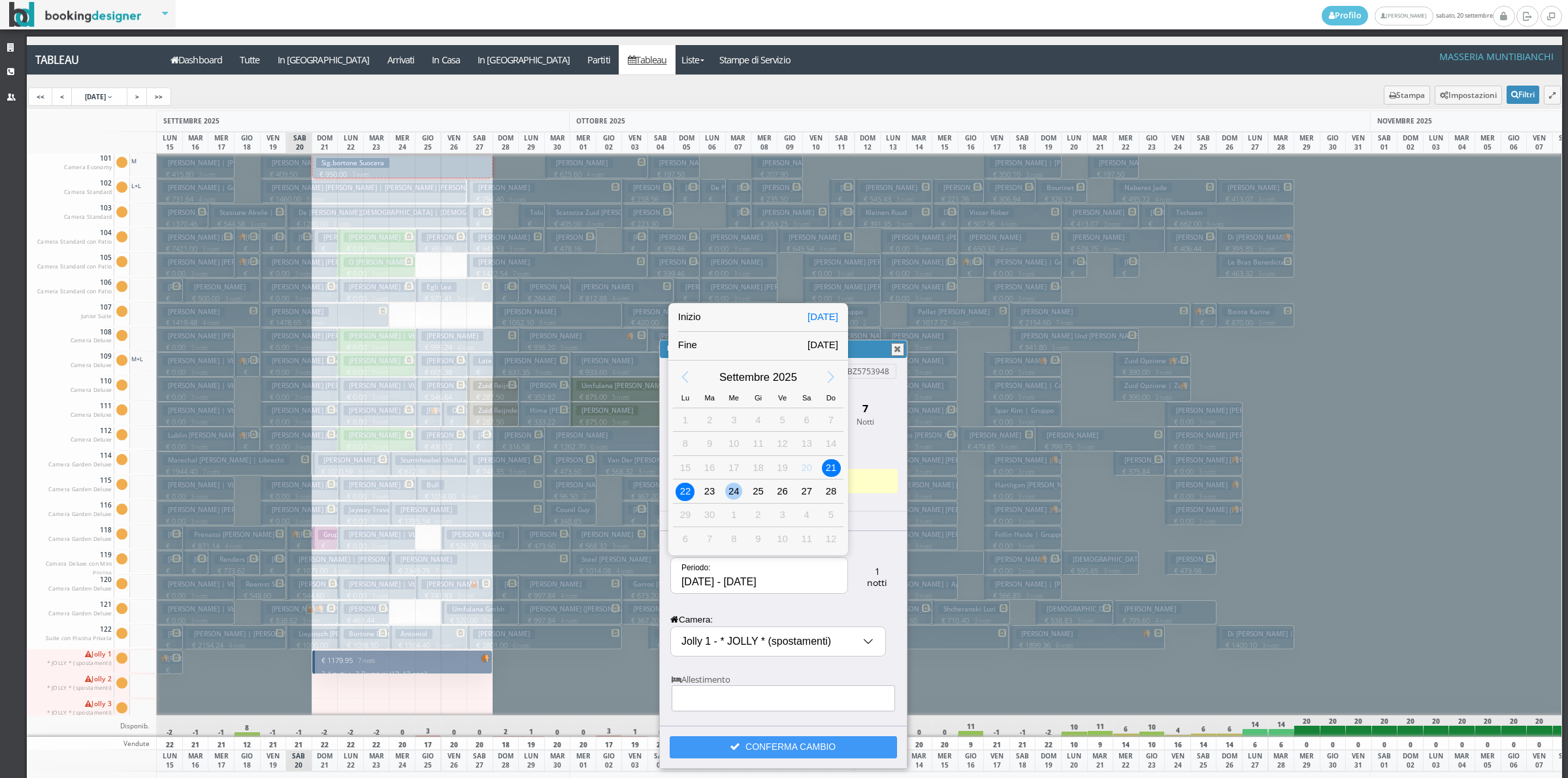
click at [738, 490] on div "24" at bounding box center [733, 492] width 17 height 17
click at [831, 490] on div "28" at bounding box center [831, 492] width 17 height 17
type input "[DATE] - [DATE]"
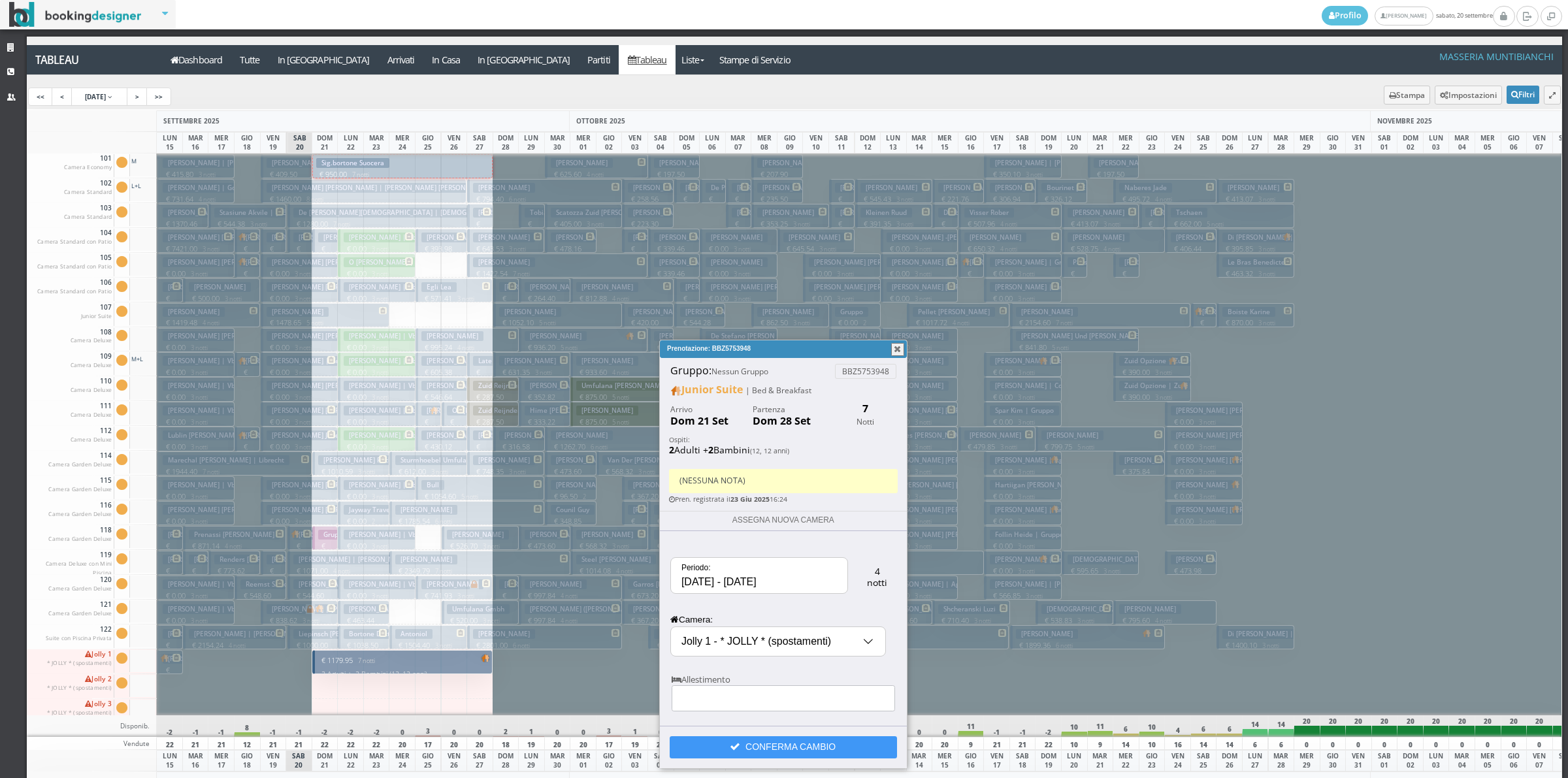
click at [772, 634] on input "Jolly 1 - * JOLLY * (spostamenti)" at bounding box center [779, 641] width 215 height 29
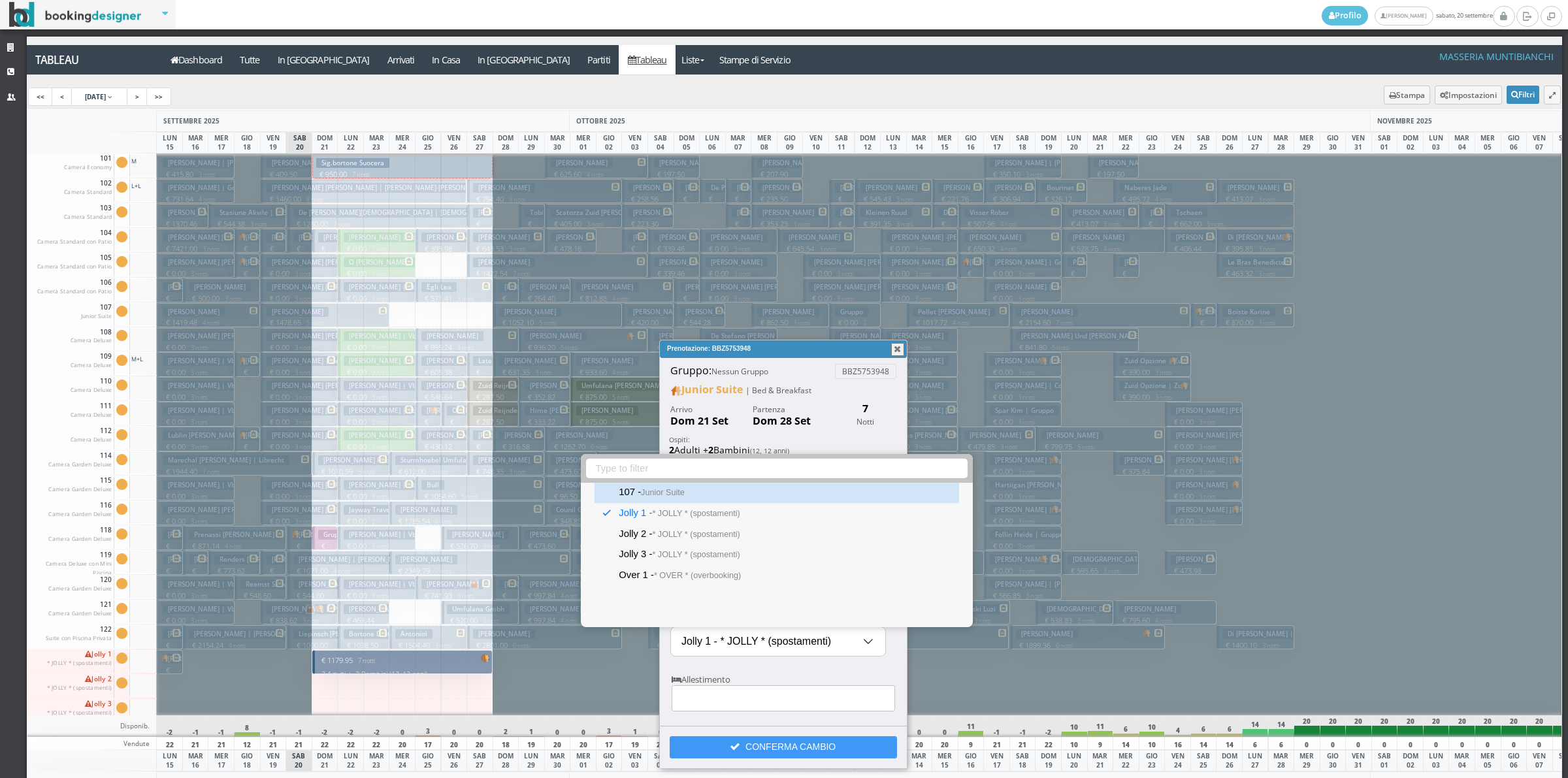
click at [660, 488] on div "107 - Junior Suite" at bounding box center [776, 493] width 364 height 21
type input "107 - Junior Suite"
select select "15492"
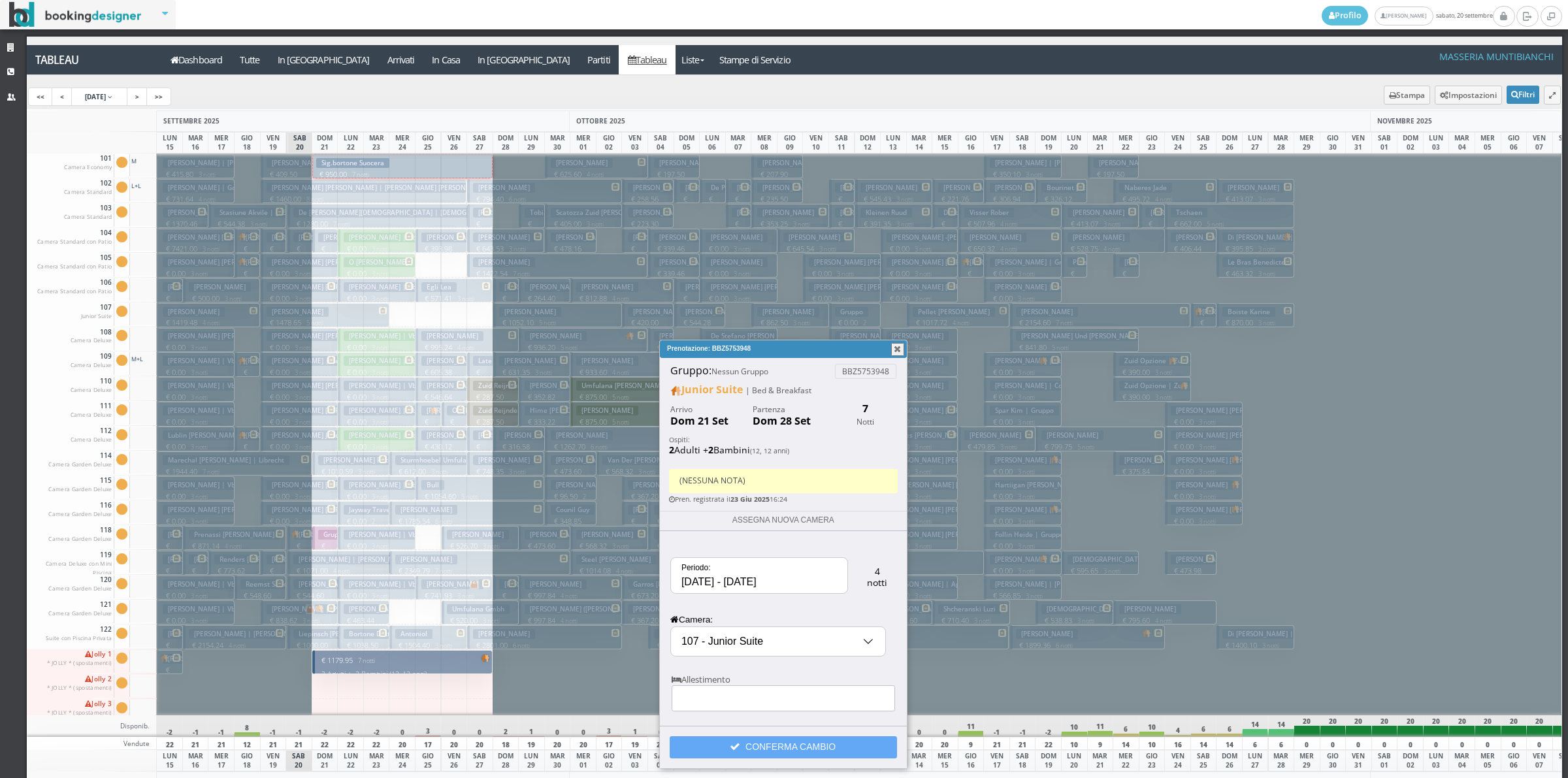
click at [787, 745] on button "CONFERMA CAMBIO" at bounding box center [783, 748] width 227 height 23
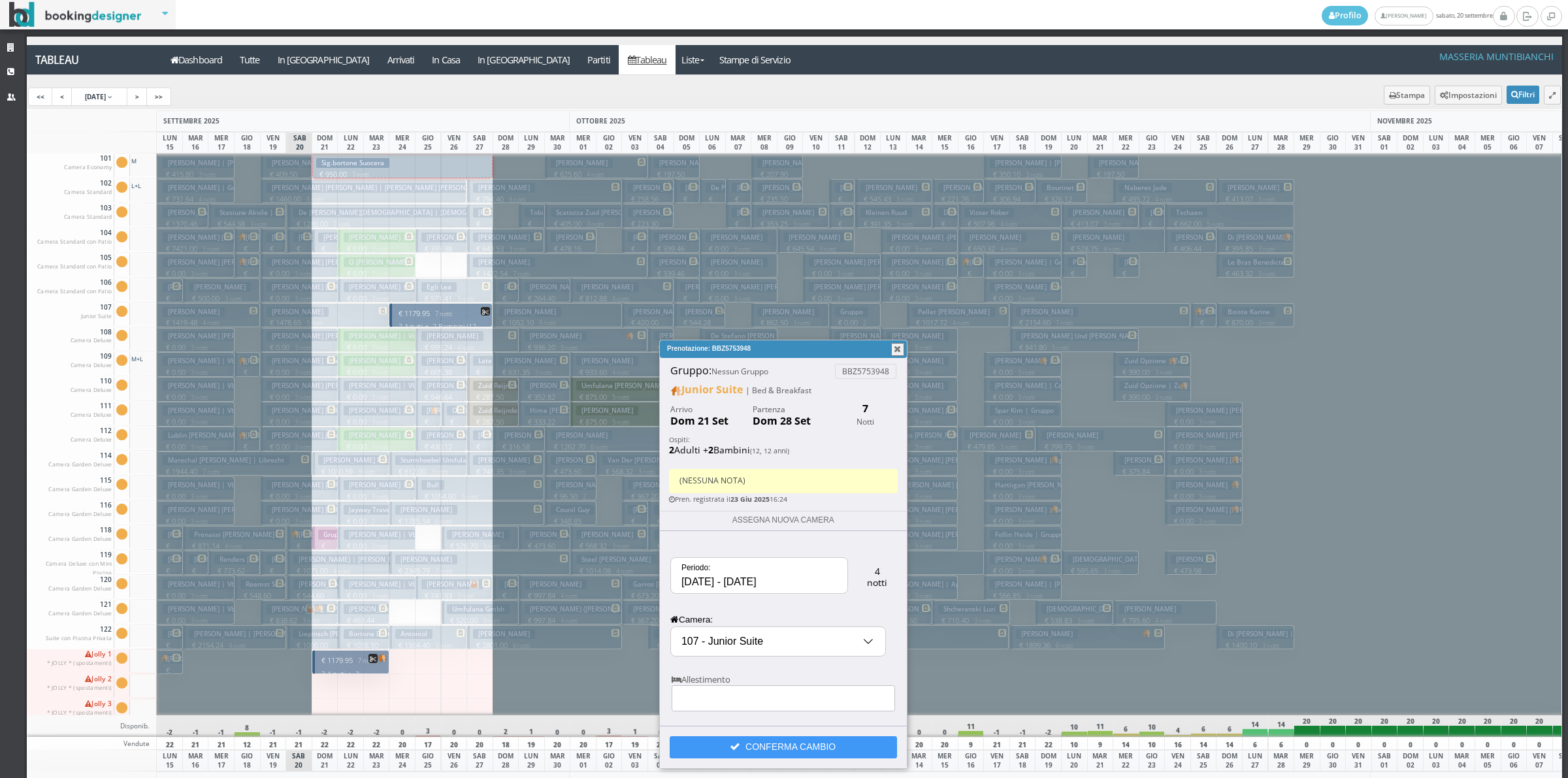
click at [896, 345] on button "button" at bounding box center [898, 349] width 13 height 13
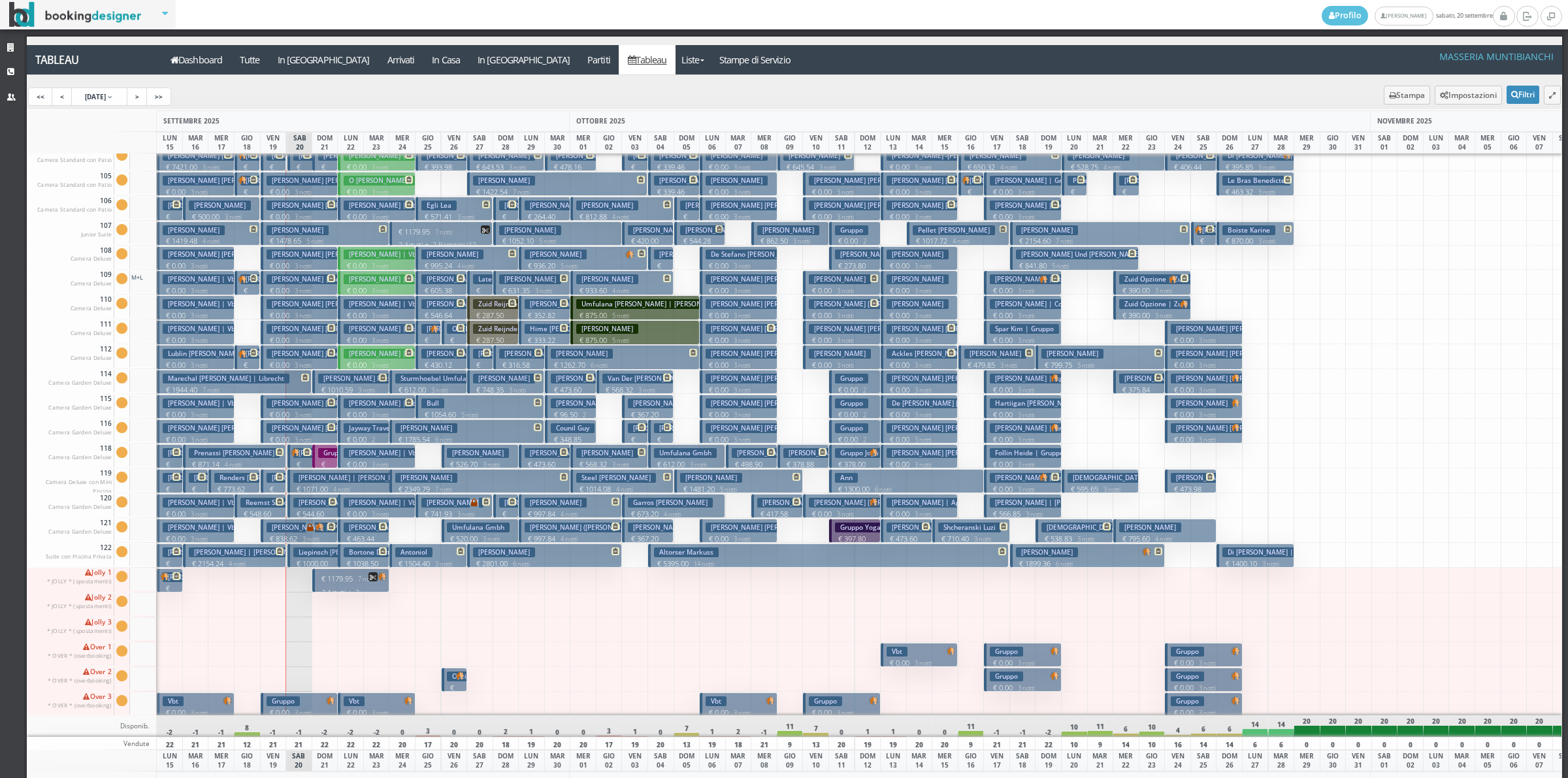
scroll to position [90, 0]
drag, startPoint x: 367, startPoint y: 546, endPoint x: 355, endPoint y: 668, distance: 122.6
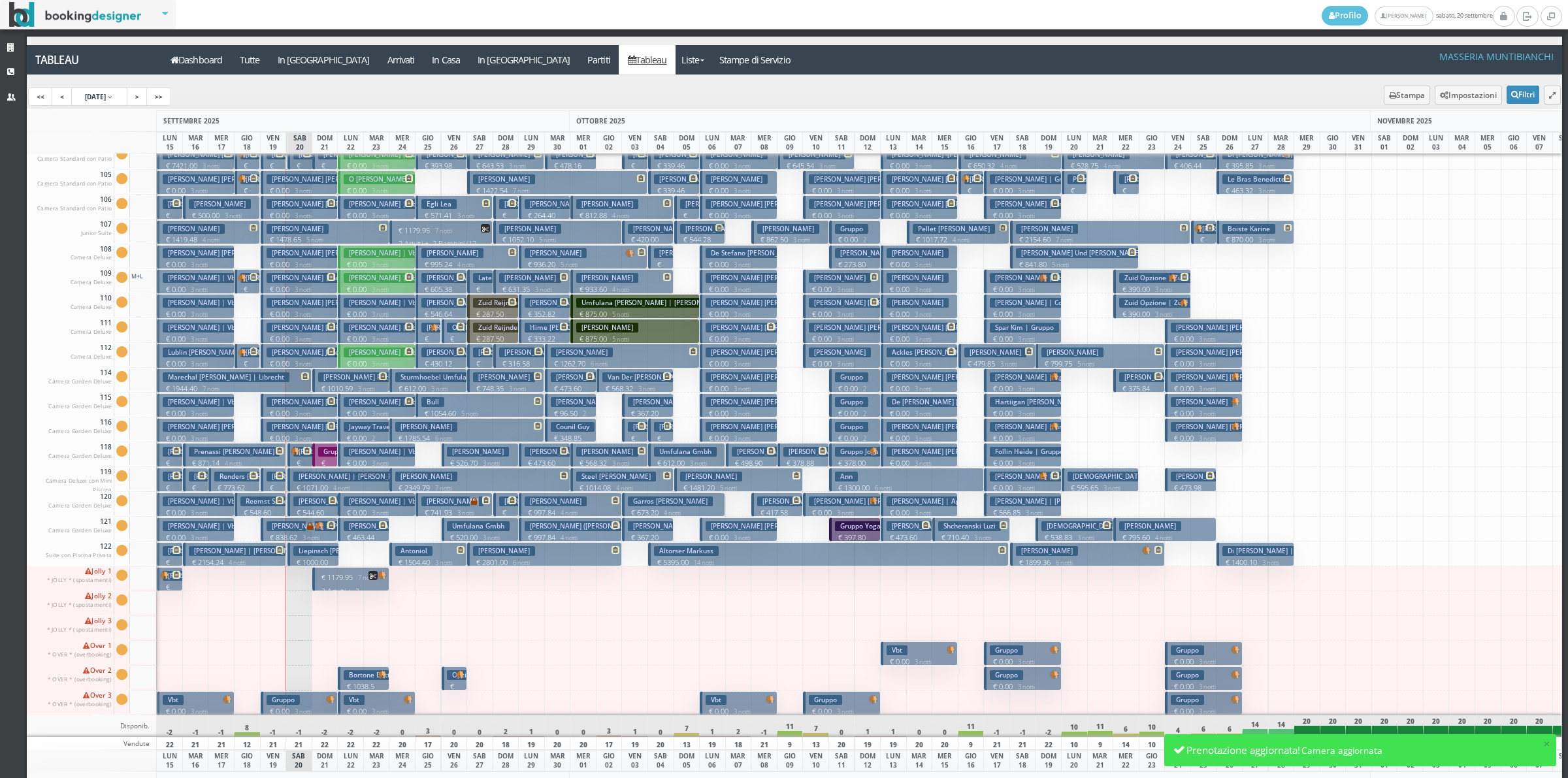
click at [351, 586] on p "2 Adulti + 2 Bambini (12, 12 anni)" at bounding box center [352, 601] width 68 height 30
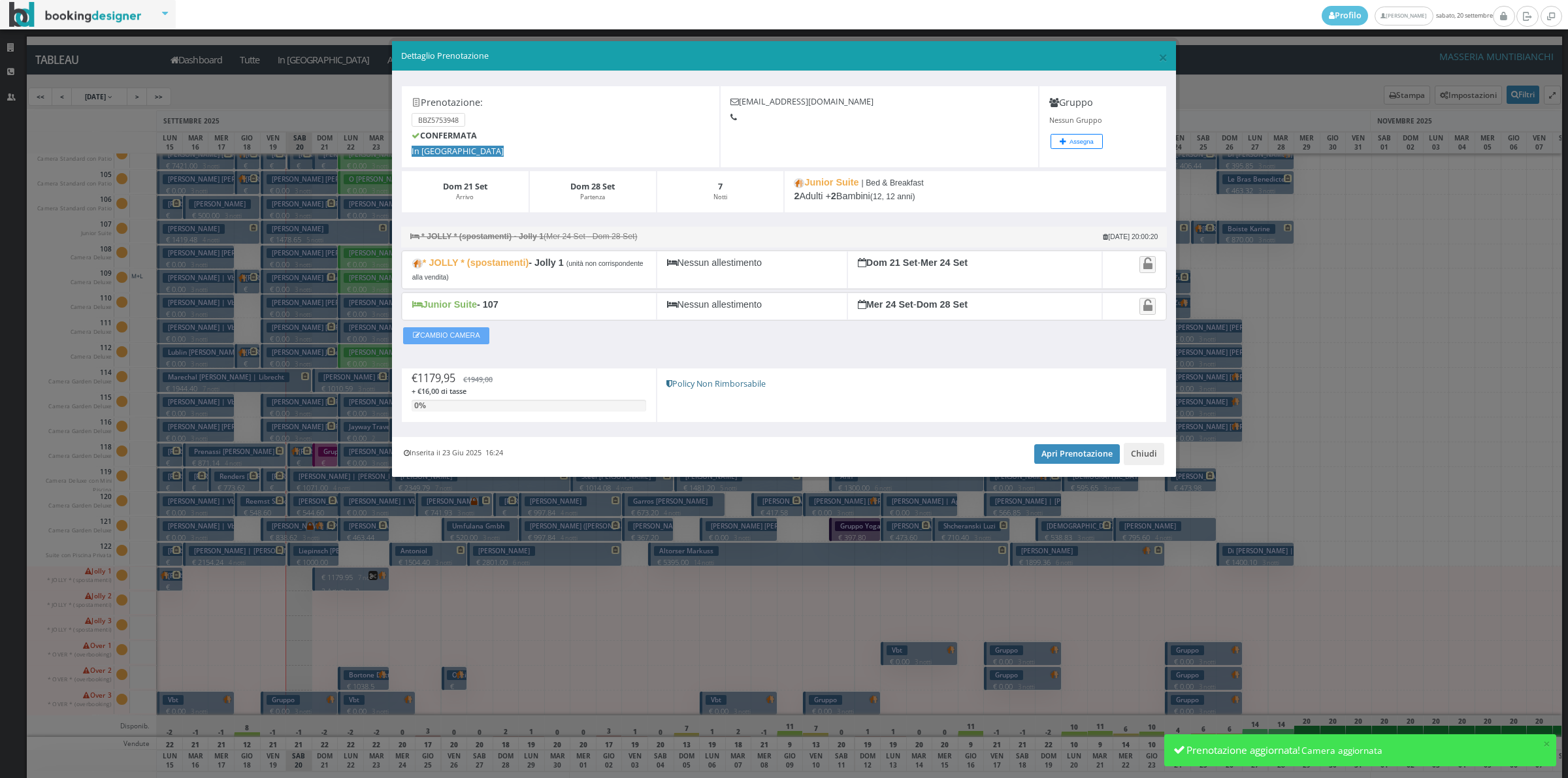
click at [475, 337] on button "CAMBIO CAMERA" at bounding box center [446, 336] width 86 height 17
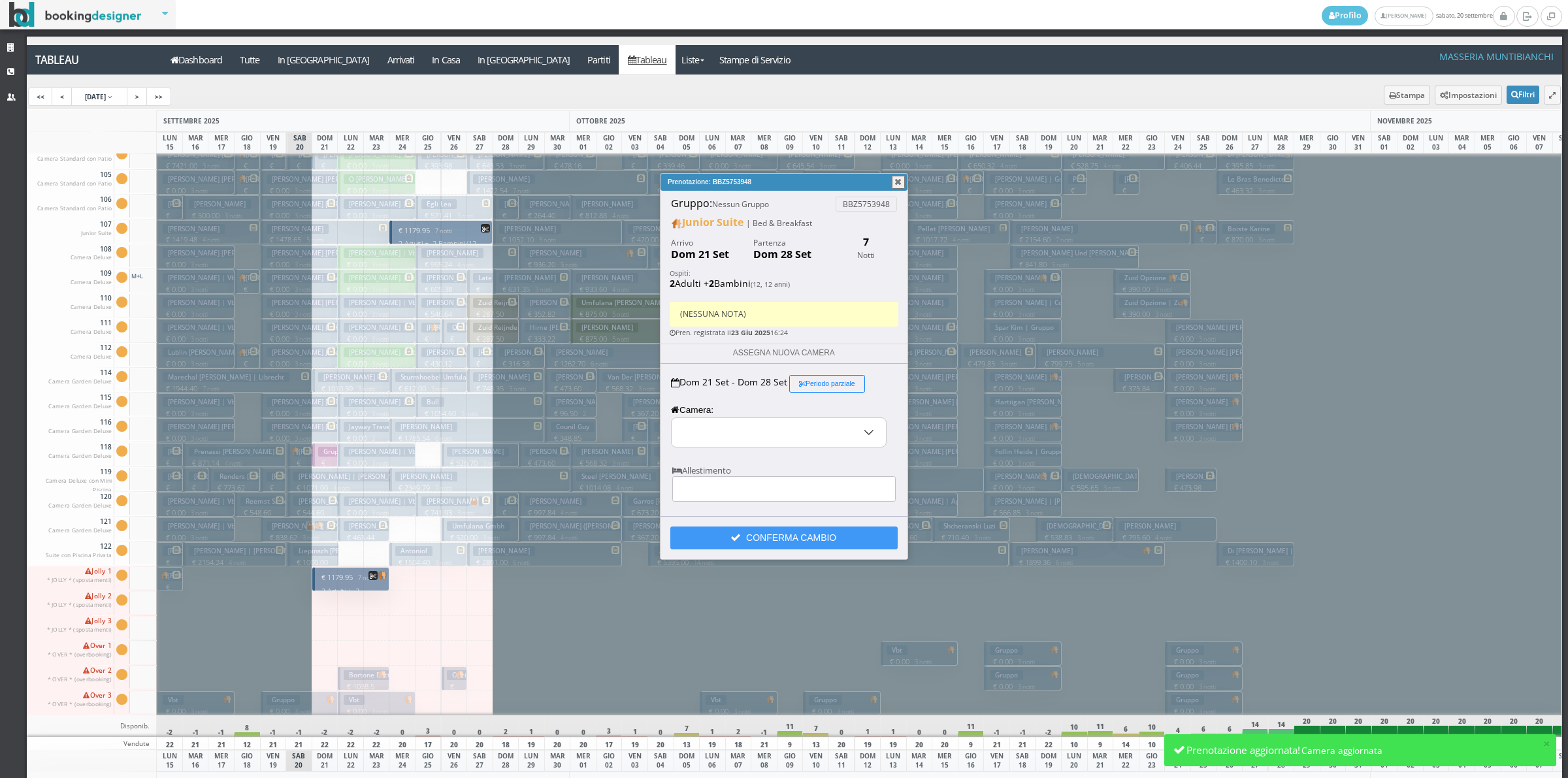
select select "15492"
click at [803, 384] on icon "button" at bounding box center [802, 384] width 6 height 6
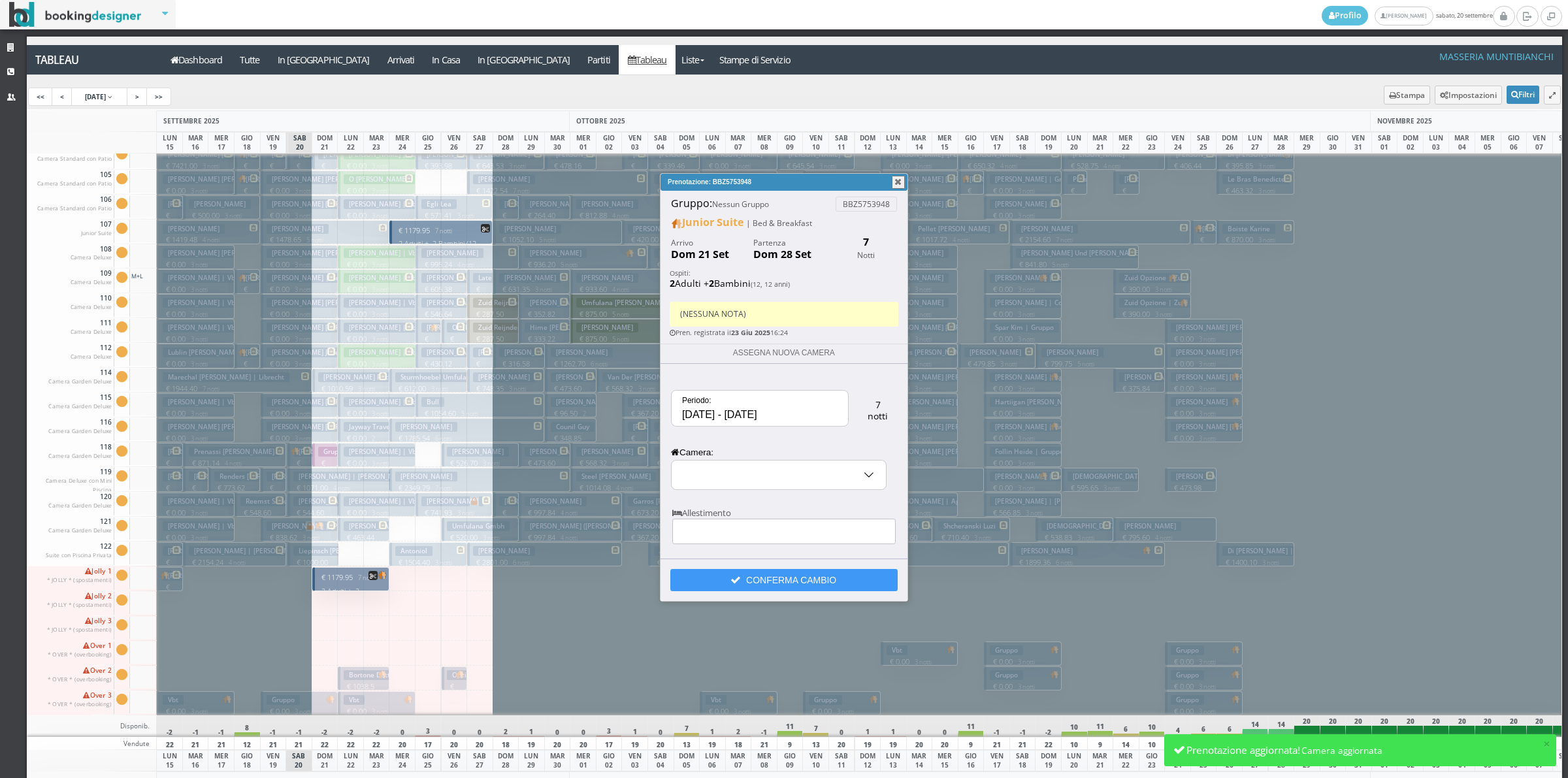
click at [712, 415] on input "[DATE] - [DATE]" at bounding box center [759, 408] width 177 height 35
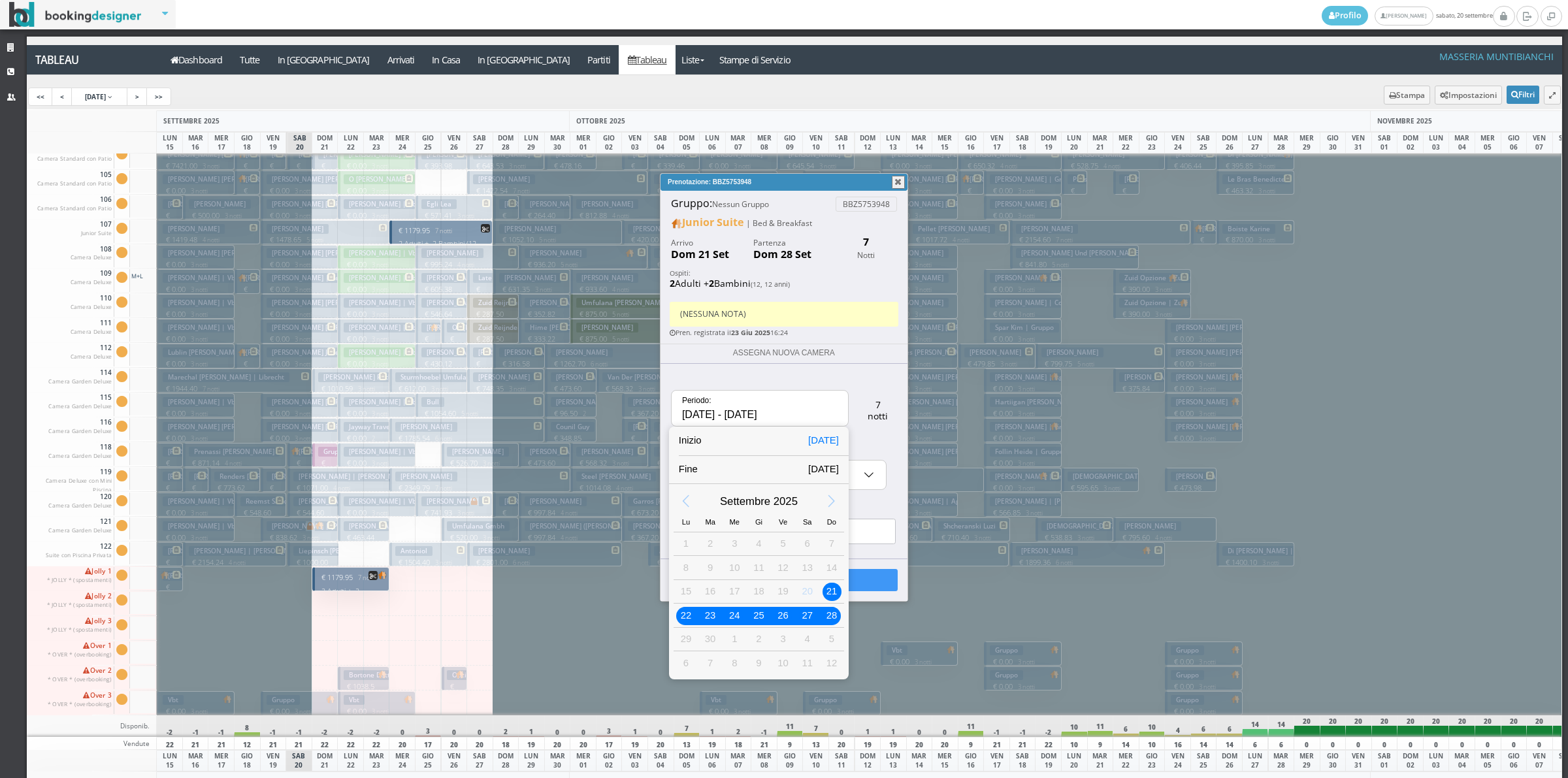
click at [677, 613] on div "22" at bounding box center [686, 615] width 17 height 17
click at [730, 618] on div "24" at bounding box center [734, 615] width 17 height 17
type input "22/09/2025 - 24/09/2025"
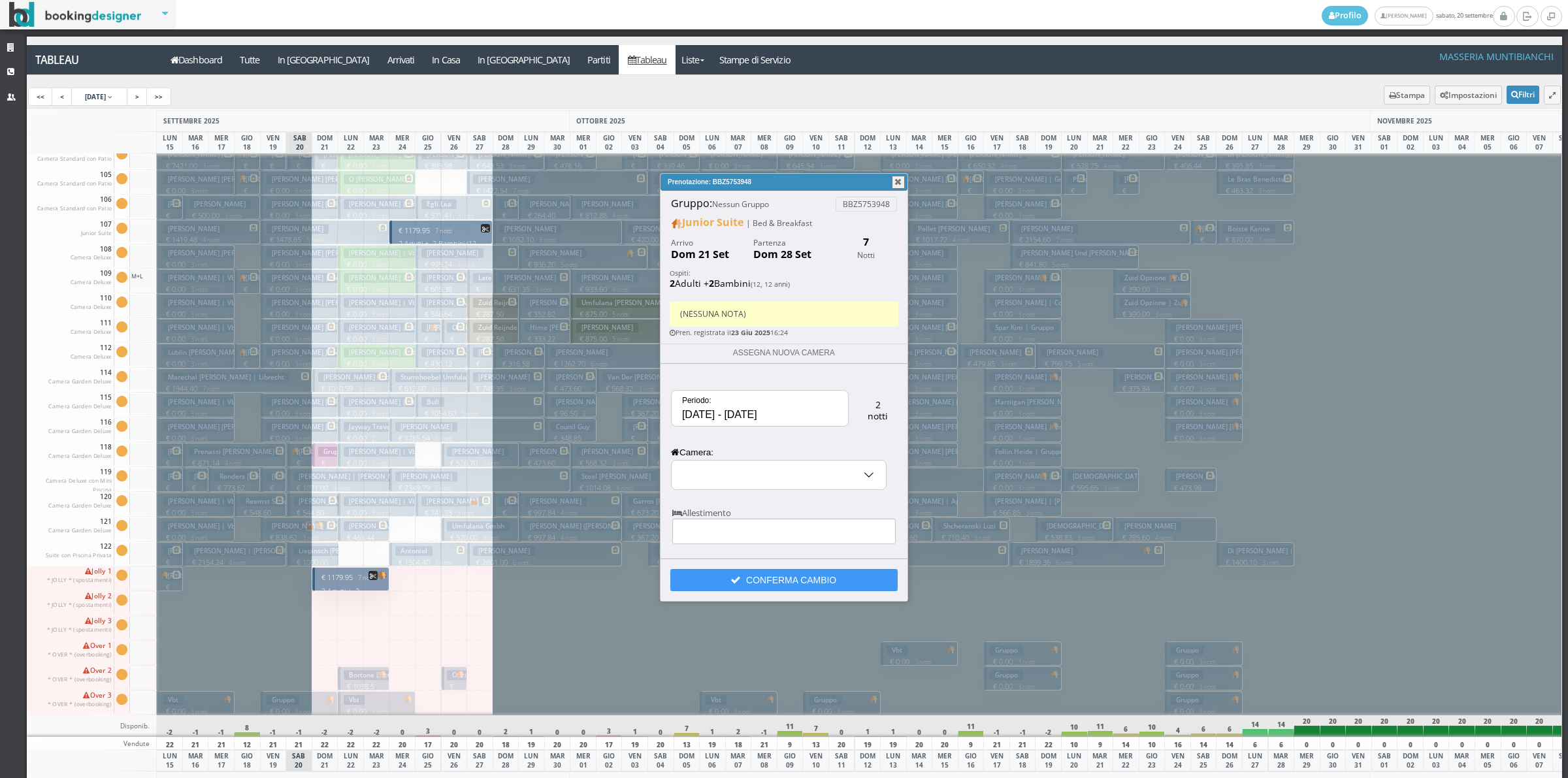
click at [752, 477] on input "text" at bounding box center [779, 475] width 215 height 29
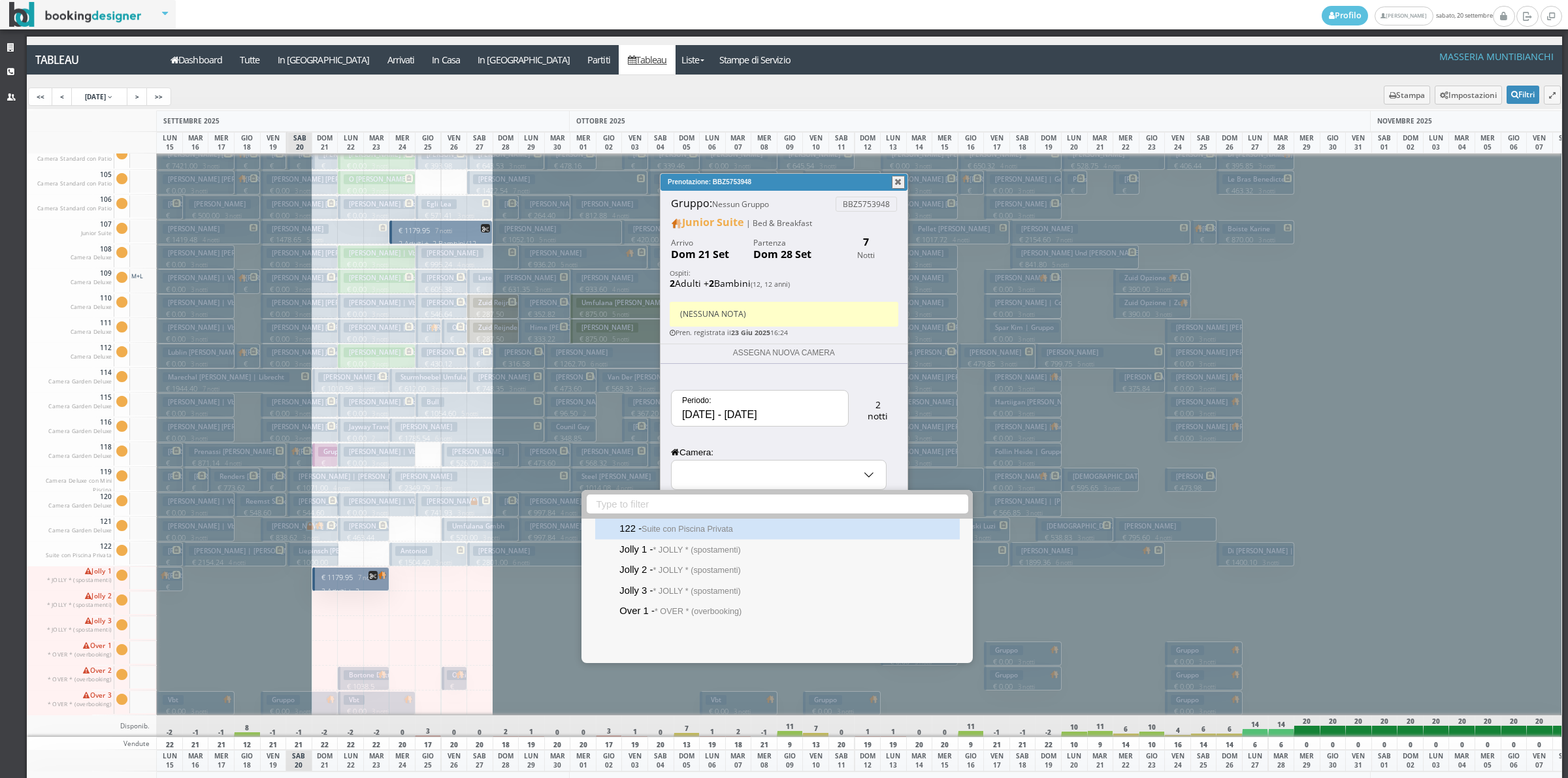
click at [716, 528] on small "Suite con Piscina Privata" at bounding box center [688, 529] width 92 height 9
type input "122 - Suite con Piscina Privata"
select select "15496"
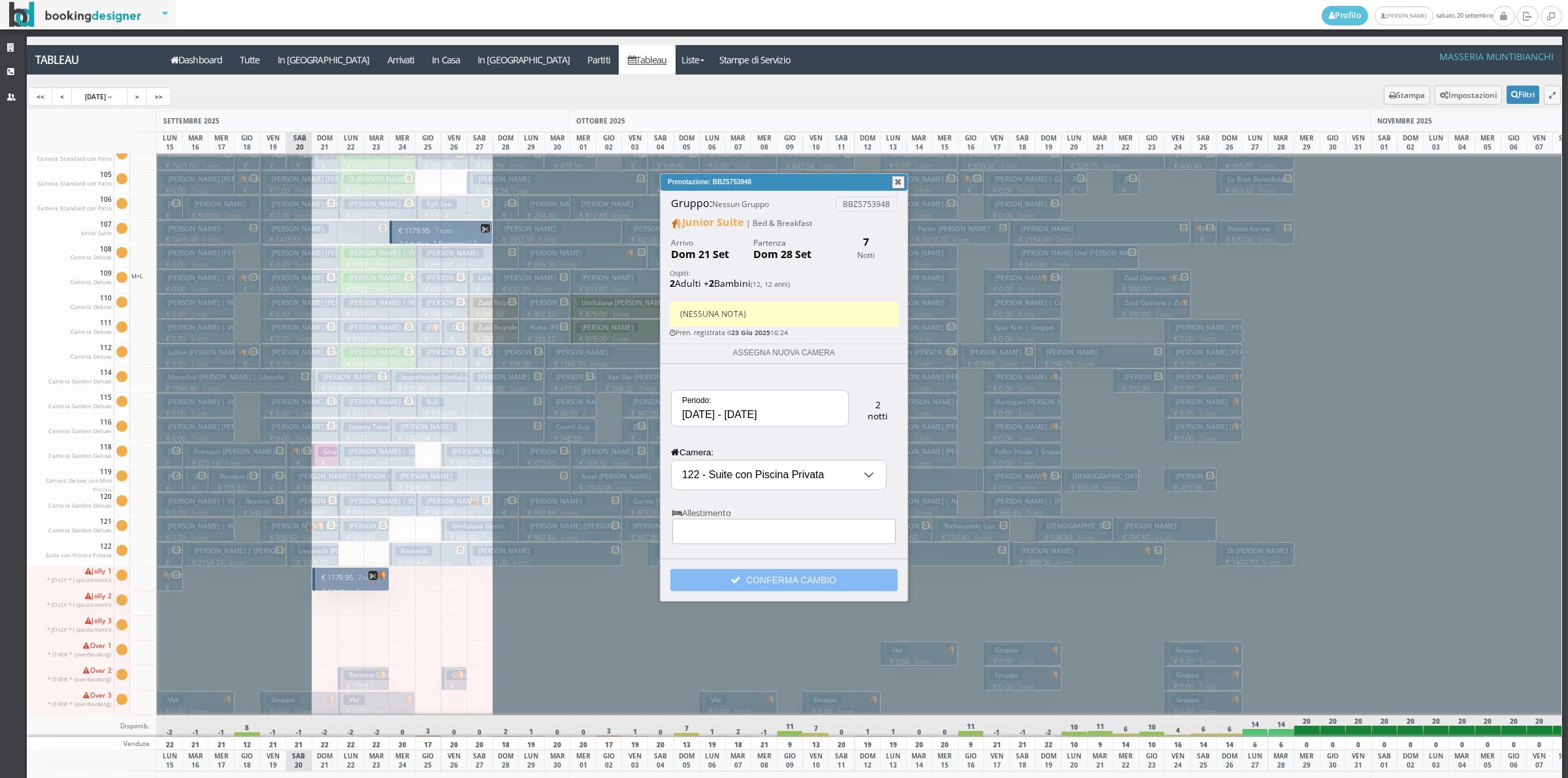
click at [736, 582] on span at bounding box center [738, 580] width 15 height 10
click at [897, 187] on button "button" at bounding box center [898, 182] width 13 height 13
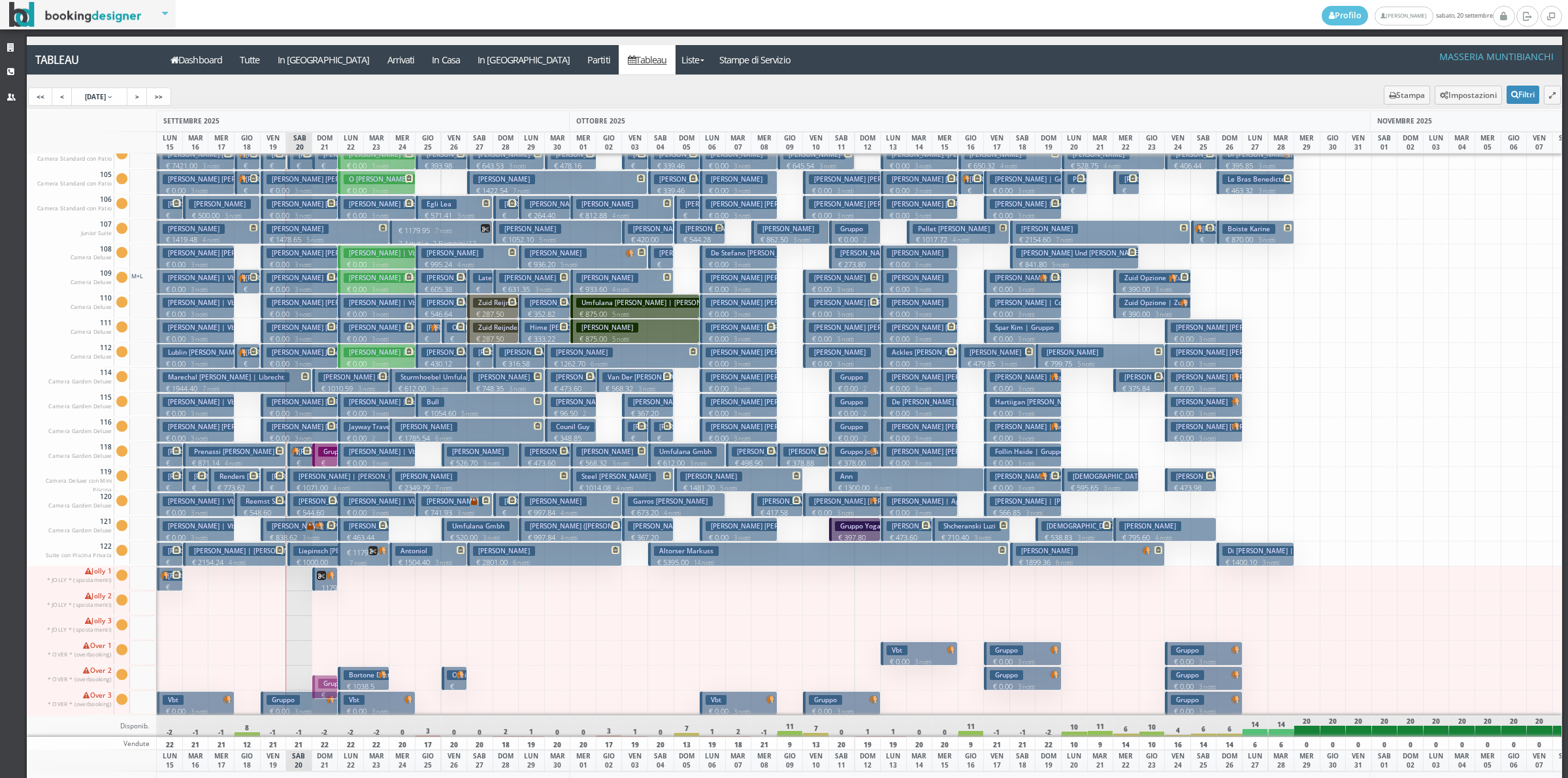
drag, startPoint x: 328, startPoint y: 447, endPoint x: 810, endPoint y: 103, distance: 592.2
drag, startPoint x: 324, startPoint y: 445, endPoint x: 332, endPoint y: 661, distance: 216.1
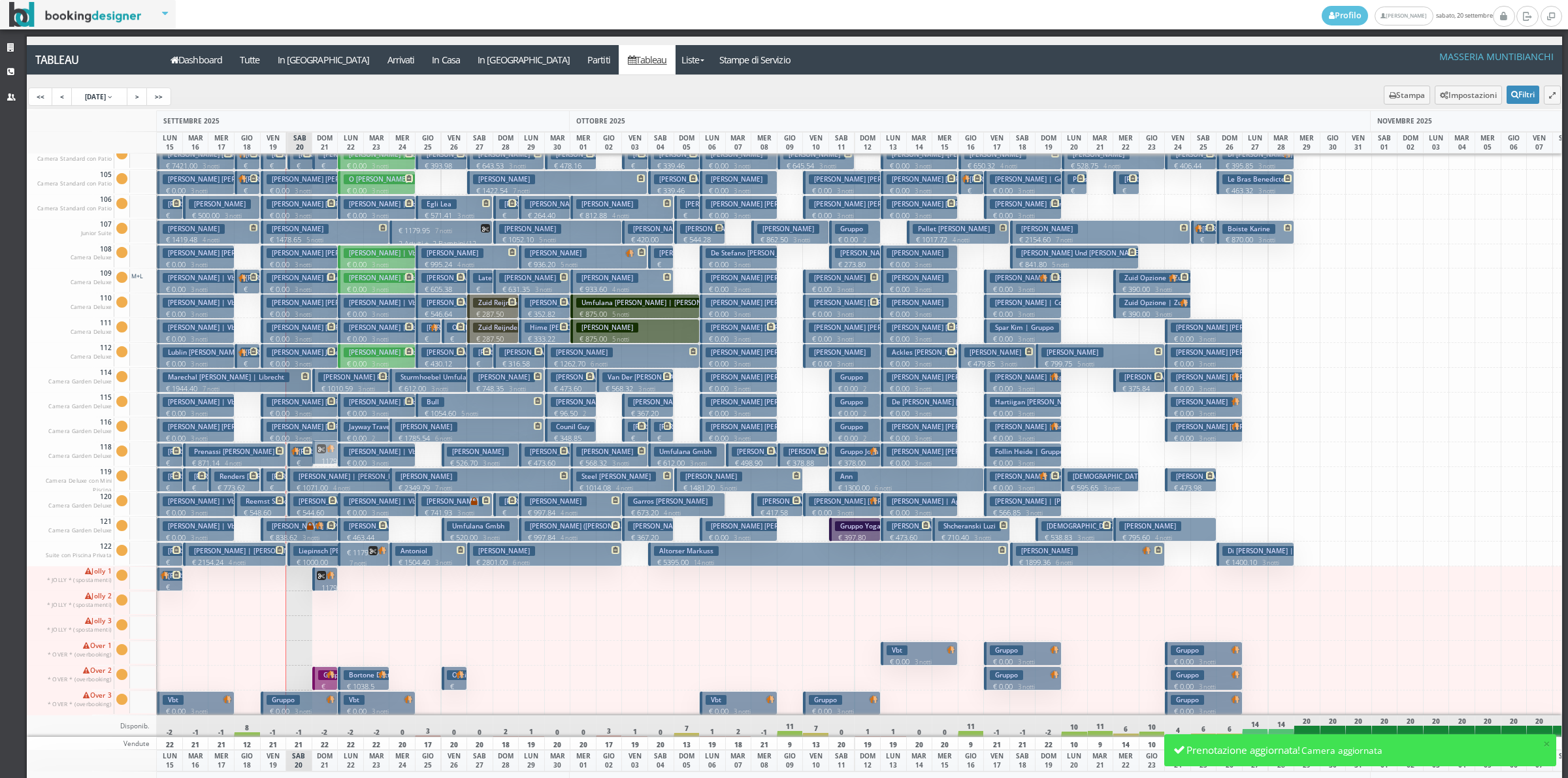
drag, startPoint x: 324, startPoint y: 573, endPoint x: 324, endPoint y: 447, distance: 126.0
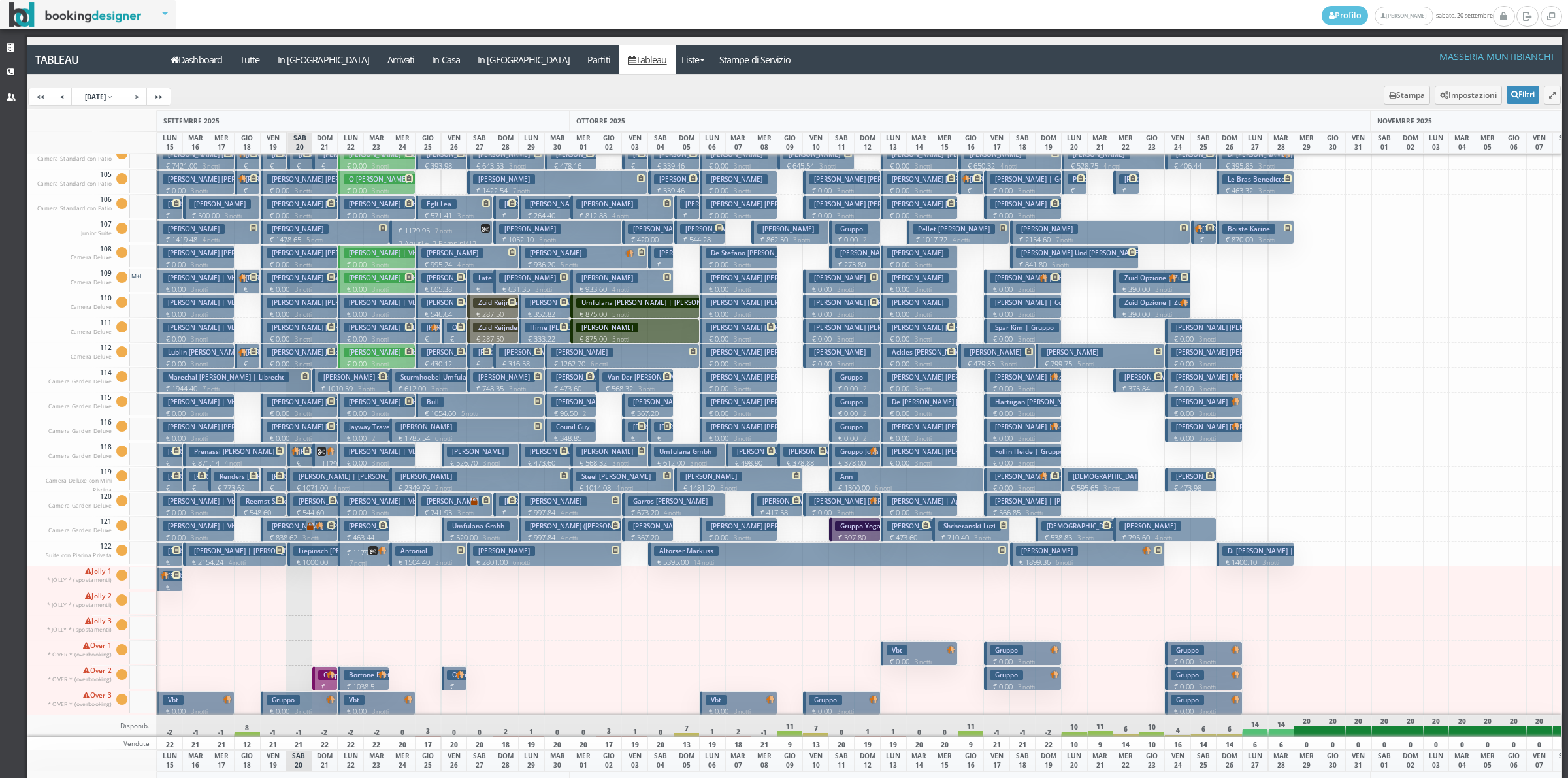
click at [355, 671] on h3 "Bortone Dott" at bounding box center [369, 675] width 51 height 10
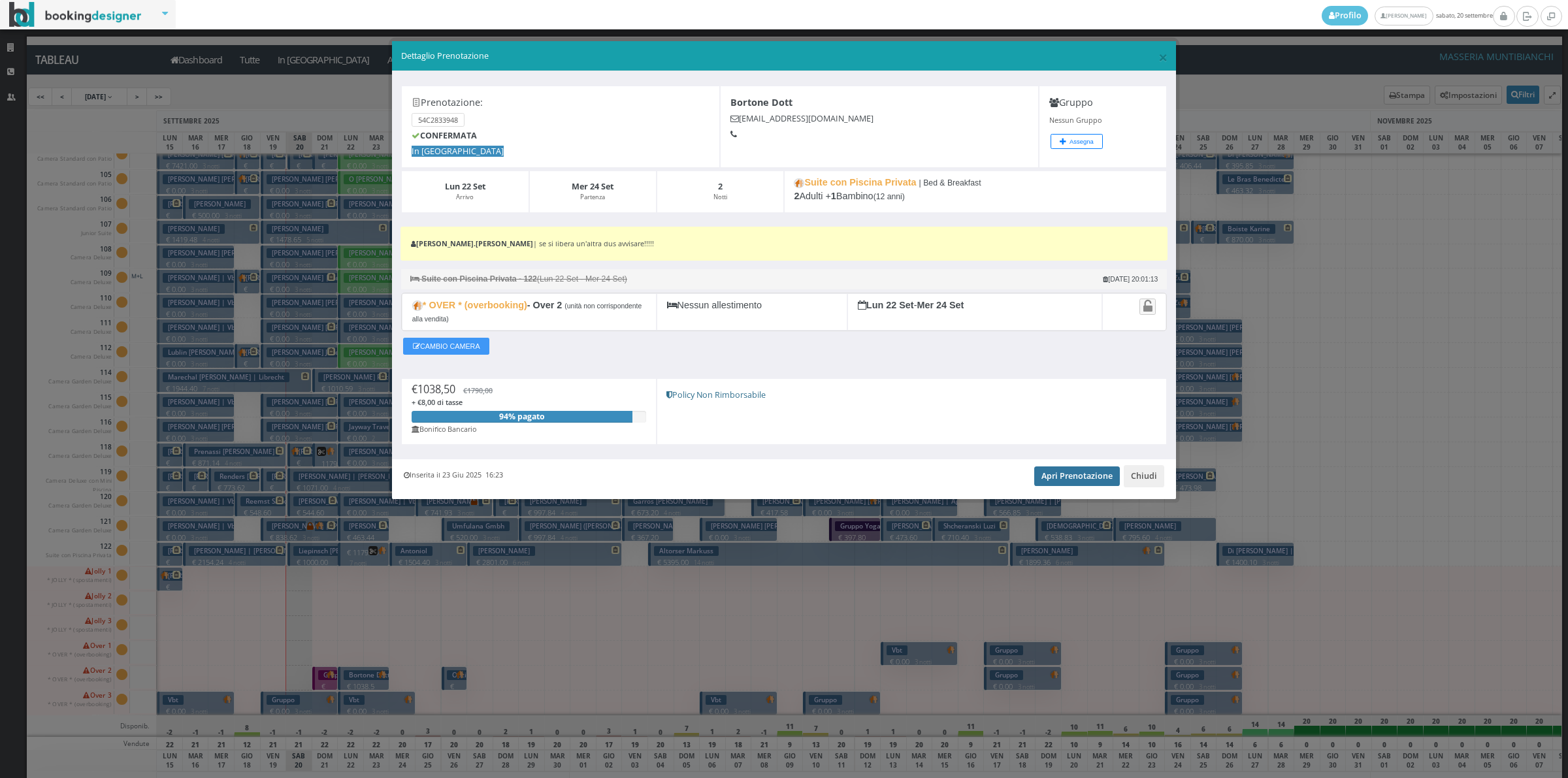
click at [1073, 479] on link "Apri Prenotazione" at bounding box center [1077, 476] width 86 height 19
click at [1153, 484] on button "Chiudi" at bounding box center [1144, 476] width 40 height 23
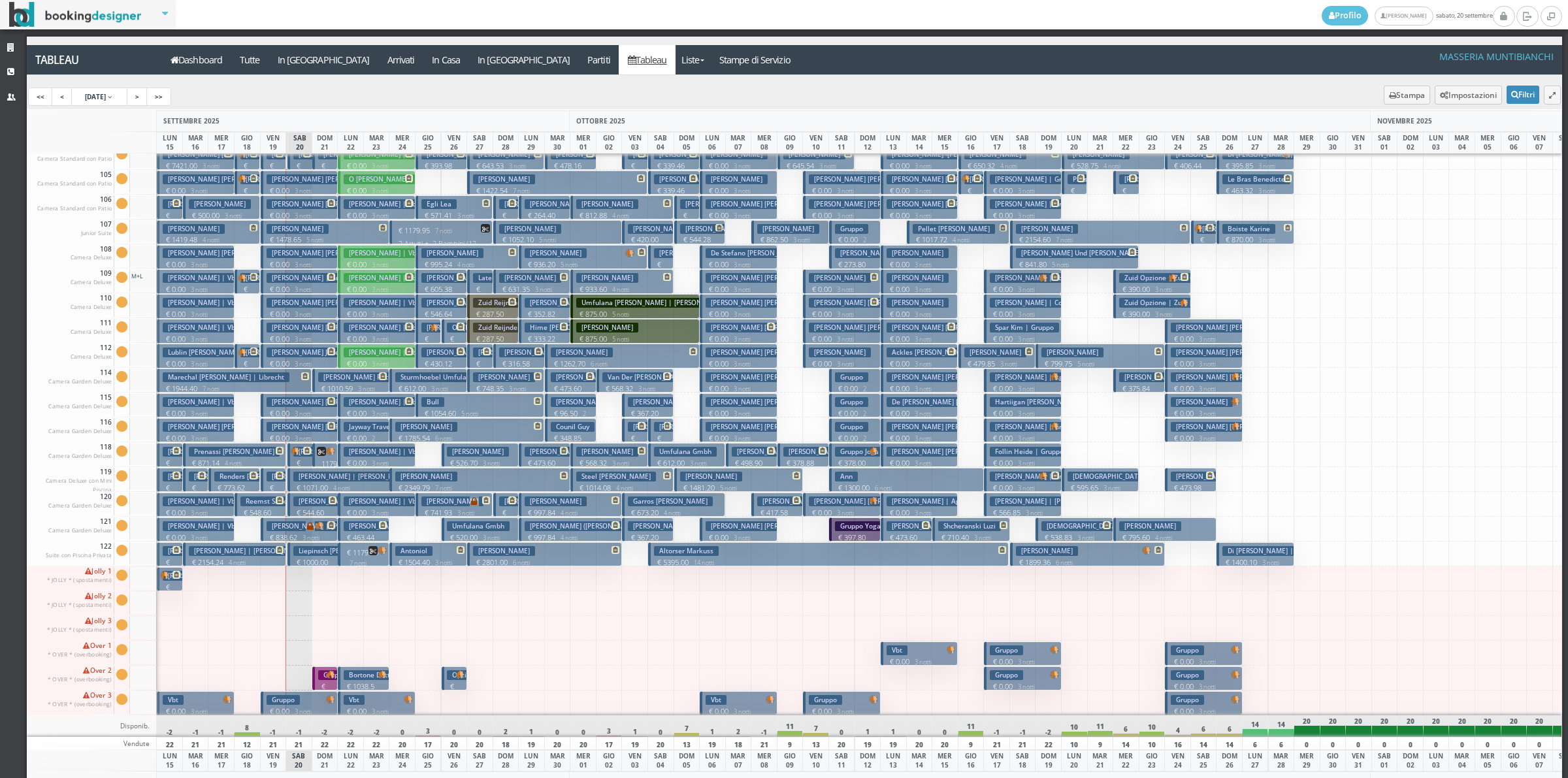
click at [445, 226] on small "7 notti" at bounding box center [441, 230] width 23 height 9
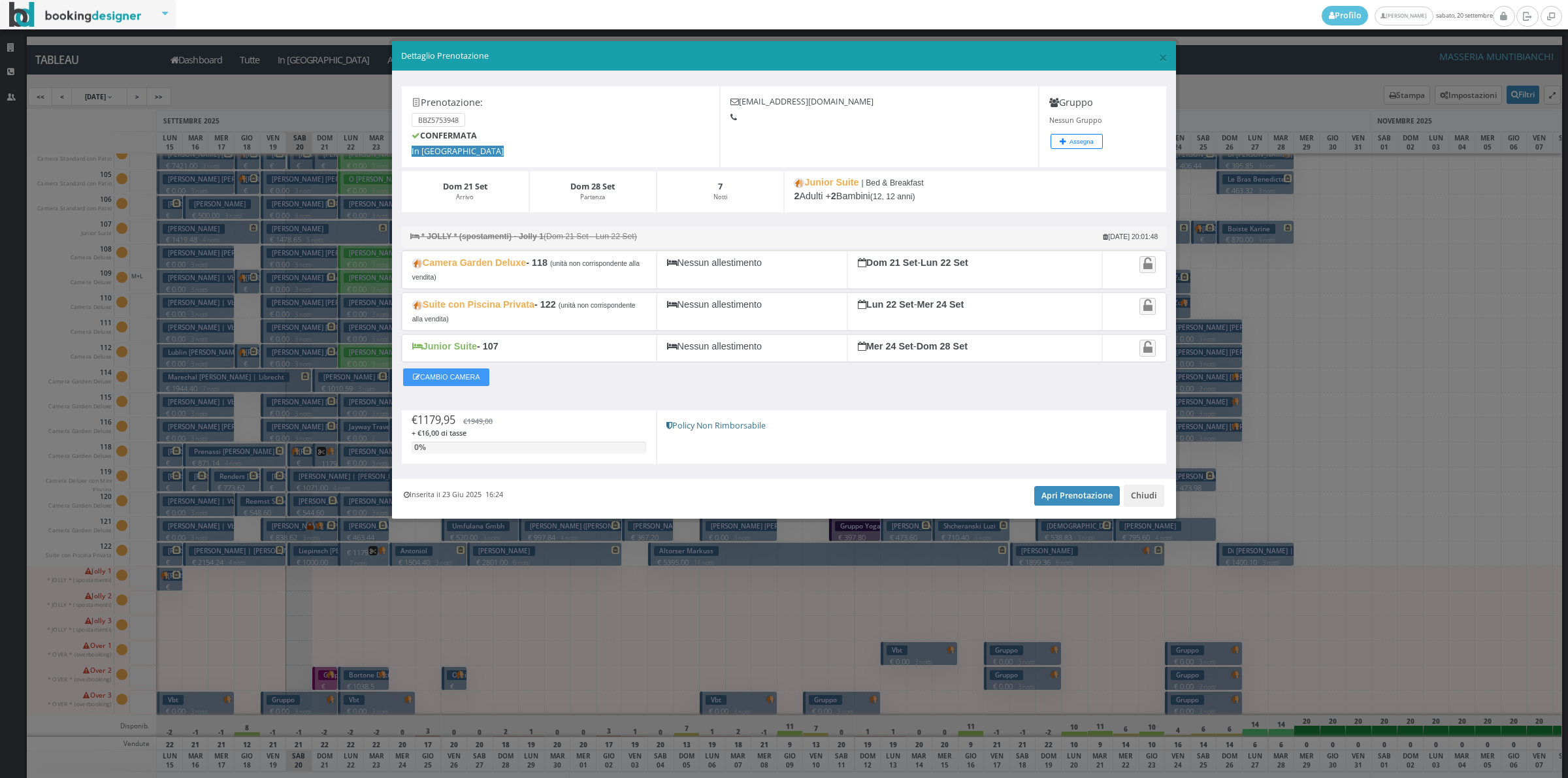
click at [456, 357] on div "Junior Suite - 107" at bounding box center [530, 348] width 255 height 27
click at [1145, 505] on button "Chiudi" at bounding box center [1144, 496] width 40 height 23
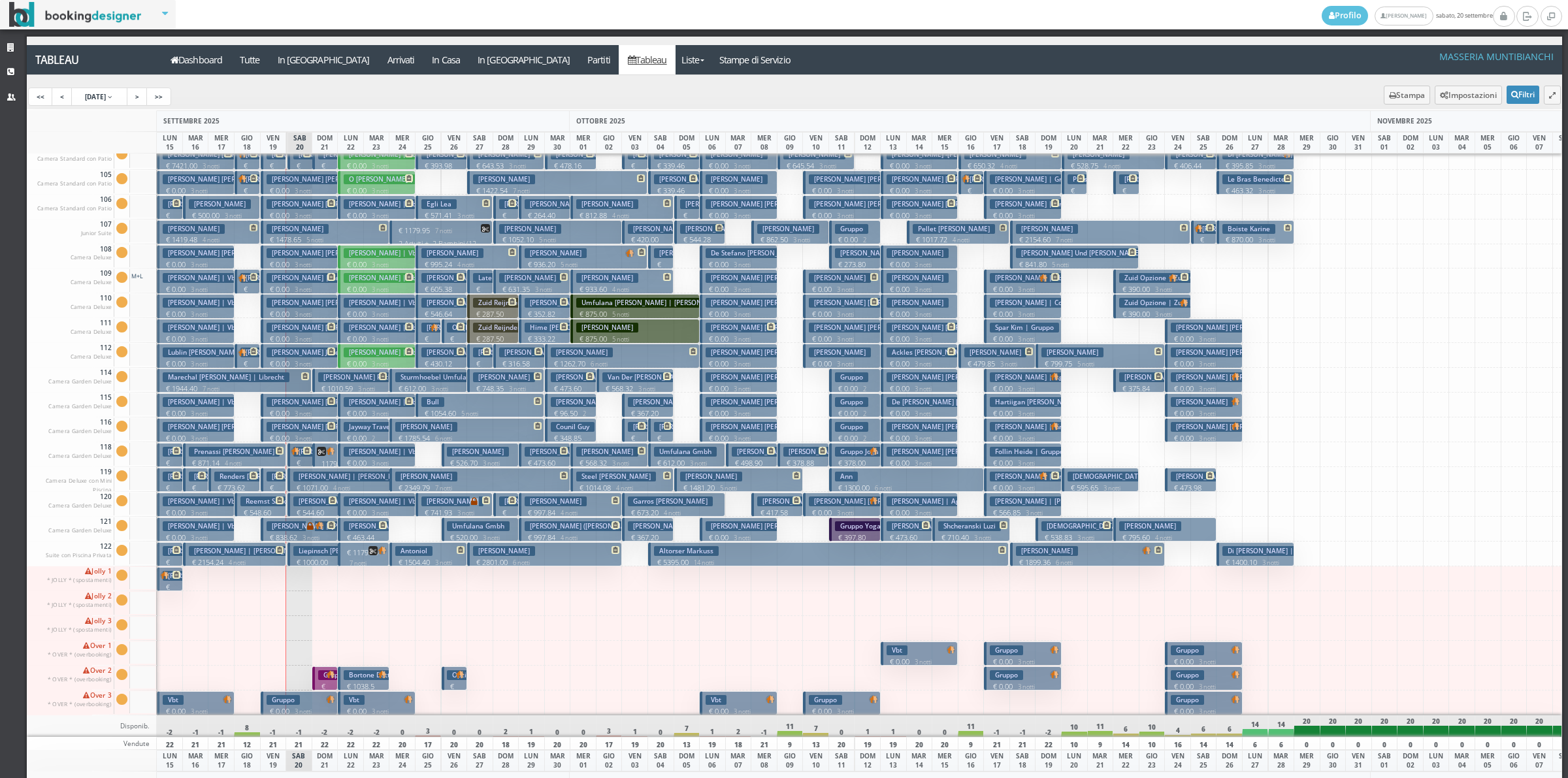
click at [366, 682] on p "€ 1038.5 2 notti" at bounding box center [365, 692] width 42 height 20
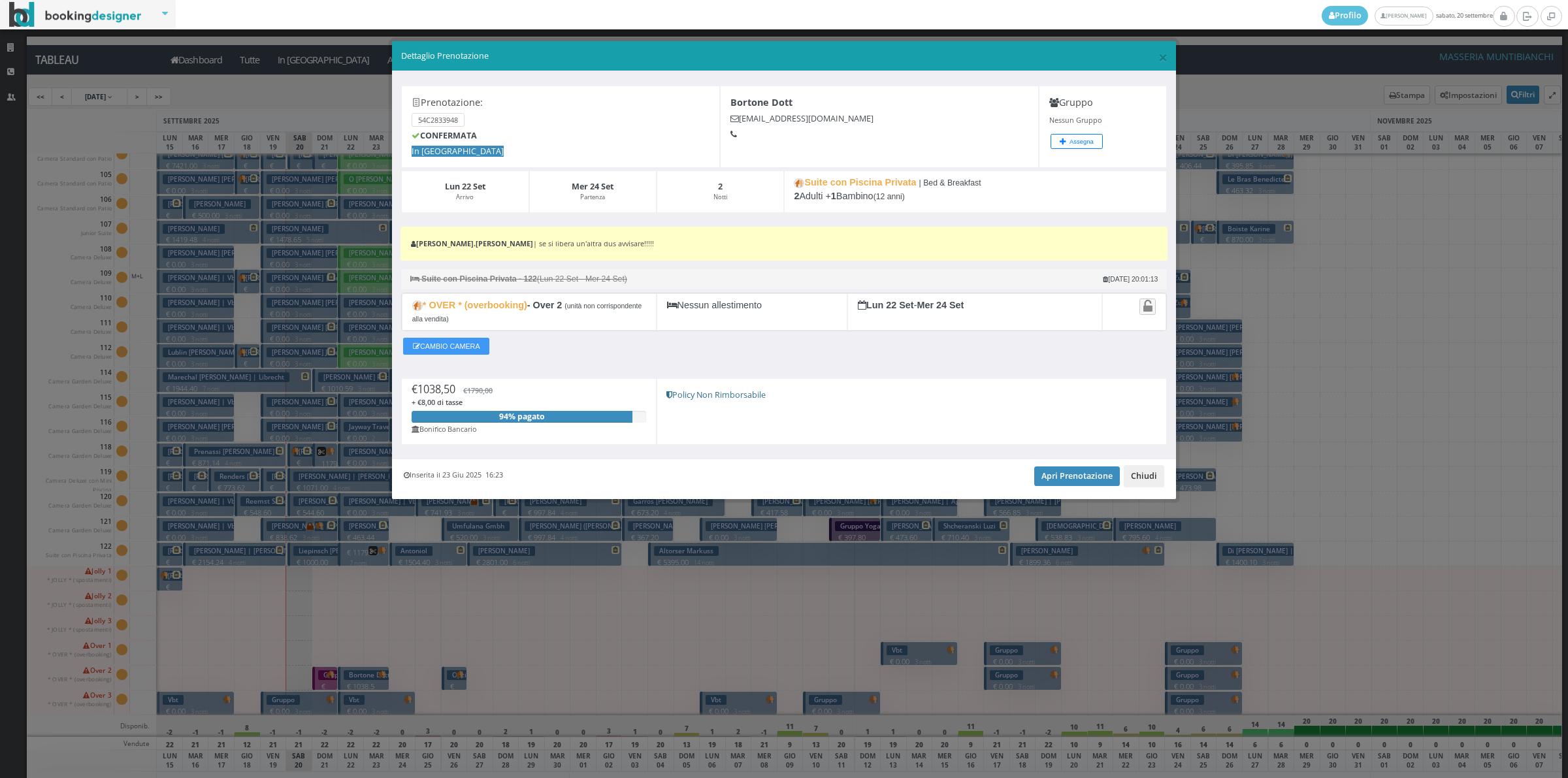
click at [1154, 481] on button "Chiudi" at bounding box center [1144, 476] width 40 height 23
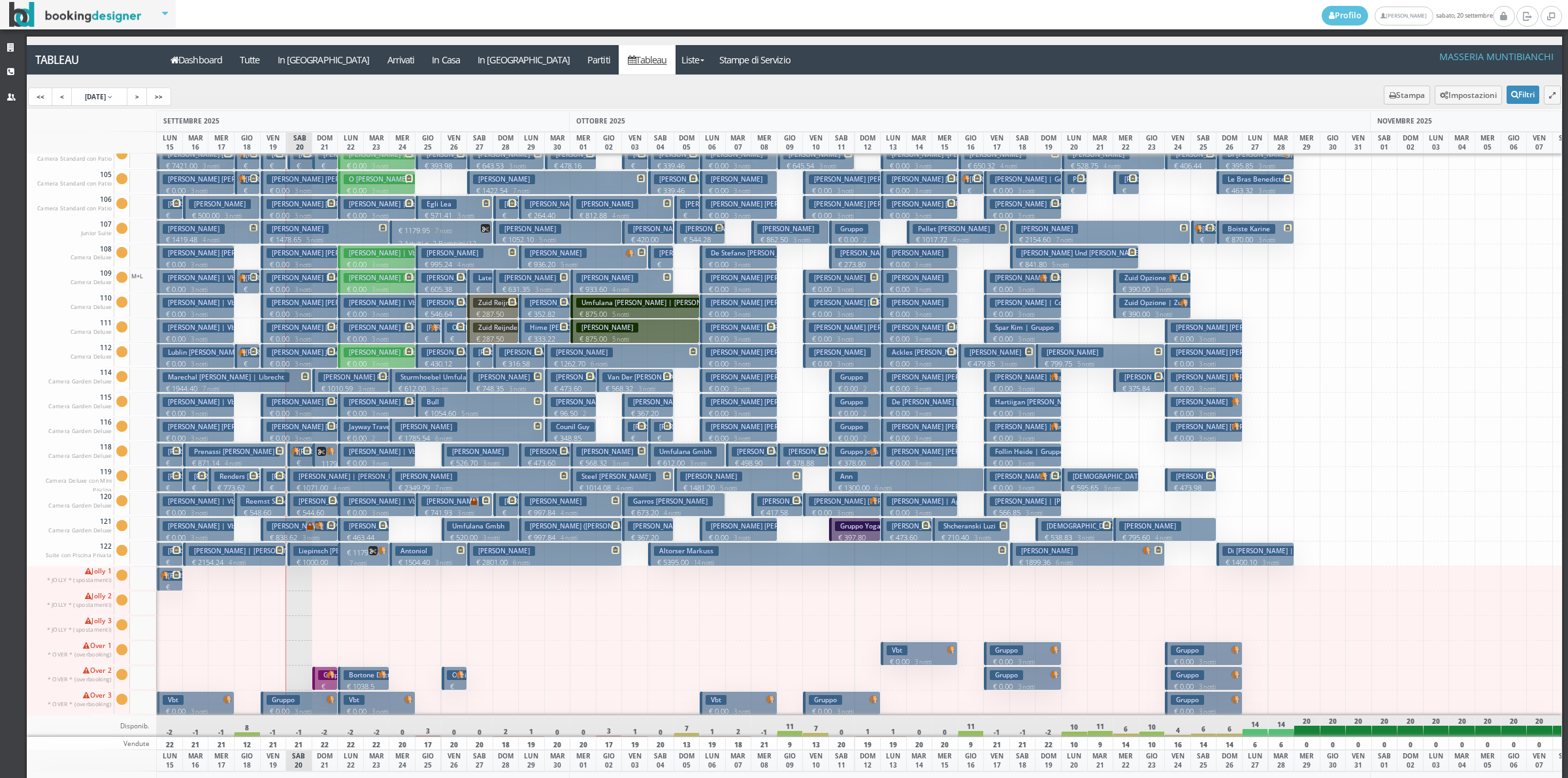
click at [359, 548] on p "€ 1179.95 7 notti" at bounding box center [365, 558] width 42 height 20
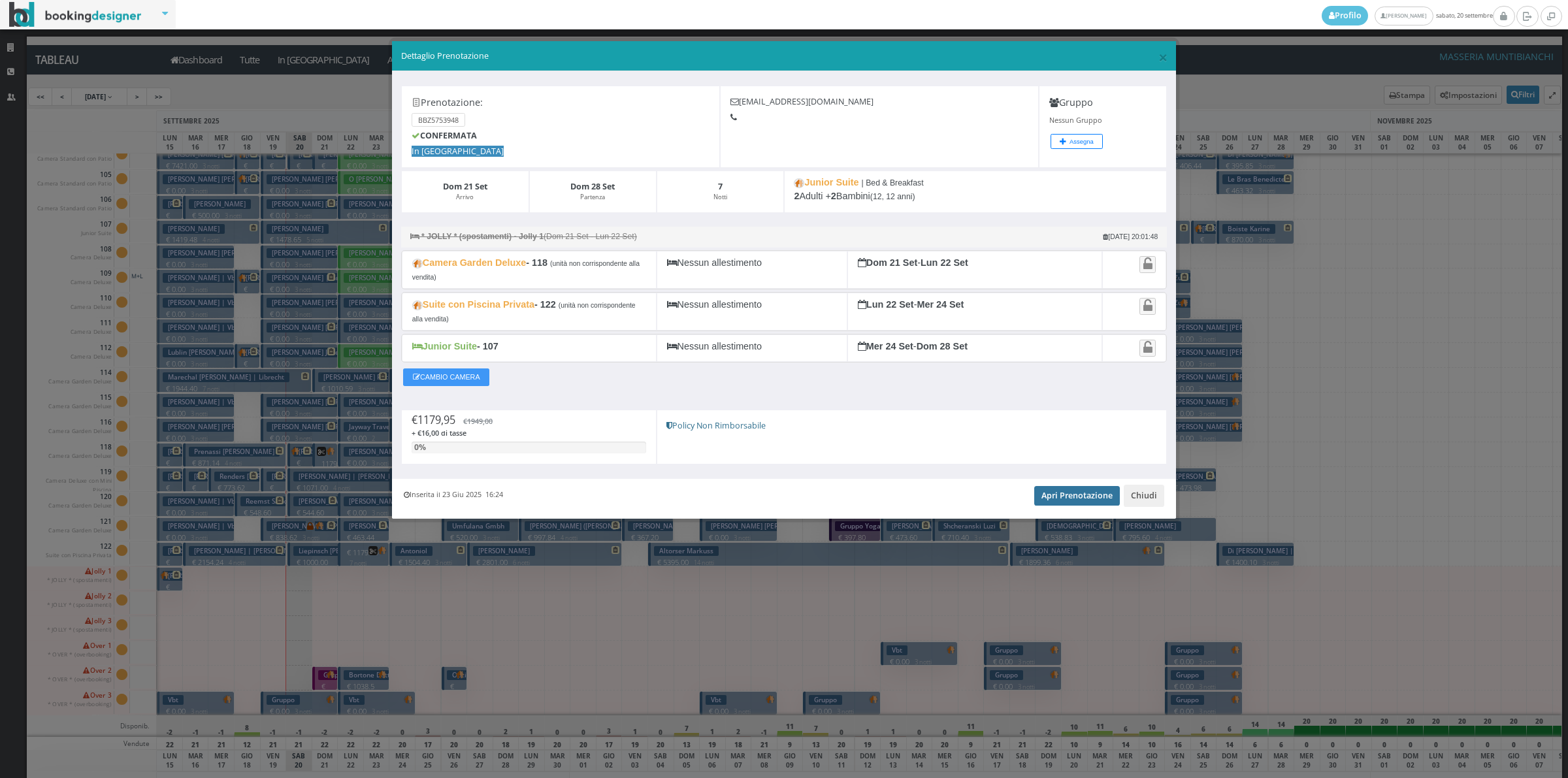
click at [1070, 492] on link "Apri Prenotazione" at bounding box center [1077, 496] width 86 height 19
click at [1155, 504] on button "Chiudi" at bounding box center [1144, 496] width 40 height 23
click at [1155, 504] on div at bounding box center [1152, 504] width 26 height 25
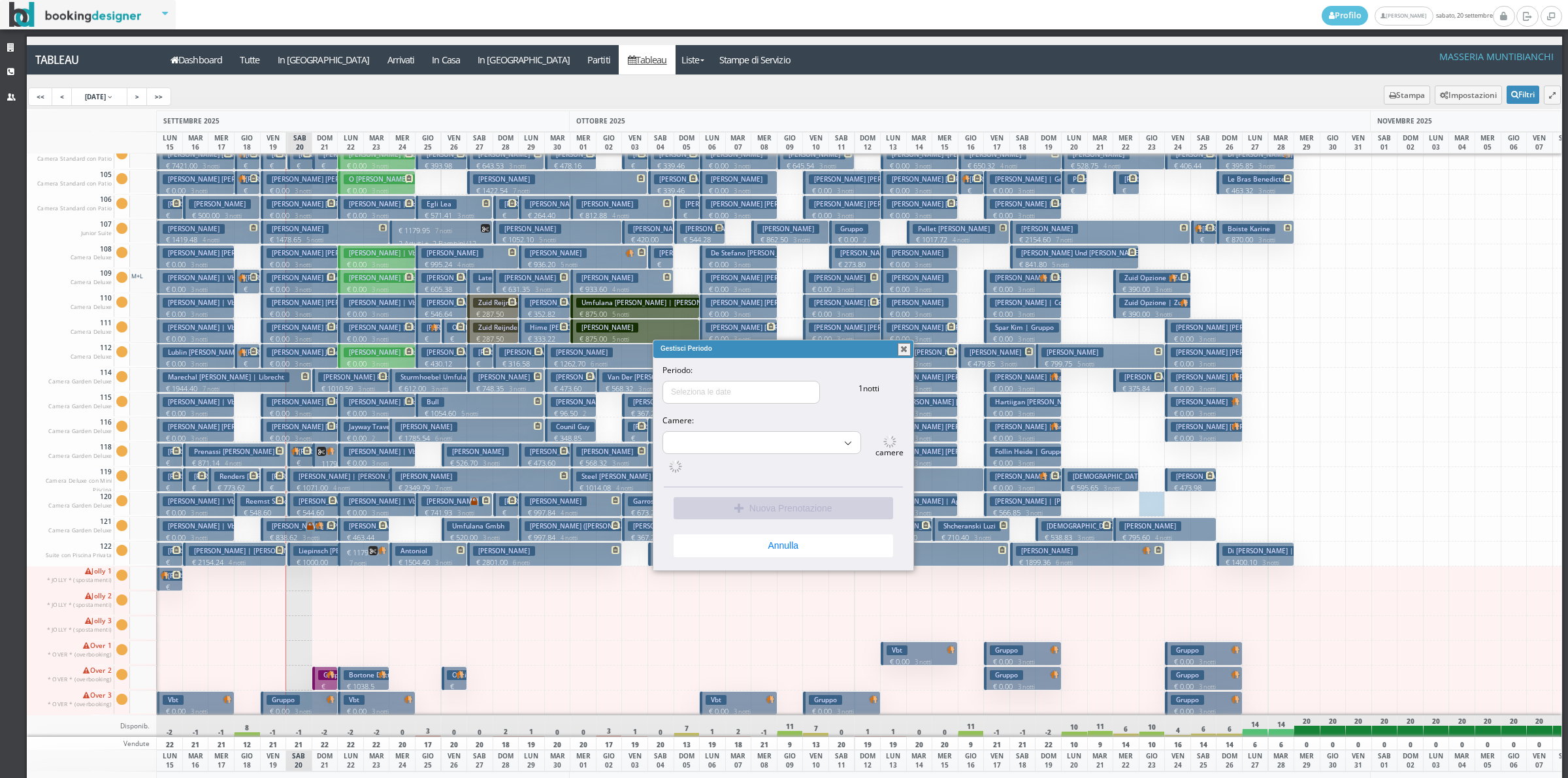
select select "15516"
click at [762, 553] on button "Annulla" at bounding box center [783, 542] width 219 height 23
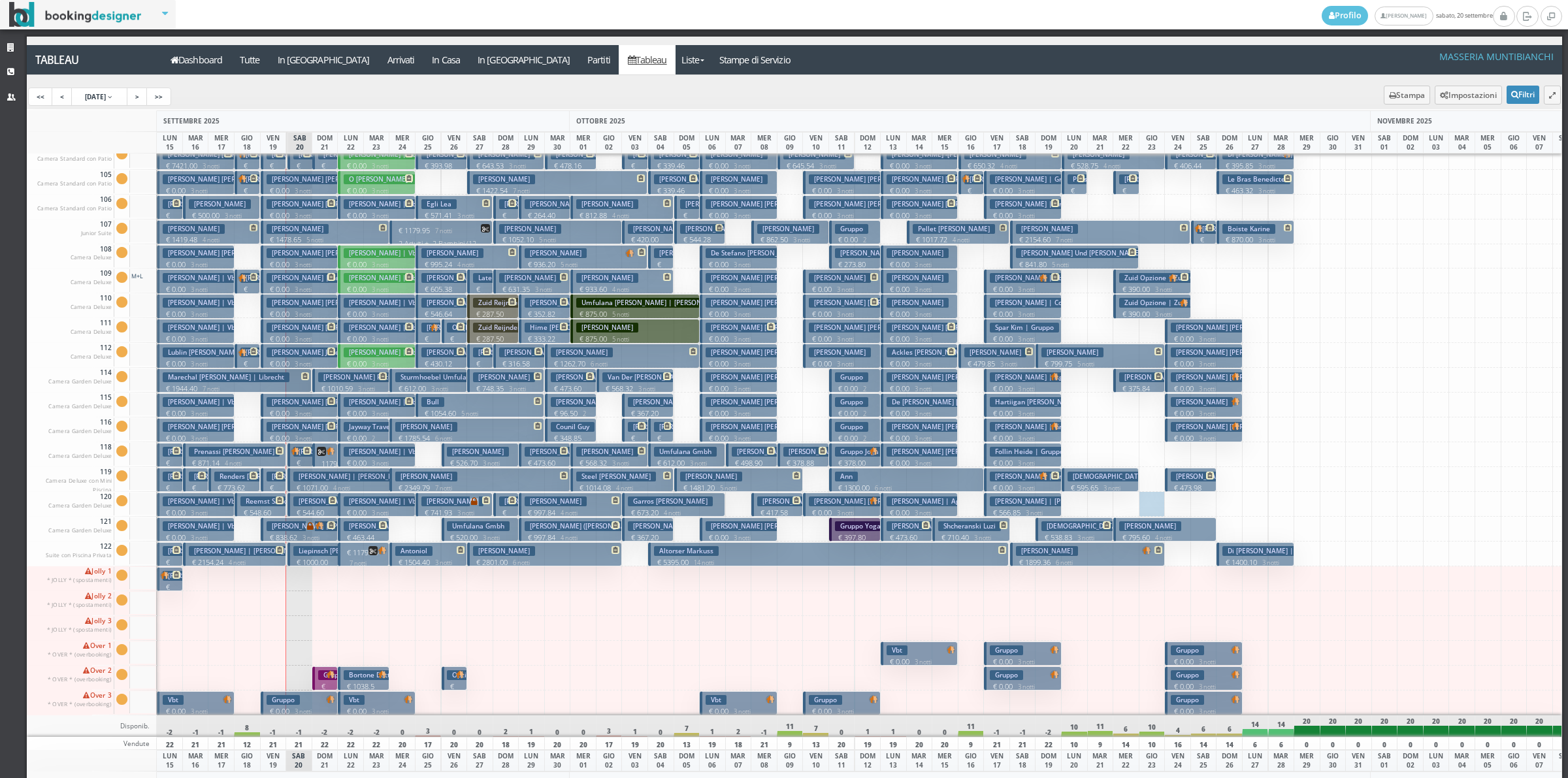
click at [350, 682] on p "€ 1038.5 2 notti" at bounding box center [365, 692] width 42 height 20
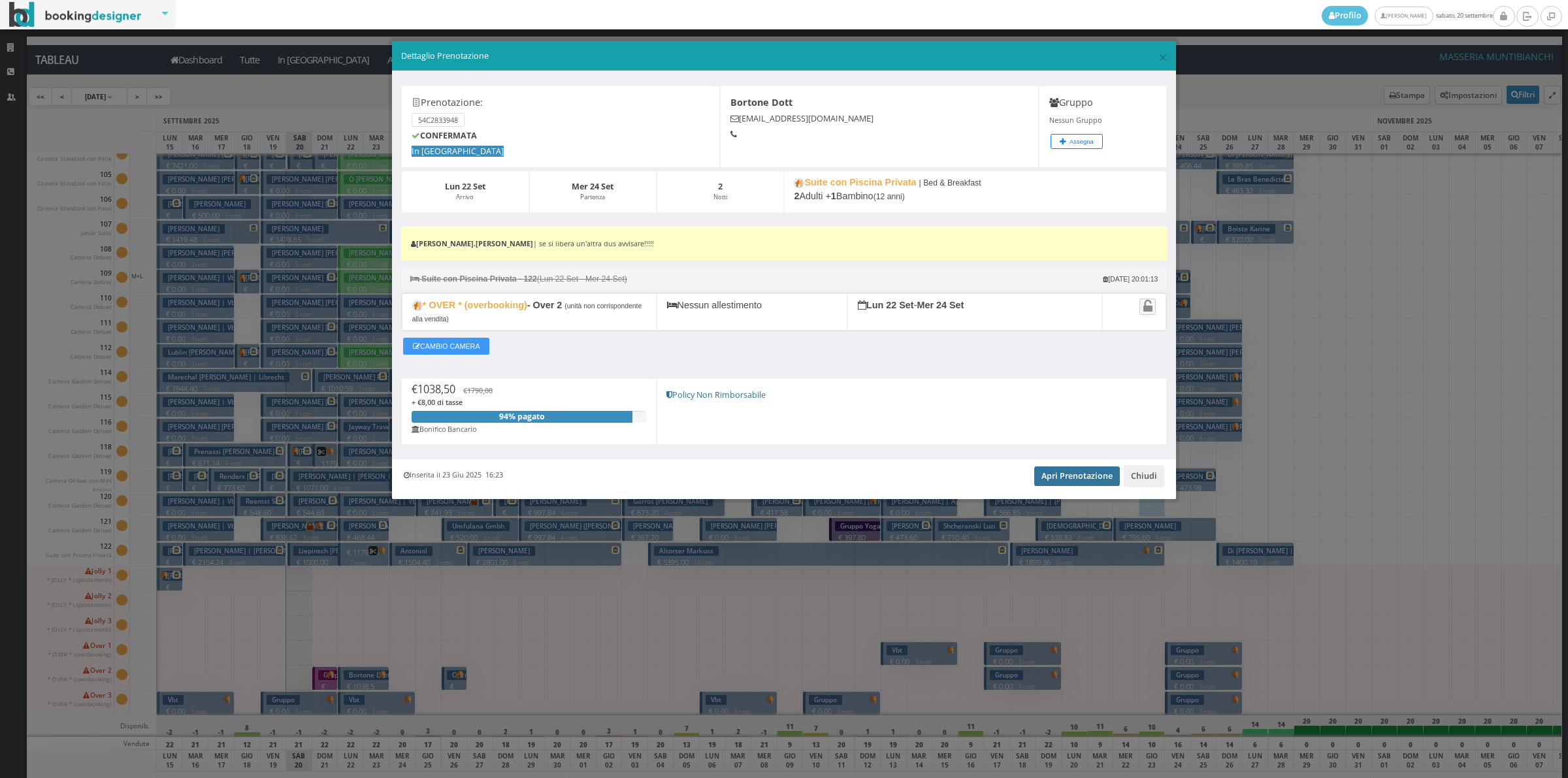
click at [1104, 478] on link "Apri Prenotazione" at bounding box center [1077, 476] width 86 height 19
click at [1125, 479] on button "Chiudi" at bounding box center [1144, 476] width 40 height 23
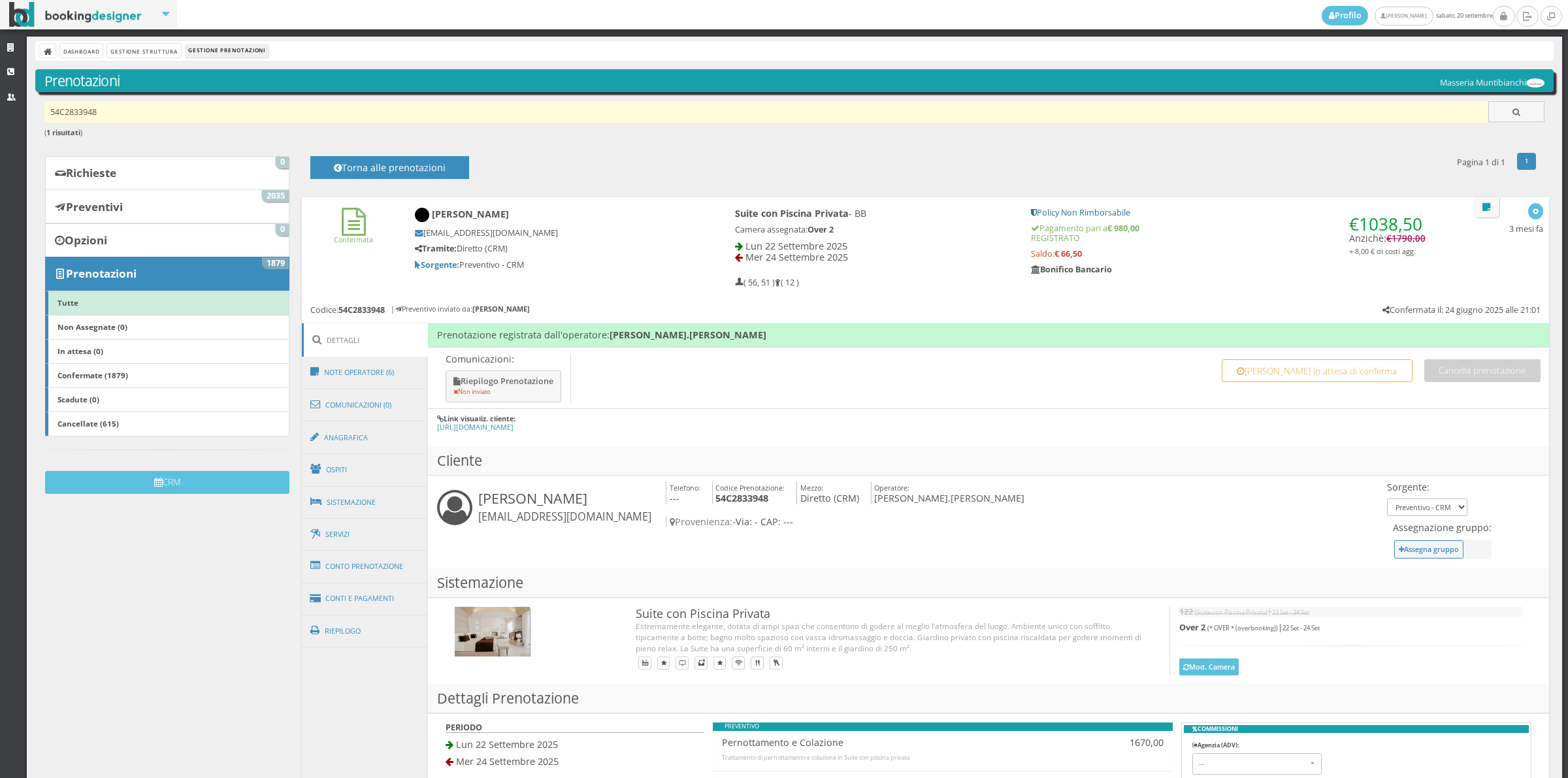
click at [120, 103] on input "54C2833948" at bounding box center [766, 112] width 1444 height 22
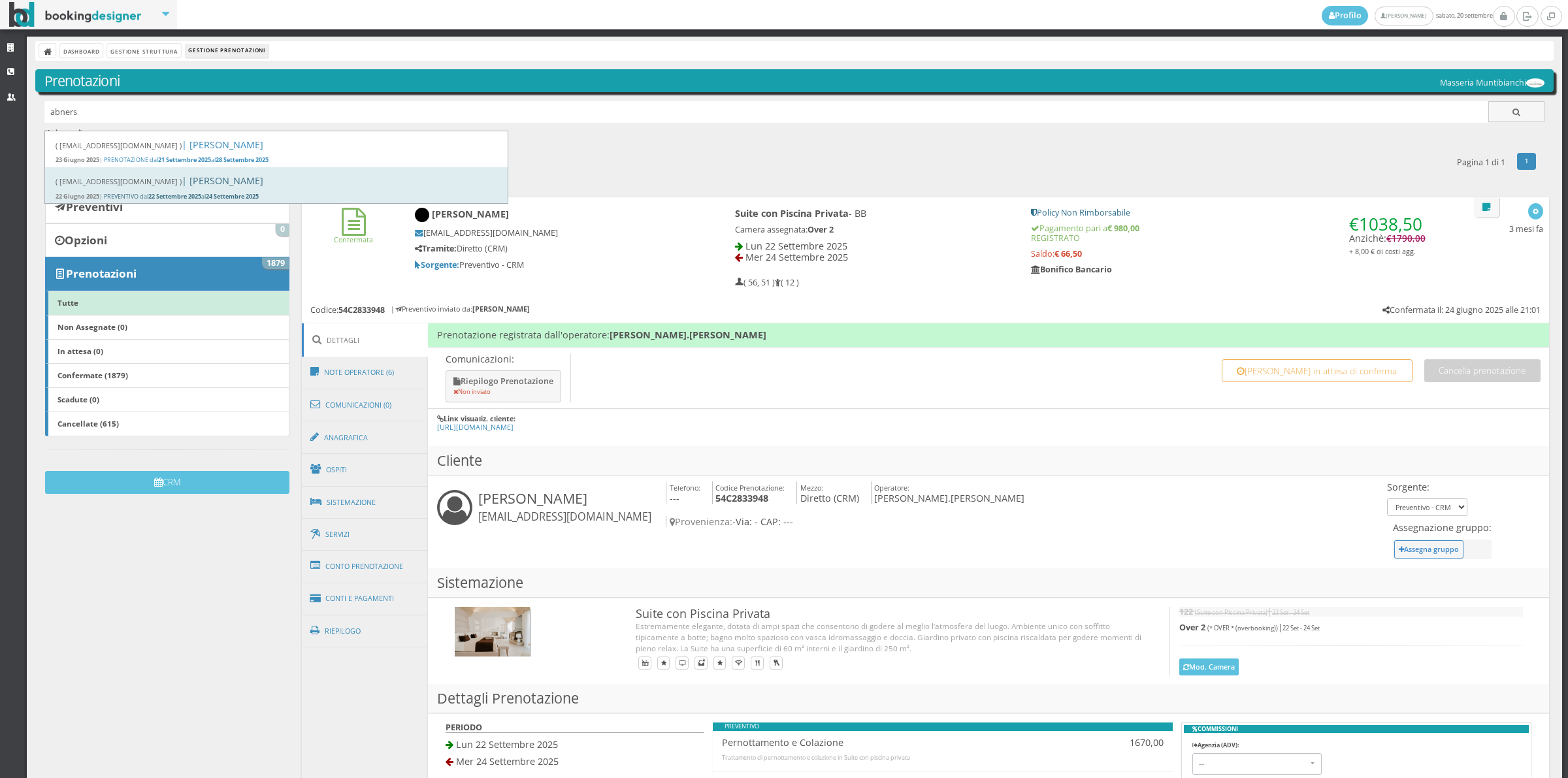
type input "abners"
click at [113, 173] on div "( [EMAIL_ADDRESS][DOMAIN_NAME] ) | Masseria Muntibianchi 22 Giugno 2025 | PREVE…" at bounding box center [277, 185] width 464 height 36
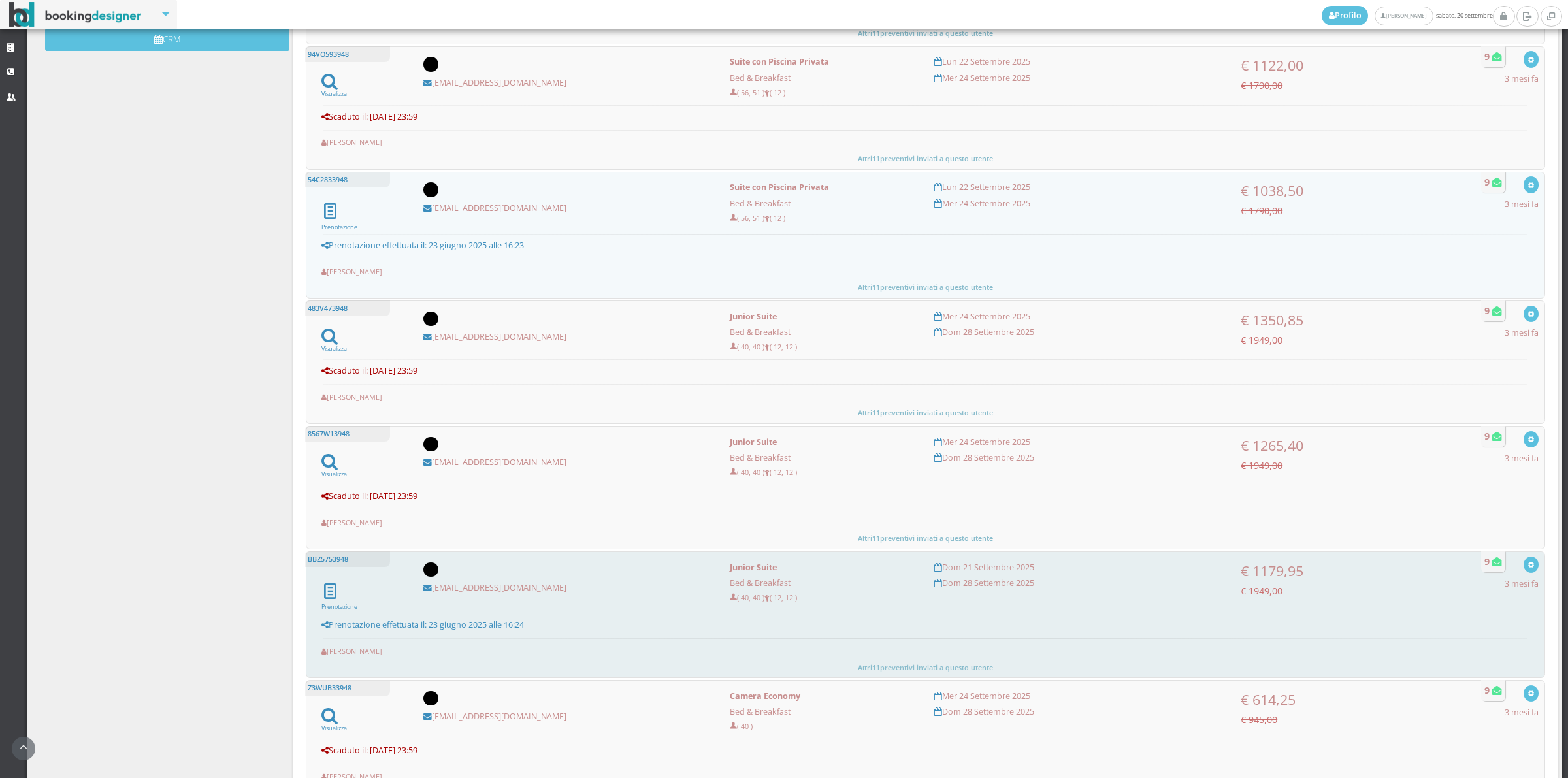
scroll to position [363, 0]
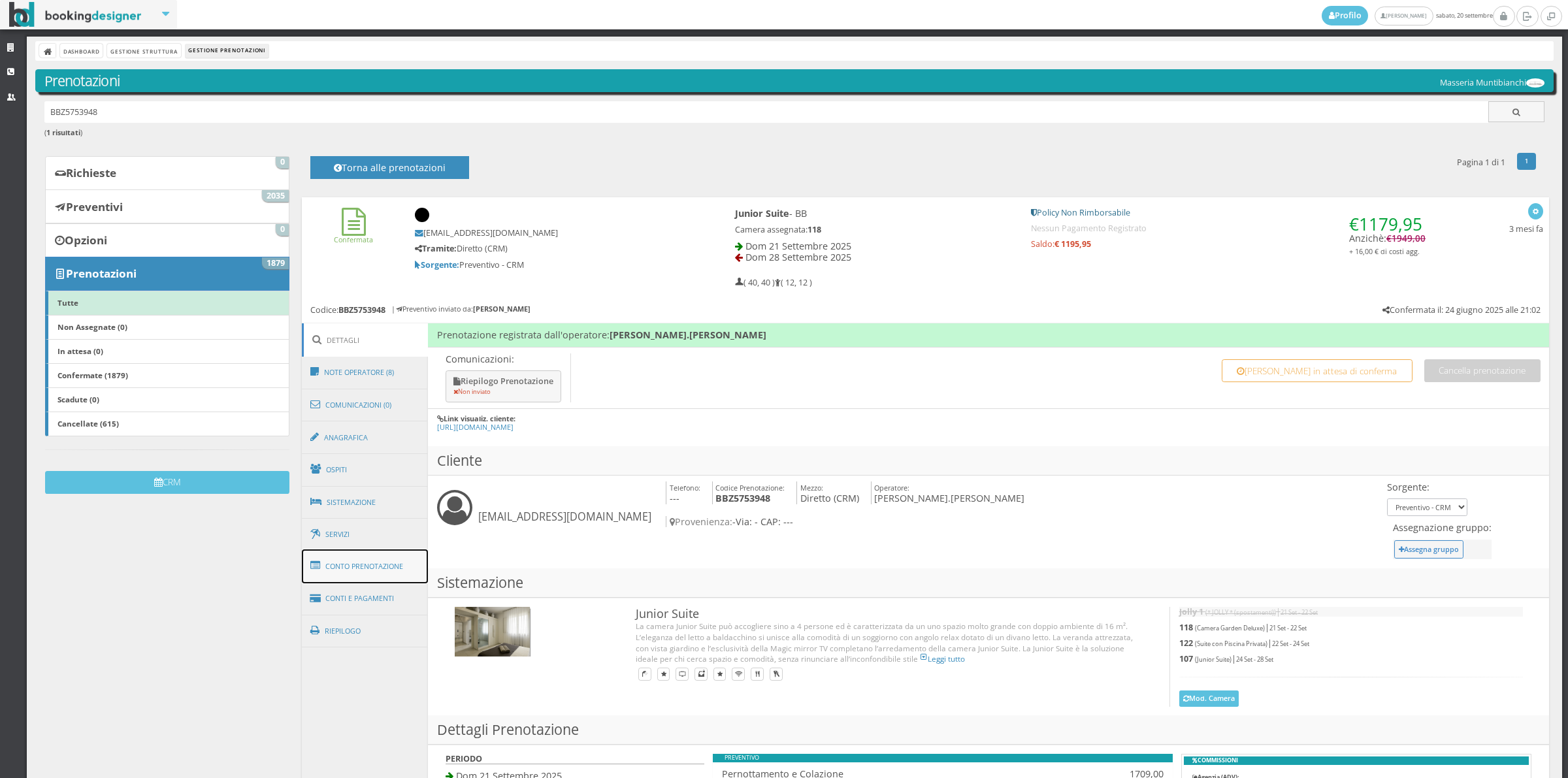
click at [382, 566] on link "Conto Prenotazione" at bounding box center [365, 566] width 127 height 34
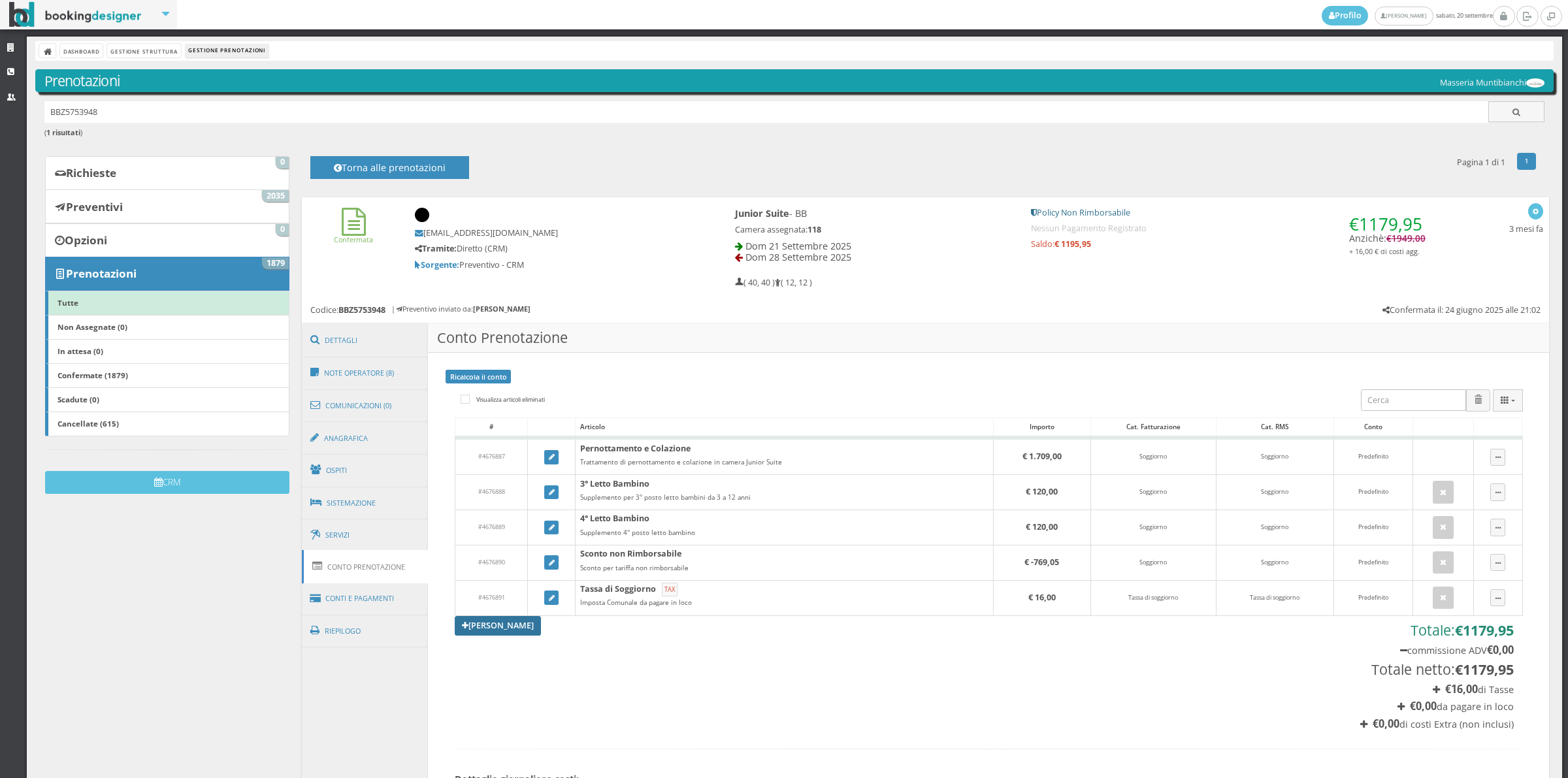
click at [495, 626] on link "[PERSON_NAME]" at bounding box center [498, 626] width 86 height 19
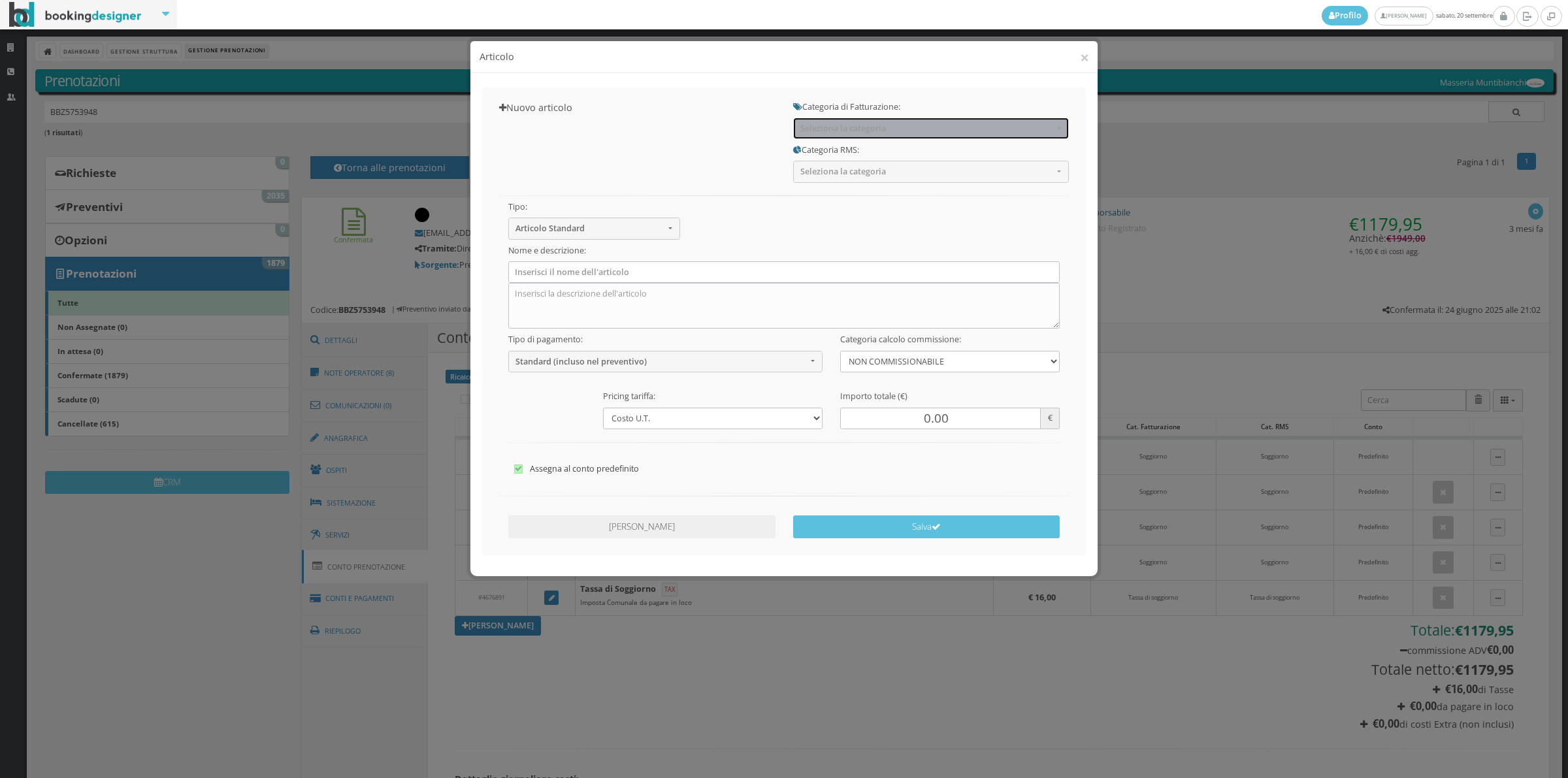
click at [811, 132] on span "Seleziona la categoria" at bounding box center [926, 128] width 253 height 10
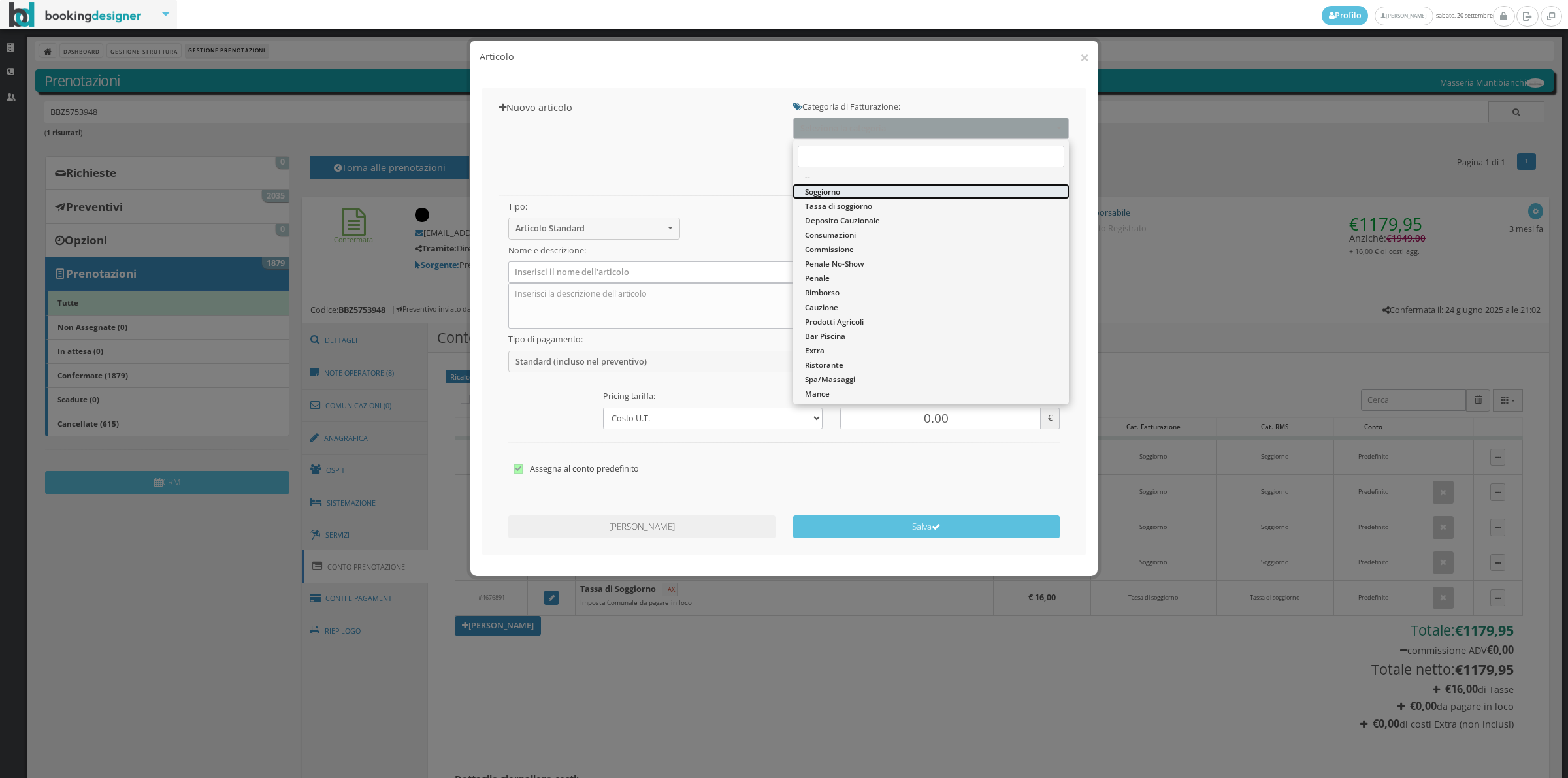
click at [835, 197] on span "Soggiorno" at bounding box center [822, 191] width 35 height 11
select select "1"
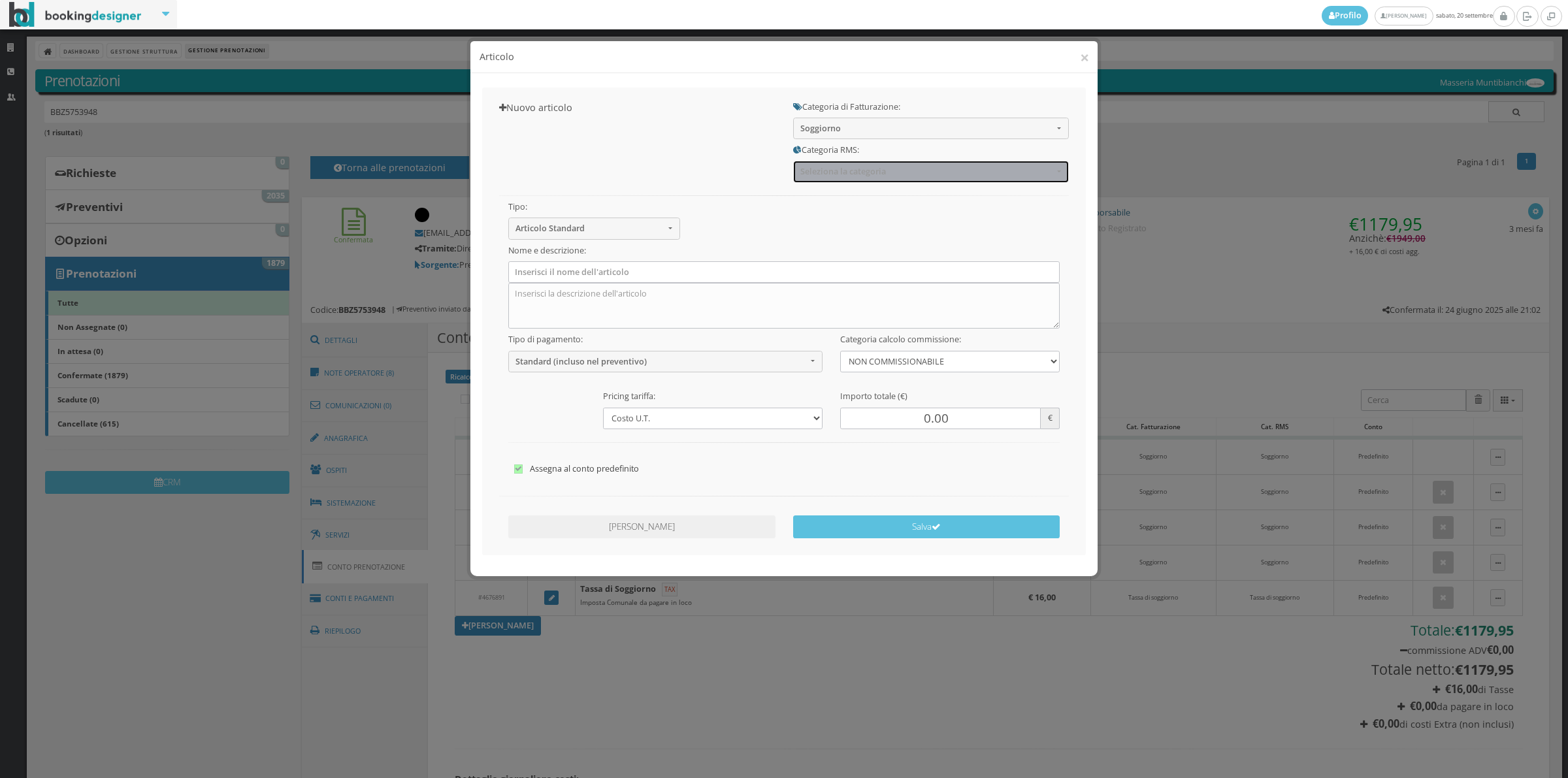
click at [834, 175] on span "Seleziona la categoria" at bounding box center [926, 171] width 253 height 10
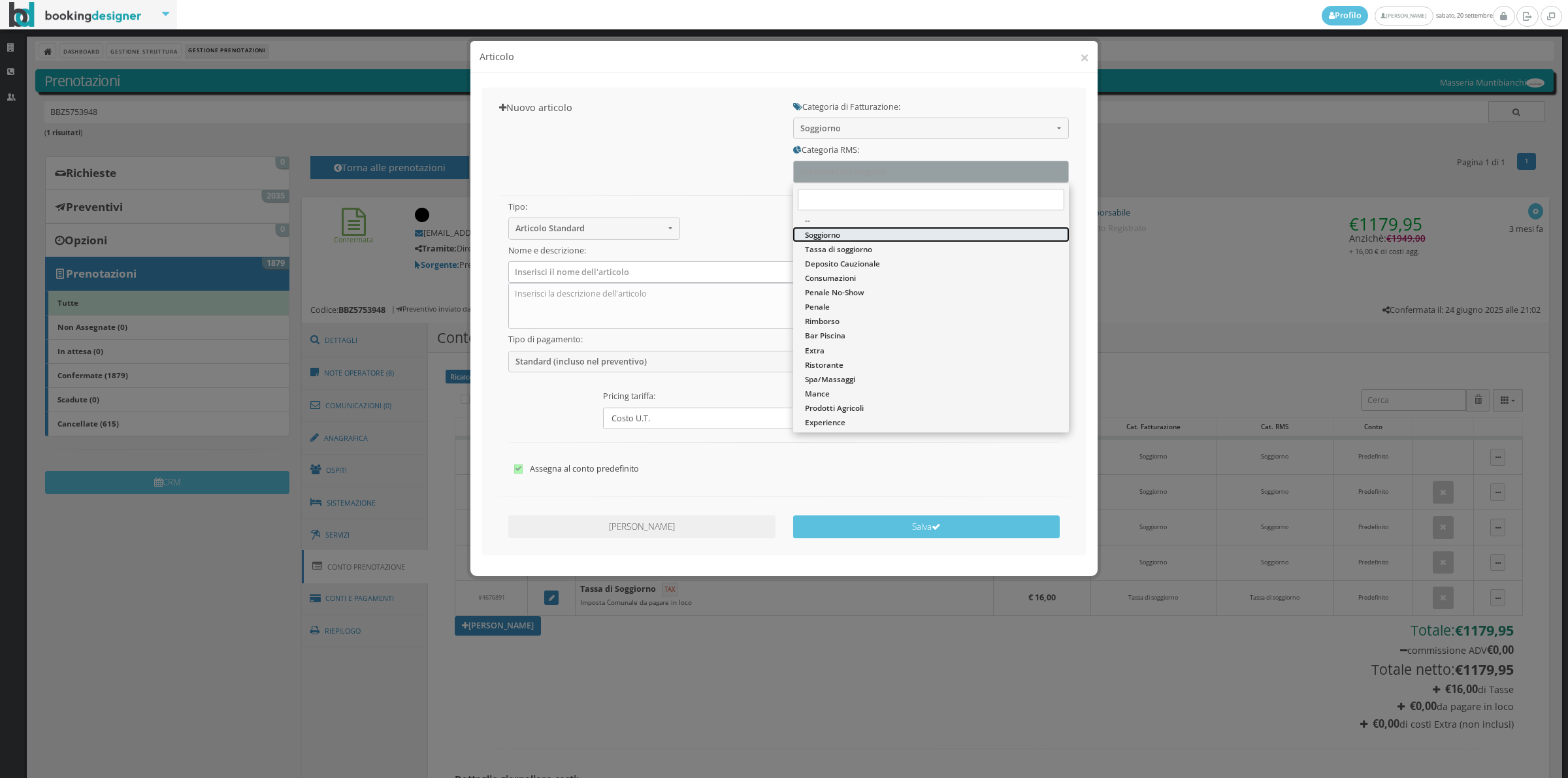
click at [831, 230] on span "Soggiorno" at bounding box center [822, 235] width 35 height 11
select select "1"
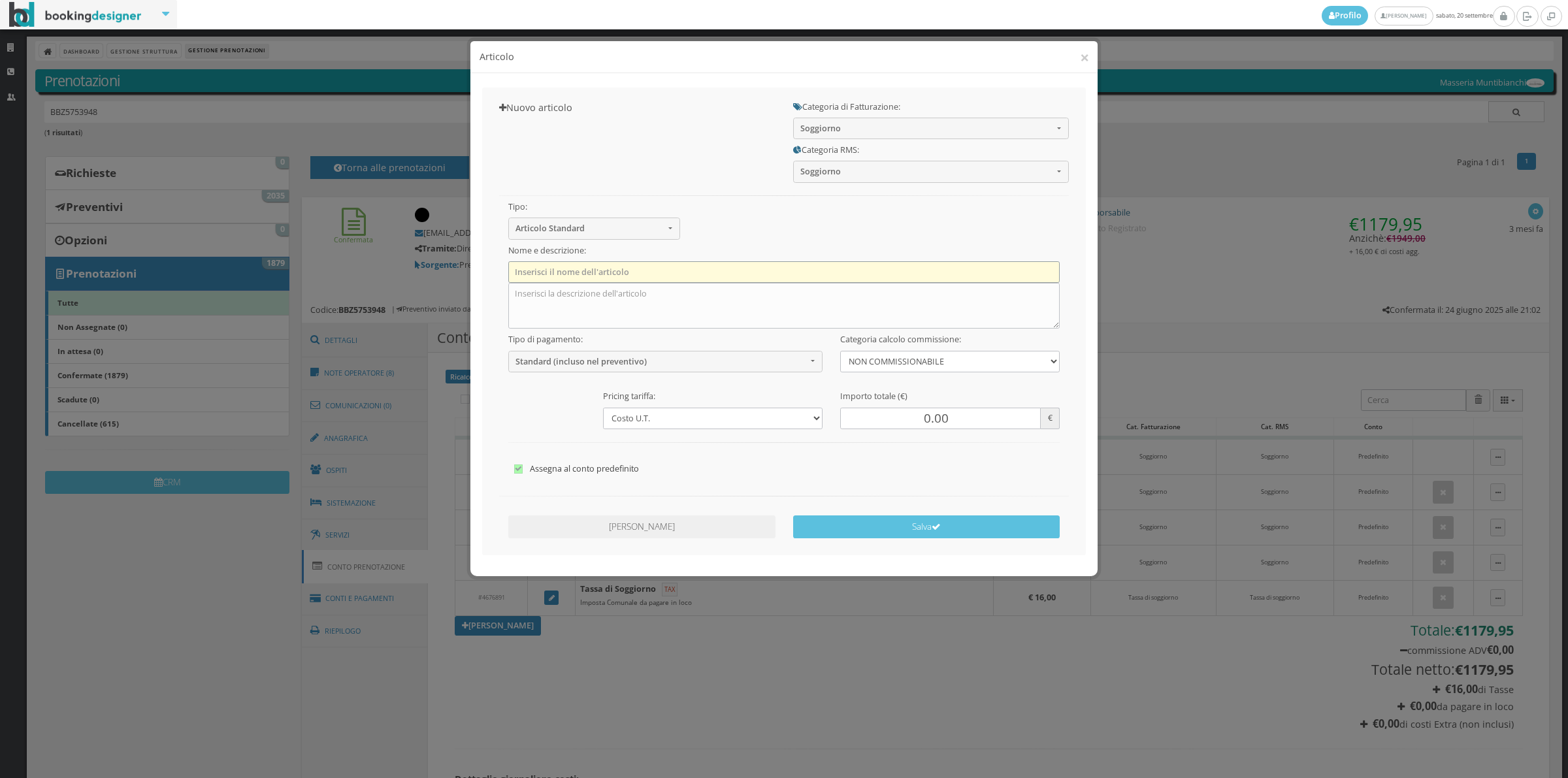
click at [676, 275] on input "text" at bounding box center [784, 272] width 552 height 22
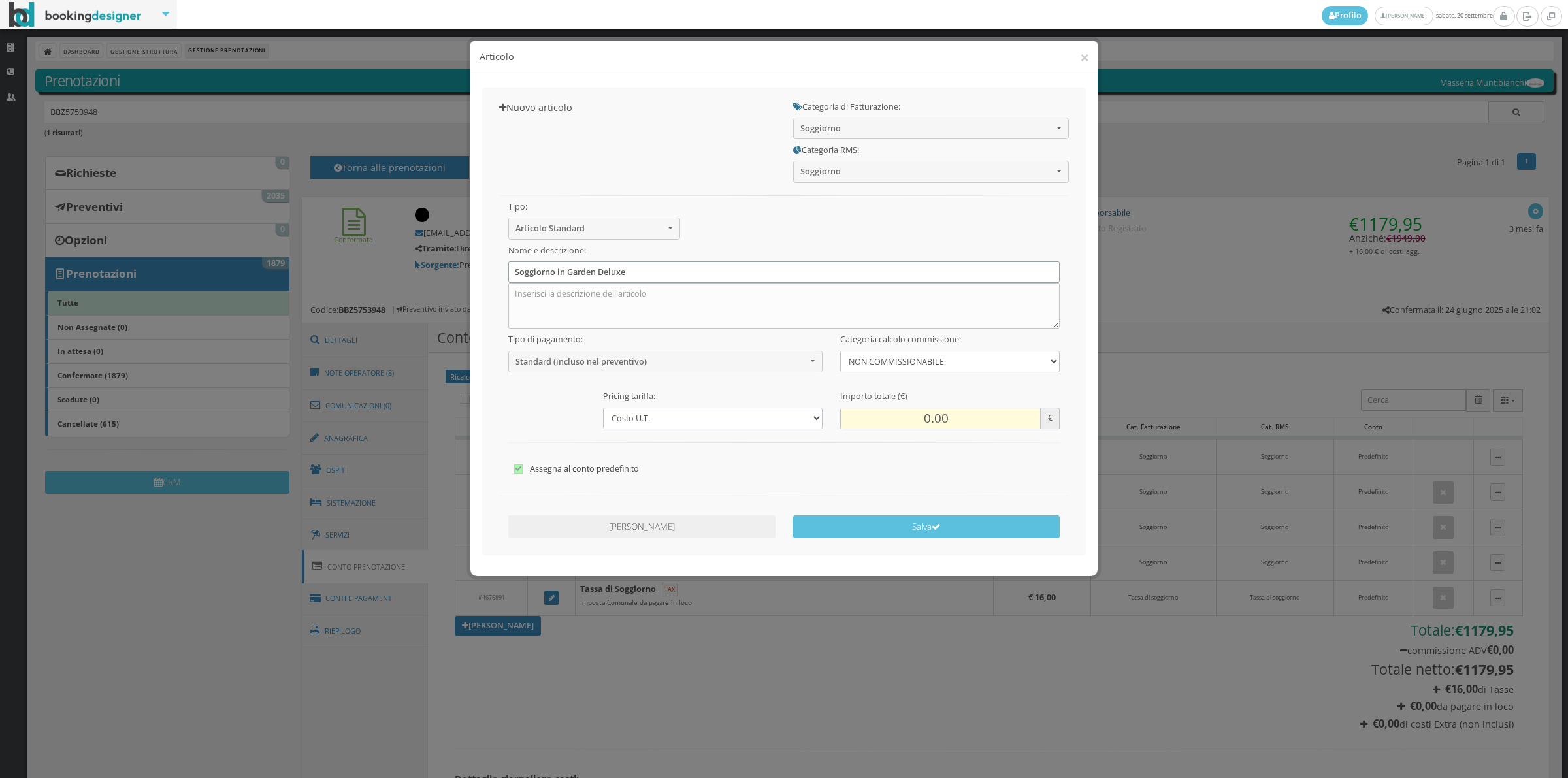
type input "Soggiorno in Garden Deluxe"
click at [921, 422] on input "0.00" at bounding box center [940, 419] width 201 height 22
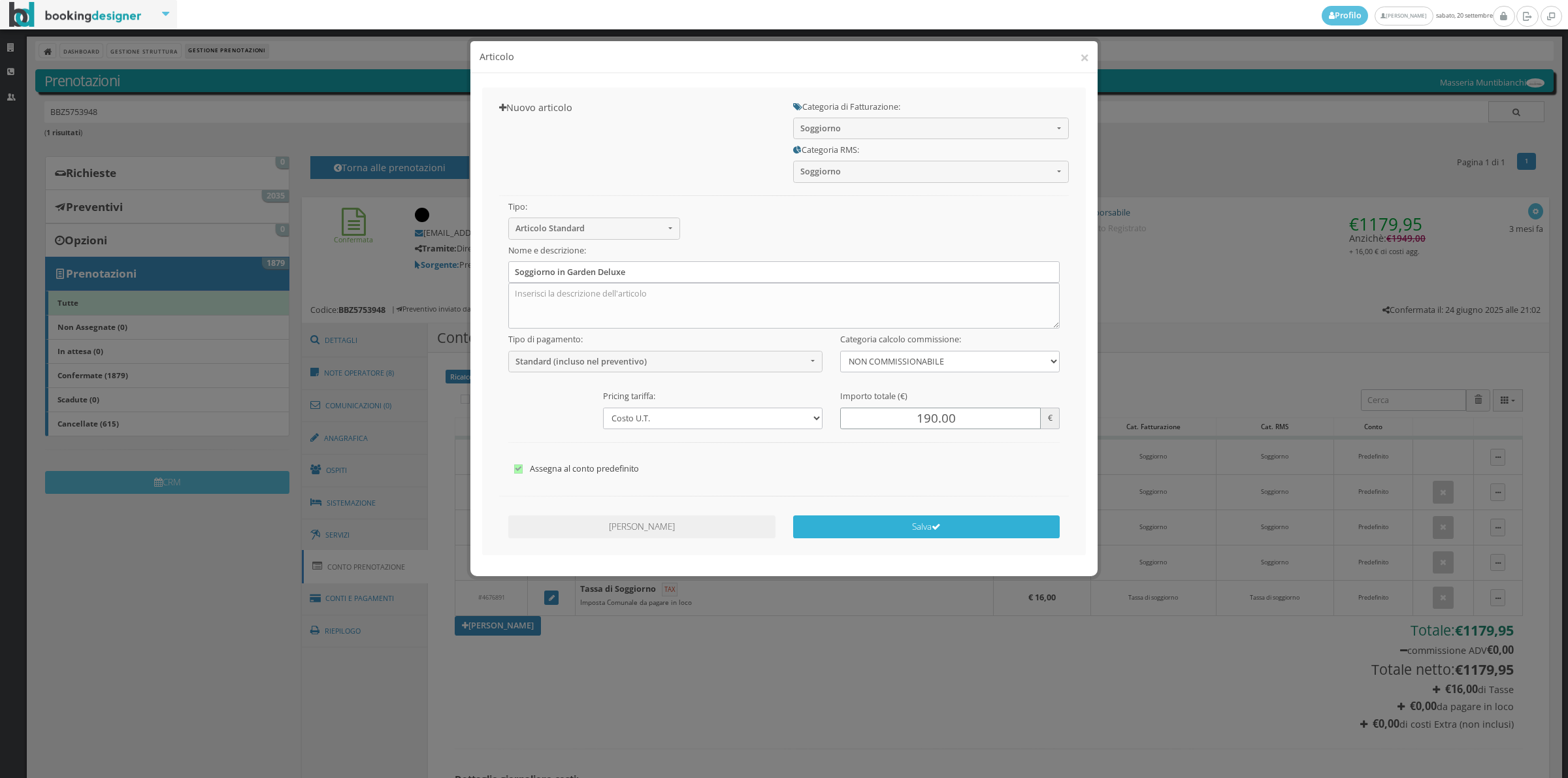
type input "190.00"
click at [907, 538] on button "Salva" at bounding box center [927, 527] width 268 height 23
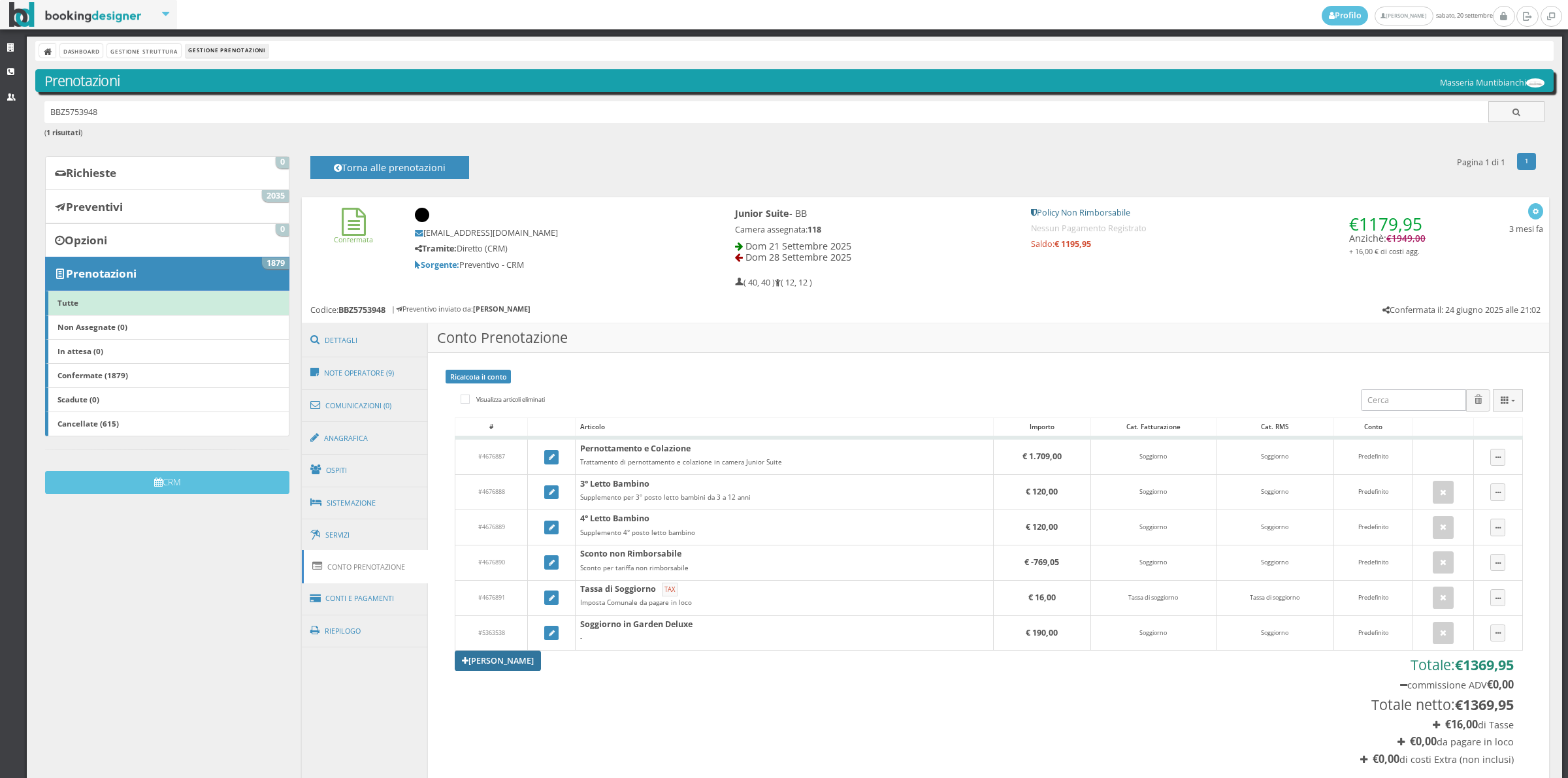
click at [488, 664] on link "[PERSON_NAME]" at bounding box center [498, 661] width 86 height 19
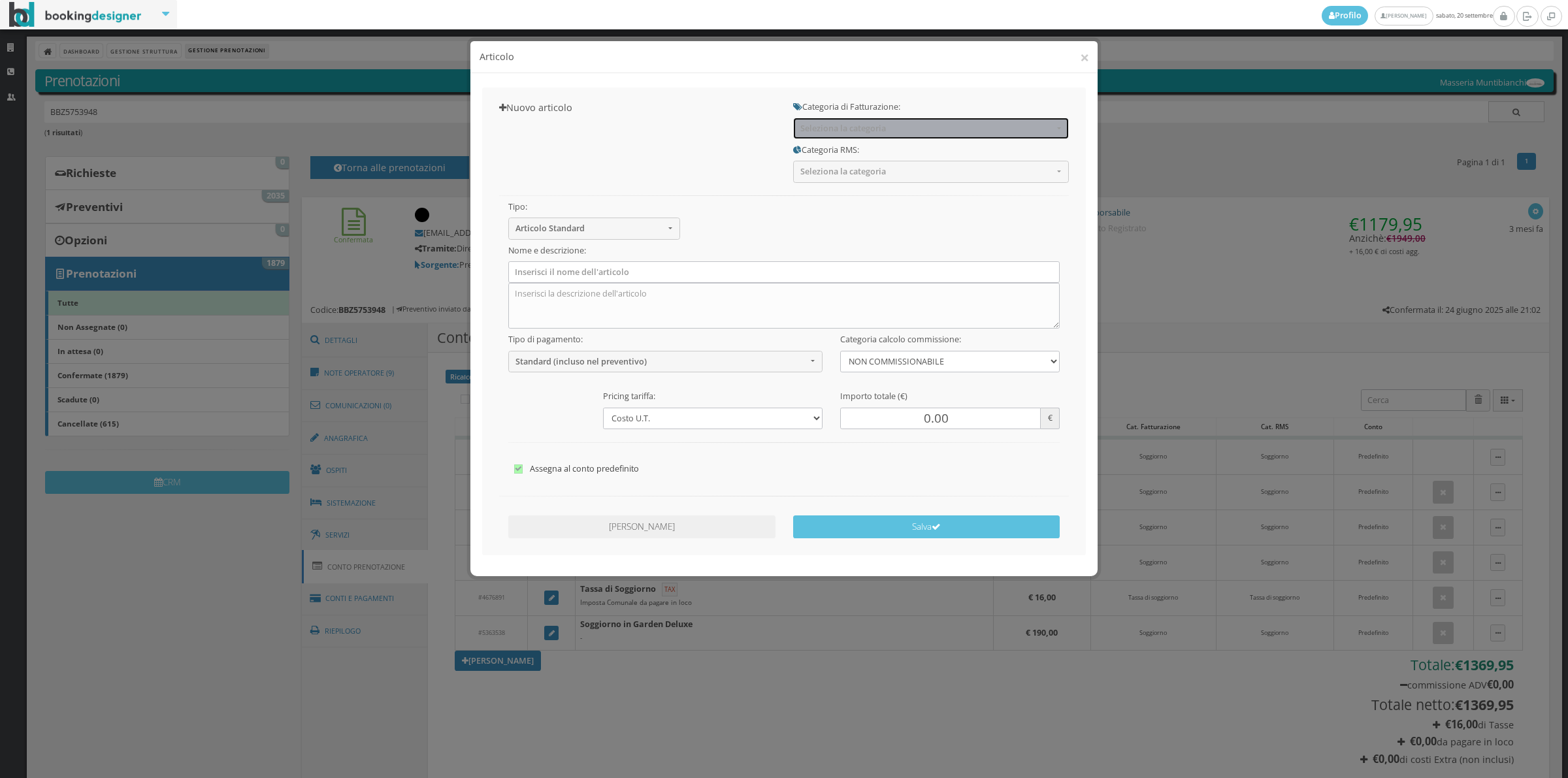
click at [825, 128] on span "Seleziona la categoria" at bounding box center [926, 128] width 253 height 10
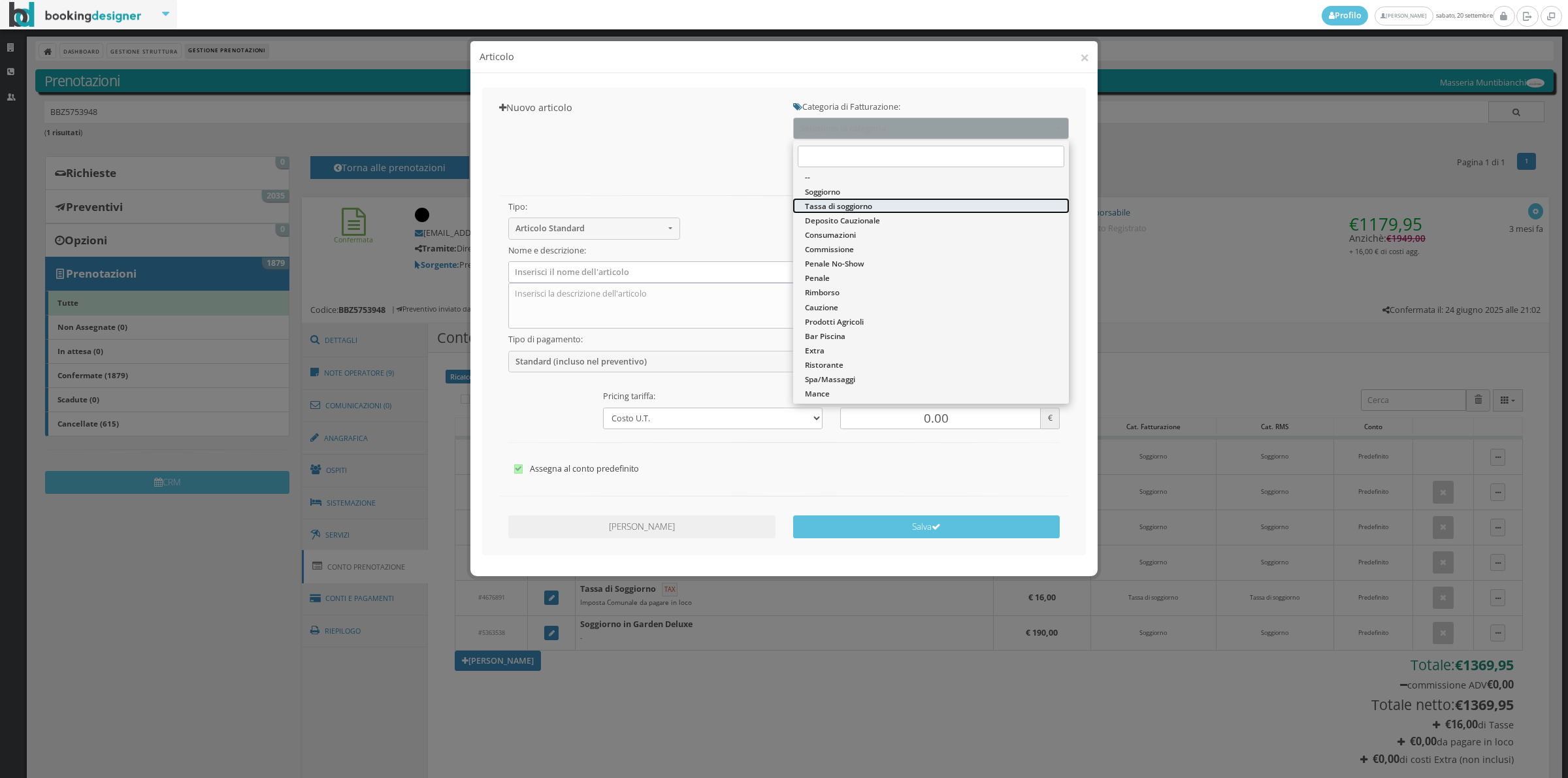
click at [827, 198] on link "Tassa di soggiorno" at bounding box center [931, 205] width 275 height 14
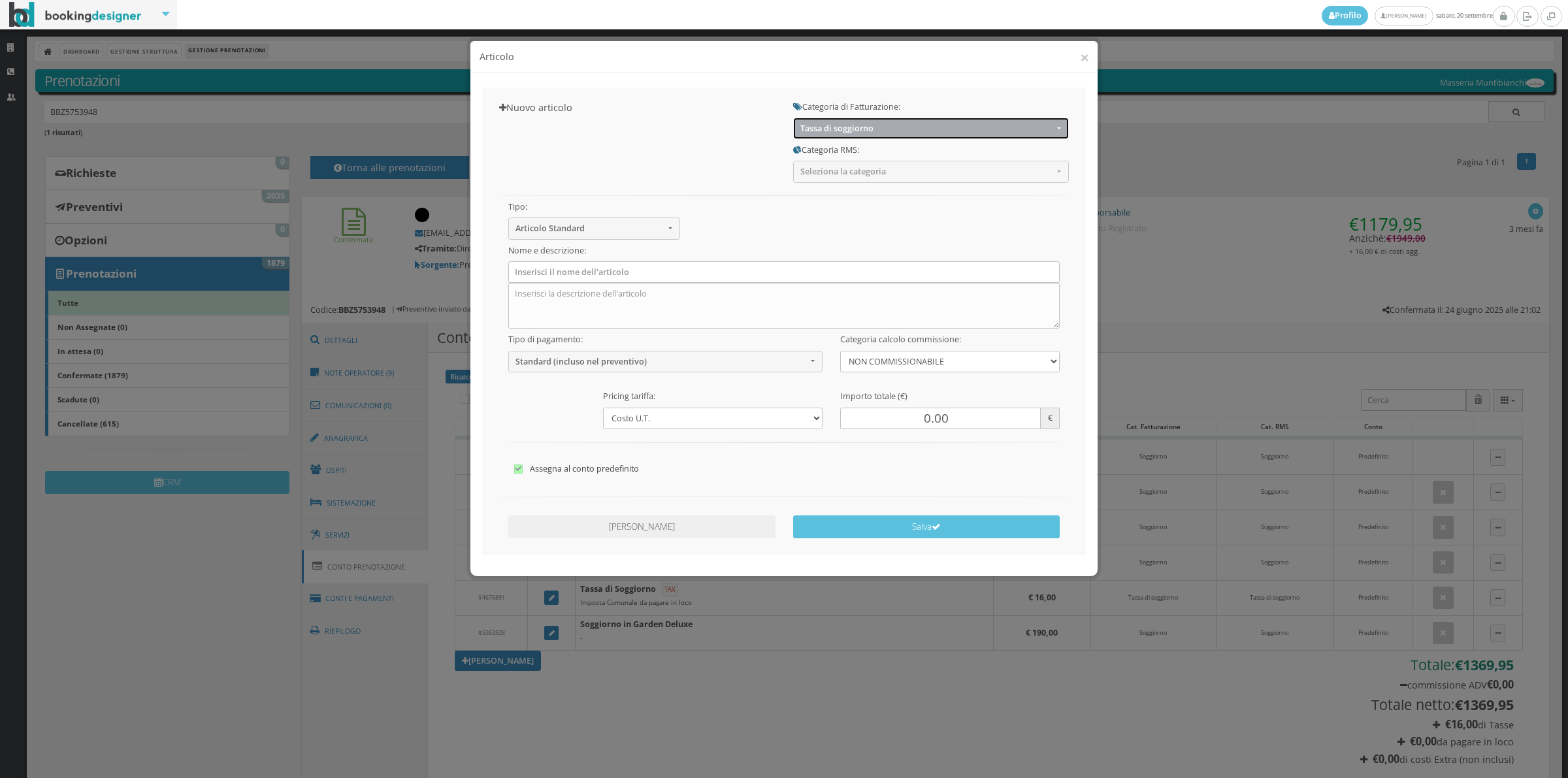
click at [833, 131] on span "Tassa di soggiorno" at bounding box center [926, 128] width 253 height 10
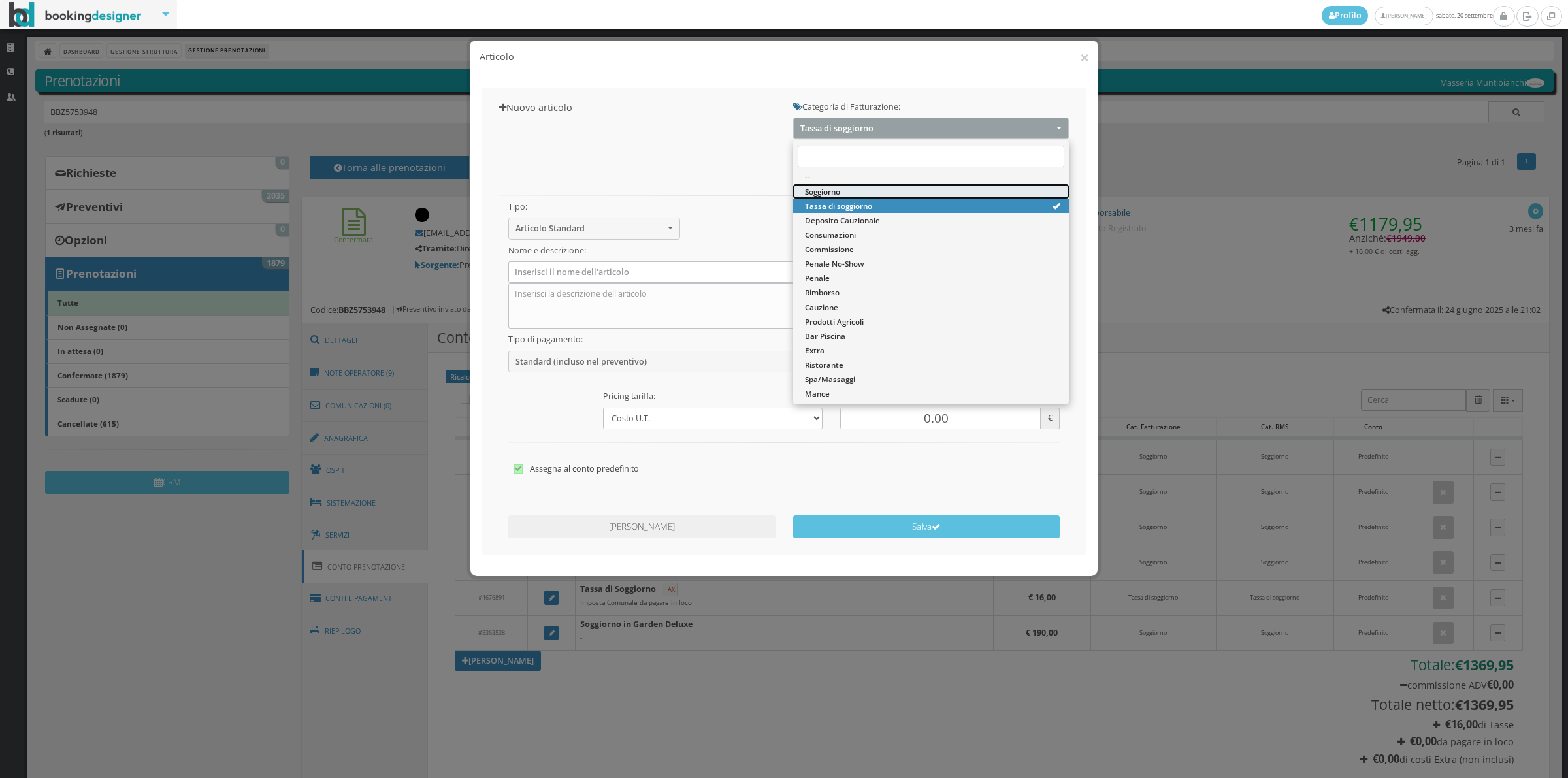
click at [814, 190] on span "Soggiorno" at bounding box center [822, 191] width 35 height 11
select select "1"
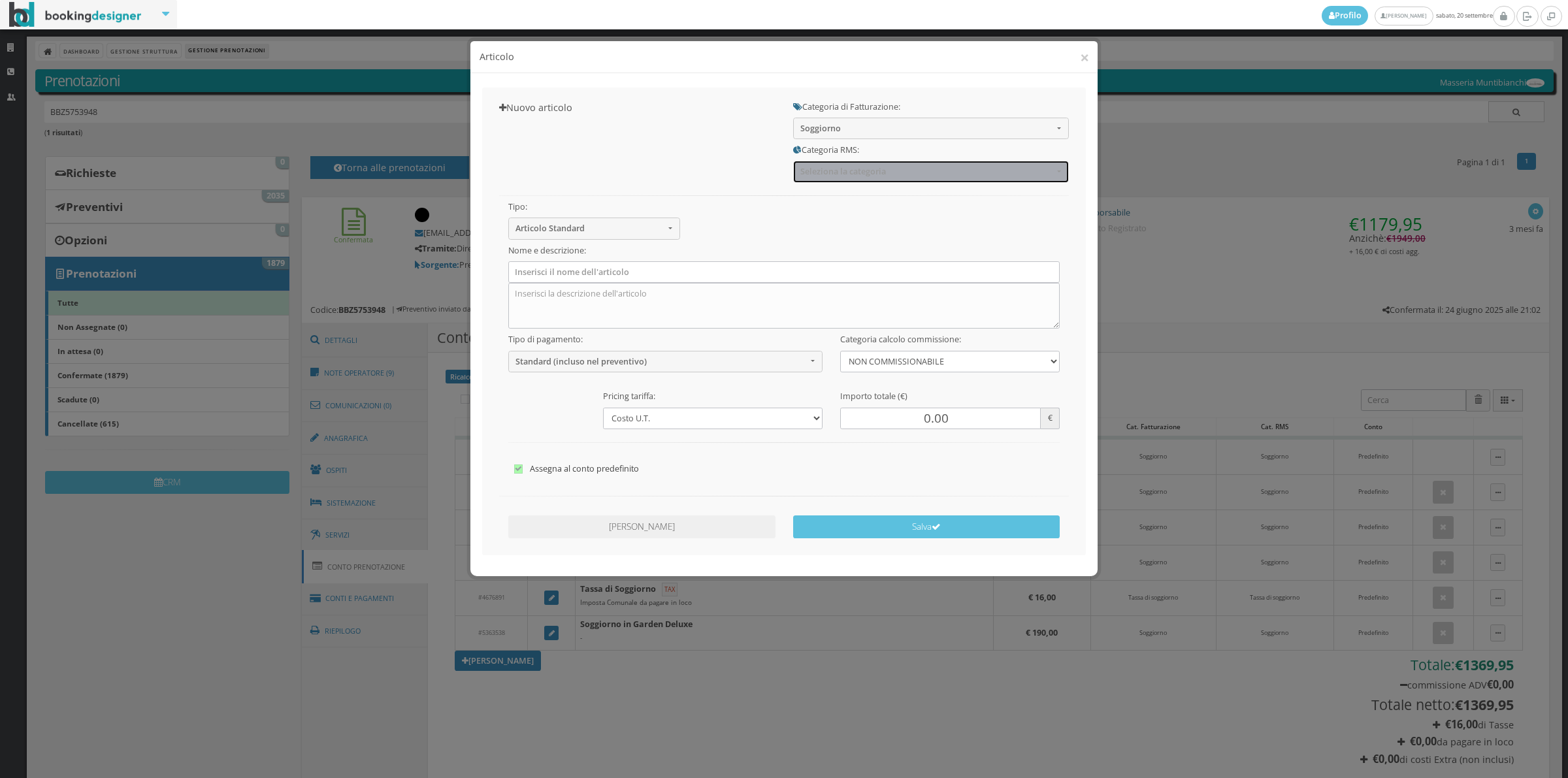
click at [818, 175] on span "Seleziona la categoria" at bounding box center [926, 171] width 253 height 10
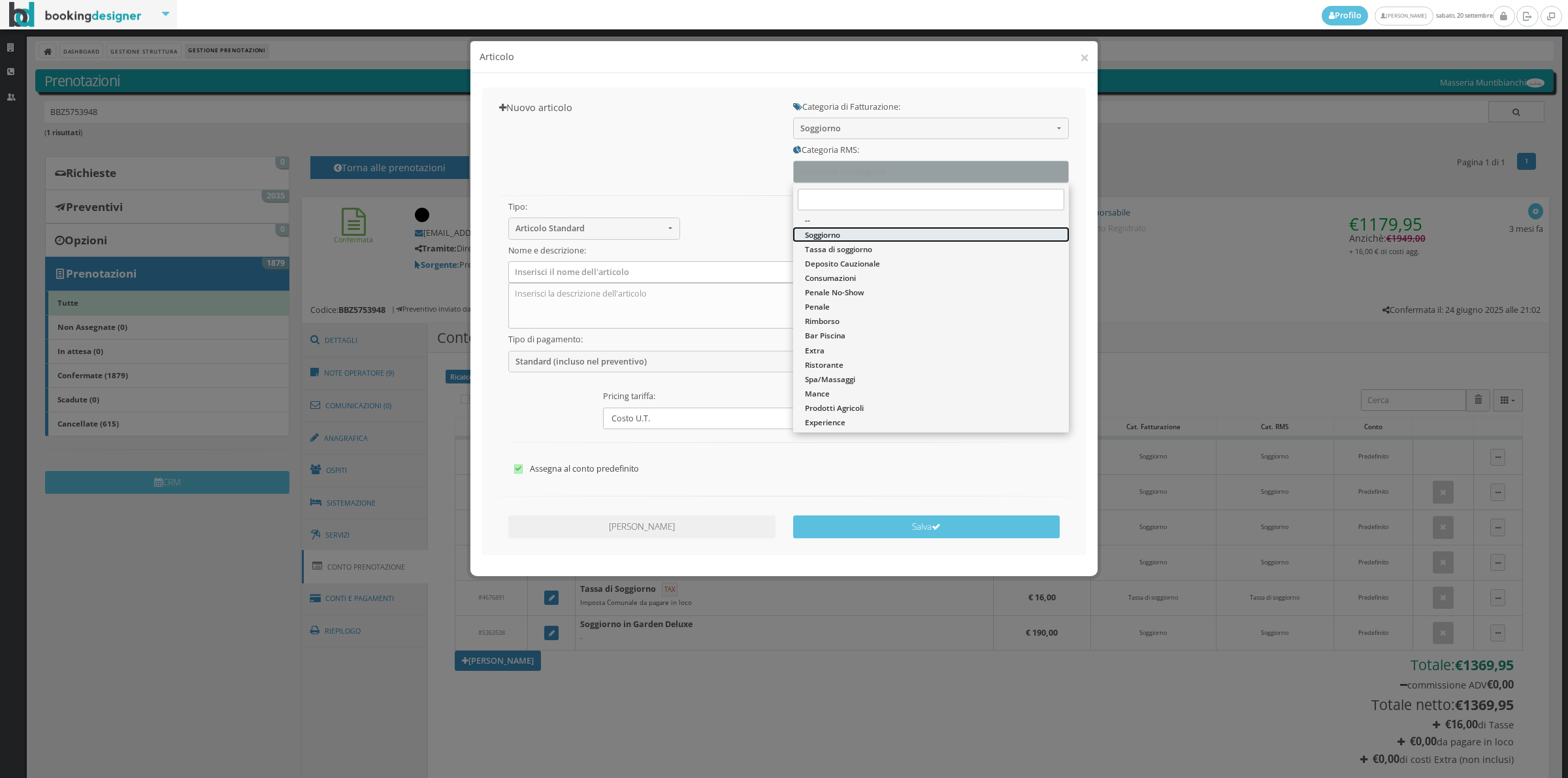
click at [810, 234] on span "Soggiorno" at bounding box center [822, 235] width 35 height 11
select select "1"
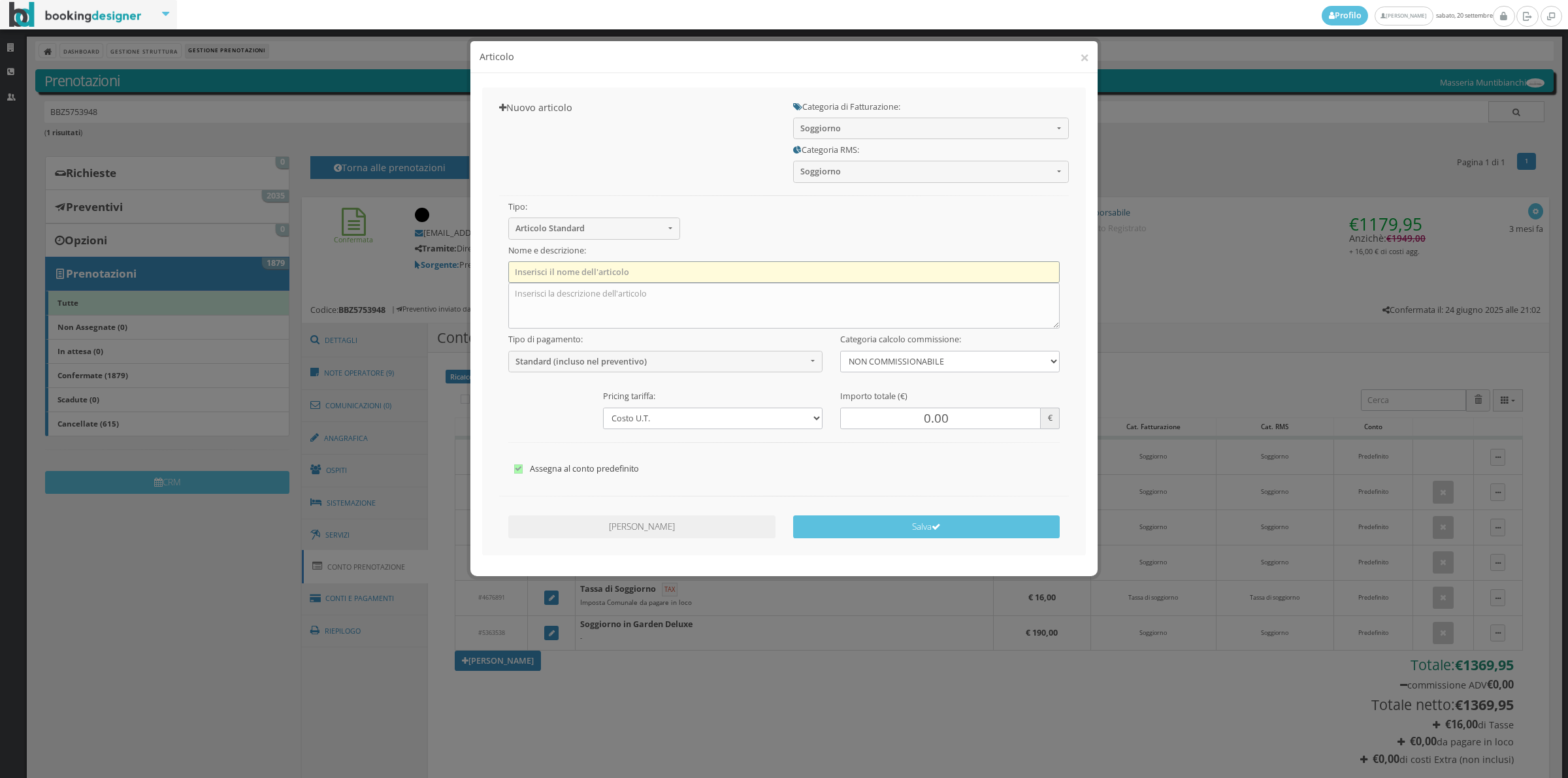
click at [586, 273] on input "text" at bounding box center [784, 272] width 552 height 22
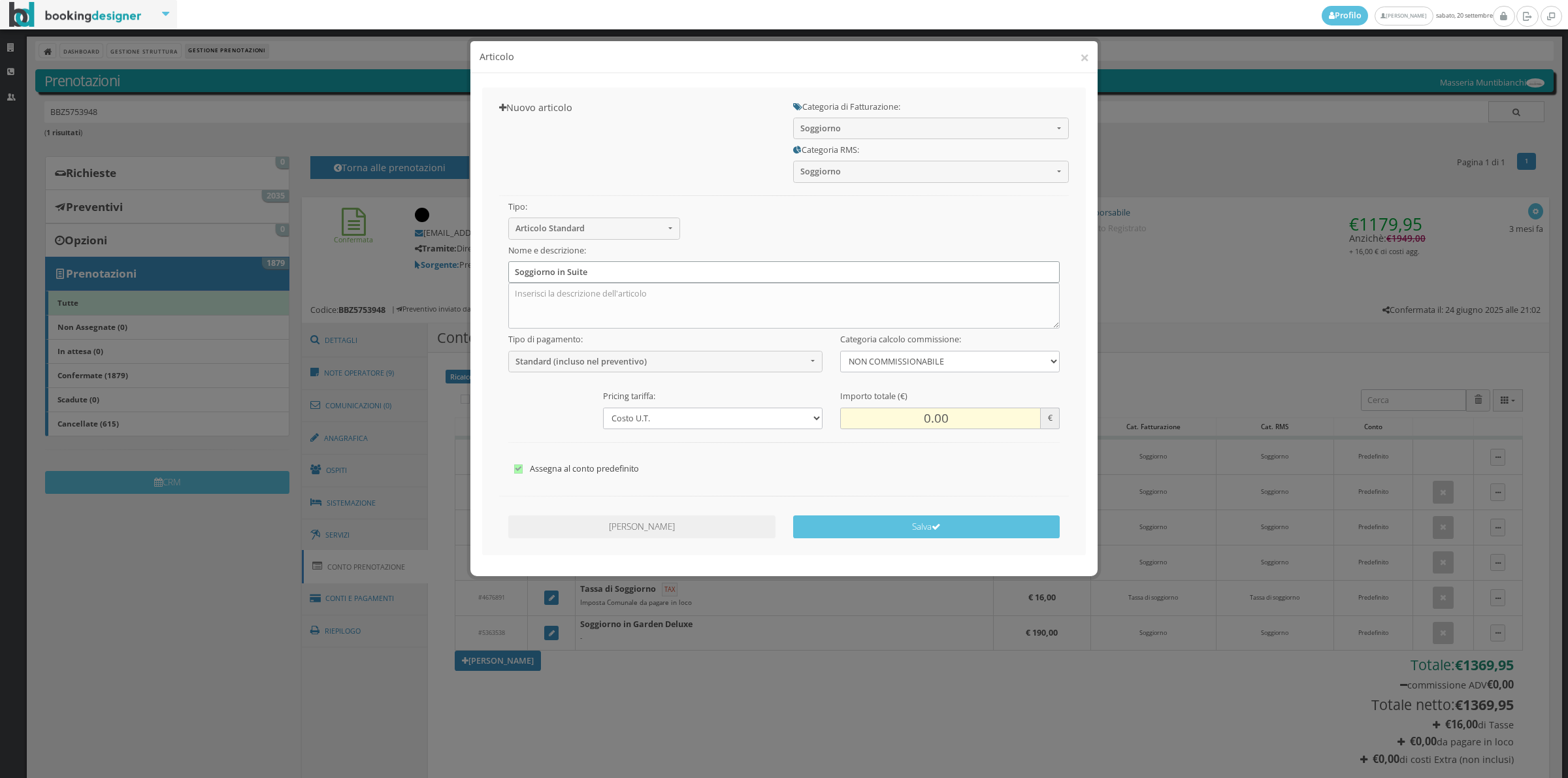
type input "Soggiorno in Suite"
click at [899, 426] on input "0.00" at bounding box center [940, 419] width 201 height 22
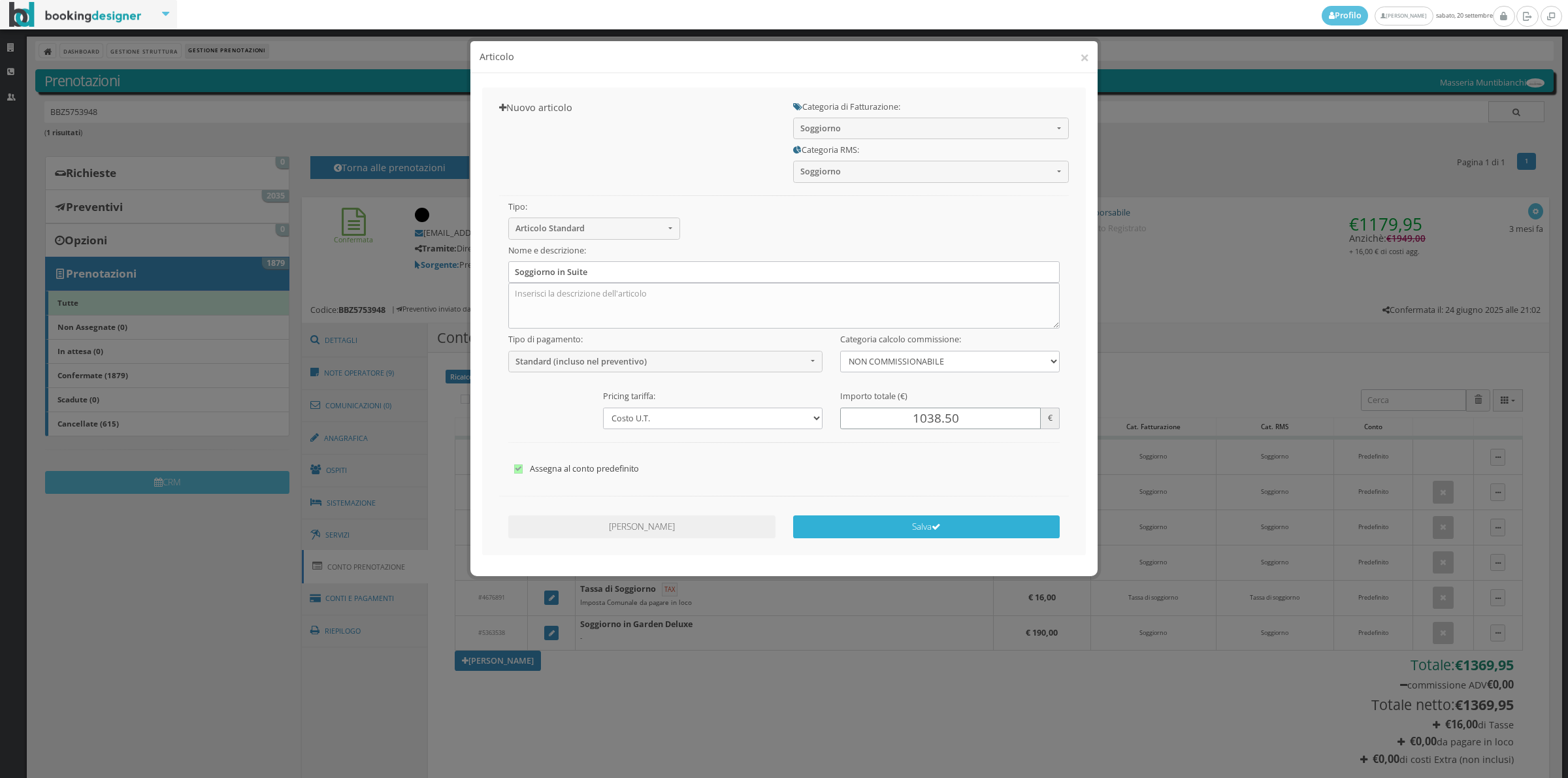
type input "1038.50"
click at [936, 518] on button "Salva" at bounding box center [927, 527] width 268 height 23
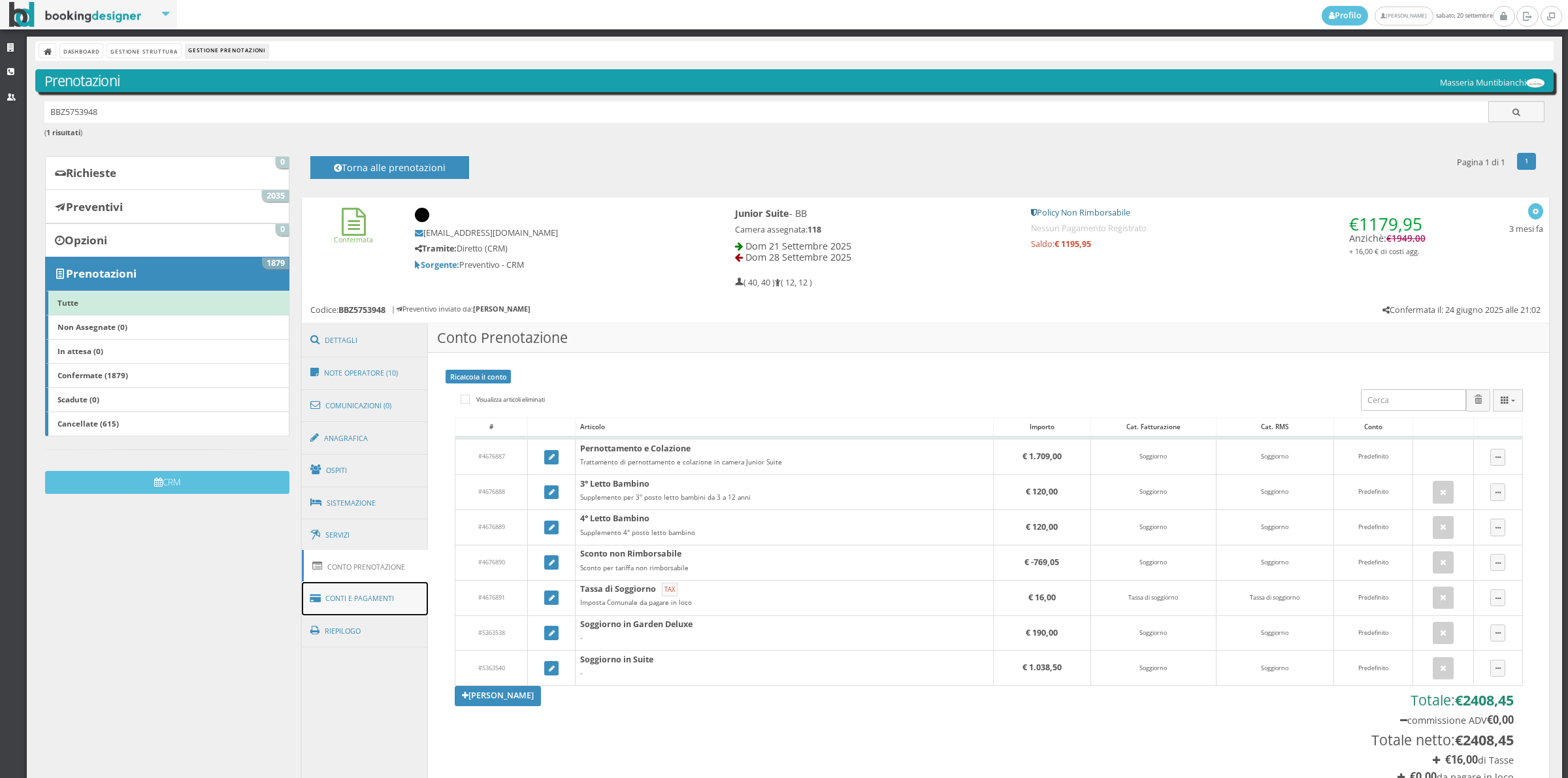
click at [368, 596] on link "Conti e Pagamenti" at bounding box center [365, 598] width 127 height 33
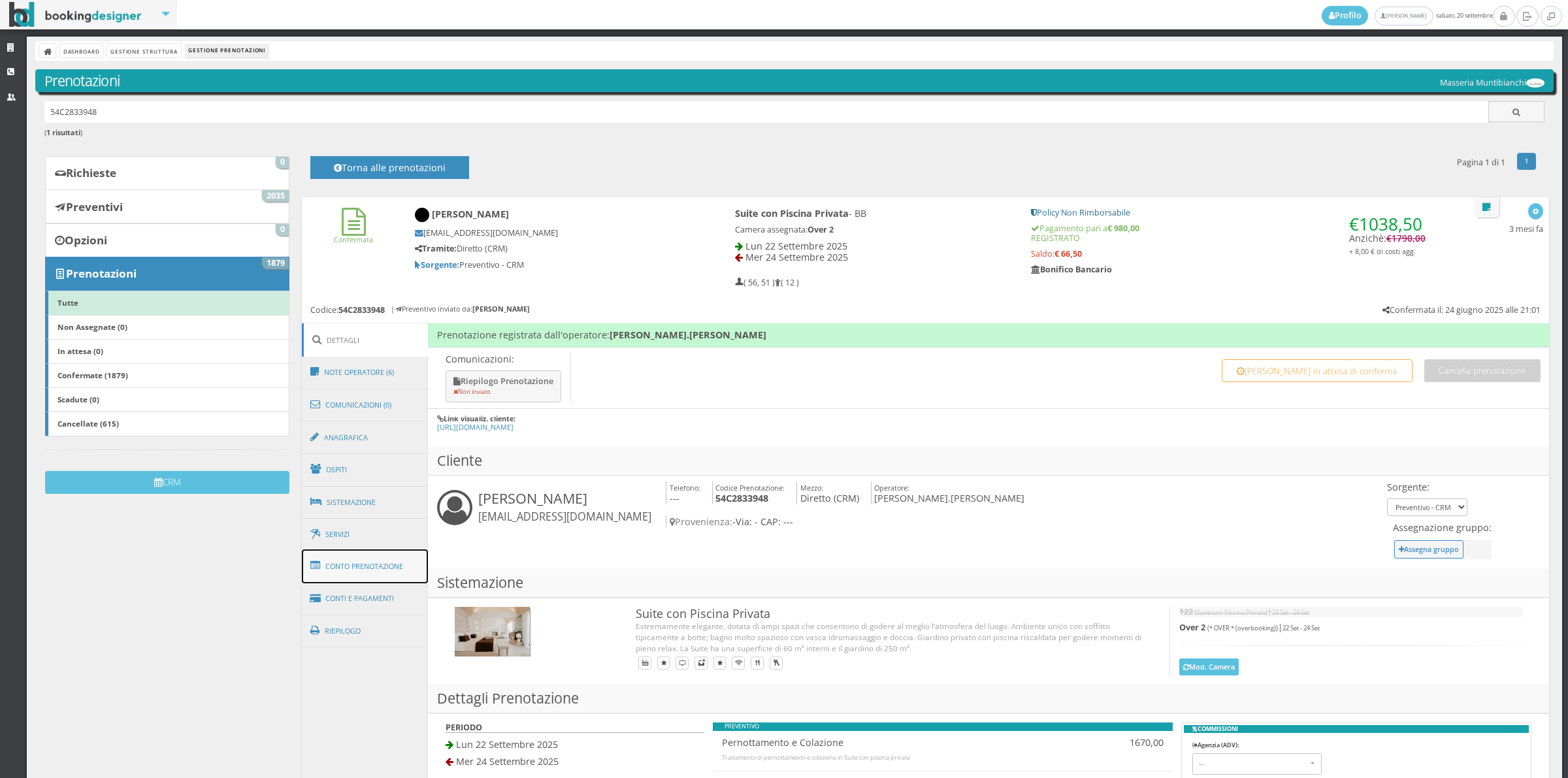
click at [384, 560] on link "Conto Prenotazione" at bounding box center [365, 566] width 127 height 34
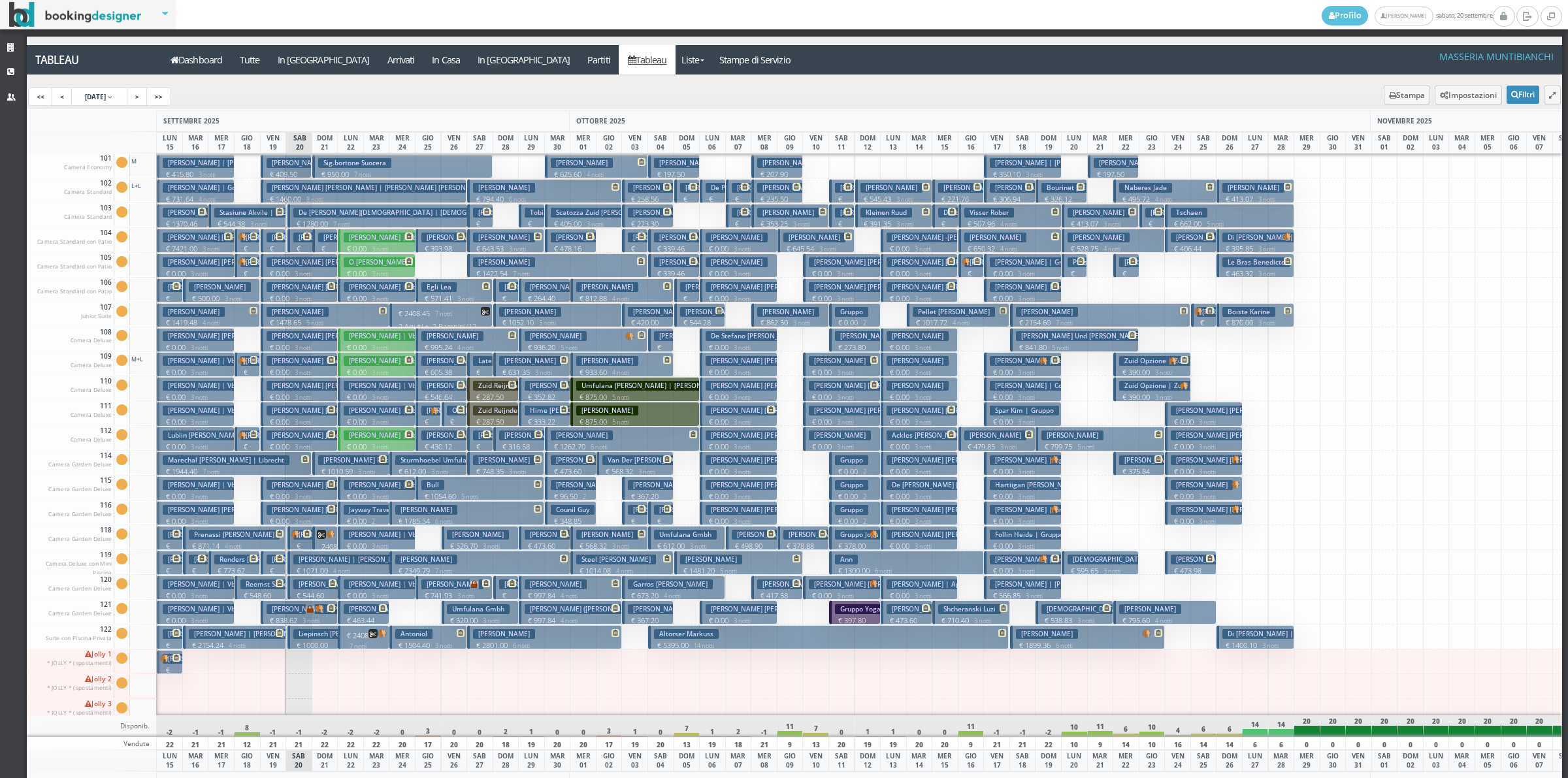
click at [321, 540] on p "€ 2408.45 7 notti" at bounding box center [326, 552] width 16 height 41
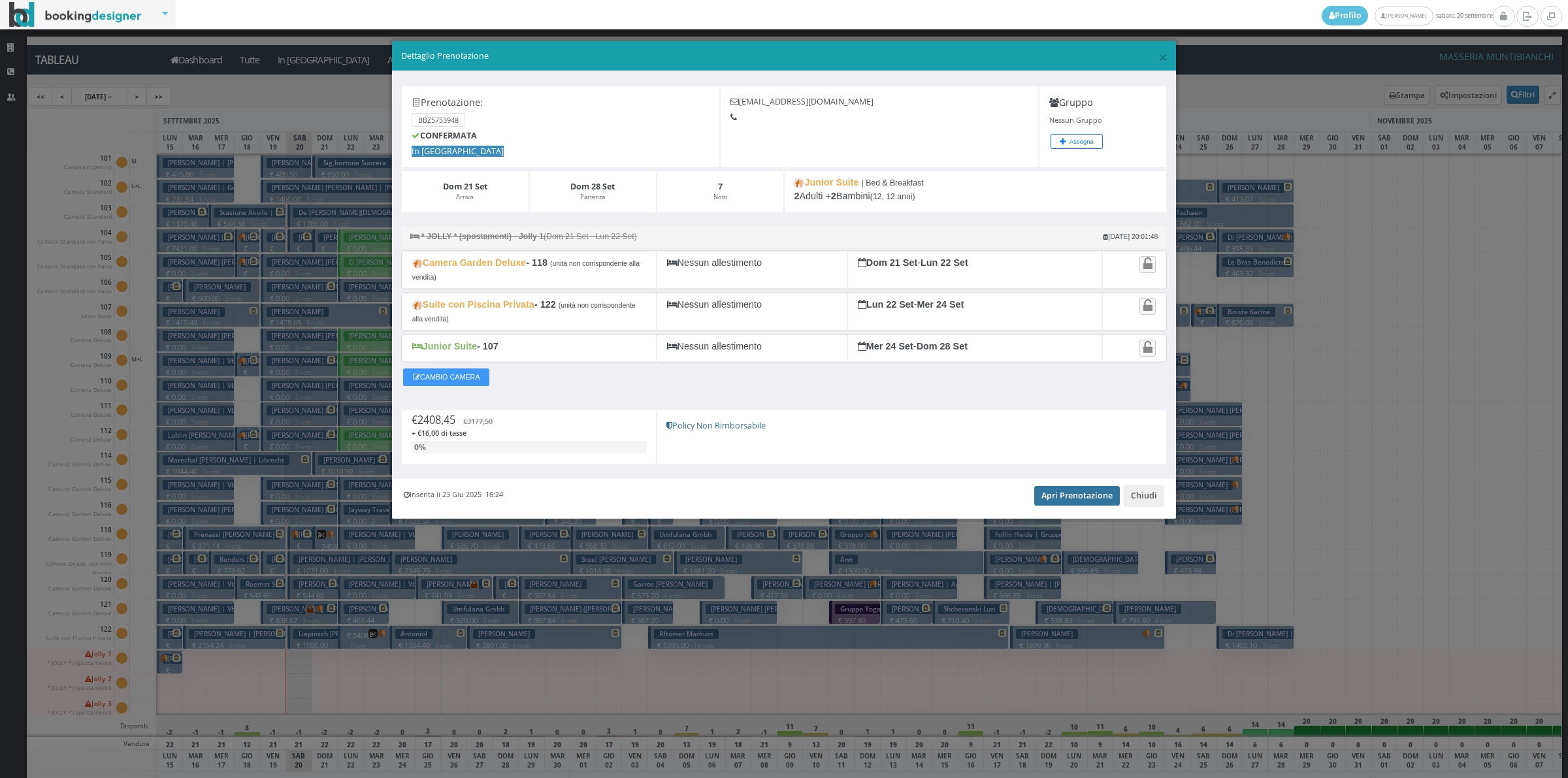
click at [1088, 506] on link "Apri Prenotazione" at bounding box center [1077, 496] width 86 height 19
click at [1133, 498] on button "Chiudi" at bounding box center [1144, 496] width 40 height 23
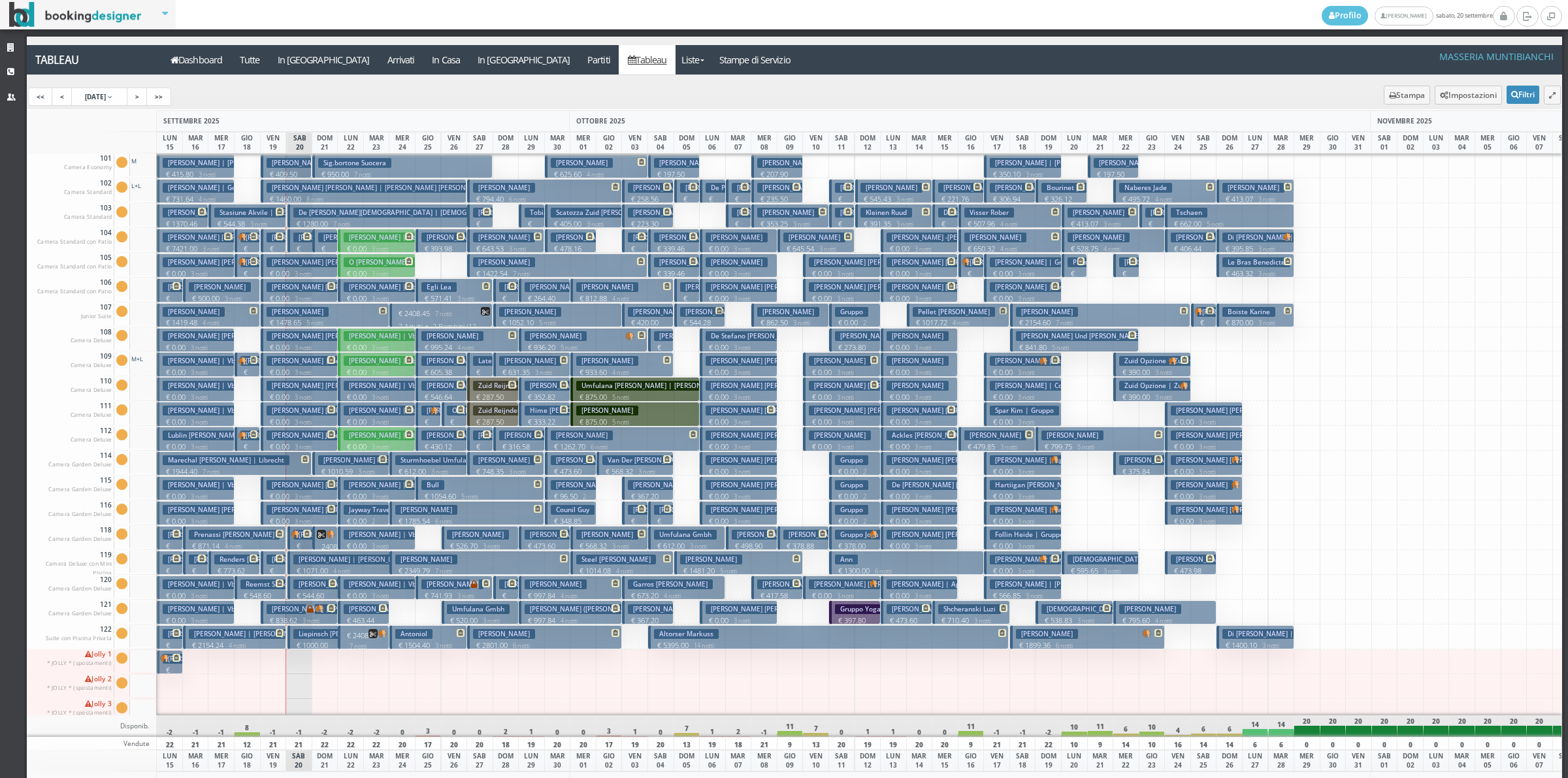
click at [329, 163] on h3 "Sig.bortone Suocera" at bounding box center [355, 163] width 73 height 10
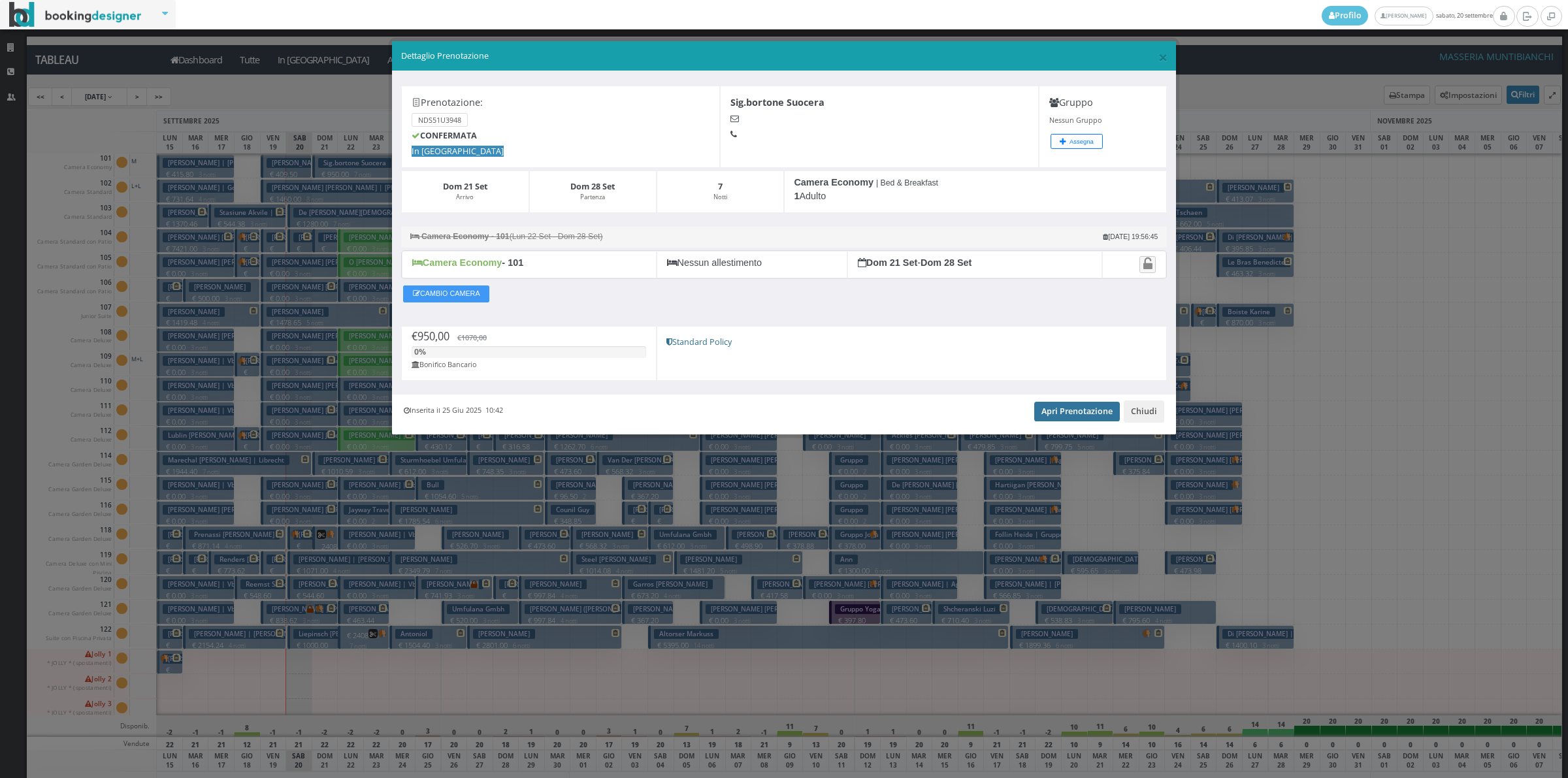
click at [1102, 416] on link "Apri Prenotazione" at bounding box center [1077, 412] width 86 height 19
click at [1141, 417] on button "Chiudi" at bounding box center [1144, 412] width 40 height 23
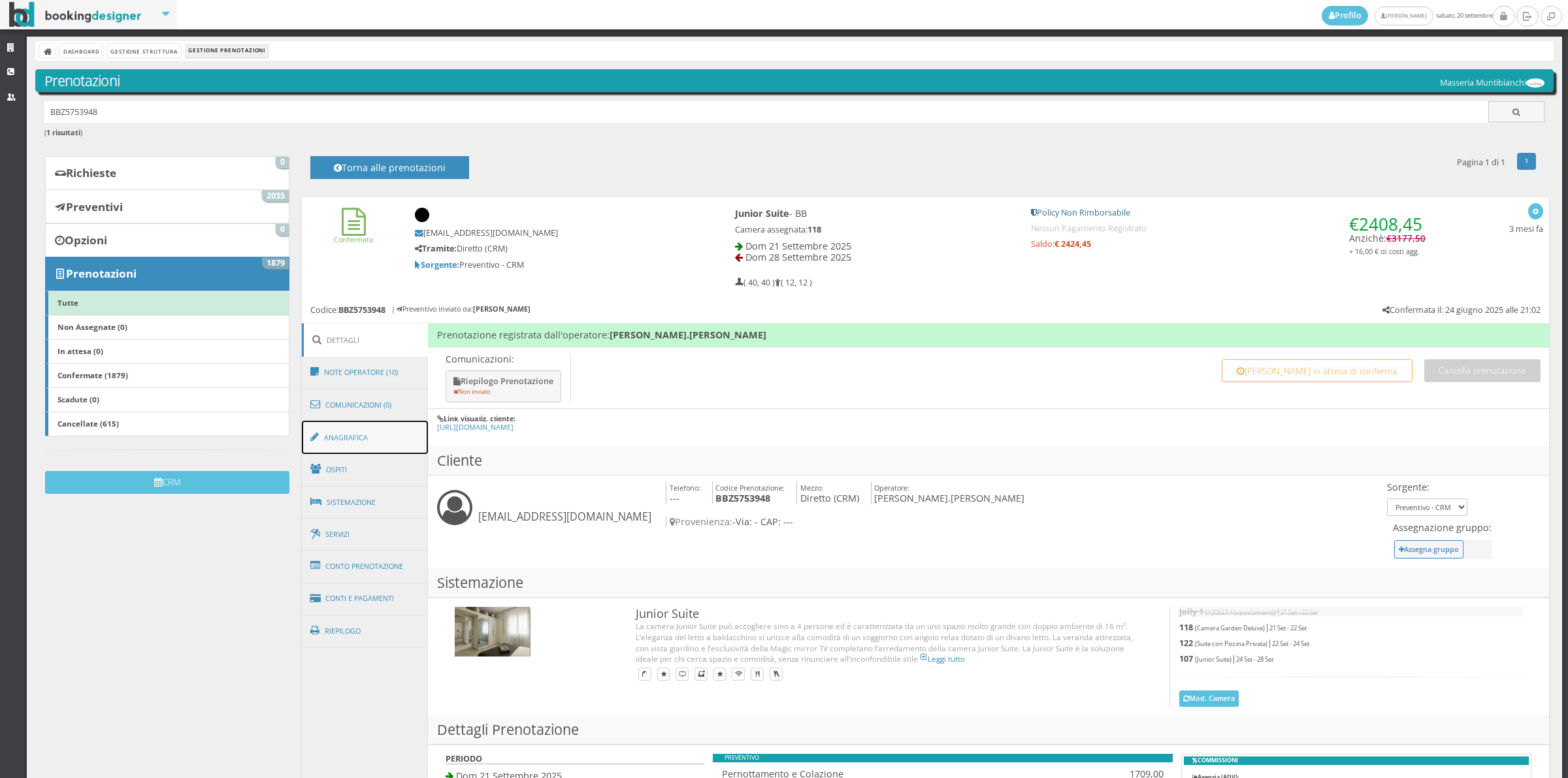
click at [362, 433] on link "Anagrafica" at bounding box center [365, 438] width 127 height 34
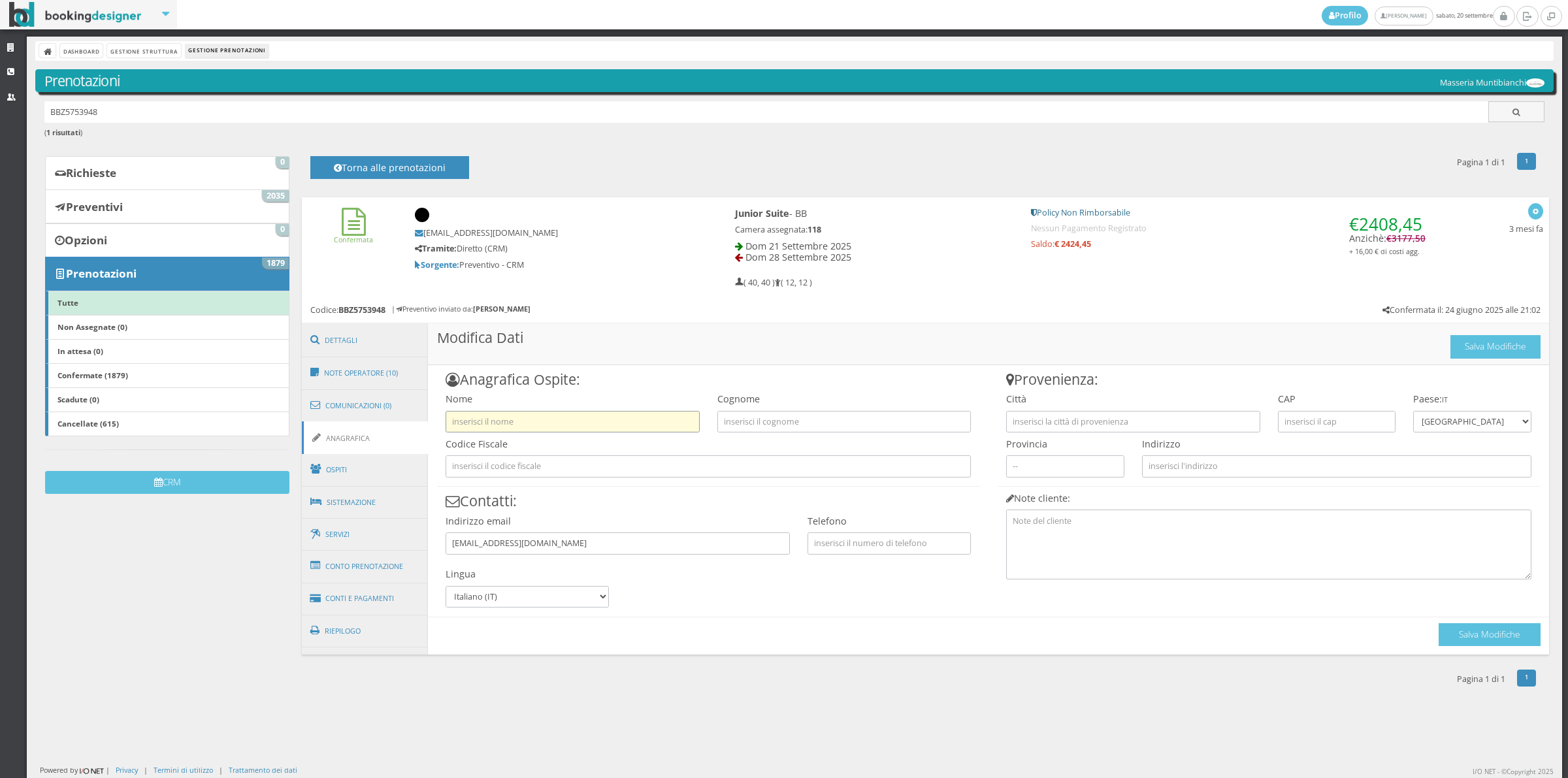
click at [500, 429] on input "text" at bounding box center [572, 422] width 254 height 22
type input "[PERSON_NAME]"
click at [782, 413] on input "text" at bounding box center [844, 422] width 254 height 22
type input "Bortone"
click at [1460, 629] on button "Salva Modifiche" at bounding box center [1489, 634] width 102 height 23
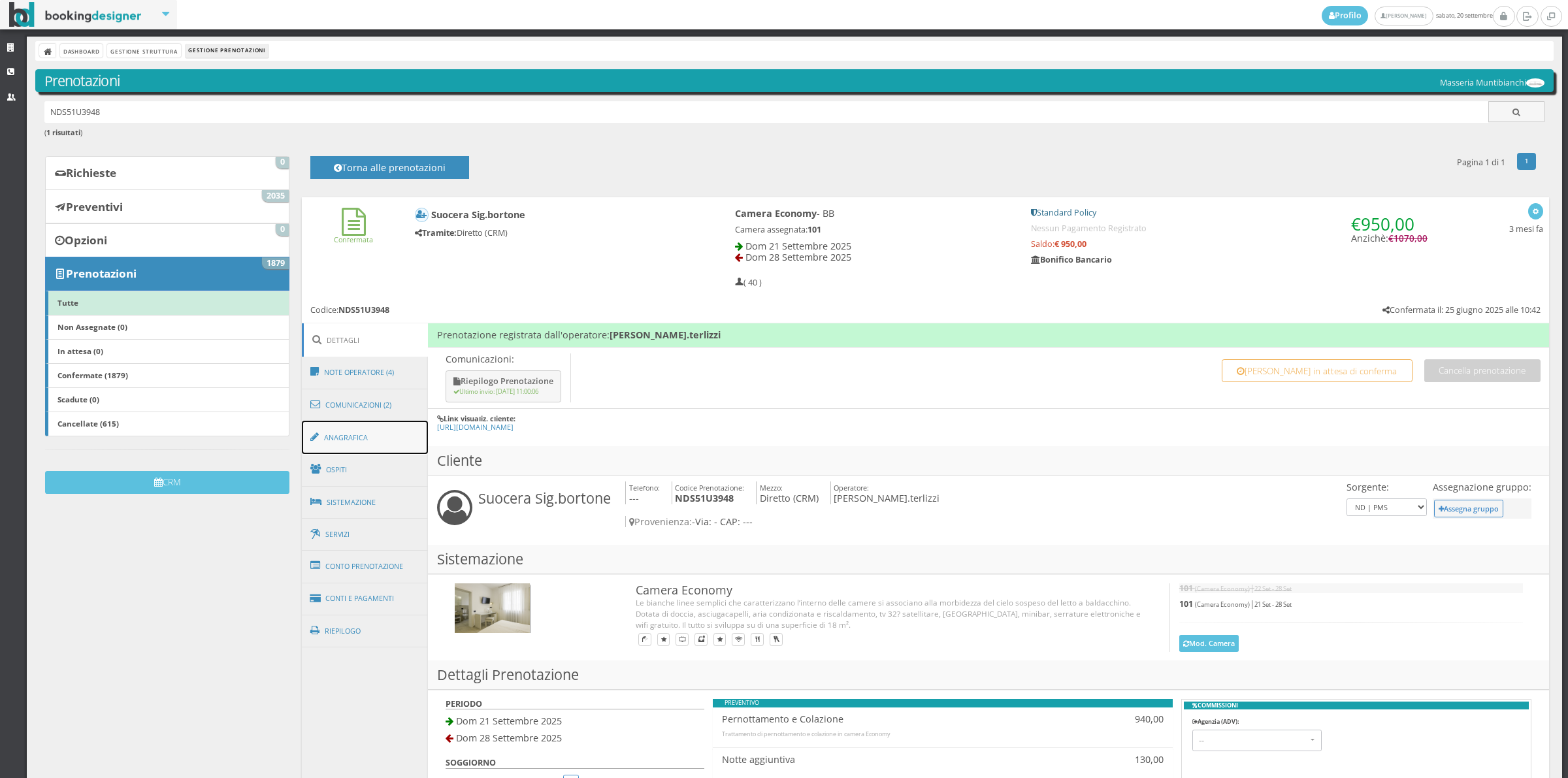
click at [366, 446] on link "Anagrafica" at bounding box center [365, 438] width 127 height 34
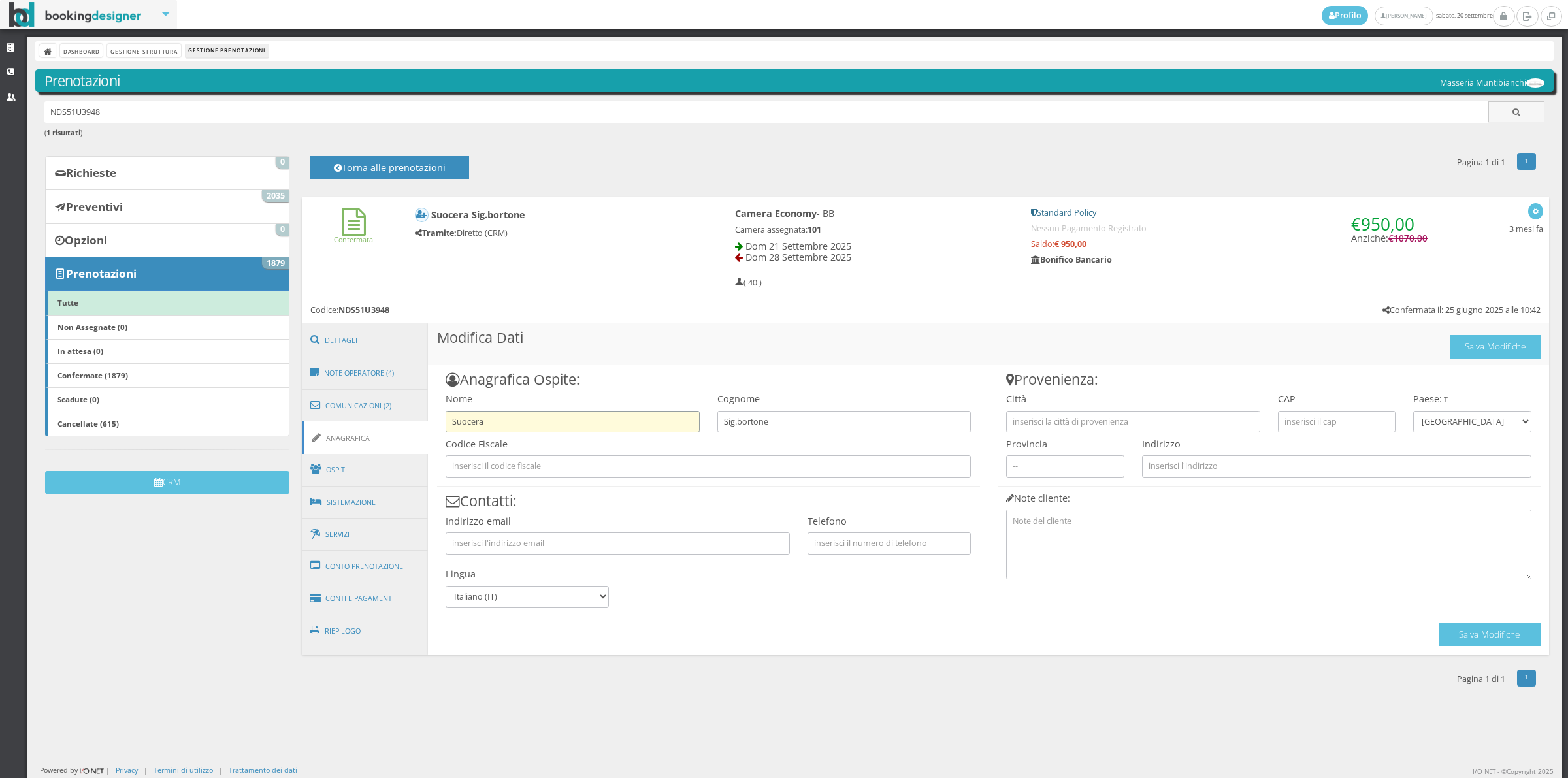
click at [520, 422] on input "Suocera" at bounding box center [572, 422] width 254 height 22
type input "S"
type input "Figlio"
click at [758, 422] on input "Sig.bortone" at bounding box center [844, 422] width 254 height 22
type input "Bortone"
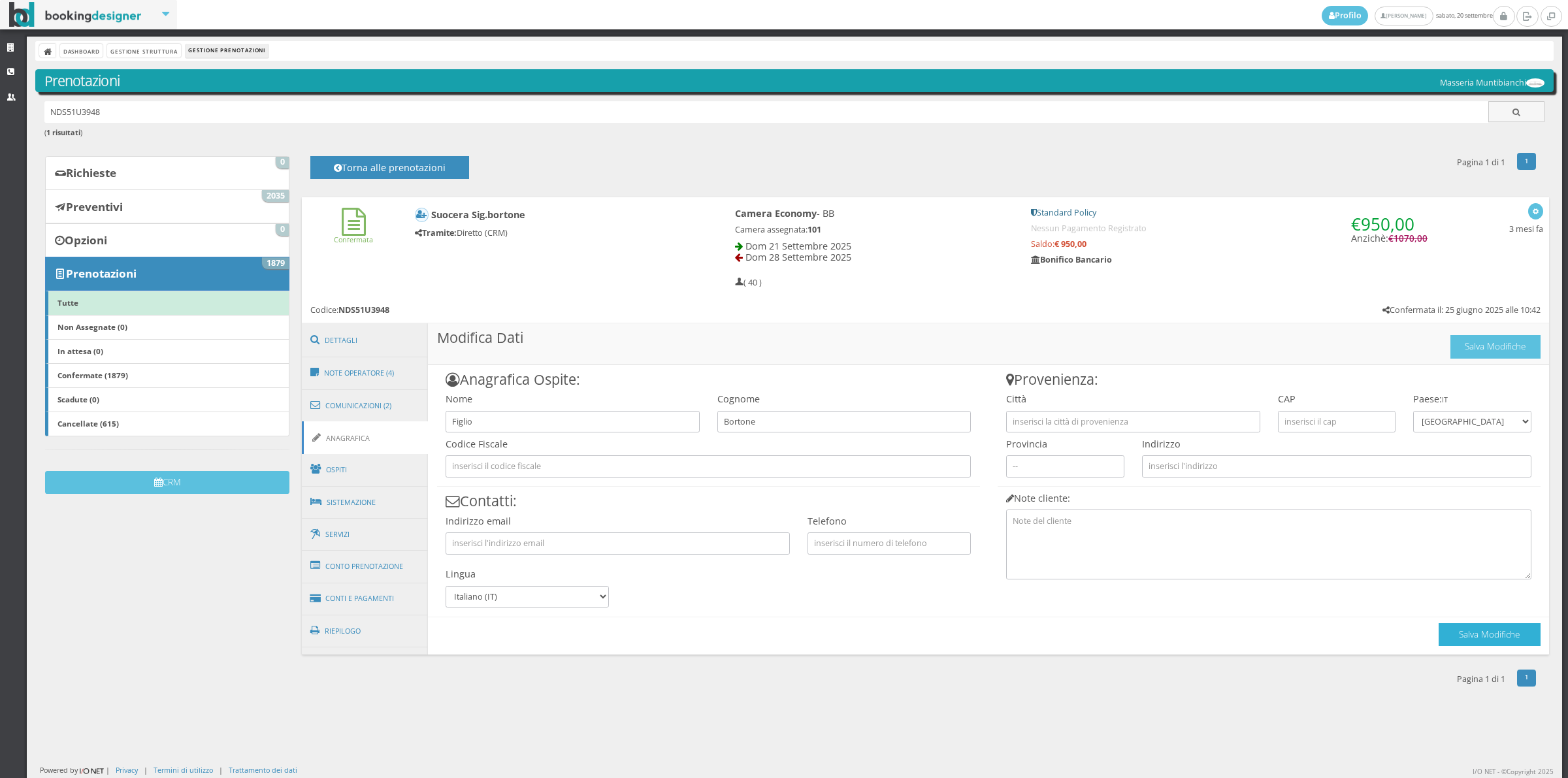
click at [1439, 639] on button "Salva Modifiche" at bounding box center [1489, 634] width 102 height 23
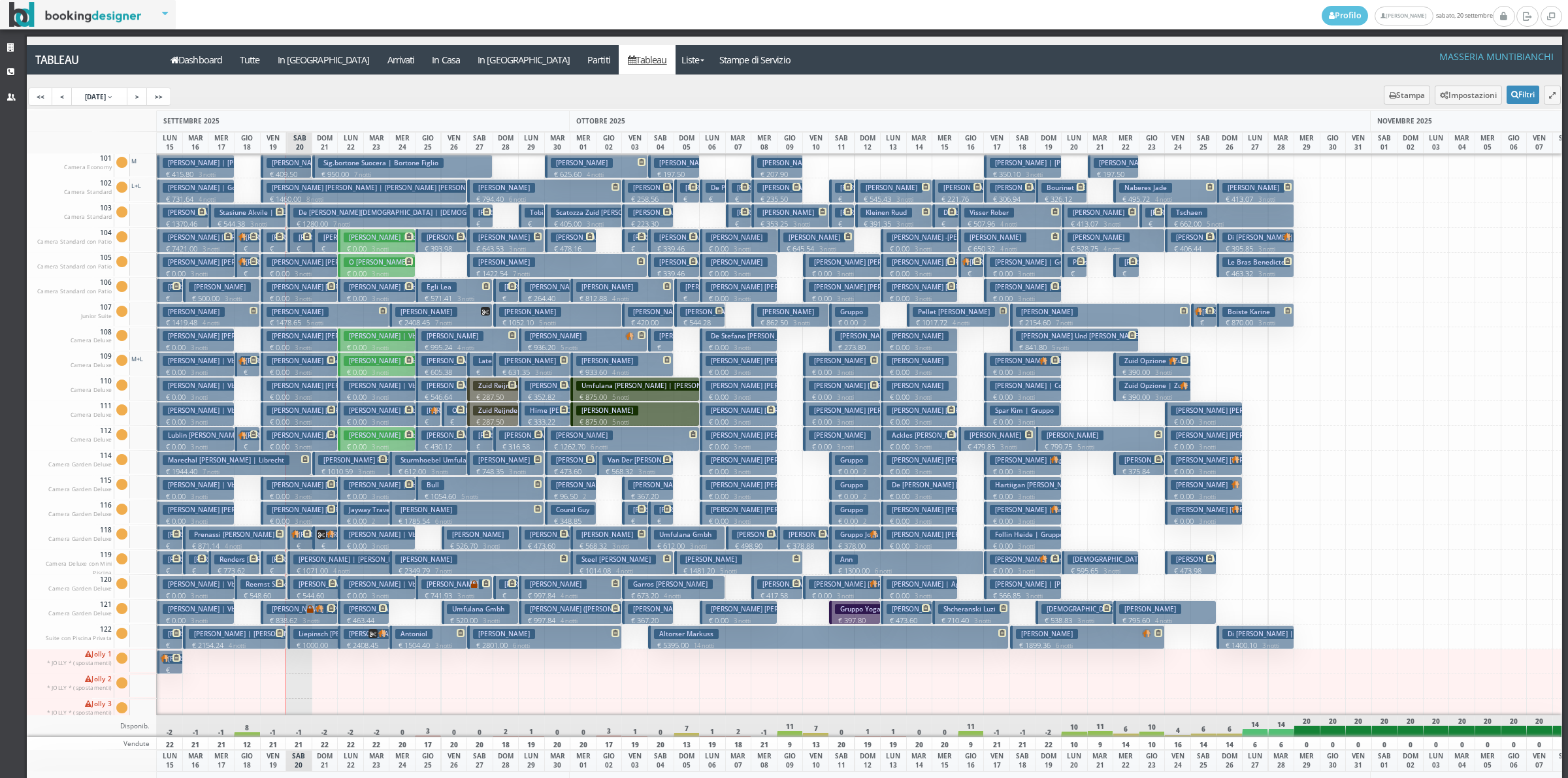
click at [345, 170] on p "€ 950.00 7 notti" at bounding box center [403, 174] width 170 height 10
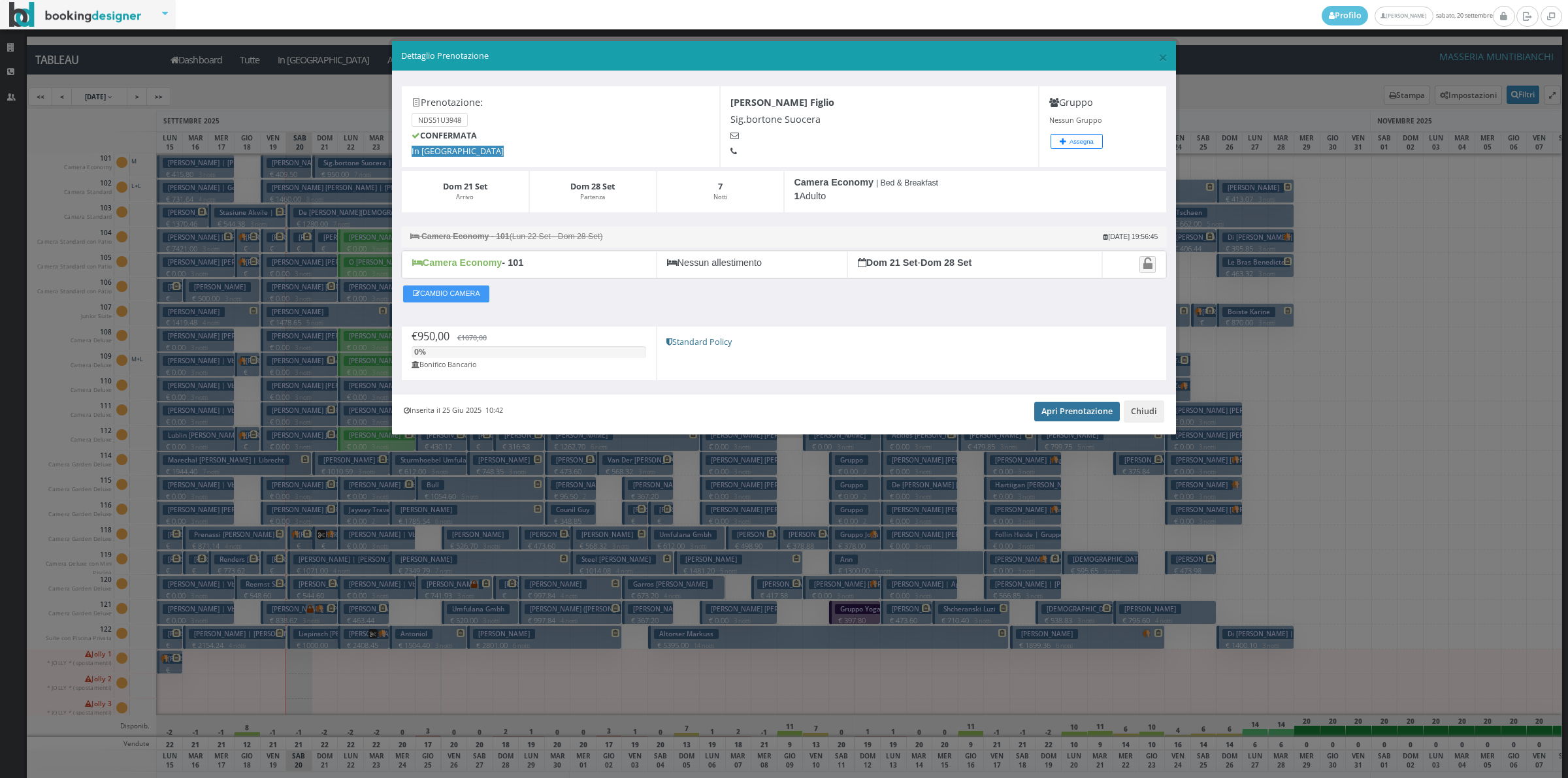
click at [1072, 409] on link "Apri Prenotazione" at bounding box center [1077, 412] width 86 height 19
click at [1148, 422] on button "Chiudi" at bounding box center [1144, 412] width 40 height 23
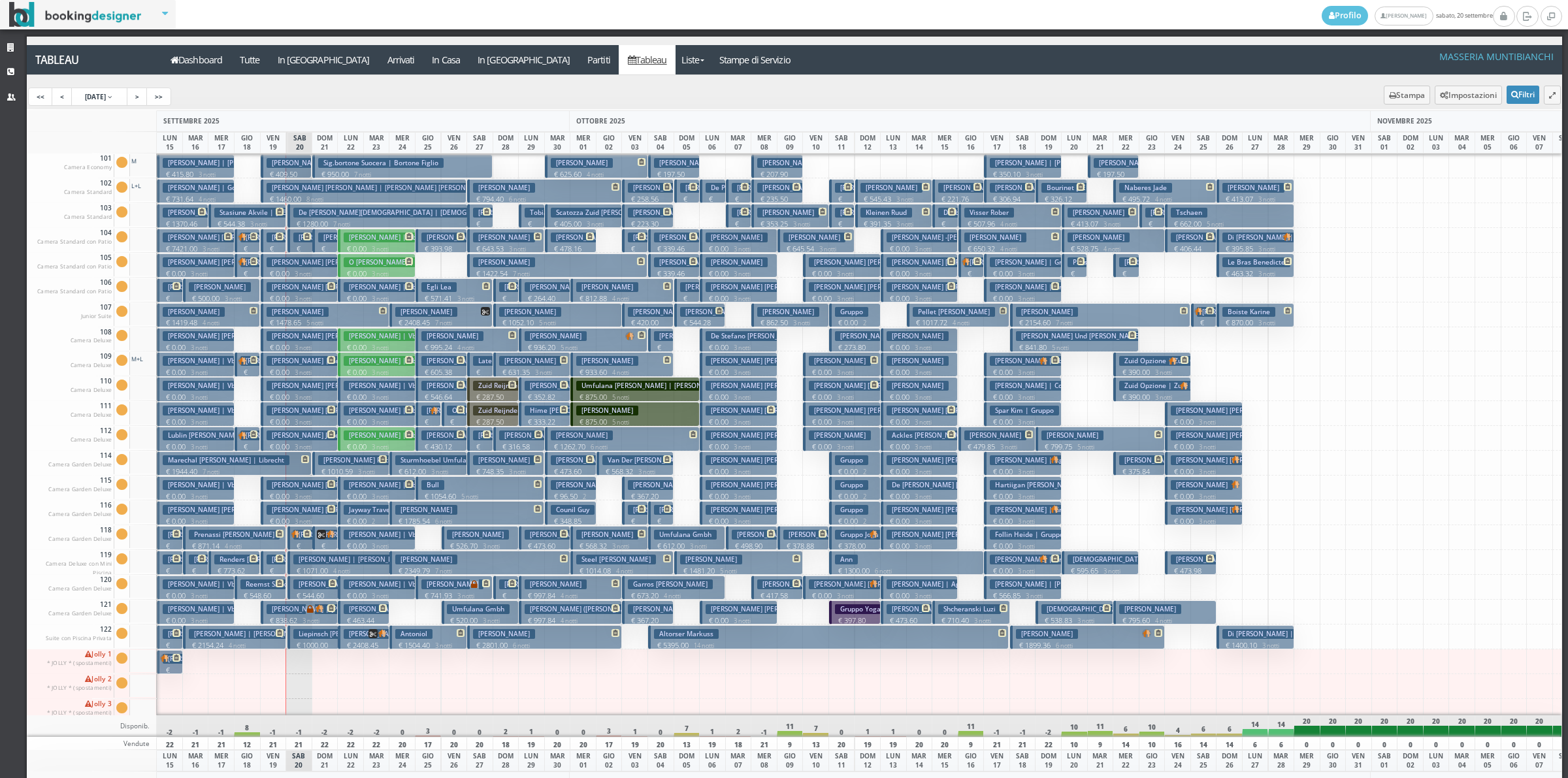
click at [322, 545] on p "€ 2408.45 7 notti" at bounding box center [326, 561] width 16 height 41
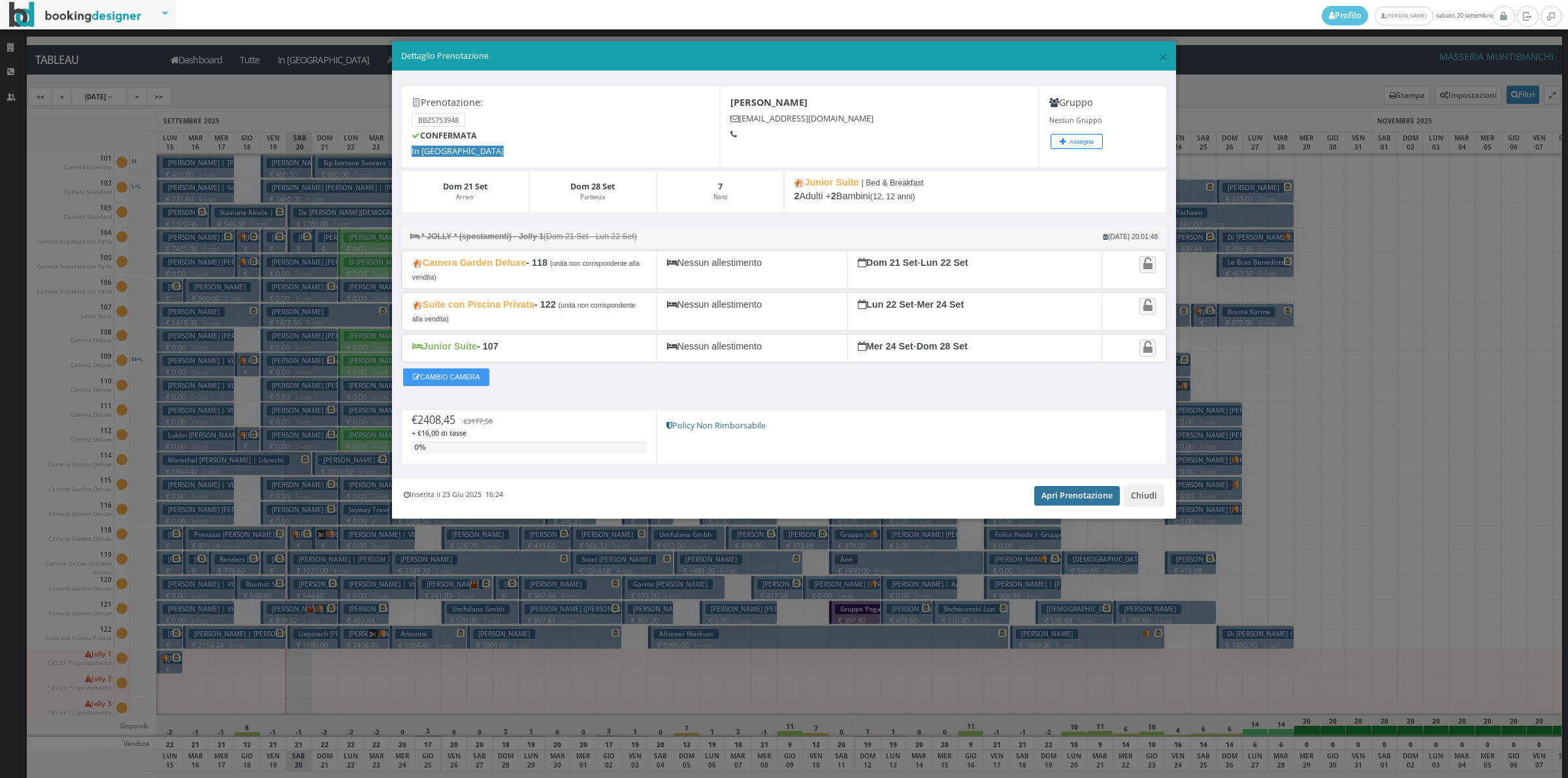
click at [1059, 506] on link "Apri Prenotazione" at bounding box center [1077, 496] width 86 height 19
click at [1145, 506] on button "Chiudi" at bounding box center [1144, 496] width 40 height 23
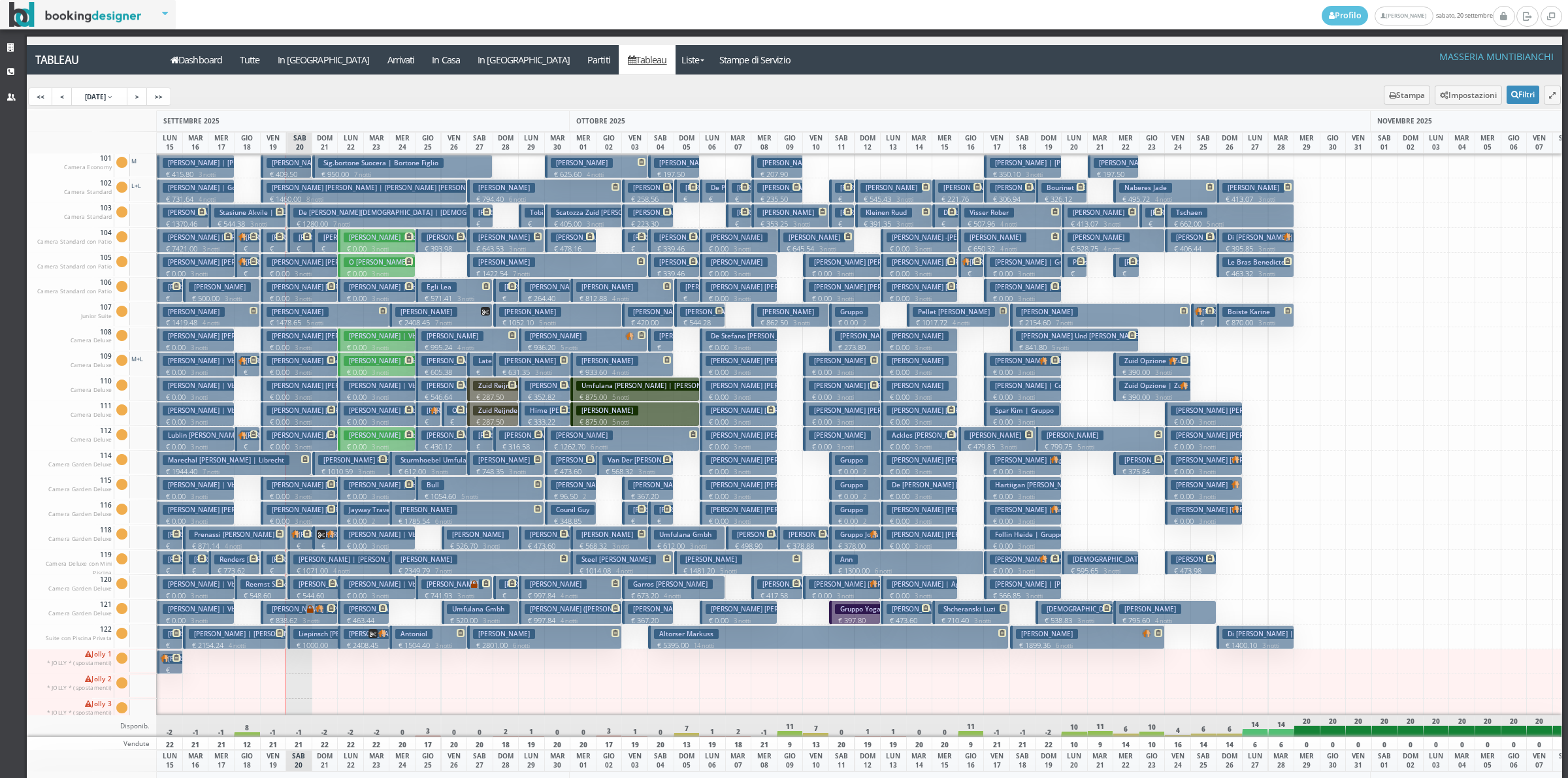
click at [420, 315] on h3 "Bortone Francesco" at bounding box center [426, 312] width 62 height 10
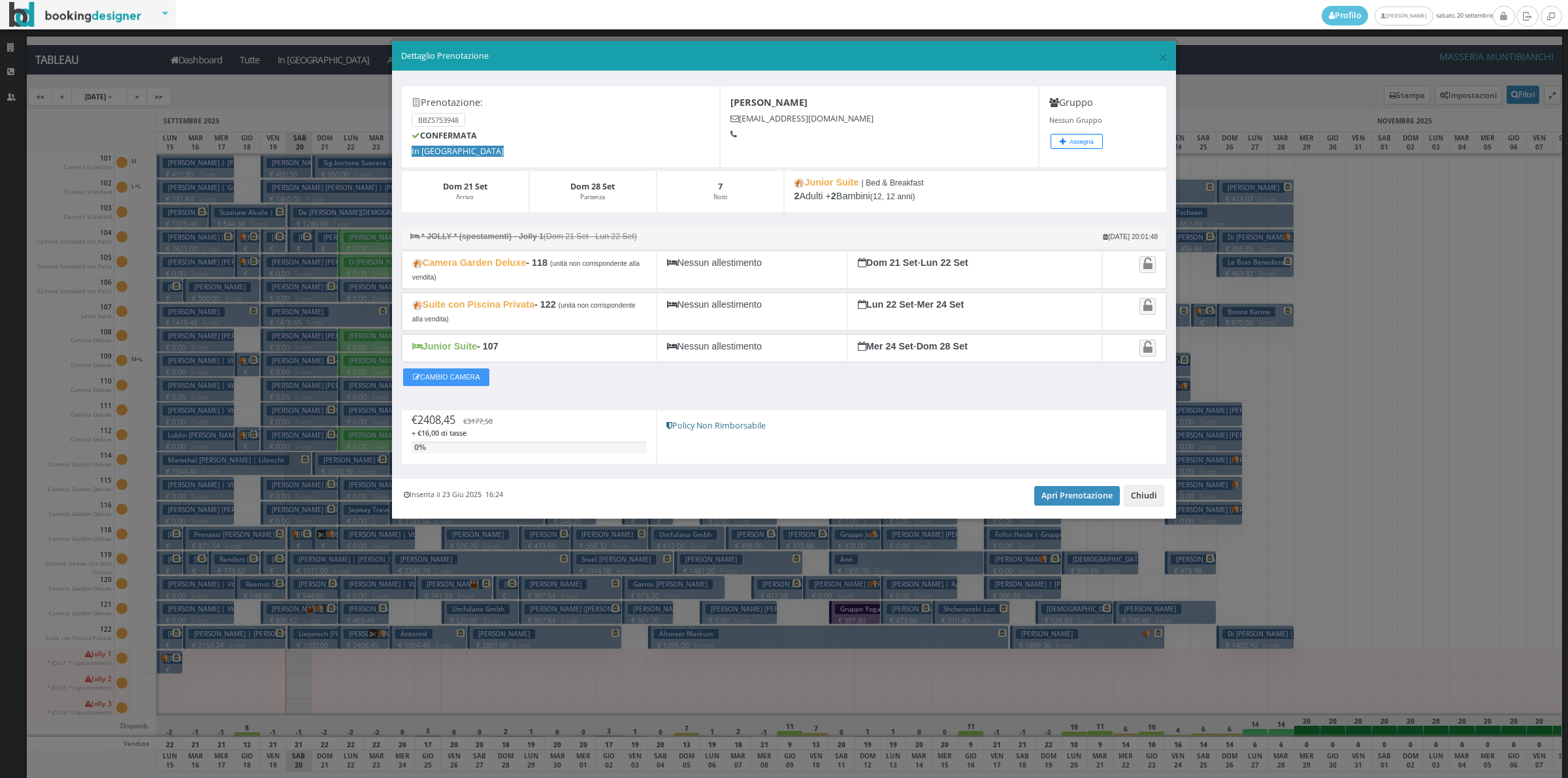
click at [1155, 499] on button "Chiudi" at bounding box center [1144, 496] width 40 height 23
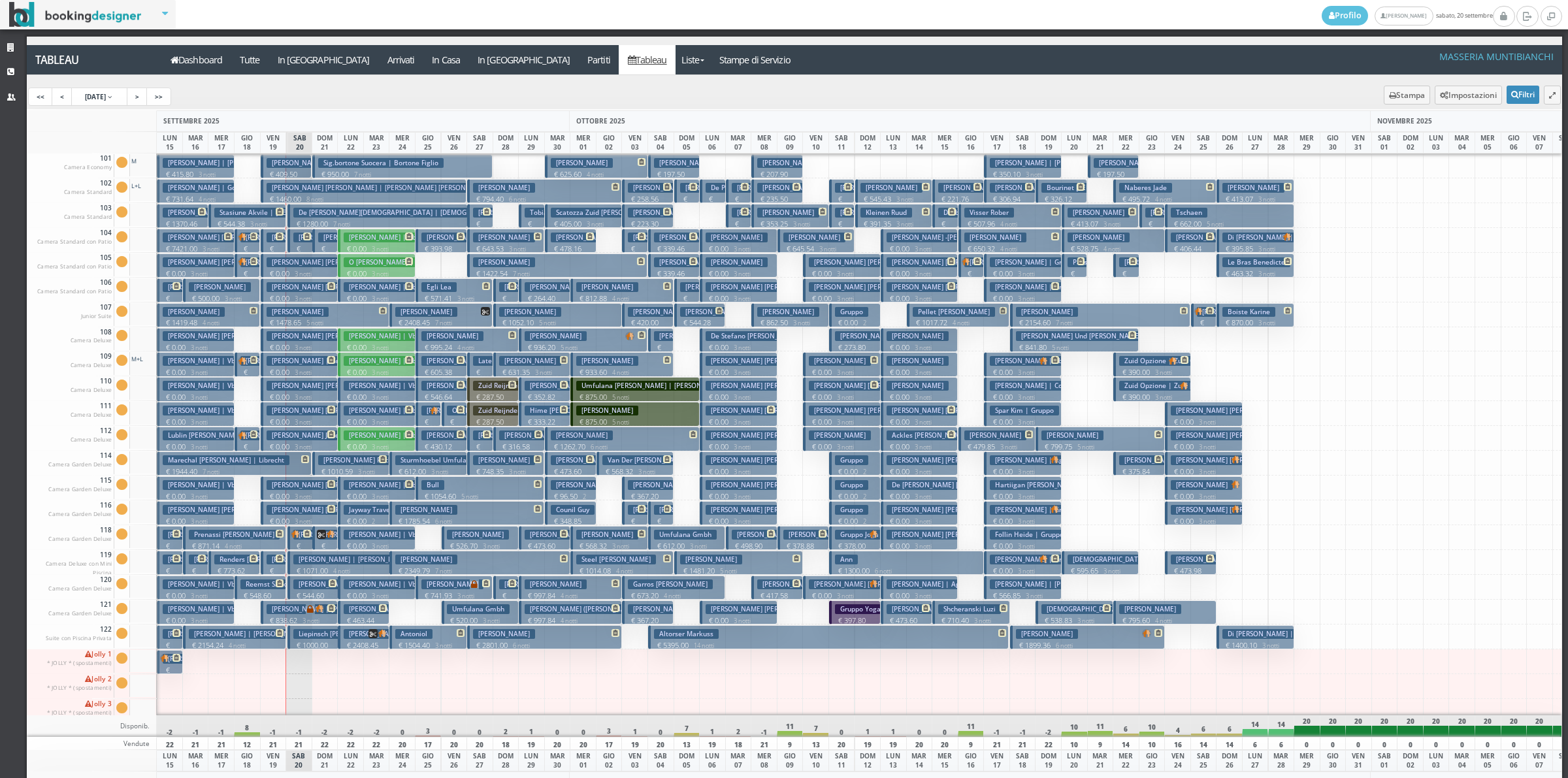
scroll to position [90, 0]
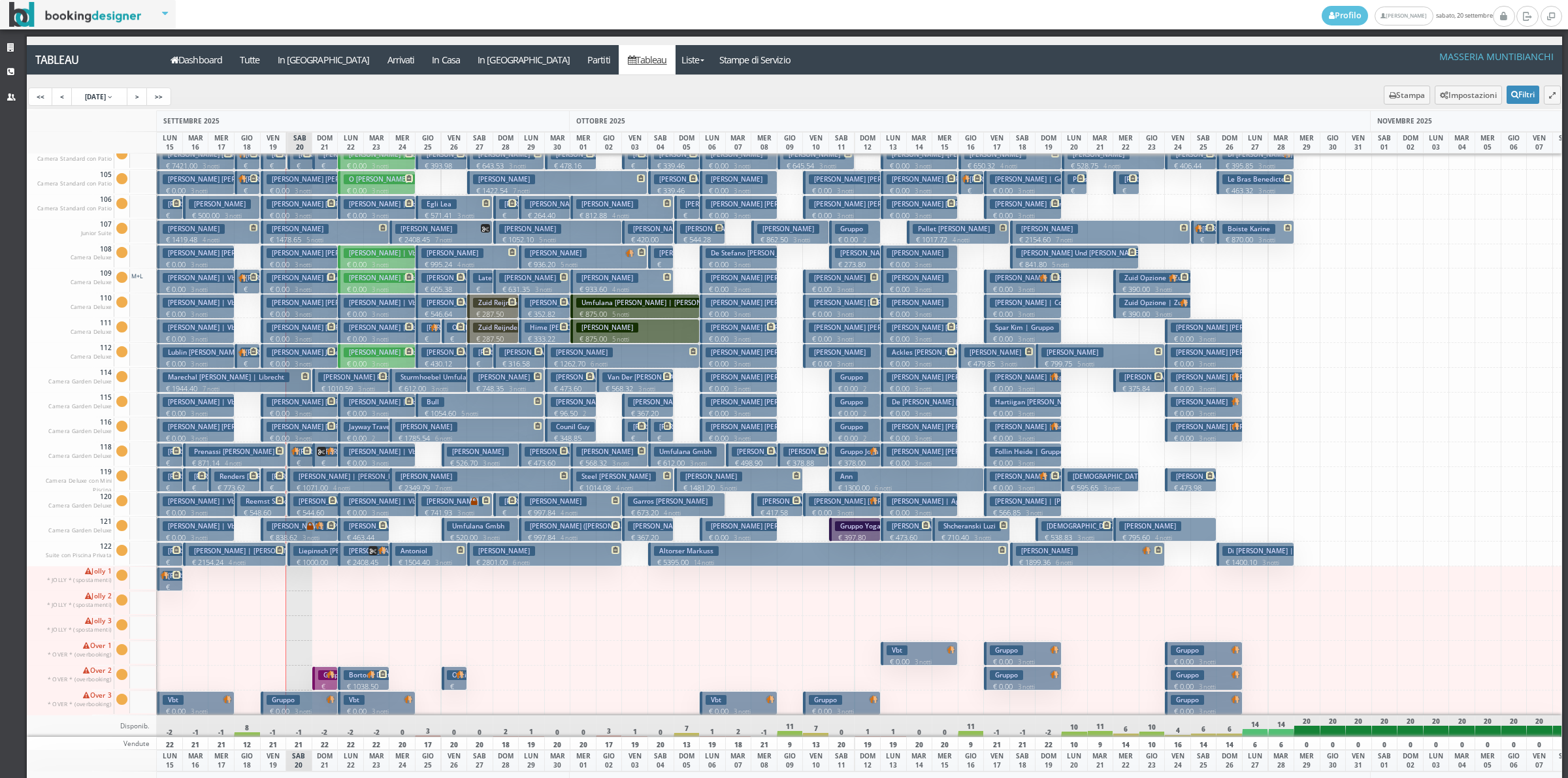
click at [418, 226] on h3 "Bortone Francesco" at bounding box center [426, 229] width 62 height 10
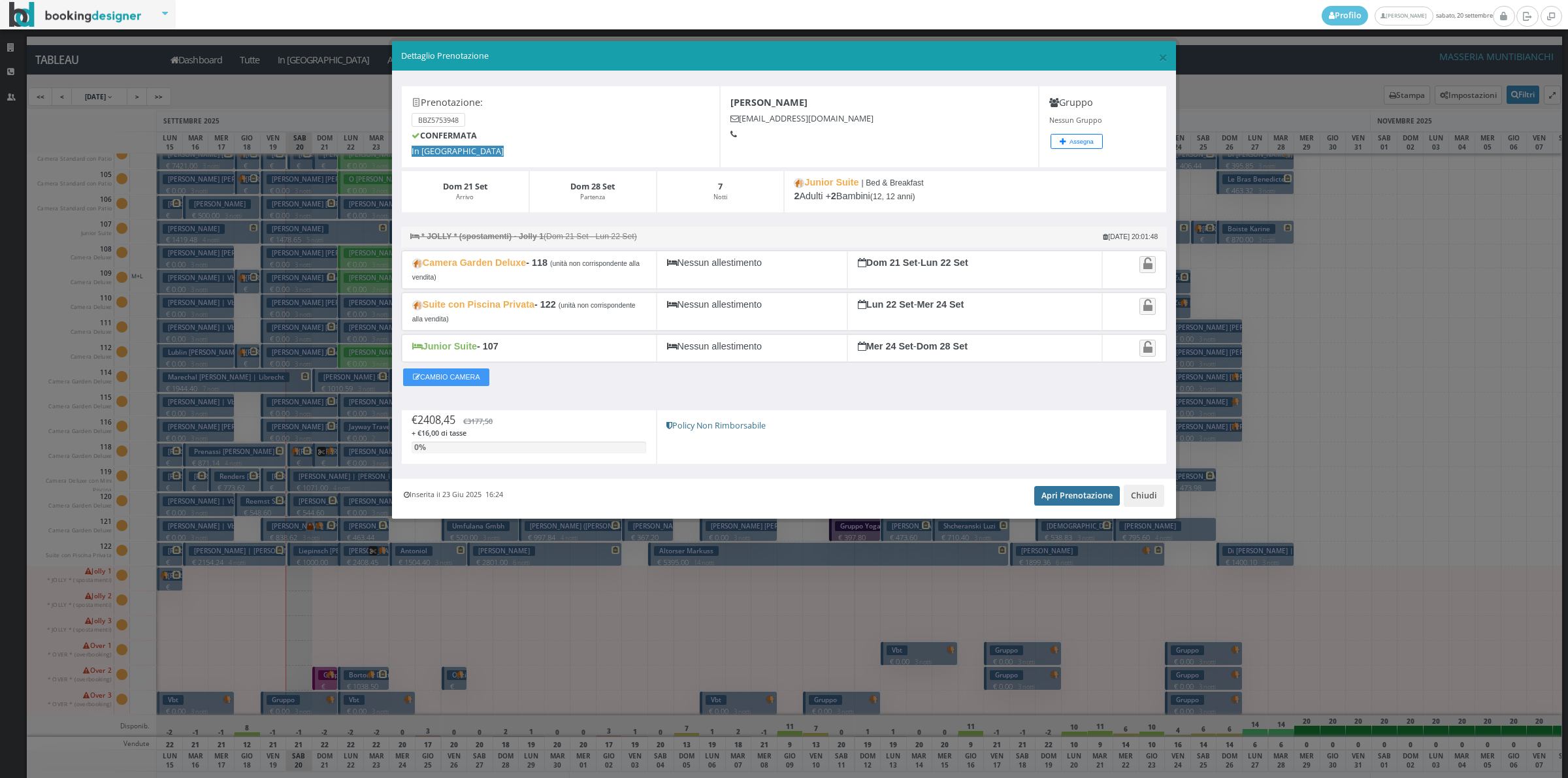
click at [1080, 500] on link "Apri Prenotazione" at bounding box center [1077, 496] width 86 height 19
click at [1144, 505] on button "Chiudi" at bounding box center [1144, 496] width 40 height 23
click at [1144, 505] on div at bounding box center [1152, 504] width 26 height 25
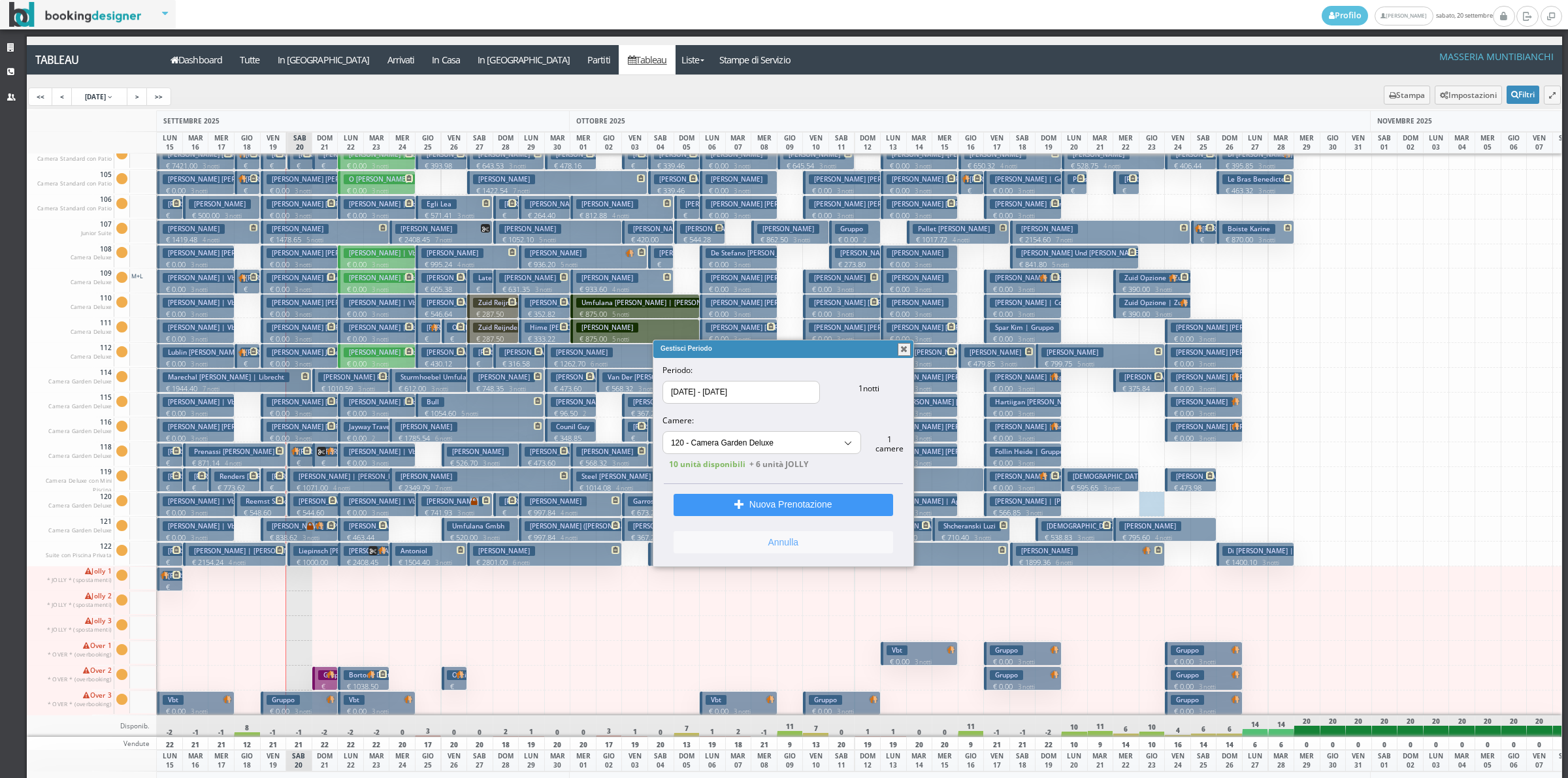
click at [808, 546] on button "Annulla" at bounding box center [783, 542] width 219 height 23
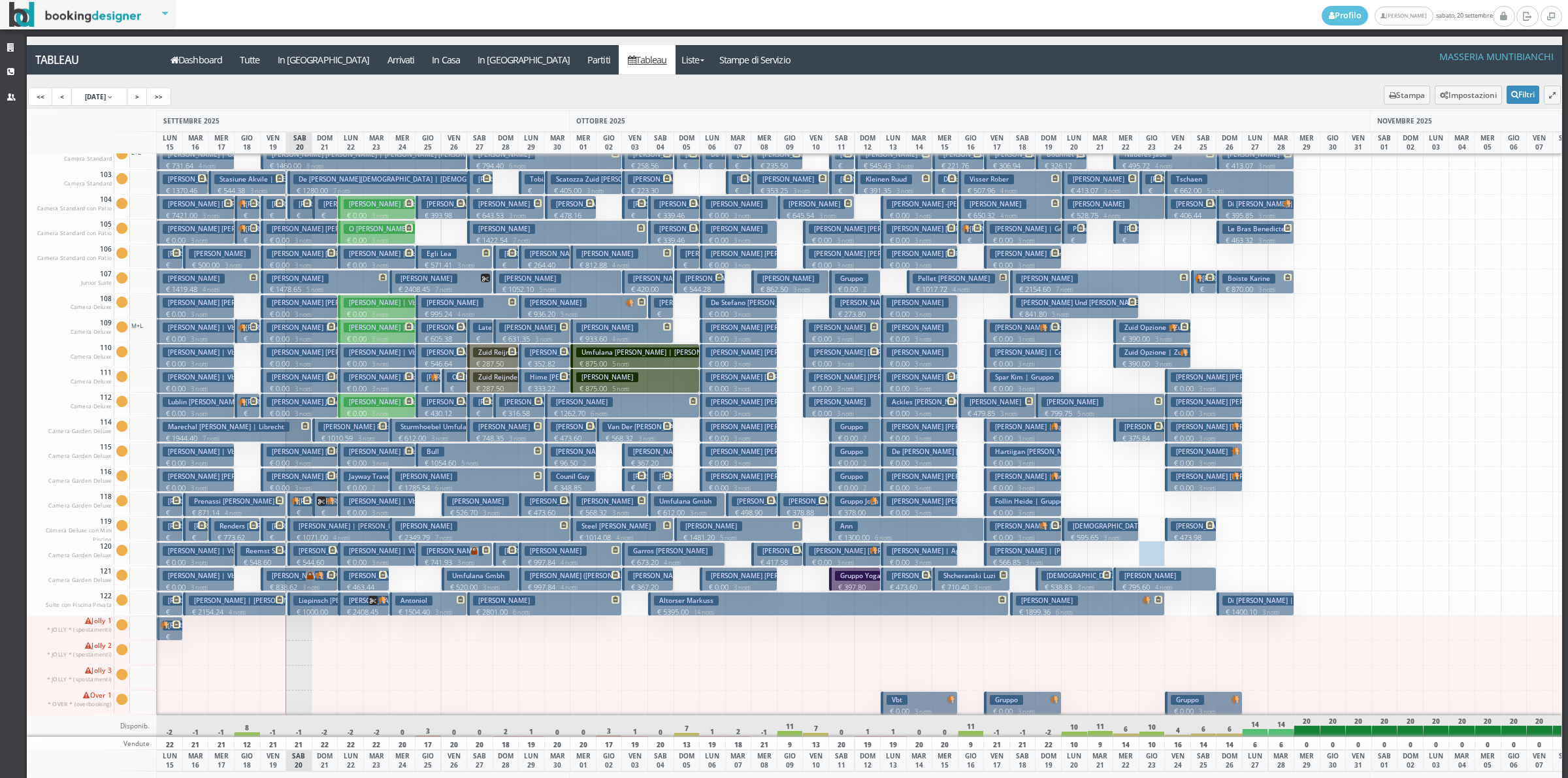
scroll to position [0, 0]
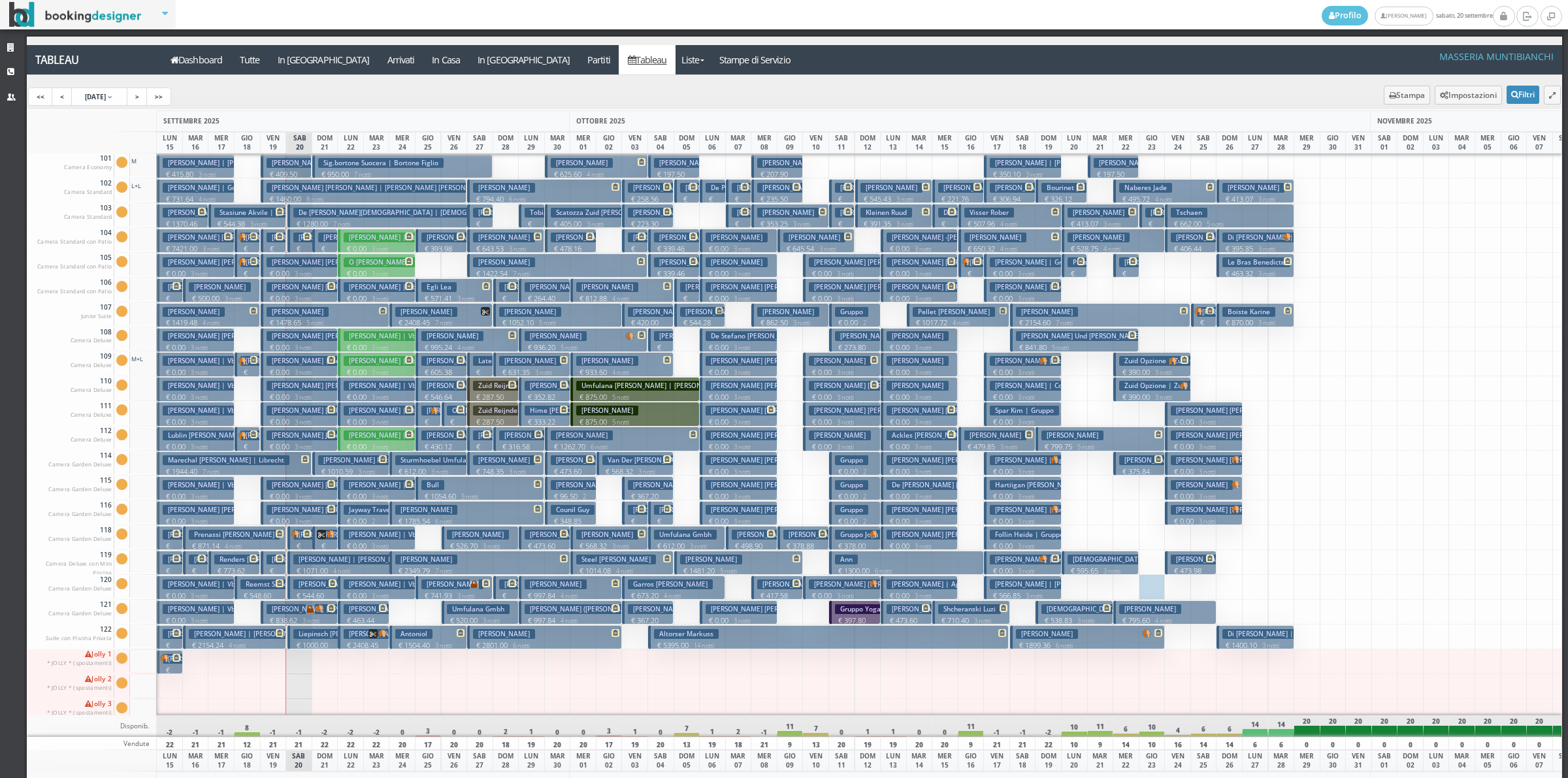
click at [307, 184] on h3 "De Filippo Giuseppe Vittorio | Giuseppe Vittorio De Filippo" at bounding box center [381, 187] width 229 height 10
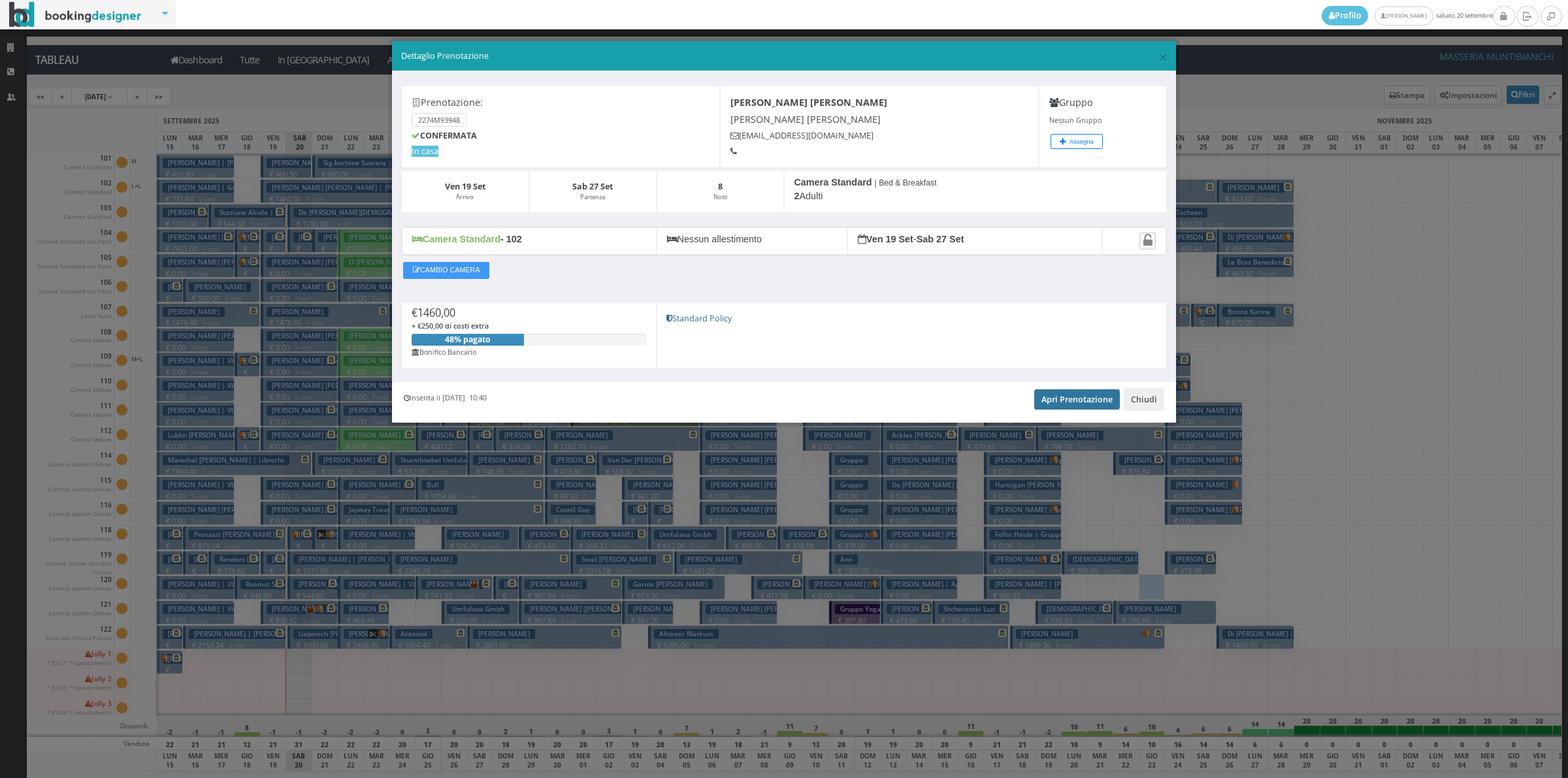
click at [1075, 399] on link "Apri Prenotazione" at bounding box center [1077, 399] width 86 height 19
click at [1142, 397] on button "Chiudi" at bounding box center [1144, 399] width 40 height 23
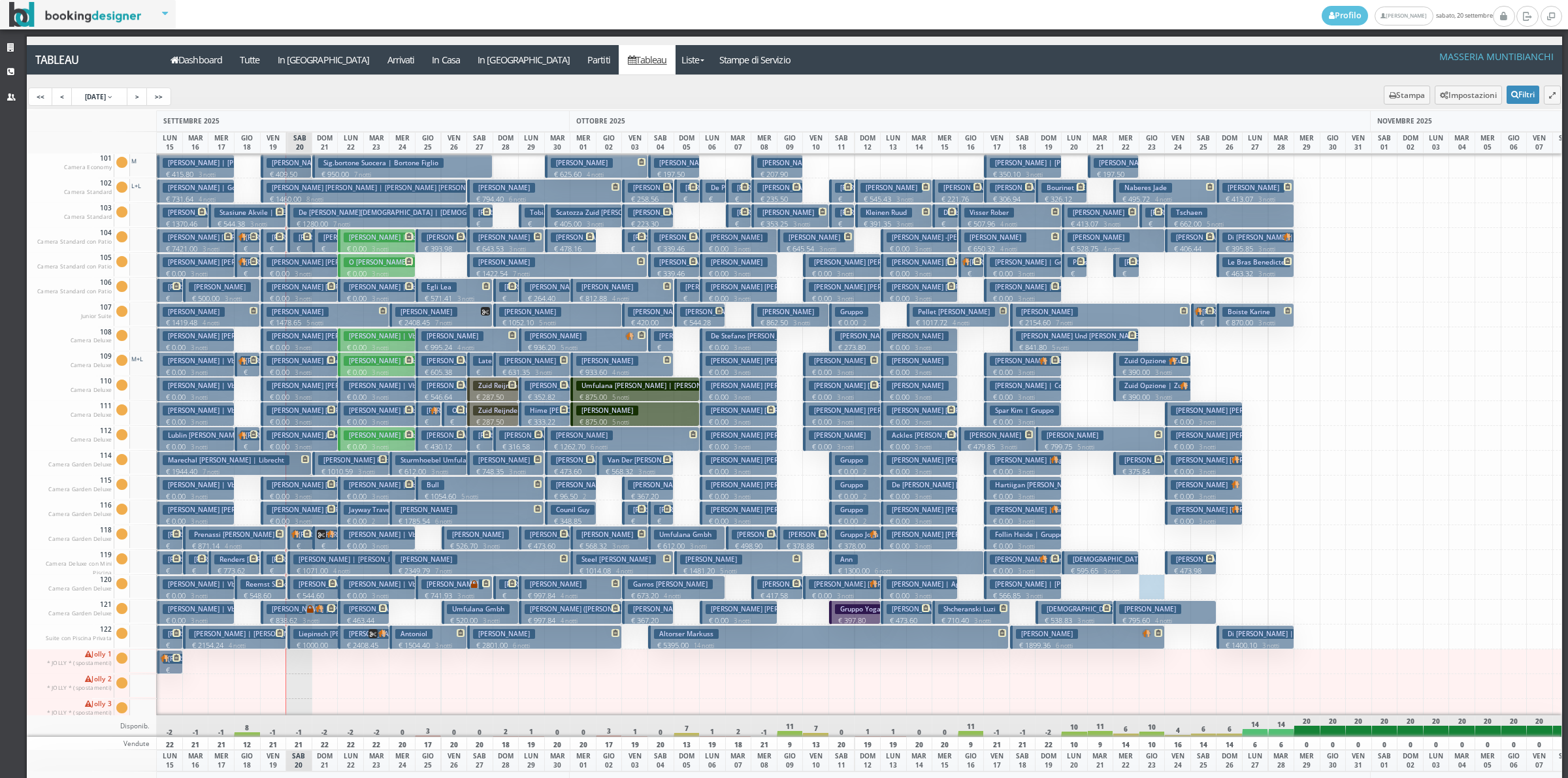
click at [285, 386] on h3 "Ryan Terrence William | Gruppo" at bounding box center [340, 386] width 146 height 10
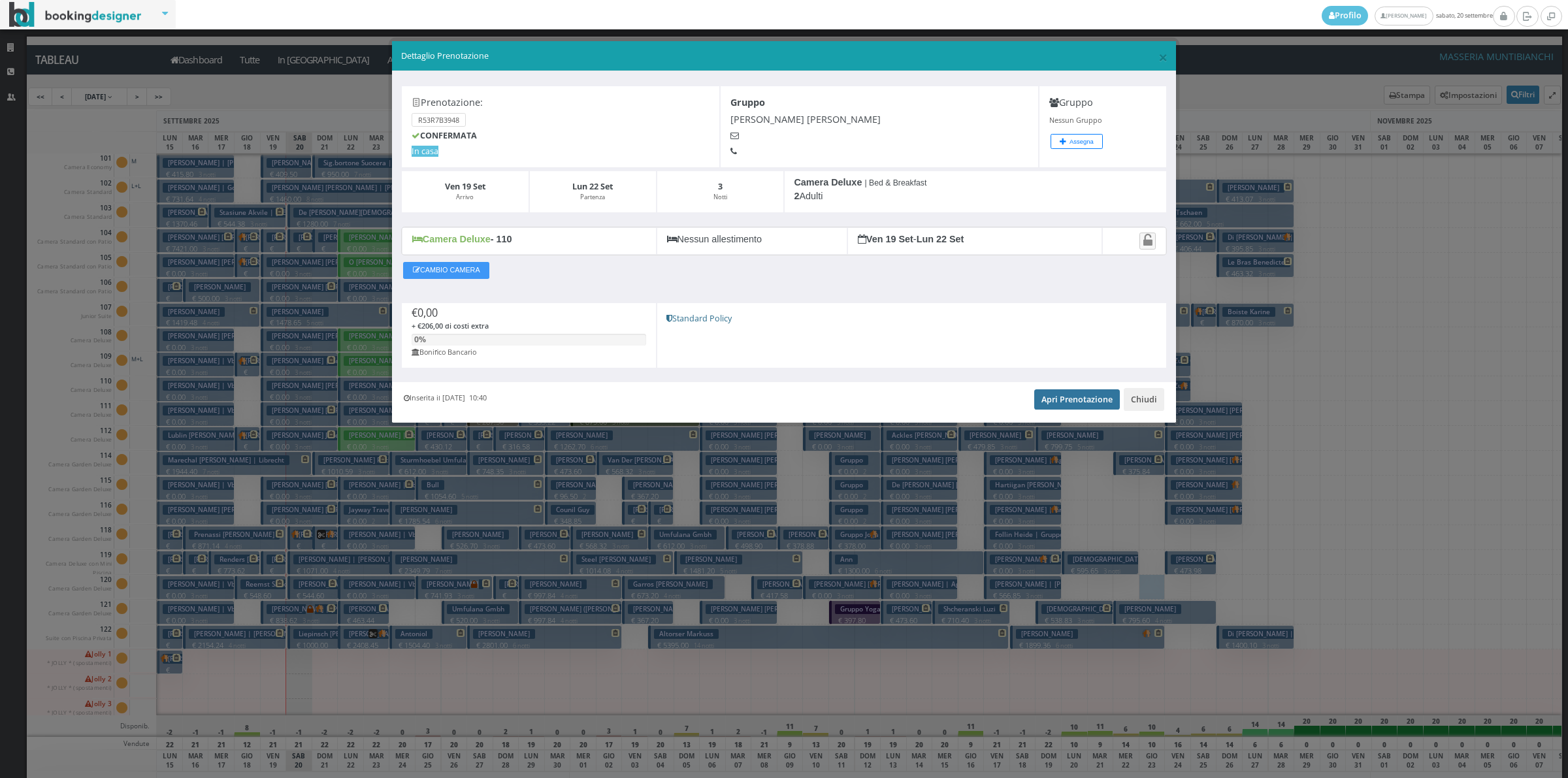
click at [1068, 407] on link "Apri Prenotazione" at bounding box center [1077, 399] width 86 height 19
click at [1151, 410] on button "Chiudi" at bounding box center [1144, 399] width 40 height 23
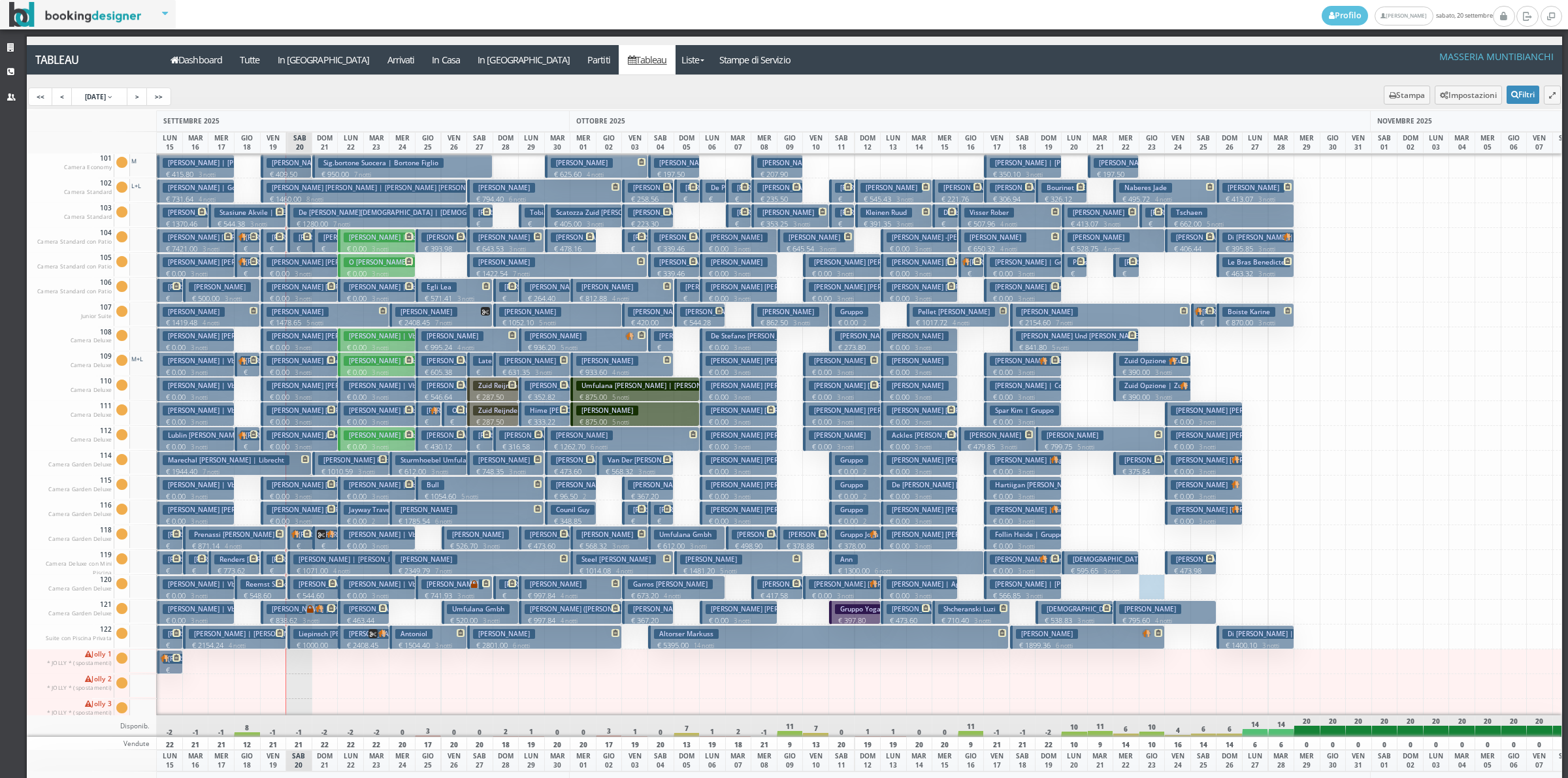
click at [296, 168] on h3 "Pirrone Annamaria" at bounding box center [298, 163] width 62 height 10
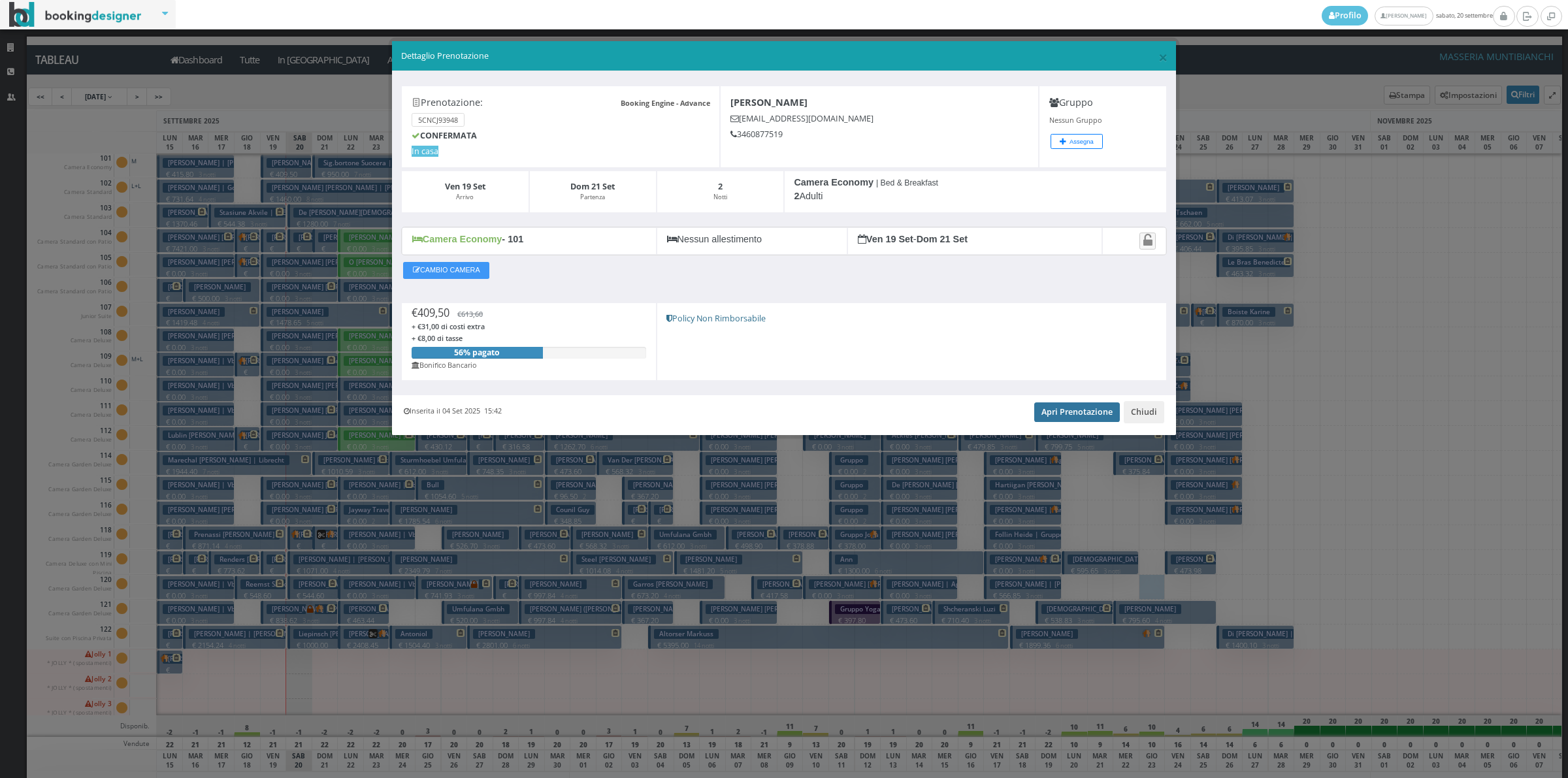
click at [1092, 409] on link "Apri Prenotazione" at bounding box center [1077, 412] width 86 height 19
click at [1152, 415] on button "Chiudi" at bounding box center [1144, 412] width 40 height 23
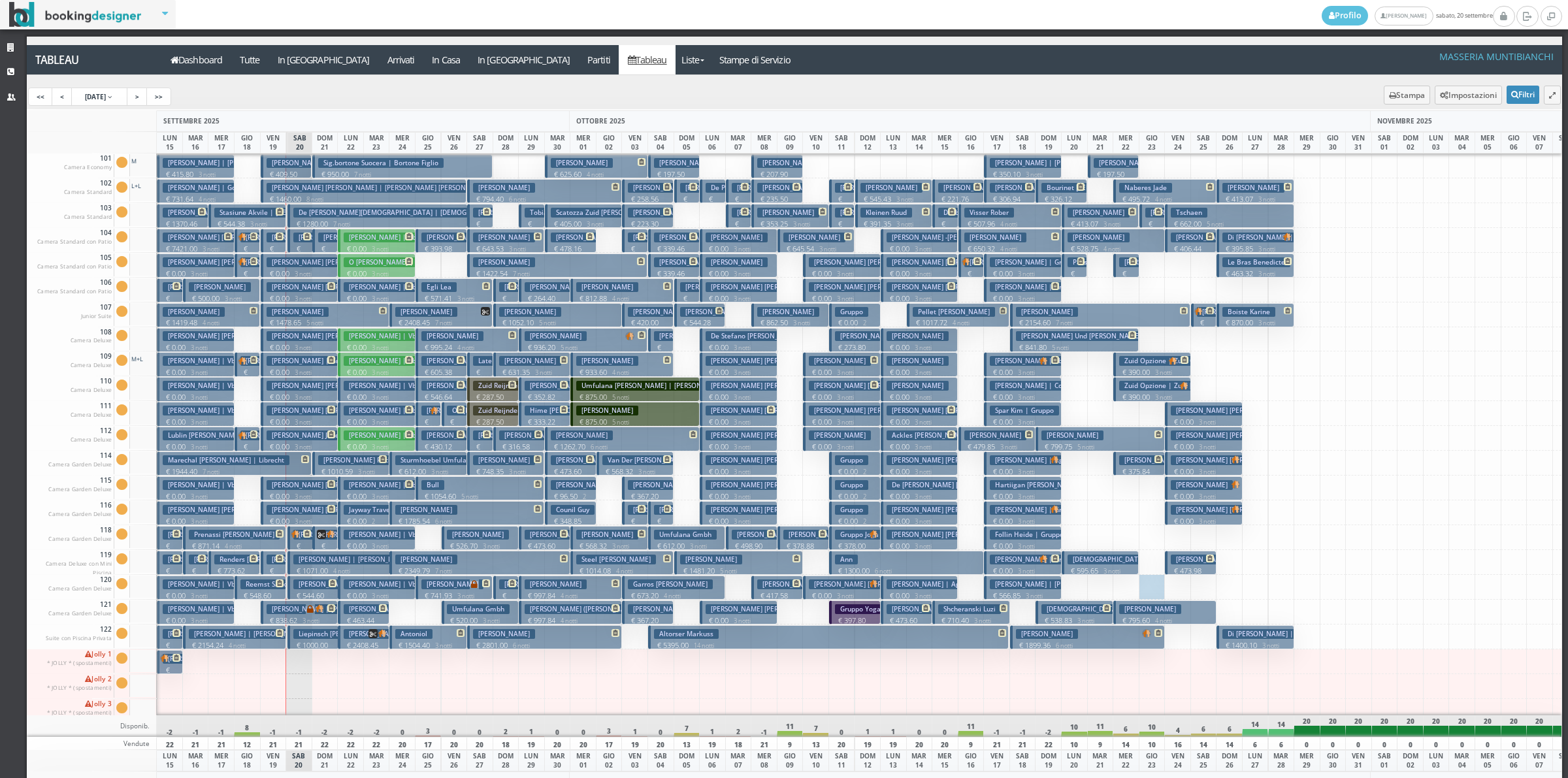
click at [278, 243] on h3 "Jansen Lisa | Jansson Lisa" at bounding box center [327, 237] width 121 height 10
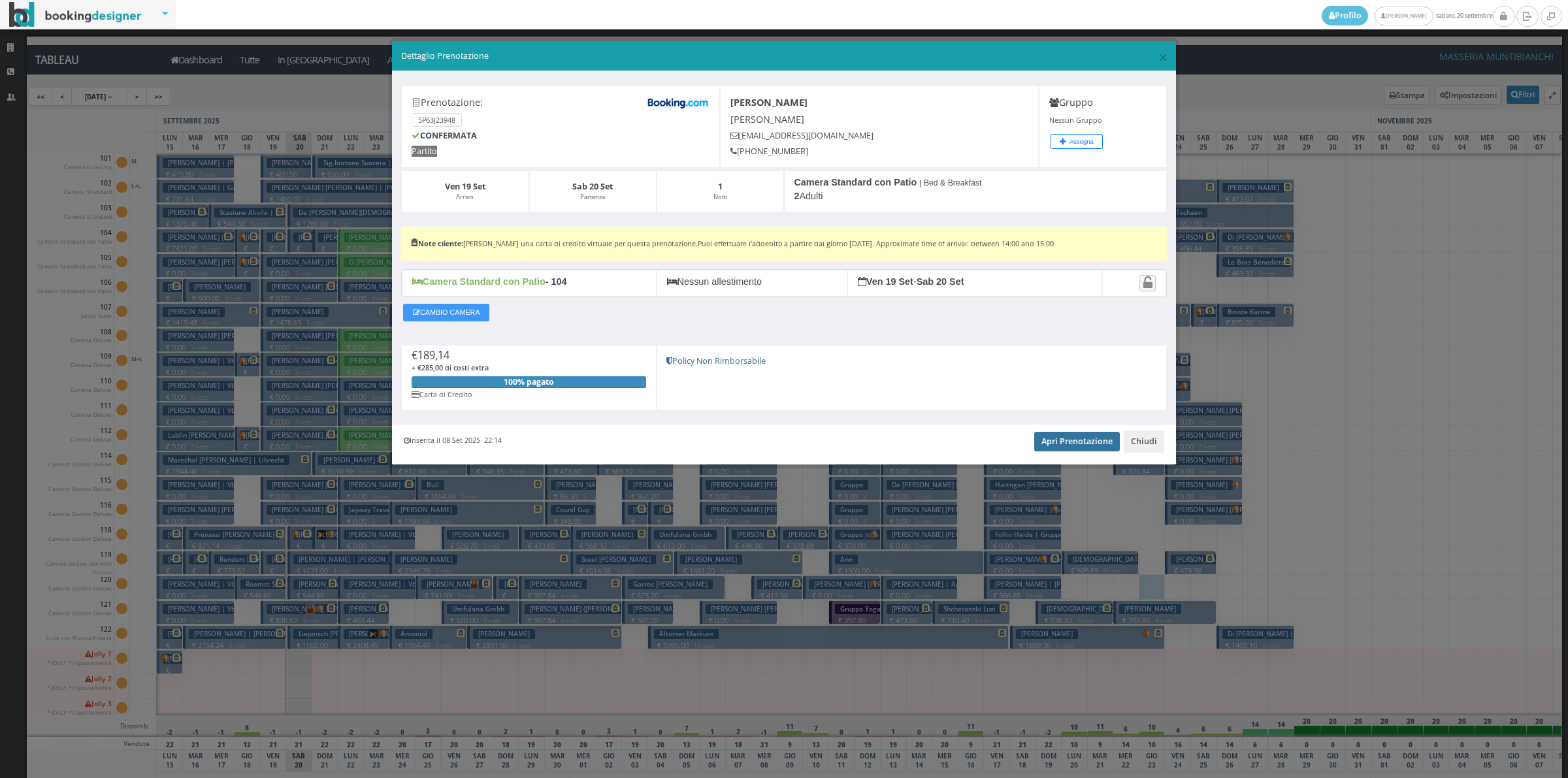
click at [1089, 444] on link "Apri Prenotazione" at bounding box center [1077, 441] width 86 height 19
click at [1128, 439] on button "Chiudi" at bounding box center [1144, 442] width 40 height 23
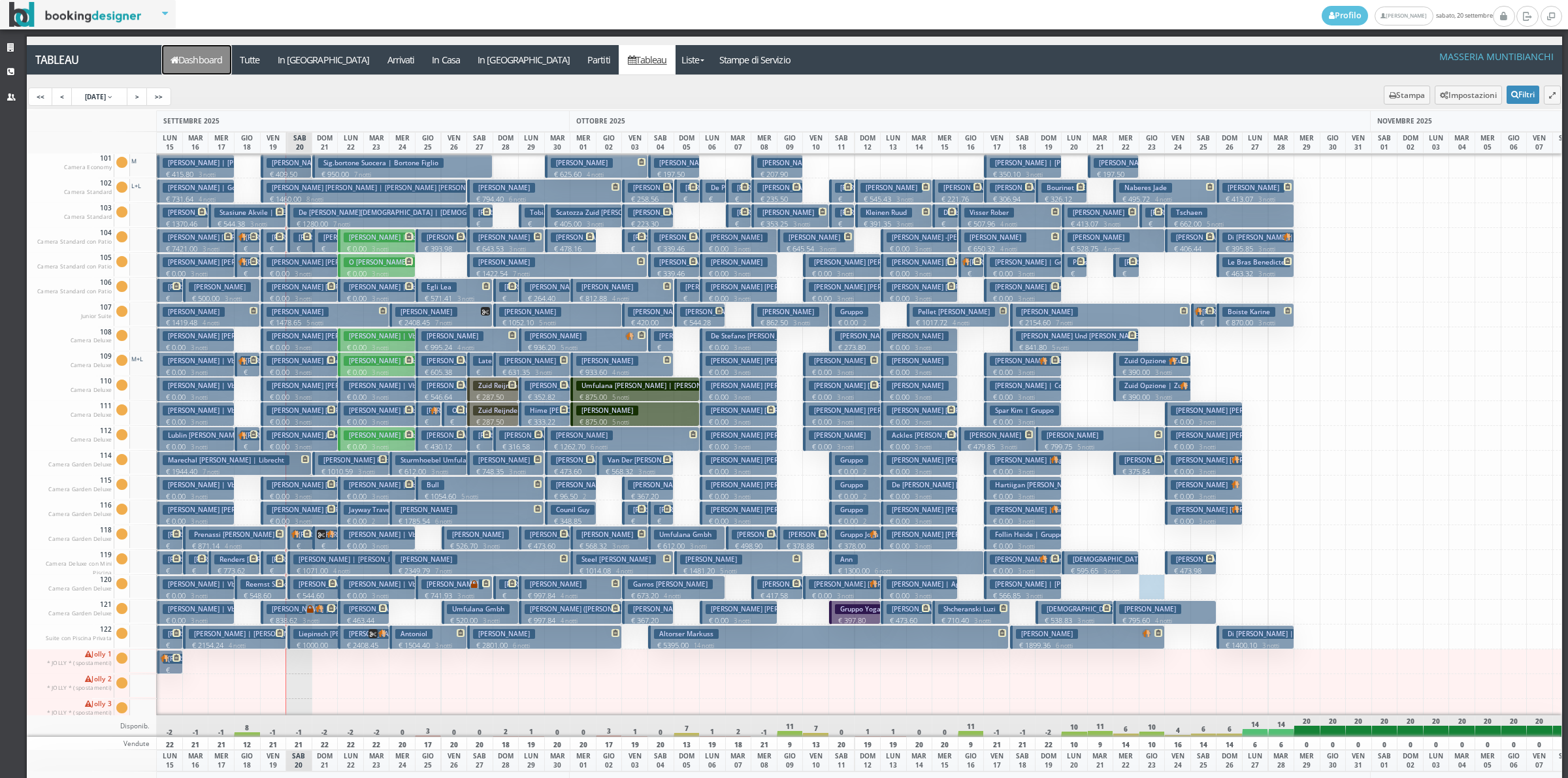
click at [188, 61] on link "Dashboard" at bounding box center [196, 60] width 69 height 30
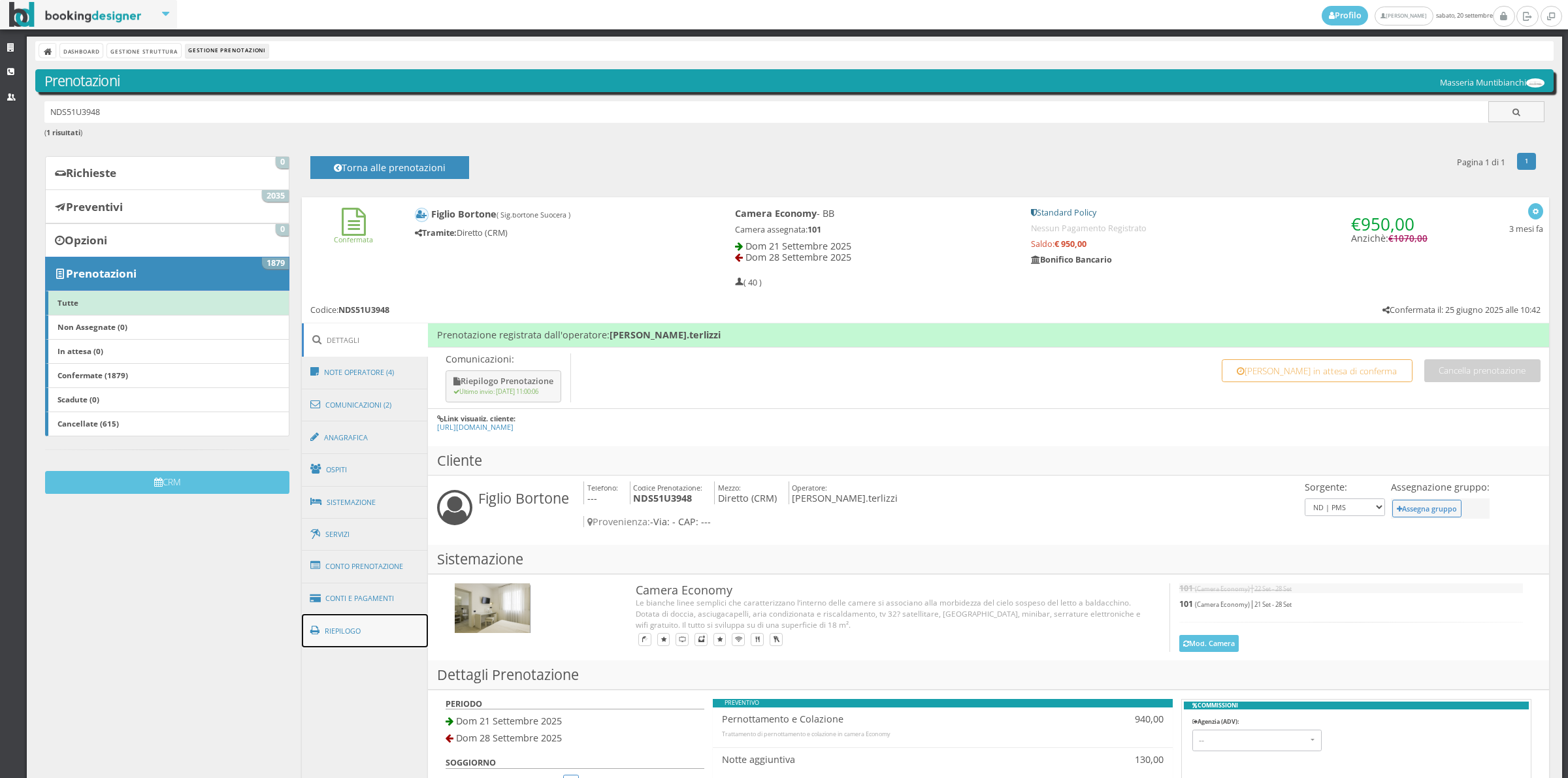
click at [358, 629] on link "Riepilogo" at bounding box center [365, 632] width 127 height 34
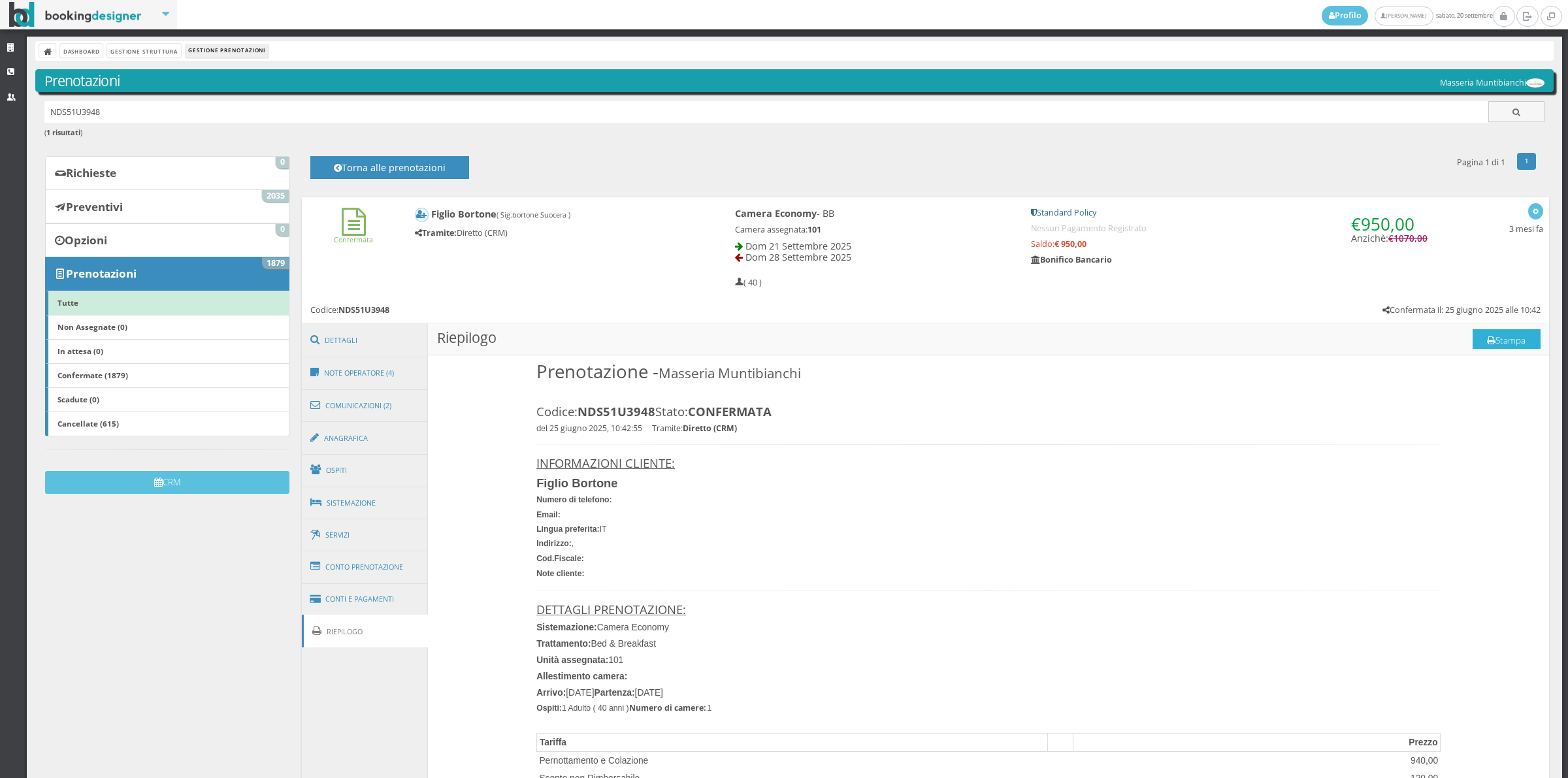
click at [1507, 342] on button "Stampa" at bounding box center [1506, 338] width 68 height 19
click at [1513, 343] on button "Stampa" at bounding box center [1506, 338] width 68 height 19
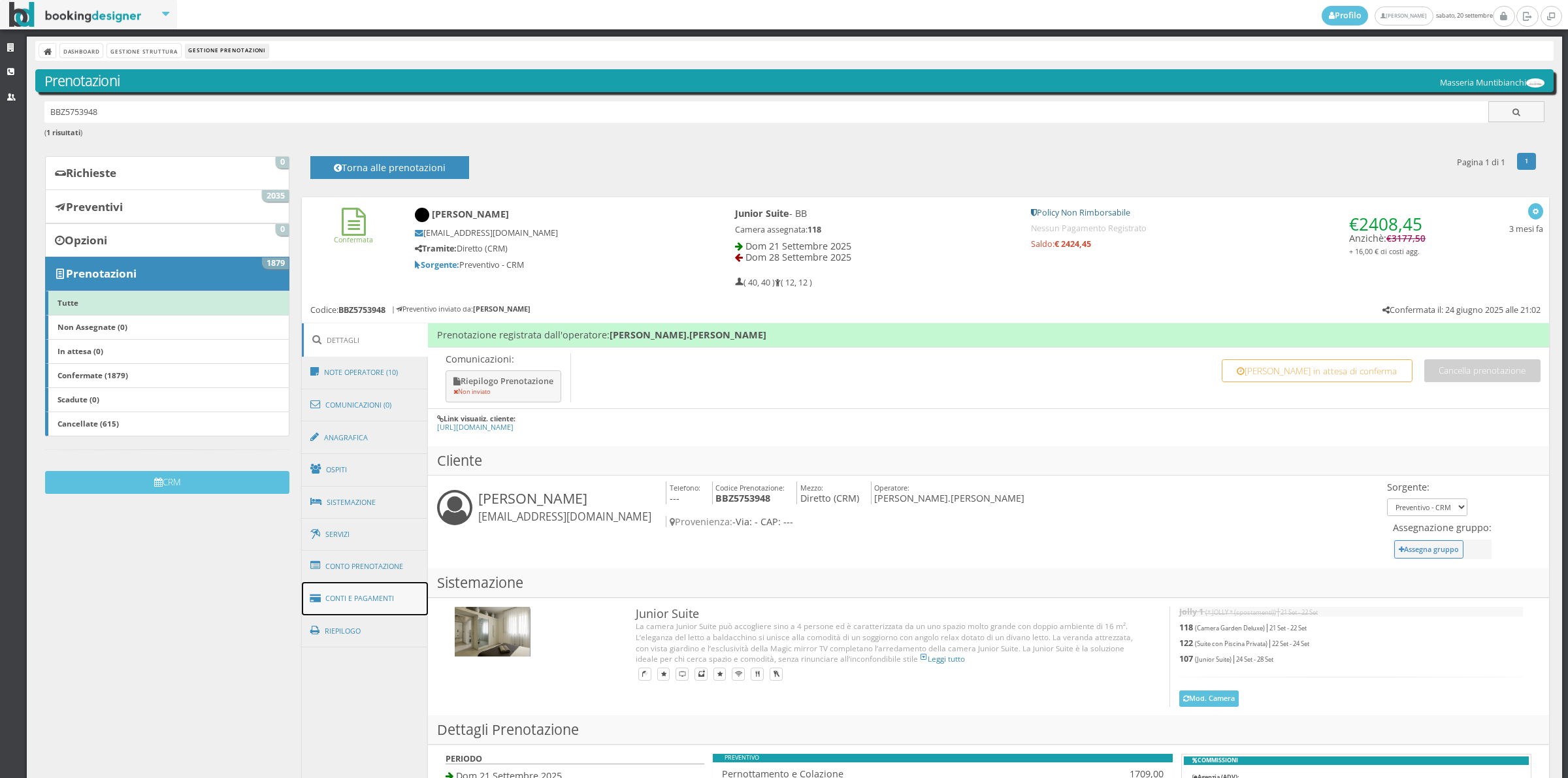
click at [377, 602] on link "Conti e Pagamenti" at bounding box center [365, 598] width 127 height 33
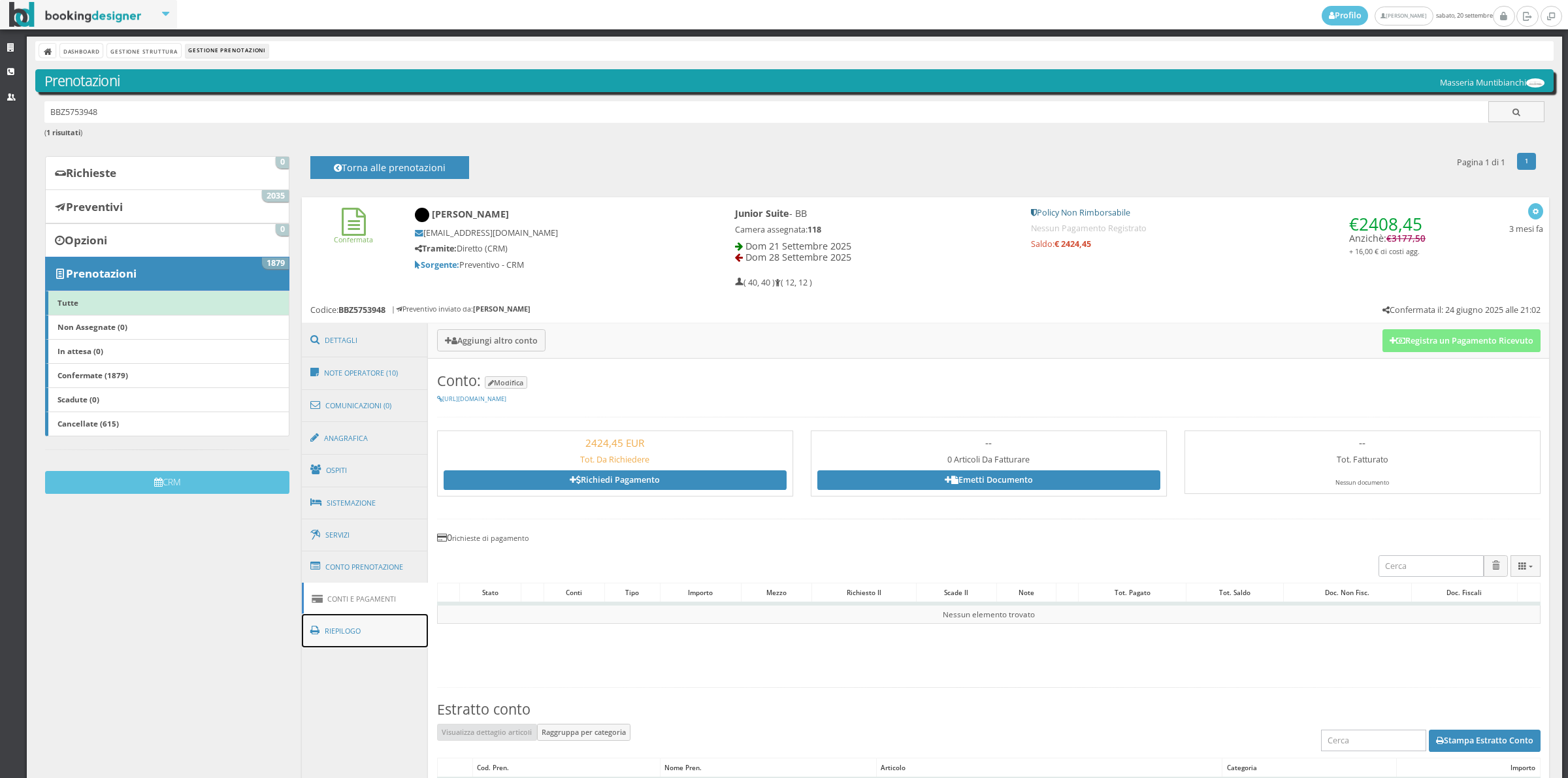
click at [390, 637] on link "Riepilogo" at bounding box center [365, 632] width 127 height 34
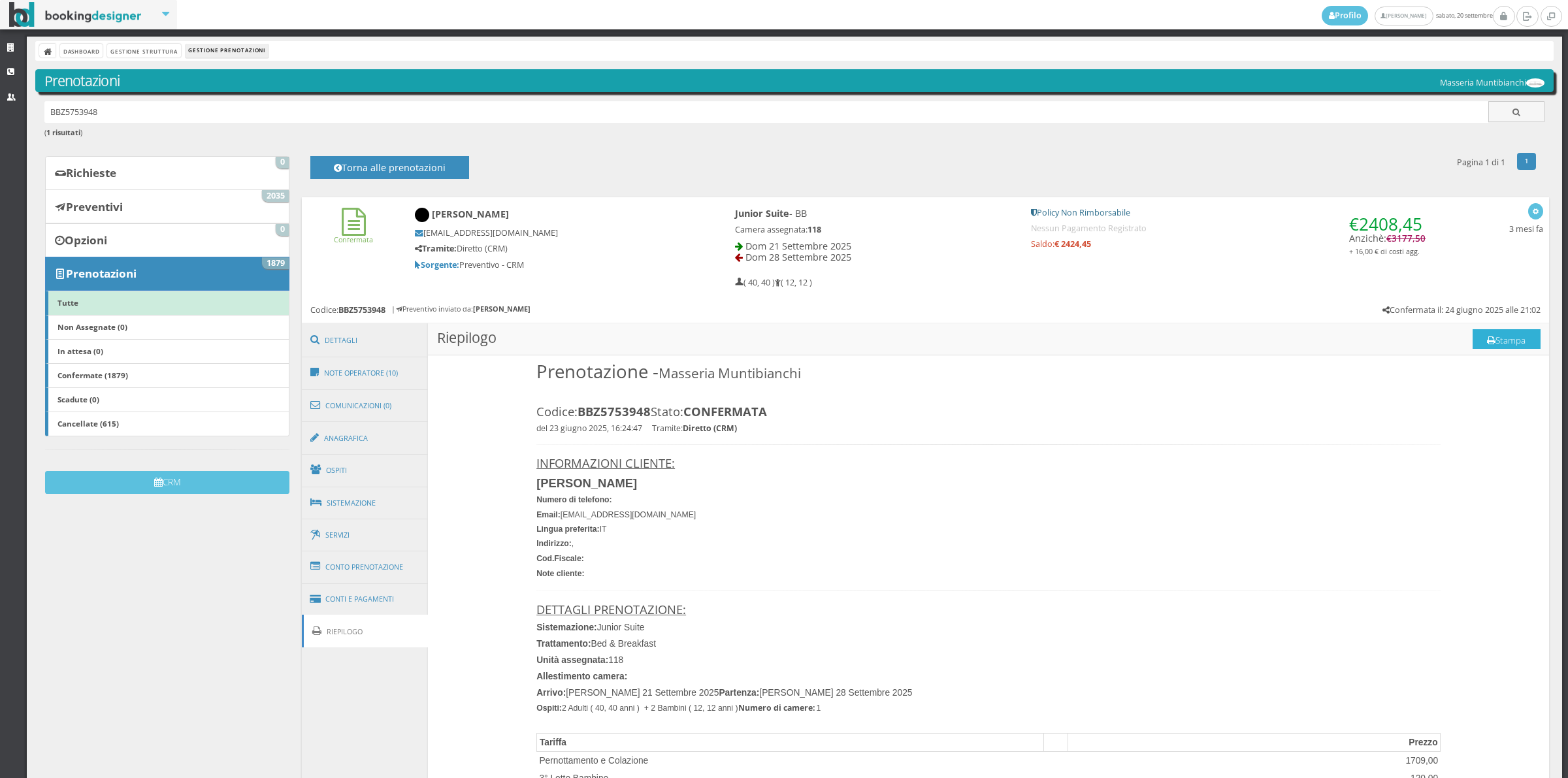
click at [1509, 332] on button "Stampa" at bounding box center [1506, 338] width 68 height 19
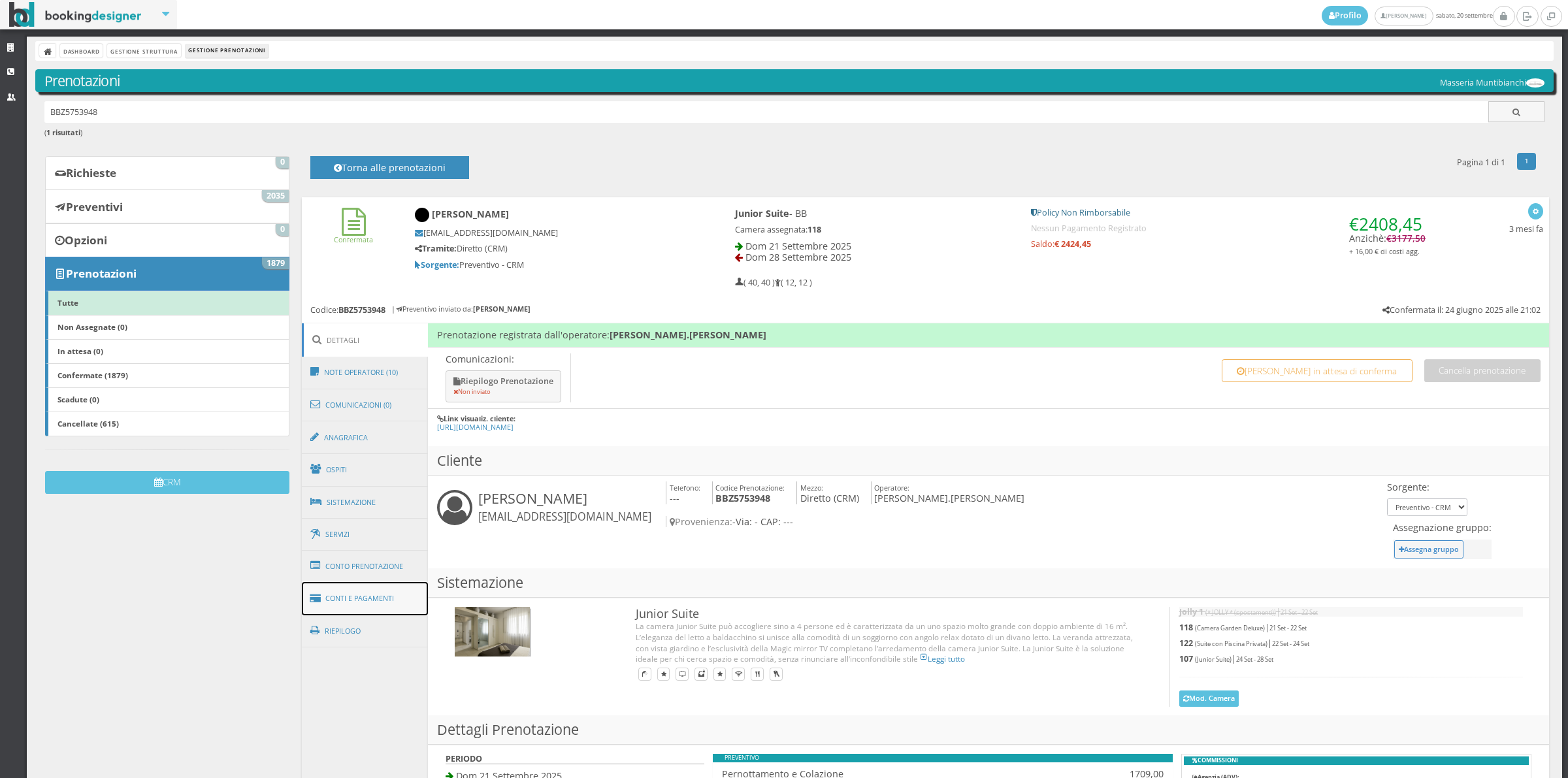
click at [383, 606] on link "Conti e Pagamenti" at bounding box center [365, 598] width 127 height 33
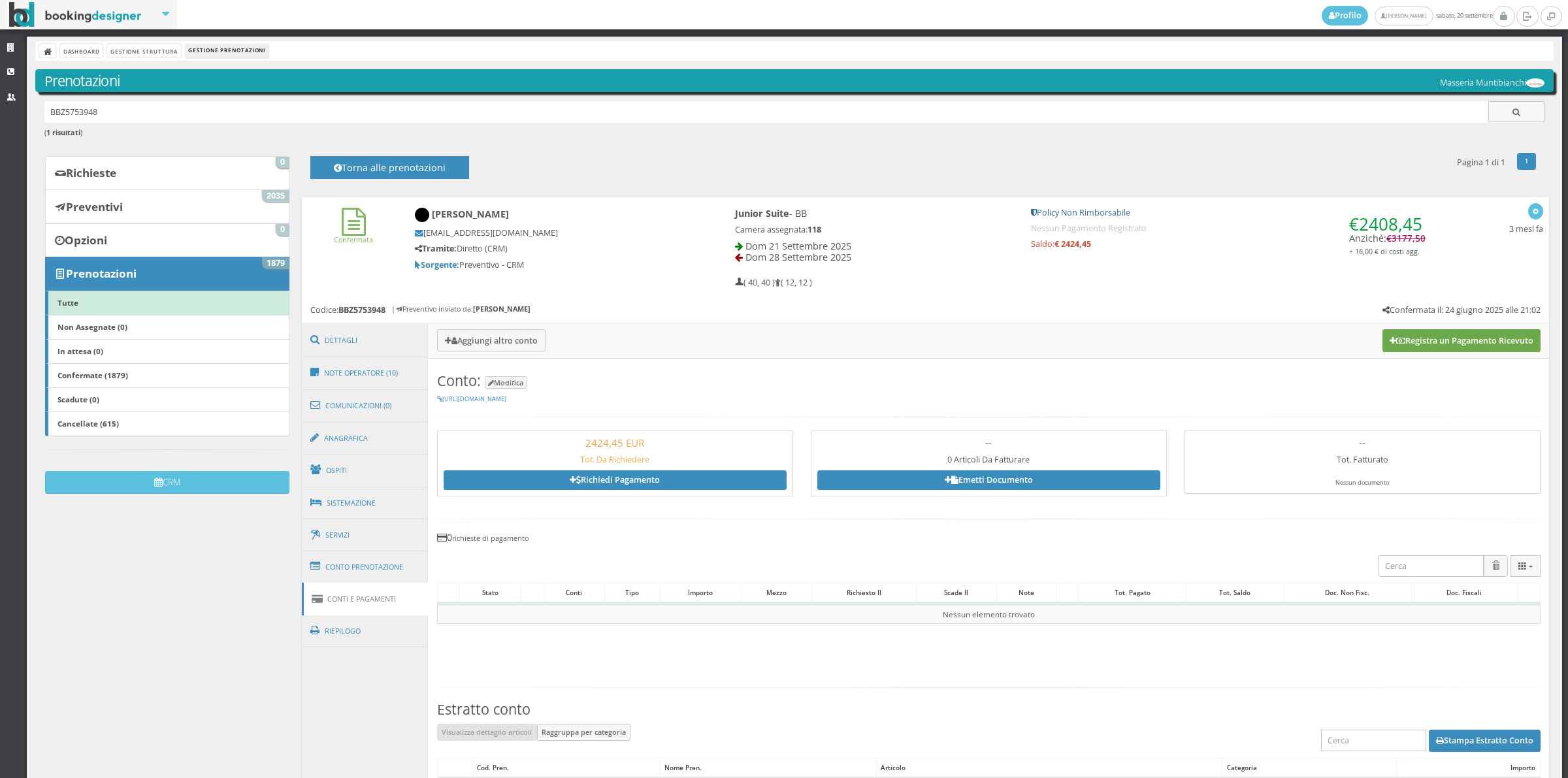
click at [1409, 347] on button "Registra un Pagamento Ricevuto" at bounding box center [1461, 340] width 158 height 23
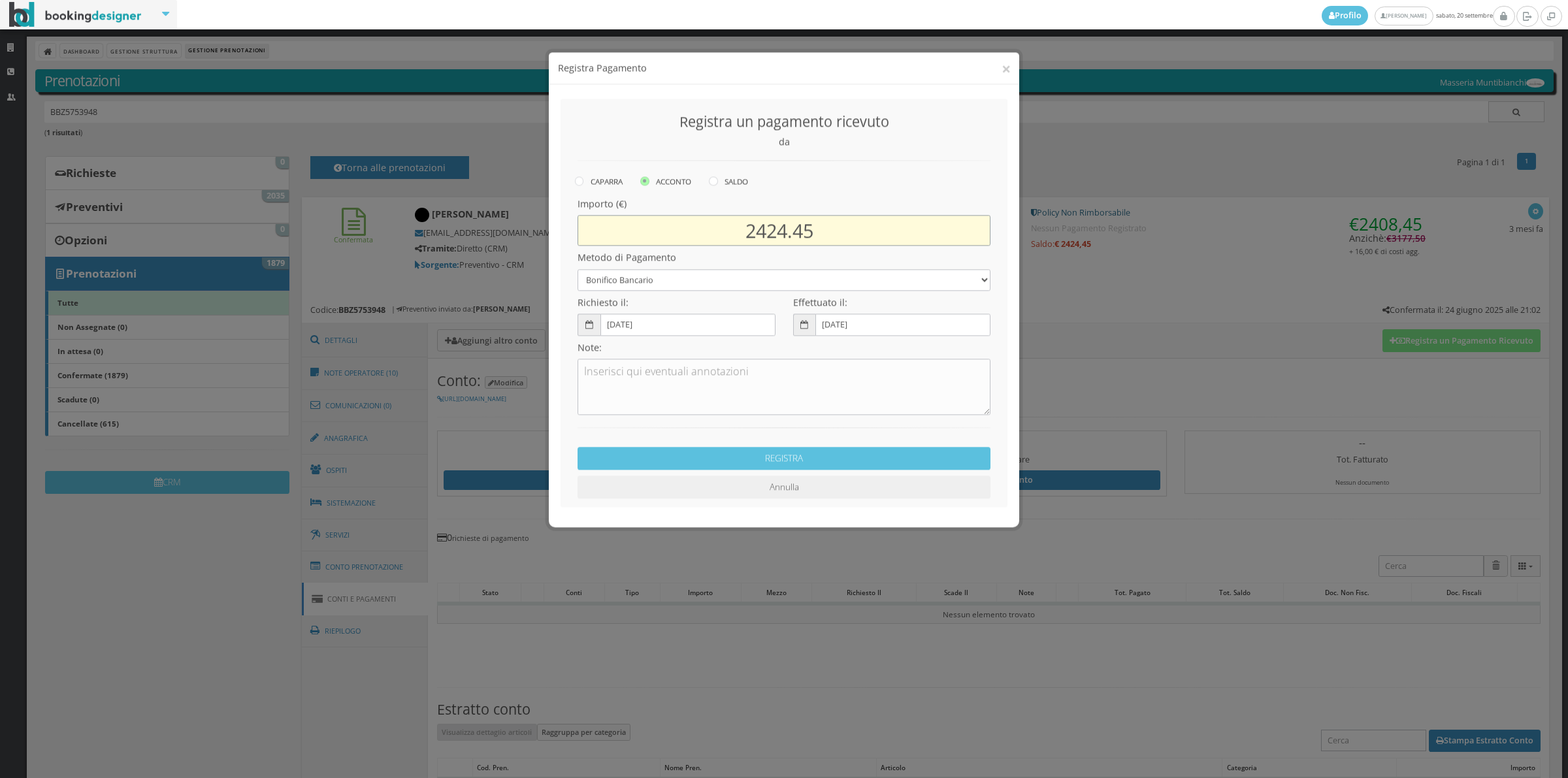
click at [787, 223] on input "2424.45" at bounding box center [784, 219] width 413 height 30
type input "980.00"
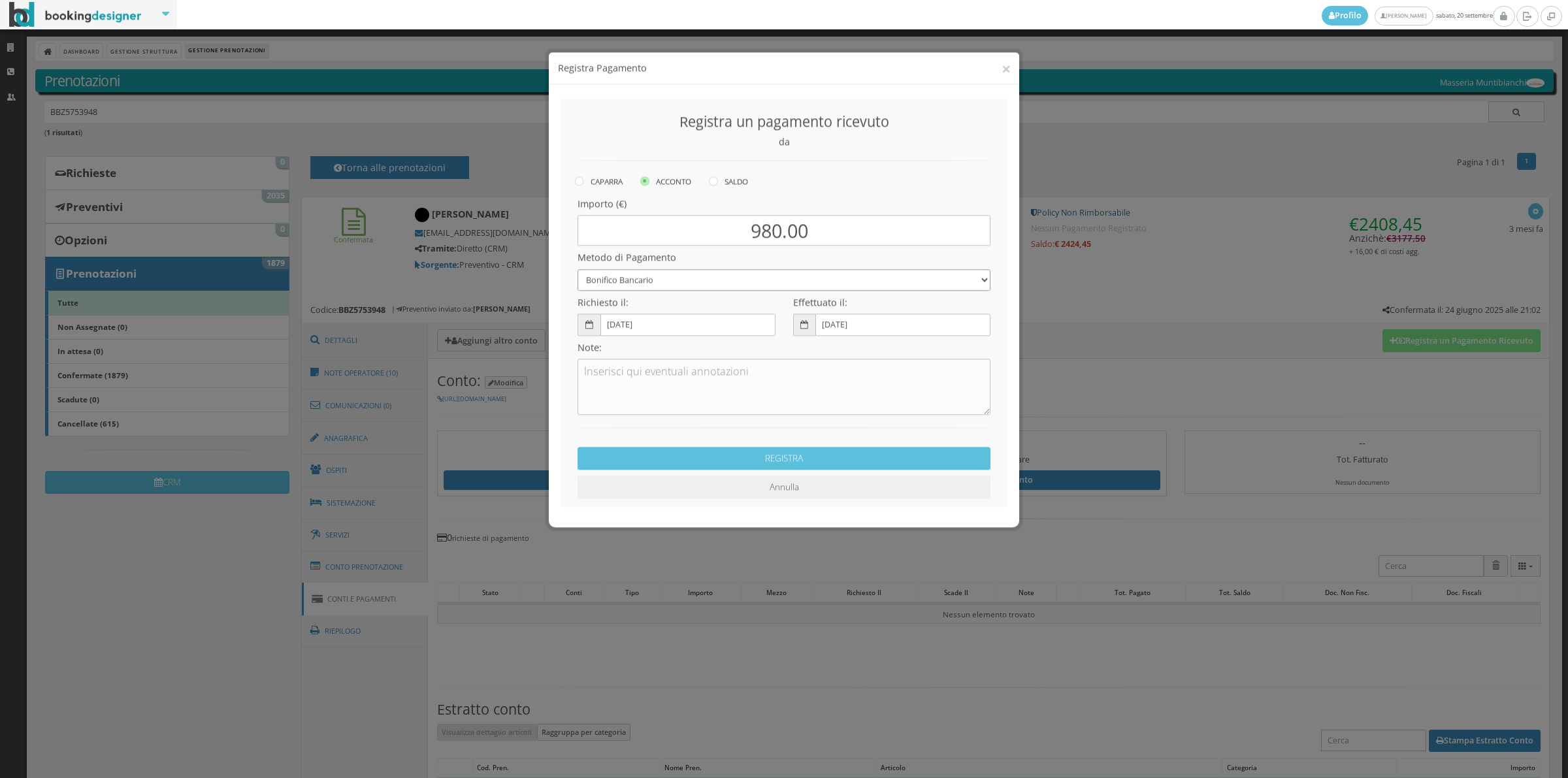
click at [709, 270] on select "Bonifico Bancario Carta di Credito Contanti Assegno Bancario Assegno Circolare …" at bounding box center [784, 269] width 413 height 22
click at [614, 317] on input "[DATE]" at bounding box center [688, 314] width 175 height 22
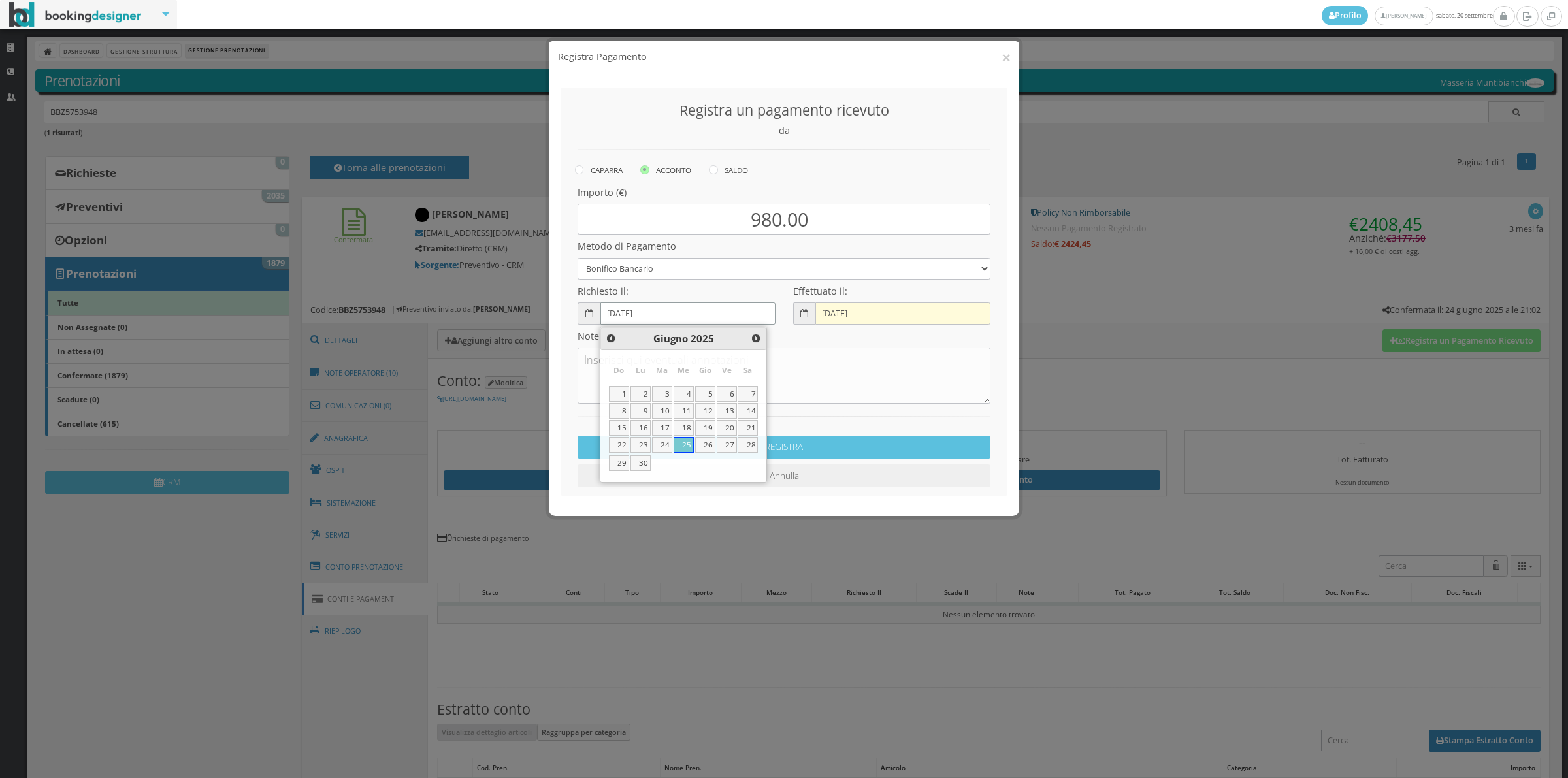
type input "[DATE]"
click at [825, 310] on input "[DATE]" at bounding box center [902, 314] width 175 height 22
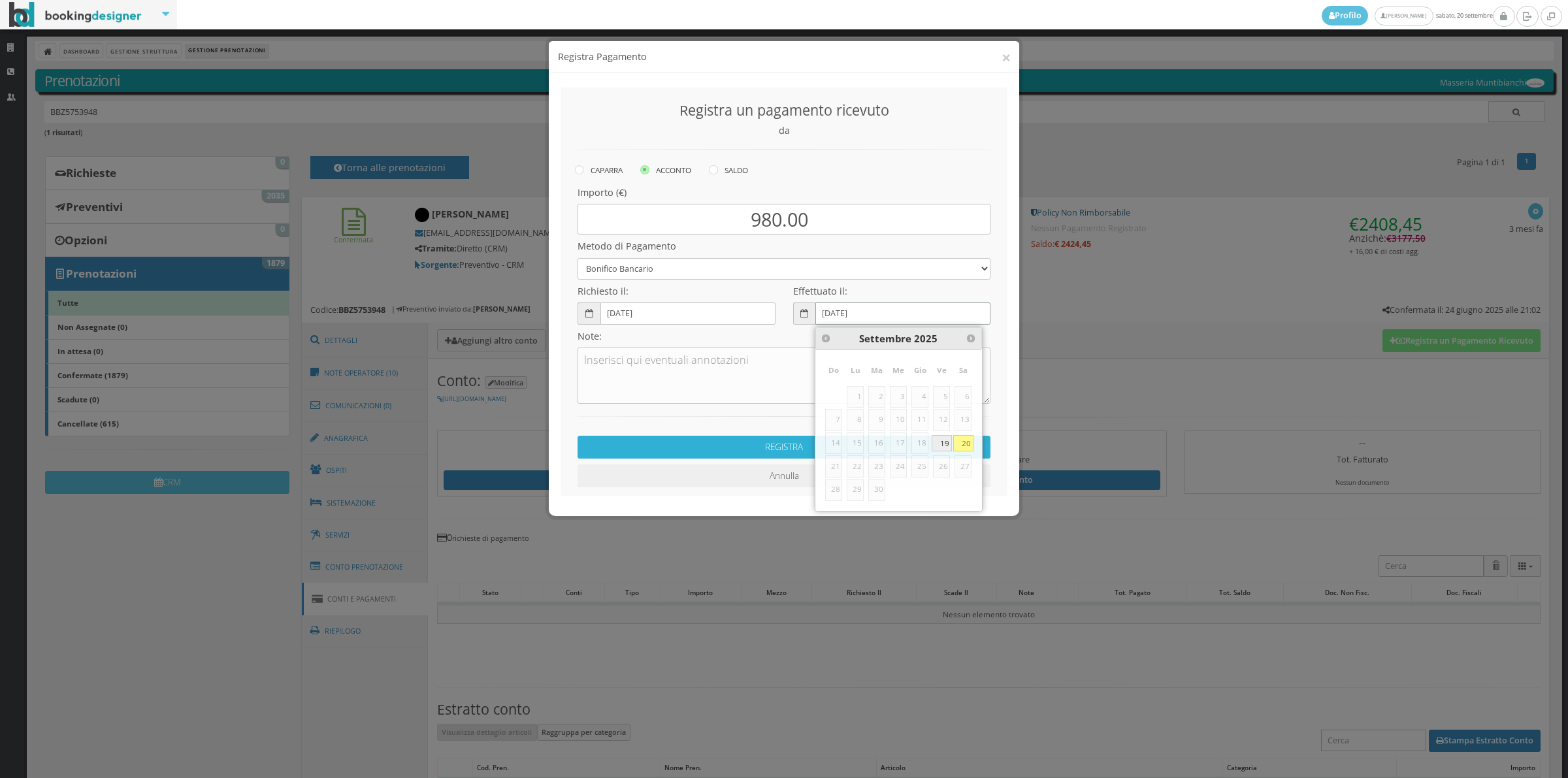
type input "[DATE]"
click at [694, 453] on button "REGISTRA" at bounding box center [784, 447] width 413 height 23
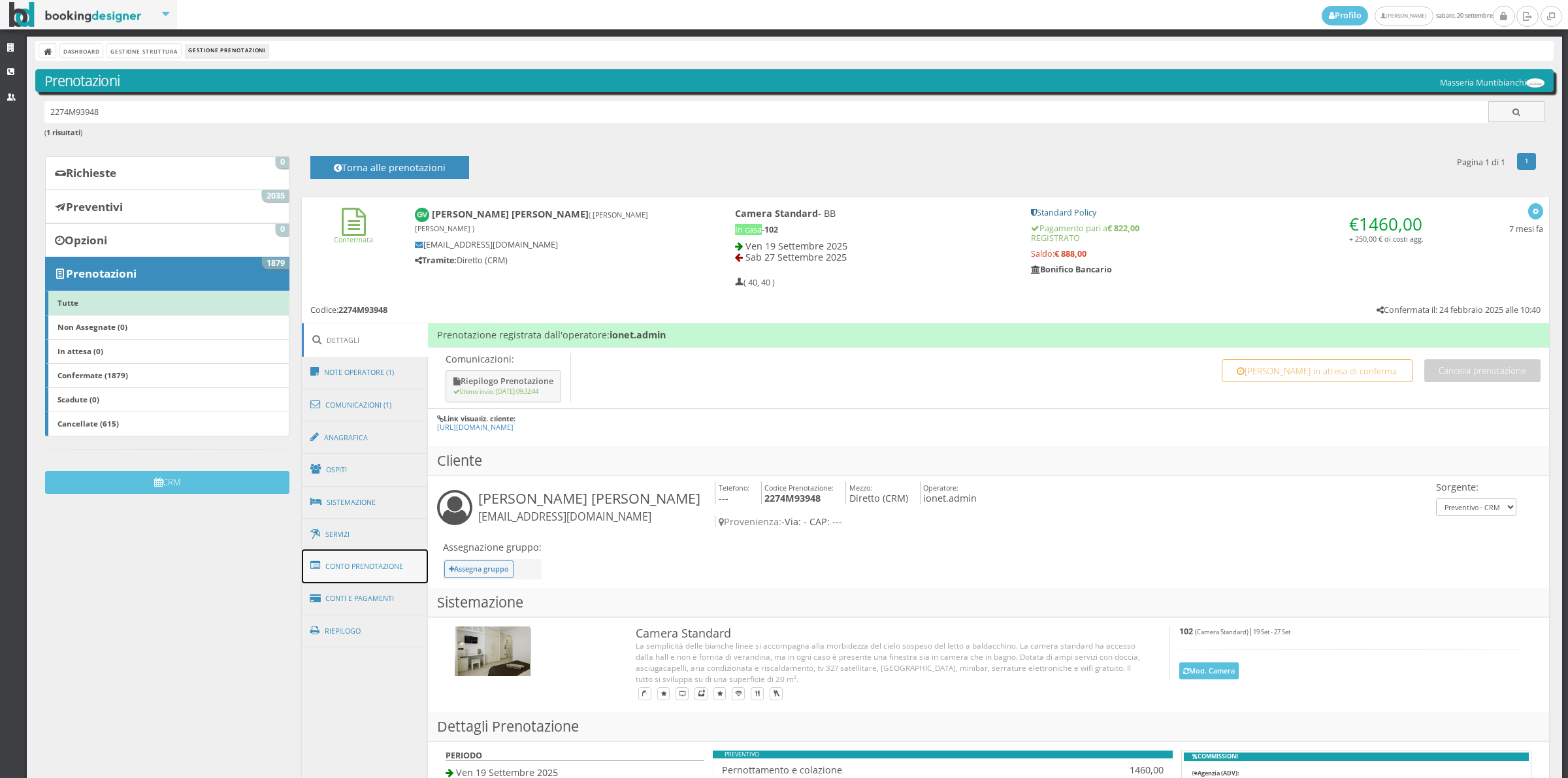
click at [363, 576] on link "Conto Prenotazione" at bounding box center [365, 566] width 127 height 34
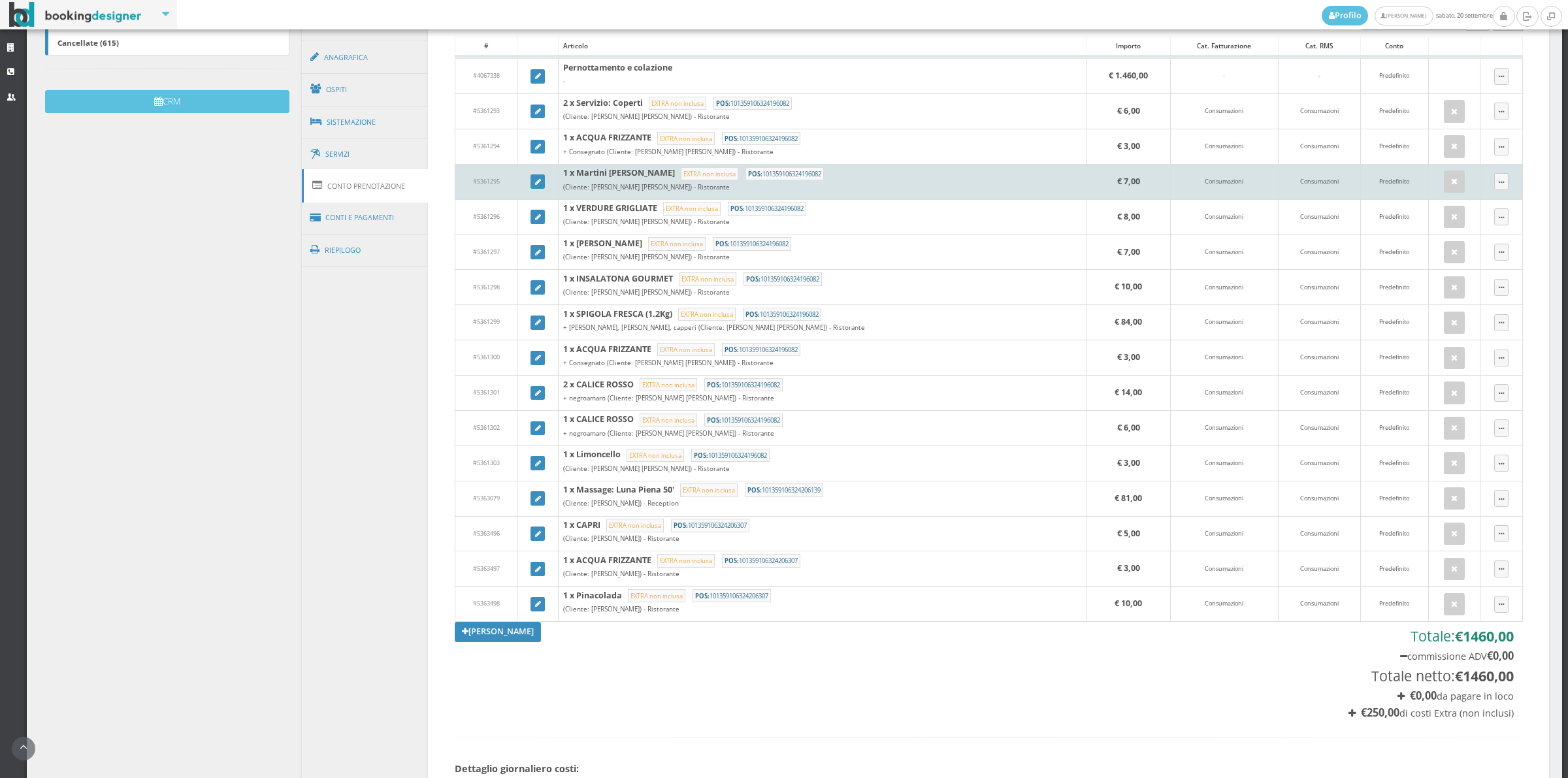
scroll to position [545, 0]
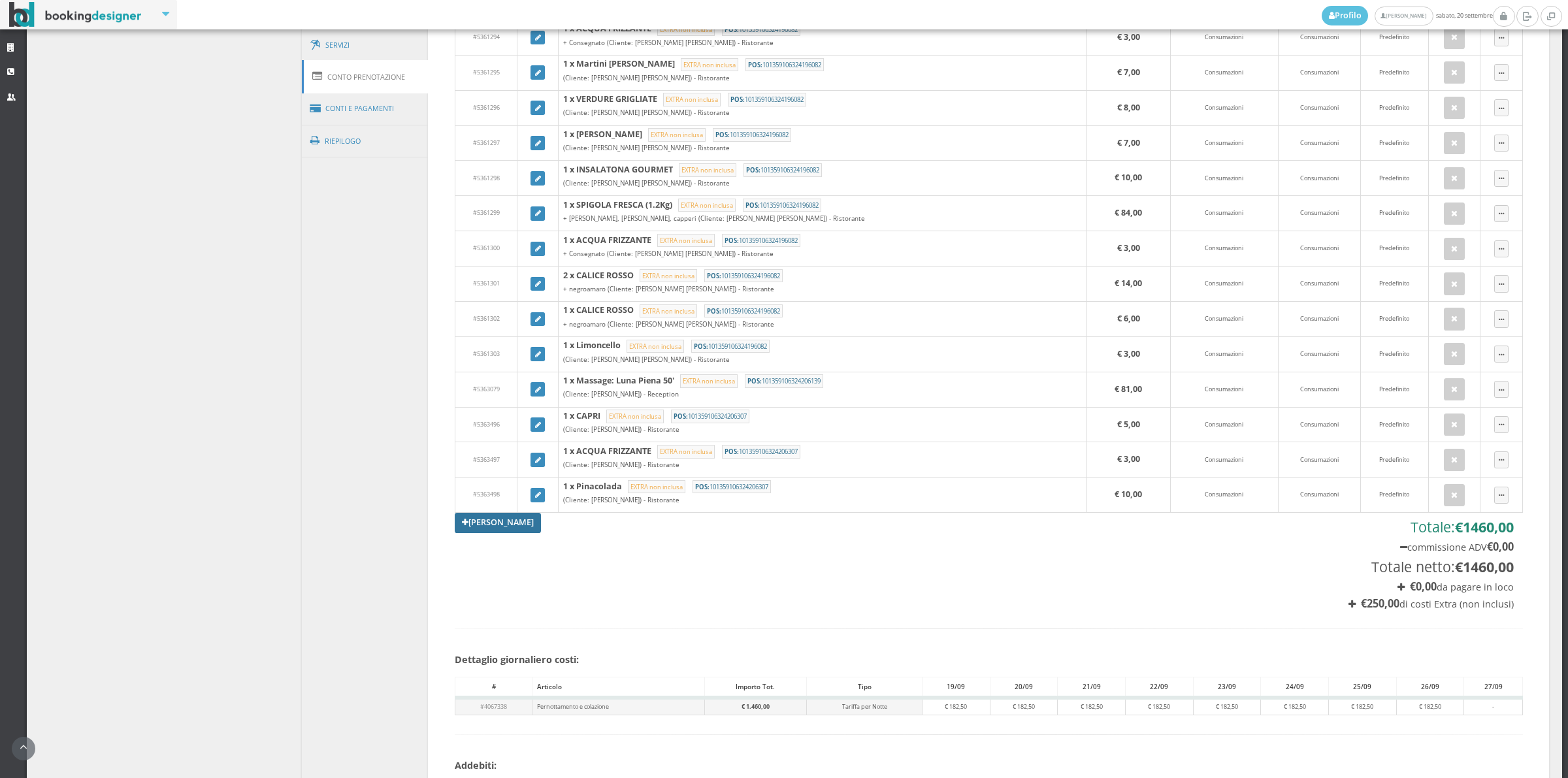
click at [504, 526] on link "[PERSON_NAME]" at bounding box center [498, 522] width 86 height 19
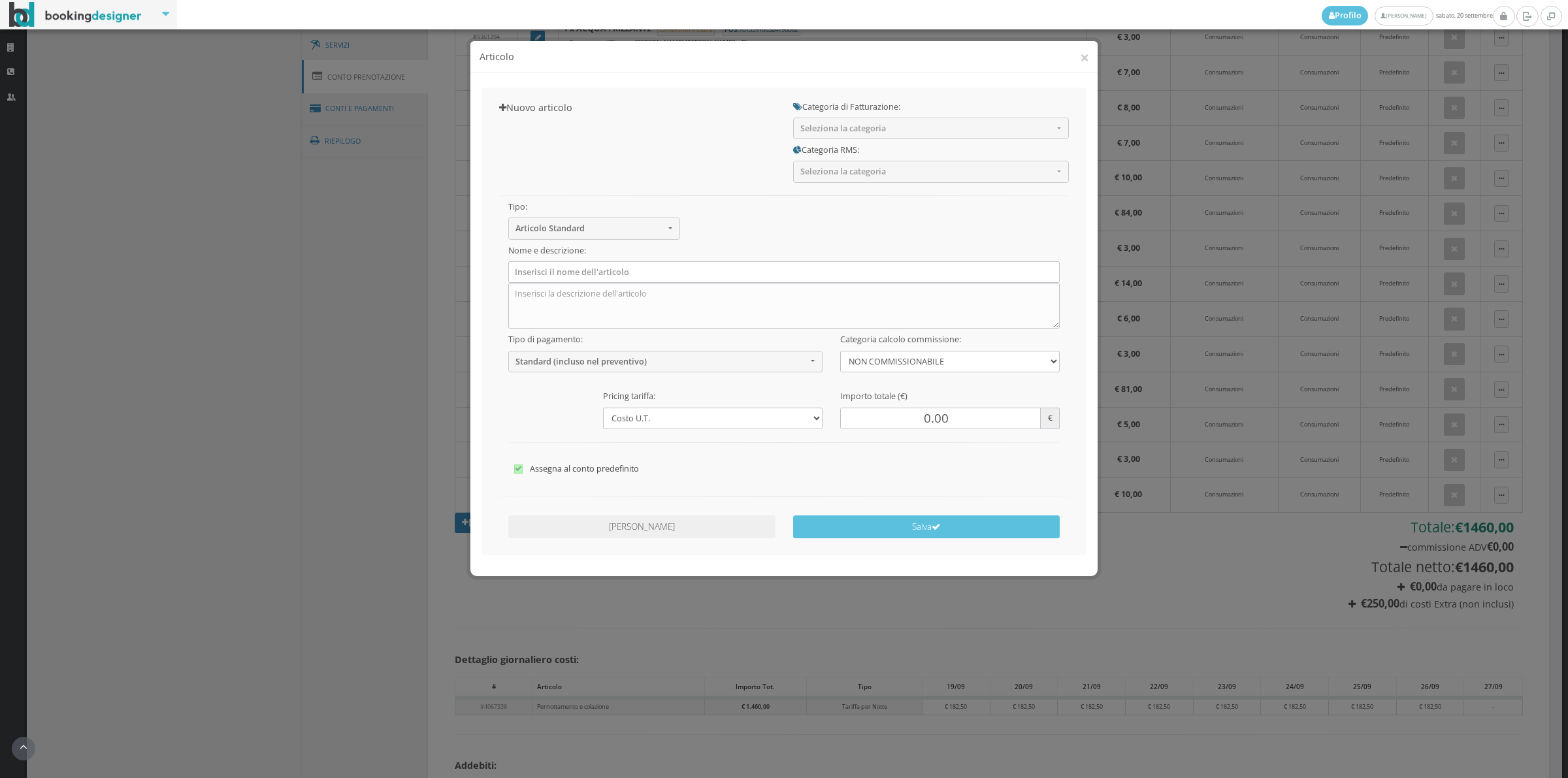
click at [1076, 59] on h4 "Articolo" at bounding box center [785, 58] width 610 height 14
click at [1086, 59] on button "×" at bounding box center [1084, 57] width 9 height 16
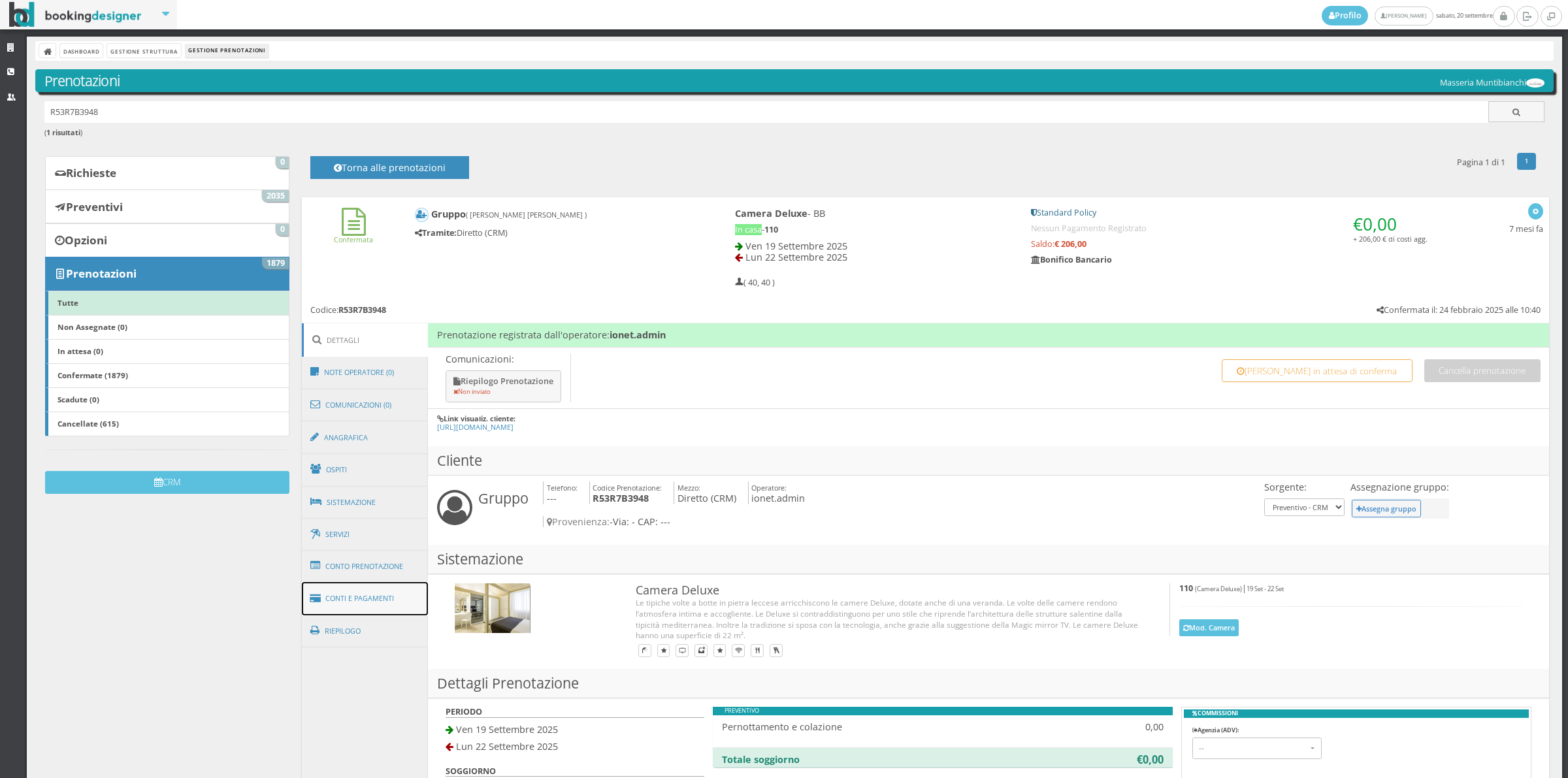
click at [369, 591] on link "Conti e Pagamenti" at bounding box center [365, 598] width 127 height 33
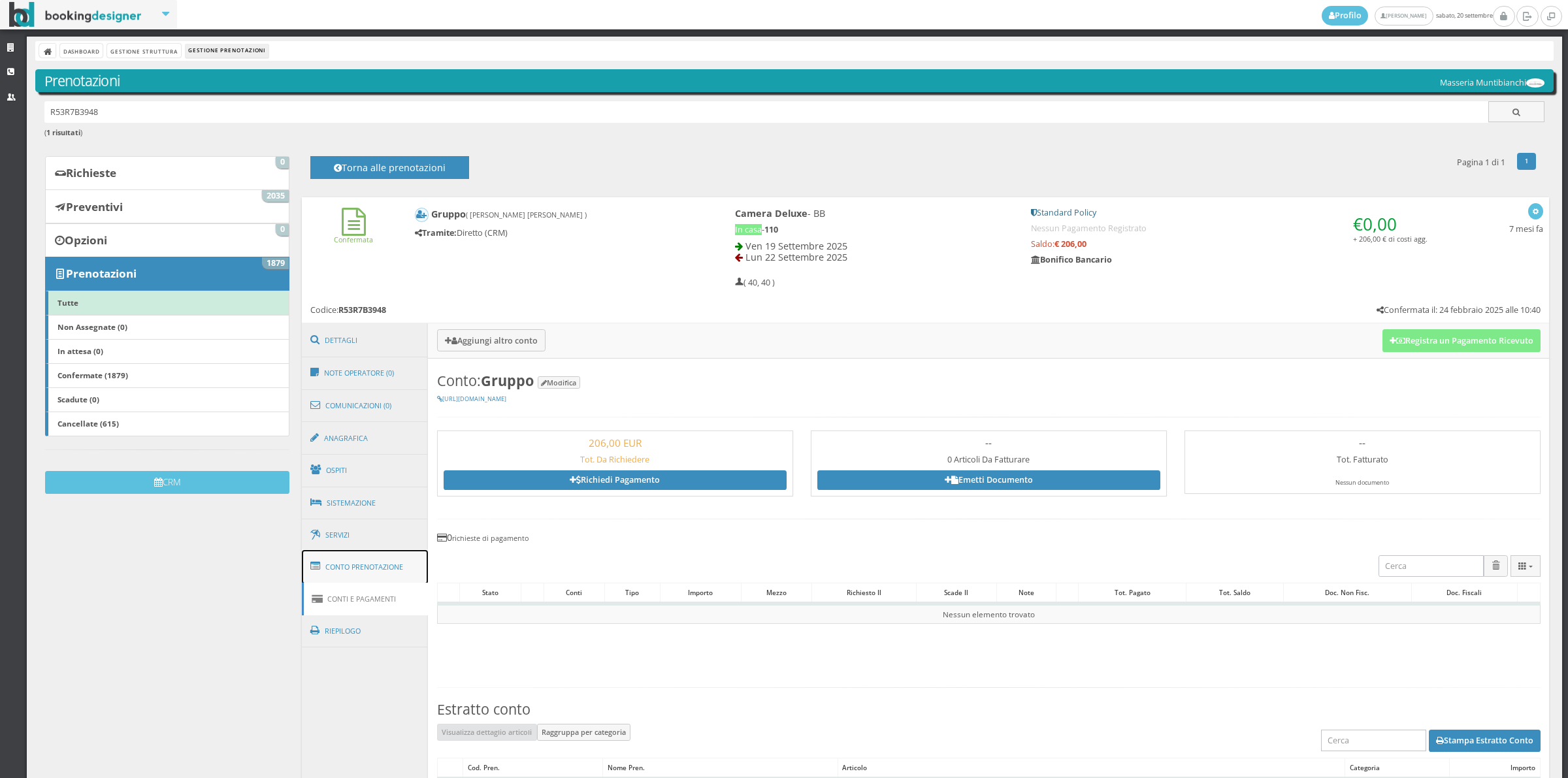
click at [402, 567] on link "Conto Prenotazione" at bounding box center [365, 567] width 127 height 34
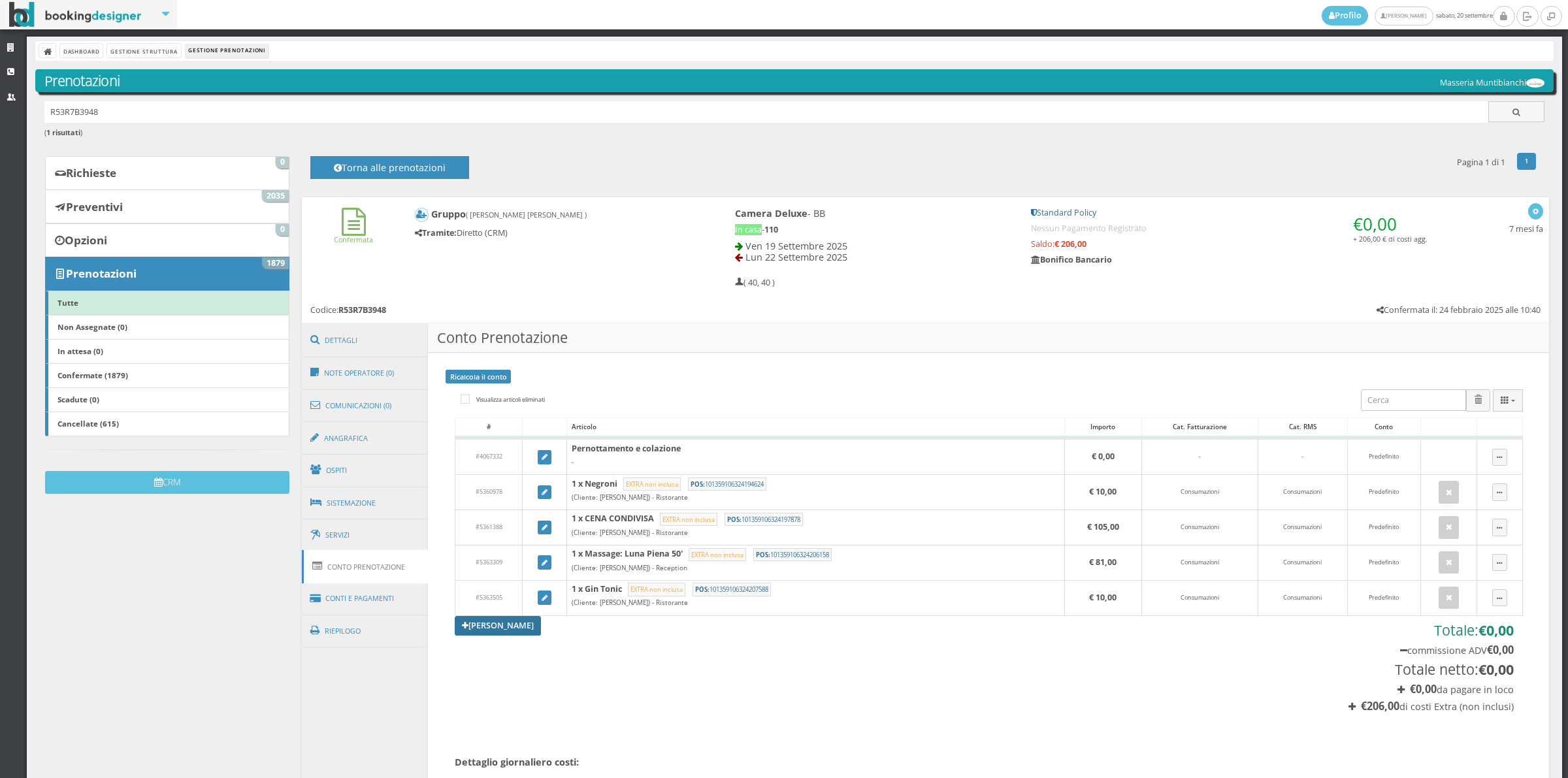
click at [516, 631] on link "[PERSON_NAME]" at bounding box center [498, 626] width 86 height 19
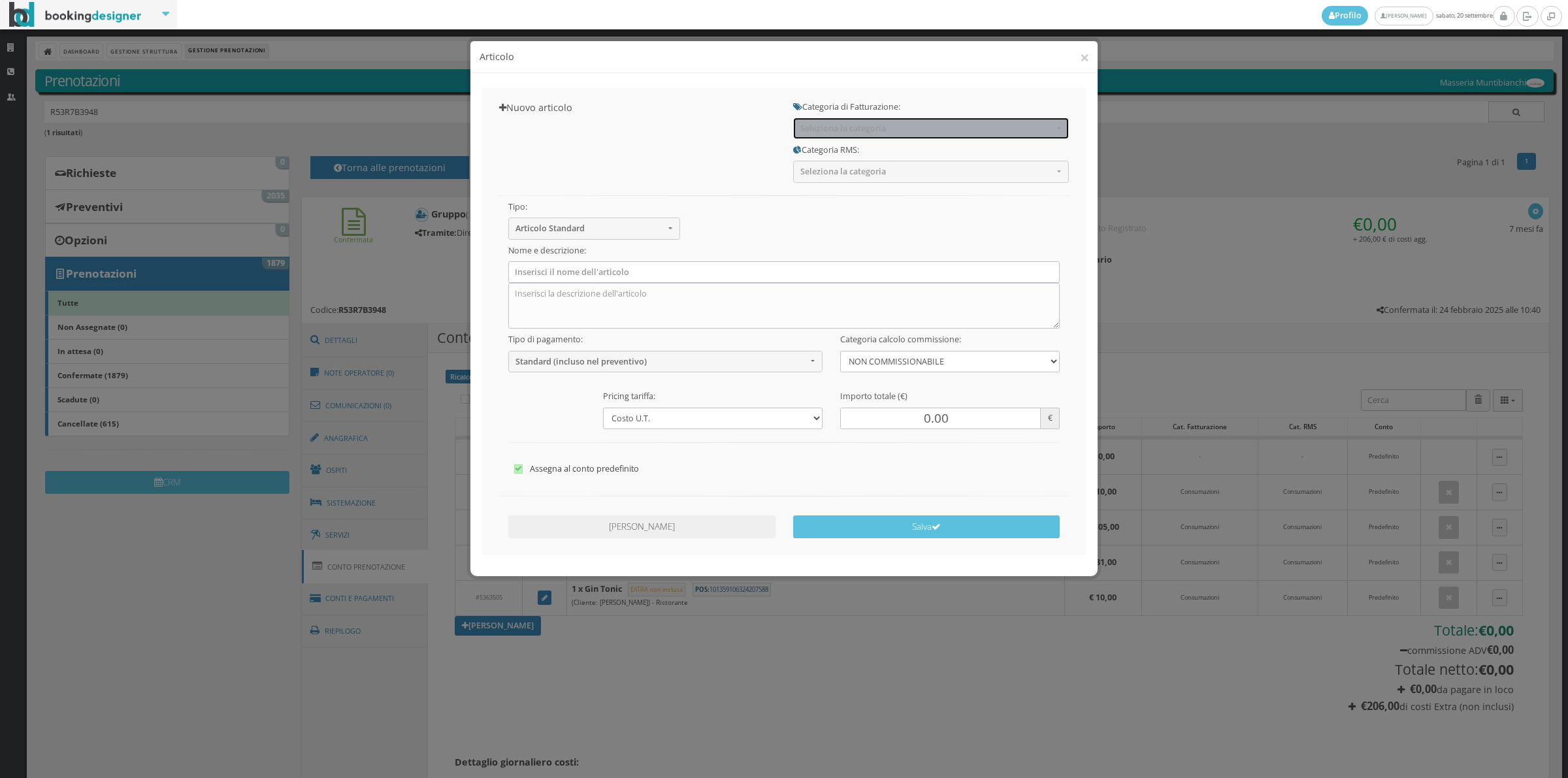
click at [817, 131] on span "Seleziona la categoria" at bounding box center [926, 128] width 253 height 10
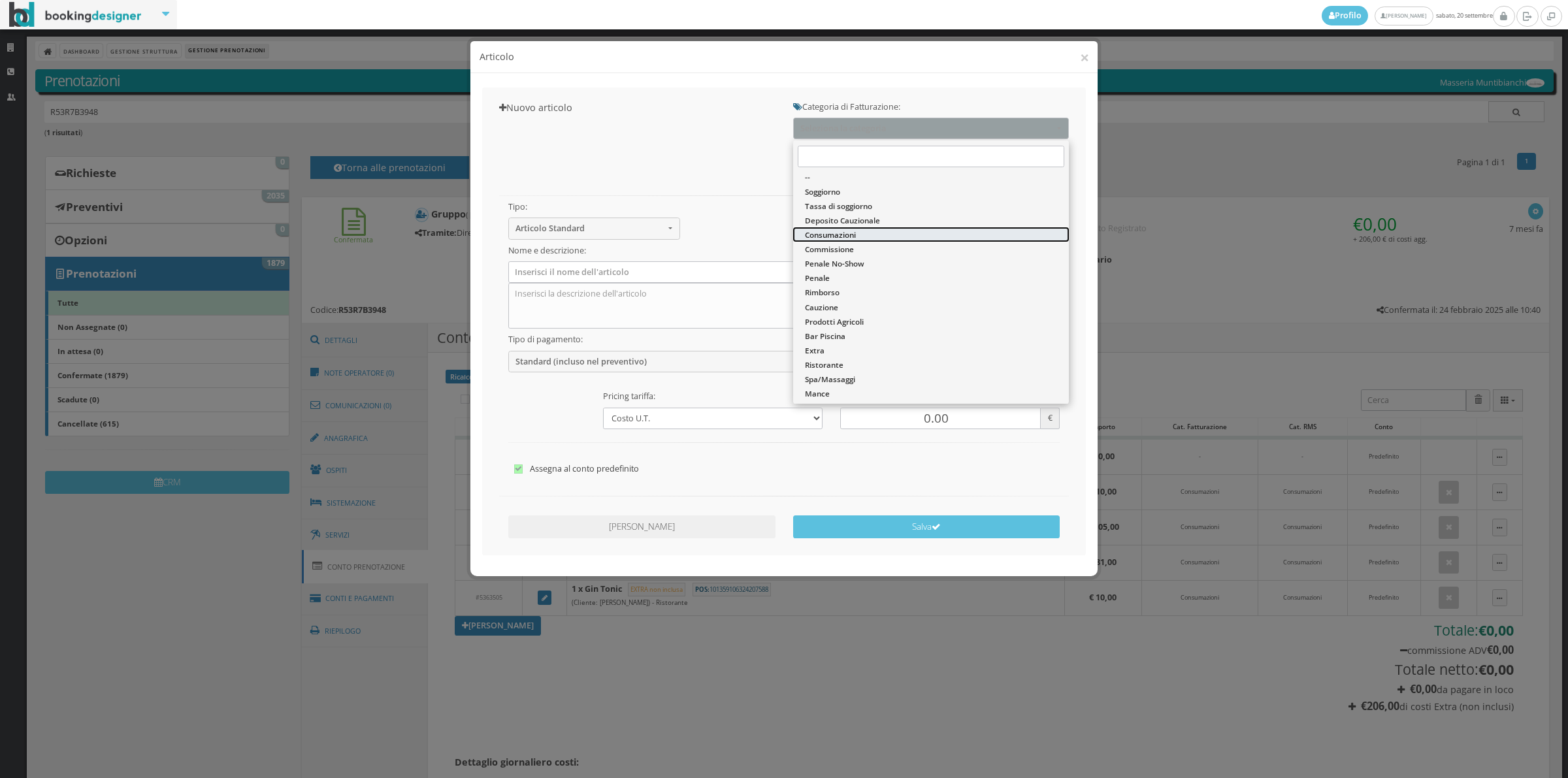
click at [831, 230] on span "Consumazioni" at bounding box center [831, 235] width 51 height 11
select select "26"
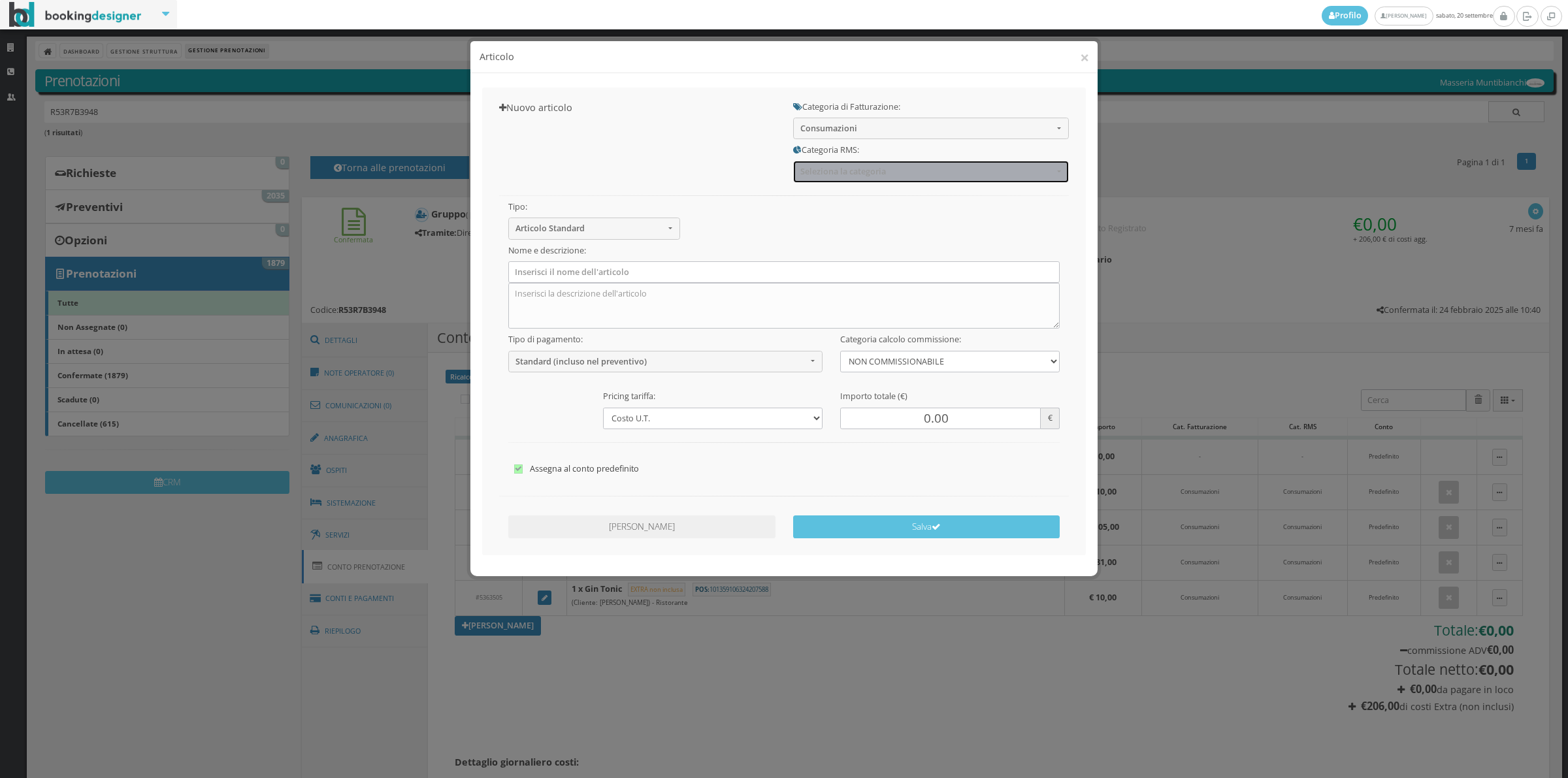
click at [831, 170] on span "Seleziona la categoria" at bounding box center [926, 171] width 253 height 10
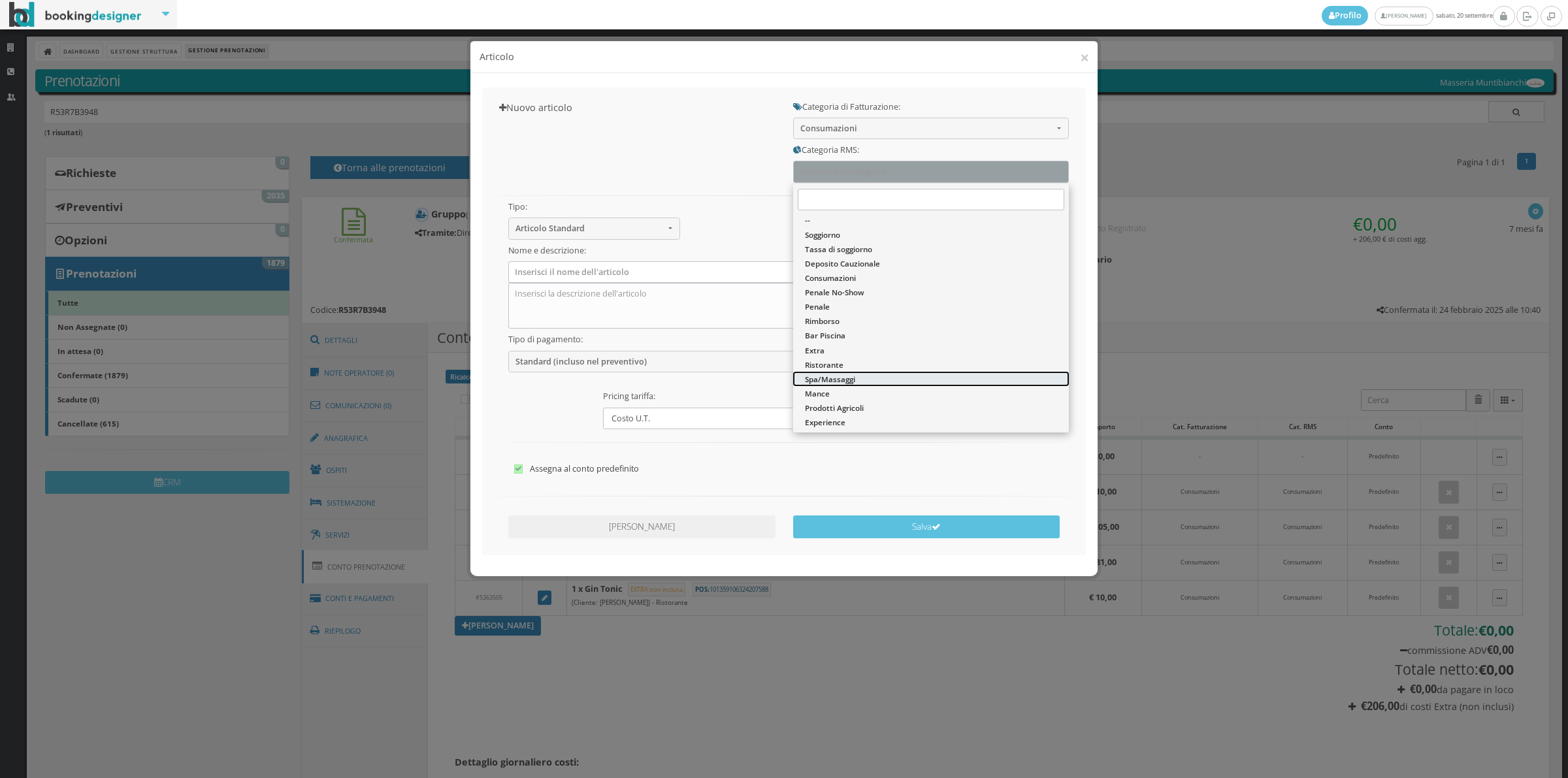
click at [822, 379] on span "Spa/Massaggi" at bounding box center [830, 379] width 51 height 11
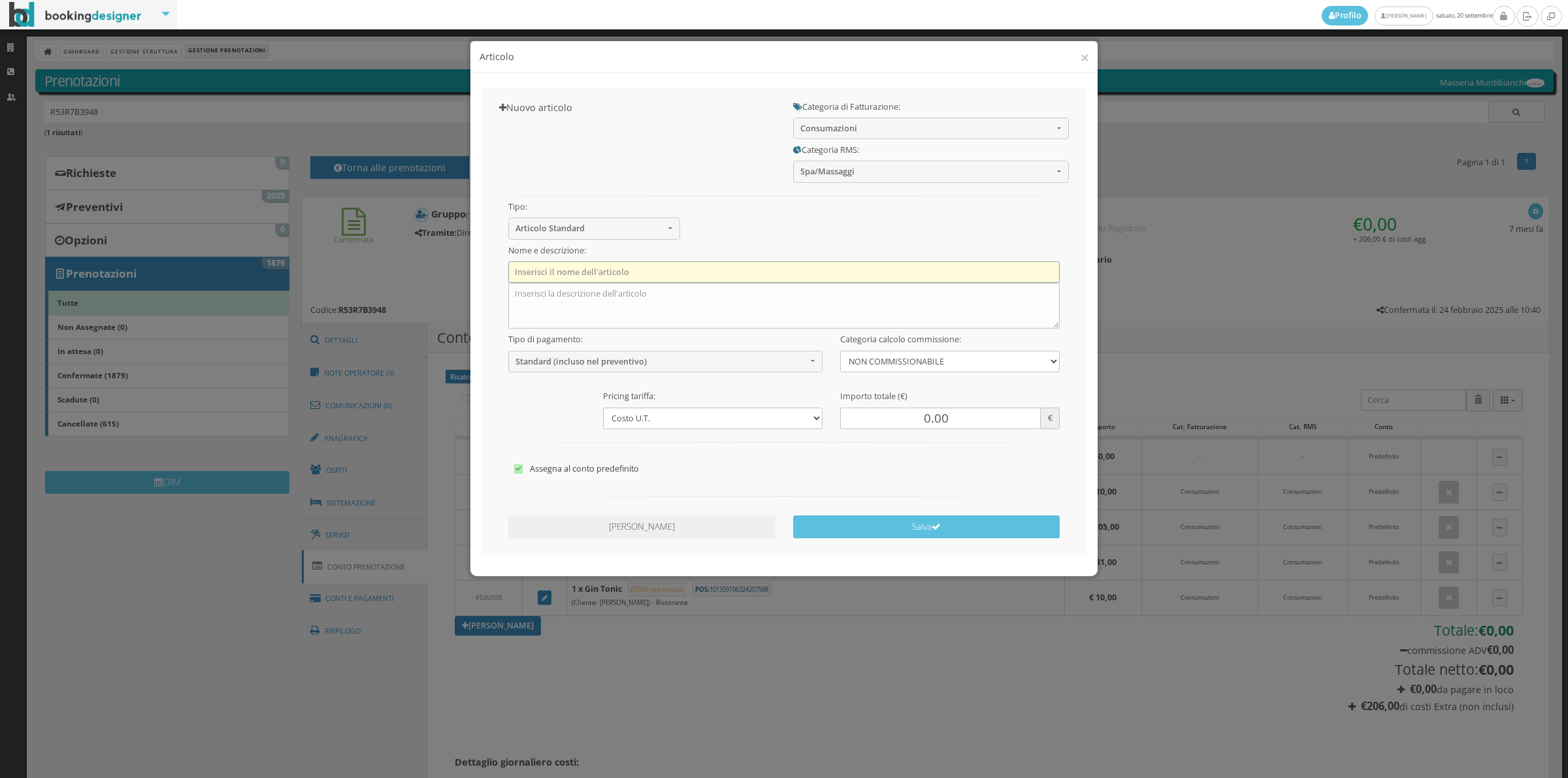
click at [569, 272] on input "text" at bounding box center [784, 272] width 552 height 22
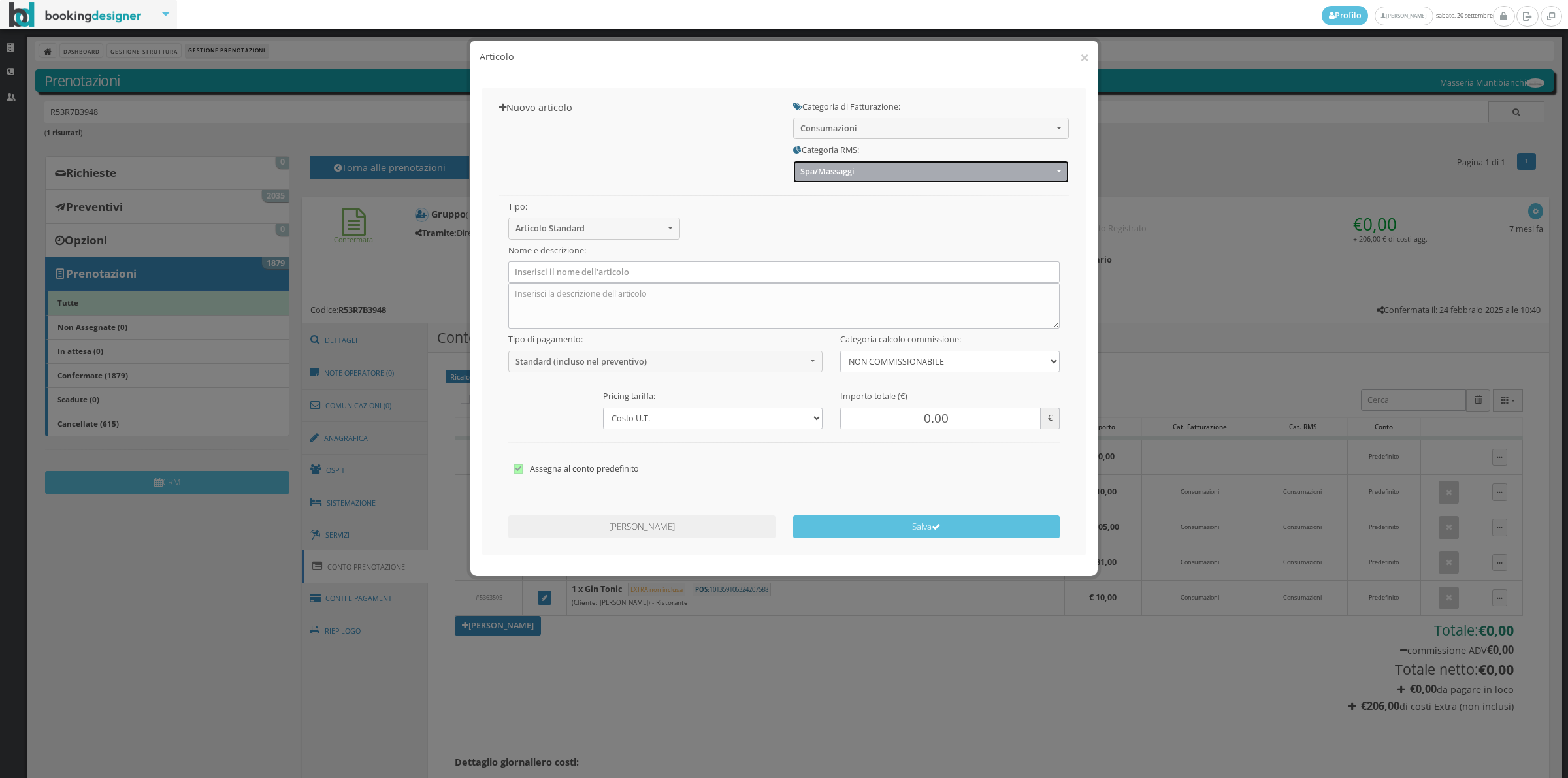
click at [858, 170] on span "Spa/Massaggi" at bounding box center [926, 171] width 253 height 10
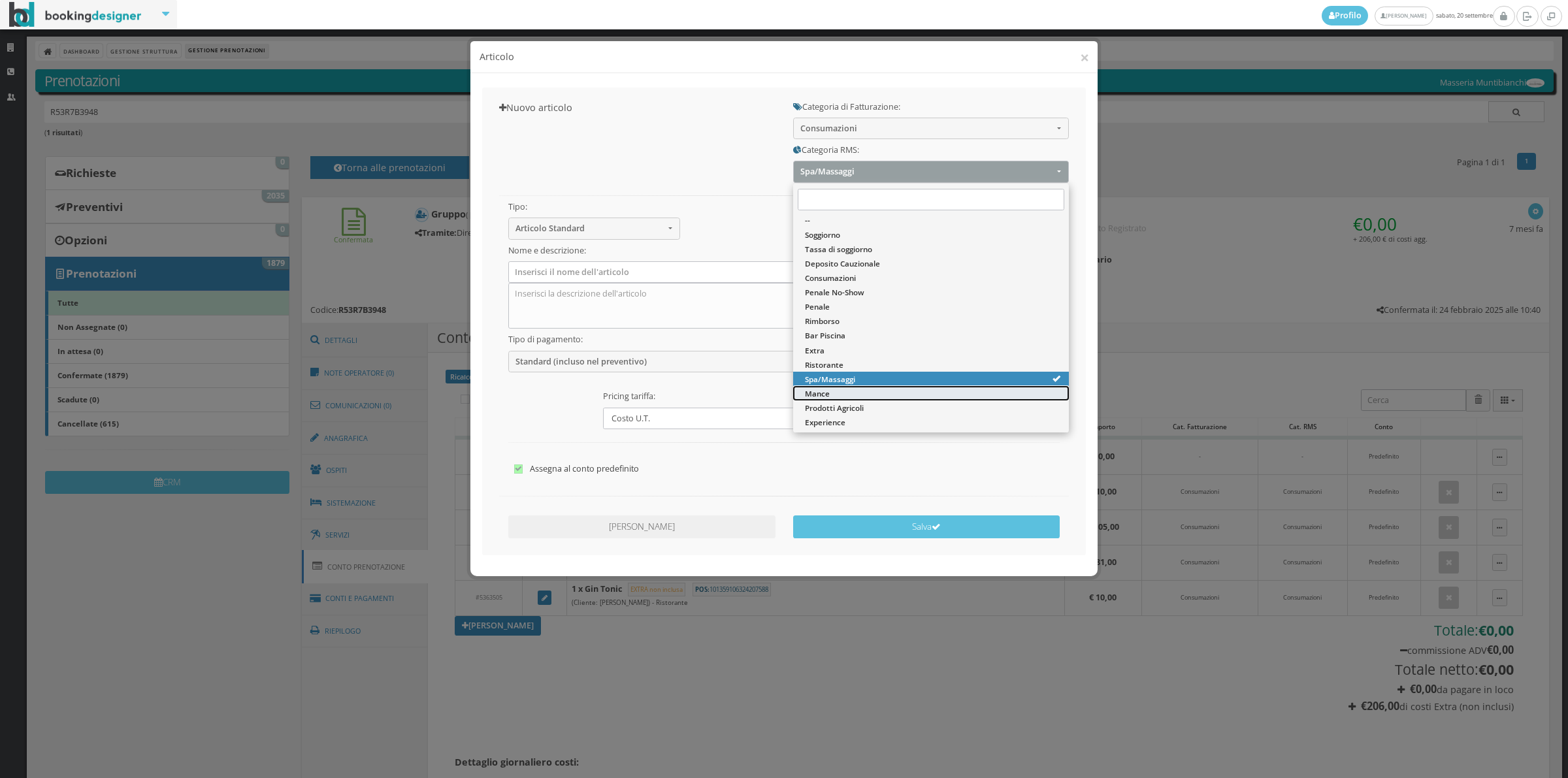
click at [828, 392] on span "Mance" at bounding box center [817, 394] width 25 height 11
select select "48"
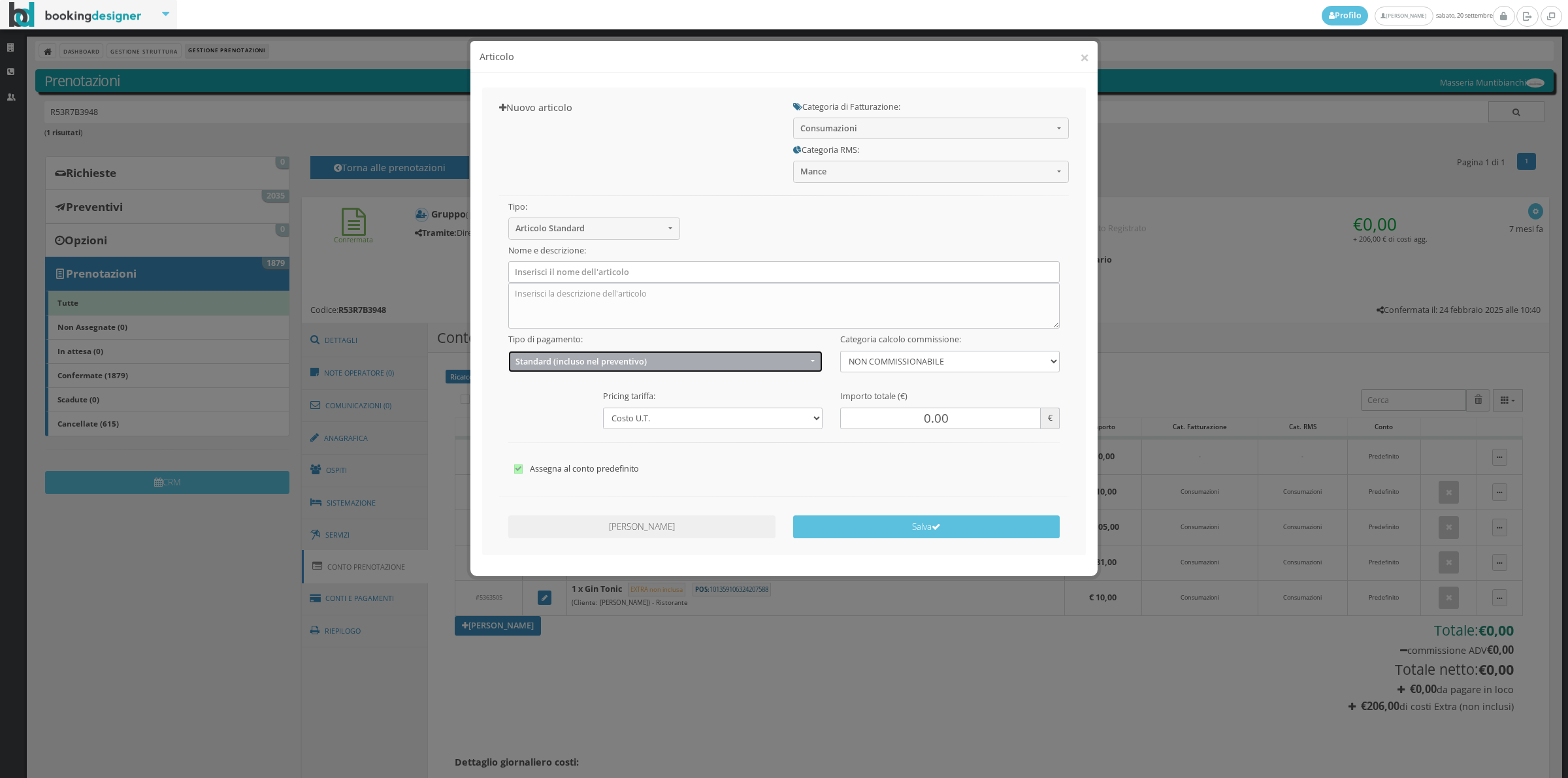
click at [552, 353] on button "Standard (incluso nel preventivo)" at bounding box center [665, 362] width 315 height 22
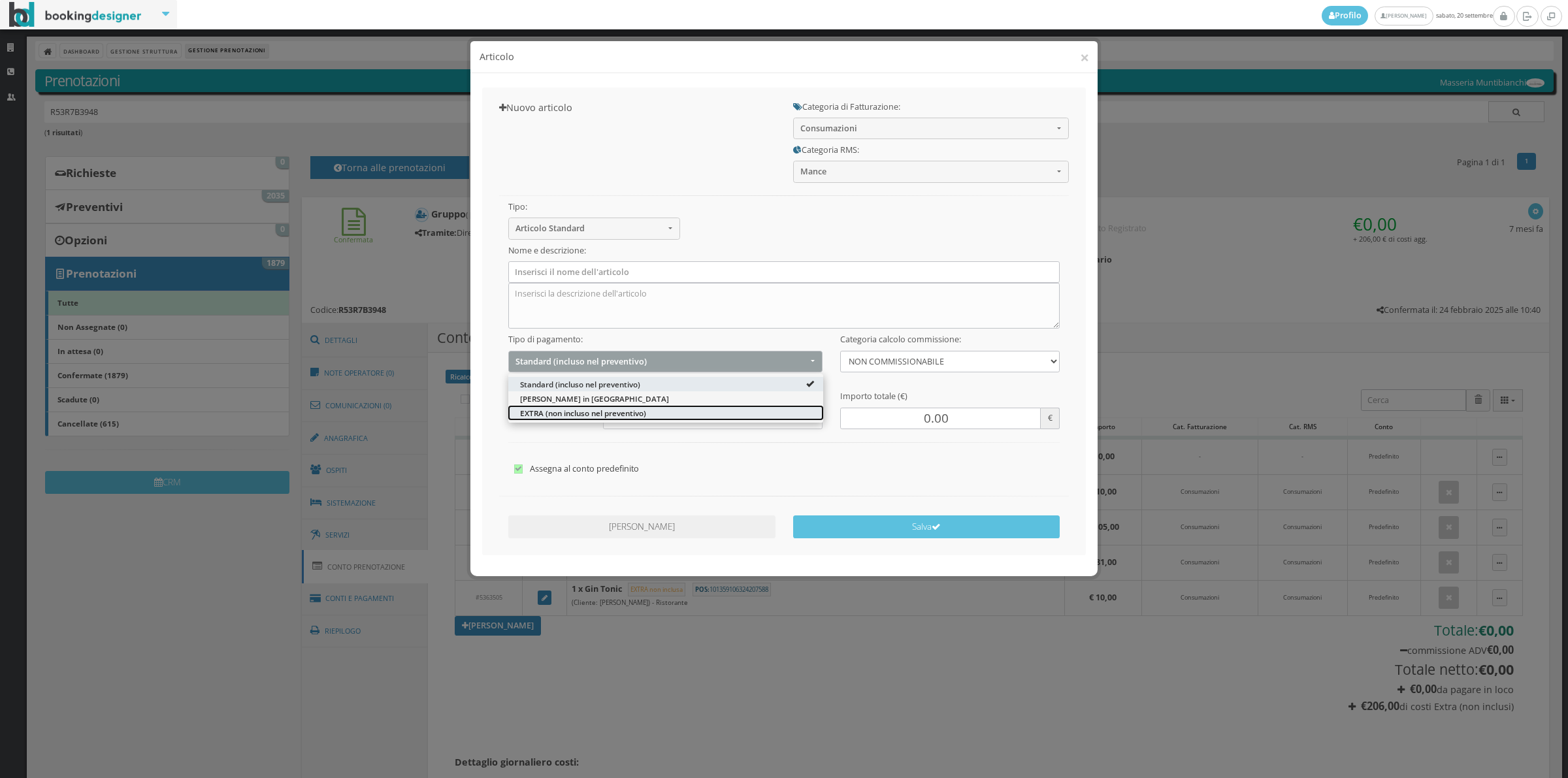
click at [537, 415] on span "EXTRA (non incluso nel preventivo)" at bounding box center [583, 412] width 126 height 11
select select "2"
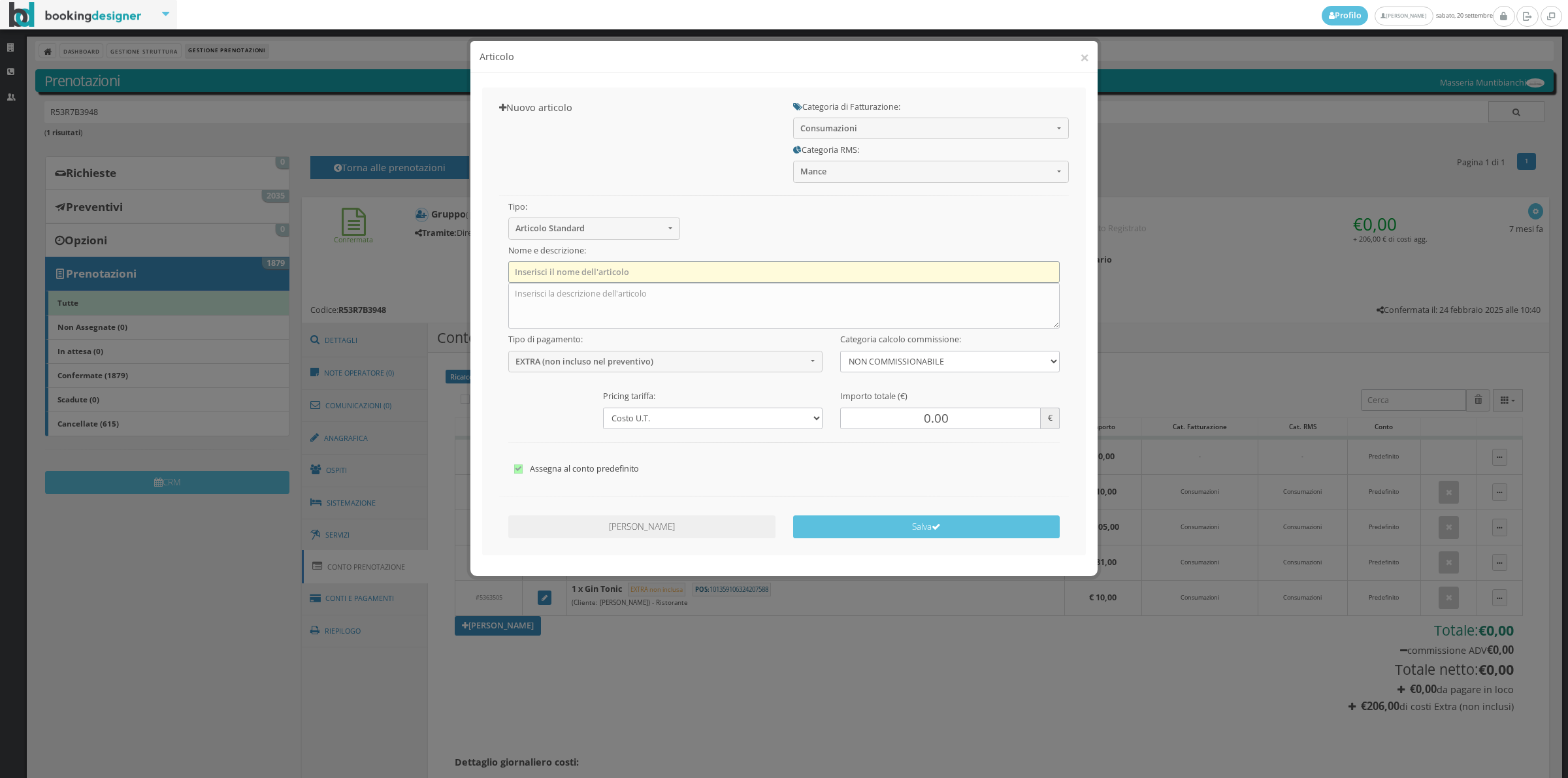
drag, startPoint x: 537, startPoint y: 279, endPoint x: 545, endPoint y: 276, distance: 8.5
click at [537, 280] on input "text" at bounding box center [784, 272] width 552 height 22
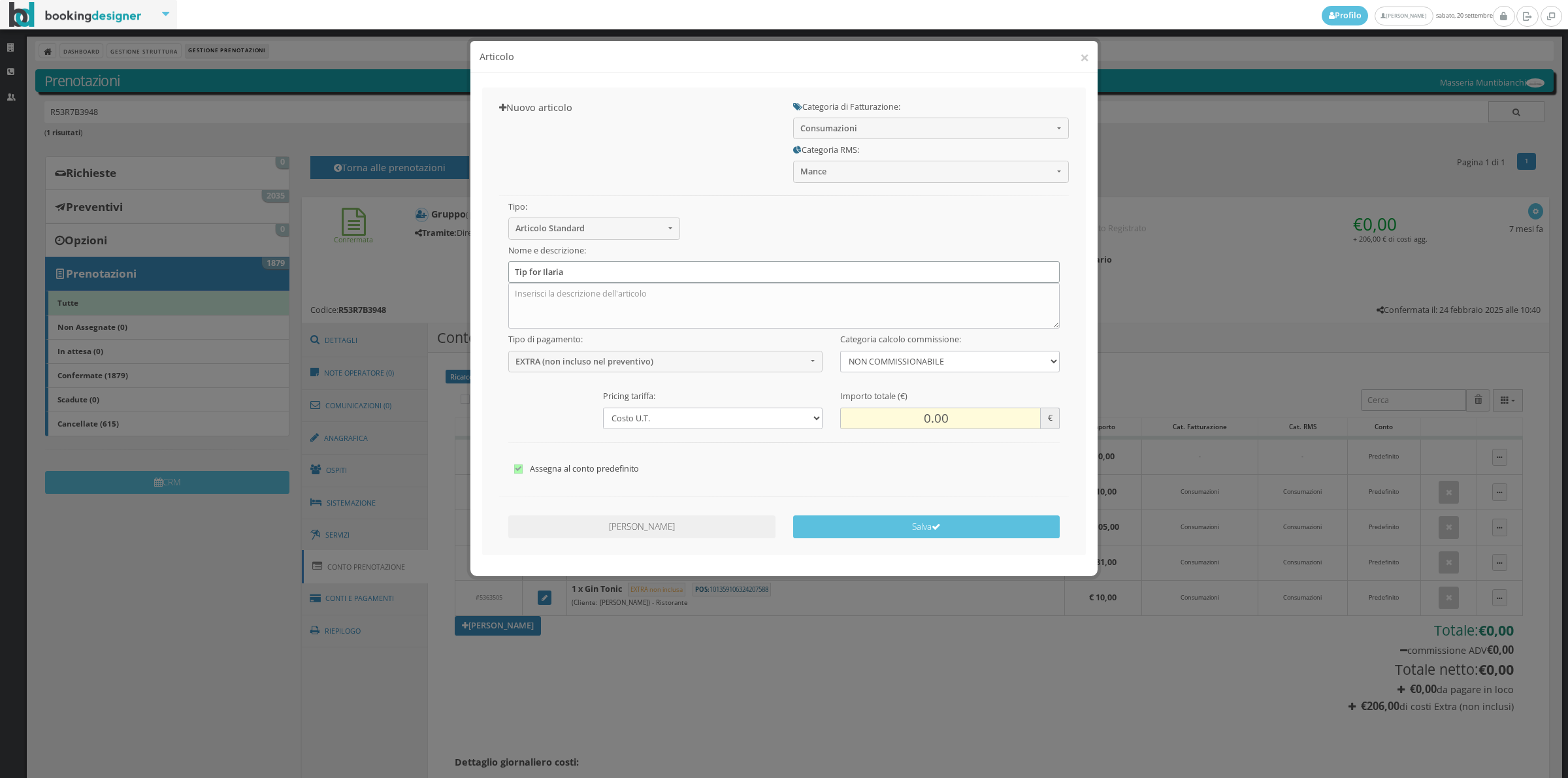
type input "Tip for Ilaria"
click at [910, 417] on input "0.00" at bounding box center [940, 419] width 201 height 22
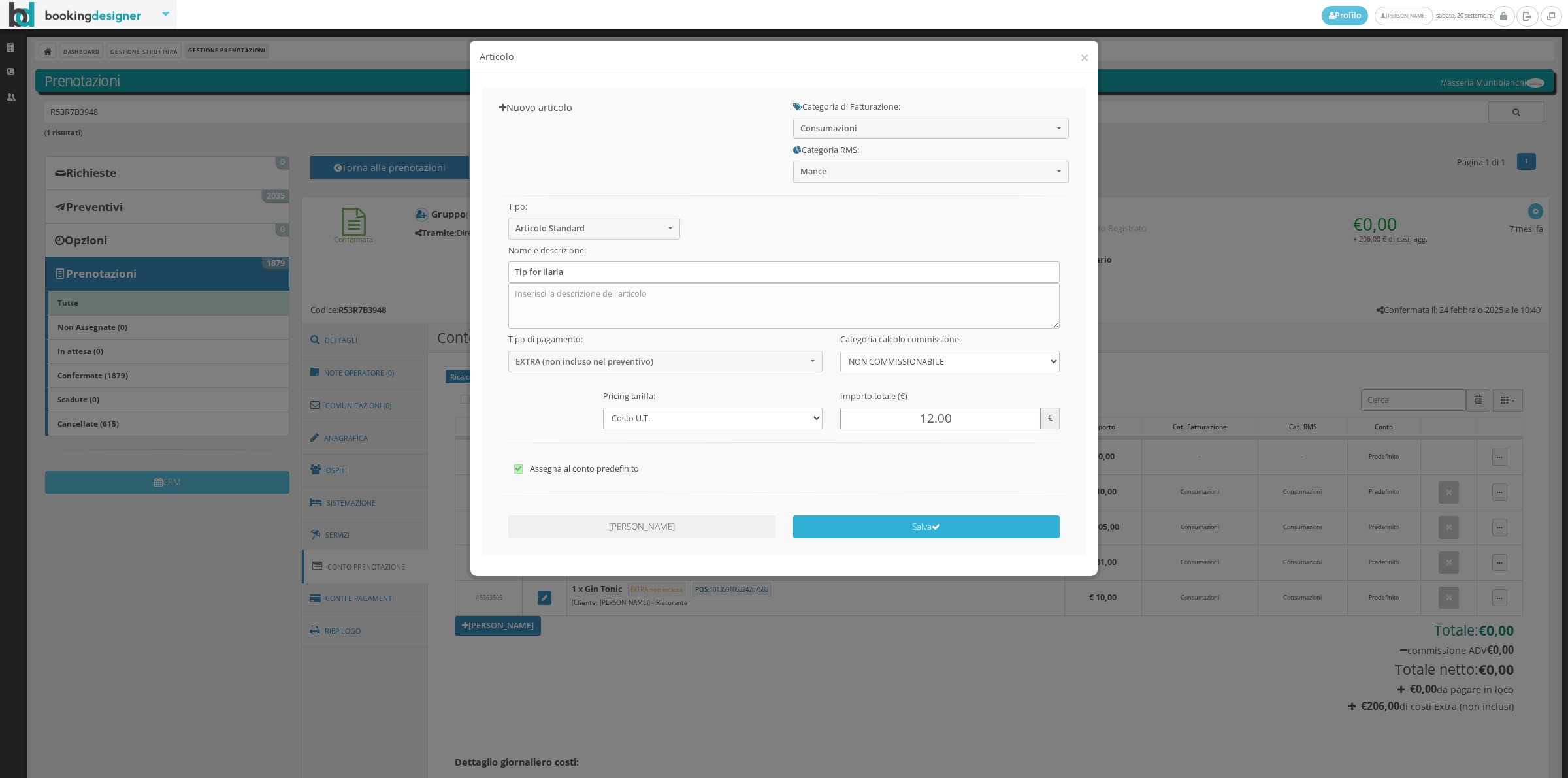
type input "12.00"
click at [934, 526] on icon "submit" at bounding box center [936, 527] width 9 height 9
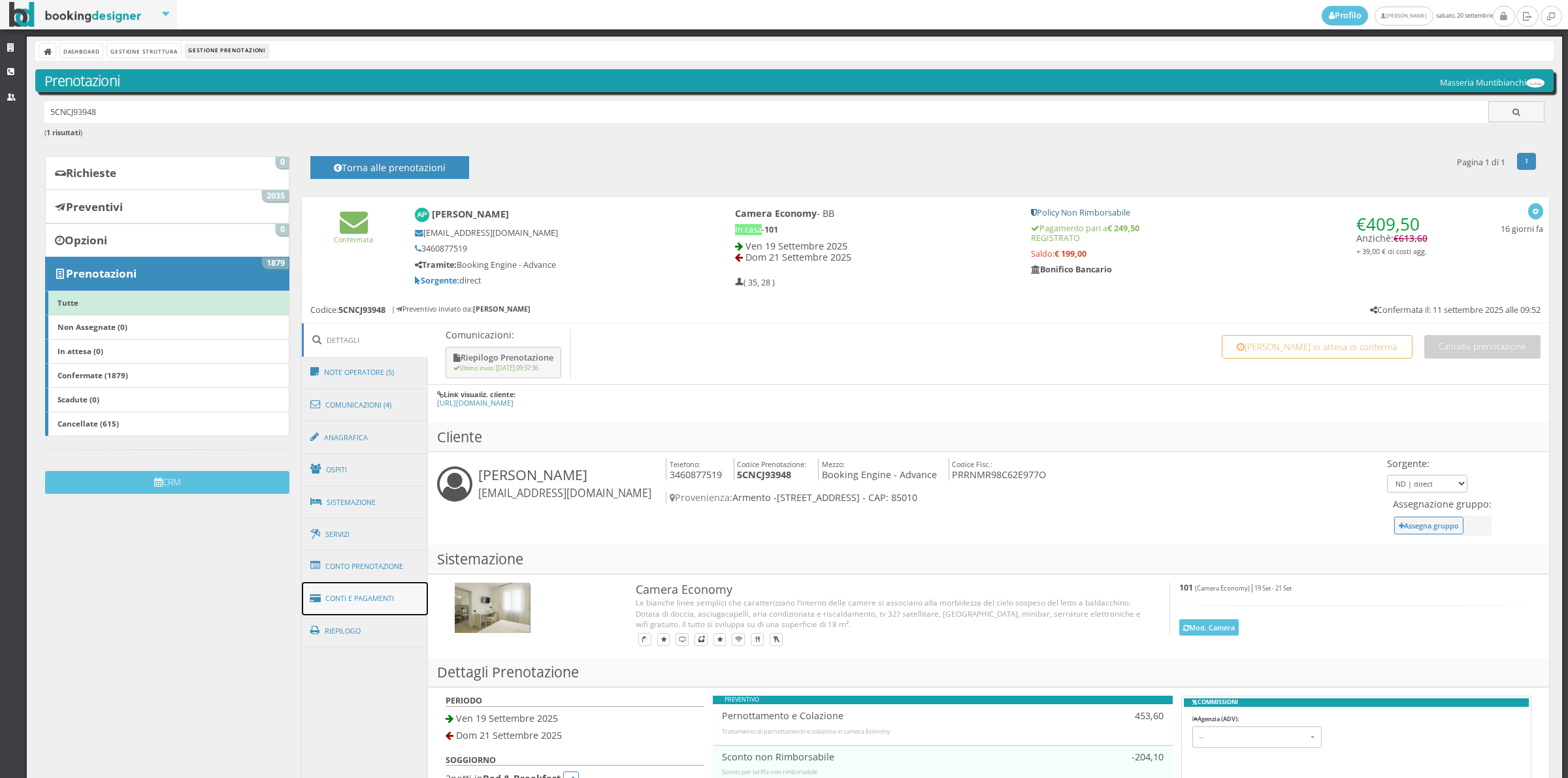
click at [378, 599] on link "Conti e Pagamenti" at bounding box center [365, 598] width 127 height 33
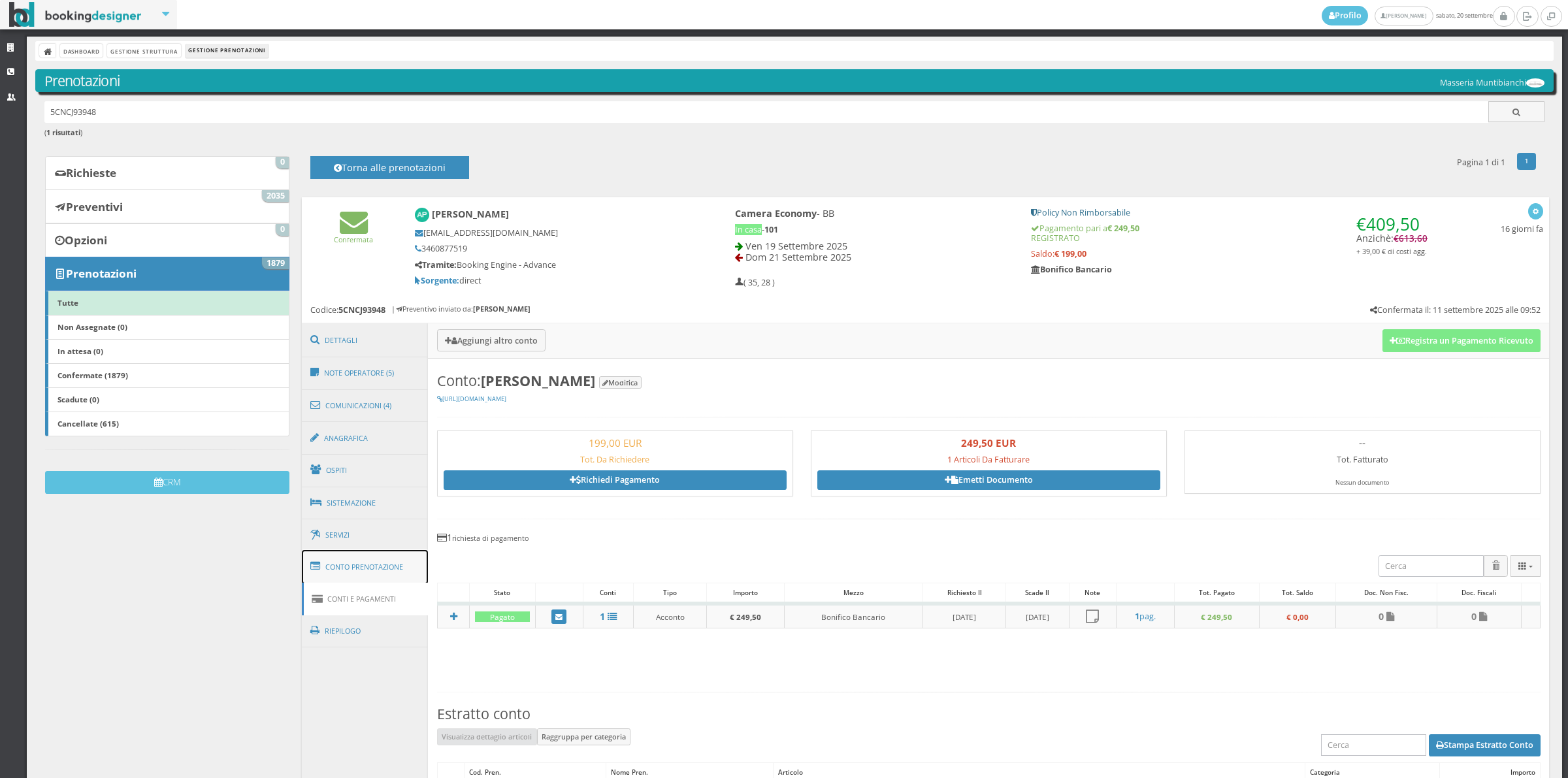
click at [378, 584] on link "Conto Prenotazione" at bounding box center [365, 567] width 127 height 34
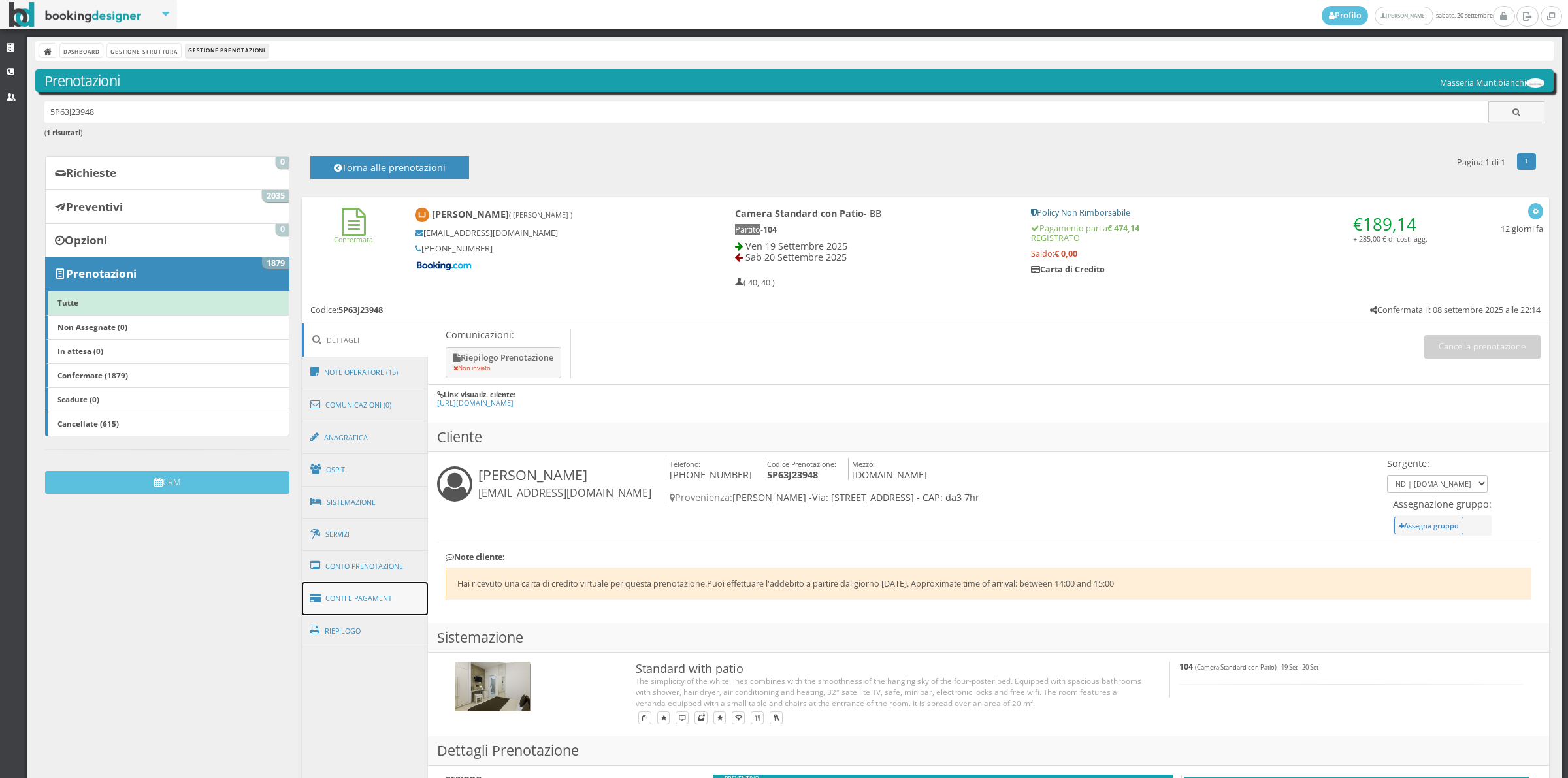
click at [358, 601] on link "Conti e Pagamenti" at bounding box center [365, 598] width 127 height 33
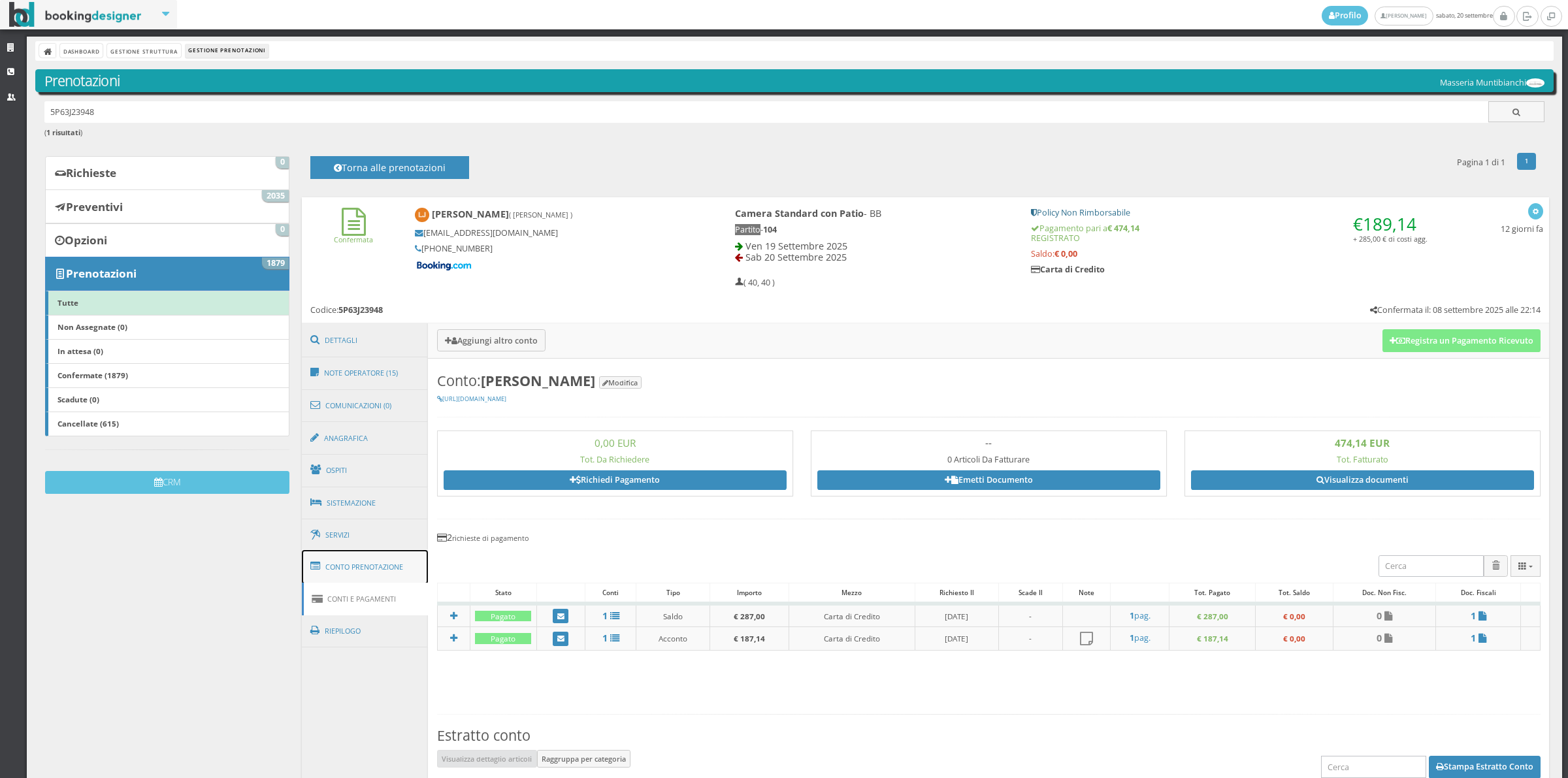
click at [364, 570] on link "Conto Prenotazione" at bounding box center [365, 567] width 127 height 34
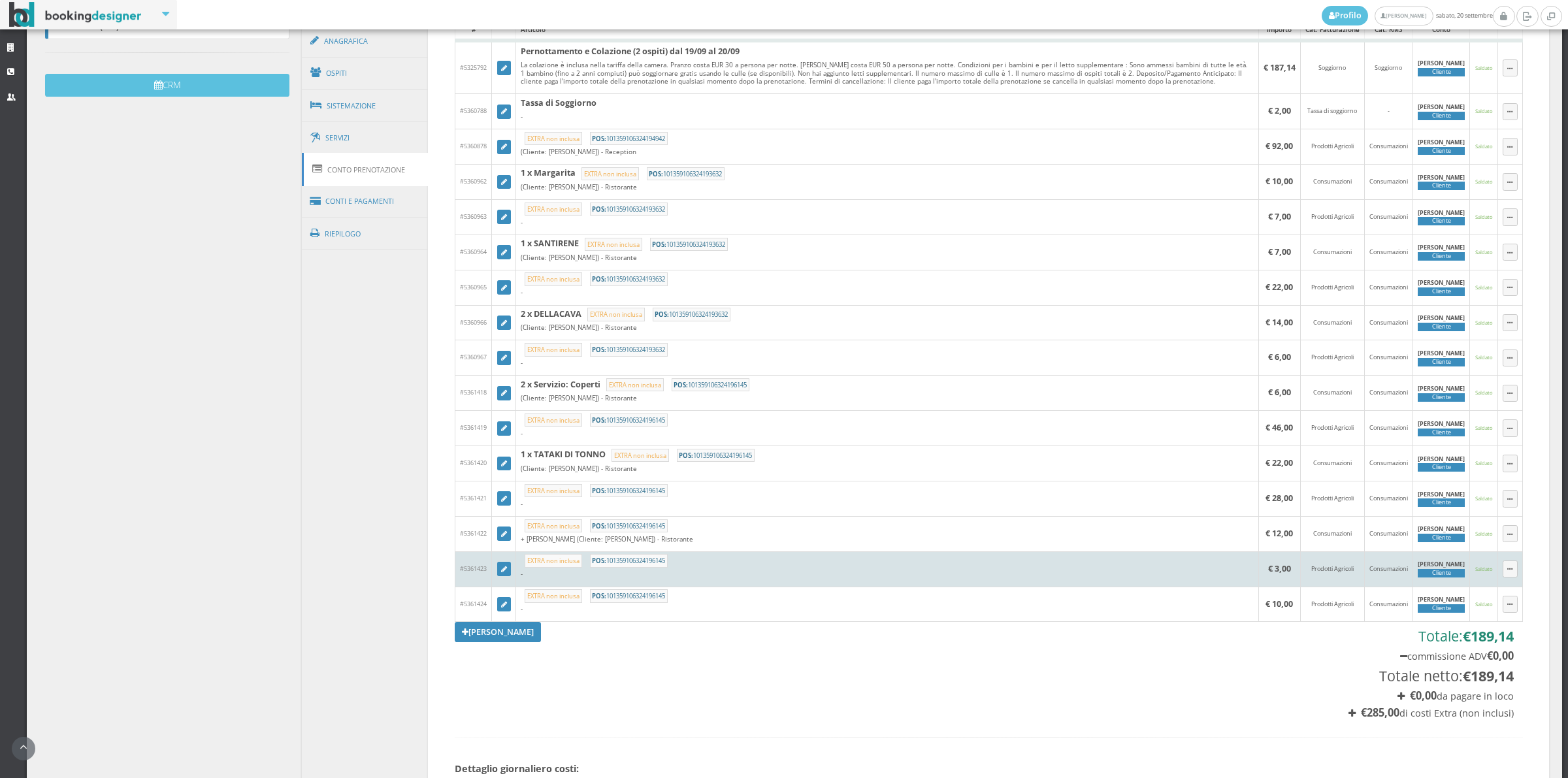
scroll to position [363, 0]
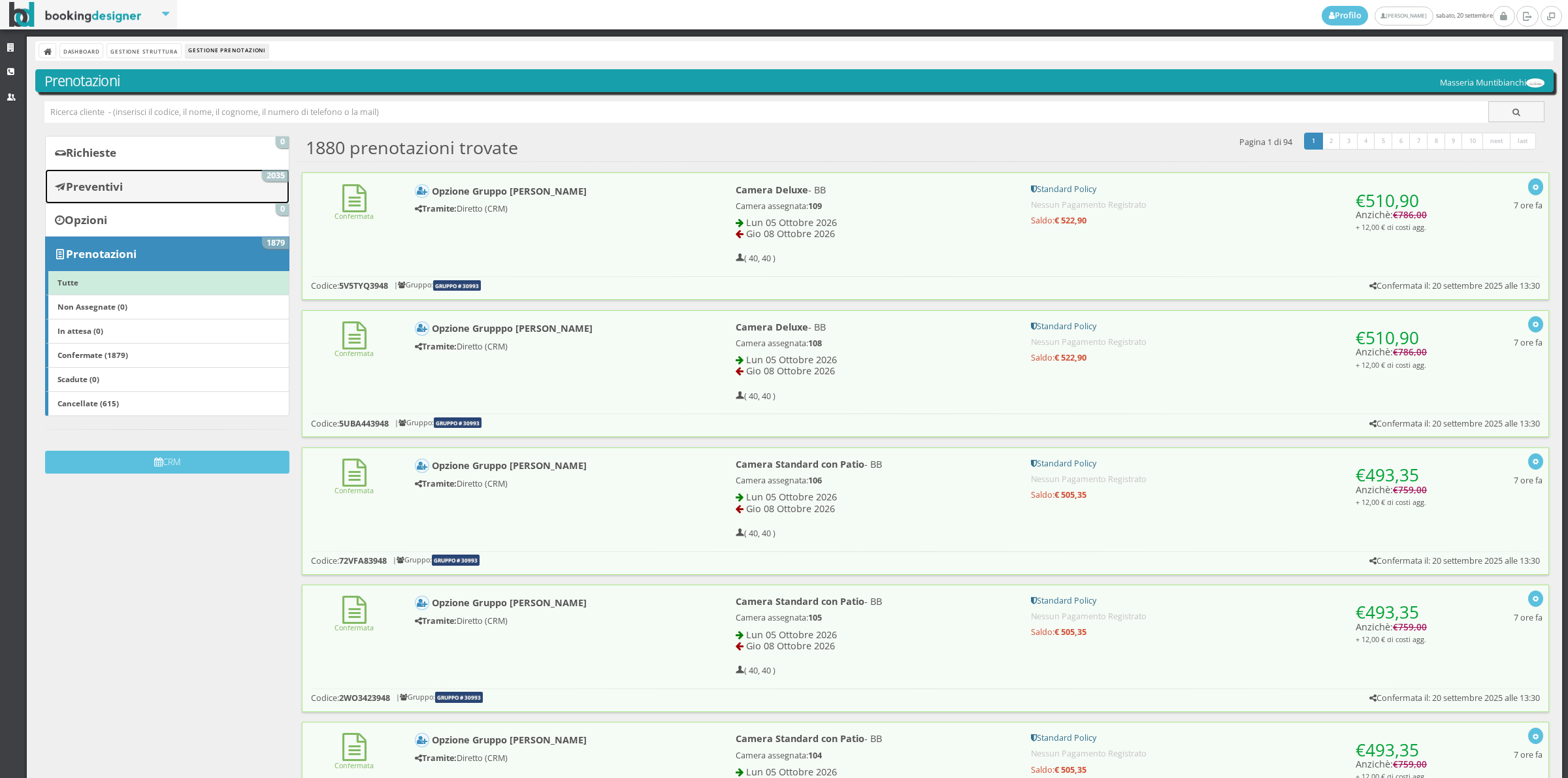
click at [113, 191] on b "Preventivi" at bounding box center [94, 186] width 57 height 15
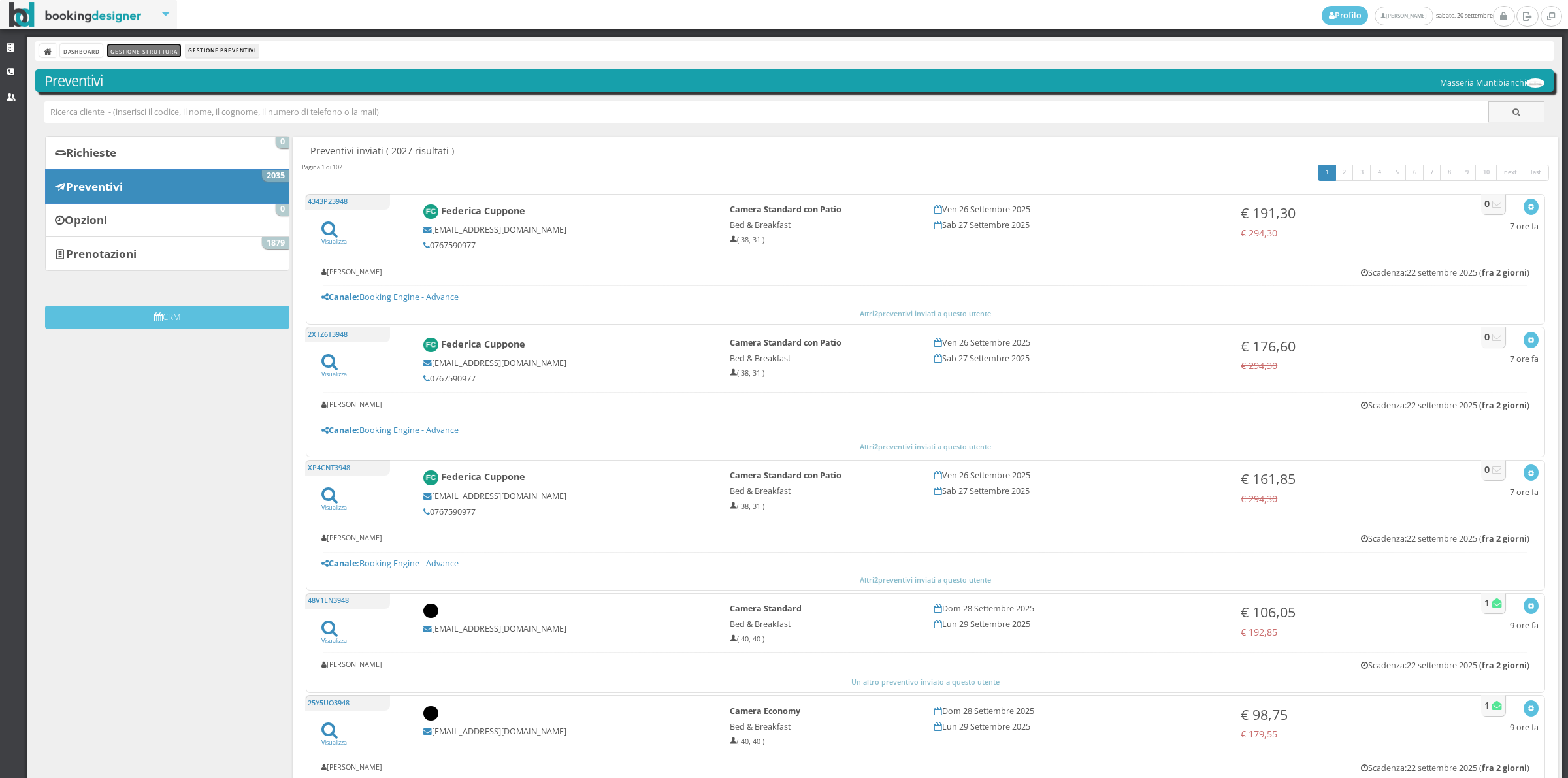
click at [155, 49] on link "Gestione Struttura" at bounding box center [144, 51] width 73 height 14
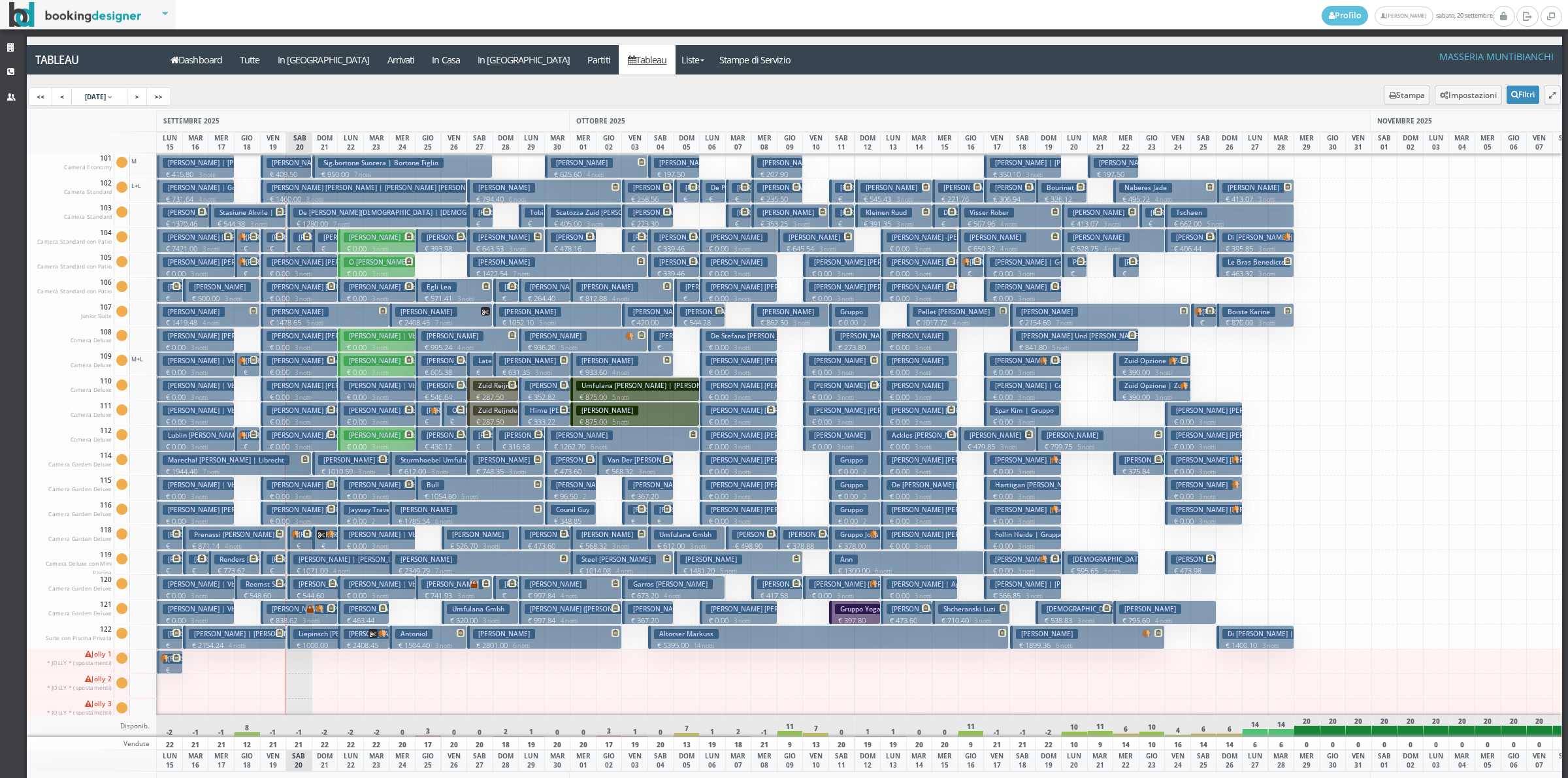
click at [1268, 643] on small "3 notti" at bounding box center [1268, 646] width 23 height 9
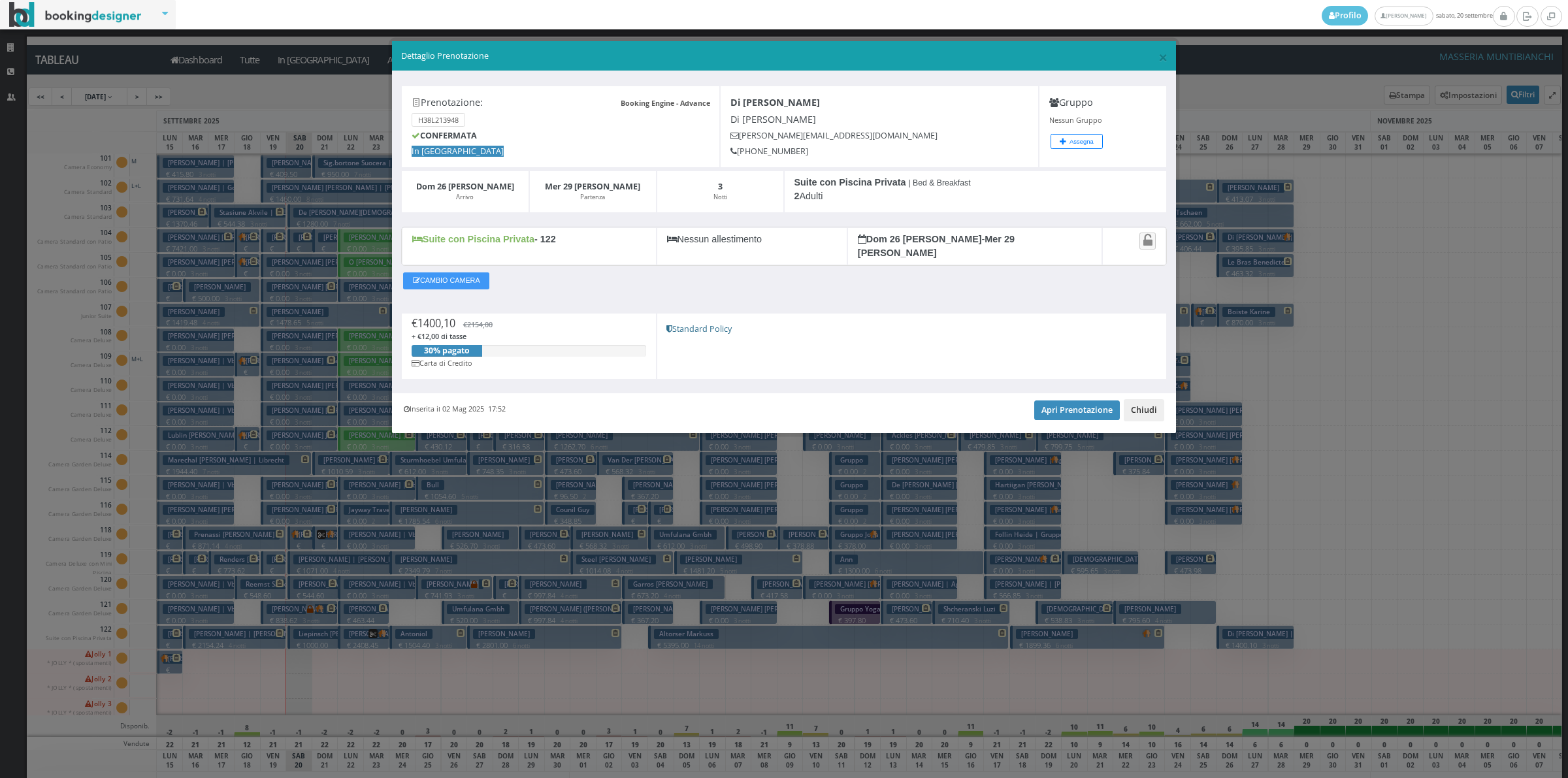
click at [1161, 403] on button "Chiudi" at bounding box center [1144, 410] width 40 height 23
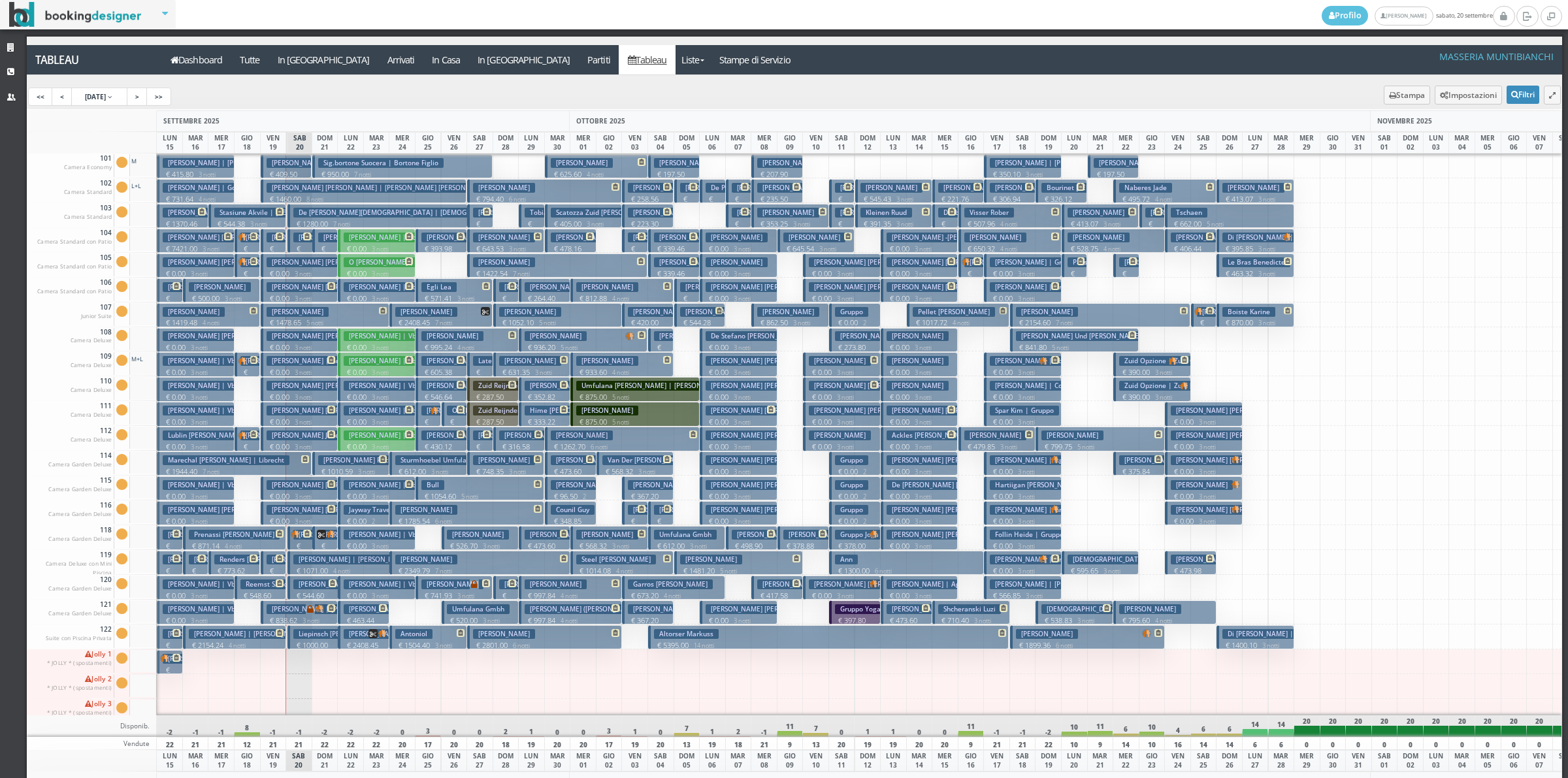
click at [1054, 321] on small "7 notti" at bounding box center [1062, 323] width 23 height 9
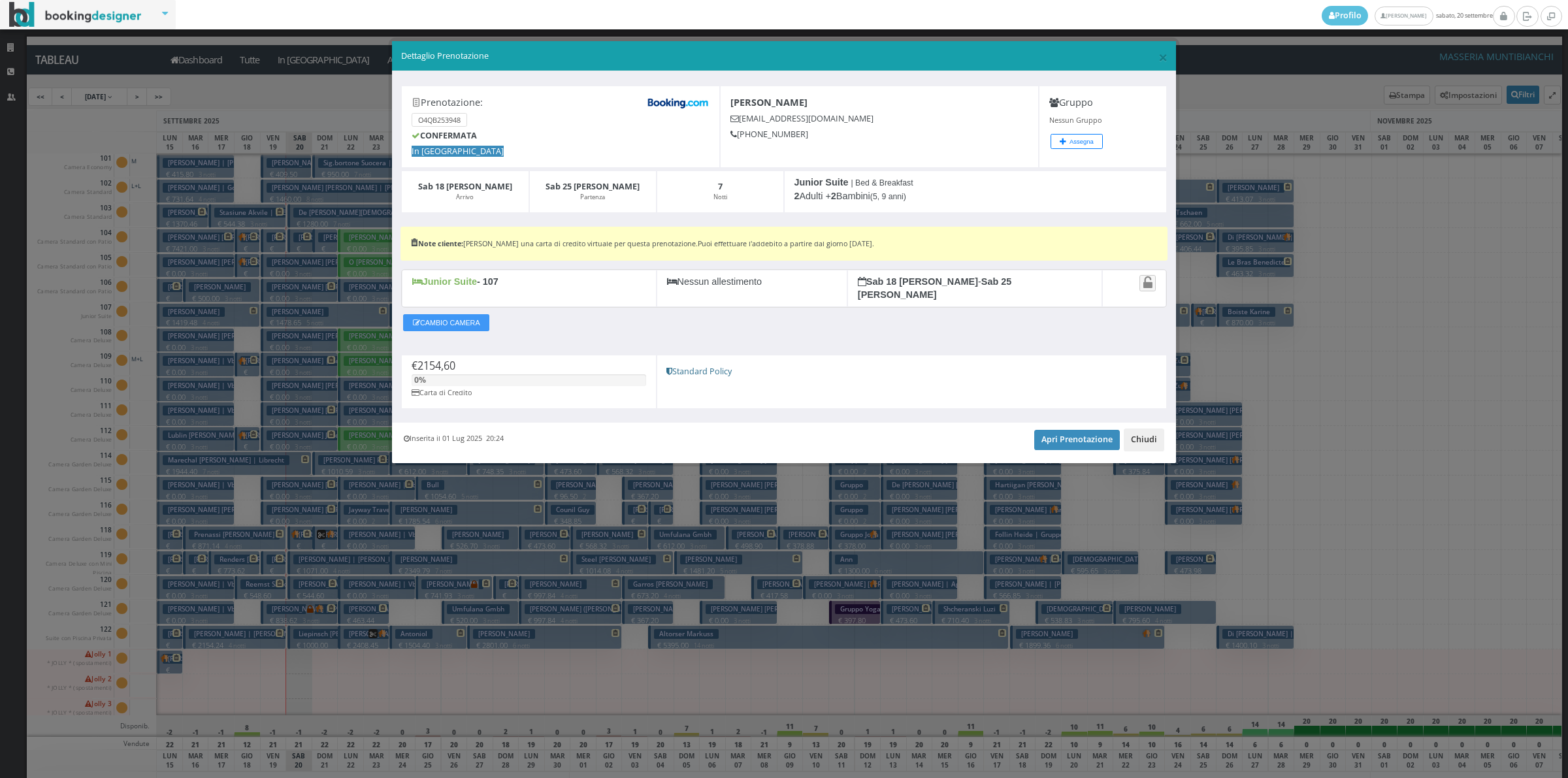
click at [1137, 435] on button "Chiudi" at bounding box center [1144, 440] width 40 height 23
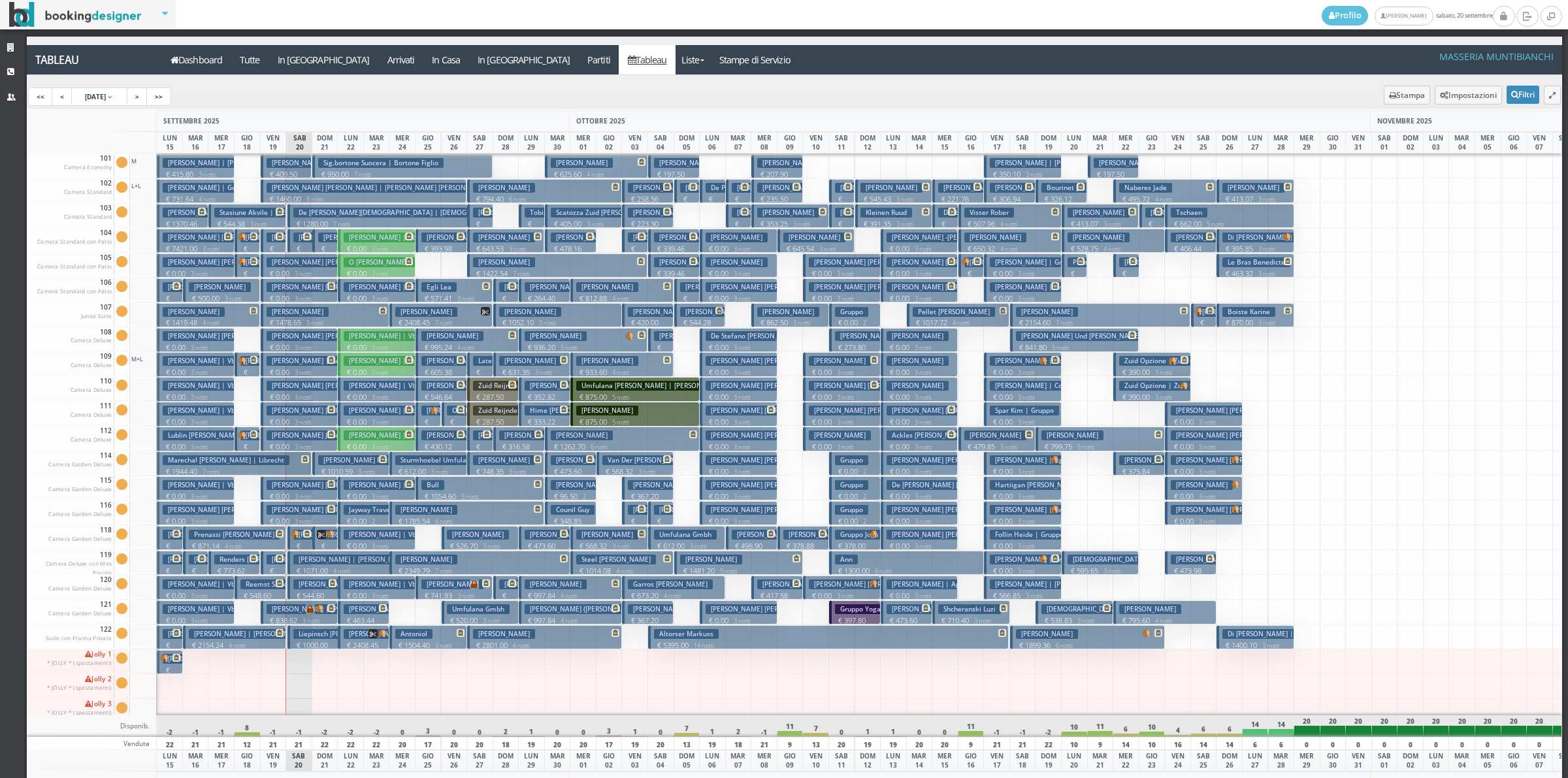
click at [1129, 275] on p "€ 146.73 1 notti" at bounding box center [1127, 289] width 16 height 41
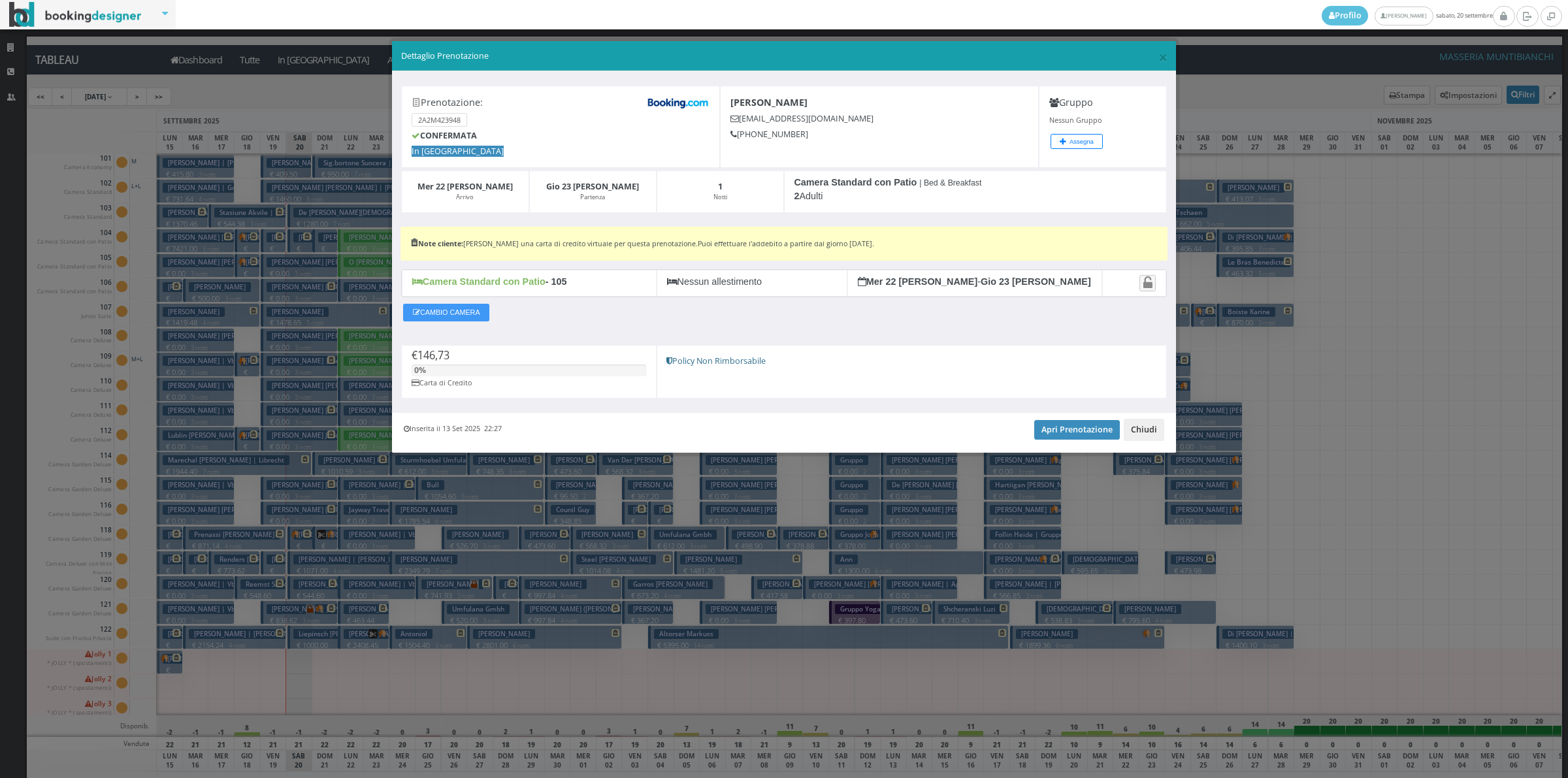
click at [1141, 430] on button "Chiudi" at bounding box center [1144, 429] width 40 height 23
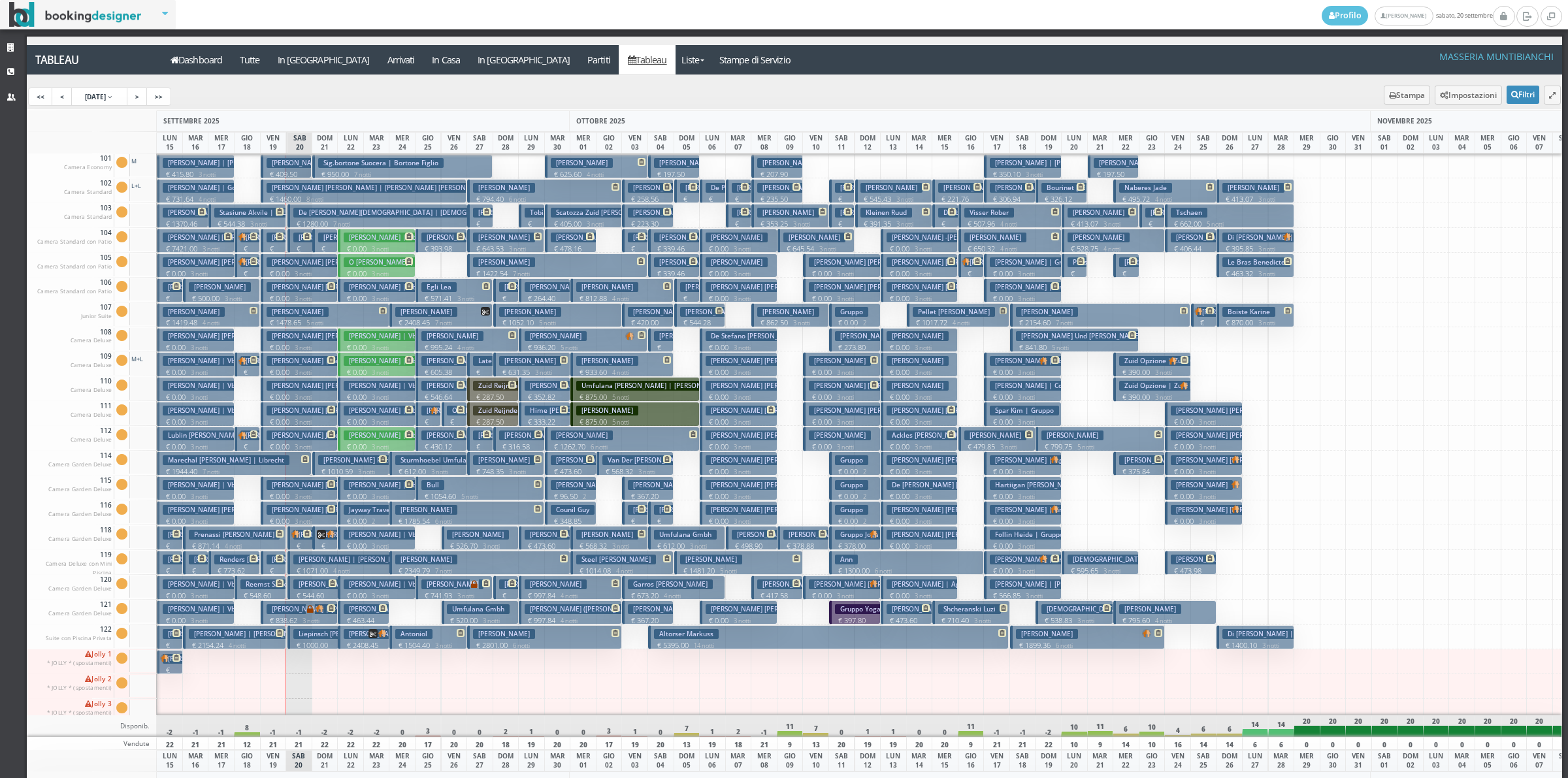
click at [1141, 430] on button "[PERSON_NAME] € 799.75 5 notti 2 Adulti" at bounding box center [1099, 438] width 128 height 24
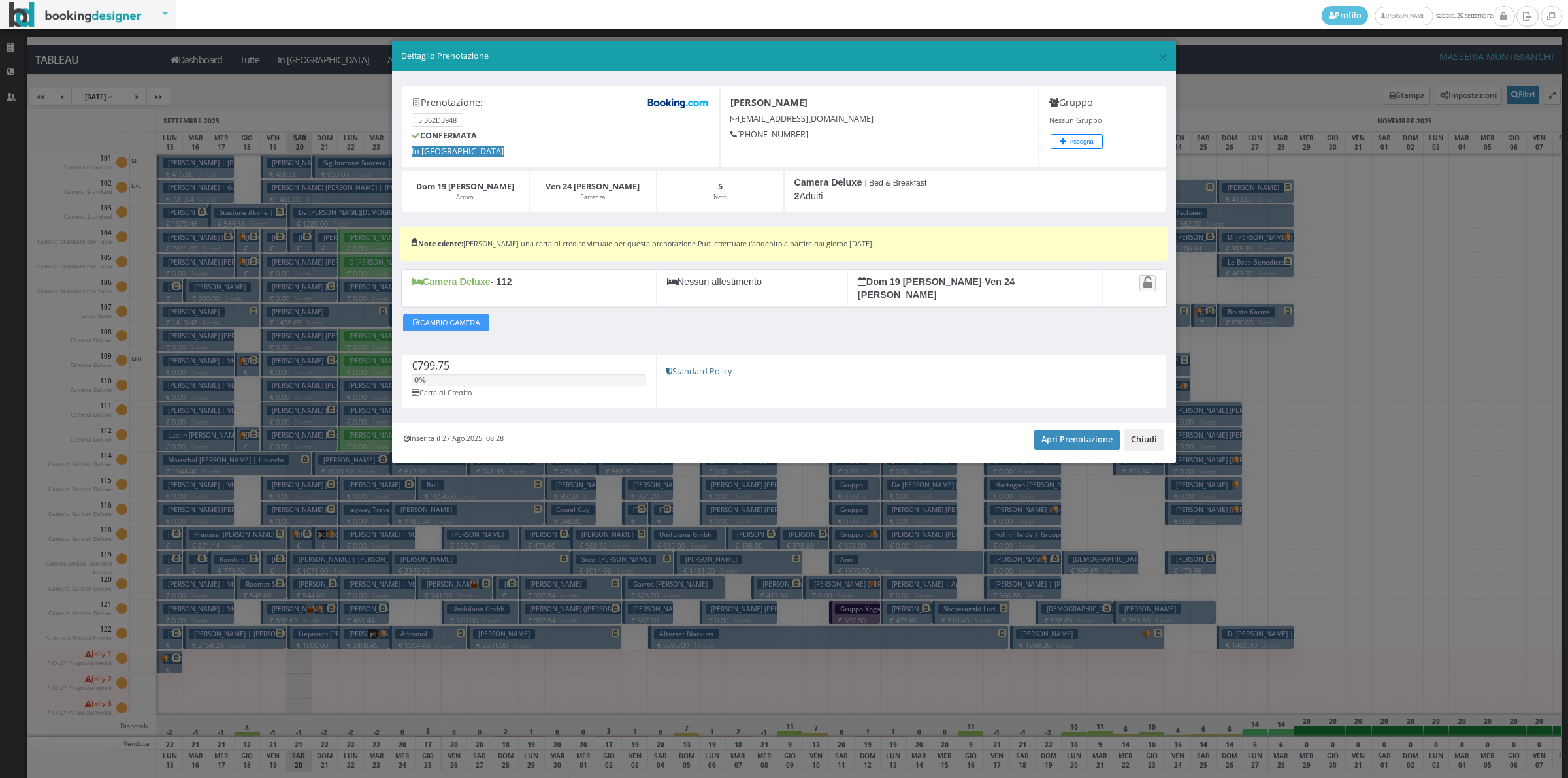
click at [1141, 430] on button "Chiudi" at bounding box center [1144, 440] width 40 height 23
